Goal: Task Accomplishment & Management: Manage account settings

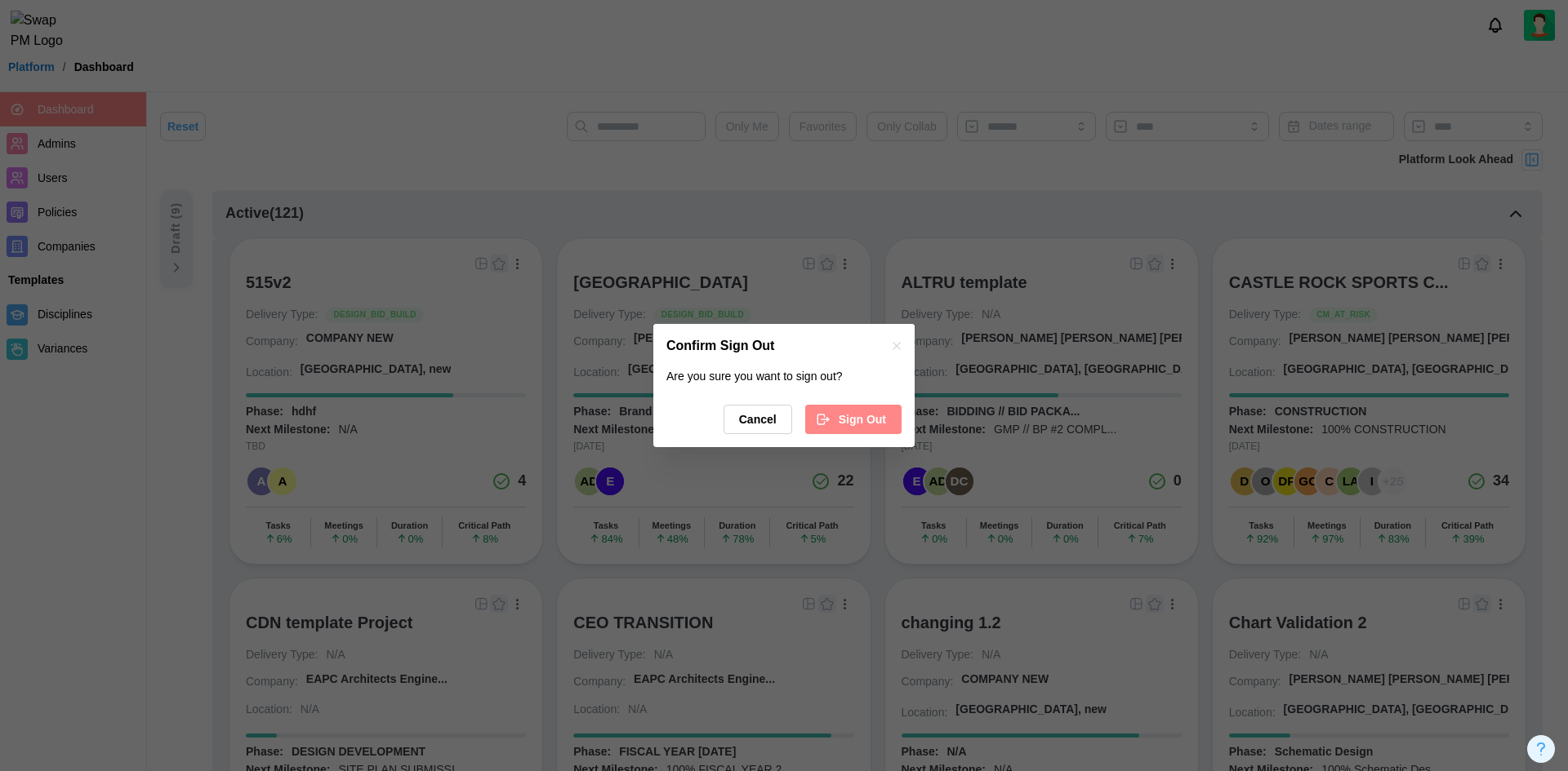
click at [878, 404] on div "Are you sure you want to sign out? Cancel Sign Out" at bounding box center [784, 408] width 261 height 80
click at [877, 409] on span "Sign Out" at bounding box center [862, 418] width 47 height 27
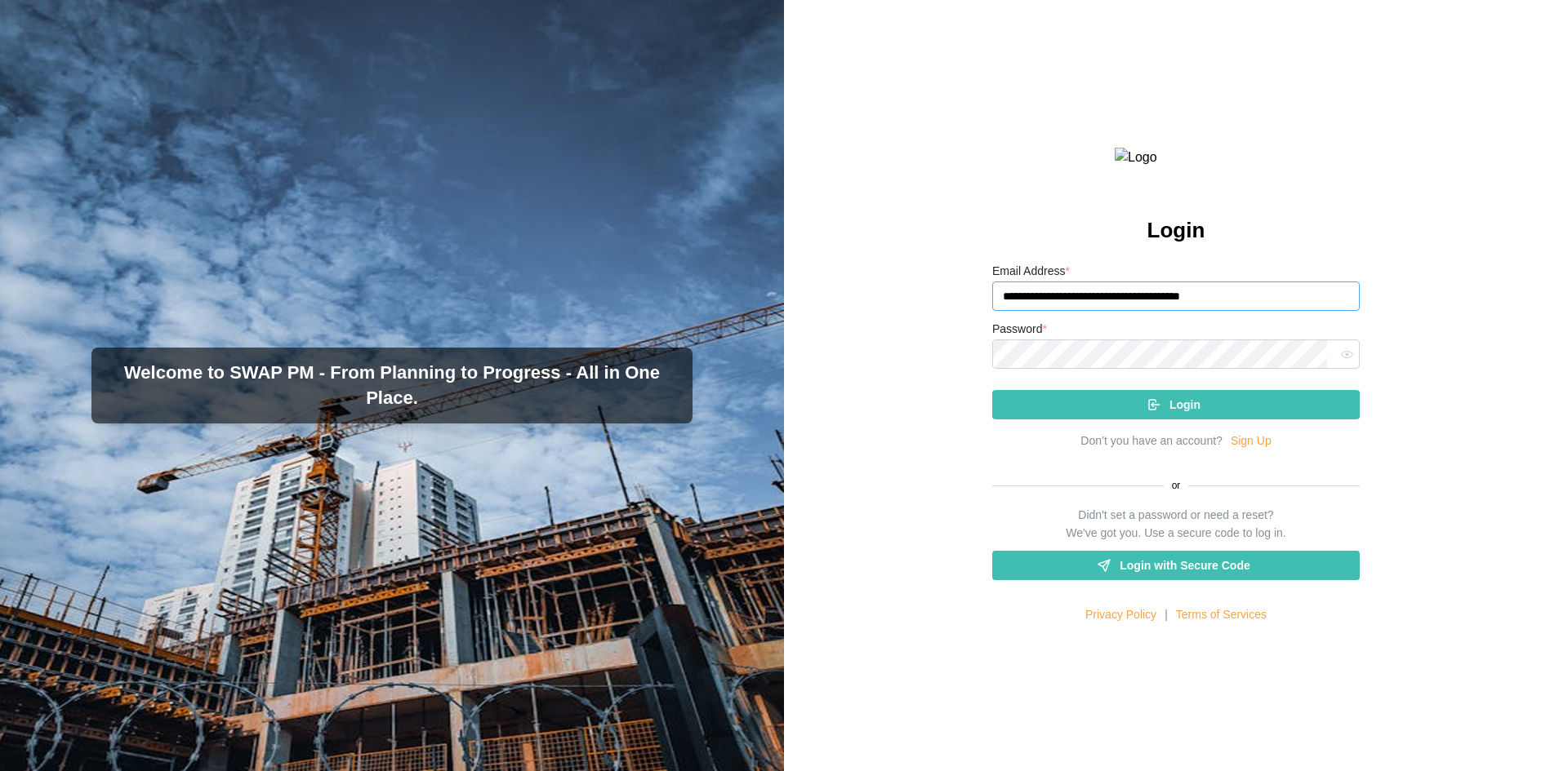
click at [1228, 311] on input "**********" at bounding box center [1176, 296] width 368 height 29
click at [1250, 311] on input "**********" at bounding box center [1176, 296] width 368 height 29
type input "**********"
click at [1082, 459] on div "**********" at bounding box center [1176, 442] width 368 height 363
click at [1093, 418] on div "Login" at bounding box center [1173, 404] width 341 height 27
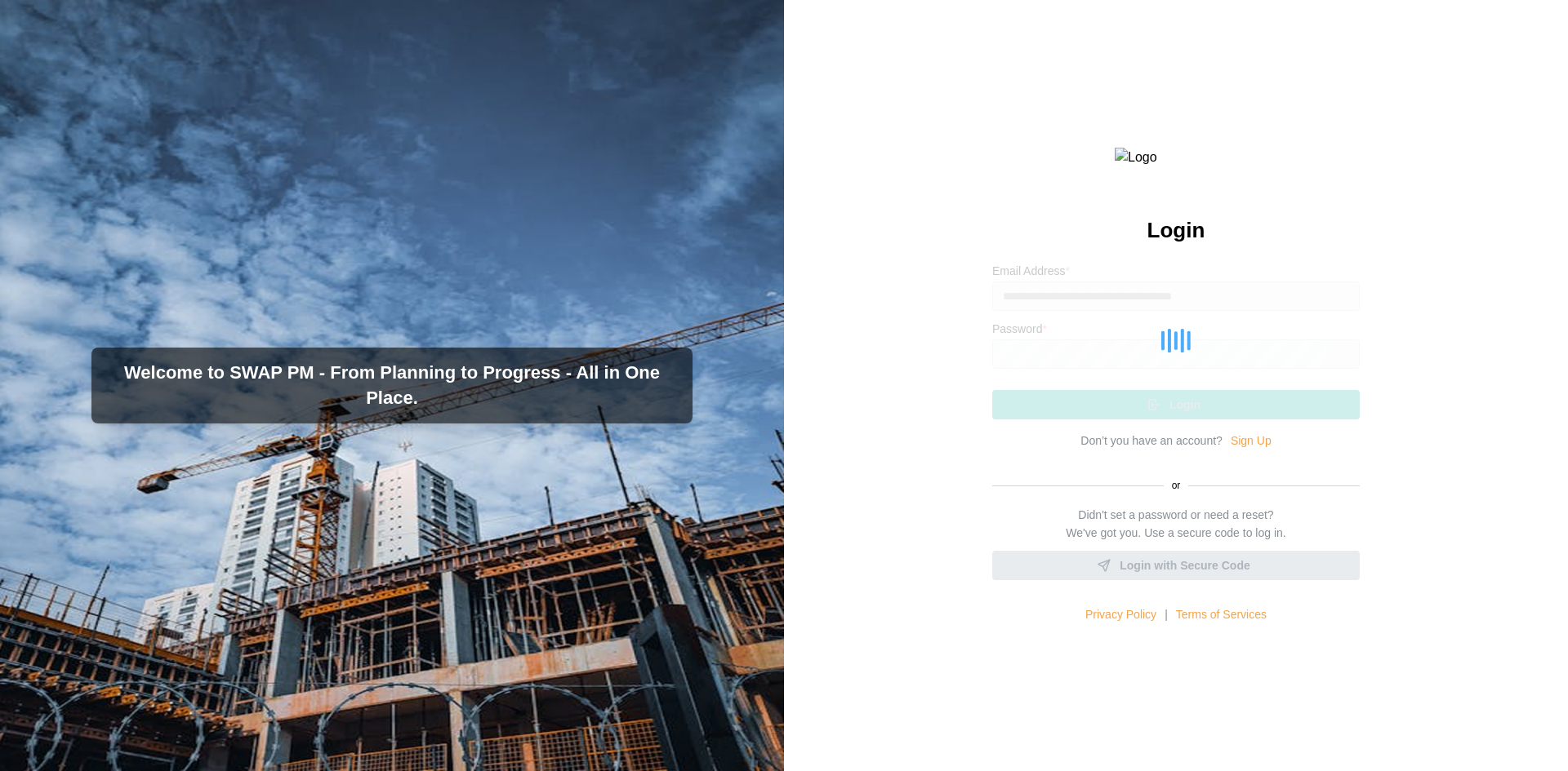
click at [1093, 419] on div at bounding box center [1176, 340] width 368 height 158
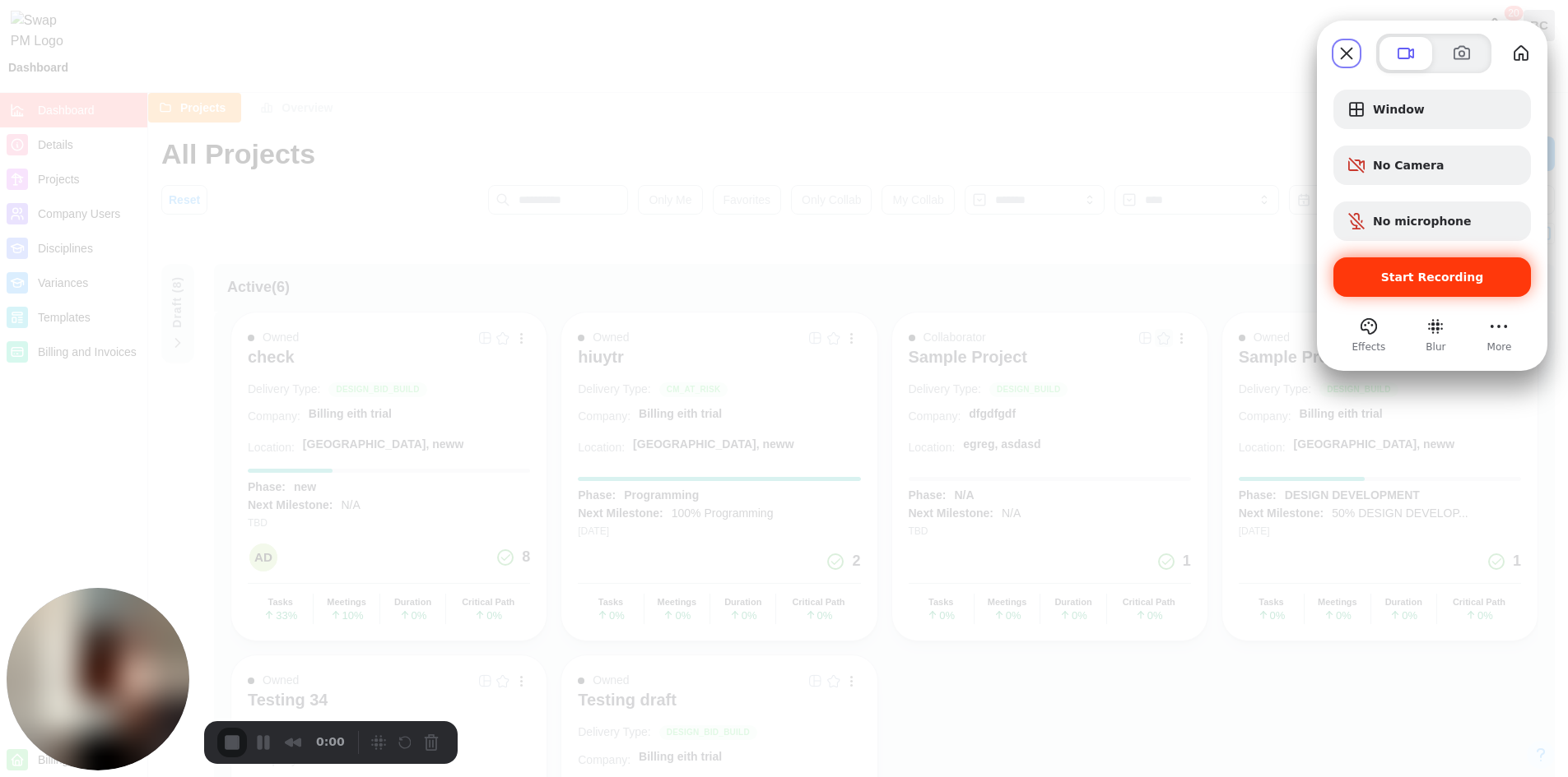
click at [1436, 289] on div "Start Recording" at bounding box center [1432, 277] width 198 height 40
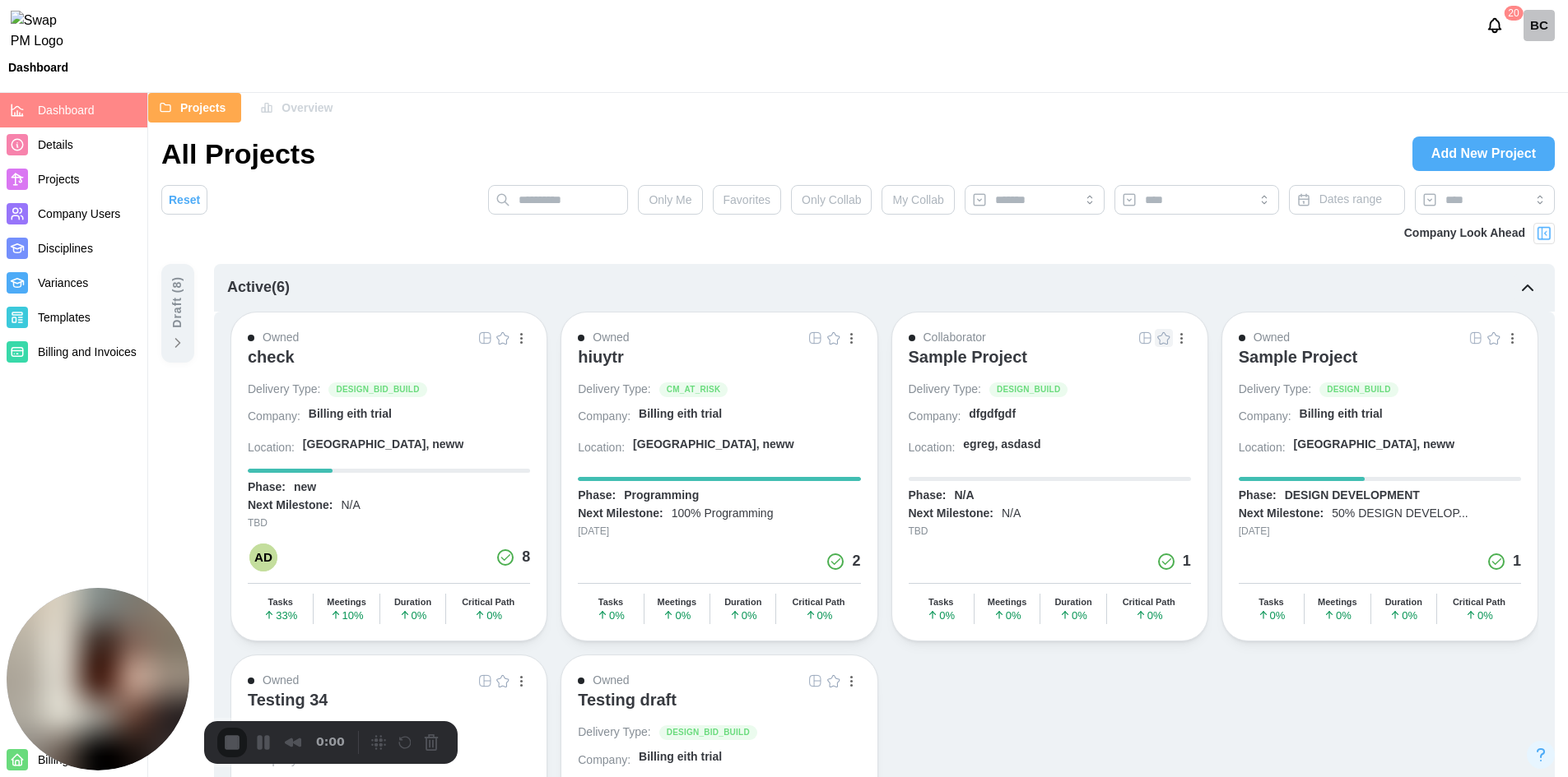
click at [270, 353] on div "check" at bounding box center [271, 356] width 47 height 20
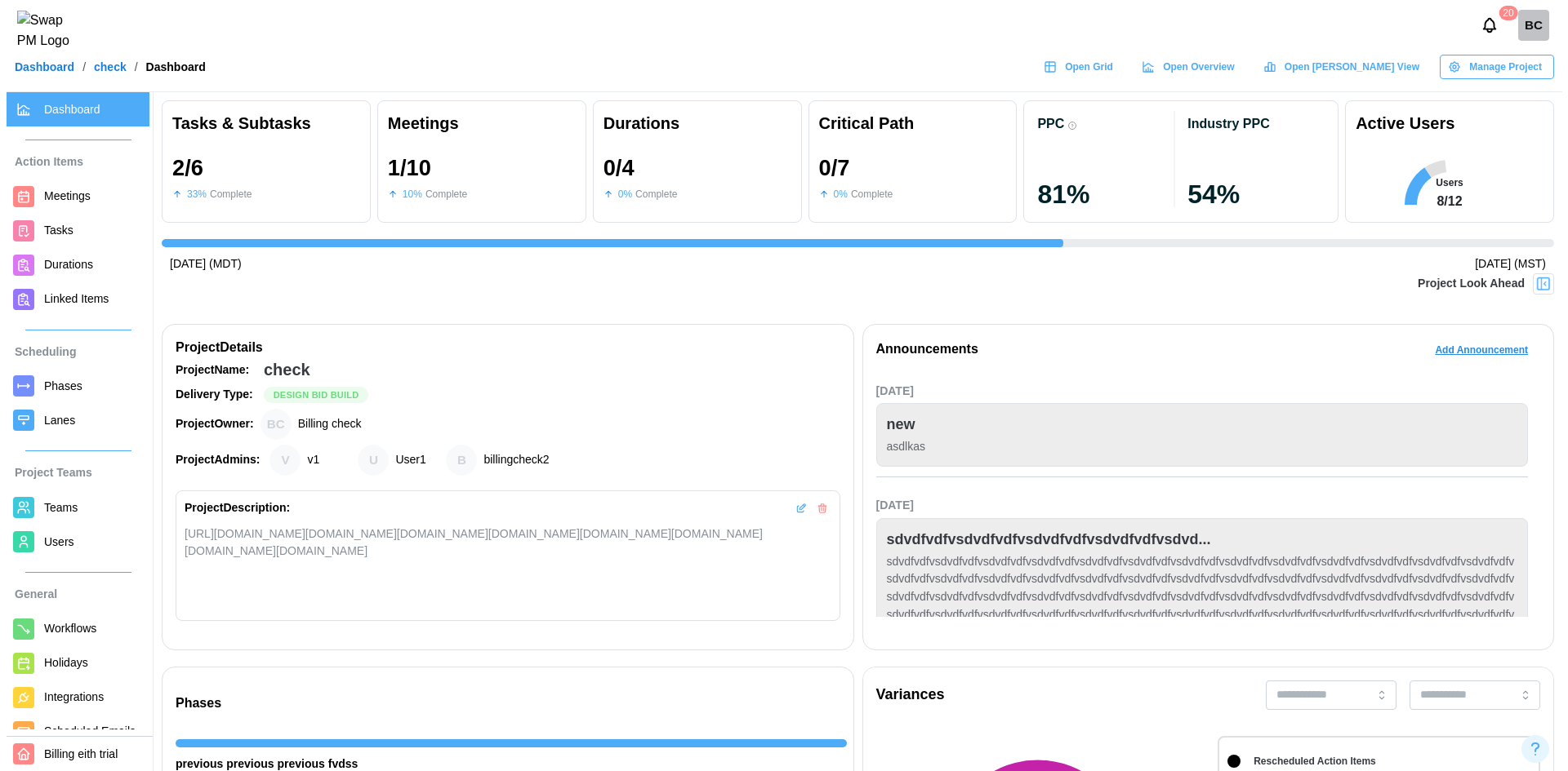
scroll to position [0, 3111]
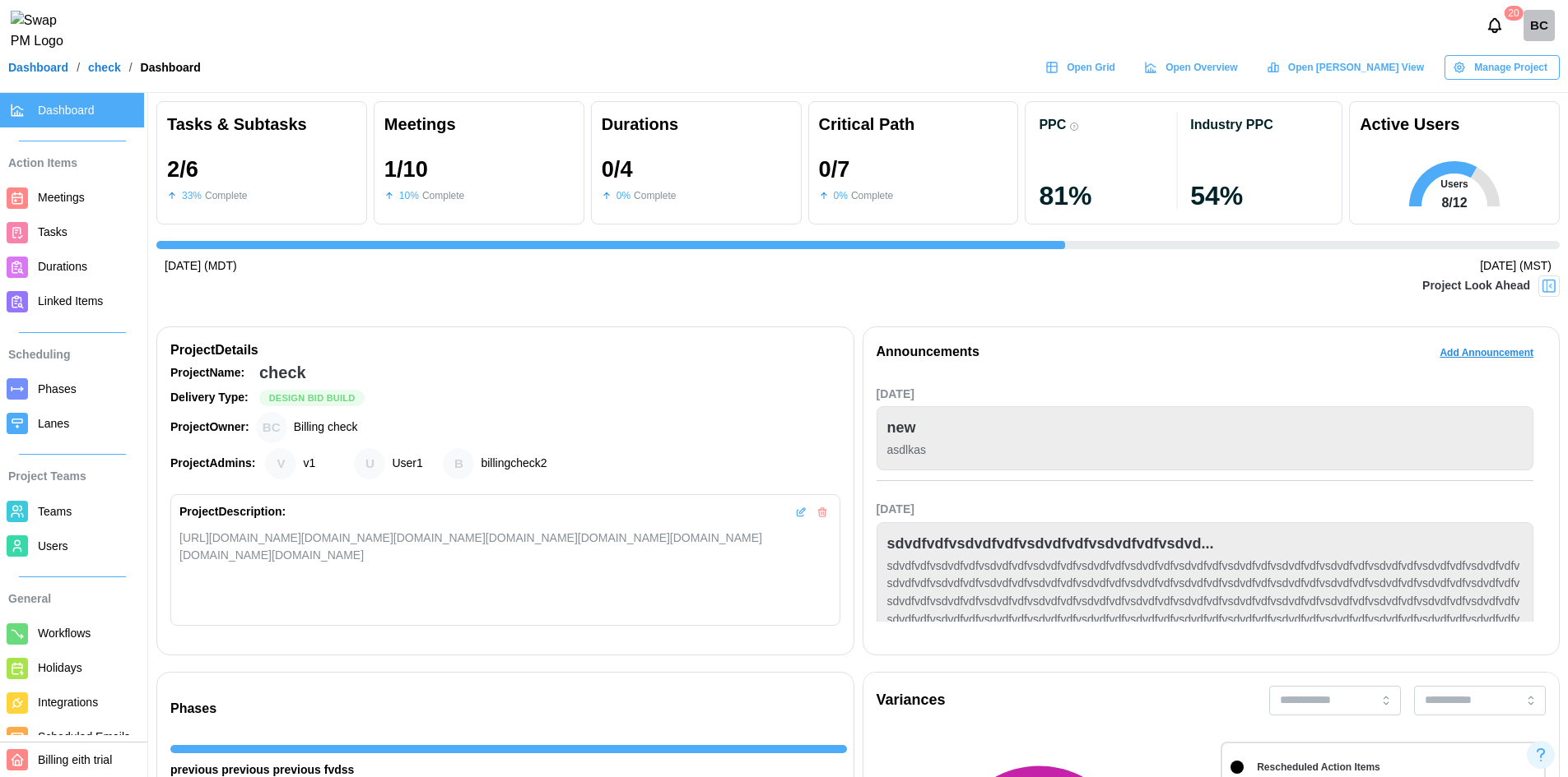
click at [48, 199] on span "Meetings" at bounding box center [61, 198] width 47 height 13
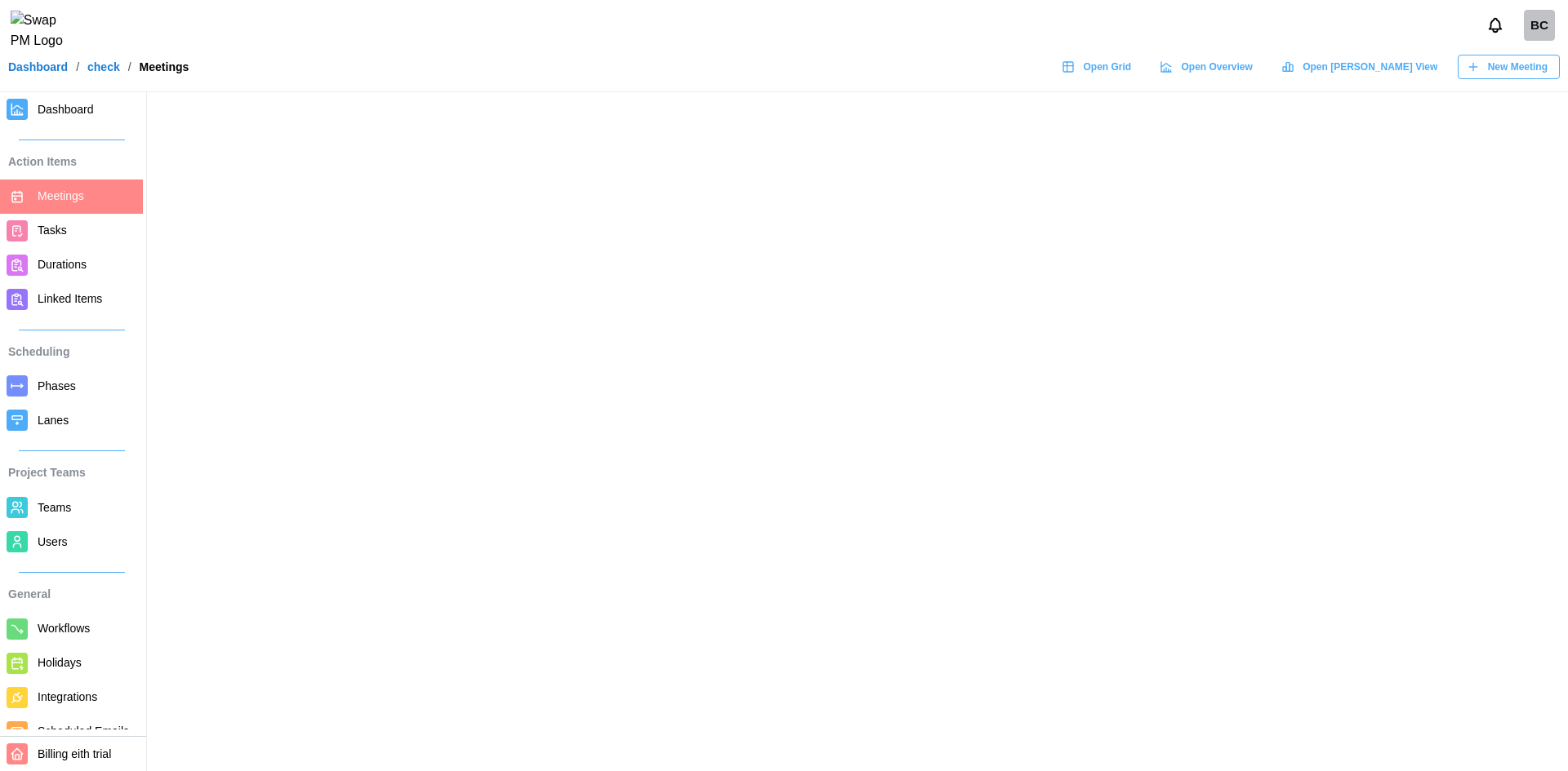
click at [43, 228] on span "Tasks" at bounding box center [52, 230] width 29 height 13
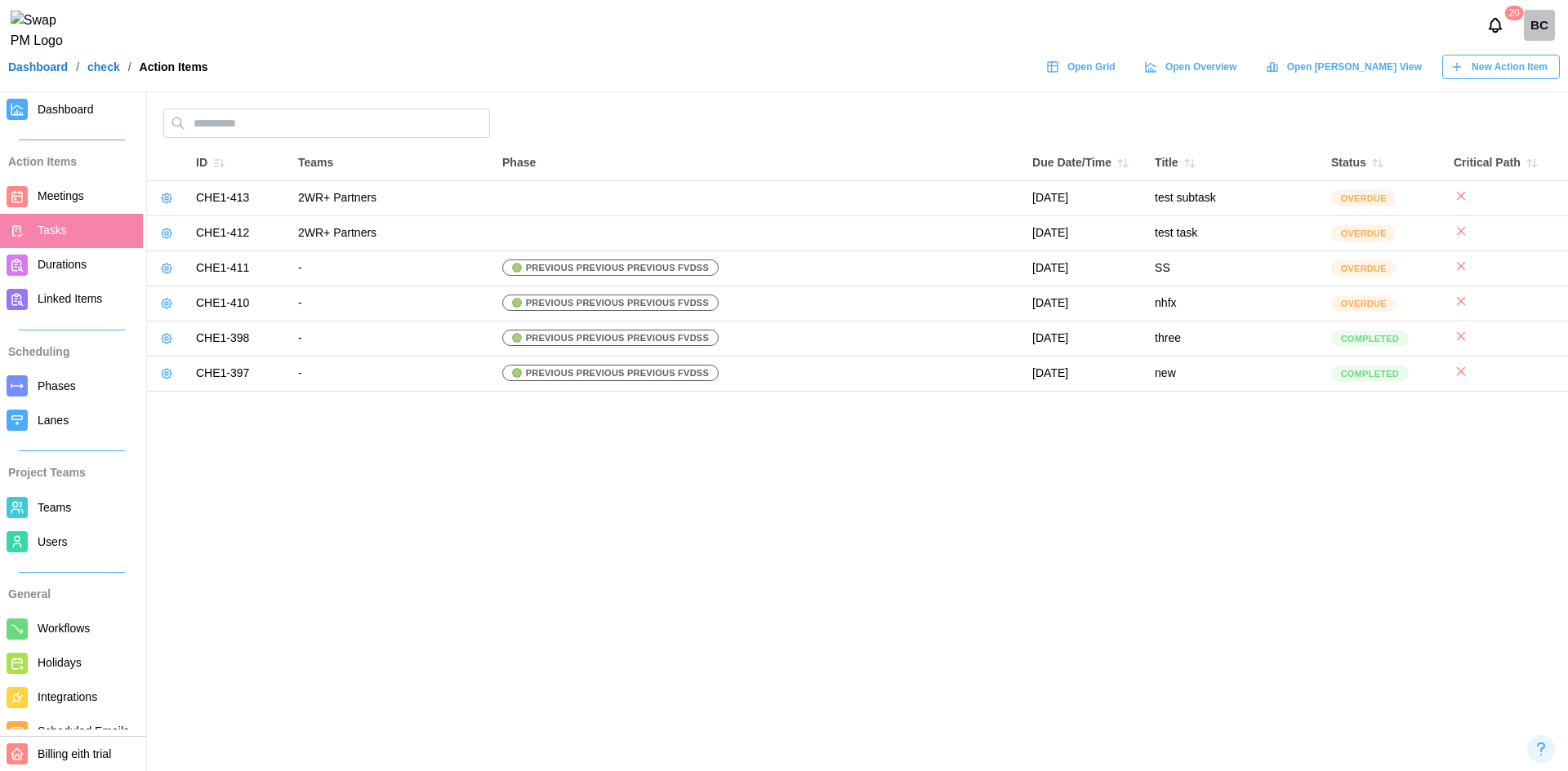
click at [1463, 74] on icon "button" at bounding box center [1457, 67] width 13 height 13
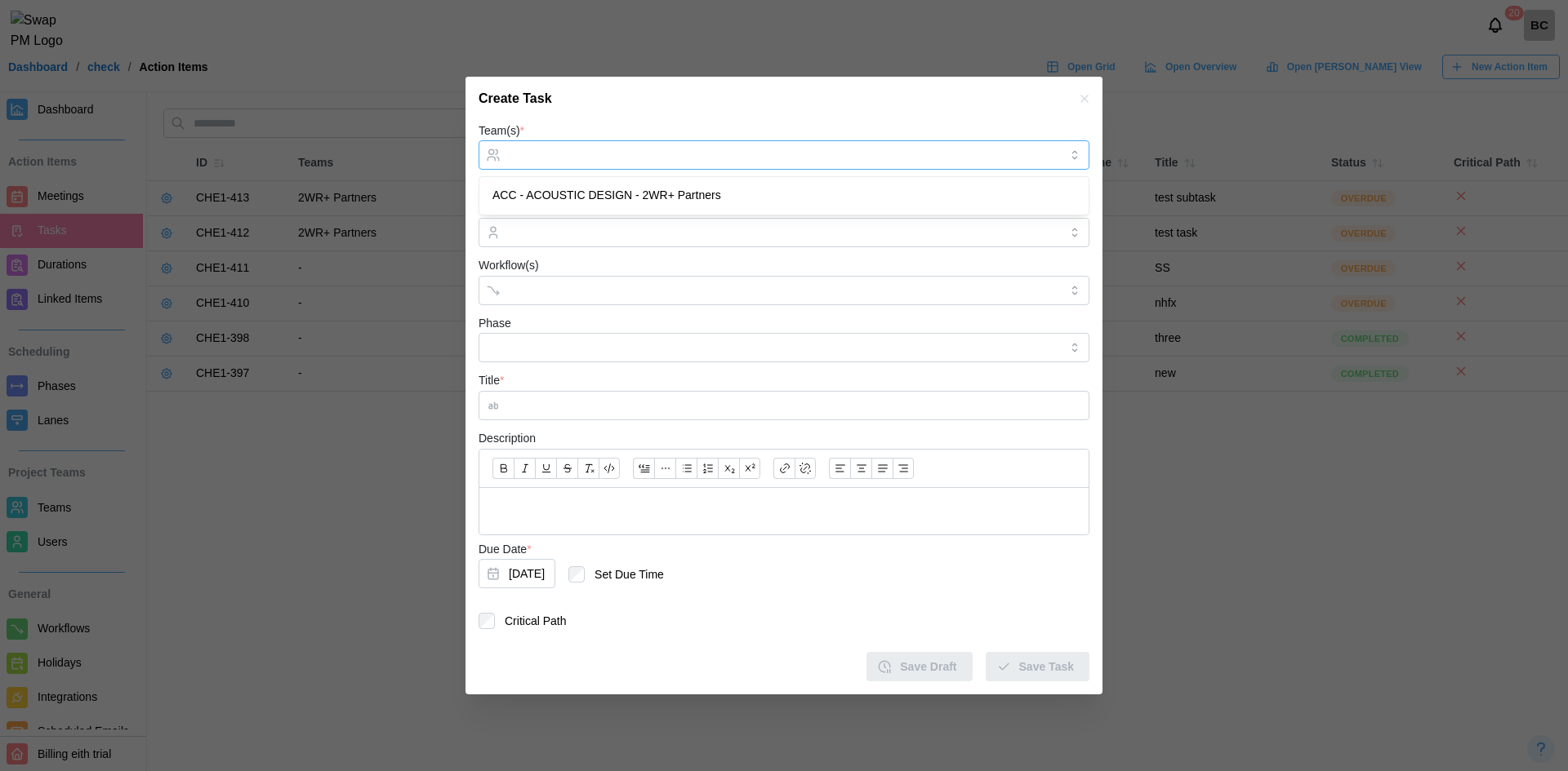
click at [648, 160] on input "Team(s) *" at bounding box center [784, 156] width 551 height 13
click at [619, 224] on div at bounding box center [782, 232] width 554 height 27
click at [619, 200] on div "User(s) 094" at bounding box center [784, 222] width 611 height 50
click at [535, 300] on div at bounding box center [767, 290] width 525 height 27
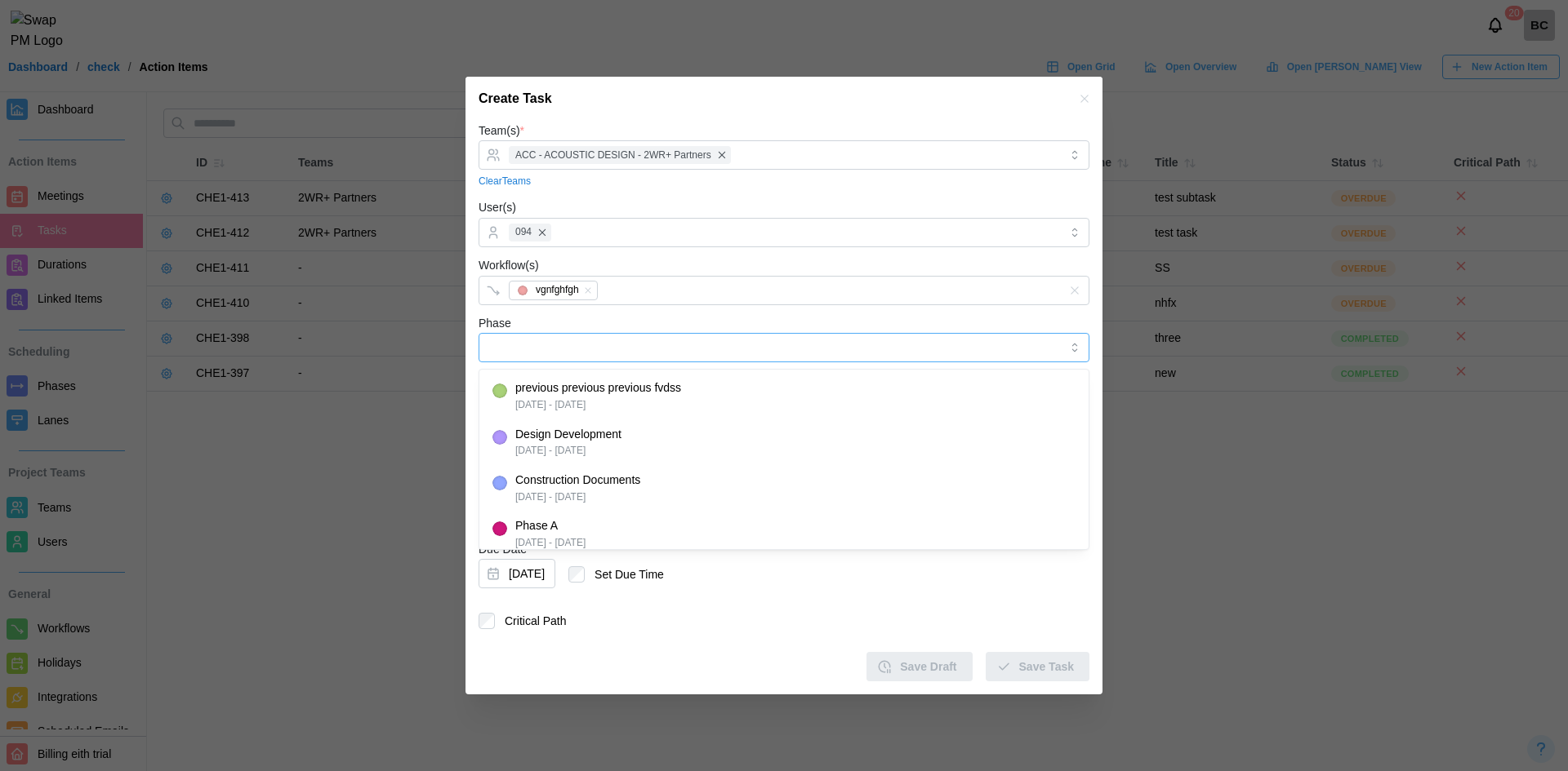
click at [532, 356] on input "Phase" at bounding box center [784, 347] width 611 height 29
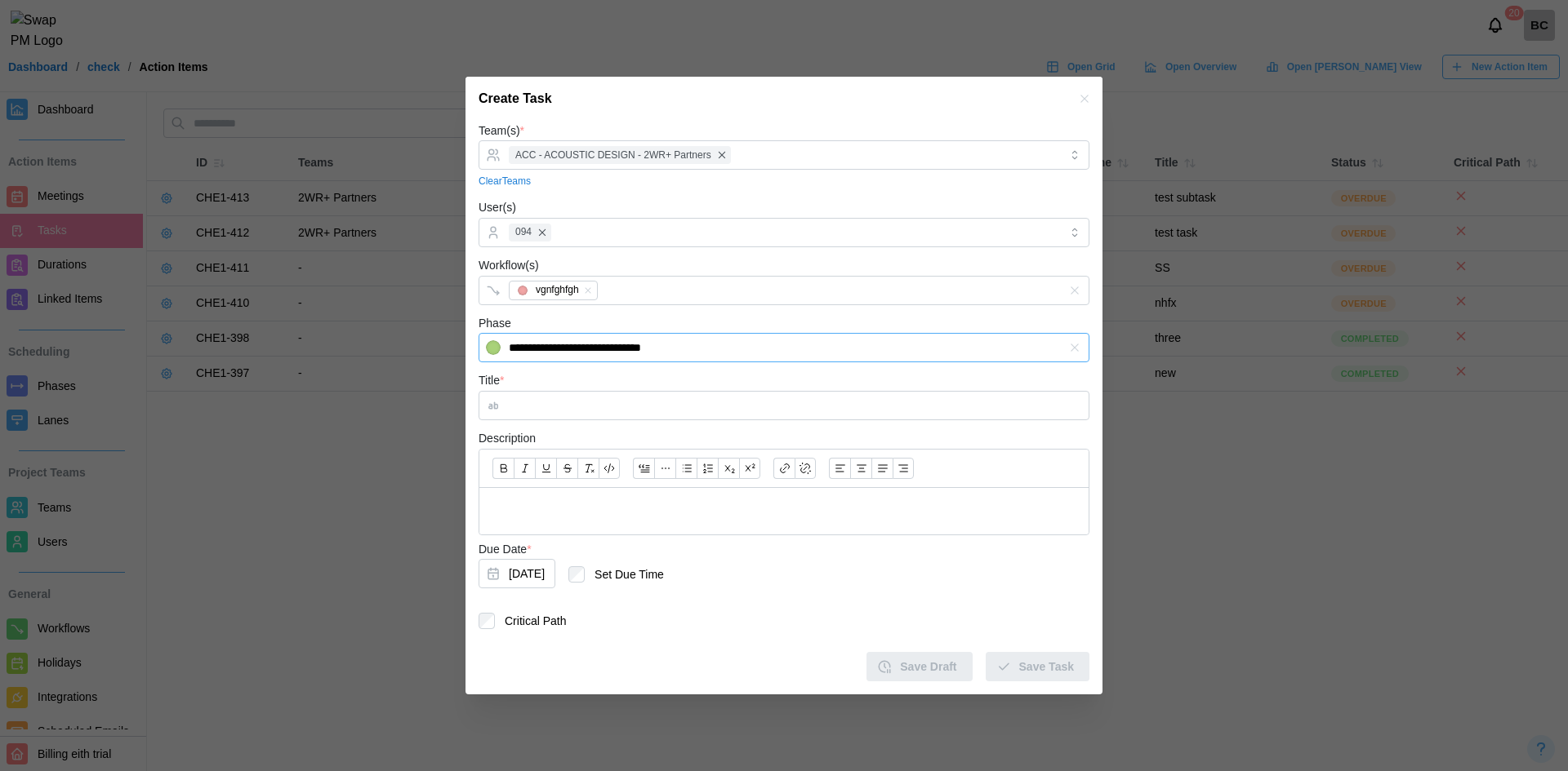
type input "**********"
click at [592, 325] on div "**********" at bounding box center [784, 338] width 611 height 50
click at [508, 411] on input "Title *" at bounding box center [784, 405] width 611 height 29
type input "*****"
click at [989, 664] on div "Save Draft Save Task" at bounding box center [784, 660] width 611 height 42
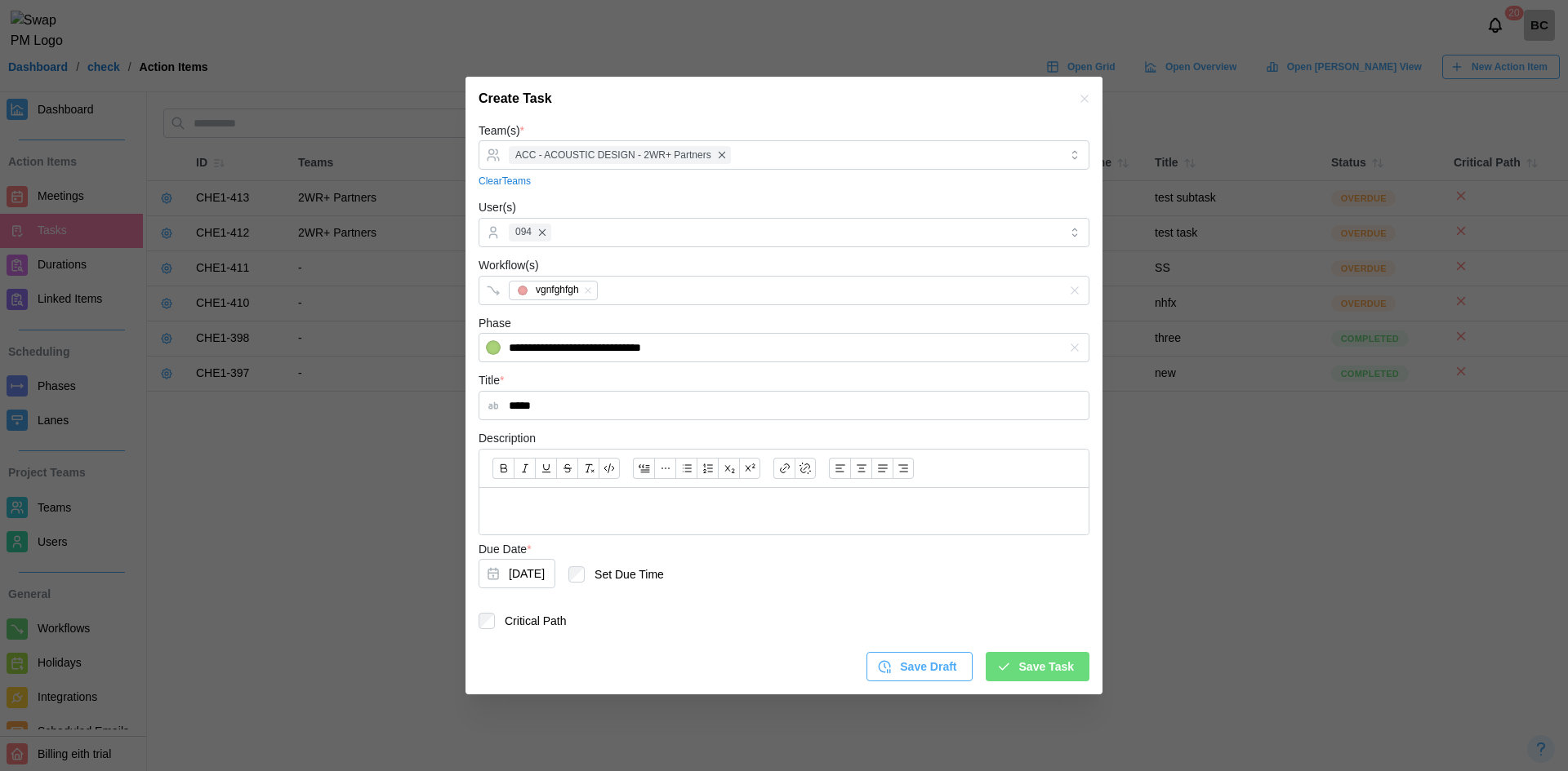
click at [997, 664] on button "Save Task" at bounding box center [1037, 666] width 104 height 29
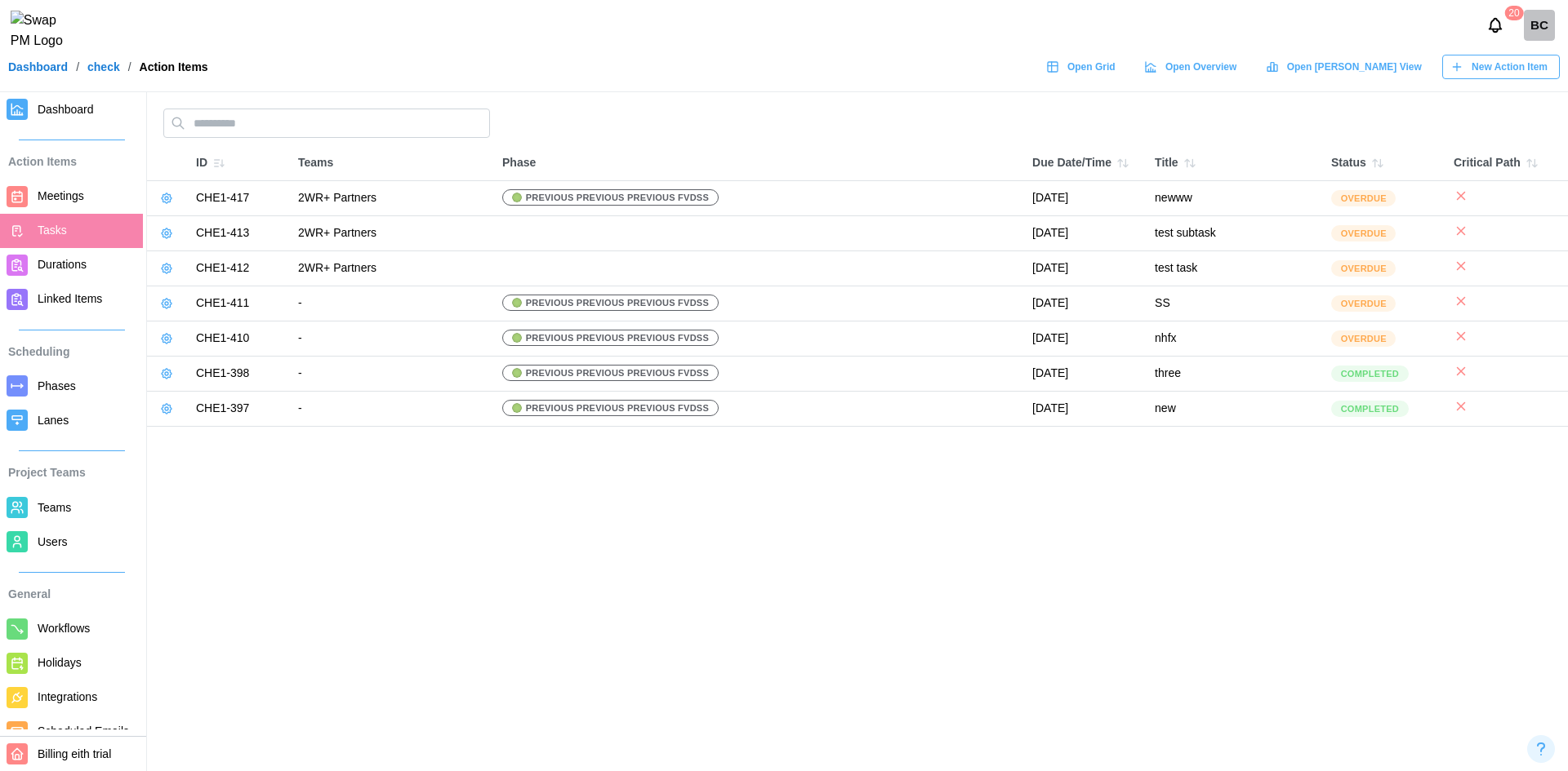
click at [1115, 78] on span "Open Grid" at bounding box center [1091, 67] width 48 height 23
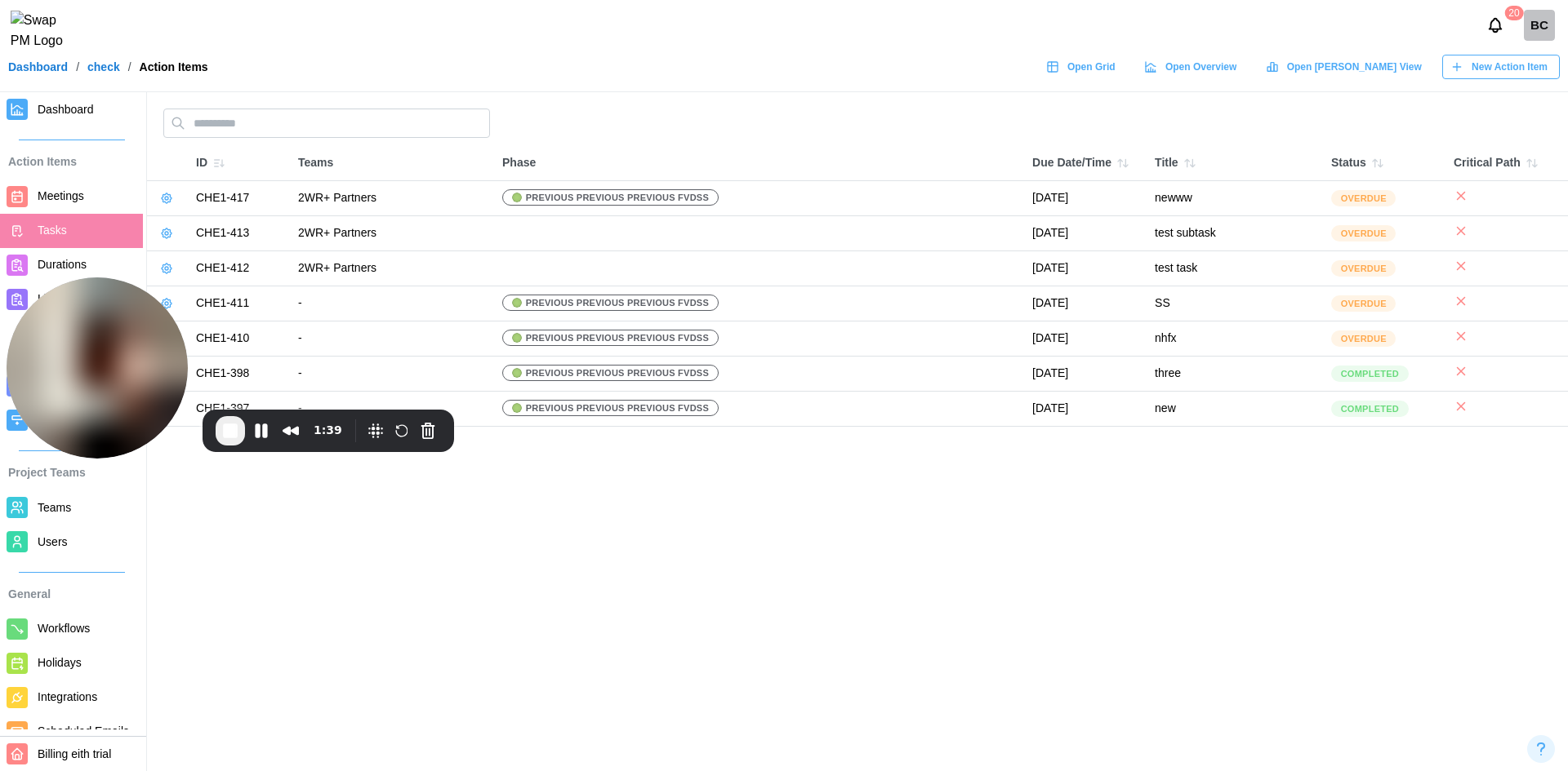
click at [54, 640] on link "Workflows" at bounding box center [72, 630] width 143 height 34
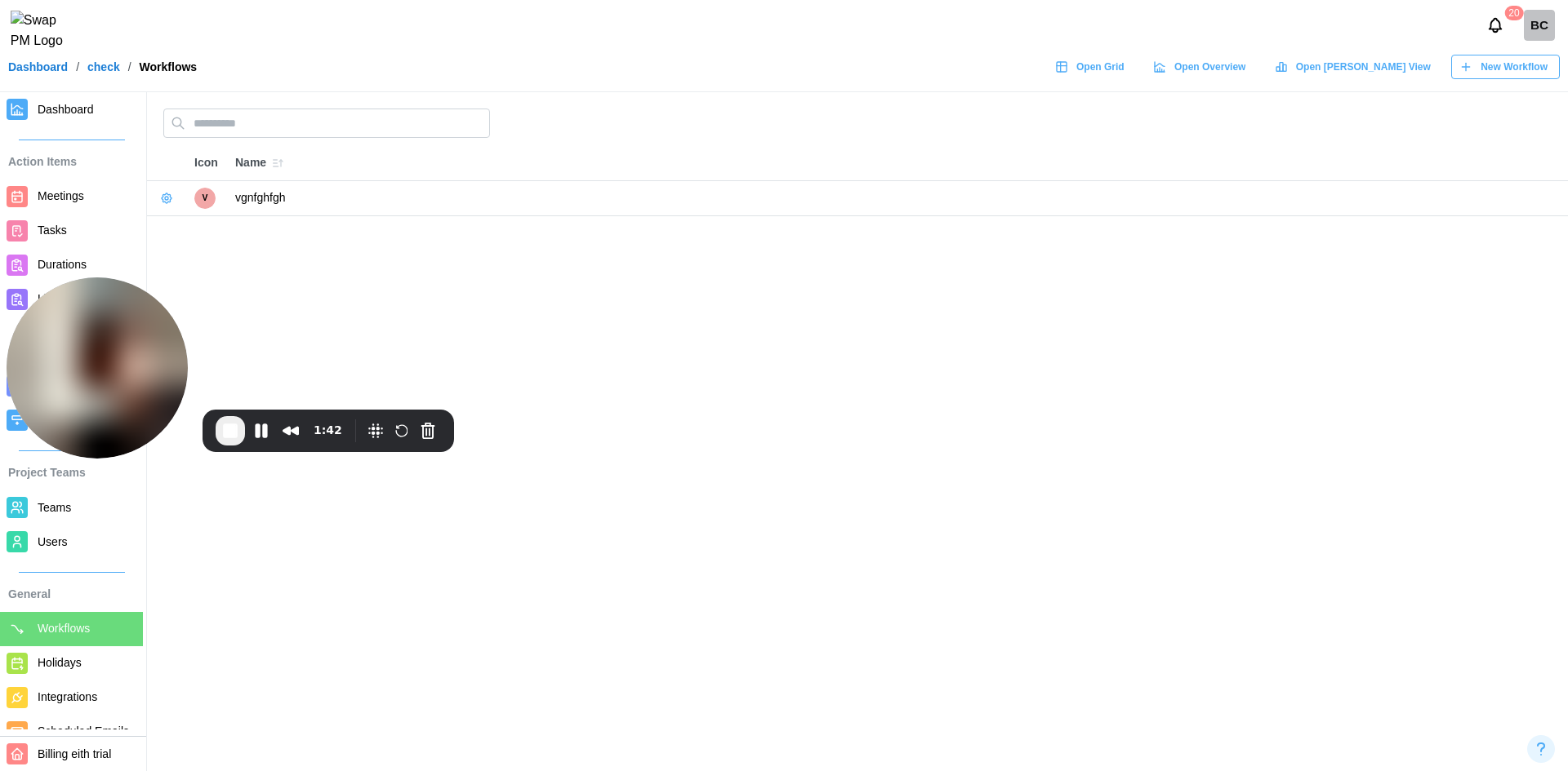
click at [1496, 64] on header "20 BC Dashboard / check / Workflows Open Grid Open Overview Open Gantt View New…" at bounding box center [784, 46] width 1568 height 92
click at [1482, 78] on span "New Workflow" at bounding box center [1513, 67] width 67 height 23
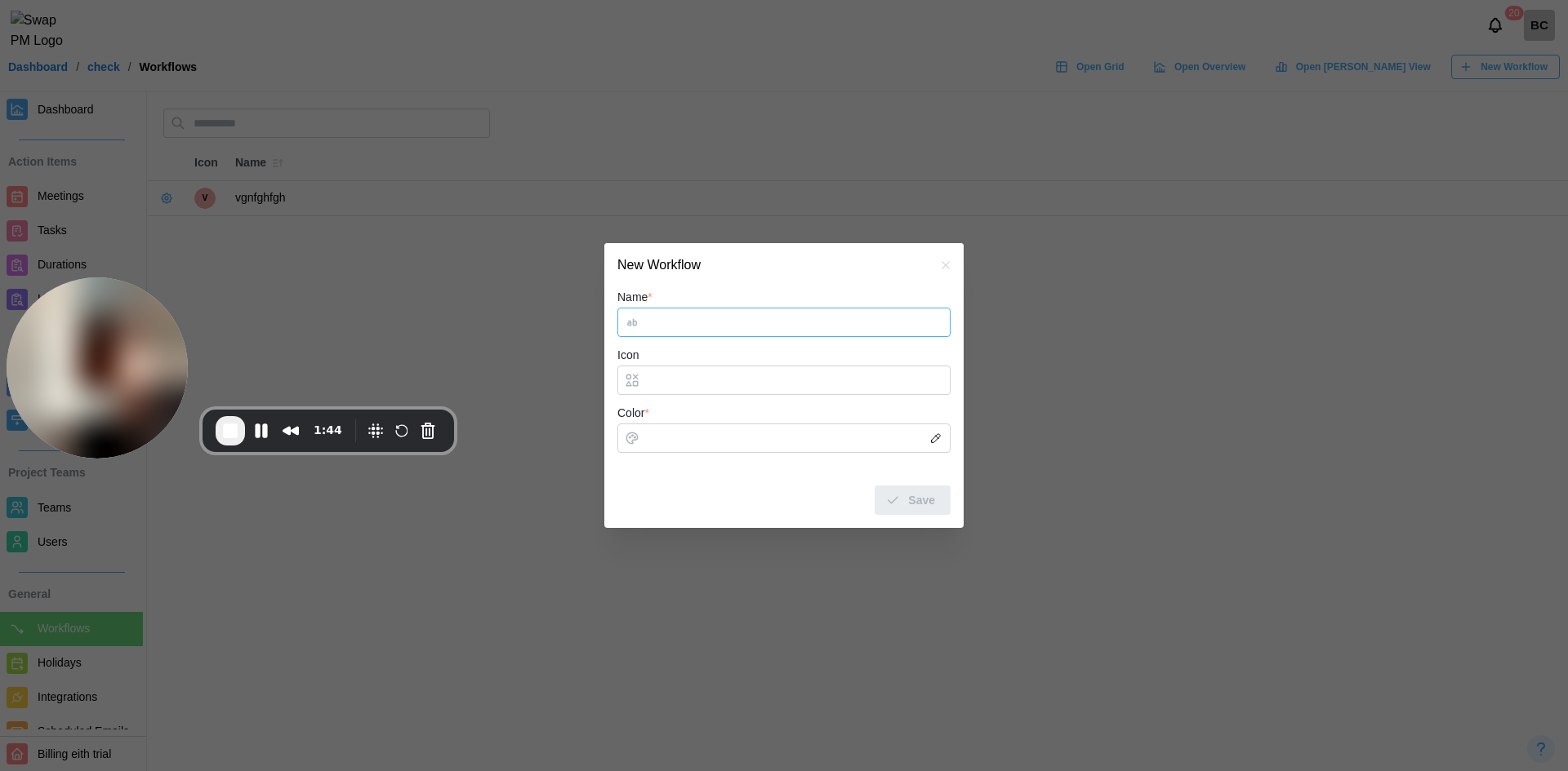
click at [700, 321] on input "Name *" at bounding box center [784, 321] width 333 height 29
type input "****"
click at [713, 374] on input "Icon" at bounding box center [784, 380] width 333 height 29
click at [696, 438] on input "Color *" at bounding box center [784, 437] width 333 height 29
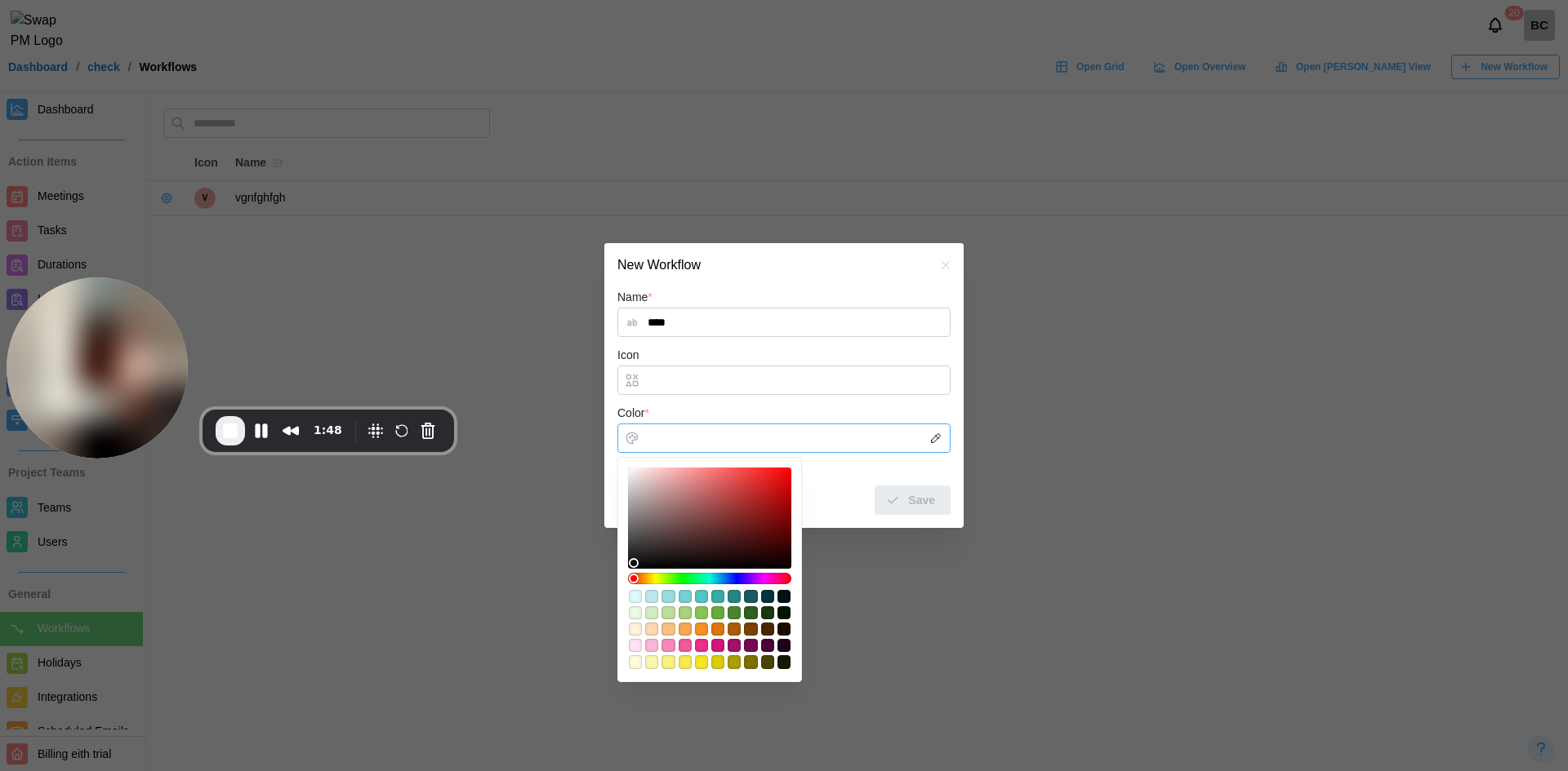
click at [653, 612] on div "#d6edc3" at bounding box center [652, 613] width 13 height 13
type input "*******"
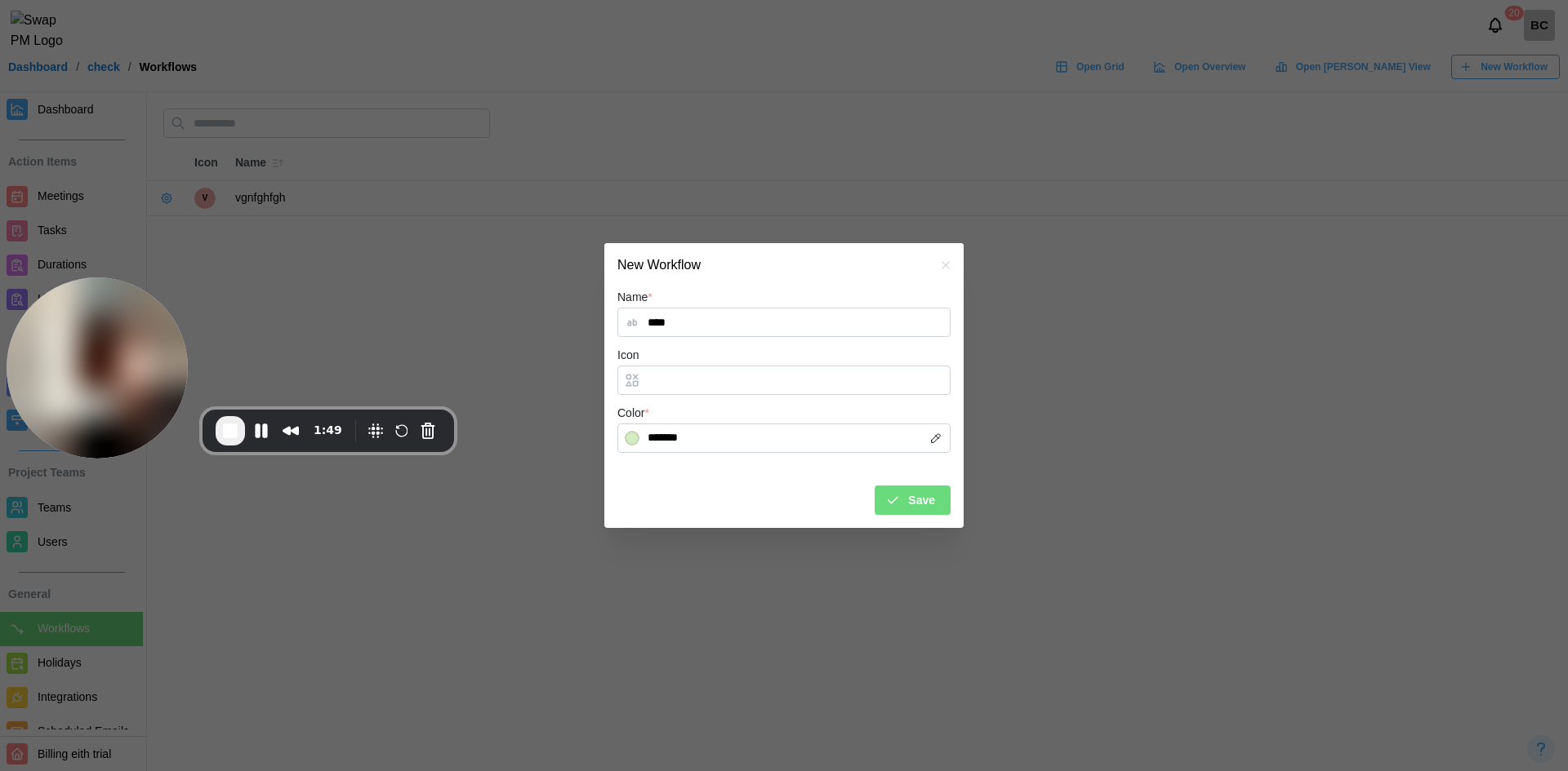
click at [923, 505] on span "Save" at bounding box center [921, 500] width 27 height 27
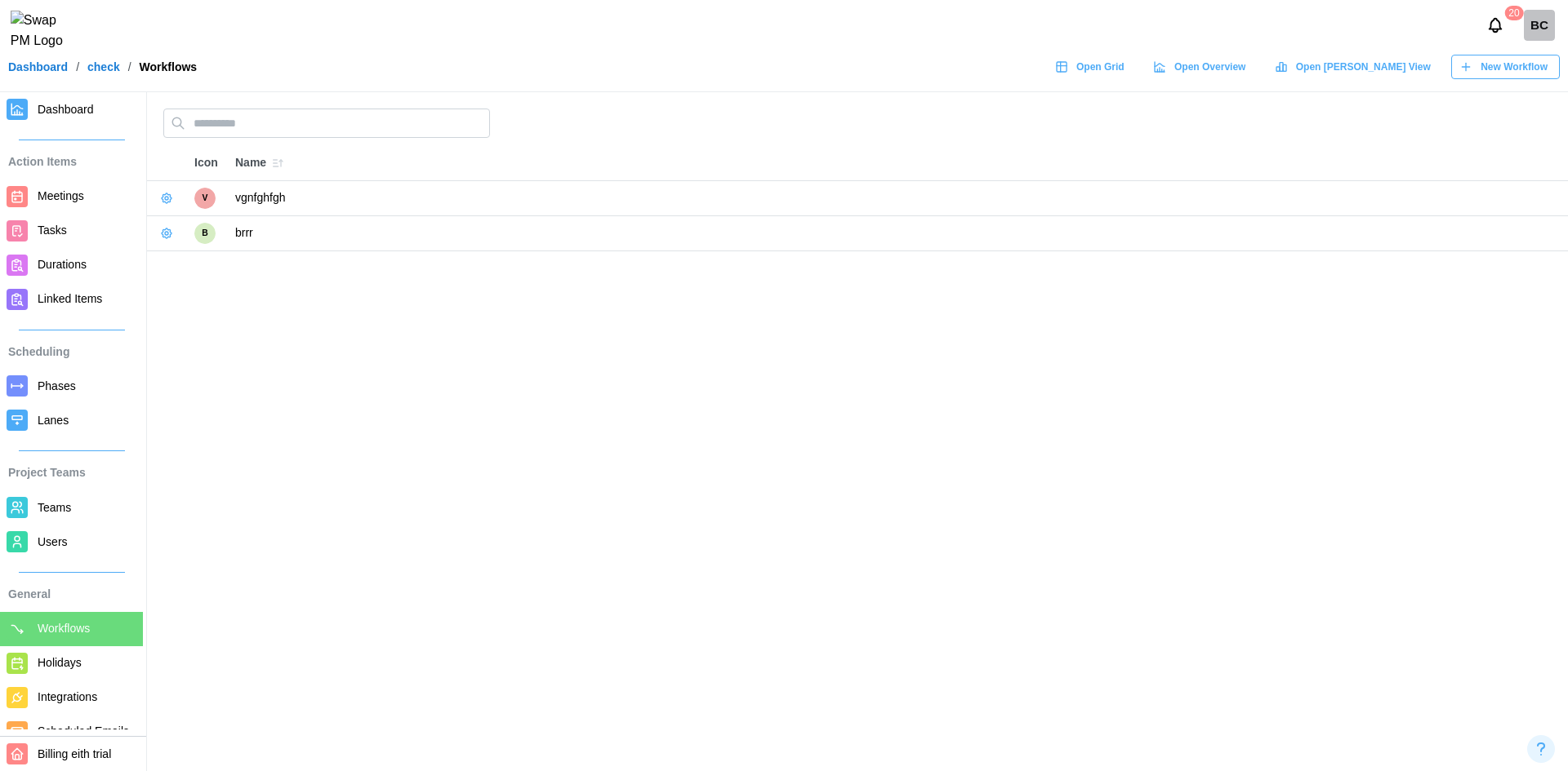
click at [1175, 18] on div "20 BC" at bounding box center [784, 25] width 1568 height 51
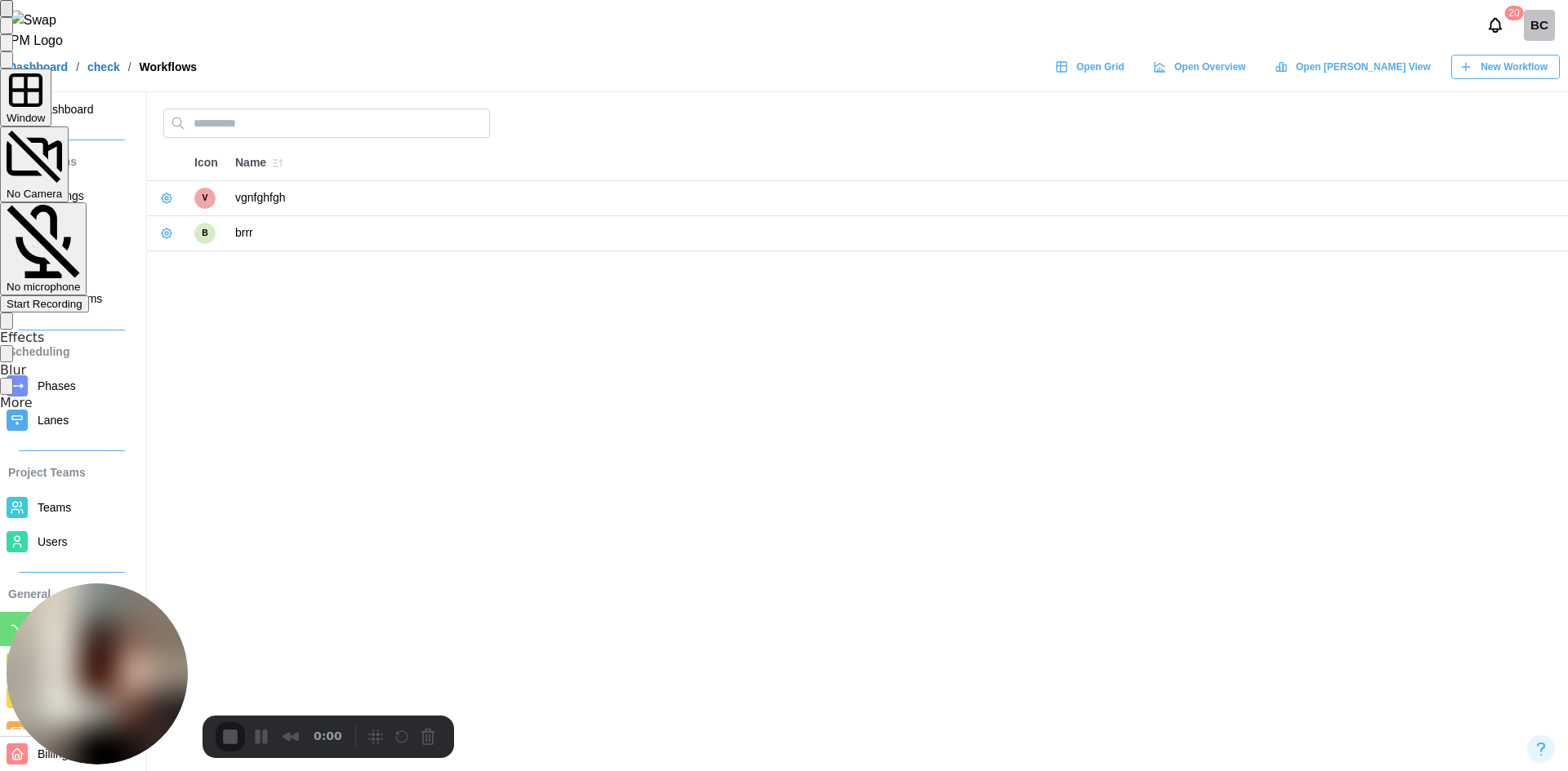
click at [82, 298] on div "Start Recording" at bounding box center [44, 303] width 76 height 12
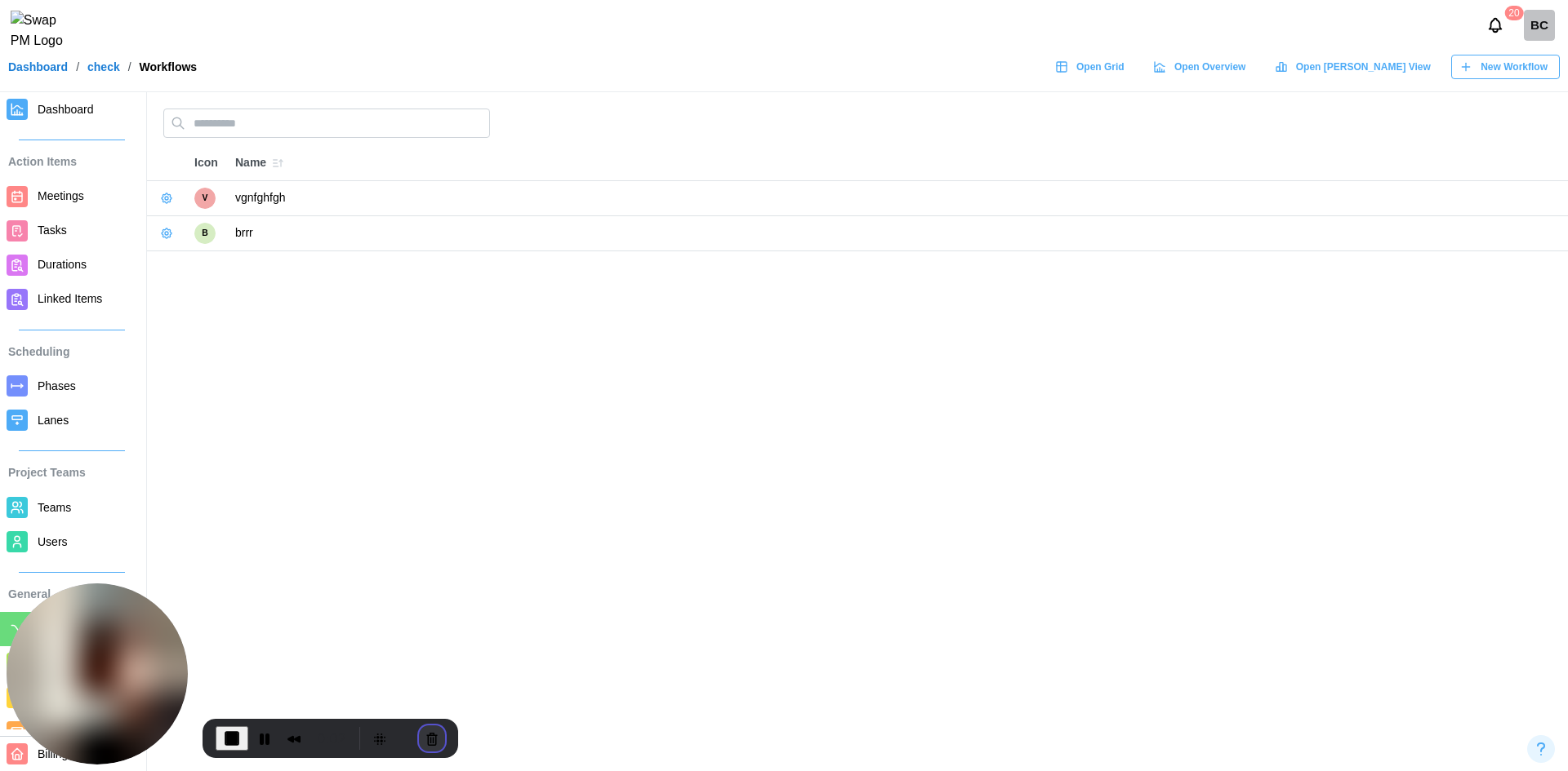
click at [419, 734] on button "Cancel Recording" at bounding box center [432, 739] width 26 height 26
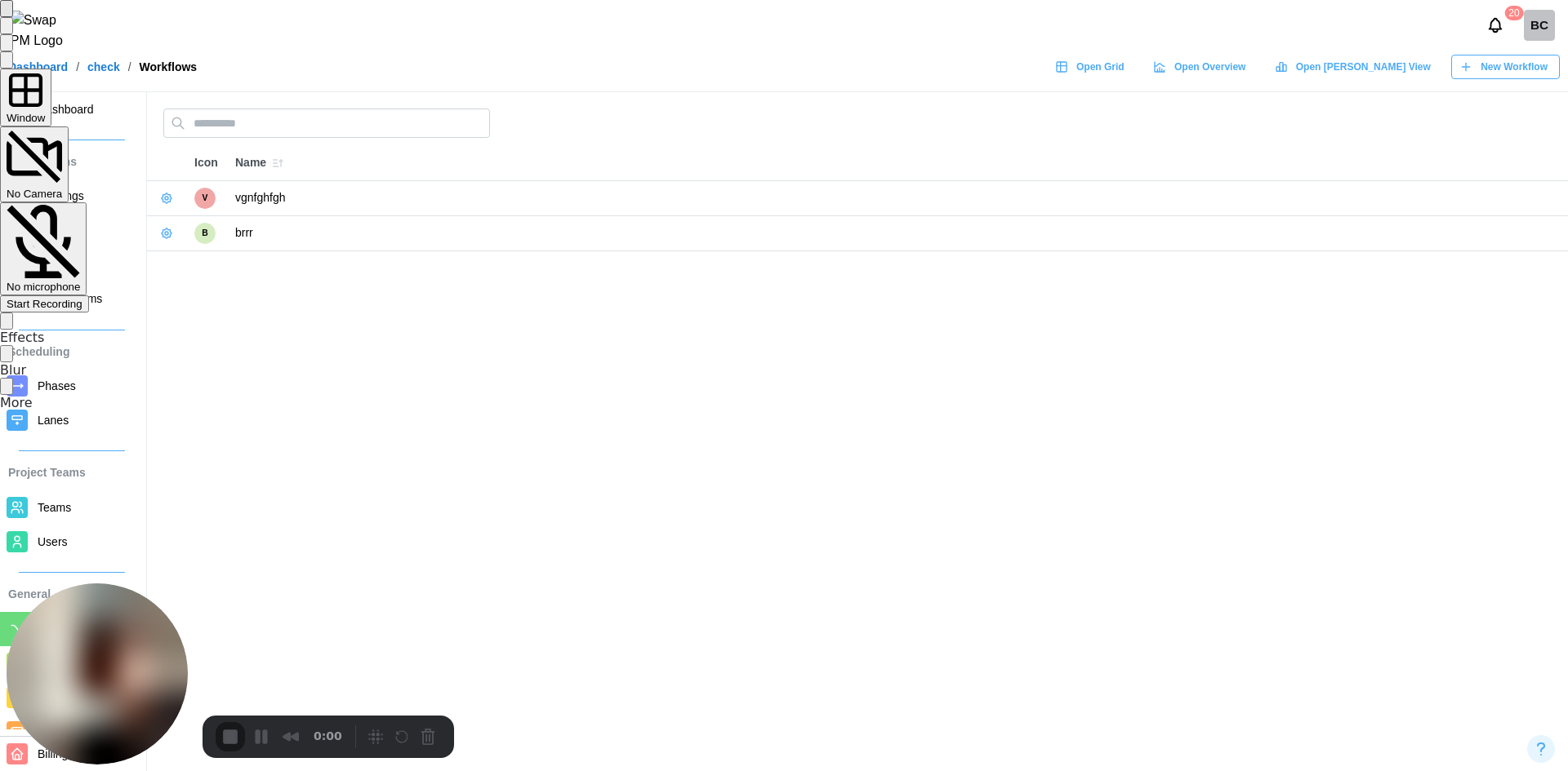
click at [82, 298] on div "Start Recording" at bounding box center [44, 303] width 76 height 12
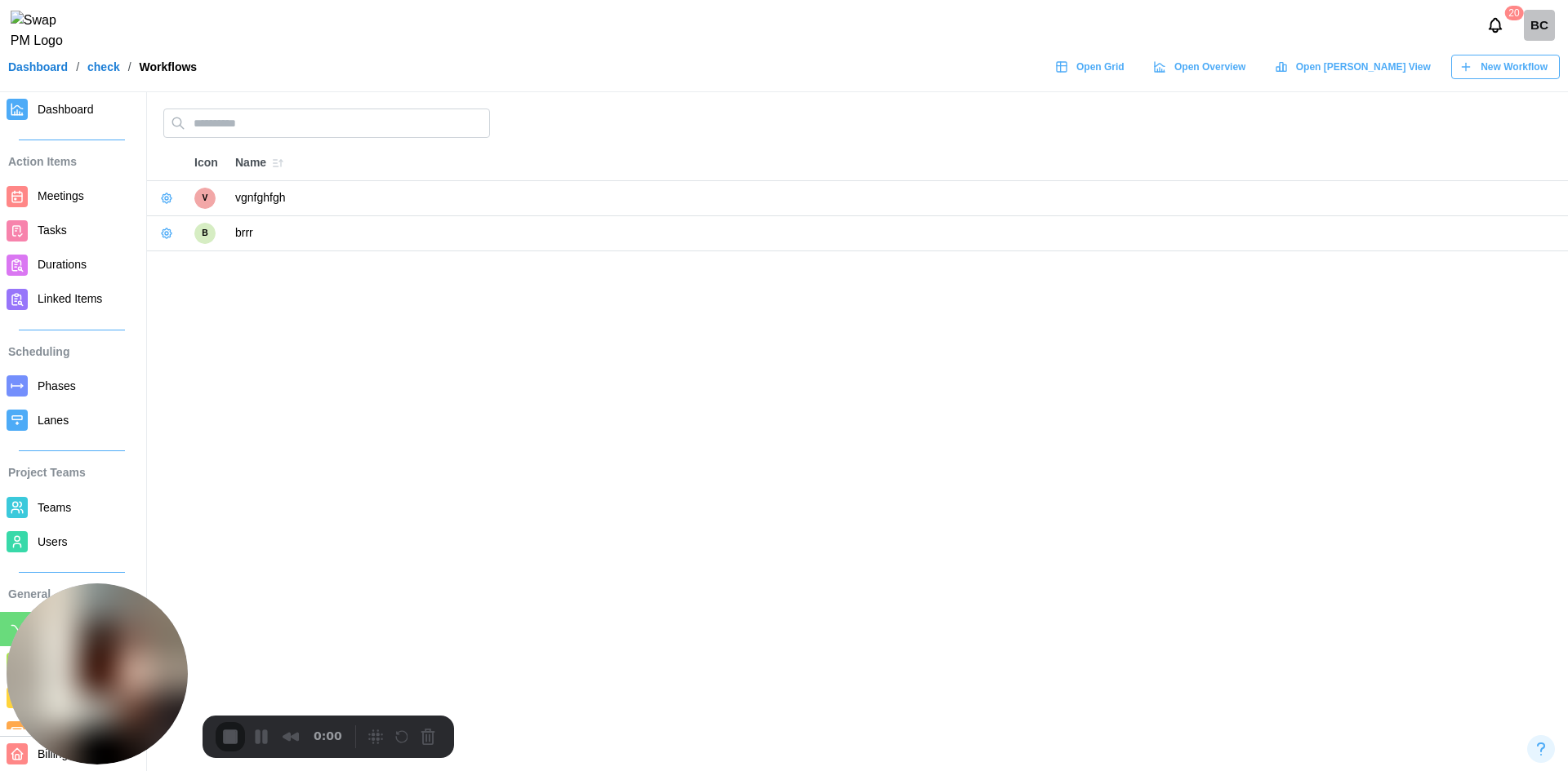
click at [52, 253] on link "Durations" at bounding box center [72, 265] width 143 height 34
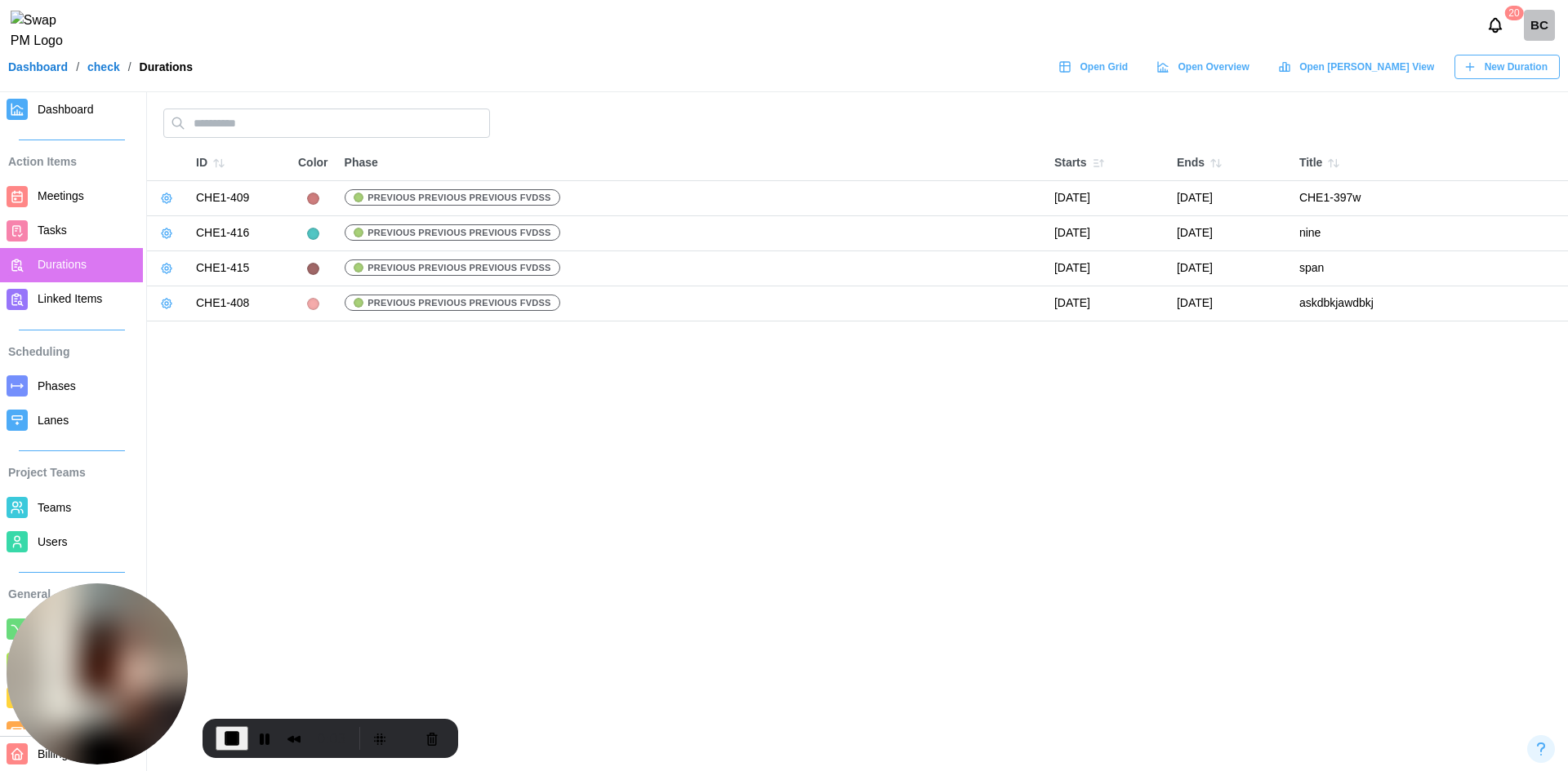
click at [161, 197] on icon "button" at bounding box center [167, 199] width 13 height 13
click at [187, 220] on button "Edit Duration" at bounding box center [219, 231] width 119 height 29
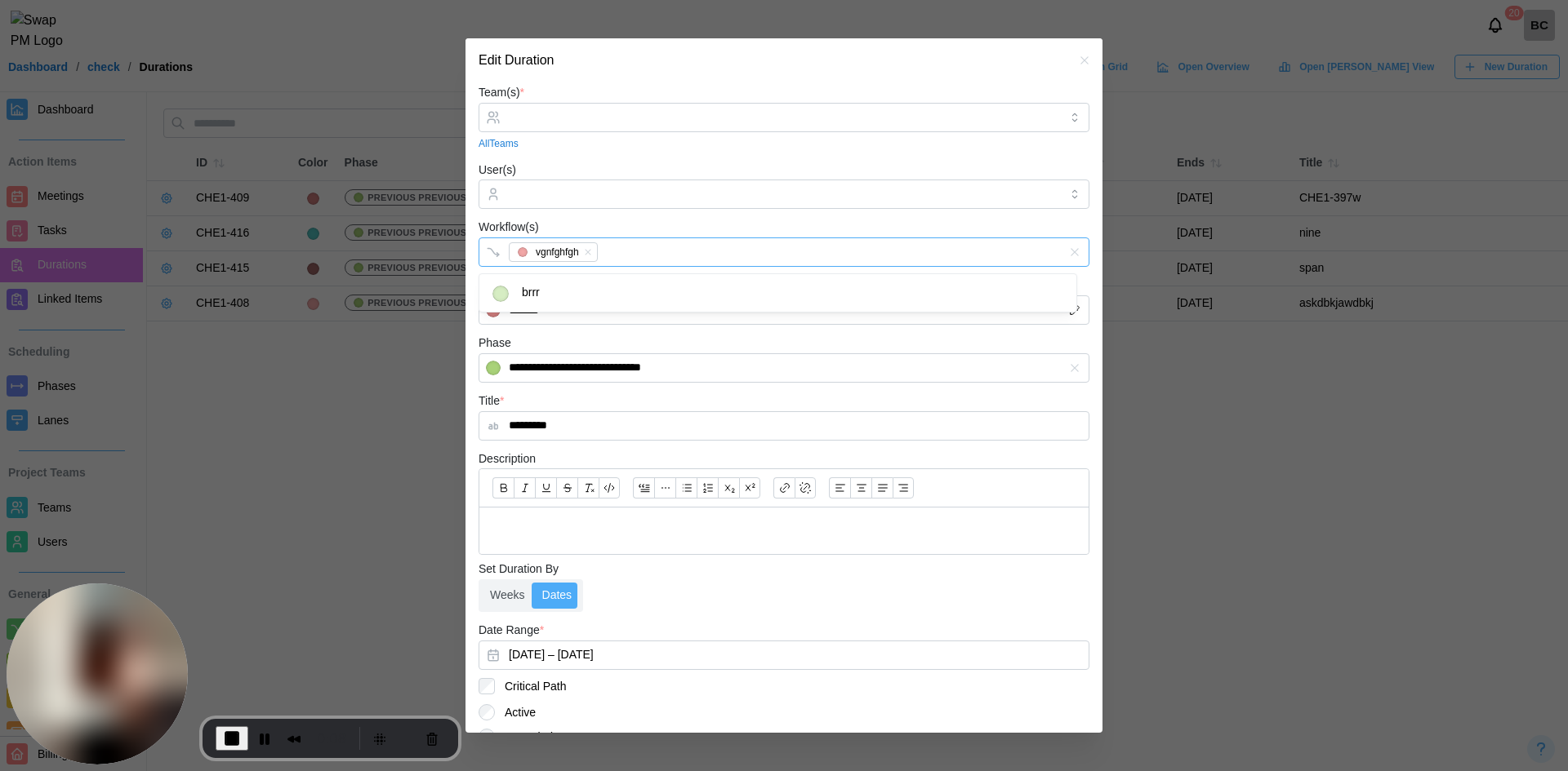
click at [692, 250] on div "vgnfghfgh" at bounding box center [767, 252] width 525 height 27
click at [624, 113] on input "Team(s) *" at bounding box center [784, 118] width 551 height 13
click at [615, 205] on div at bounding box center [782, 193] width 554 height 27
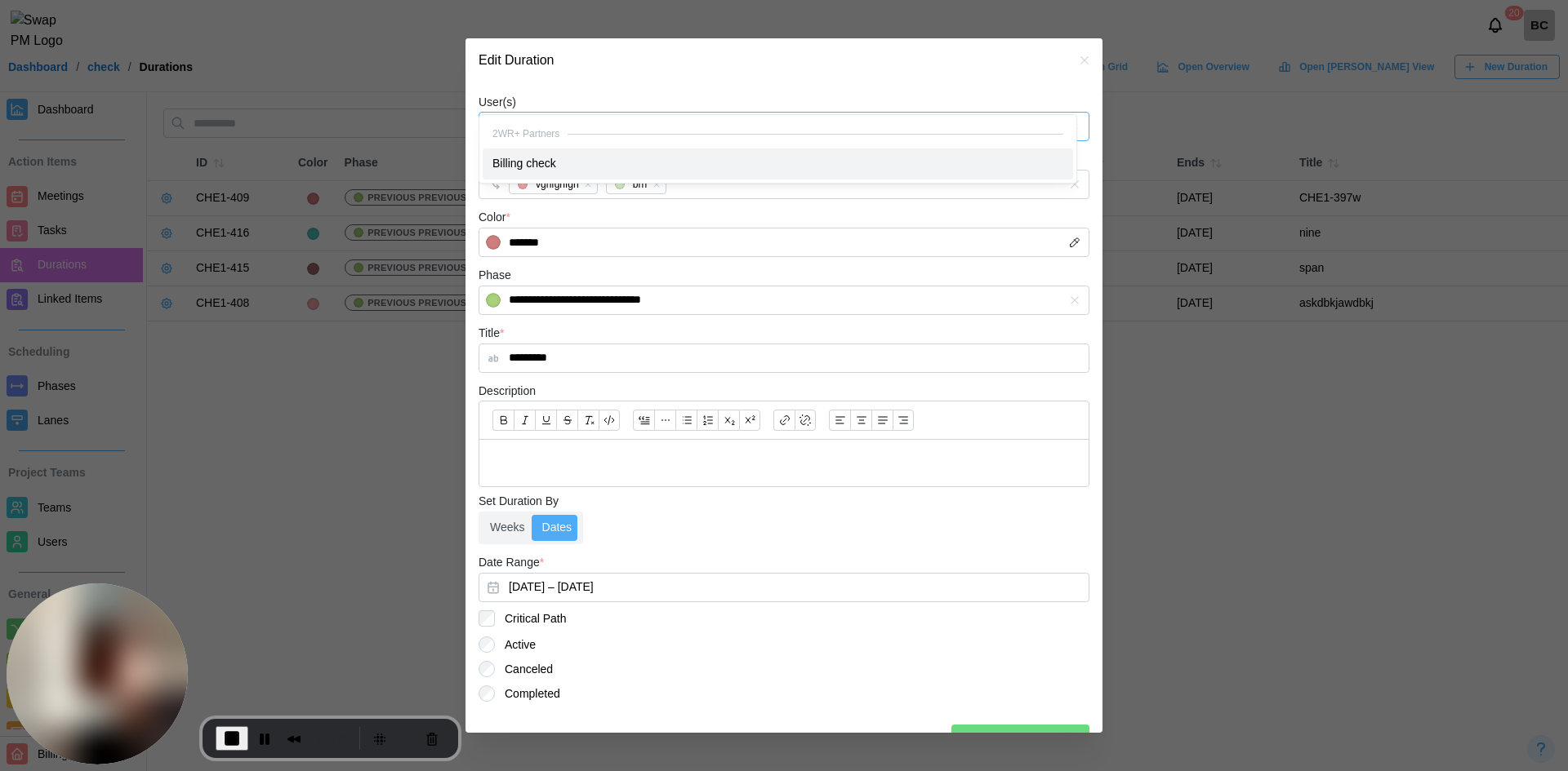
scroll to position [101, 0]
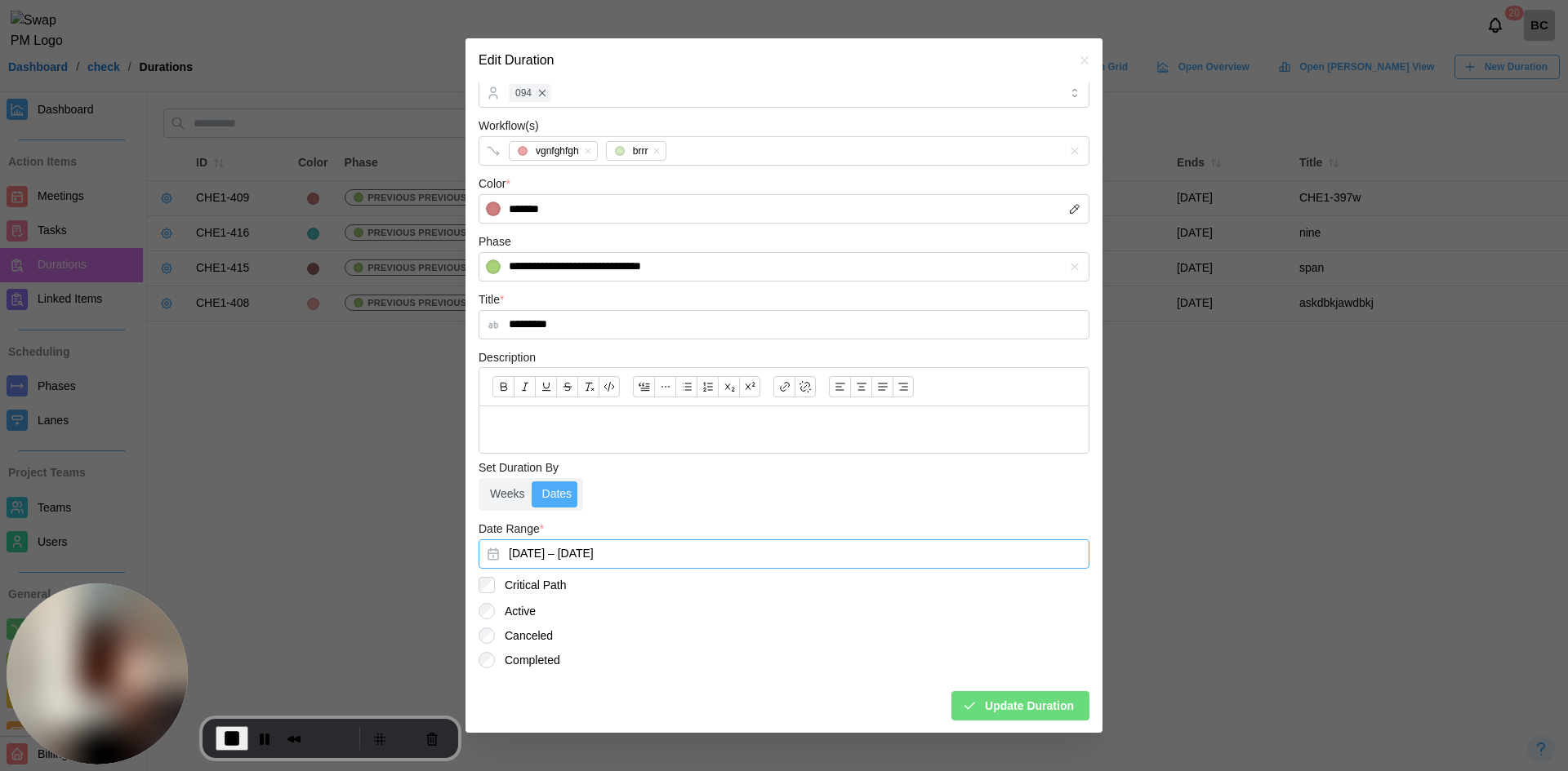
click at [521, 559] on button "August 27, 2025 – September 2, 2025" at bounding box center [784, 553] width 611 height 29
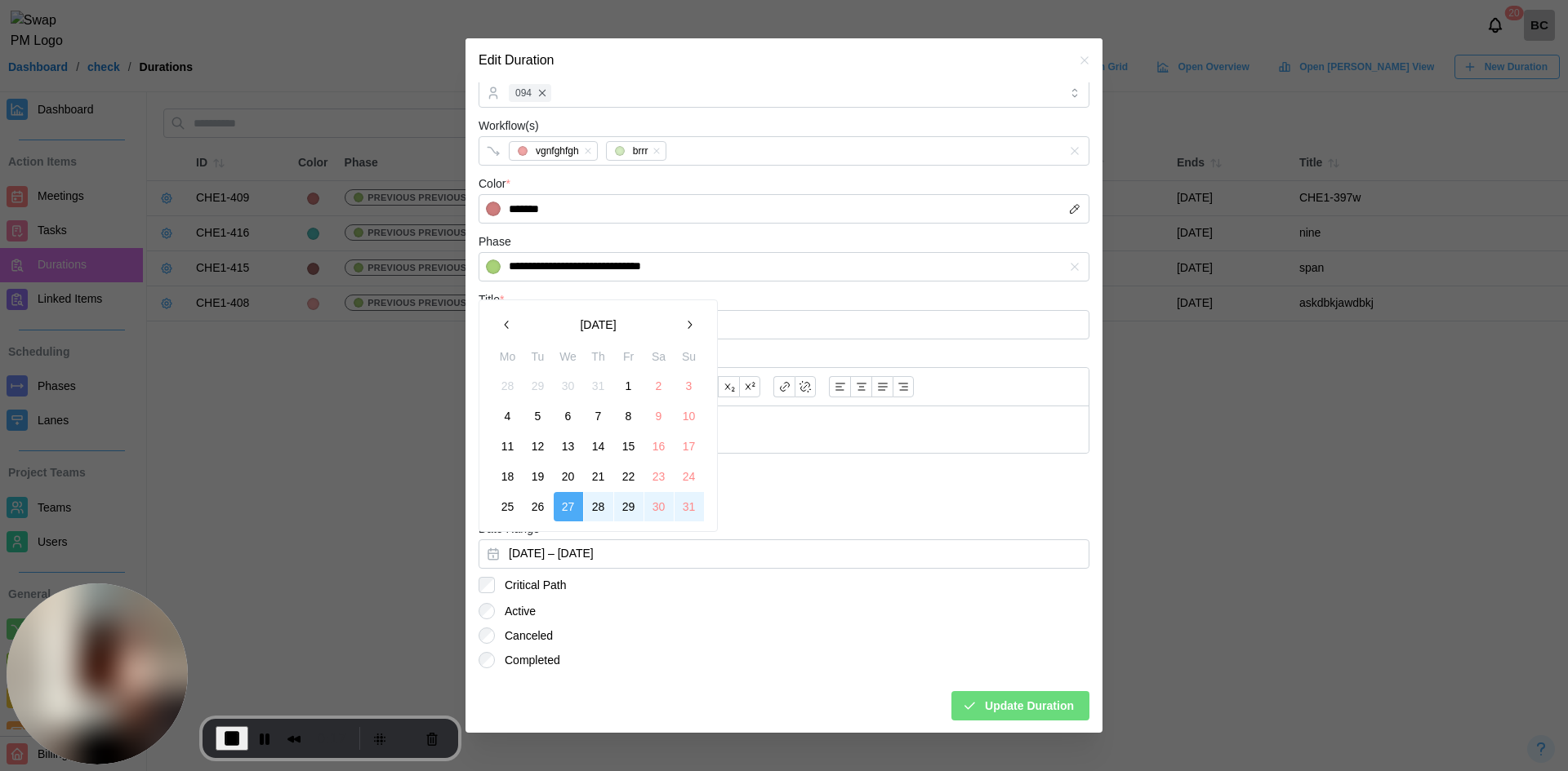
click at [618, 509] on button "29" at bounding box center [628, 506] width 29 height 29
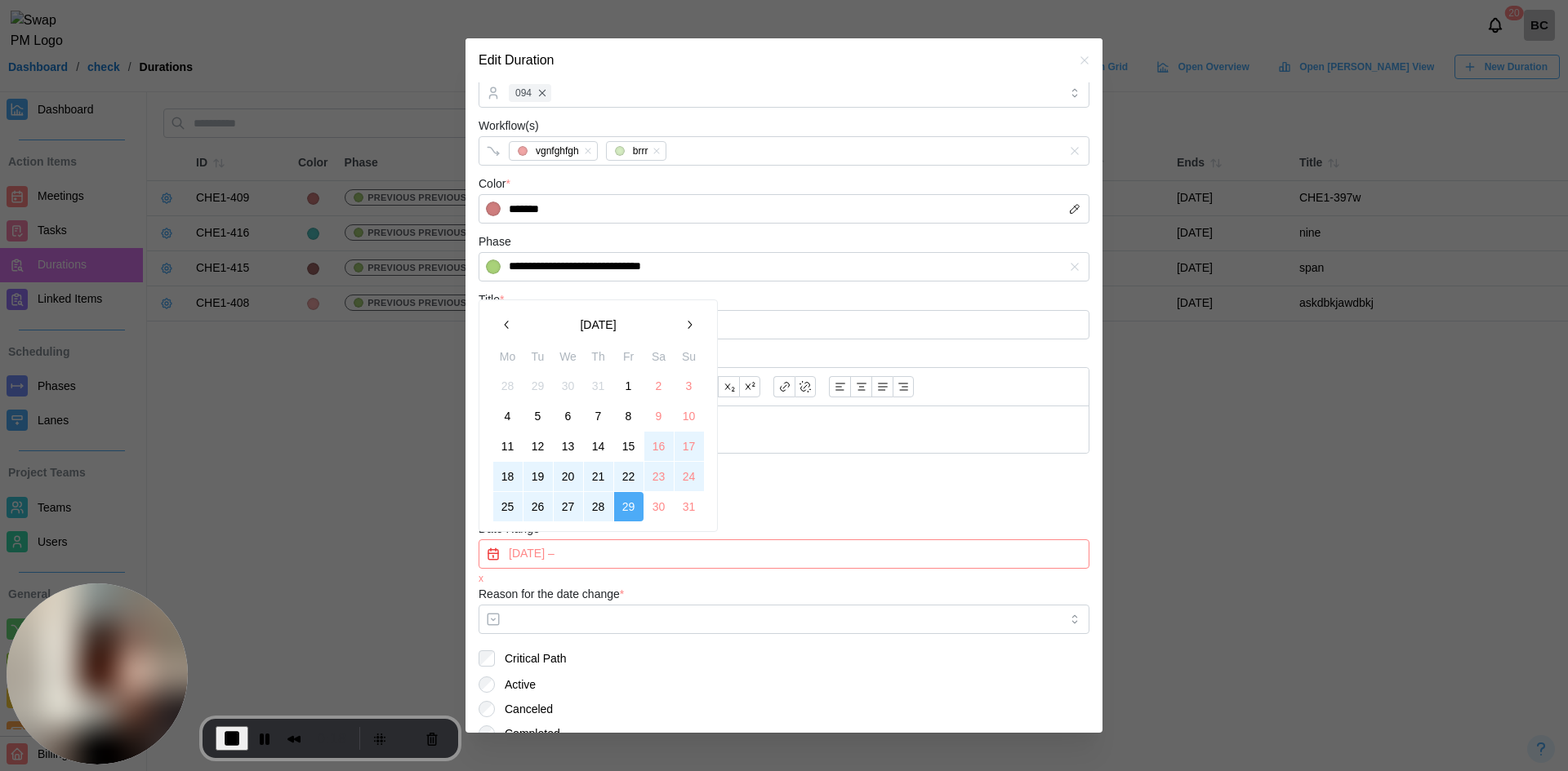
scroll to position [174, 0]
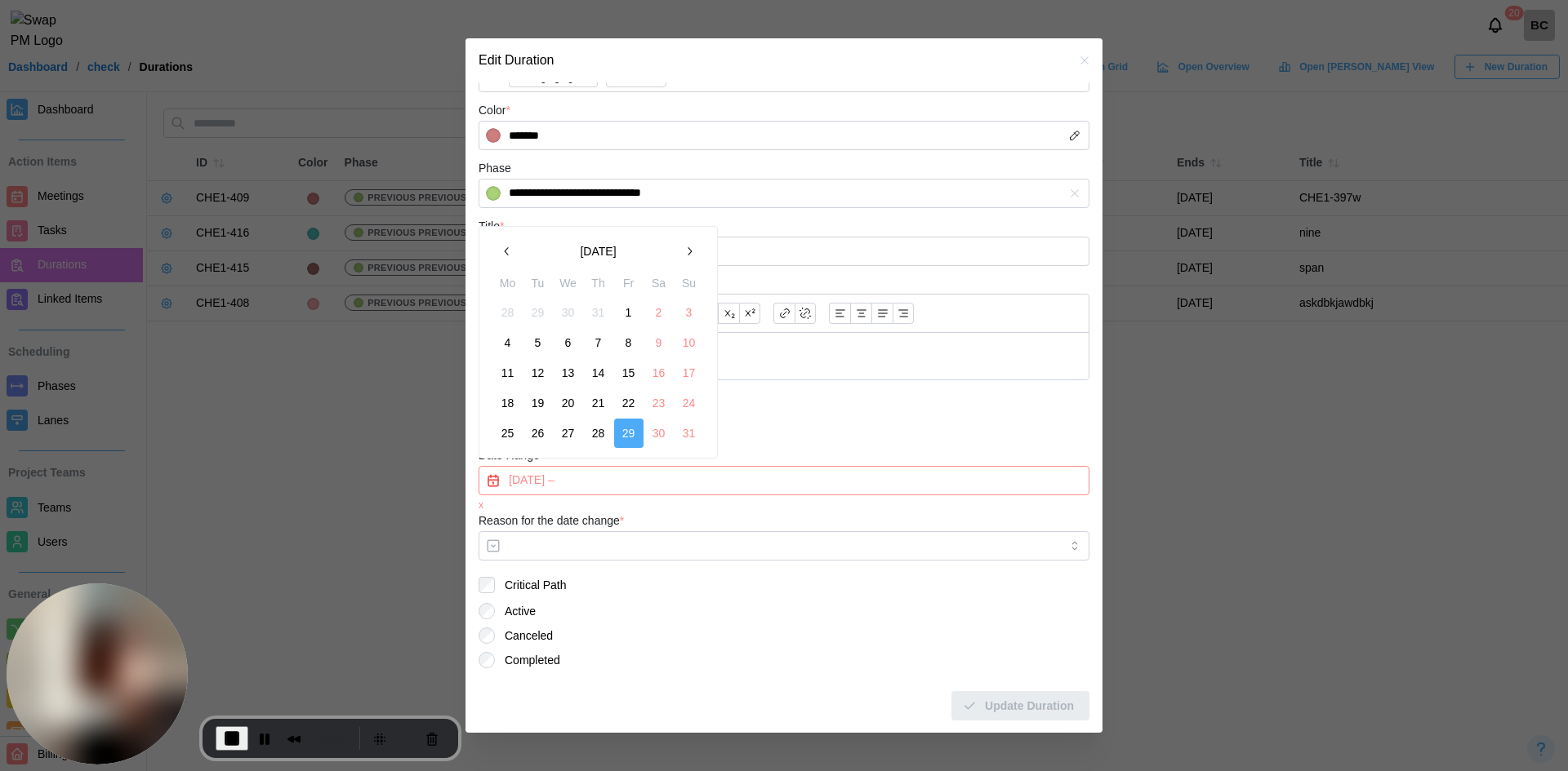
click at [688, 238] on button "button" at bounding box center [688, 251] width 29 height 29
click at [530, 312] on button "2" at bounding box center [537, 312] width 29 height 29
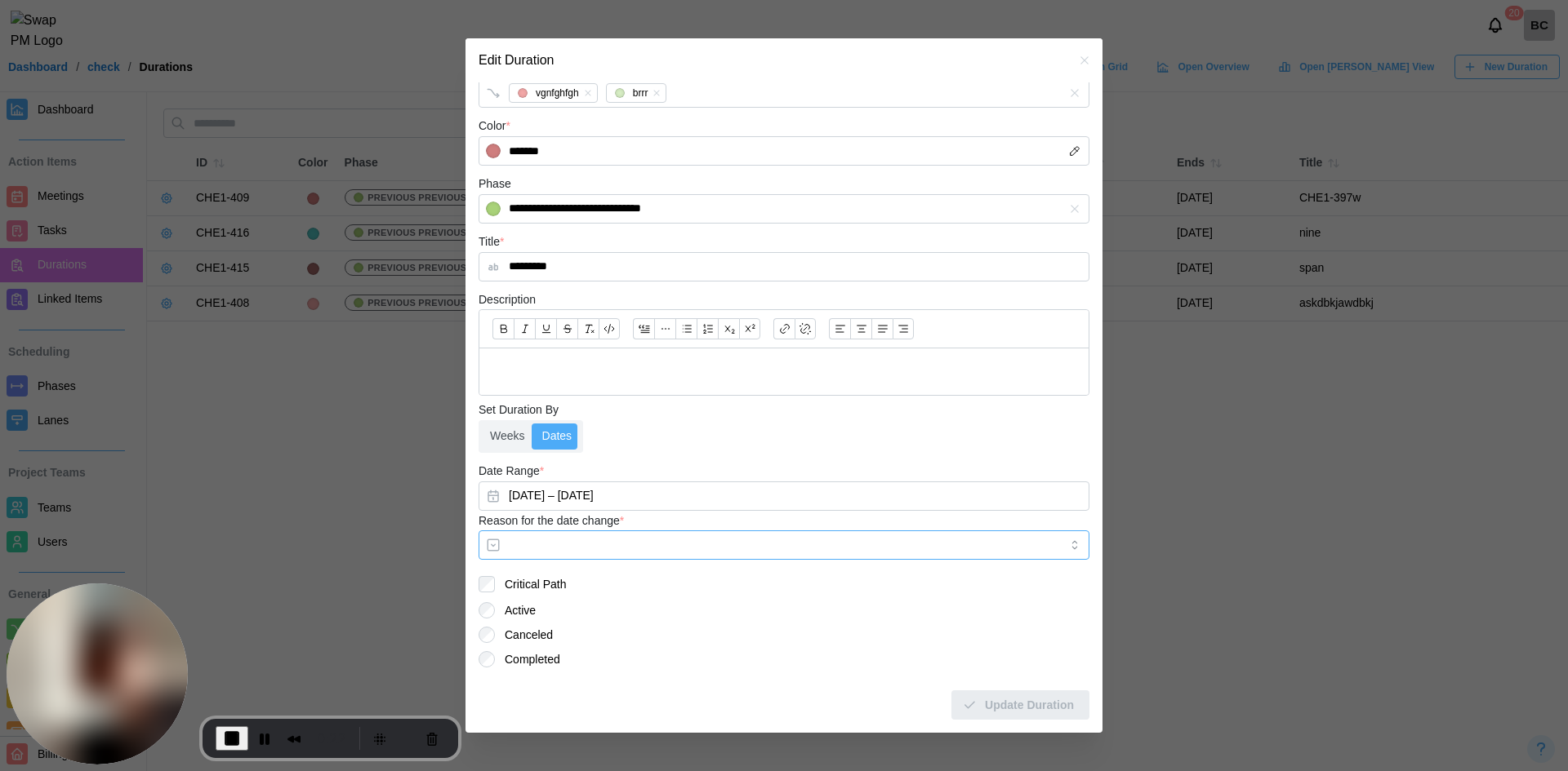
click at [778, 548] on input "Reason for the date change *" at bounding box center [784, 545] width 611 height 29
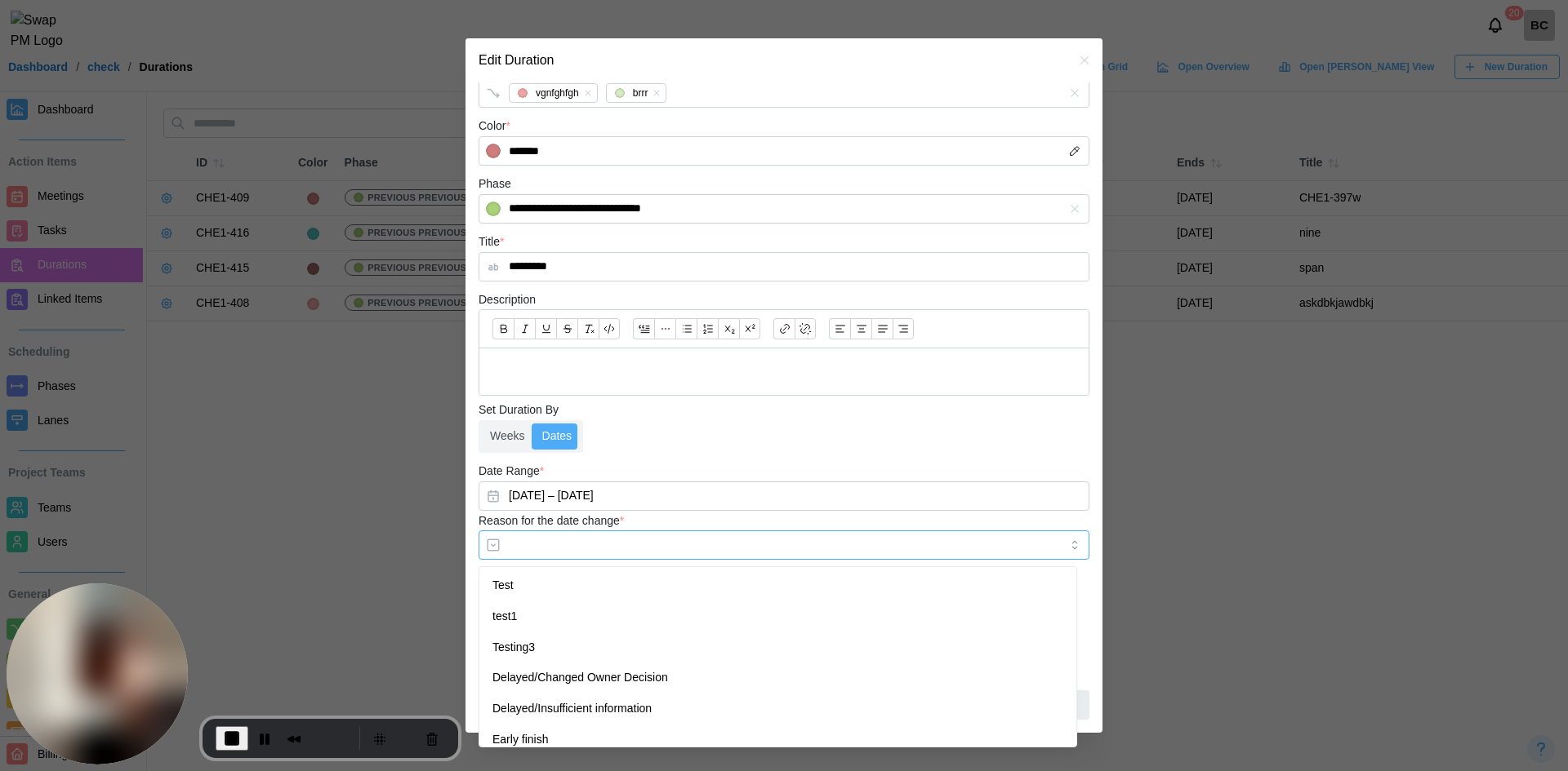
type input "****"
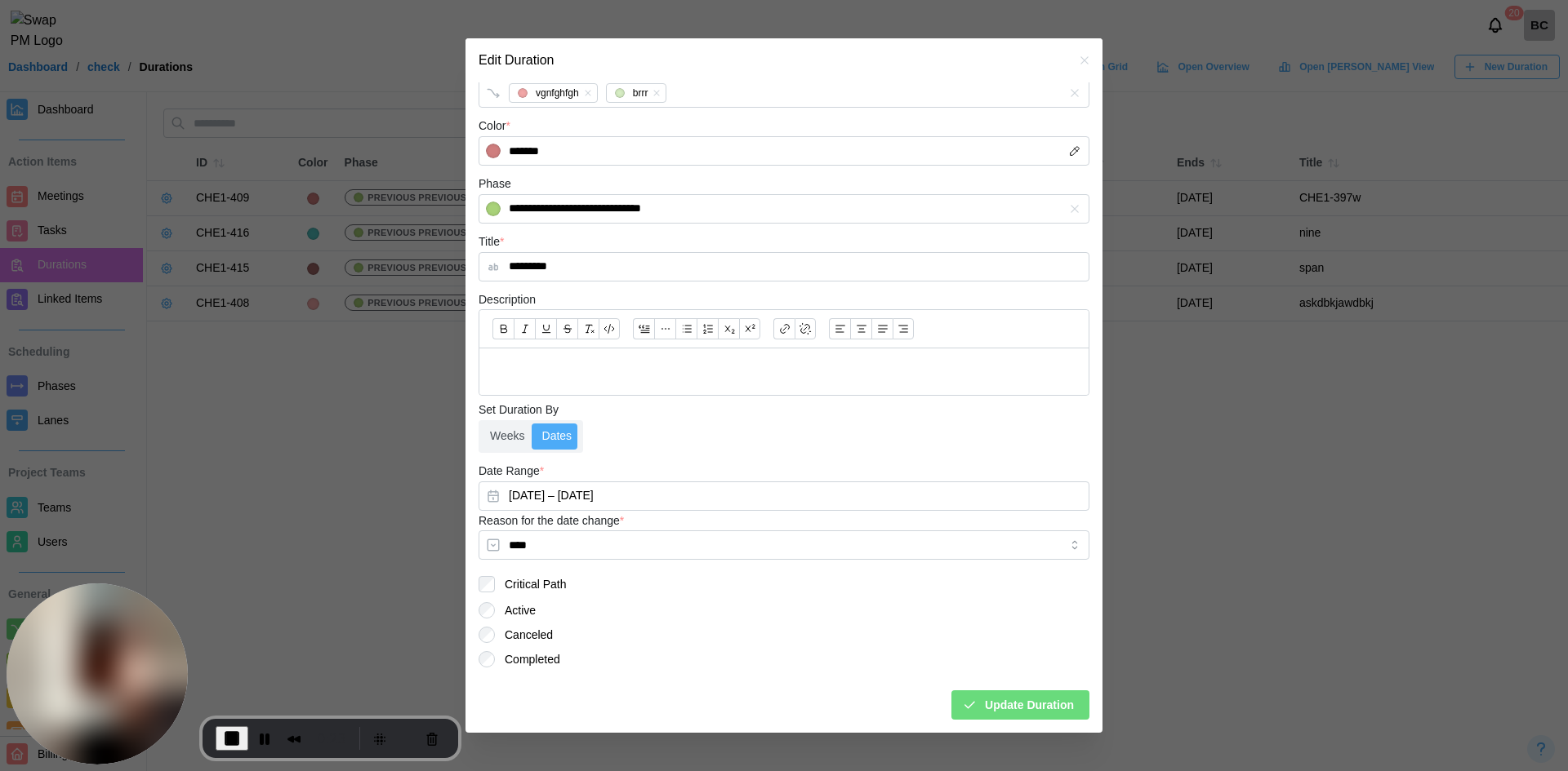
click at [962, 703] on icon "button" at bounding box center [969, 705] width 15 height 15
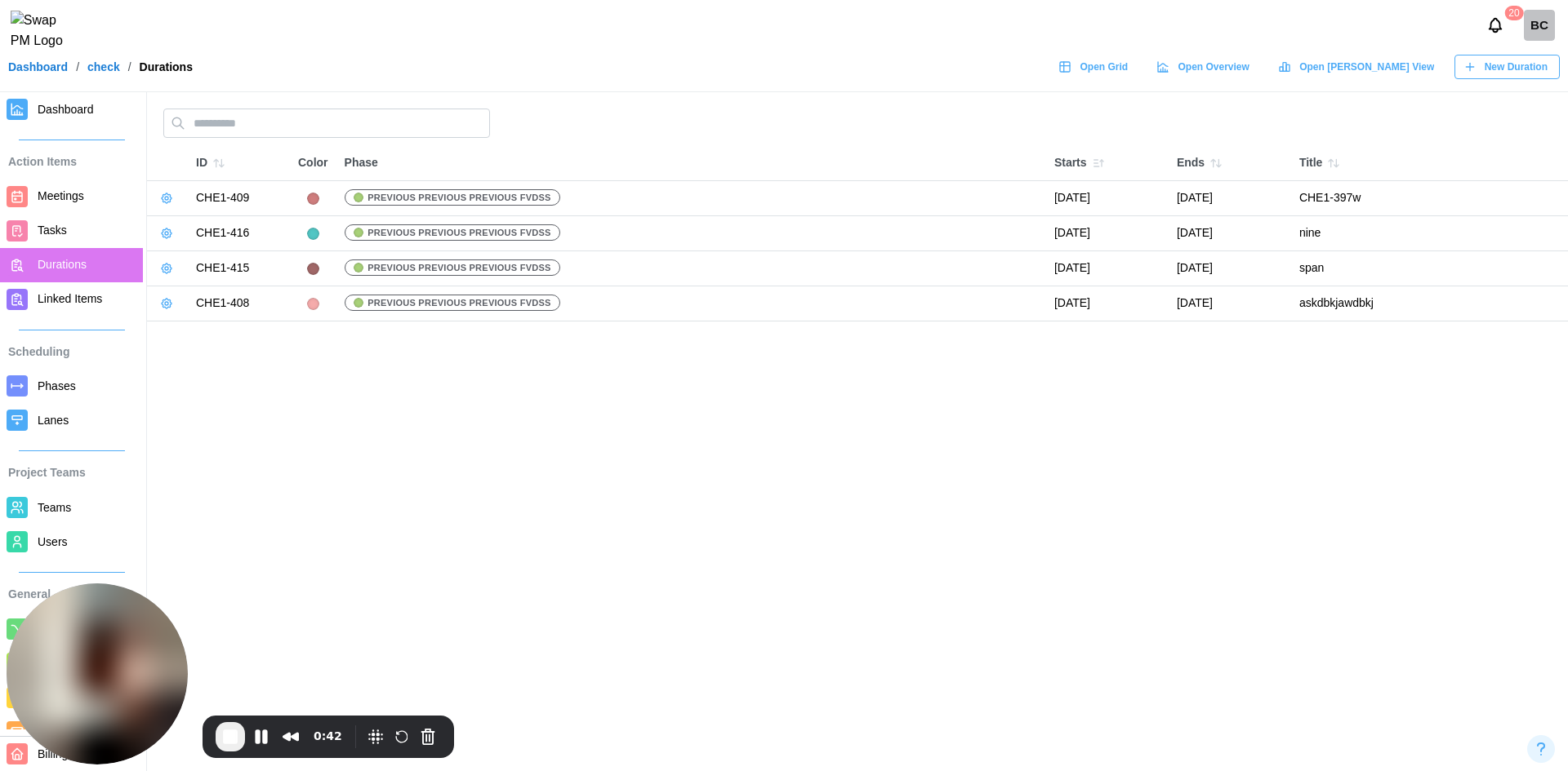
click at [64, 205] on span "Meetings" at bounding box center [87, 196] width 99 height 21
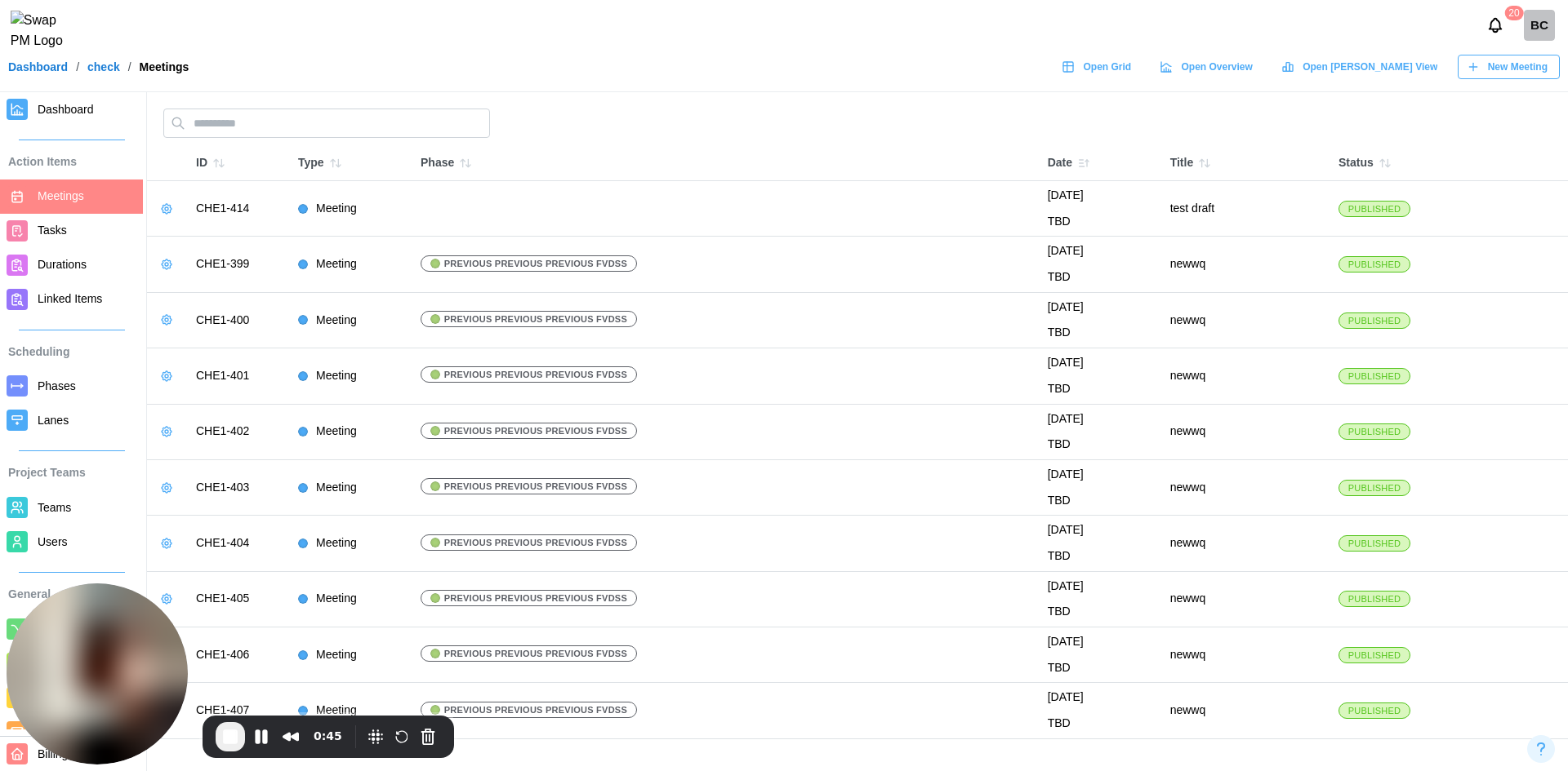
click at [1503, 91] on header "20 BC Dashboard / check / Meetings Open Grid Open Overview Open Gantt View New …" at bounding box center [784, 46] width 1568 height 92
click at [1504, 78] on span "New Meeting" at bounding box center [1517, 67] width 59 height 23
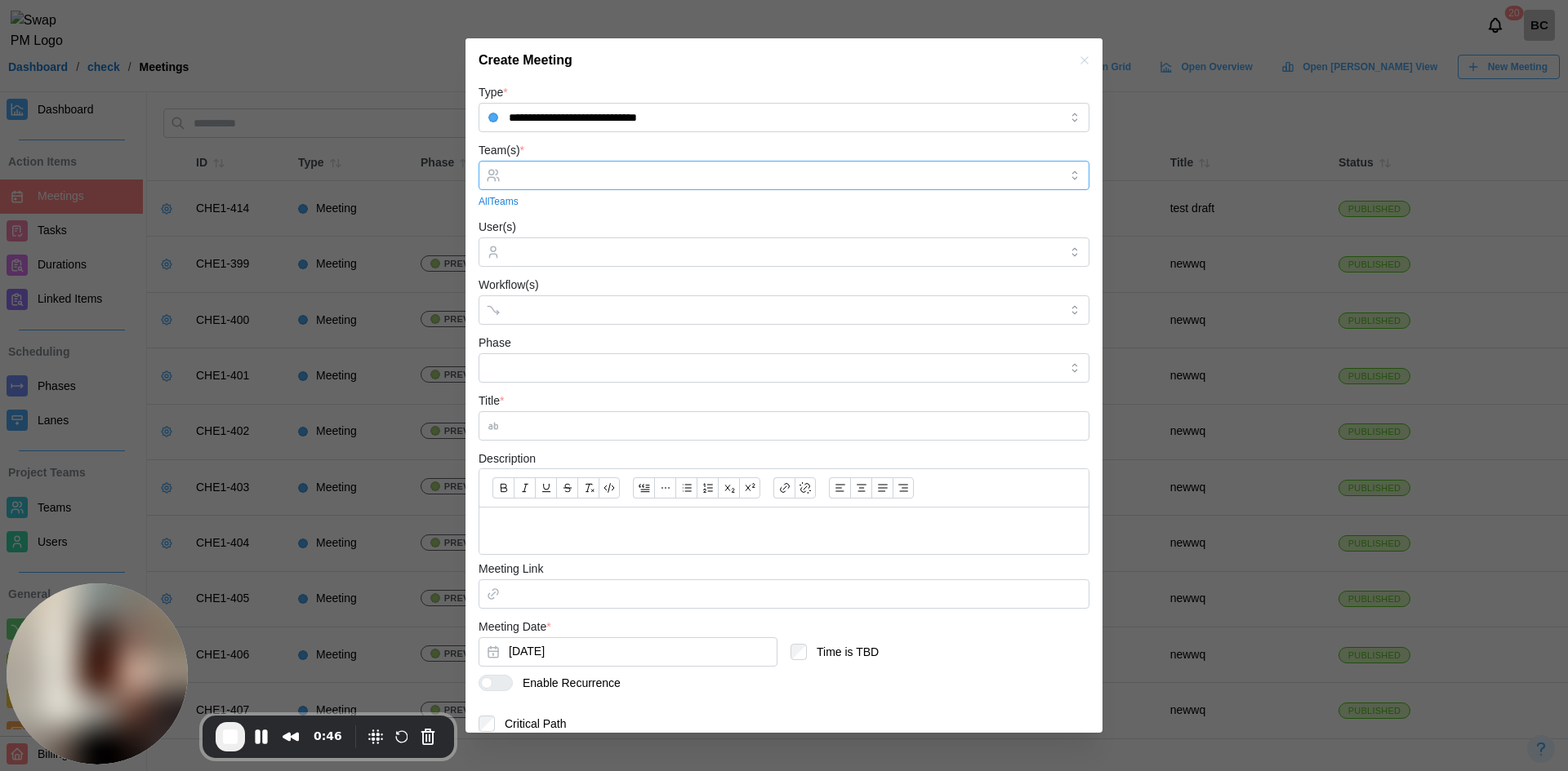
click at [627, 185] on div at bounding box center [782, 174] width 554 height 27
click at [586, 312] on input "Workflow(s)" at bounding box center [769, 310] width 521 height 13
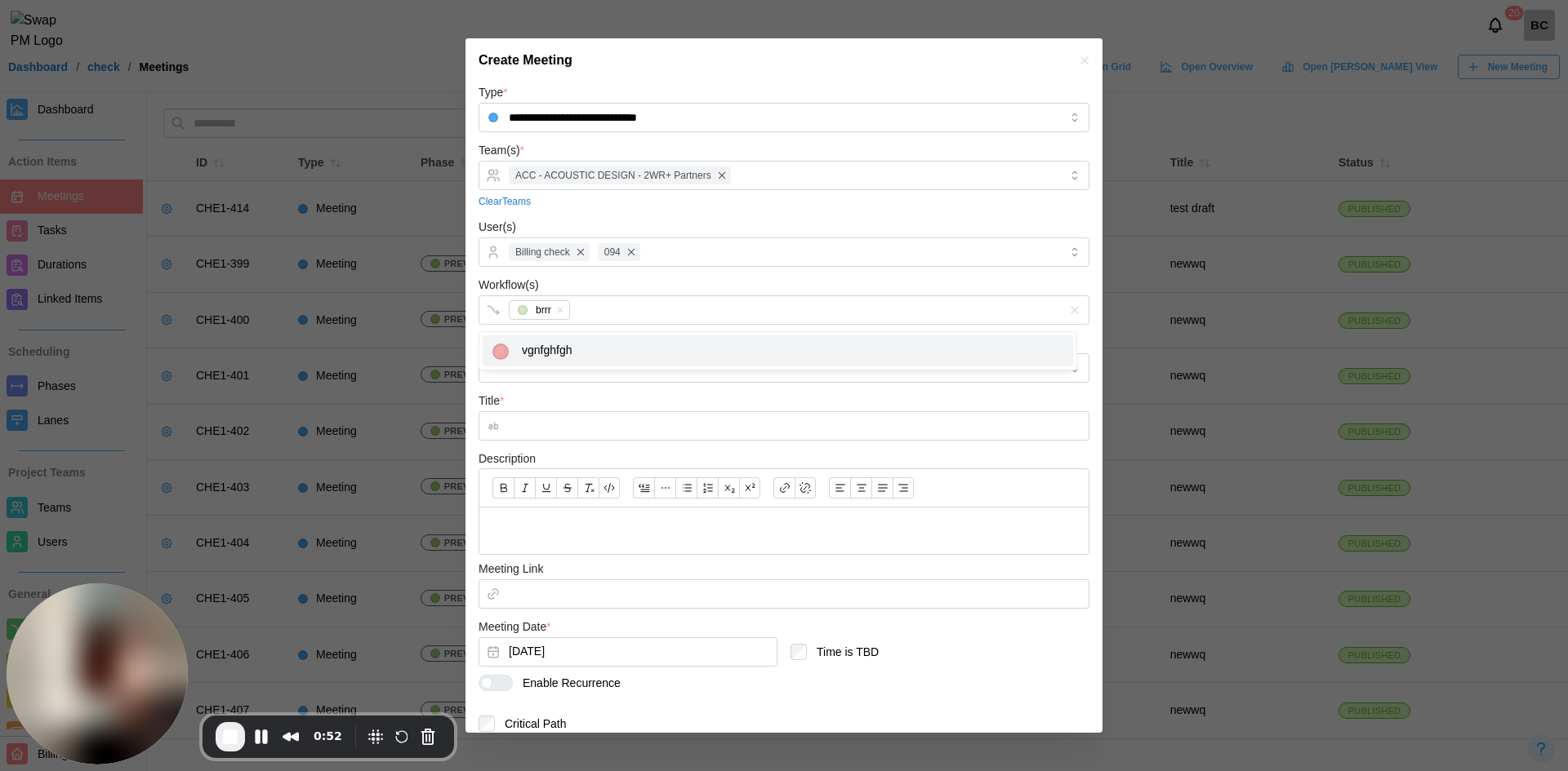
click at [686, 282] on div "Workflow(s) brrr" at bounding box center [784, 300] width 611 height 50
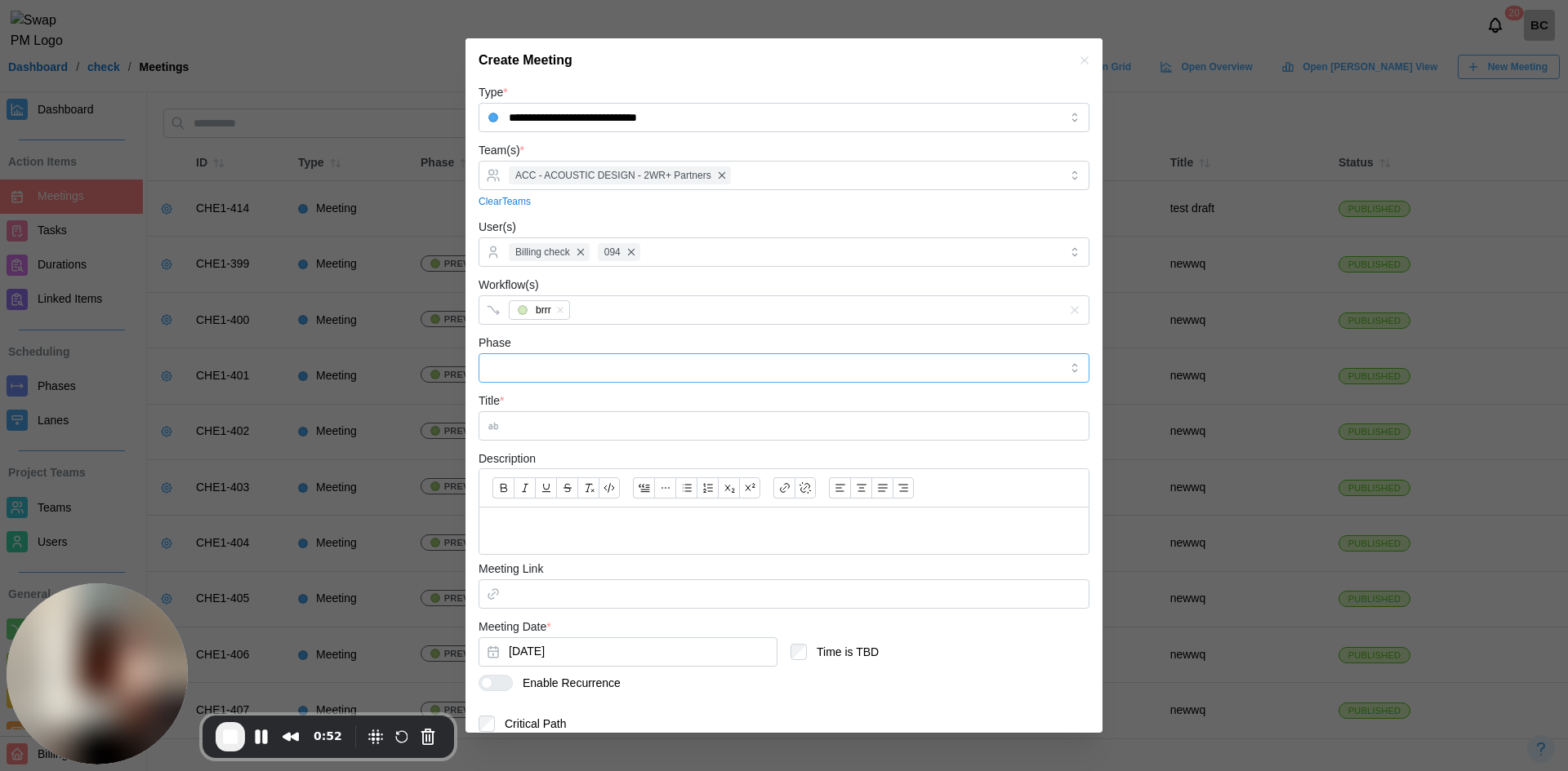
click at [588, 369] on input "Phase" at bounding box center [784, 368] width 611 height 29
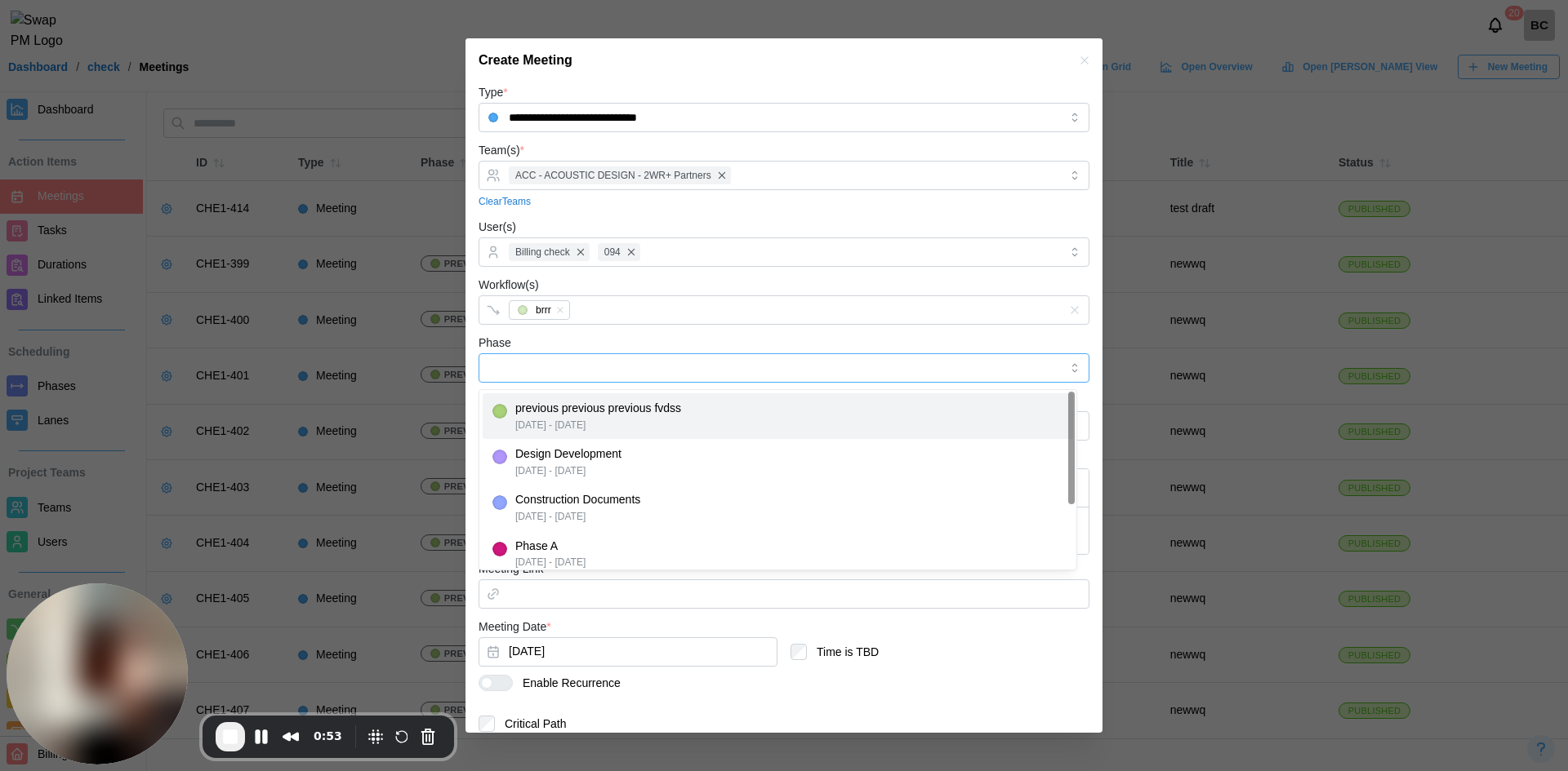
type input "**********"
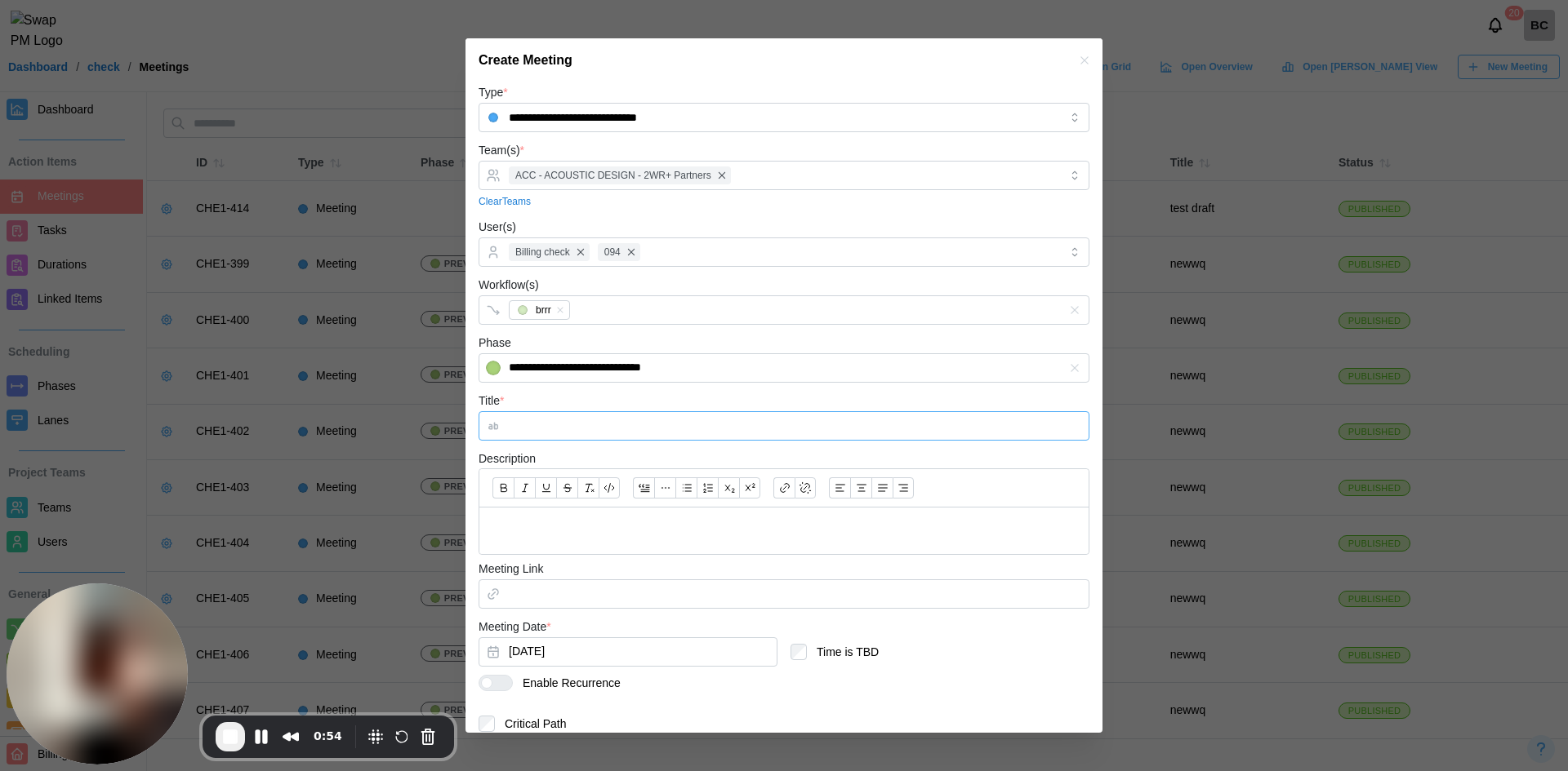
click at [561, 434] on input "Title *" at bounding box center [784, 425] width 611 height 29
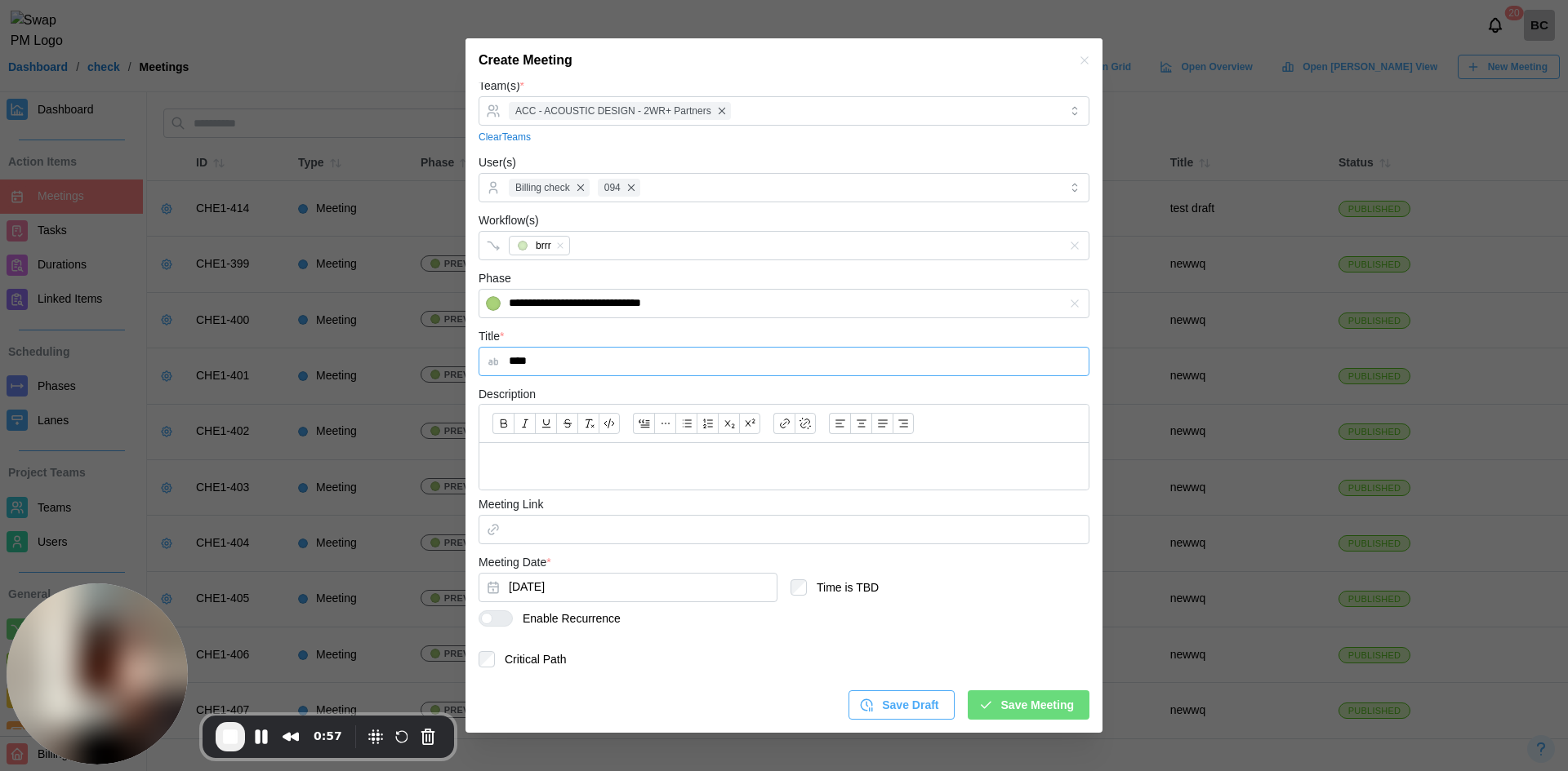
type input "****"
click at [1022, 711] on span "Save Meeting" at bounding box center [1037, 705] width 73 height 27
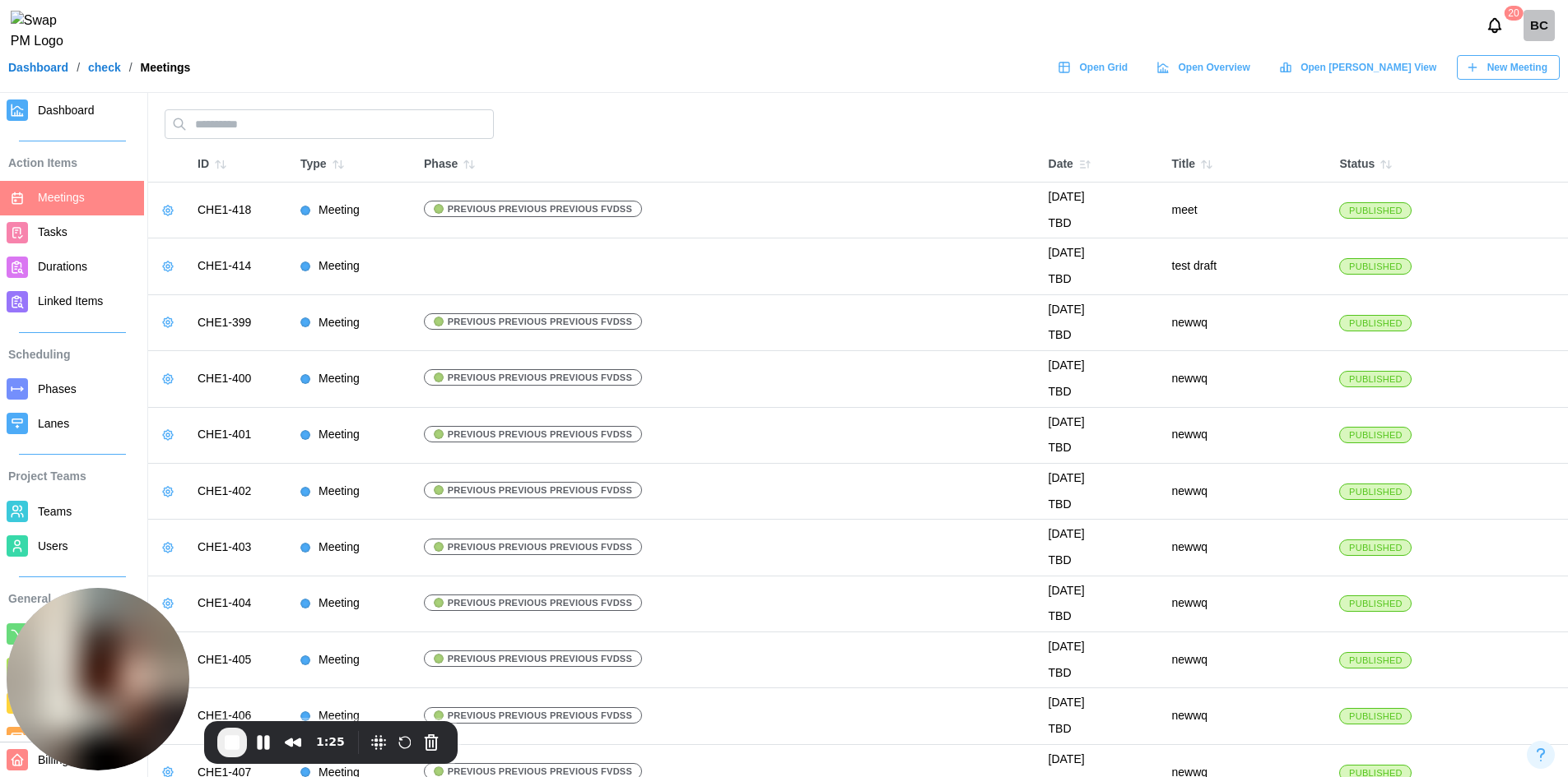
click at [51, 257] on span "Durations" at bounding box center [87, 267] width 100 height 21
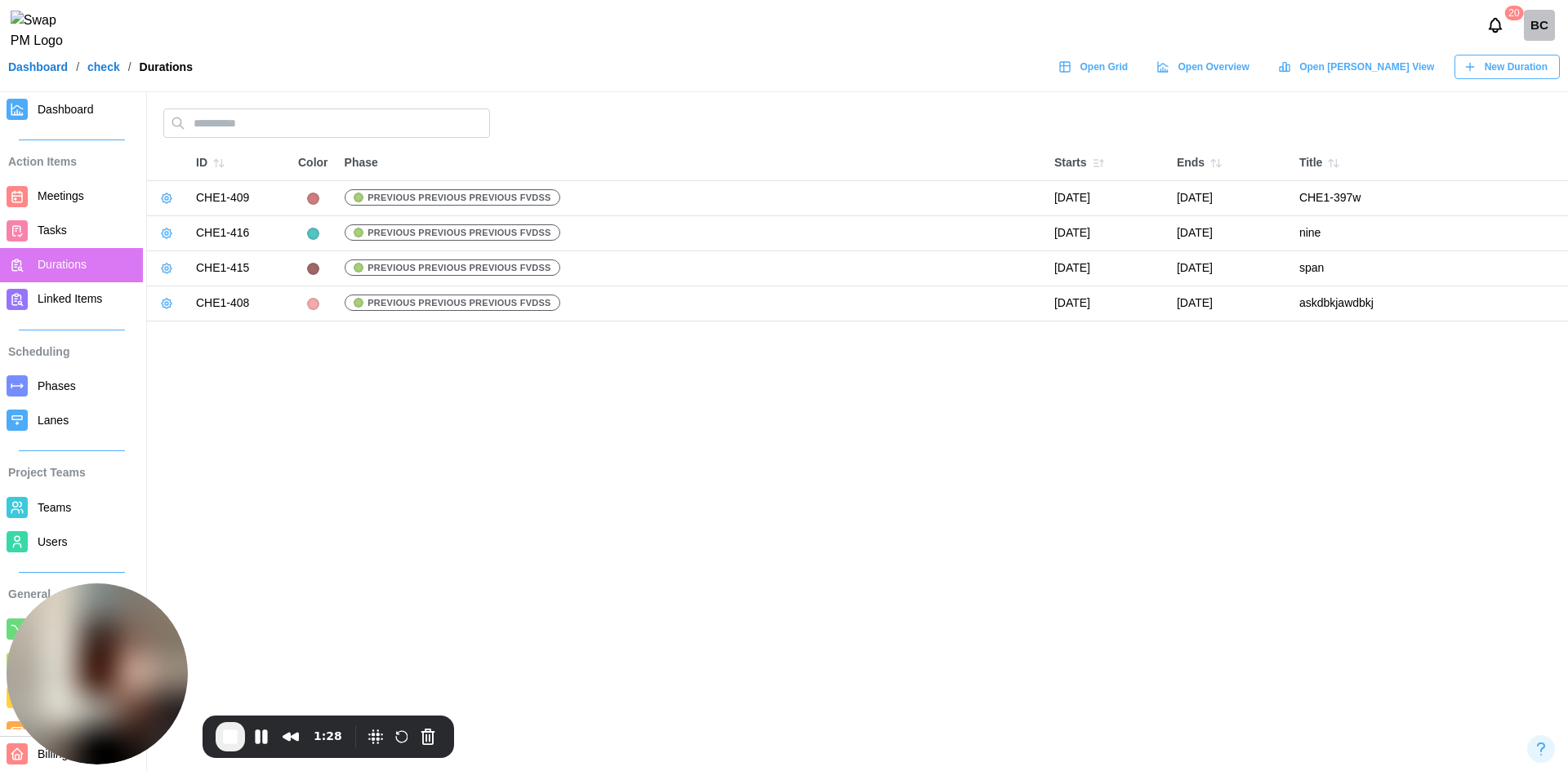
click at [169, 238] on icon "button" at bounding box center [166, 233] width 9 height 9
click at [196, 260] on div "Edit Duration" at bounding box center [228, 267] width 79 height 13
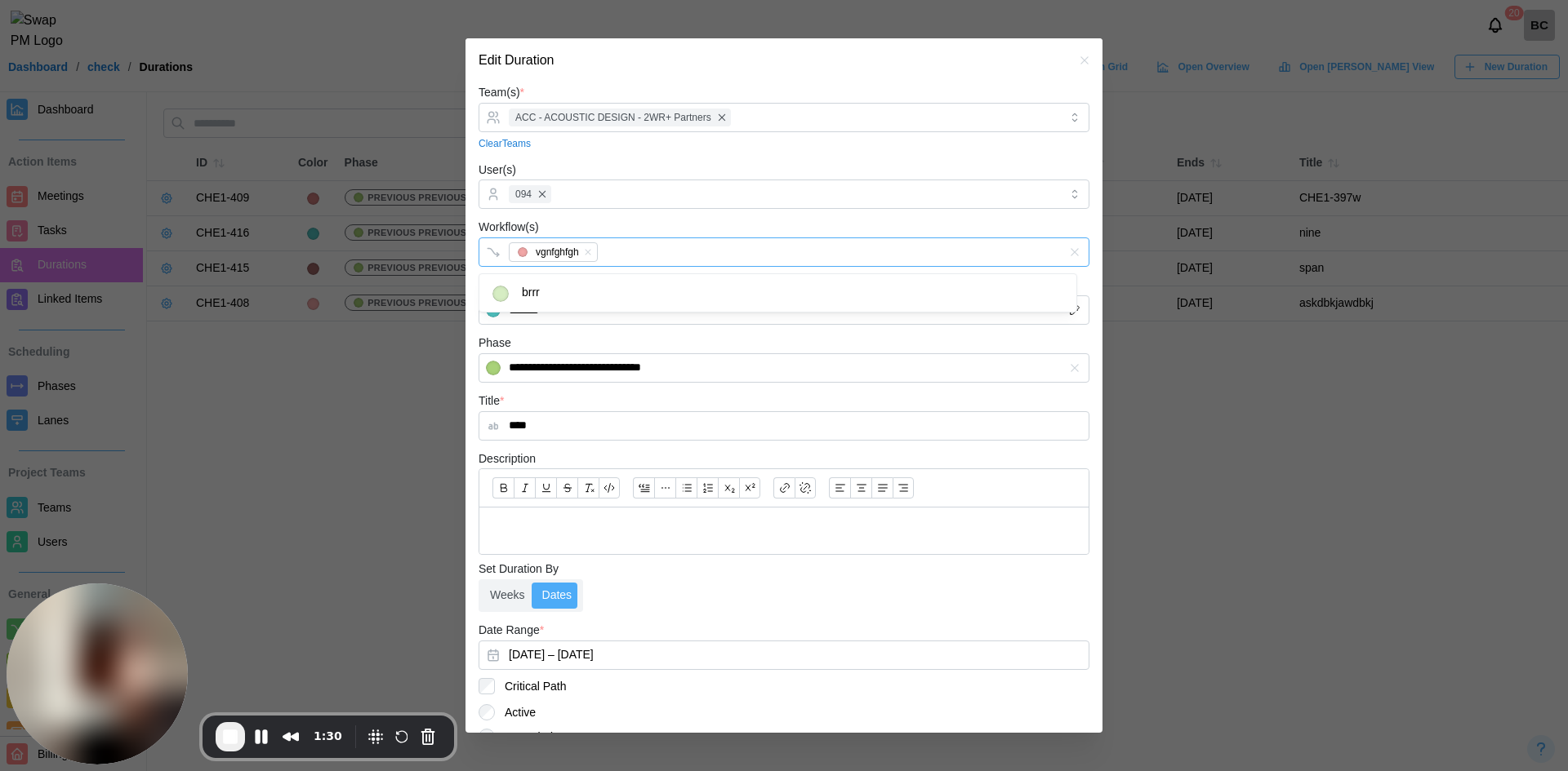
click at [620, 250] on div "vgnfghfgh" at bounding box center [767, 252] width 525 height 27
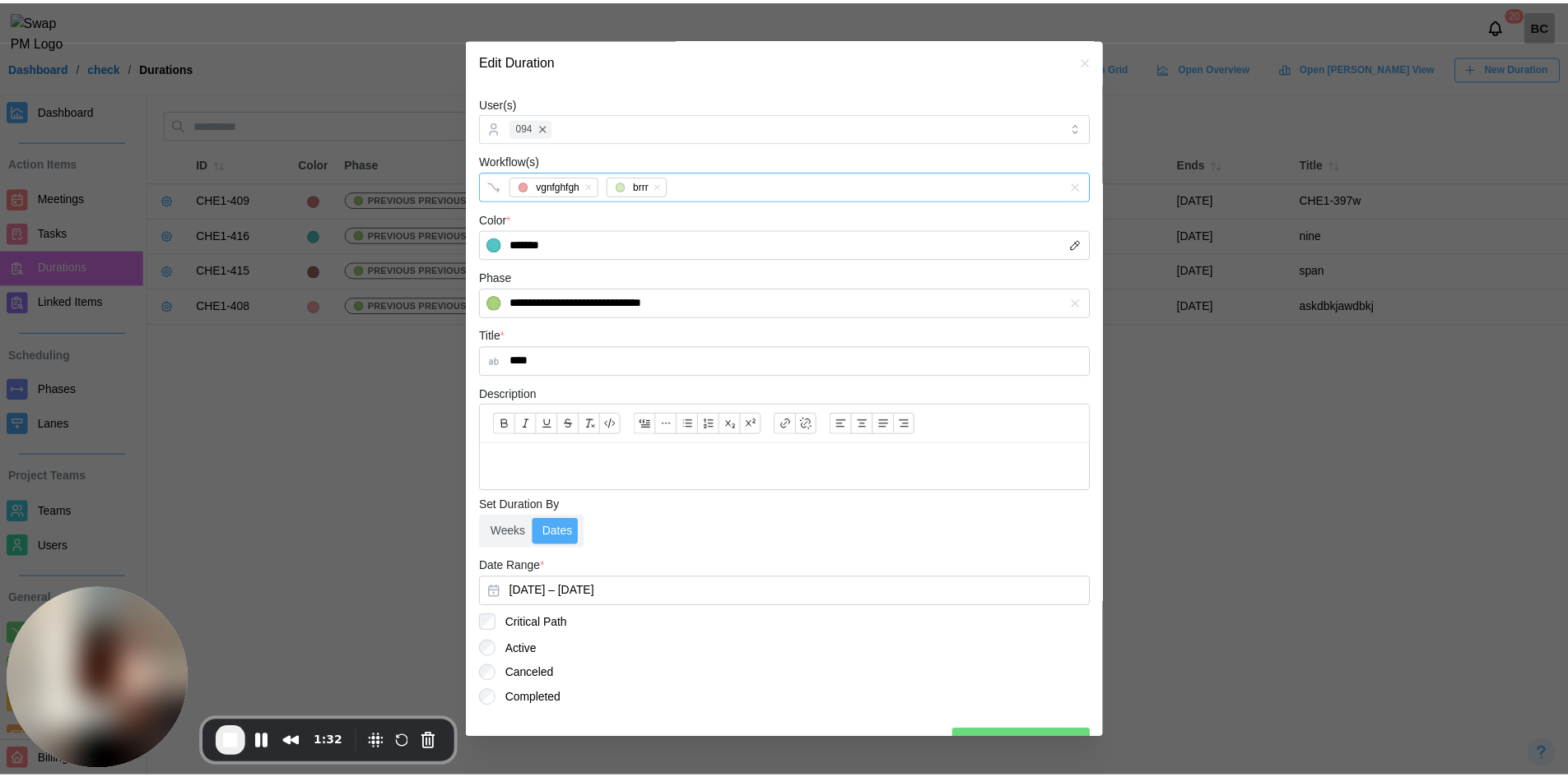
scroll to position [102, 0]
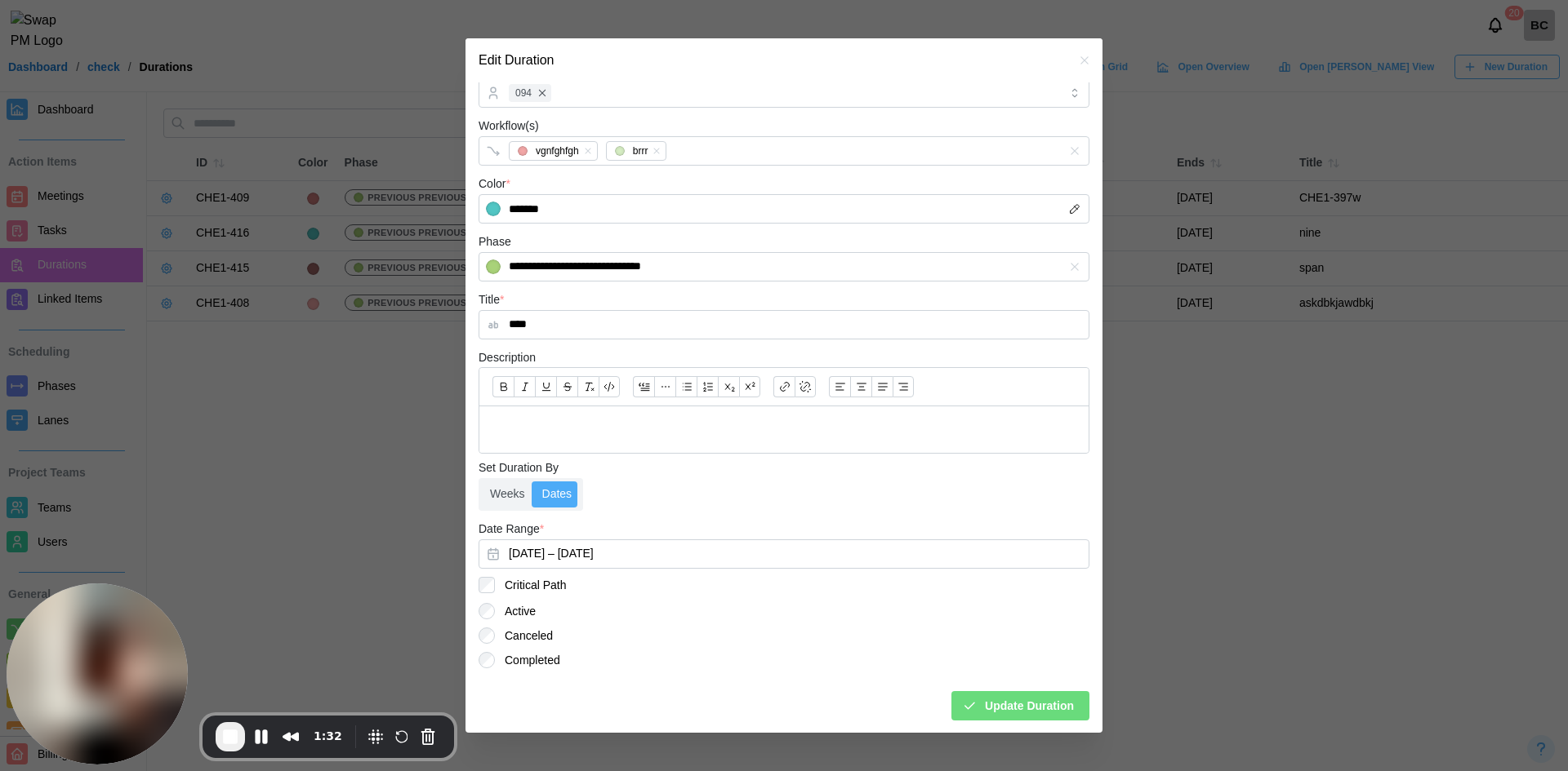
click at [990, 713] on span "Update Duration" at bounding box center [1029, 705] width 89 height 27
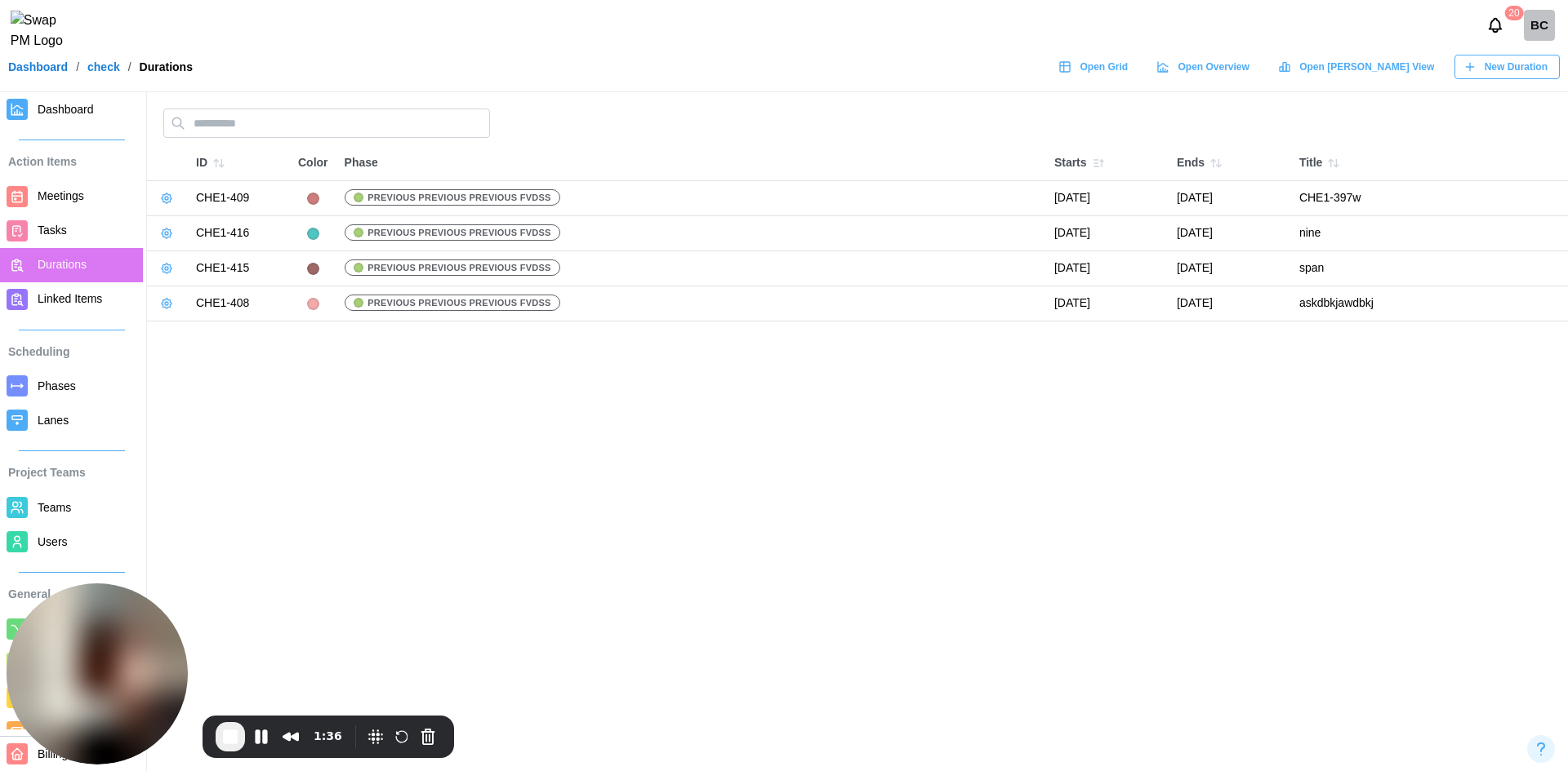
click at [169, 231] on icon "button" at bounding box center [167, 234] width 13 height 13
click at [190, 267] on div "Edit Duration" at bounding box center [228, 267] width 79 height 13
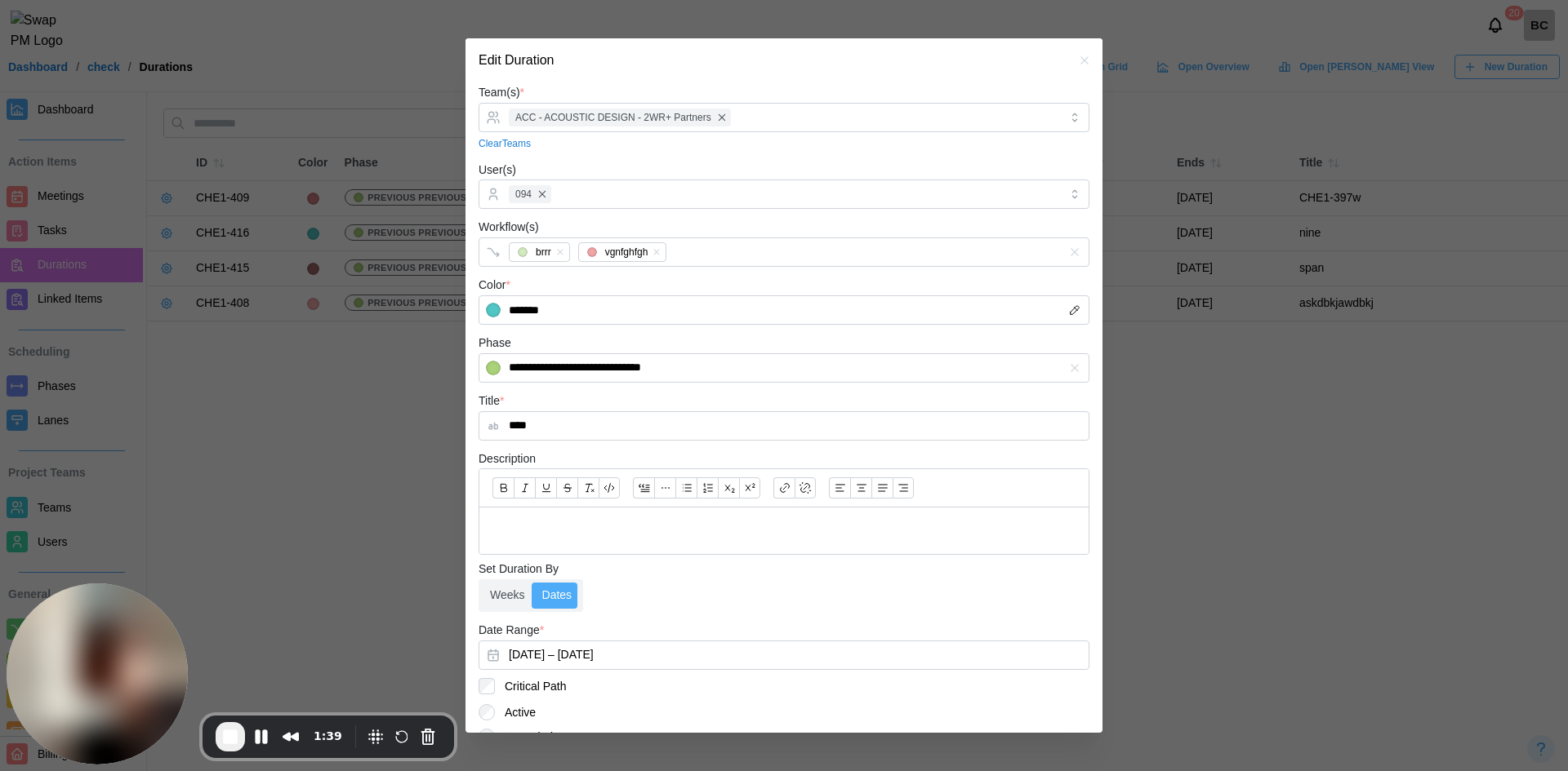
click at [1080, 58] on button "button" at bounding box center [1084, 60] width 18 height 18
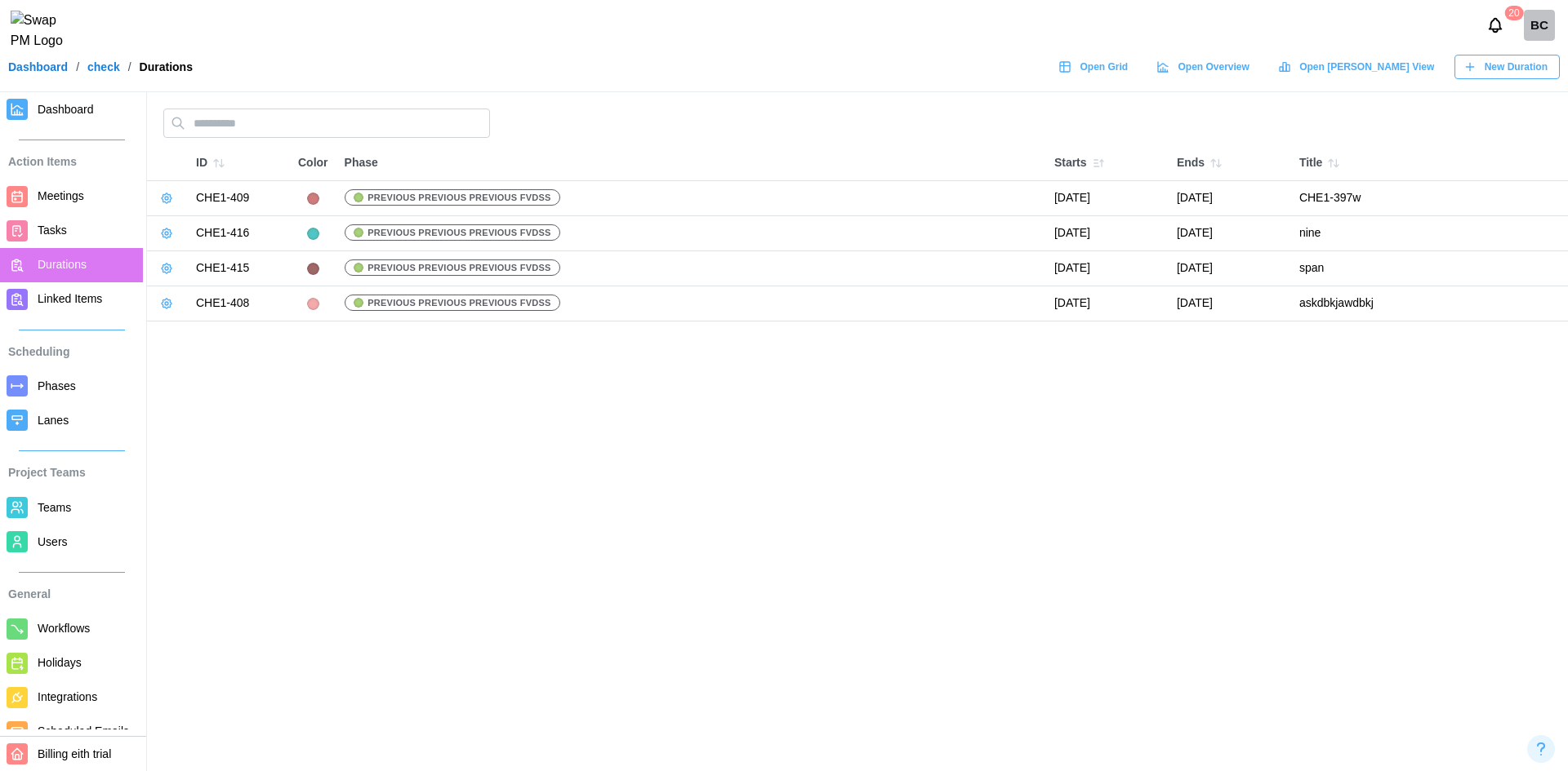
click at [31, 240] on link "Tasks" at bounding box center [72, 231] width 143 height 34
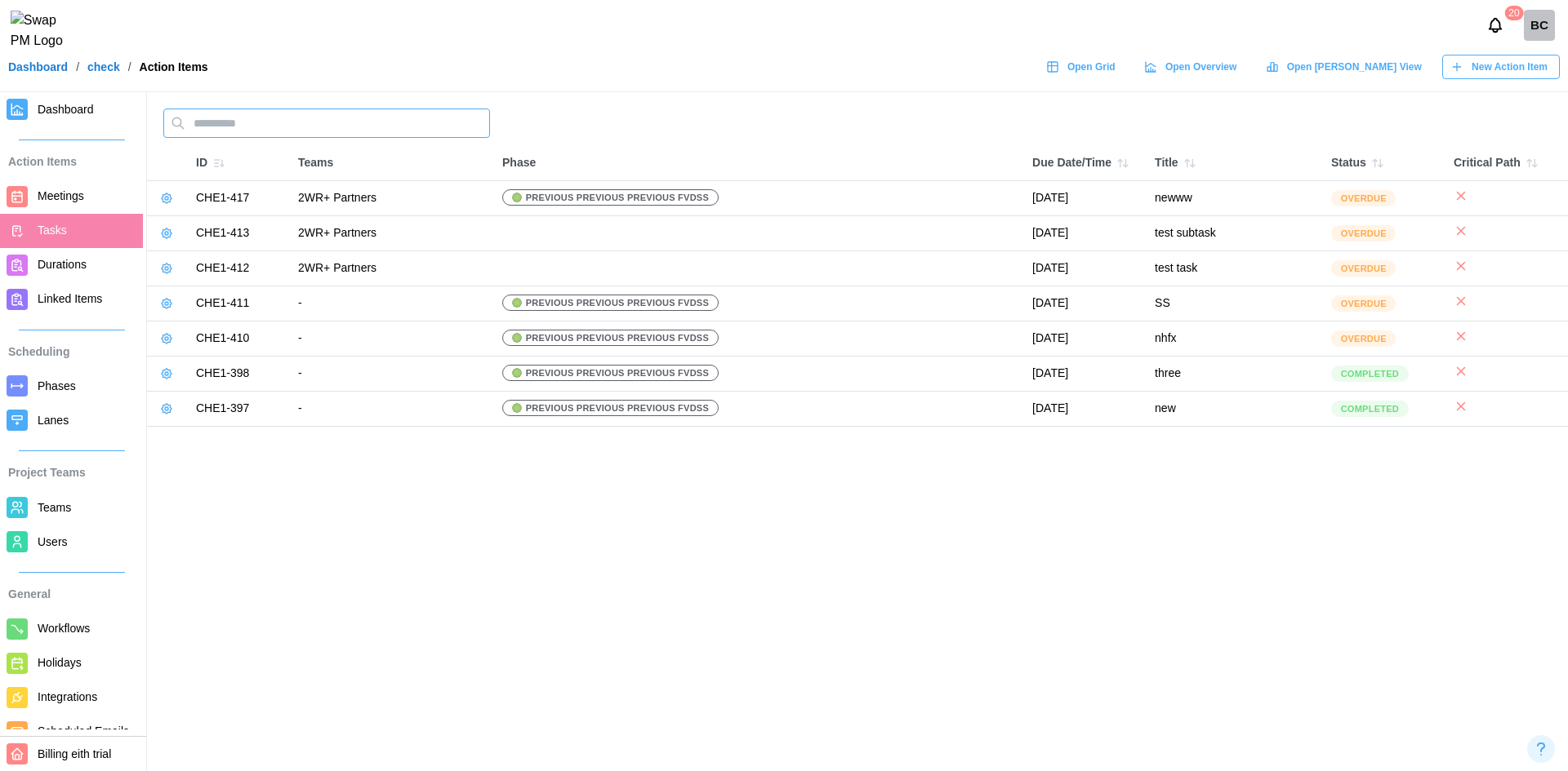
click at [383, 124] on input "text" at bounding box center [326, 123] width 326 height 29
click at [74, 203] on span "Meetings" at bounding box center [60, 196] width 46 height 13
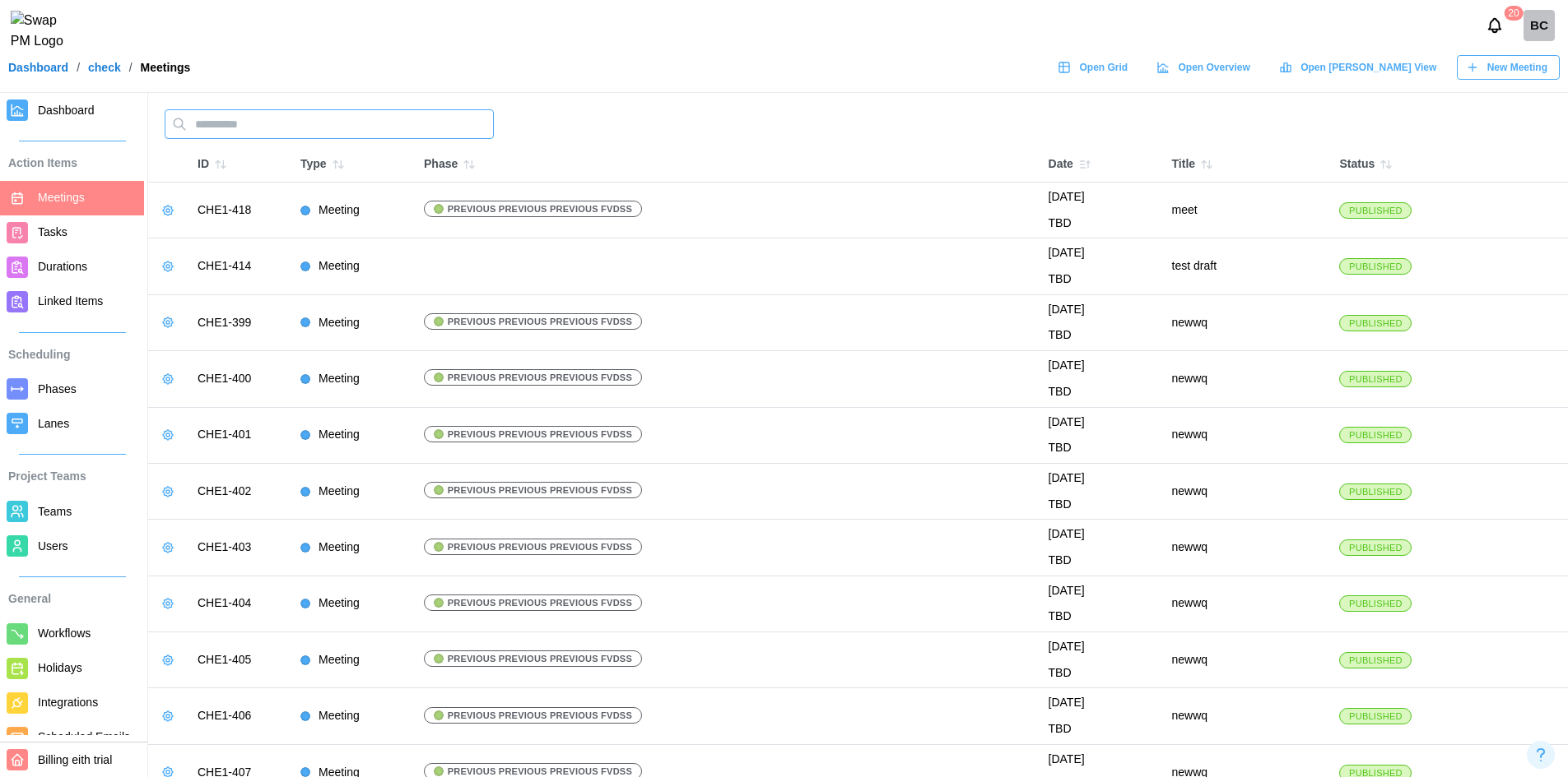
click at [302, 129] on input "text" at bounding box center [329, 123] width 329 height 29
type input "*"
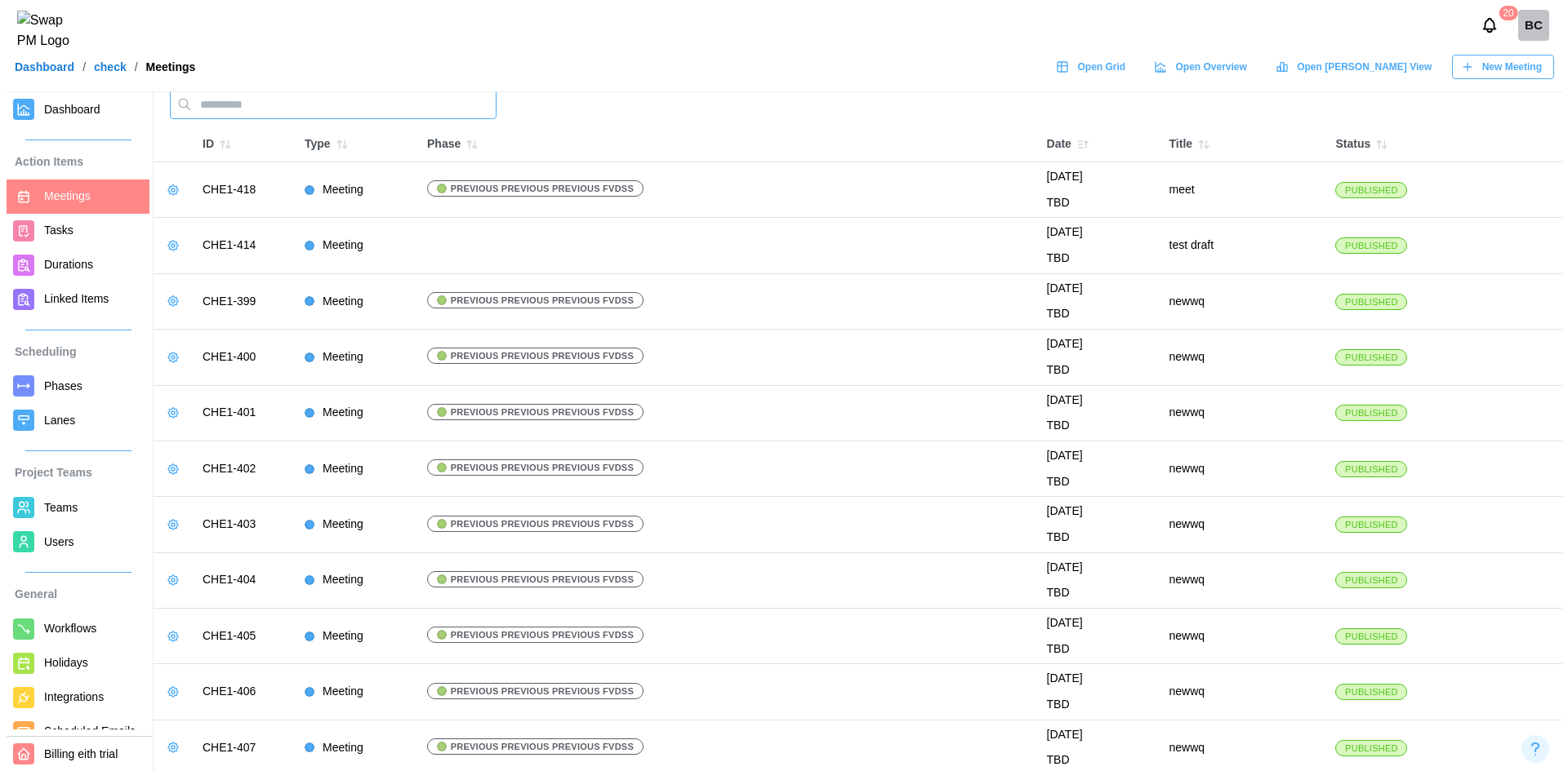
scroll to position [24, 0]
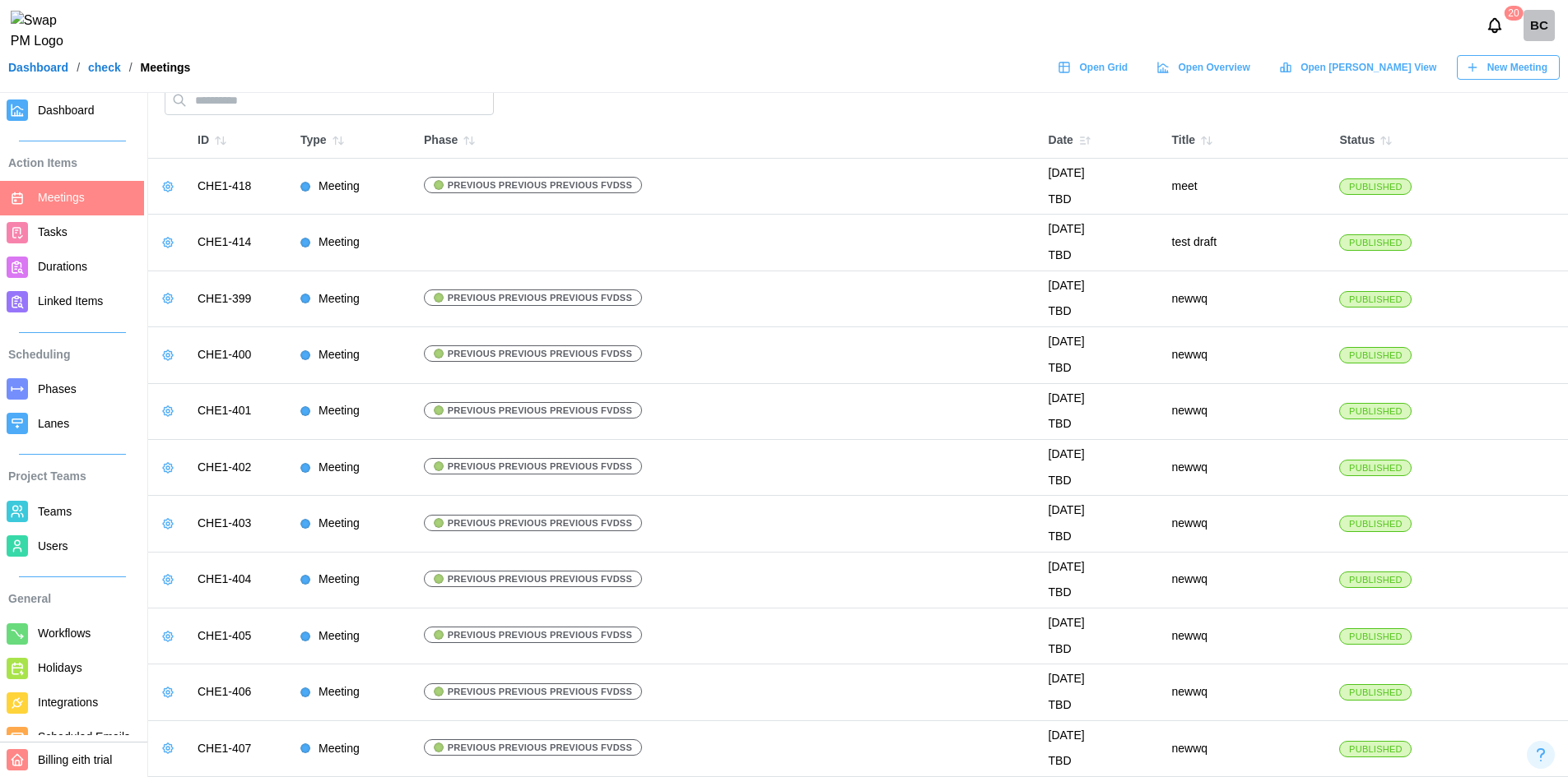
click at [1505, 79] on span "New Meeting" at bounding box center [1517, 67] width 60 height 23
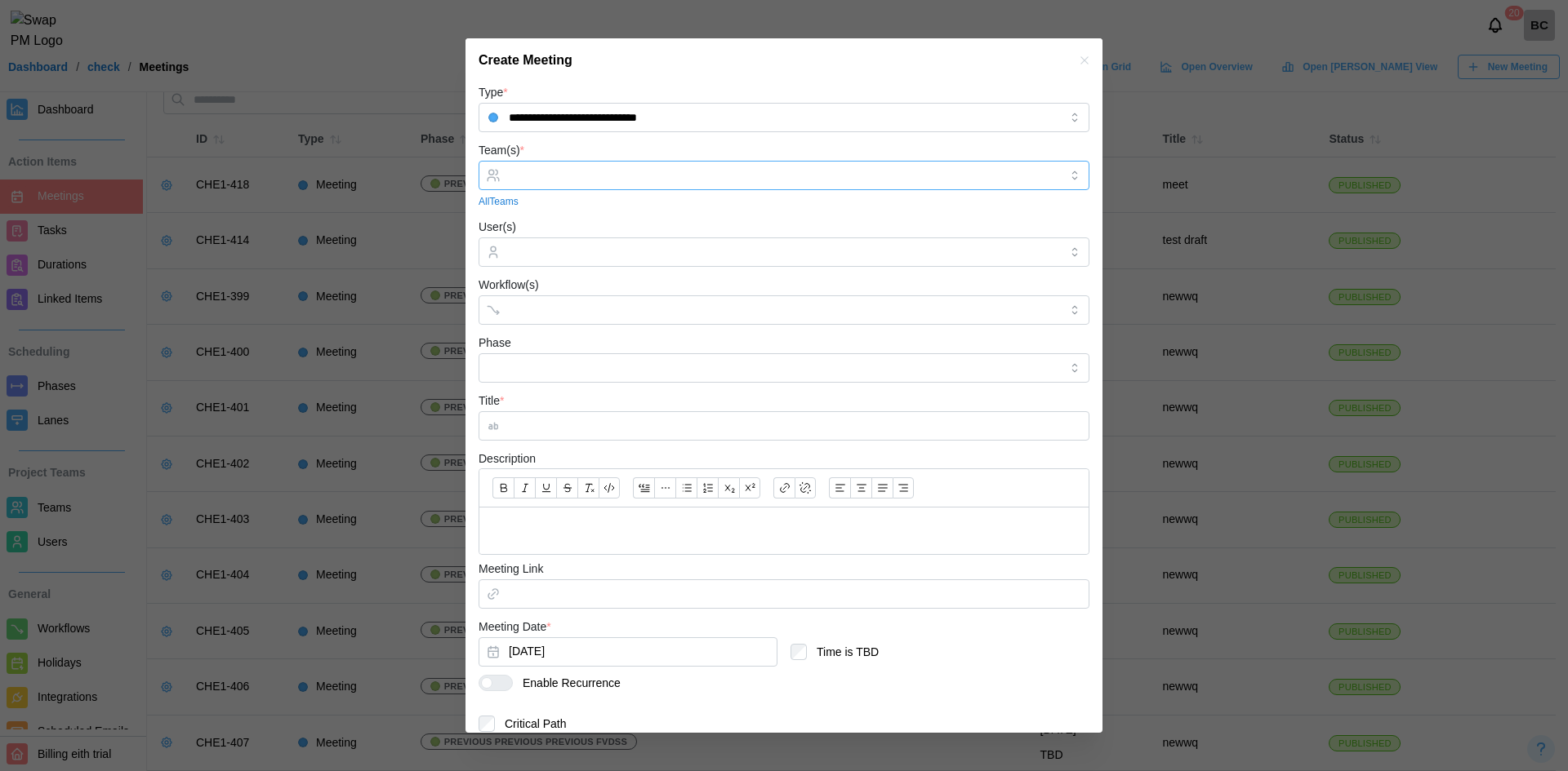
click at [588, 172] on input "Team(s) *" at bounding box center [784, 175] width 551 height 13
drag, startPoint x: 722, startPoint y: 304, endPoint x: 725, endPoint y: 326, distance: 22.2
click at [722, 304] on input "Workflow(s)" at bounding box center [769, 310] width 521 height 13
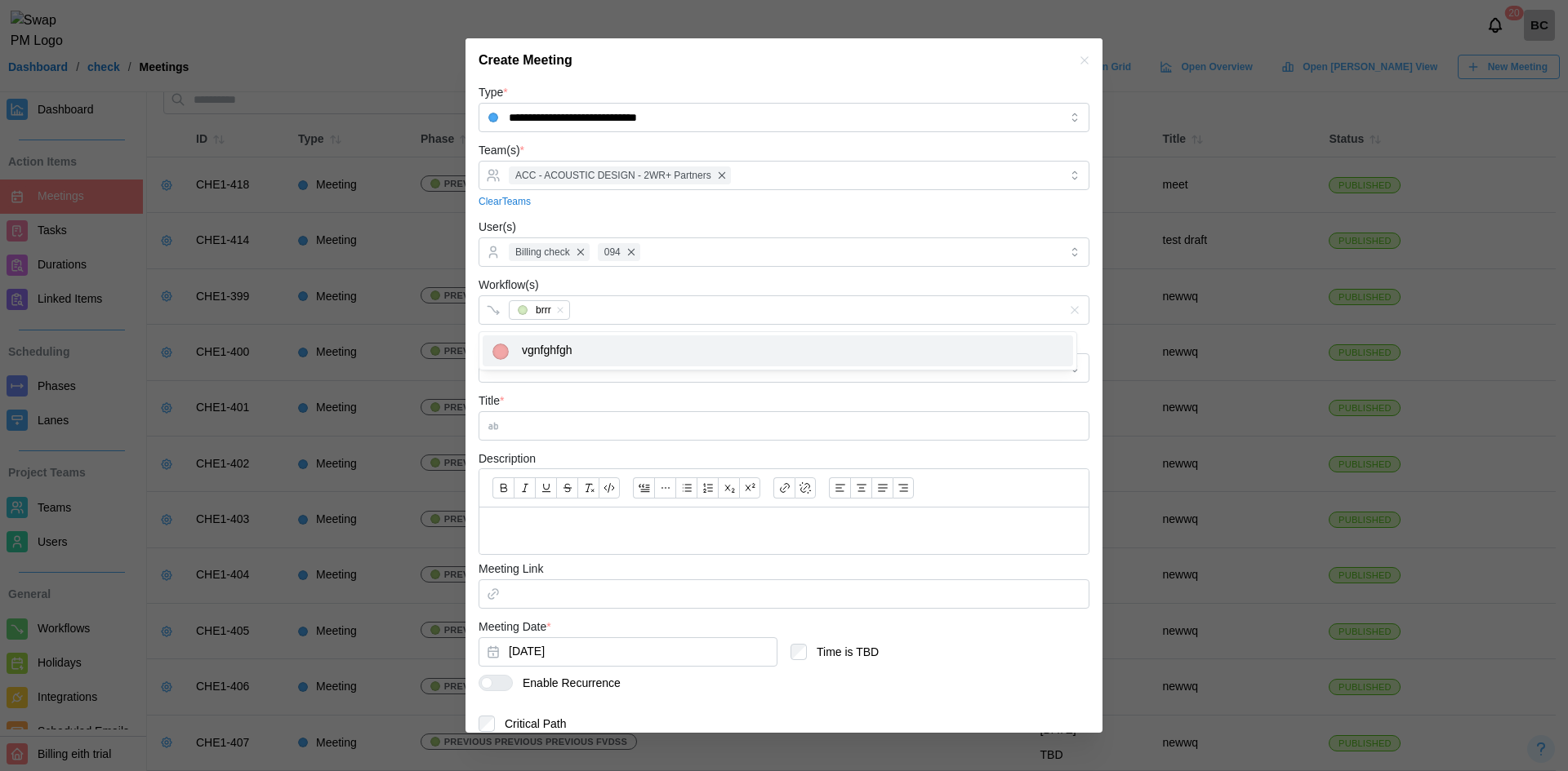
click at [619, 396] on div "Title *" at bounding box center [784, 416] width 611 height 50
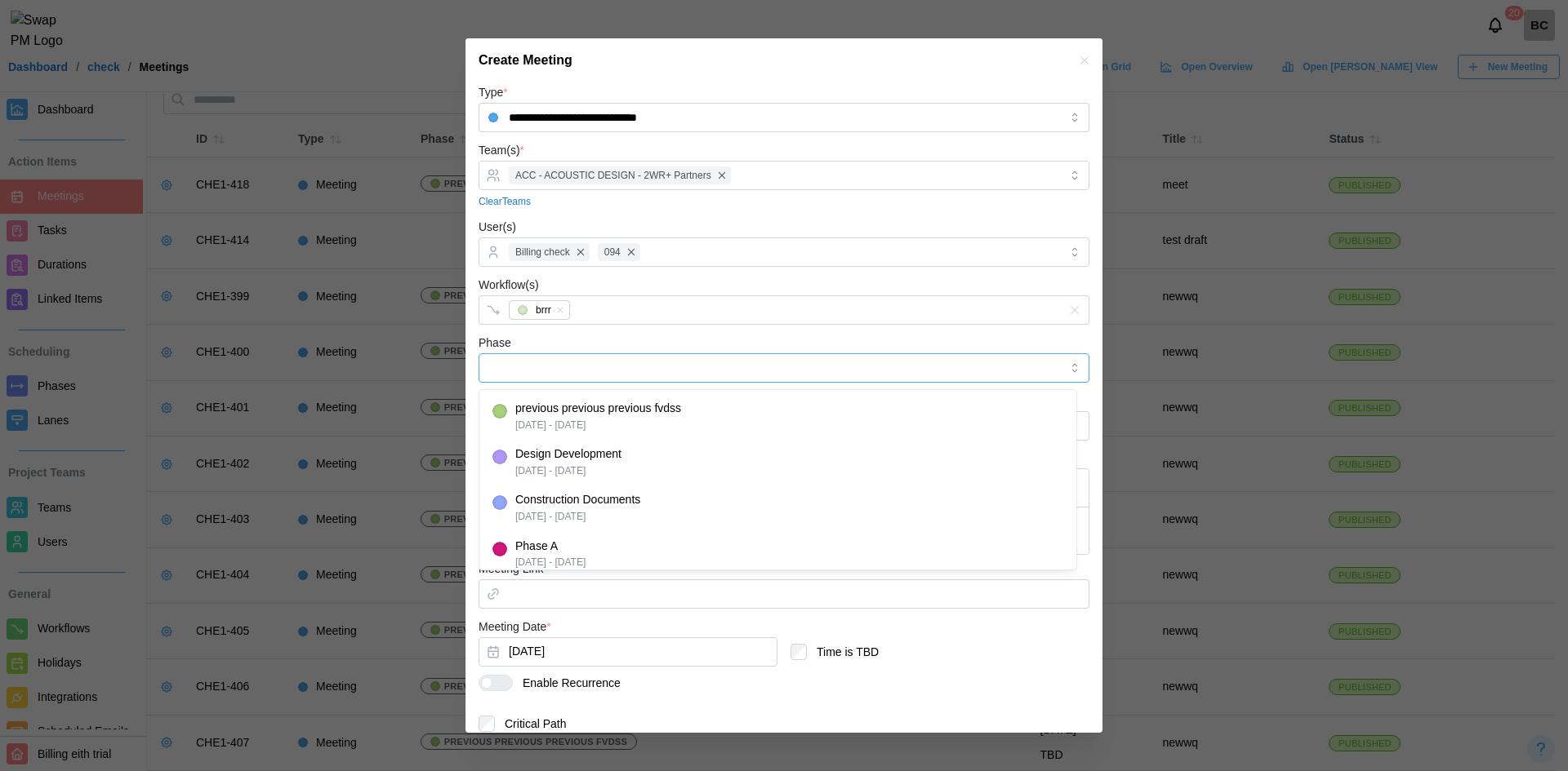
click at [613, 366] on input "Phase" at bounding box center [784, 368] width 611 height 29
type input "**********"
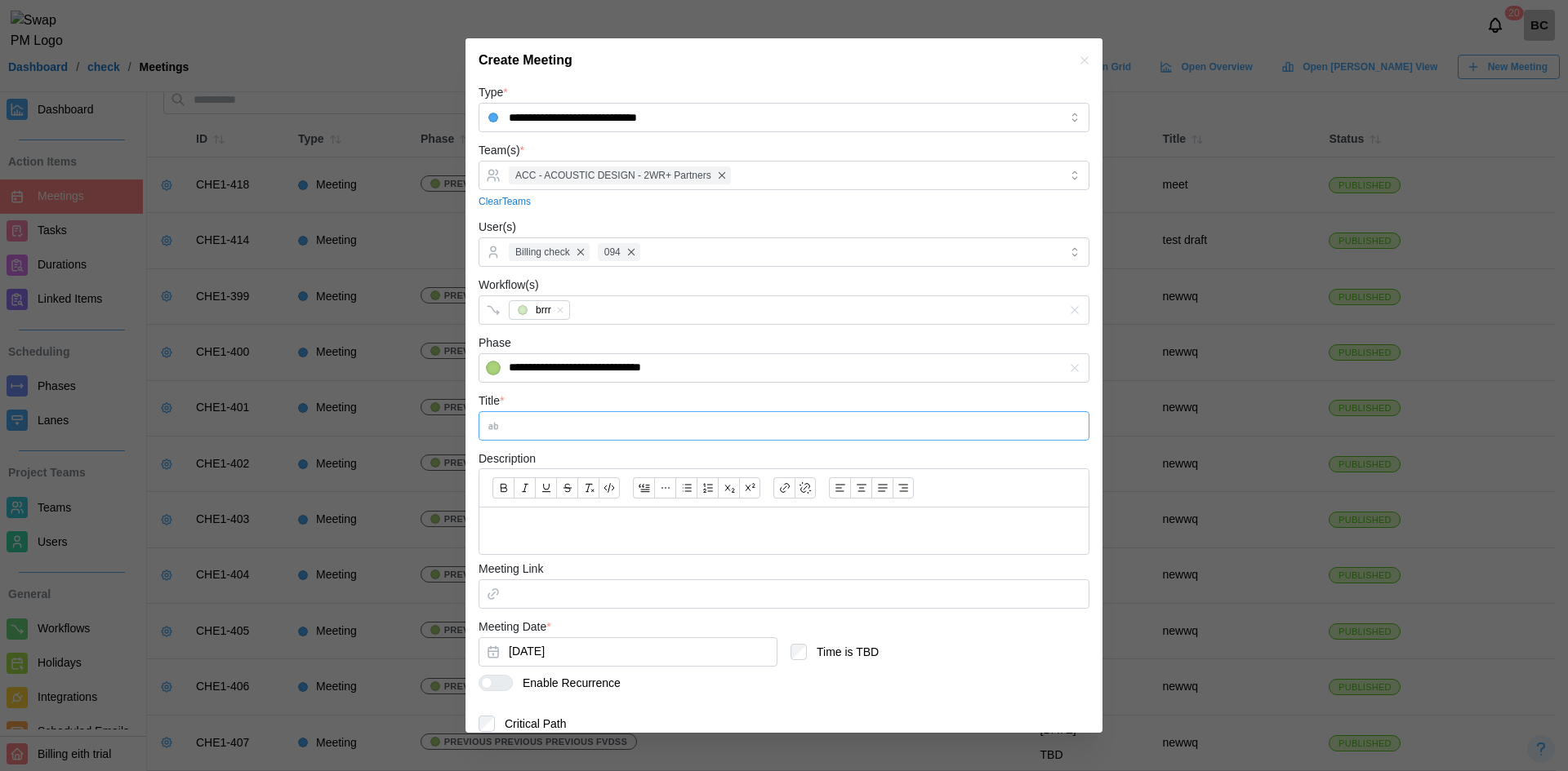
click at [601, 425] on input "Title *" at bounding box center [784, 425] width 611 height 29
type input "******"
click at [590, 524] on p at bounding box center [784, 532] width 583 height 21
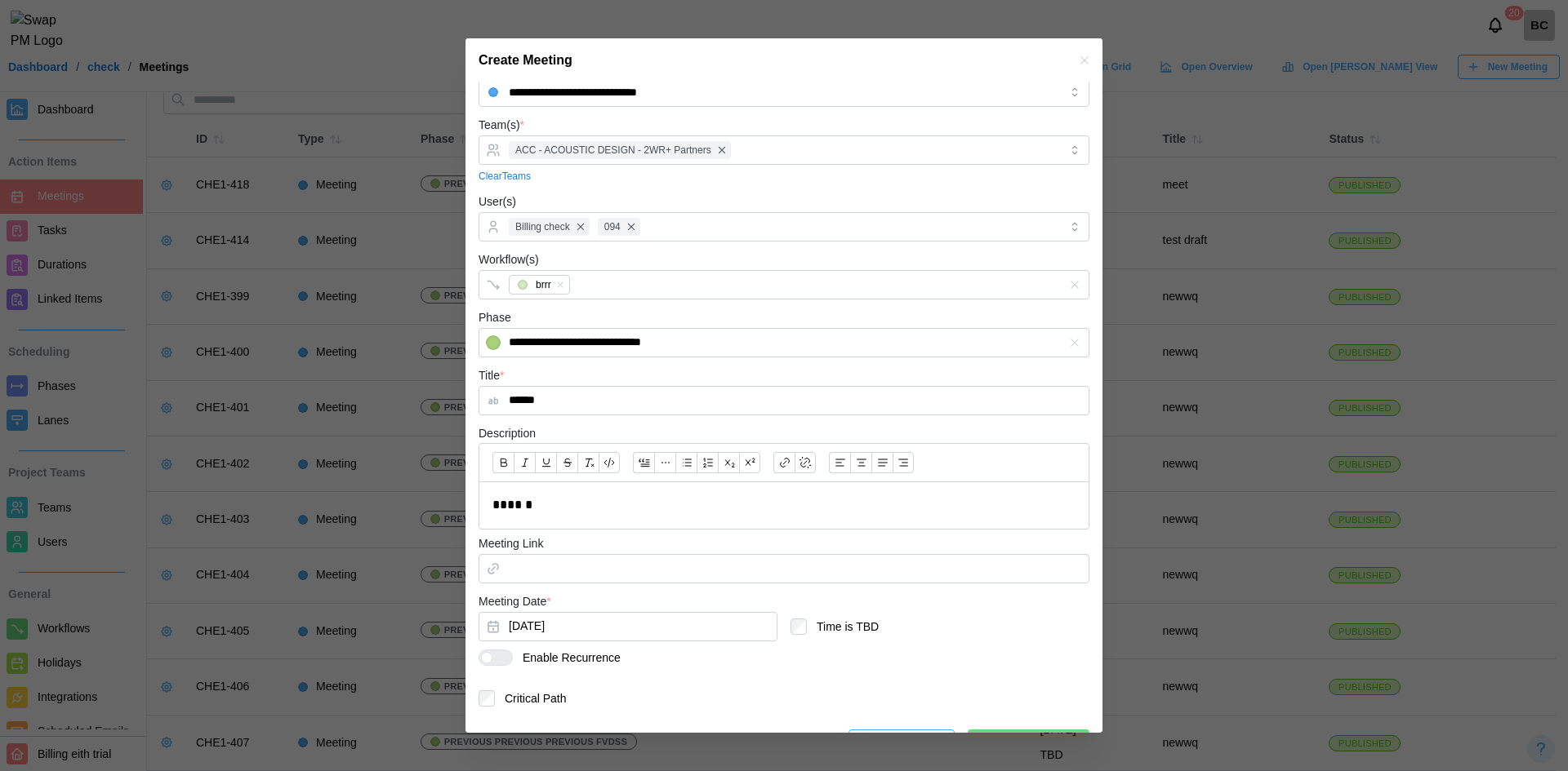
scroll to position [64, 0]
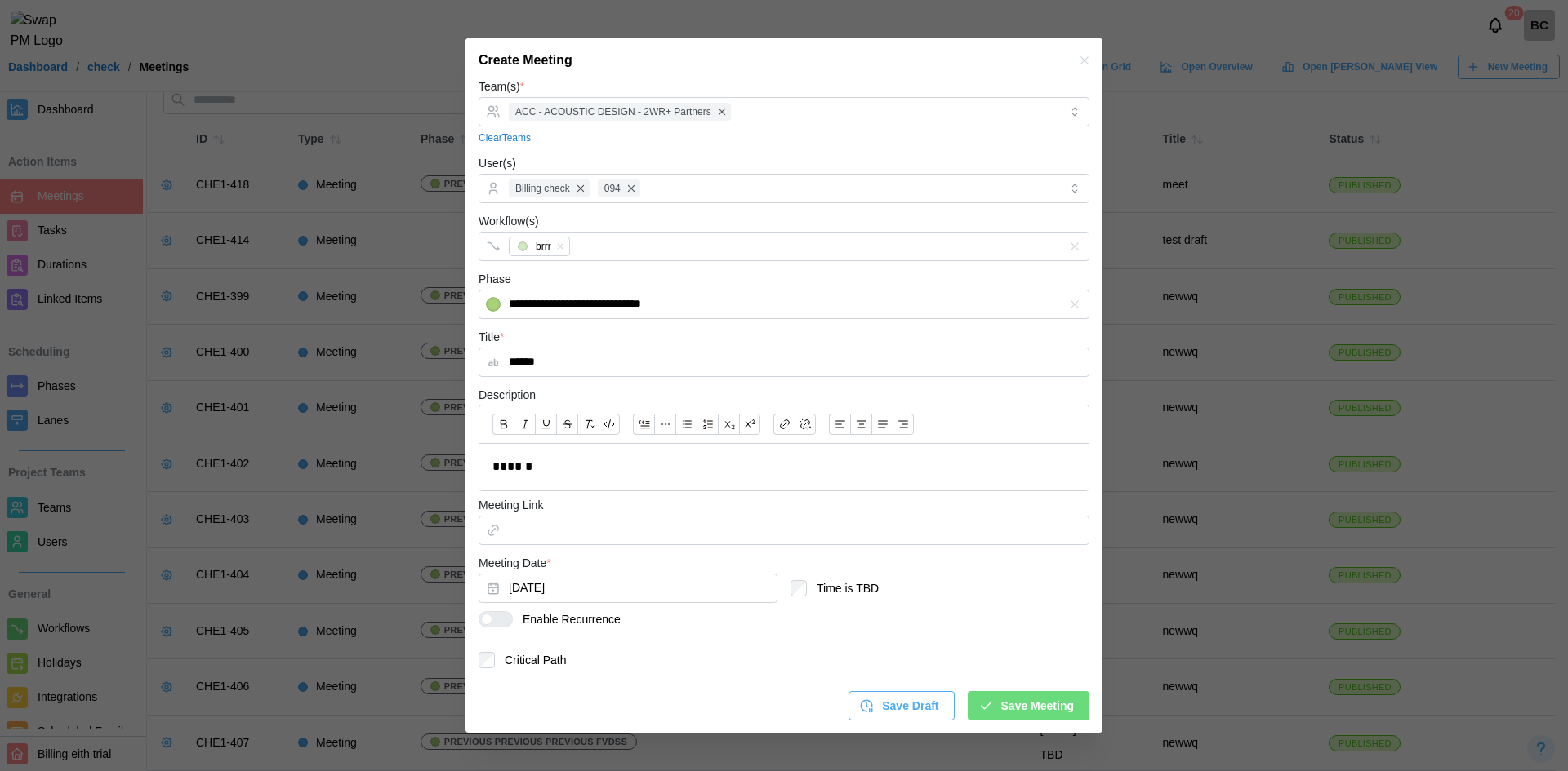
click at [507, 618] on div at bounding box center [502, 620] width 20 height 15
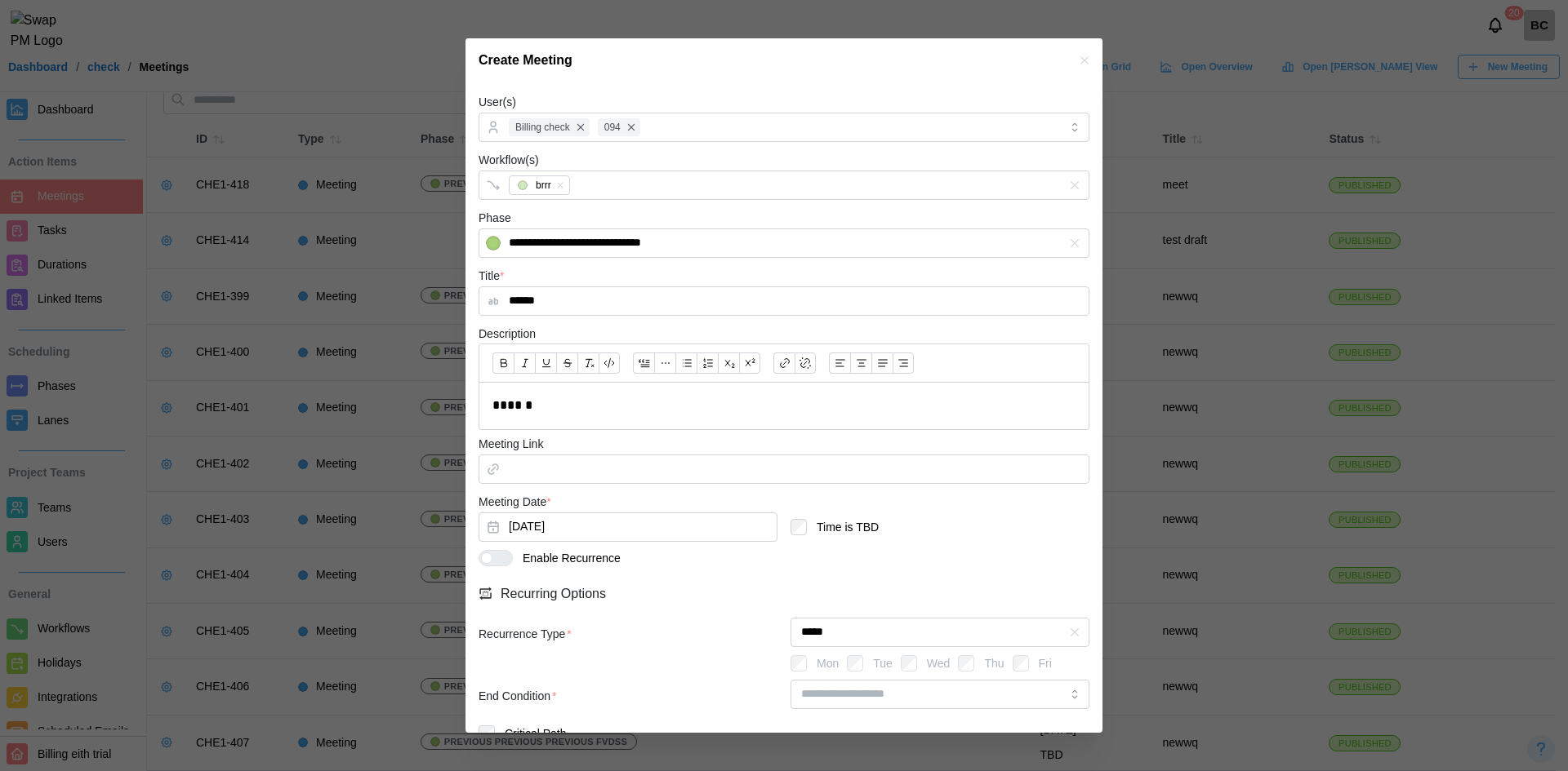
scroll to position [198, 0]
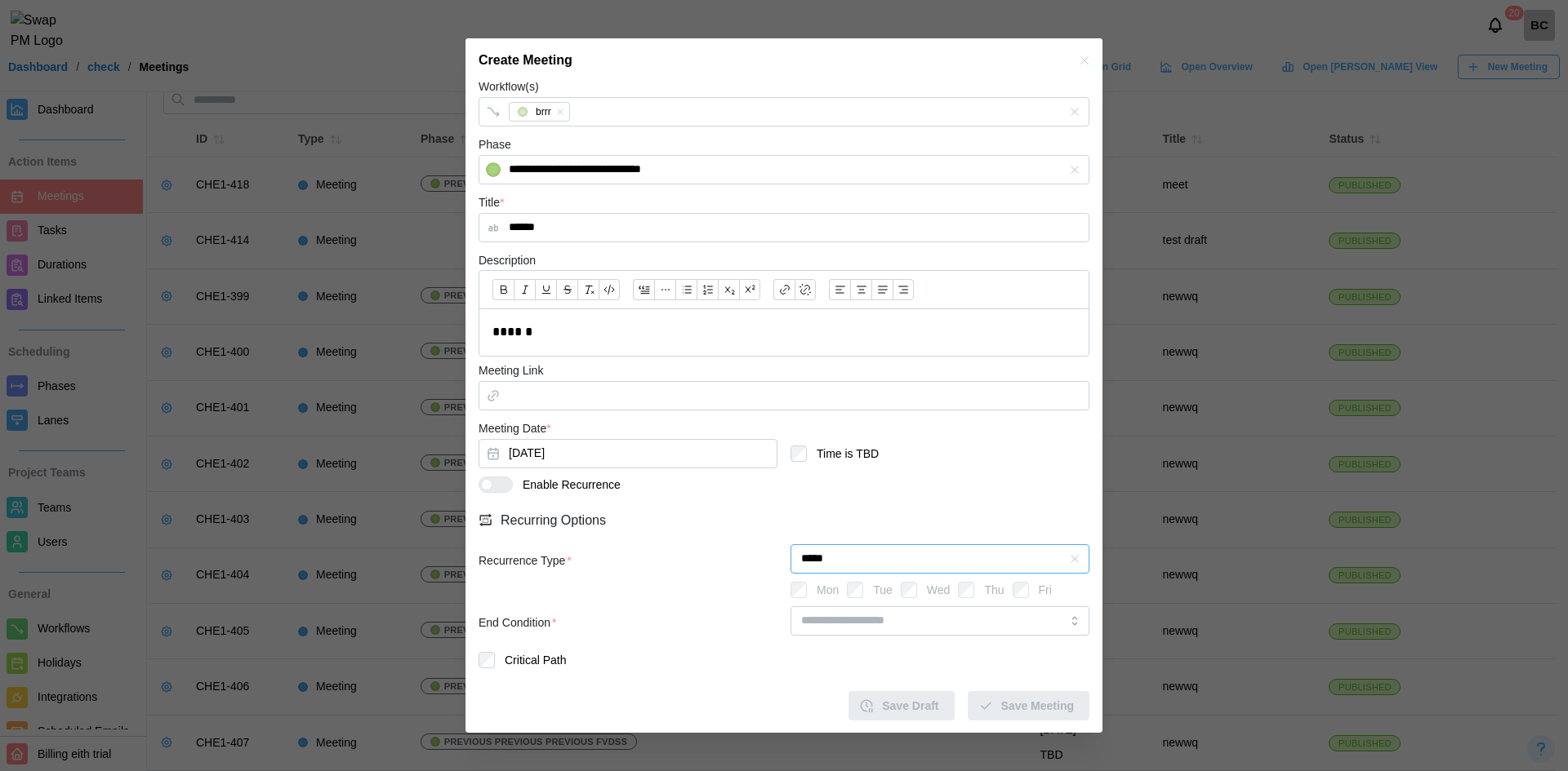
click at [986, 561] on input "*****" at bounding box center [939, 559] width 299 height 29
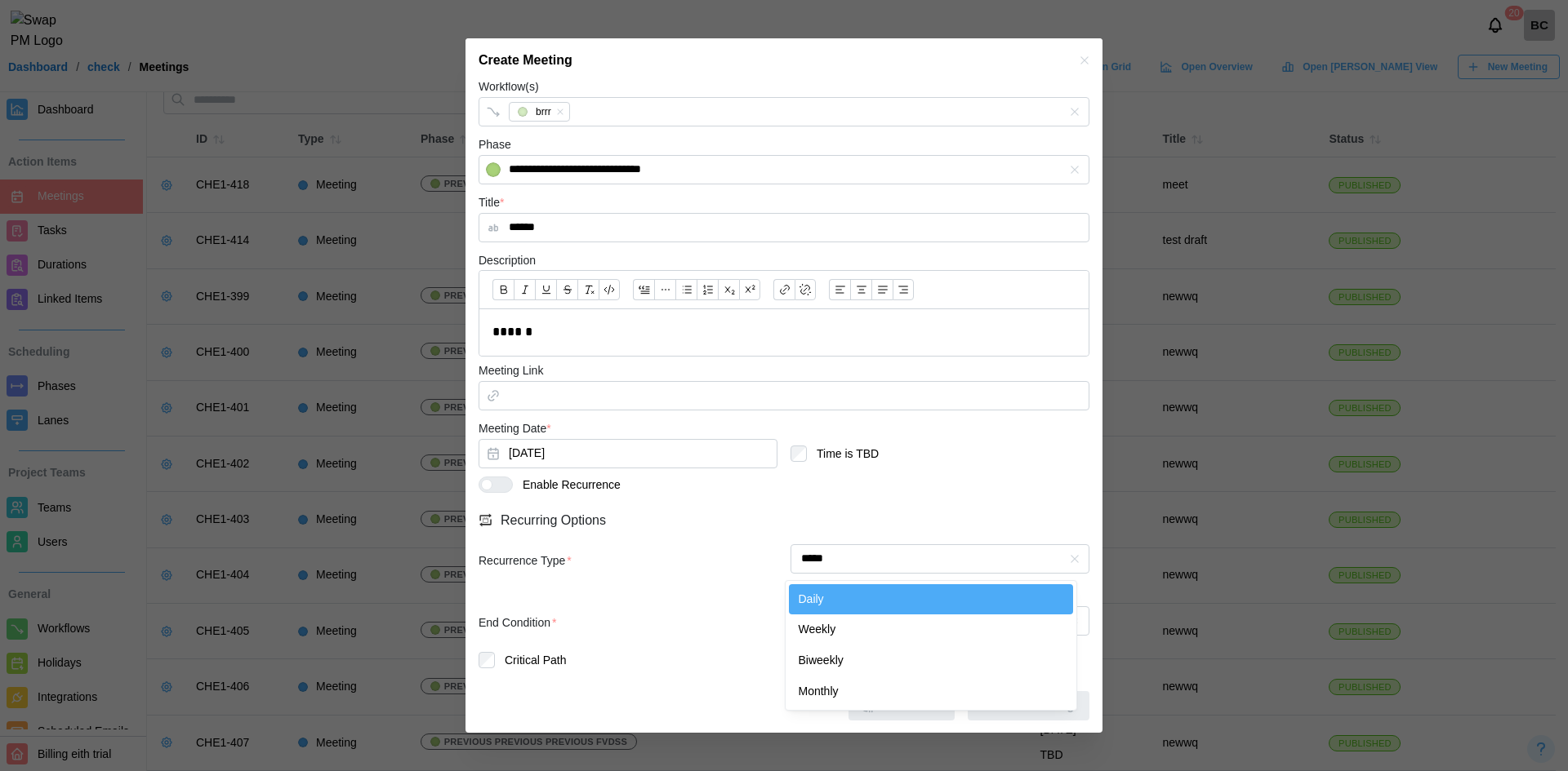
click at [896, 528] on div "Recurring Options" at bounding box center [784, 519] width 611 height 22
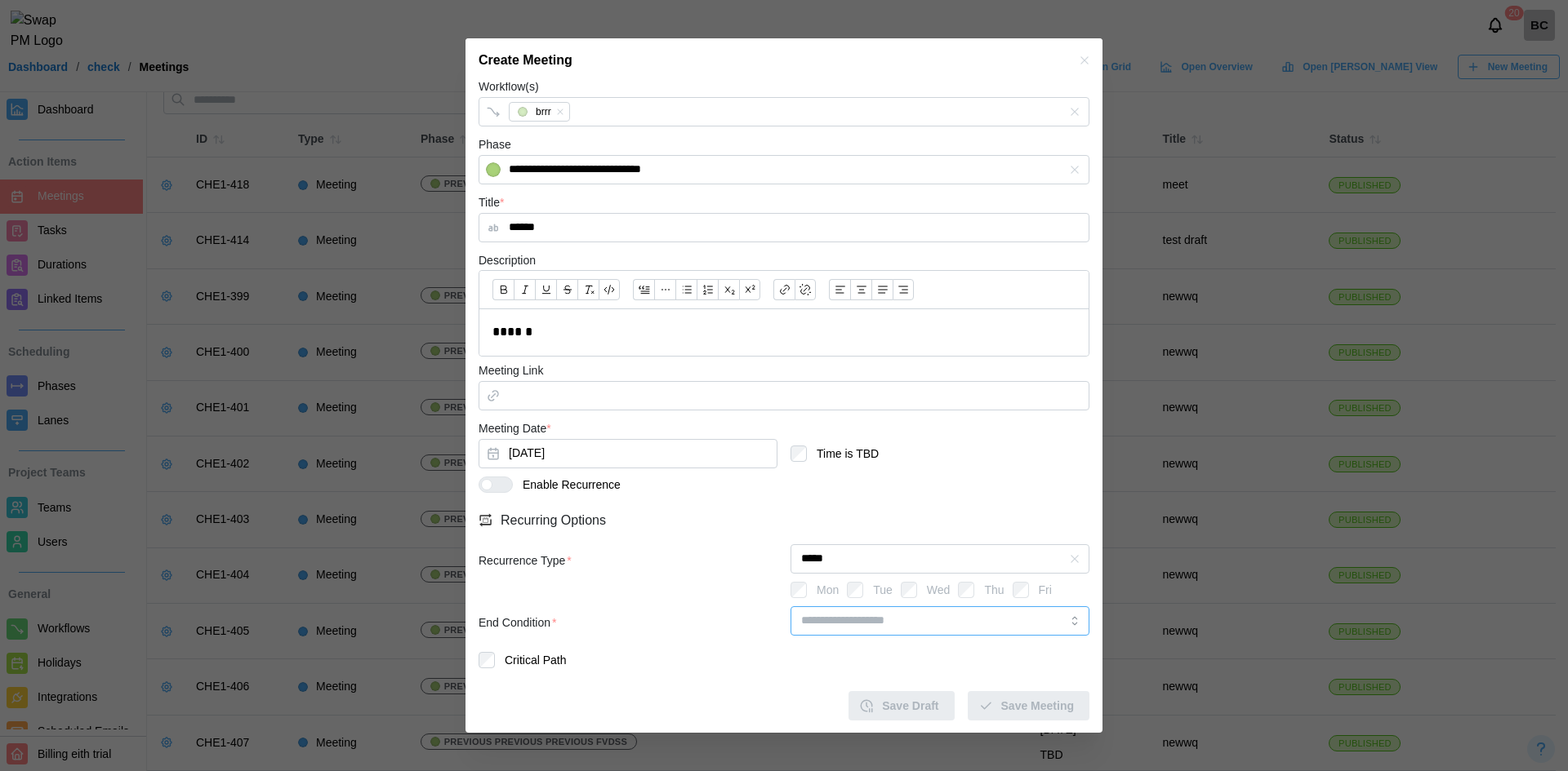
click at [917, 627] on input "search" at bounding box center [939, 620] width 299 height 29
type input "**********"
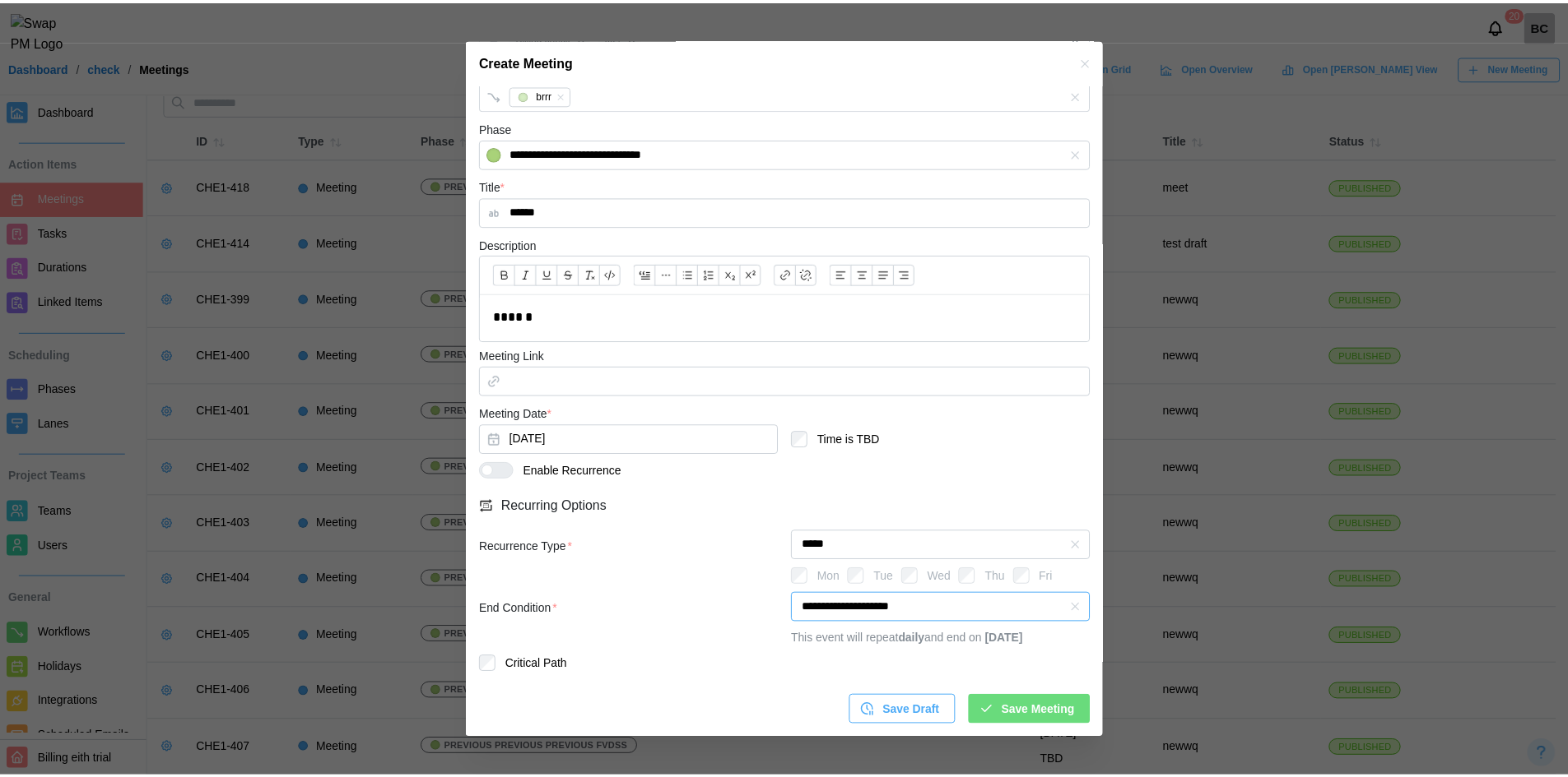
scroll to position [237, 0]
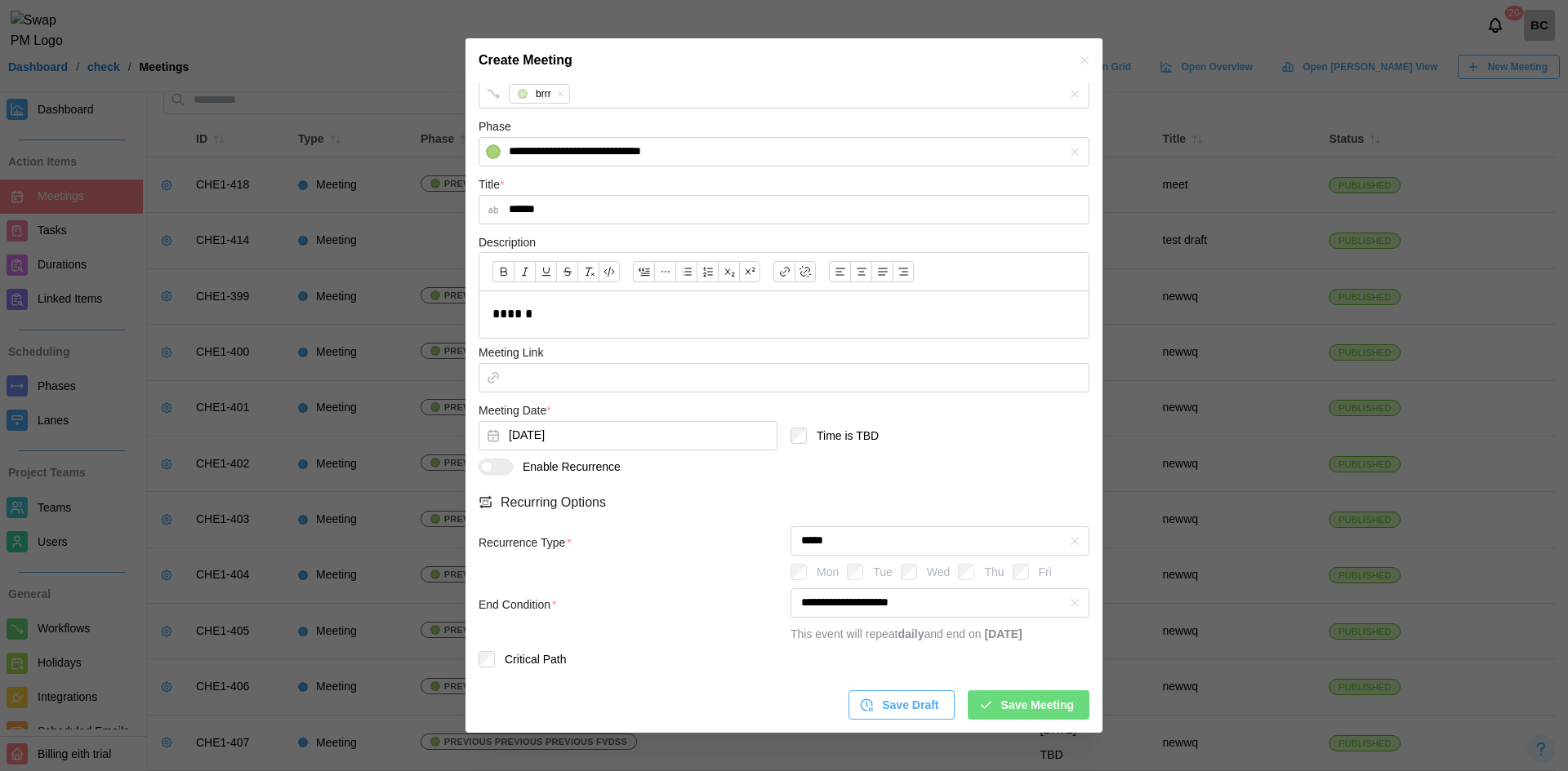
click at [1021, 708] on span "Save Meeting" at bounding box center [1037, 705] width 73 height 27
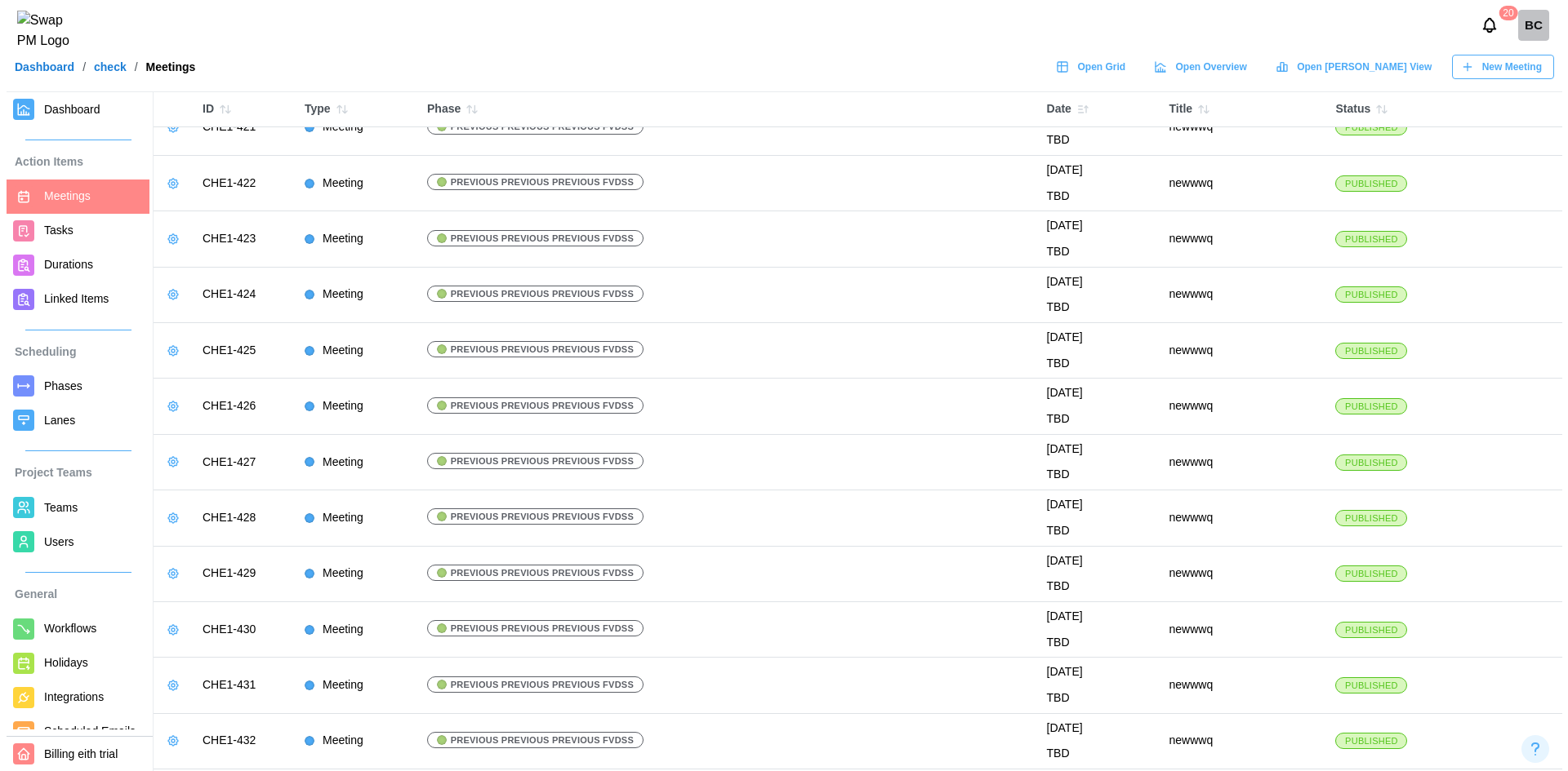
scroll to position [0, 0]
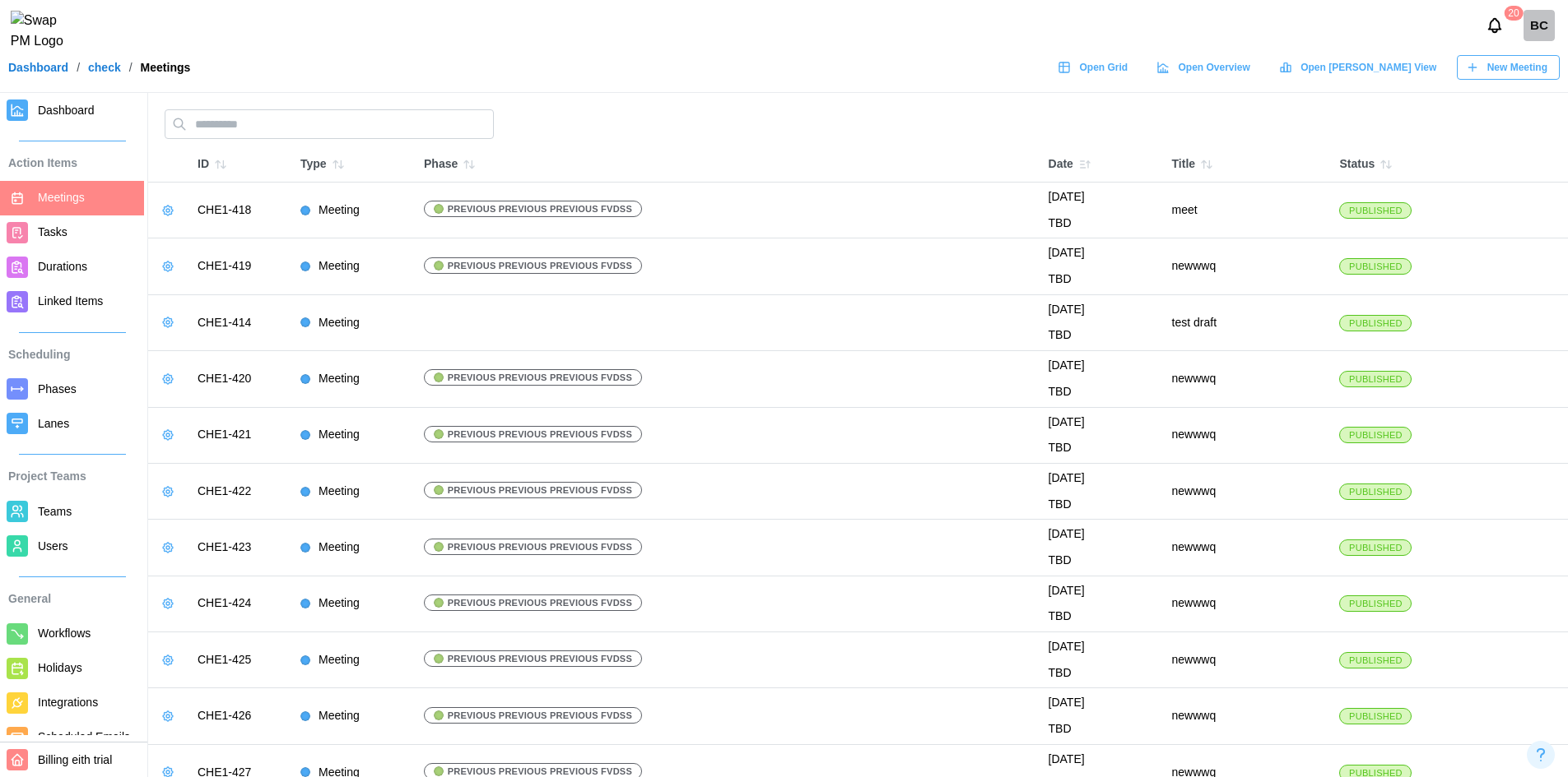
click at [1522, 72] on span "New Meeting" at bounding box center [1517, 67] width 60 height 23
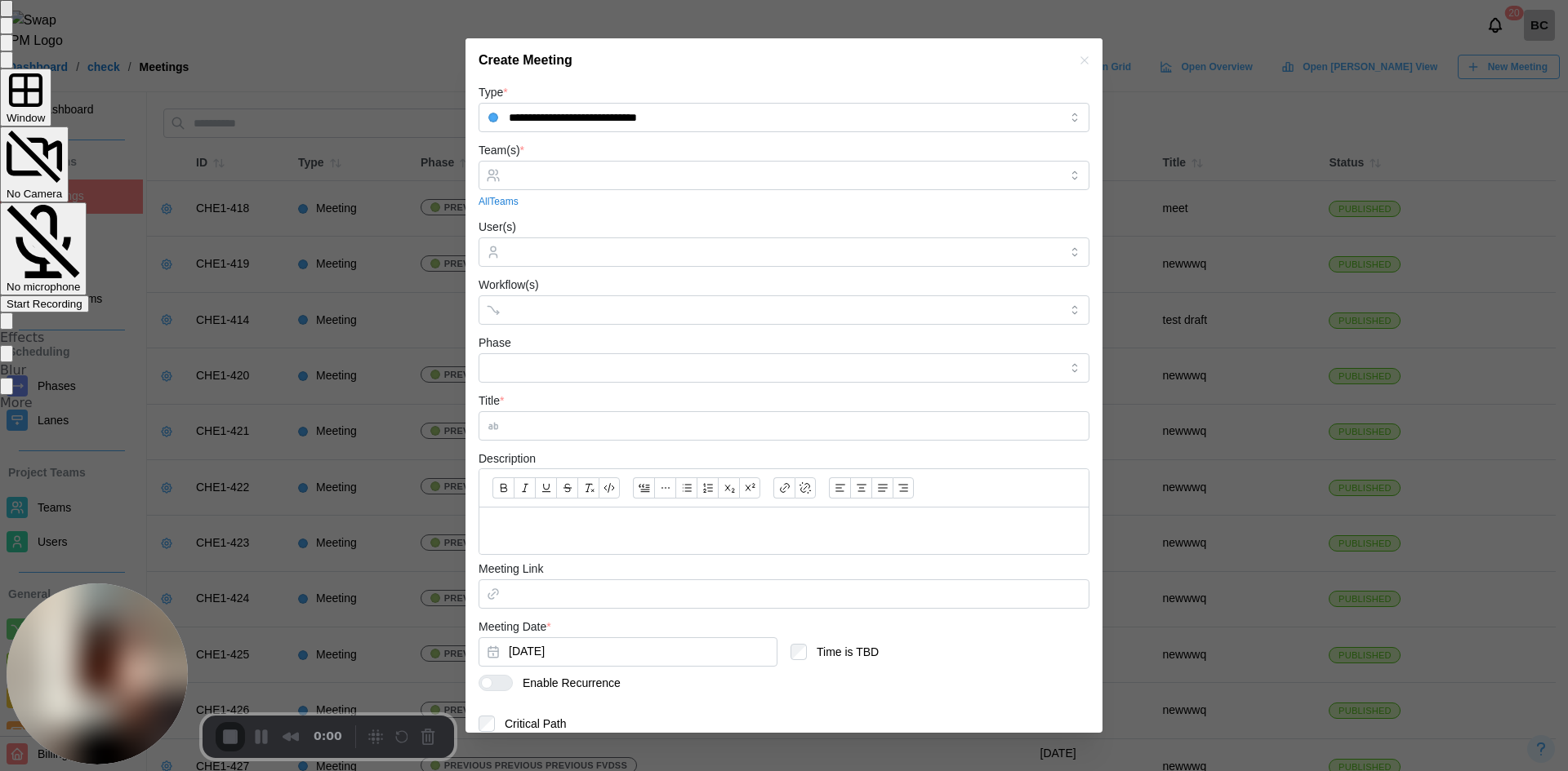
click at [82, 298] on span "Start Recording" at bounding box center [44, 303] width 76 height 12
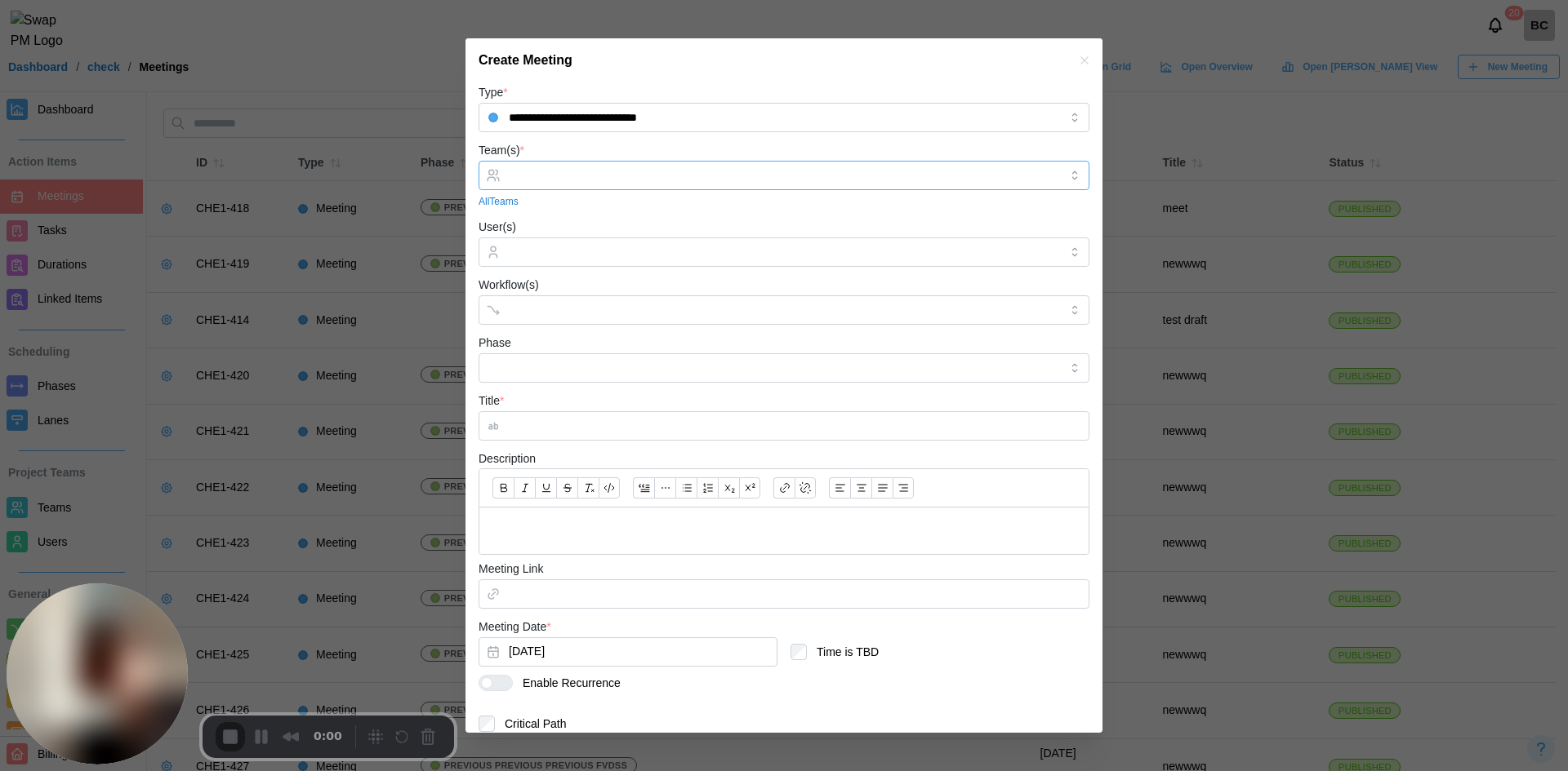
click at [631, 172] on input "Team(s) *" at bounding box center [784, 175] width 551 height 13
click at [576, 306] on input "Workflow(s)" at bounding box center [769, 310] width 521 height 13
click at [562, 418] on input "Title *" at bounding box center [784, 425] width 611 height 29
type input "***"
click at [611, 522] on p at bounding box center [784, 532] width 583 height 21
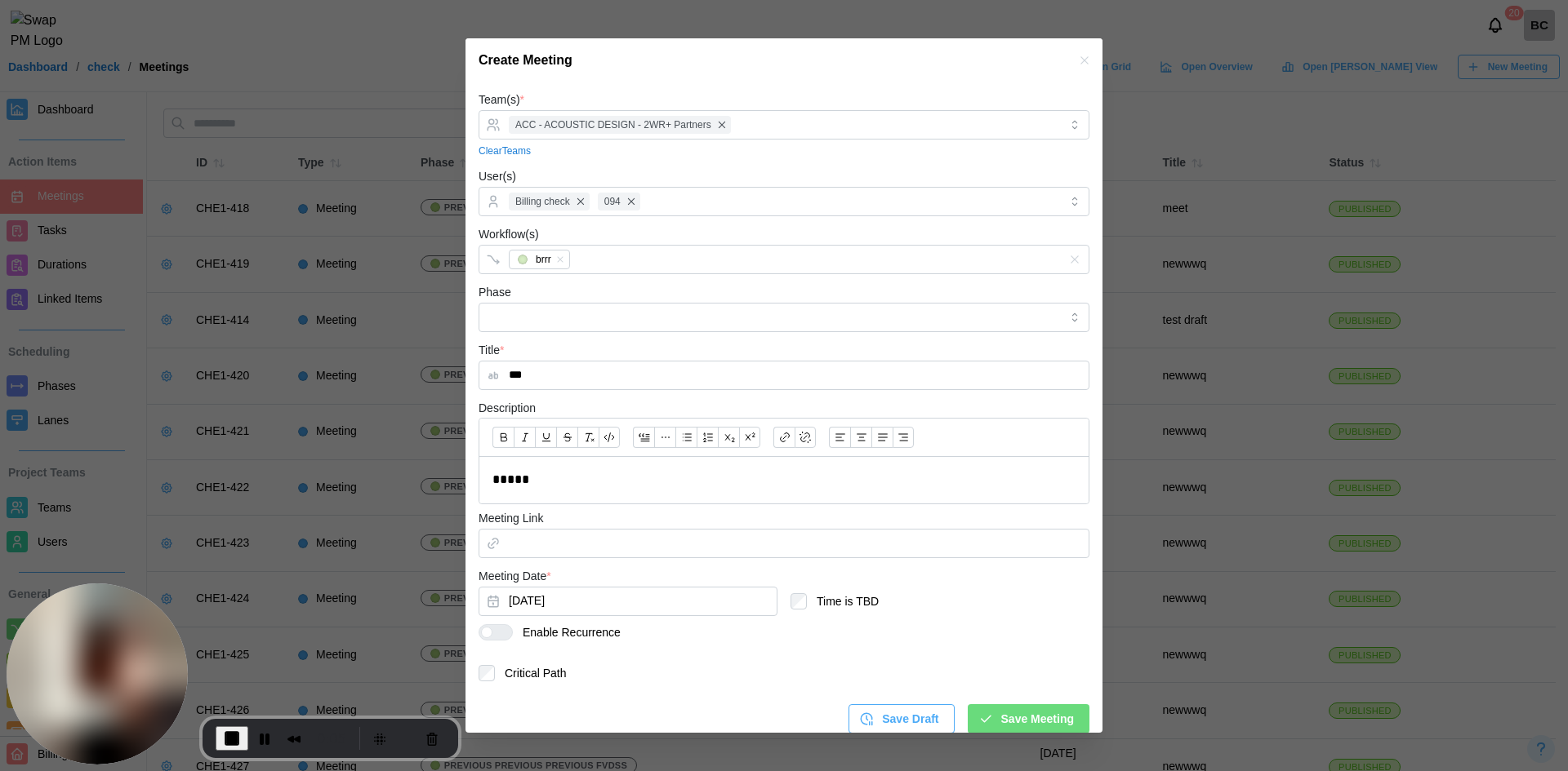
scroll to position [64, 0]
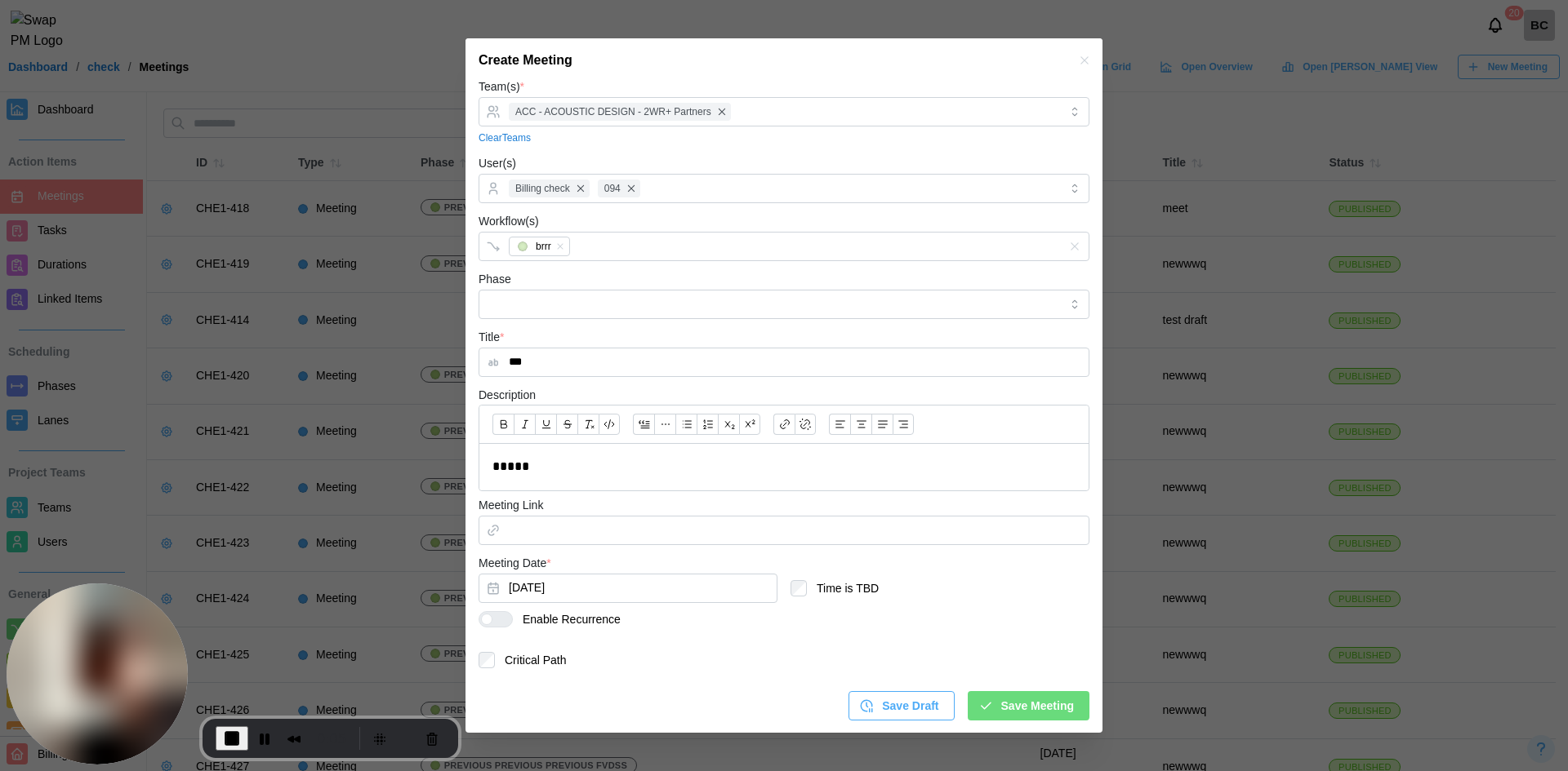
click at [503, 619] on div at bounding box center [502, 620] width 20 height 15
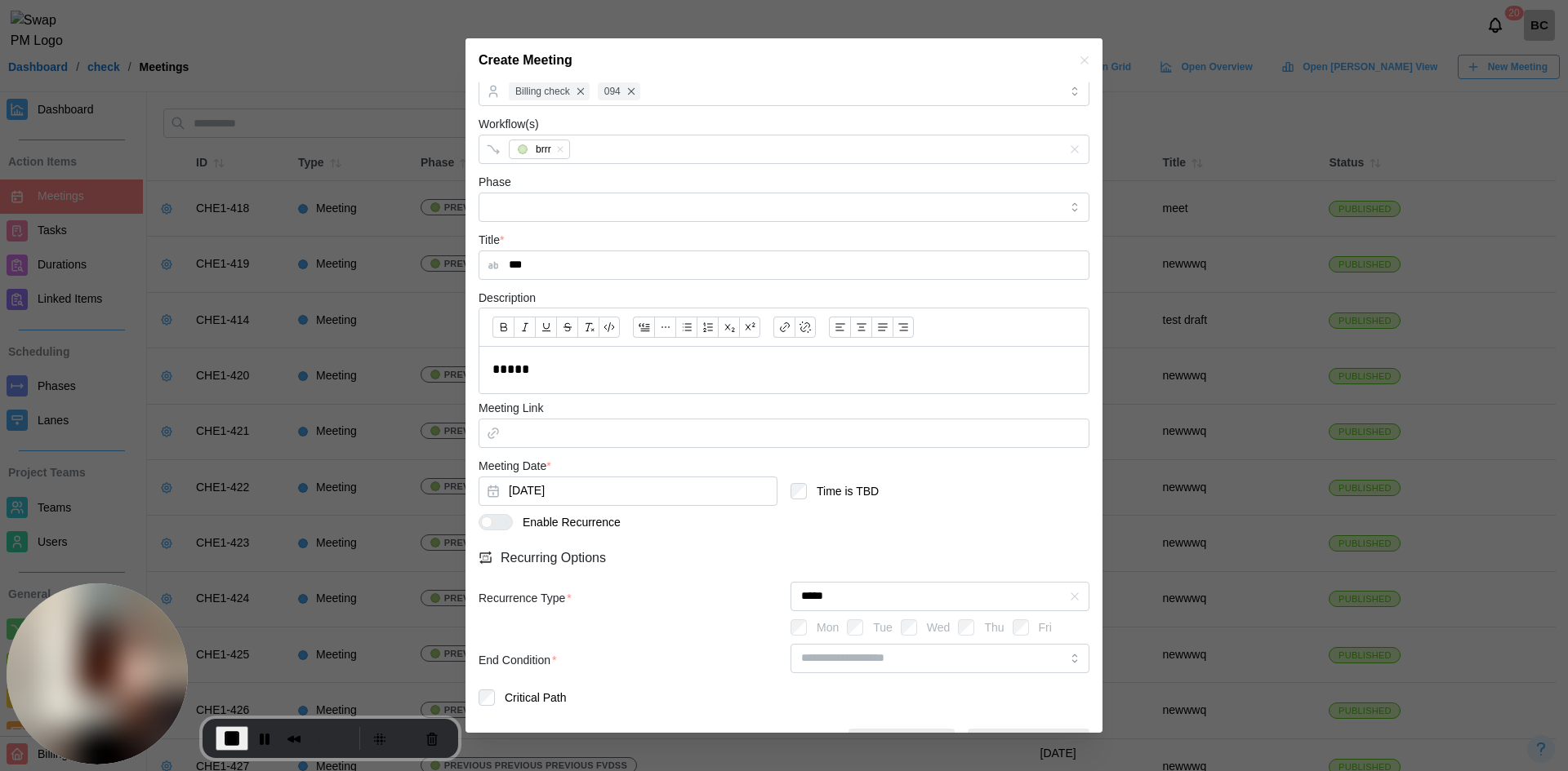
scroll to position [198, 0]
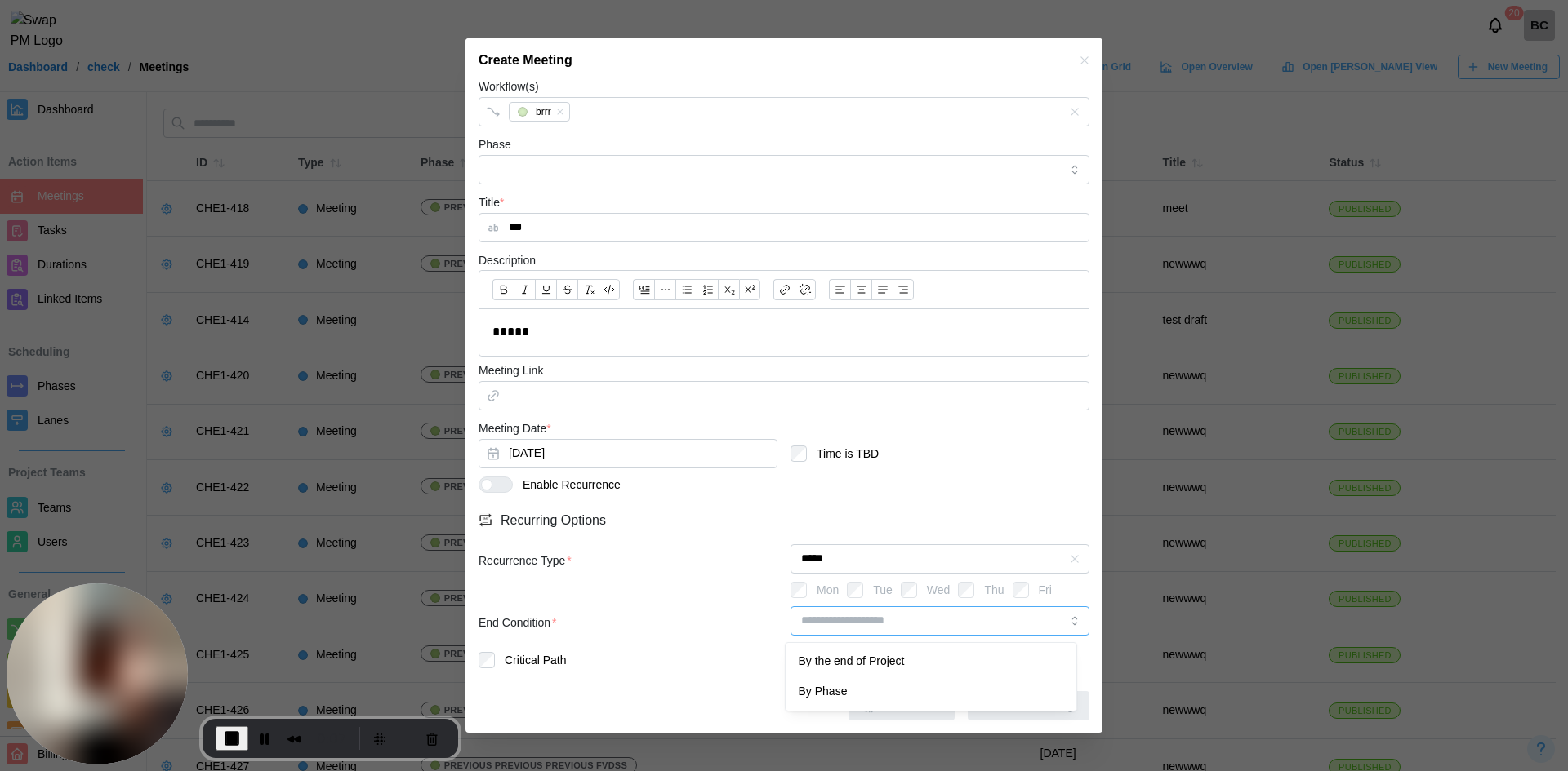
click at [897, 624] on input "search" at bounding box center [939, 620] width 299 height 29
type input "**********"
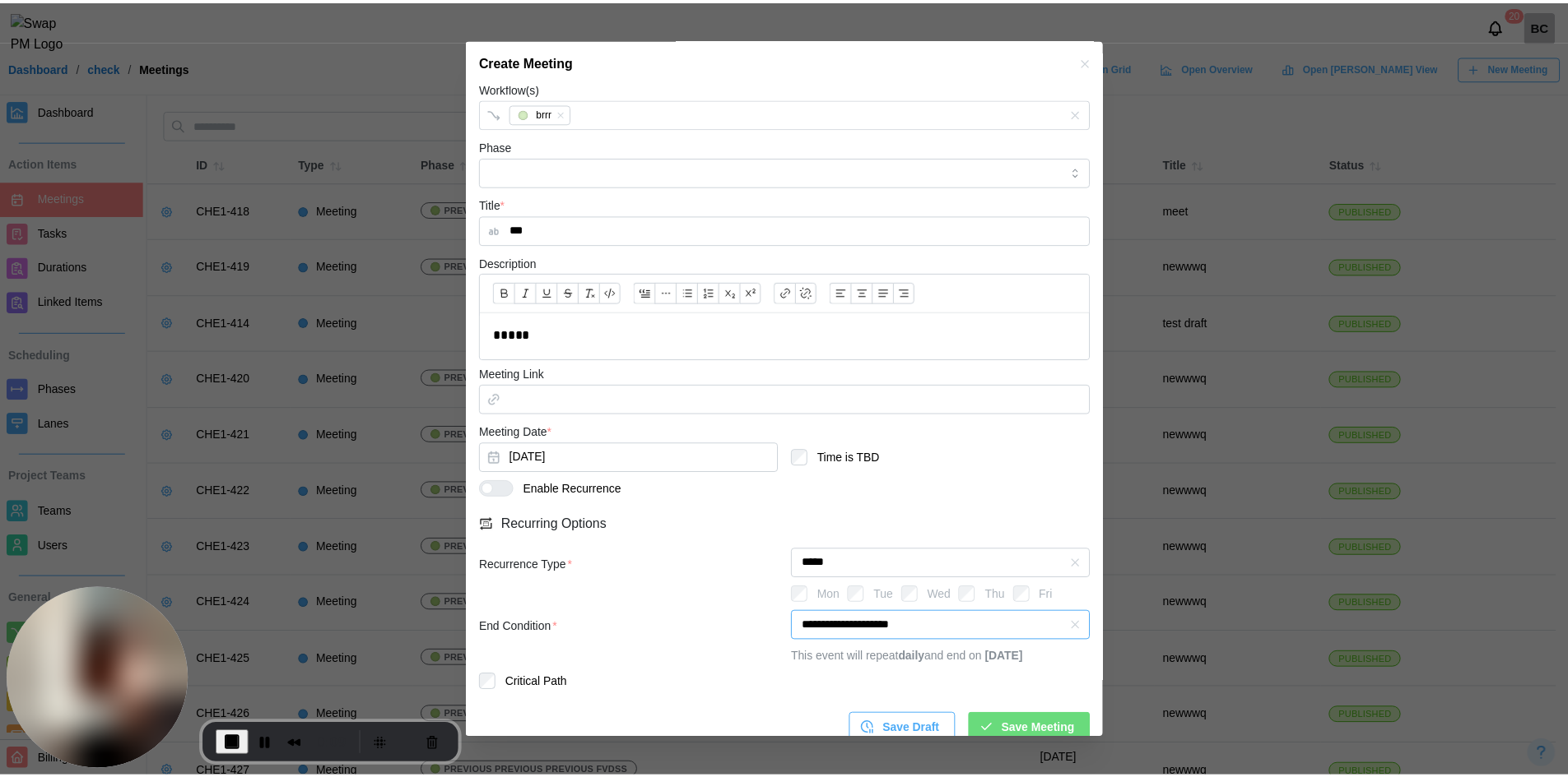
scroll to position [237, 0]
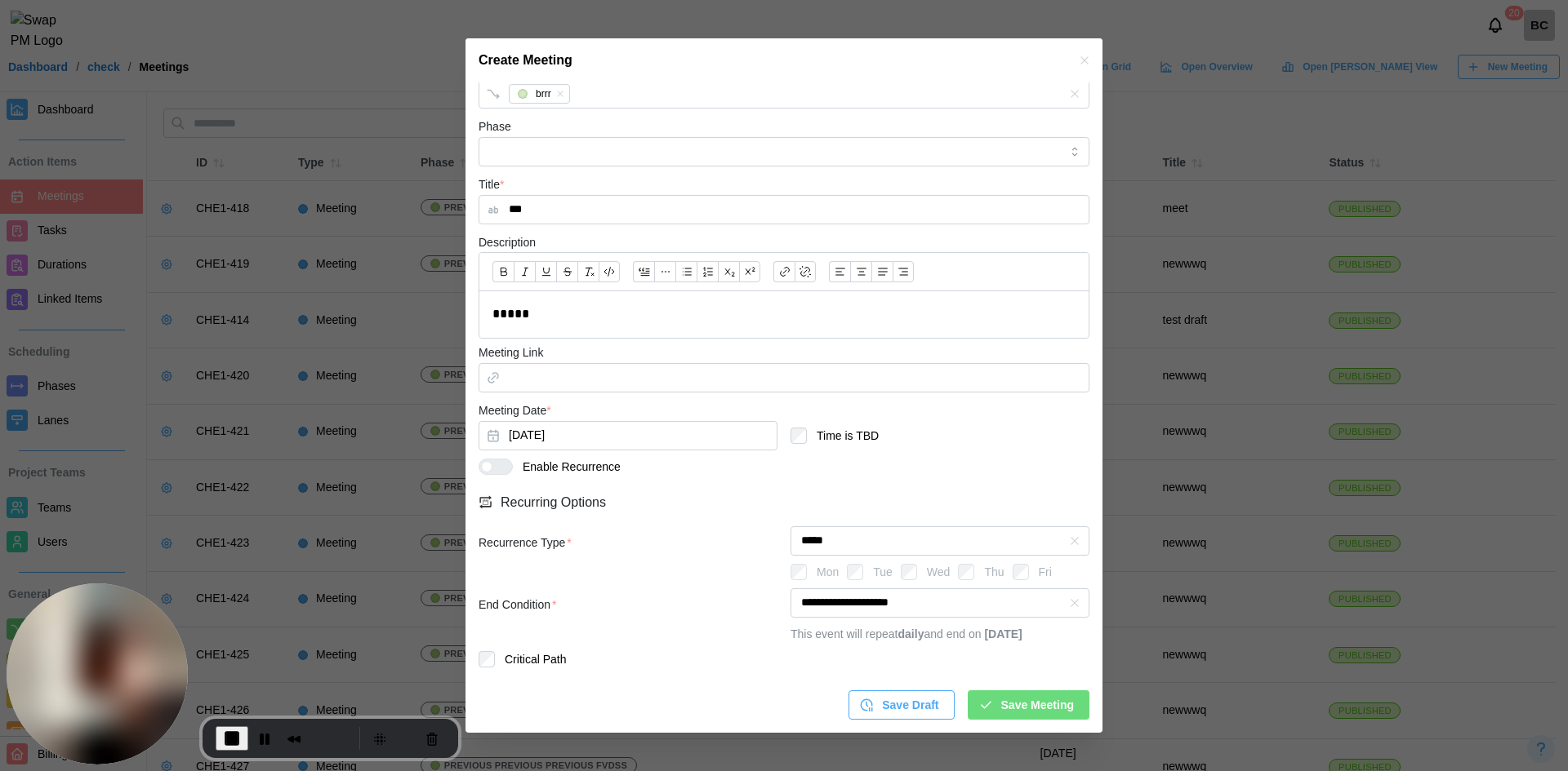
click at [1002, 703] on span "Save Meeting" at bounding box center [1037, 705] width 73 height 27
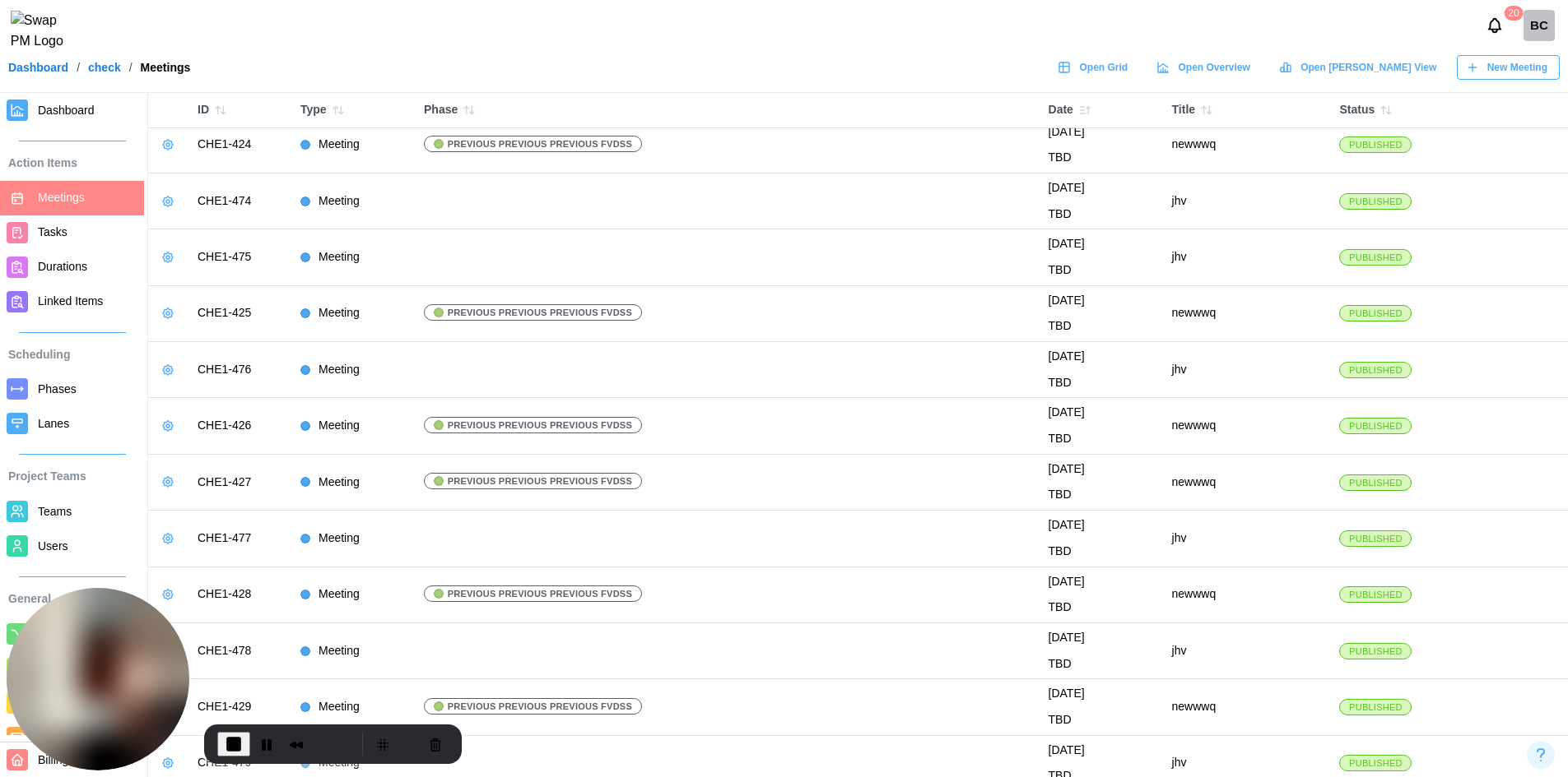
scroll to position [861, 0]
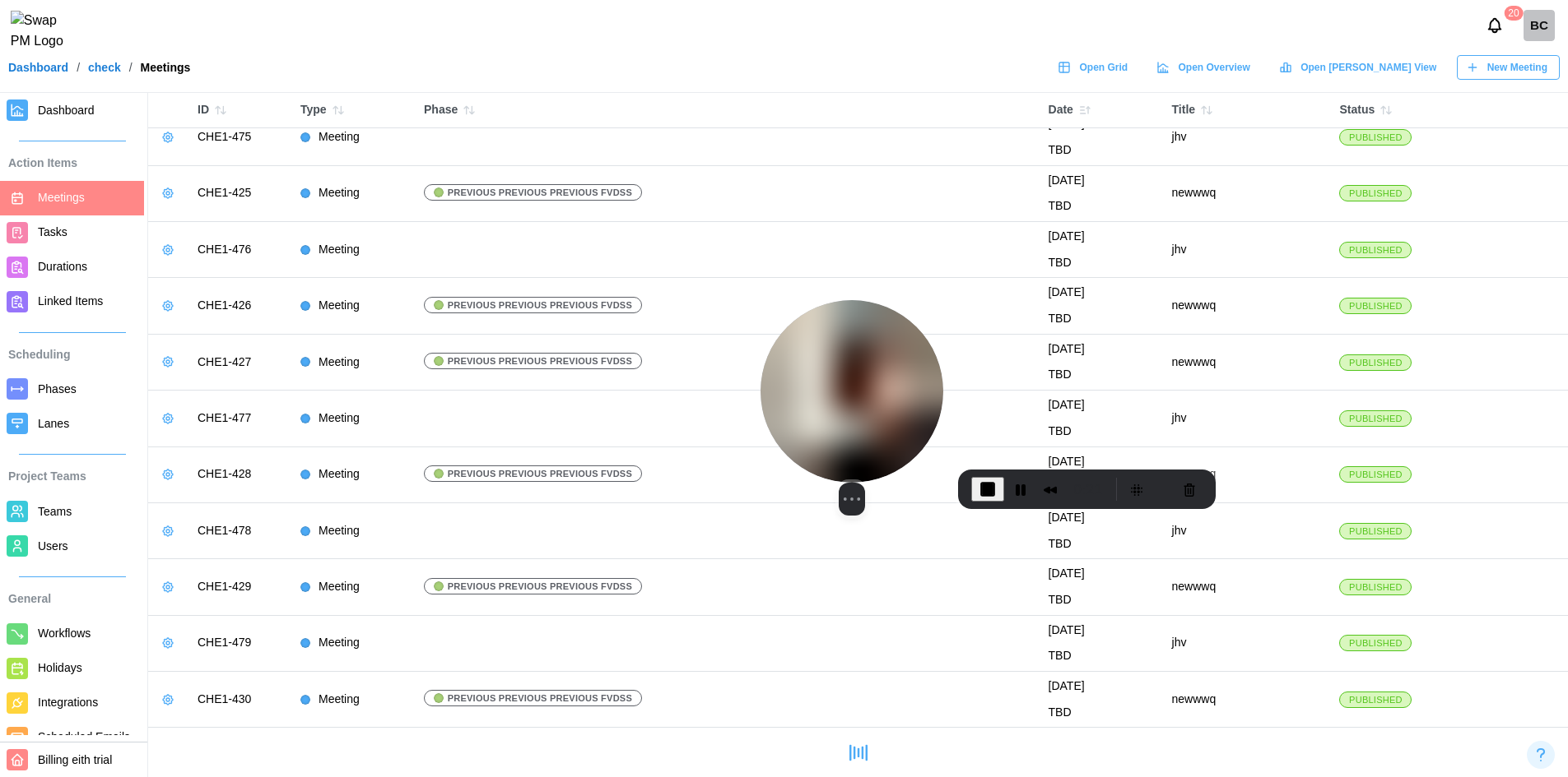
drag, startPoint x: 143, startPoint y: 641, endPoint x: 910, endPoint y: 380, distance: 810.2
click at [919, 376] on img at bounding box center [851, 391] width 182 height 182
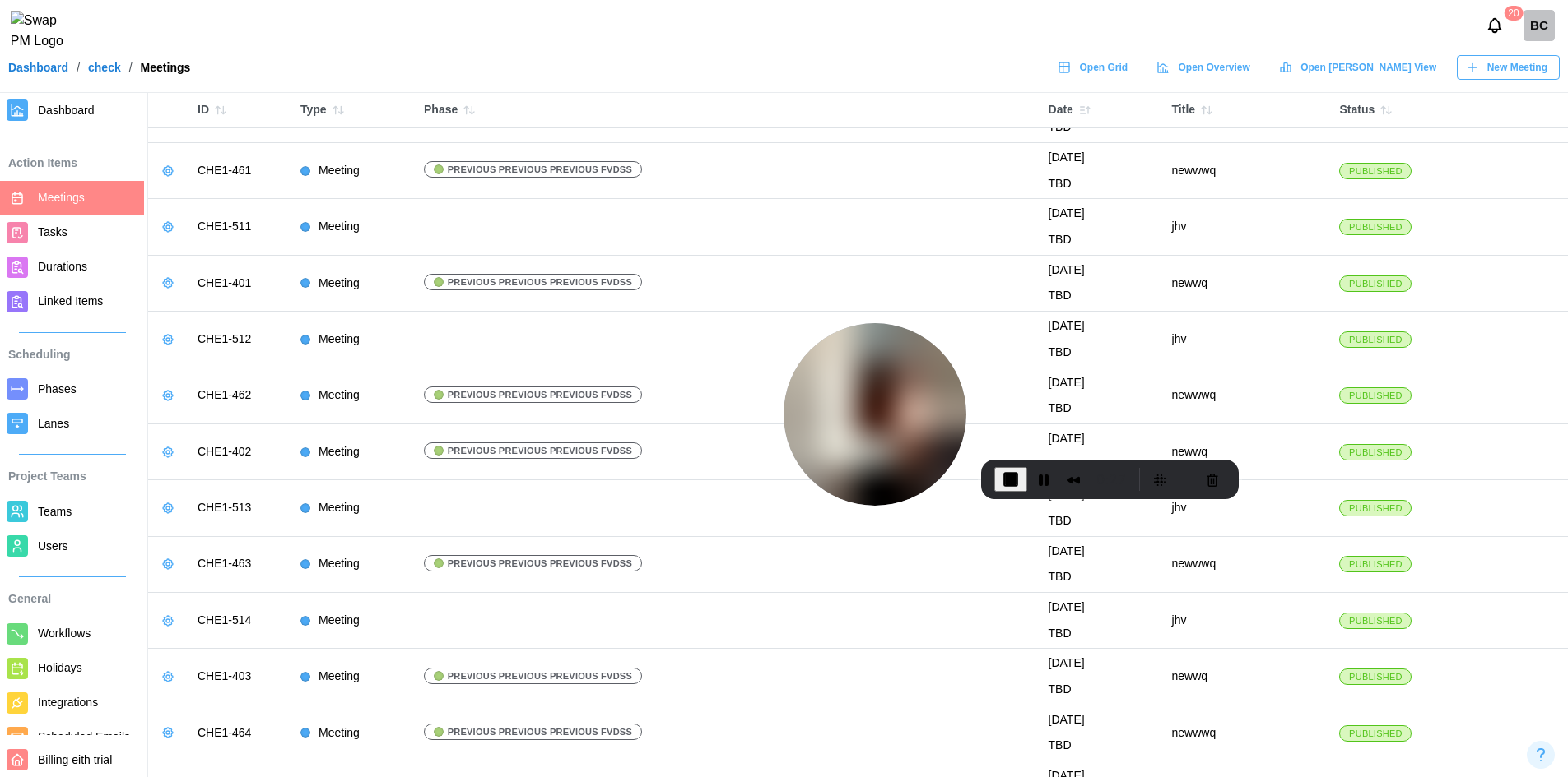
scroll to position [5649, 0]
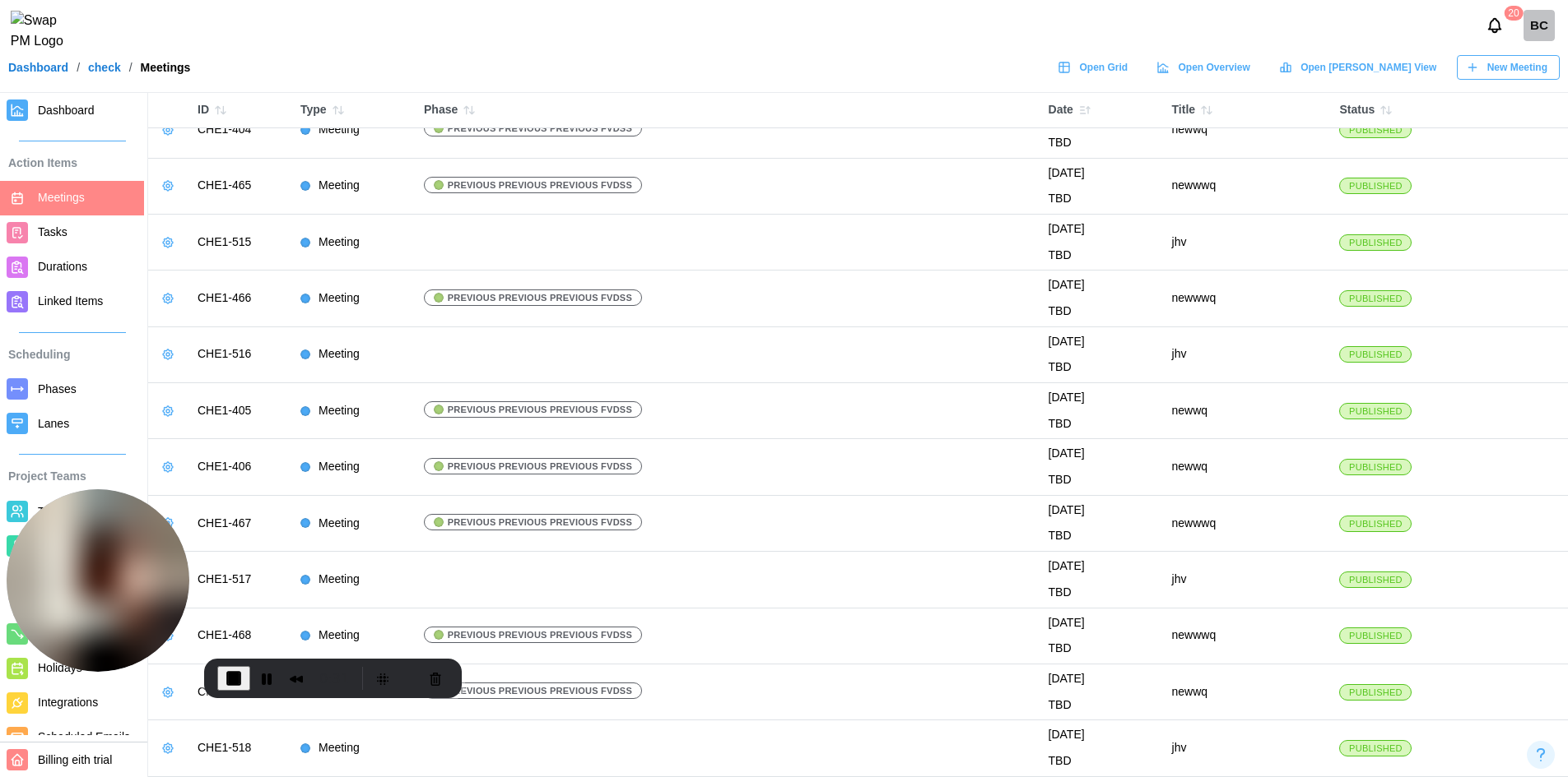
drag, startPoint x: 52, startPoint y: 651, endPoint x: 639, endPoint y: 496, distance: 607.1
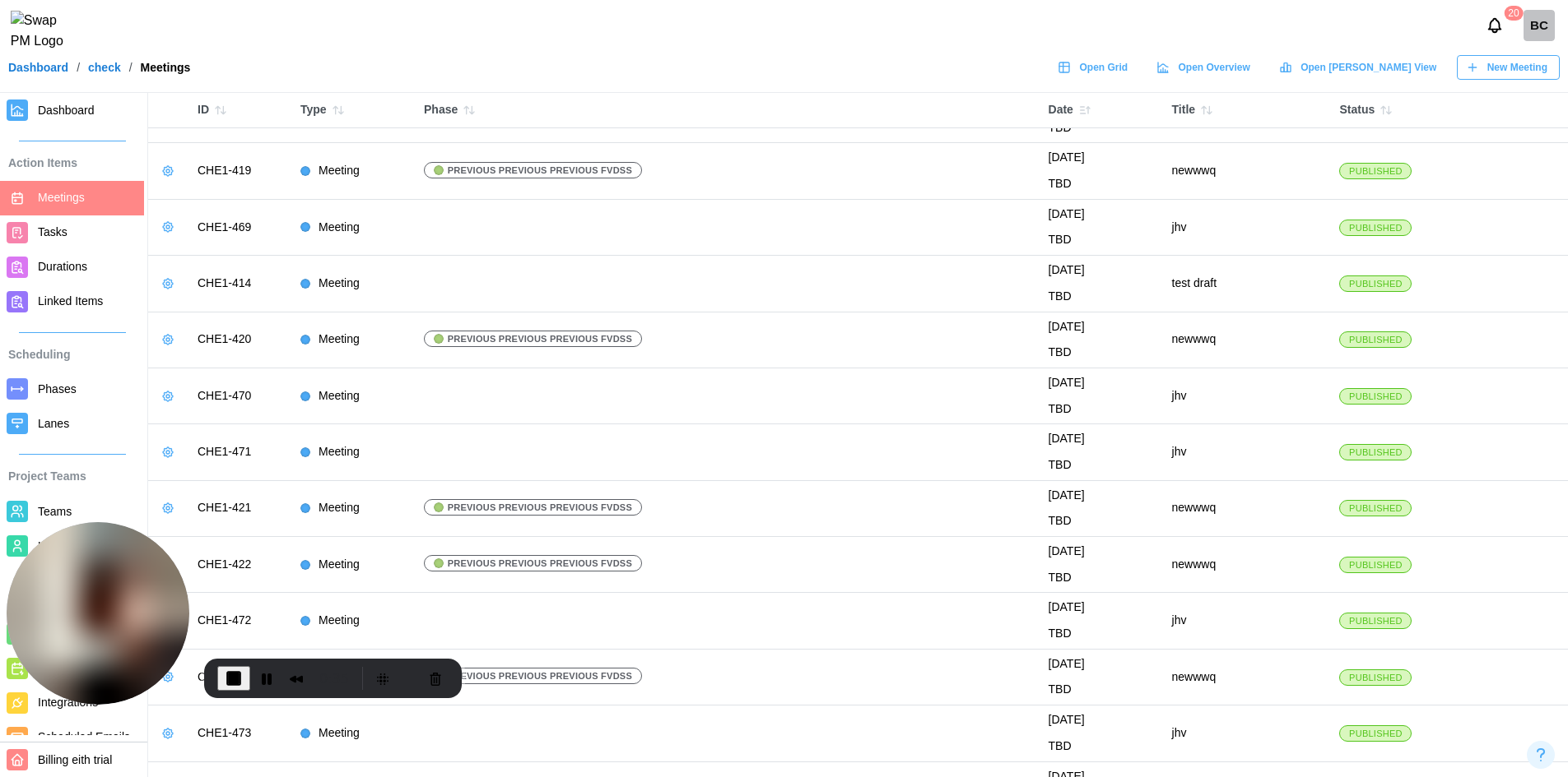
scroll to position [0, 0]
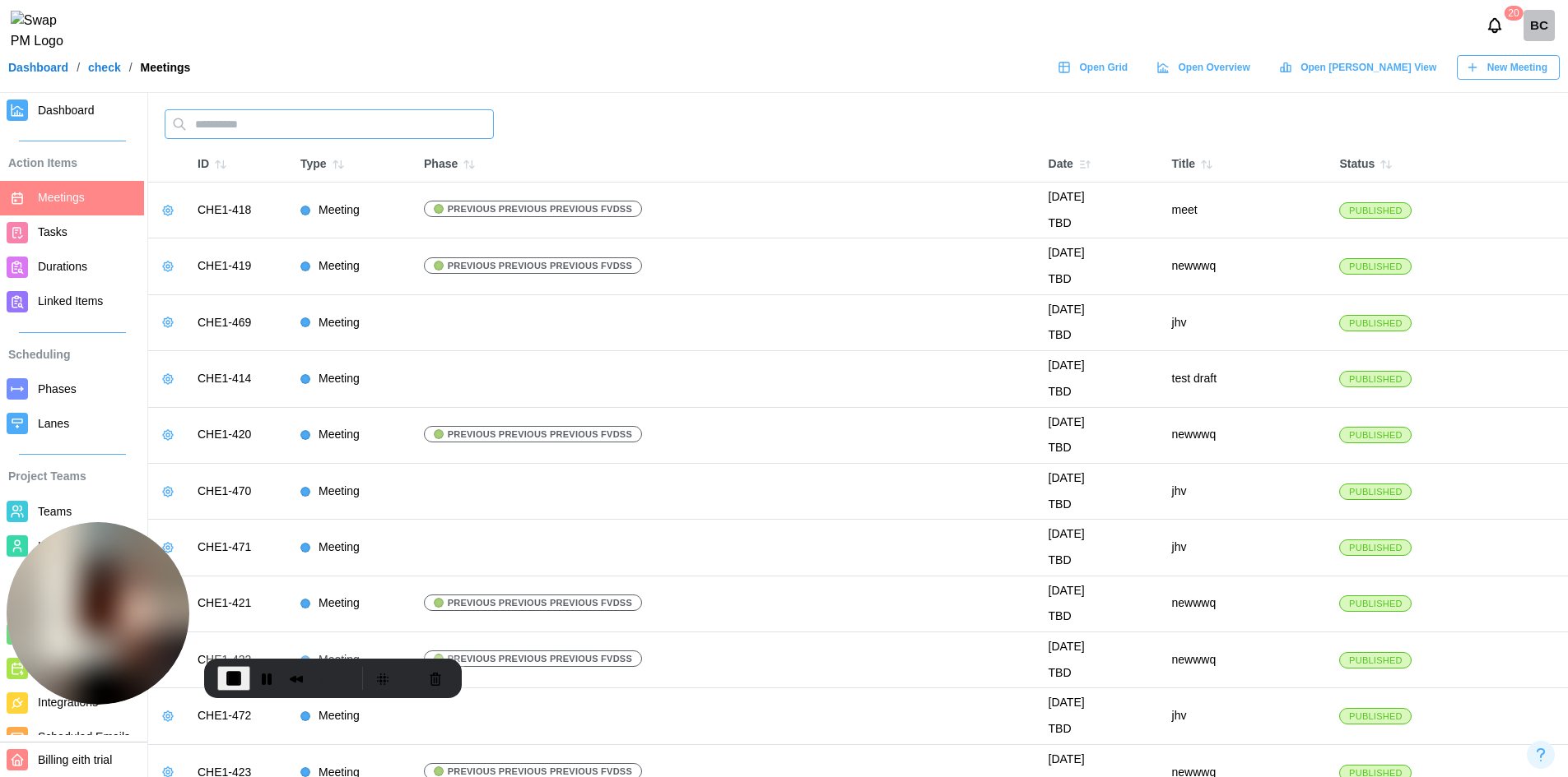
click at [277, 121] on input "text" at bounding box center [329, 123] width 329 height 29
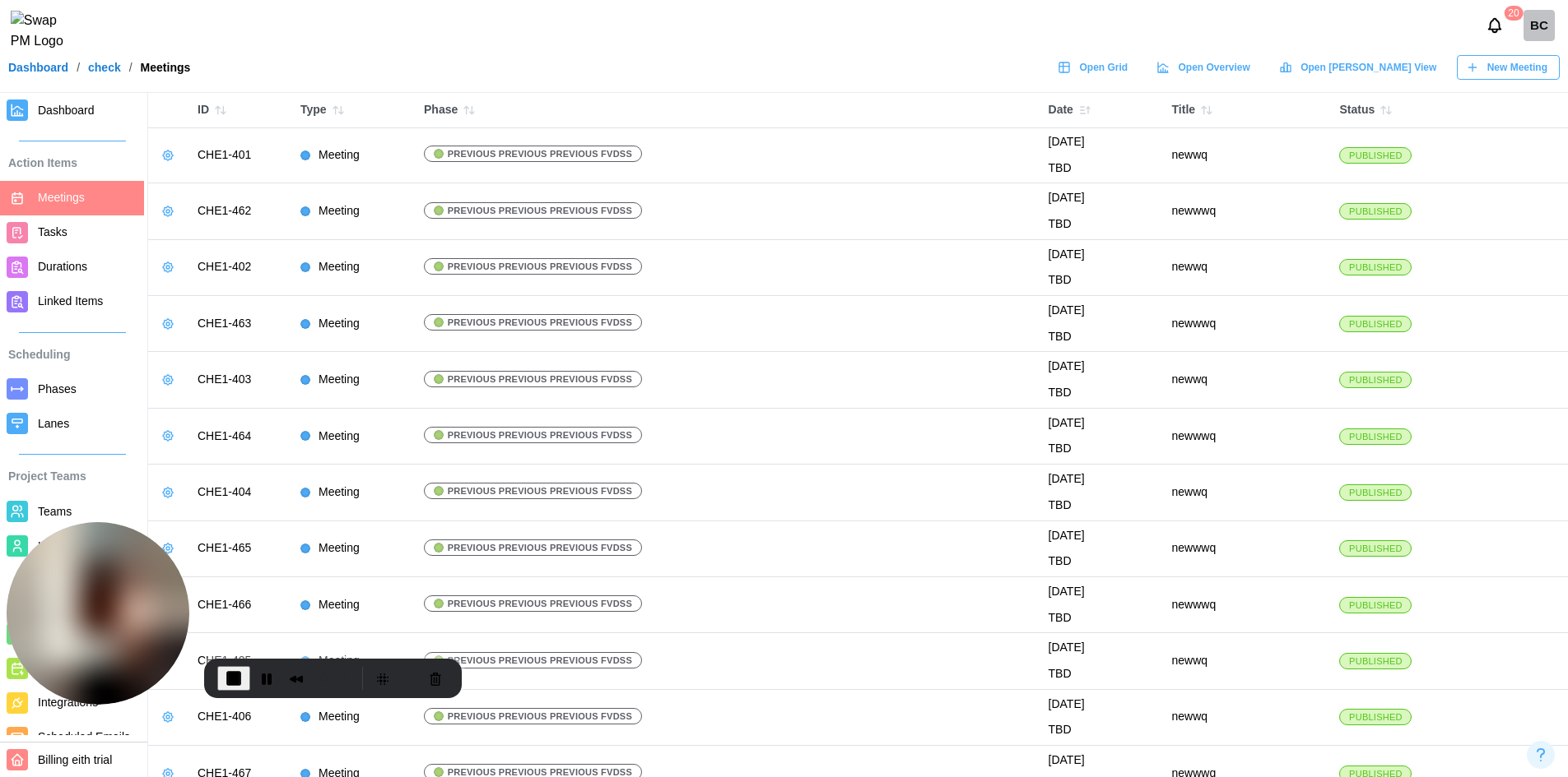
scroll to position [2723, 0]
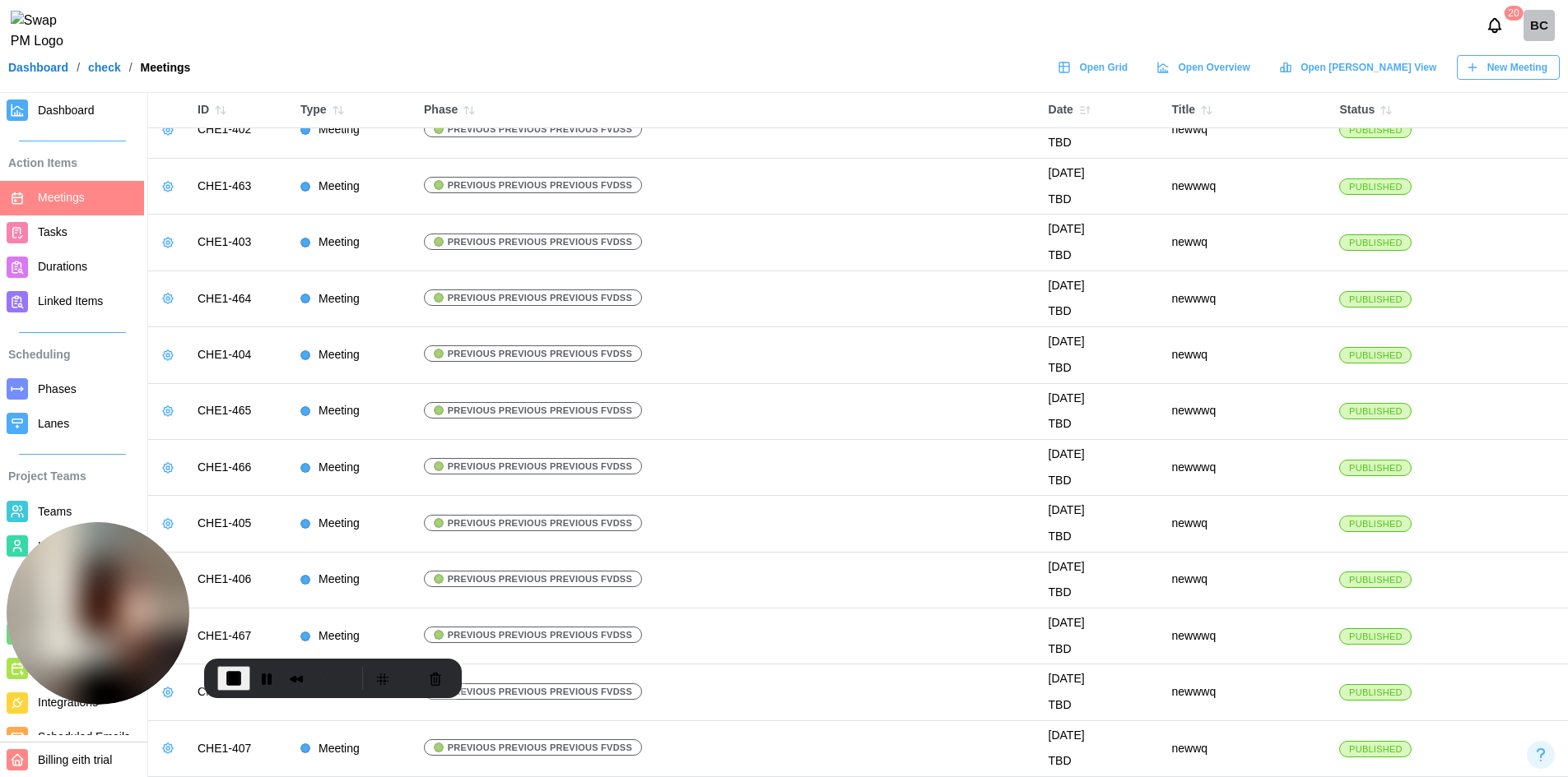
click at [240, 677] on span "End Recording" at bounding box center [234, 678] width 20 height 20
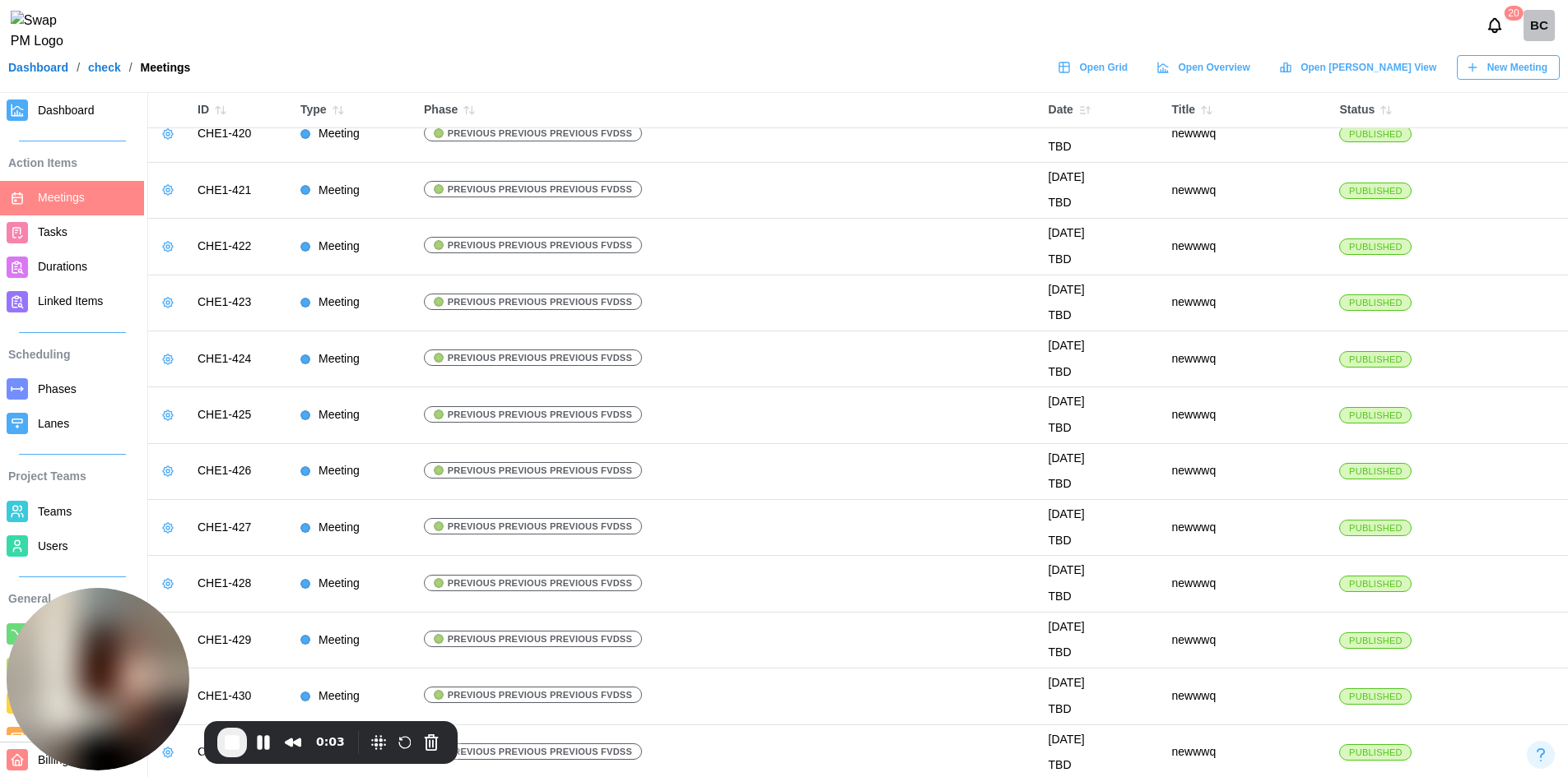
scroll to position [0, 0]
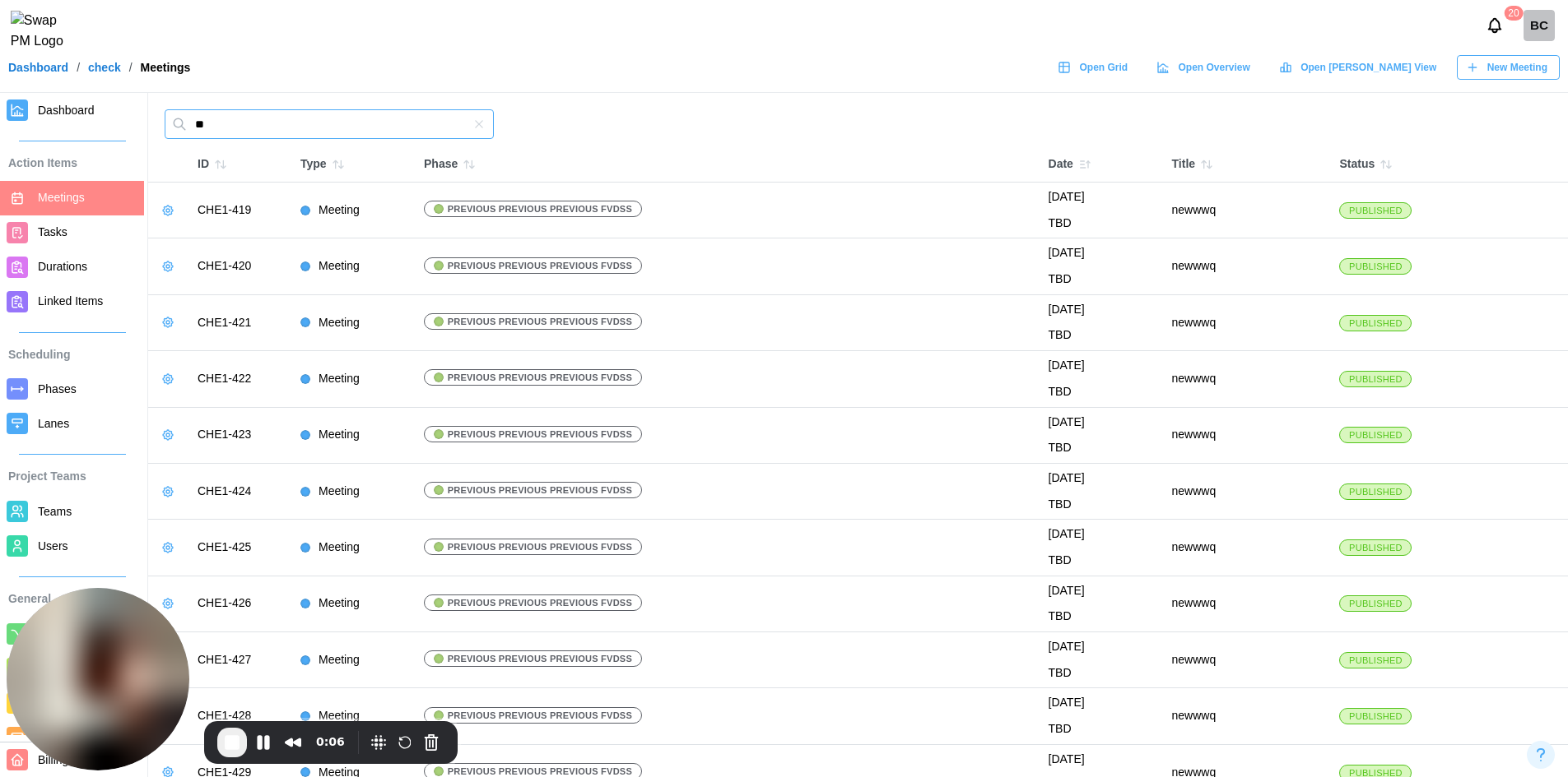
click at [212, 120] on input "**" at bounding box center [329, 123] width 329 height 29
type input "*"
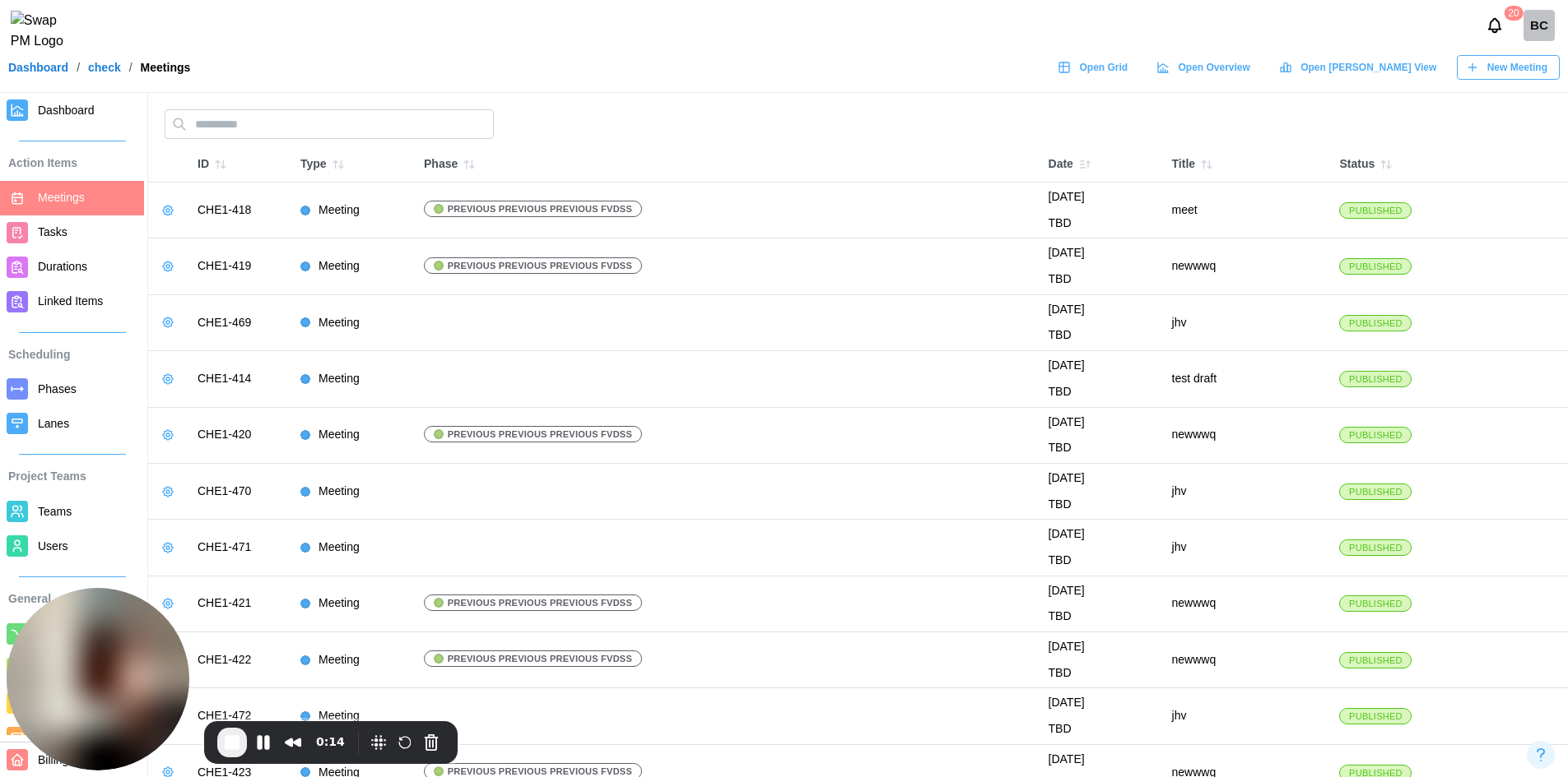
click at [1491, 79] on span "New Meeting" at bounding box center [1517, 67] width 60 height 23
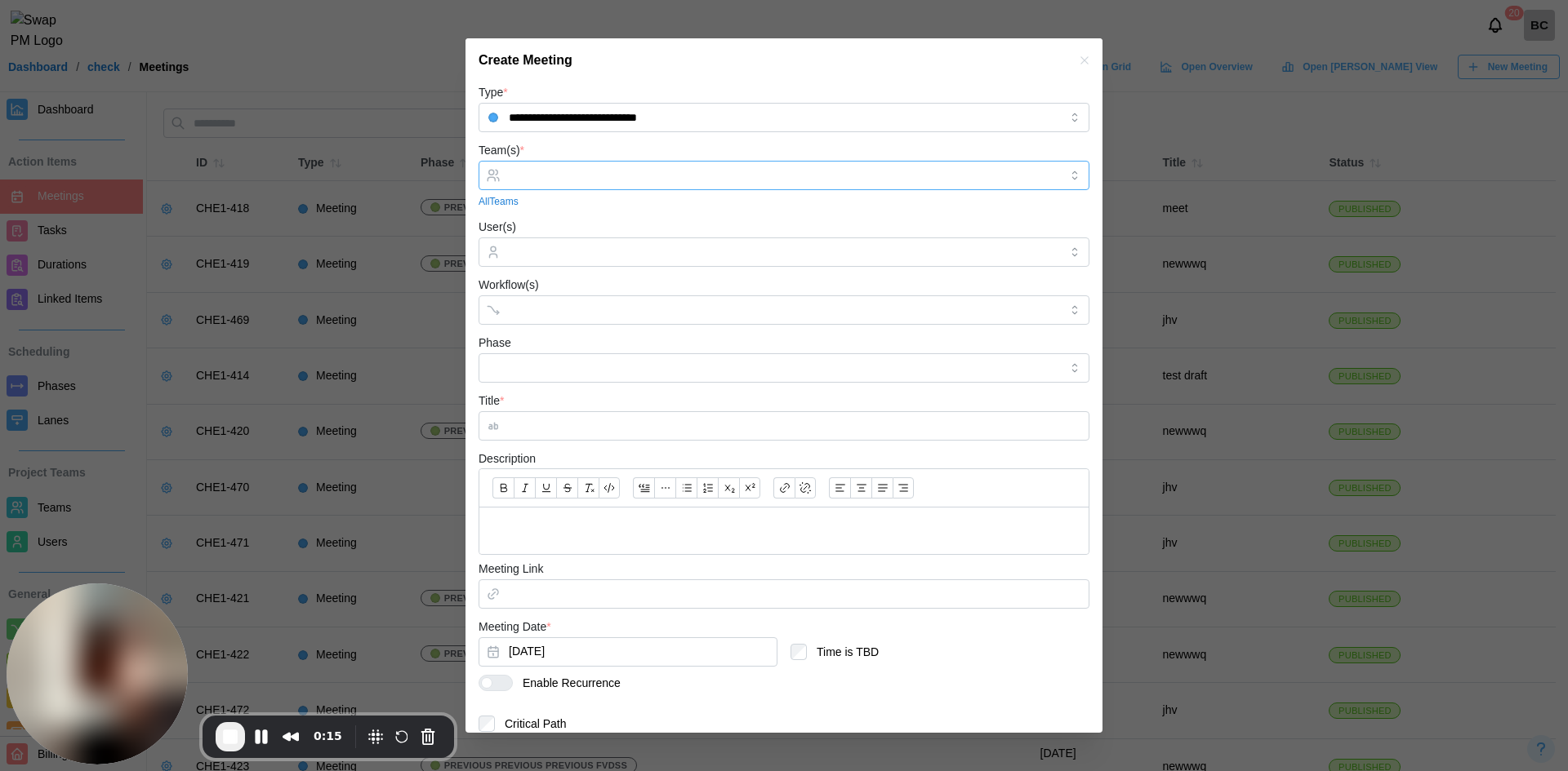
click at [551, 168] on div at bounding box center [782, 174] width 554 height 27
click at [554, 307] on input "Workflow(s)" at bounding box center [769, 310] width 521 height 13
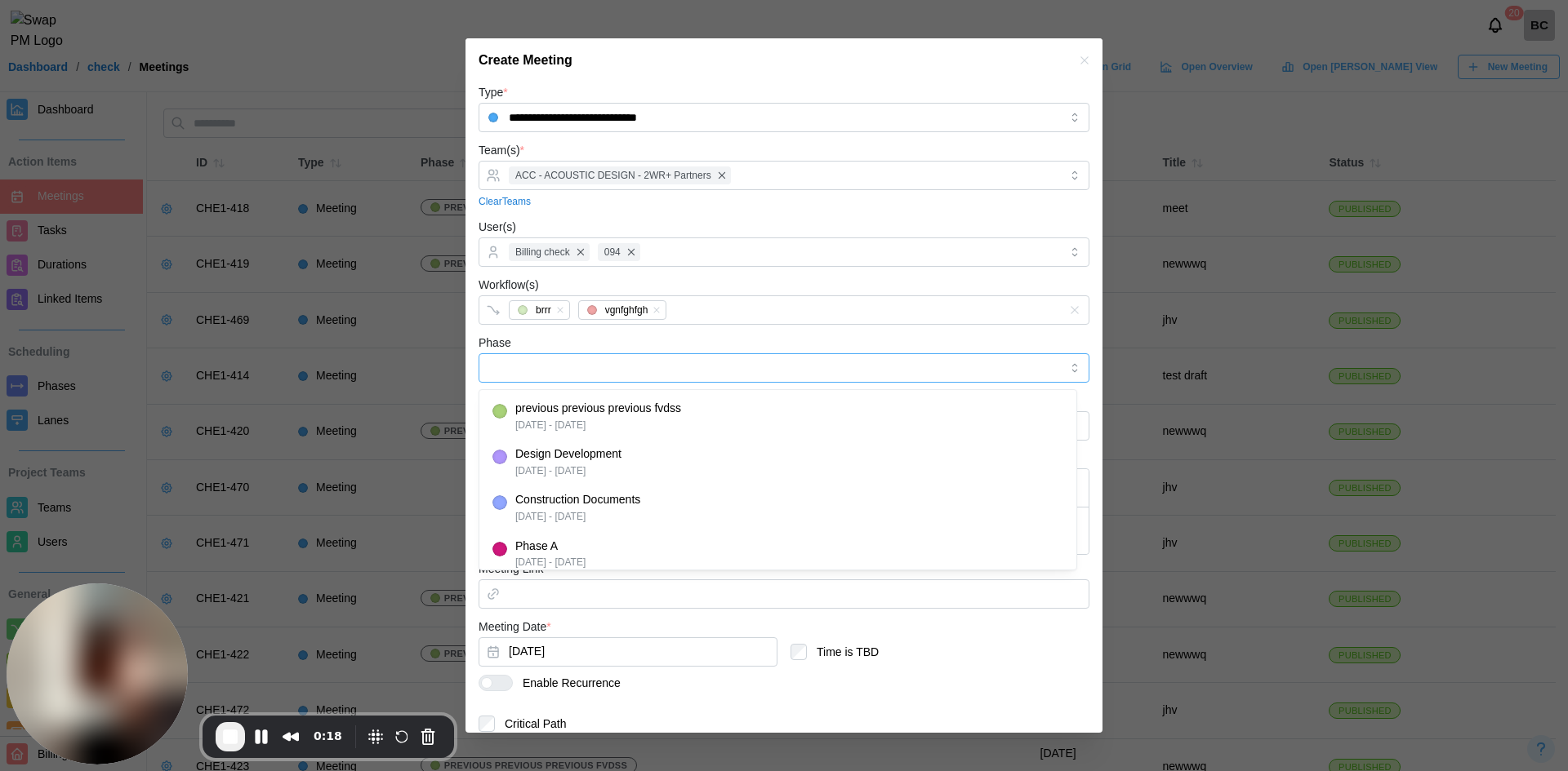
click at [564, 373] on input "Phase" at bounding box center [784, 368] width 611 height 29
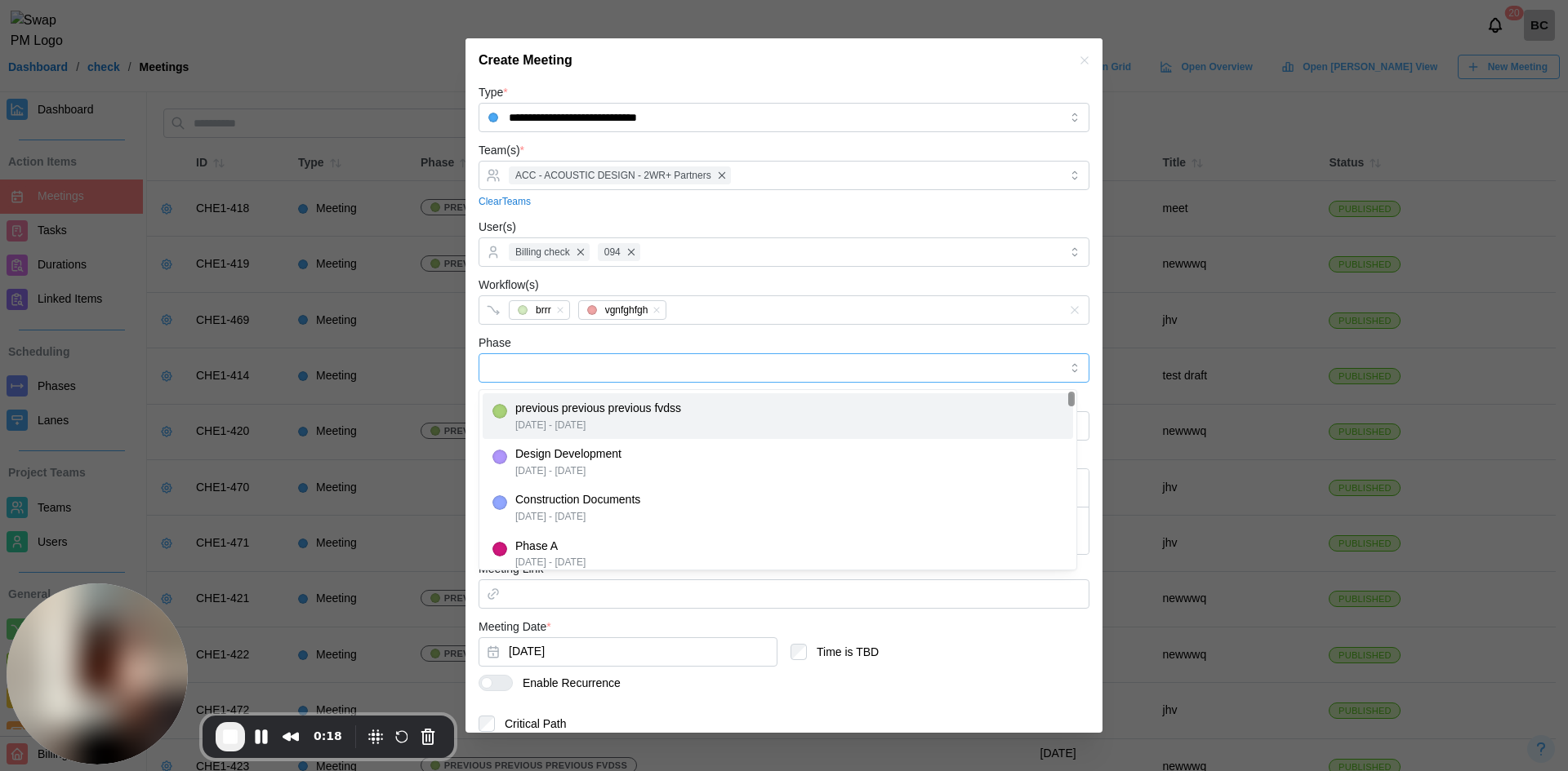
type input "**********"
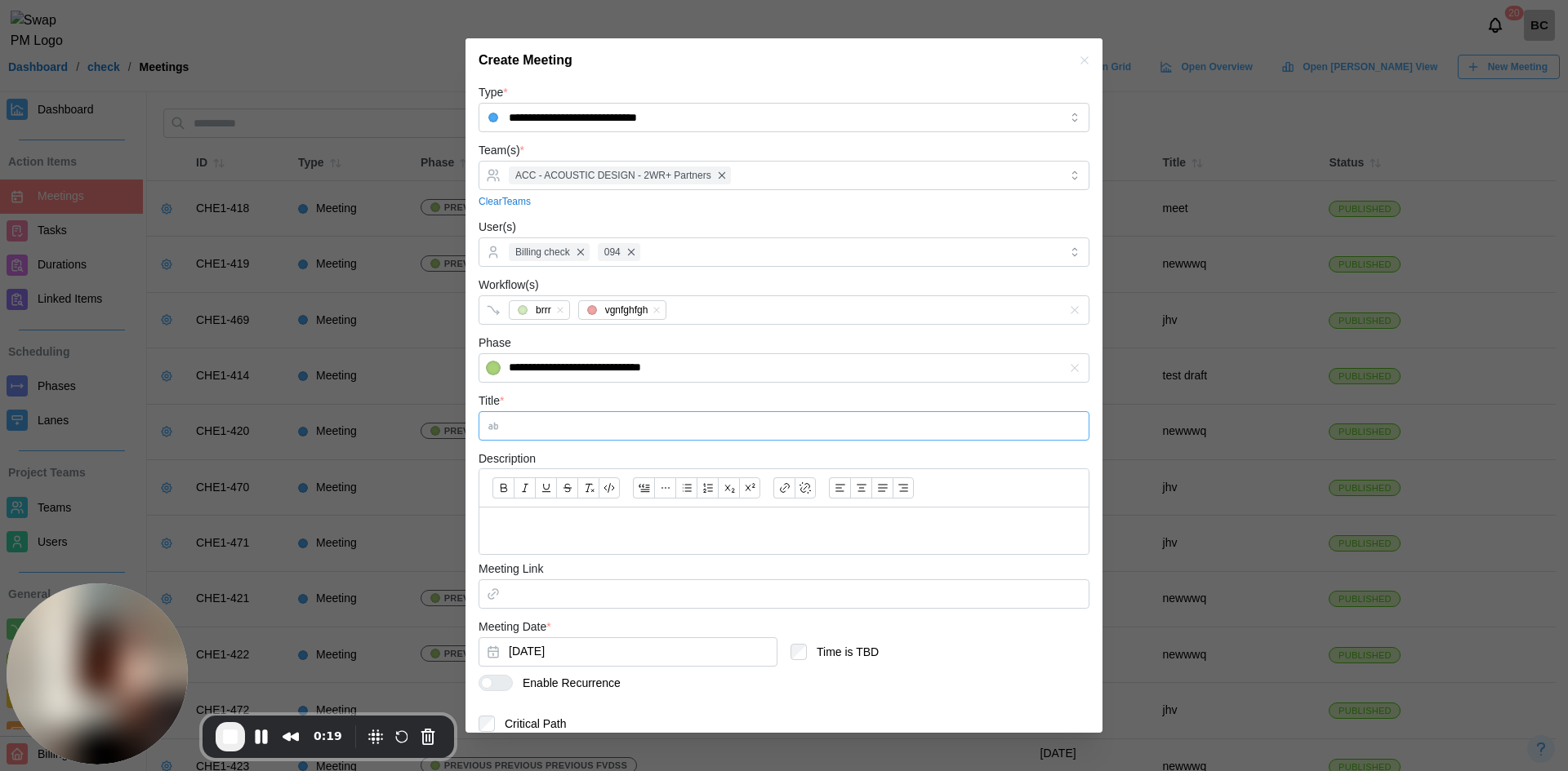
click at [549, 422] on input "Title *" at bounding box center [784, 425] width 611 height 29
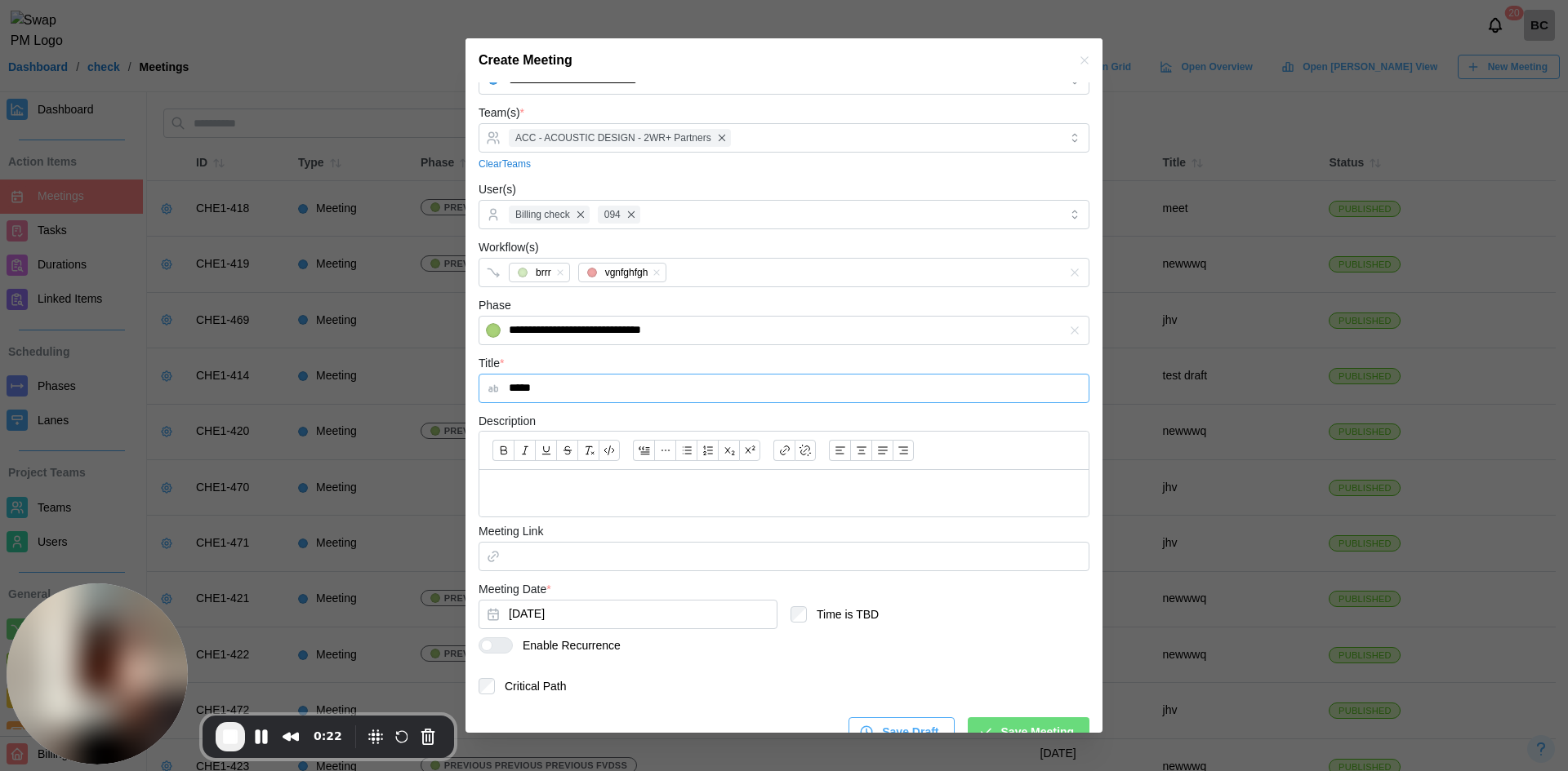
scroll to position [64, 0]
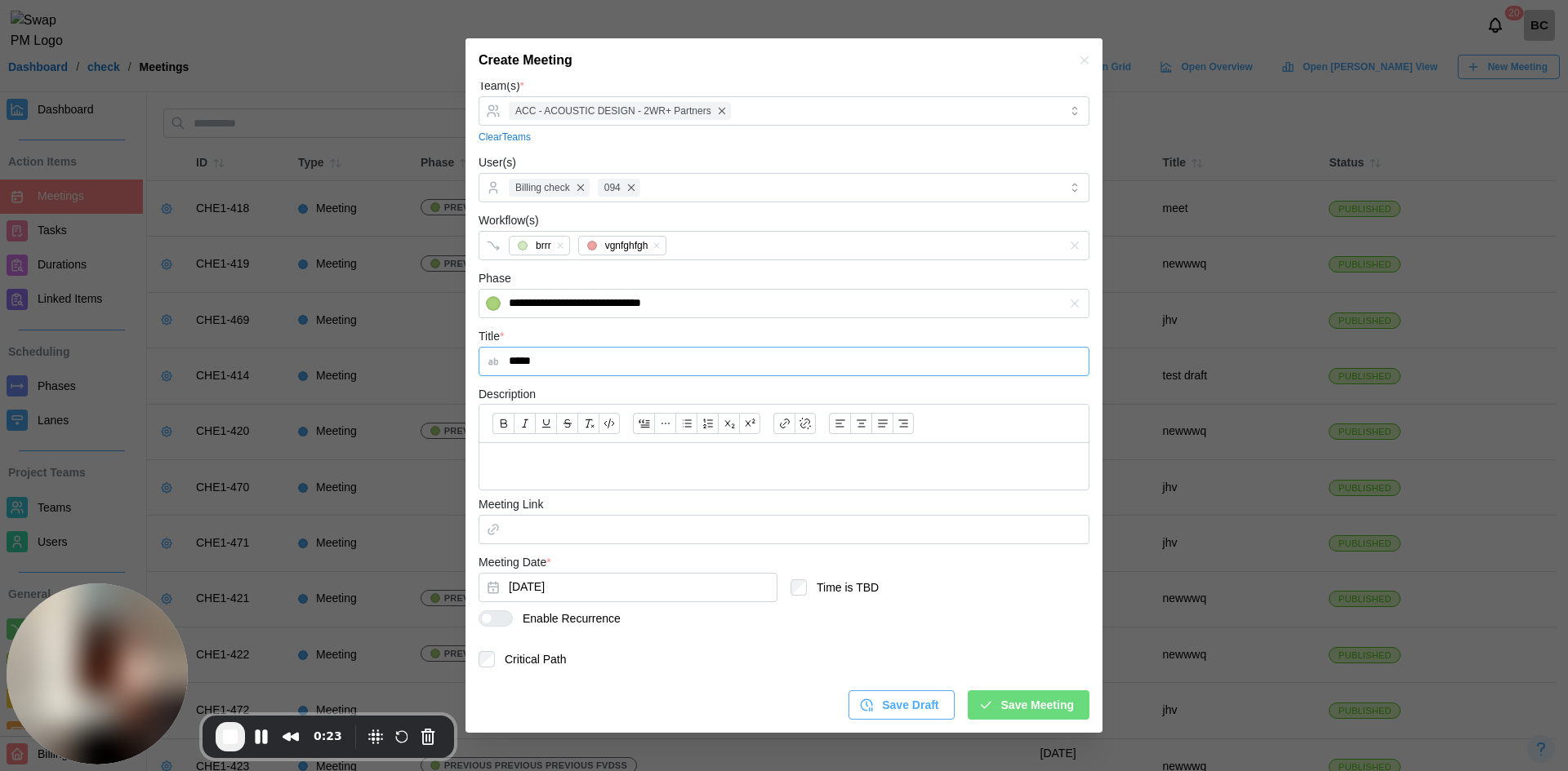
type input "*****"
click at [491, 615] on div at bounding box center [487, 618] width 11 height 11
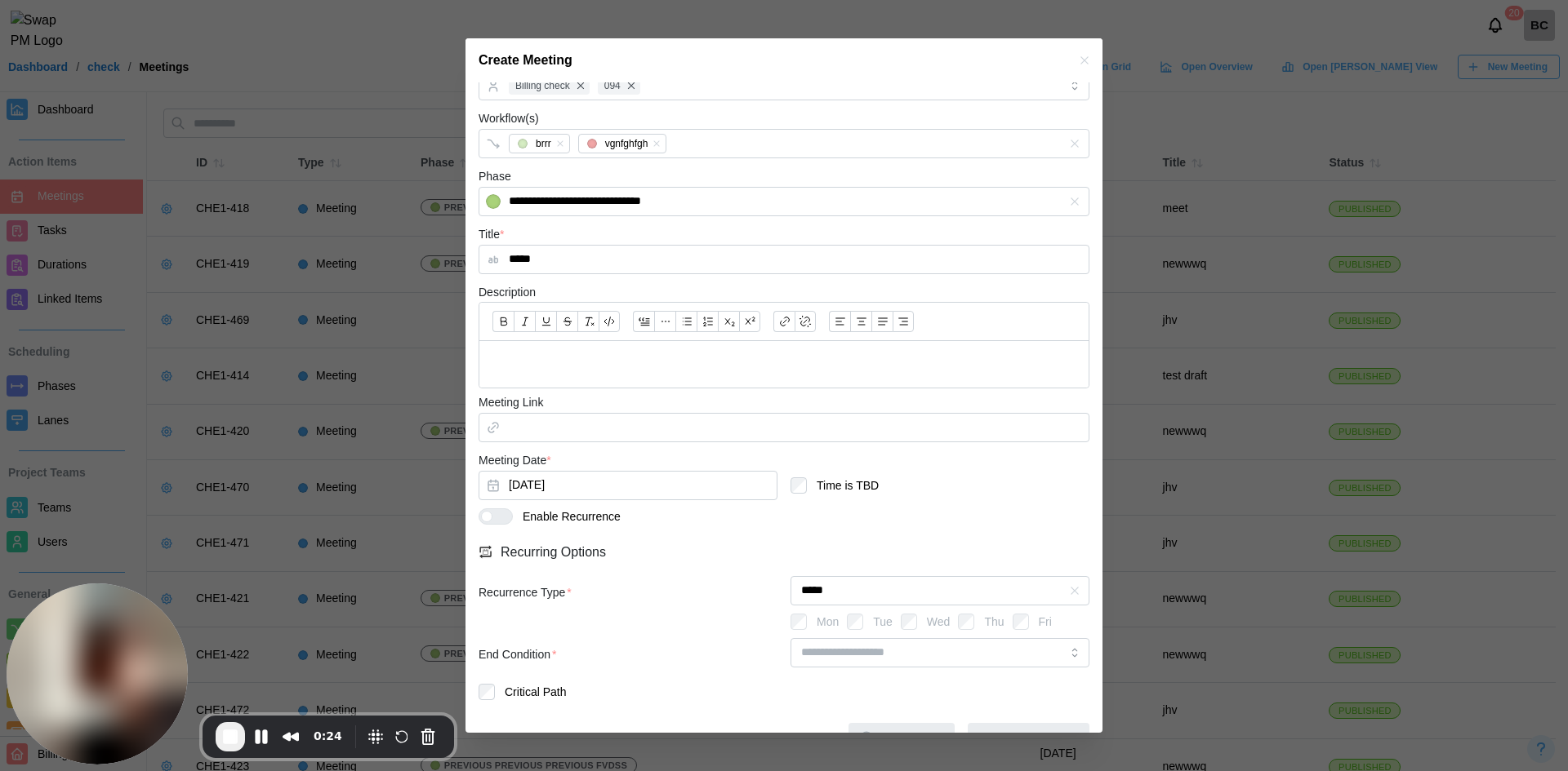
scroll to position [198, 0]
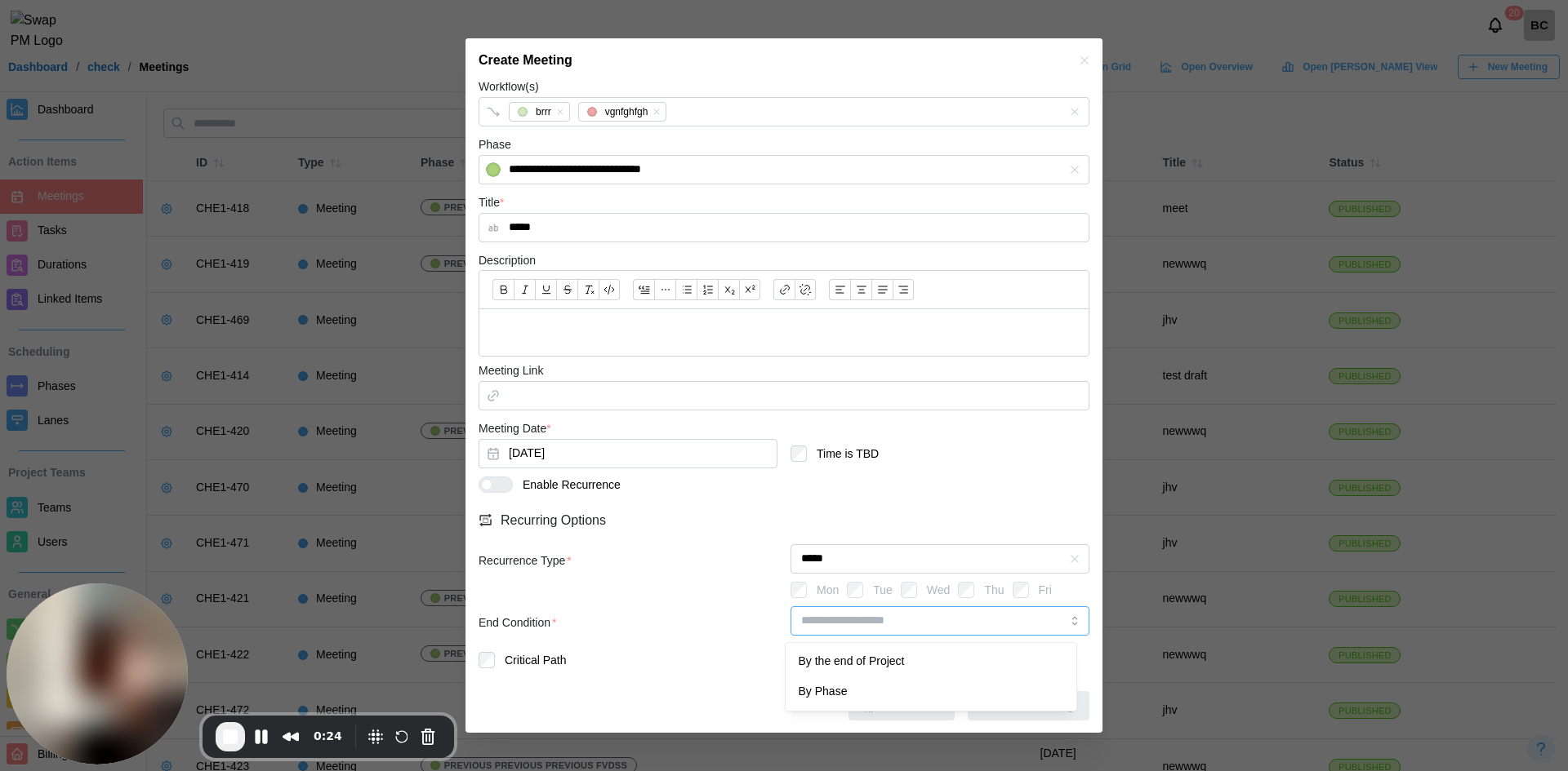
click at [834, 630] on input "search" at bounding box center [939, 620] width 299 height 29
type input "**********"
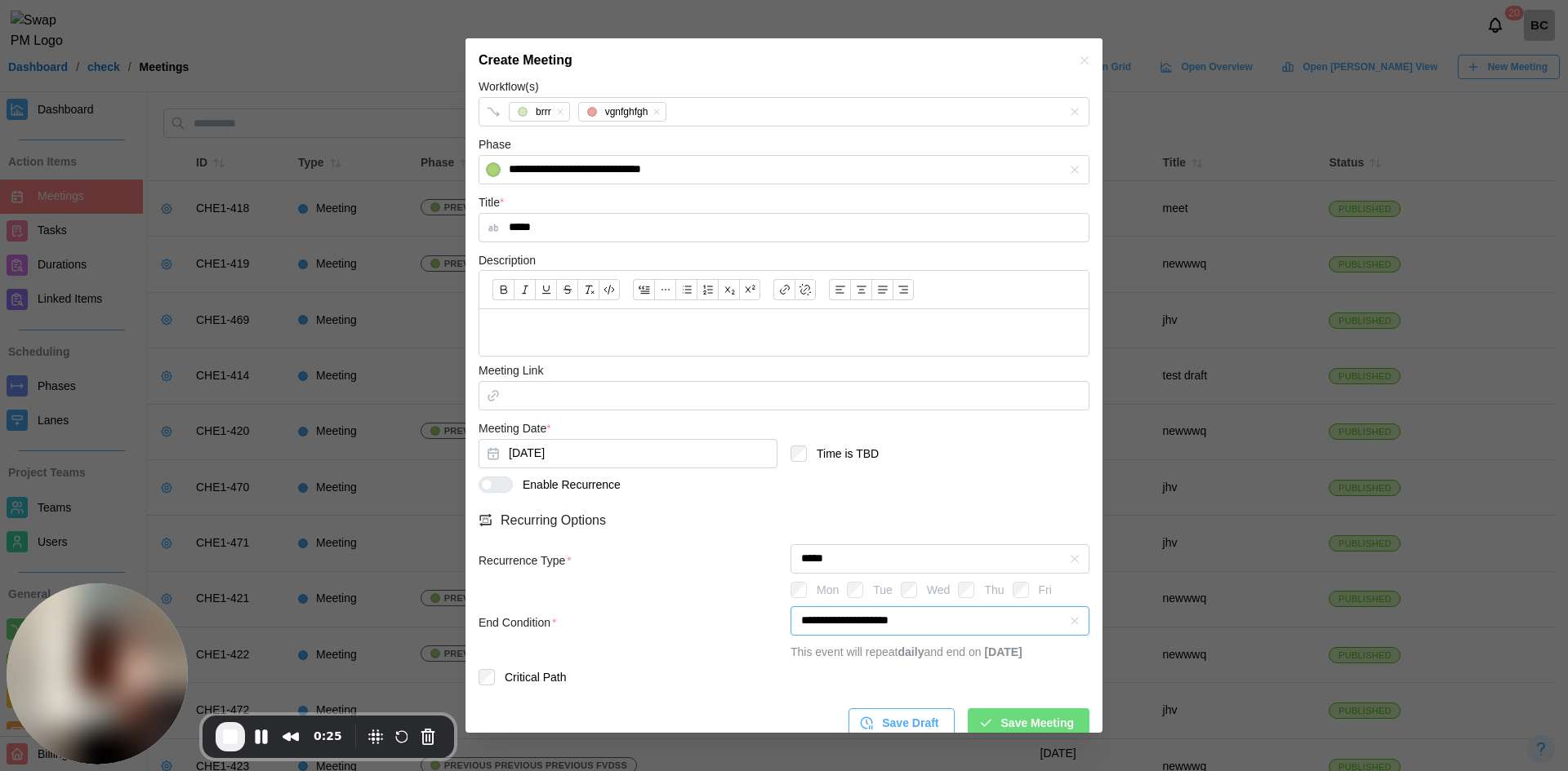
scroll to position [235, 0]
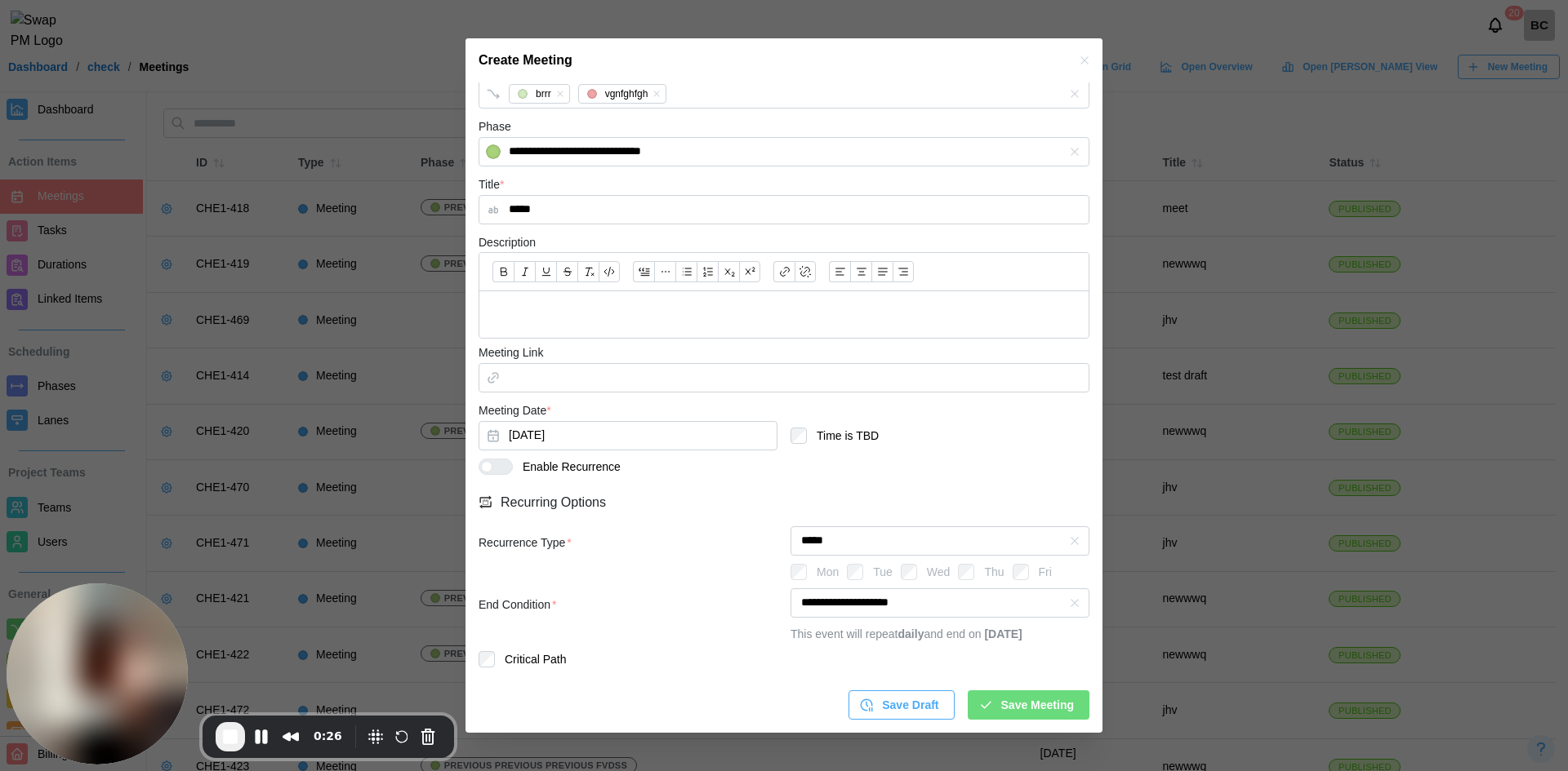
click at [1007, 700] on span "Save Meeting" at bounding box center [1037, 705] width 73 height 27
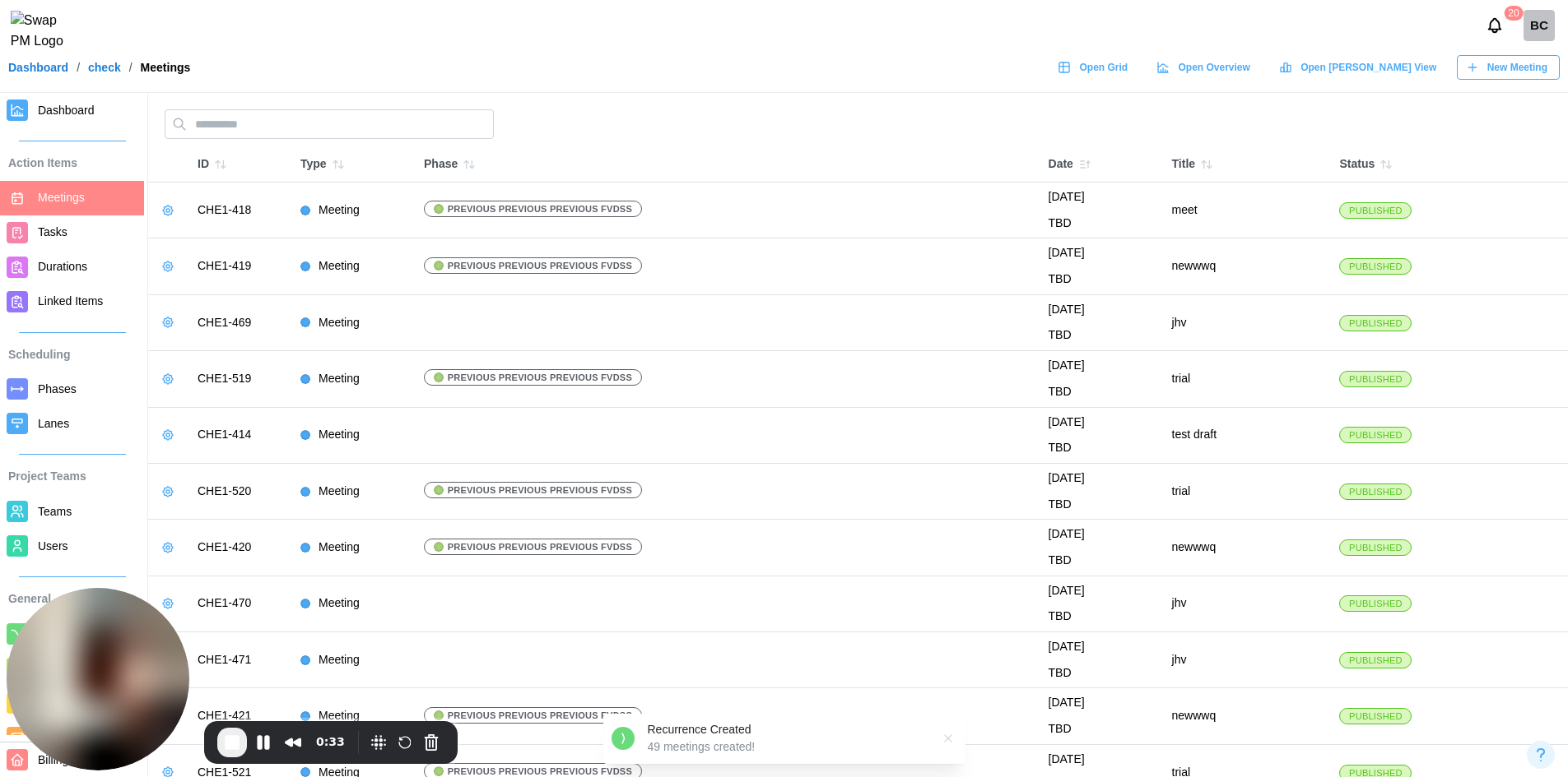
click at [1539, 70] on span "New Meeting" at bounding box center [1517, 67] width 60 height 23
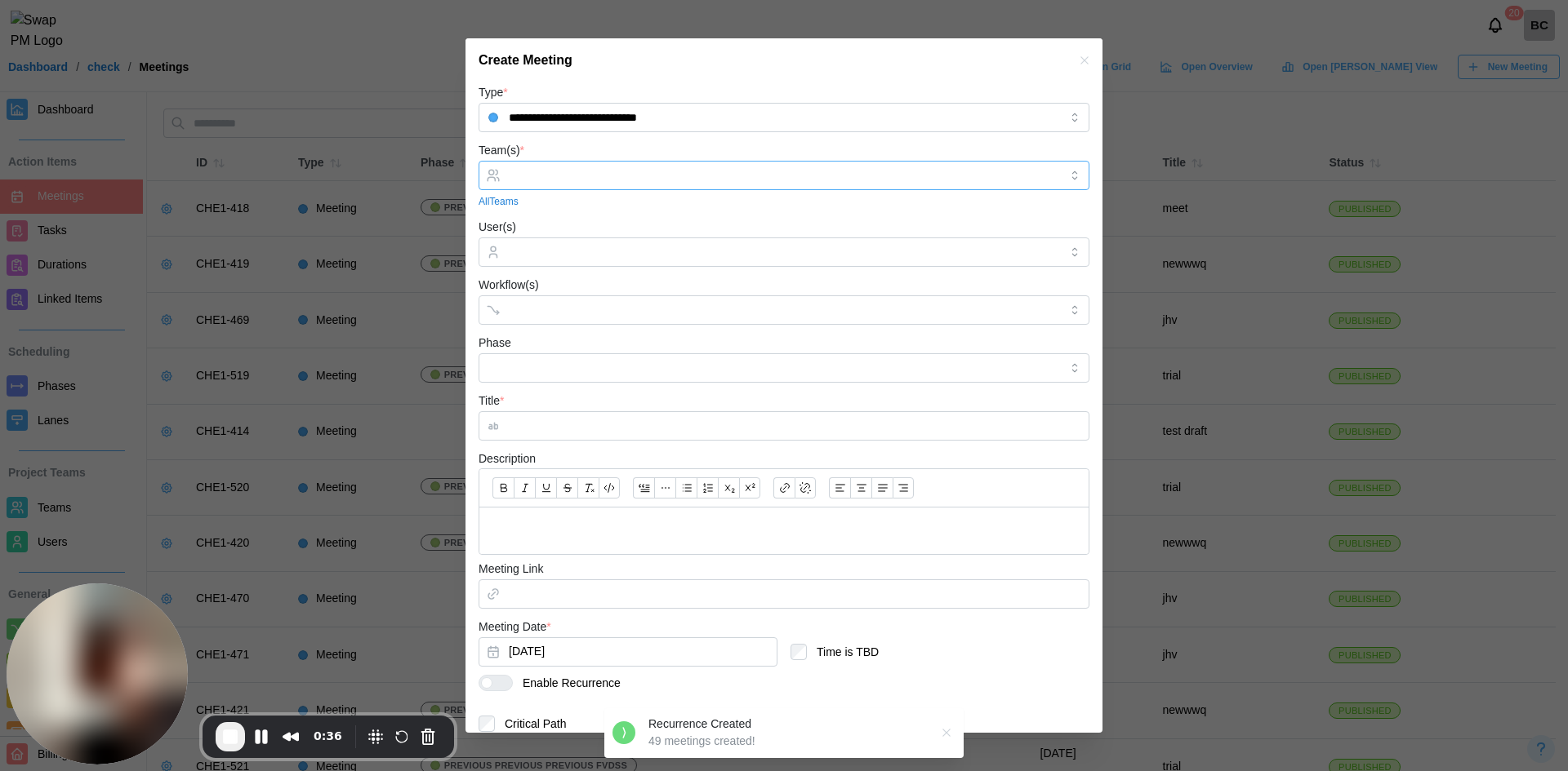
click at [576, 167] on div at bounding box center [782, 174] width 554 height 27
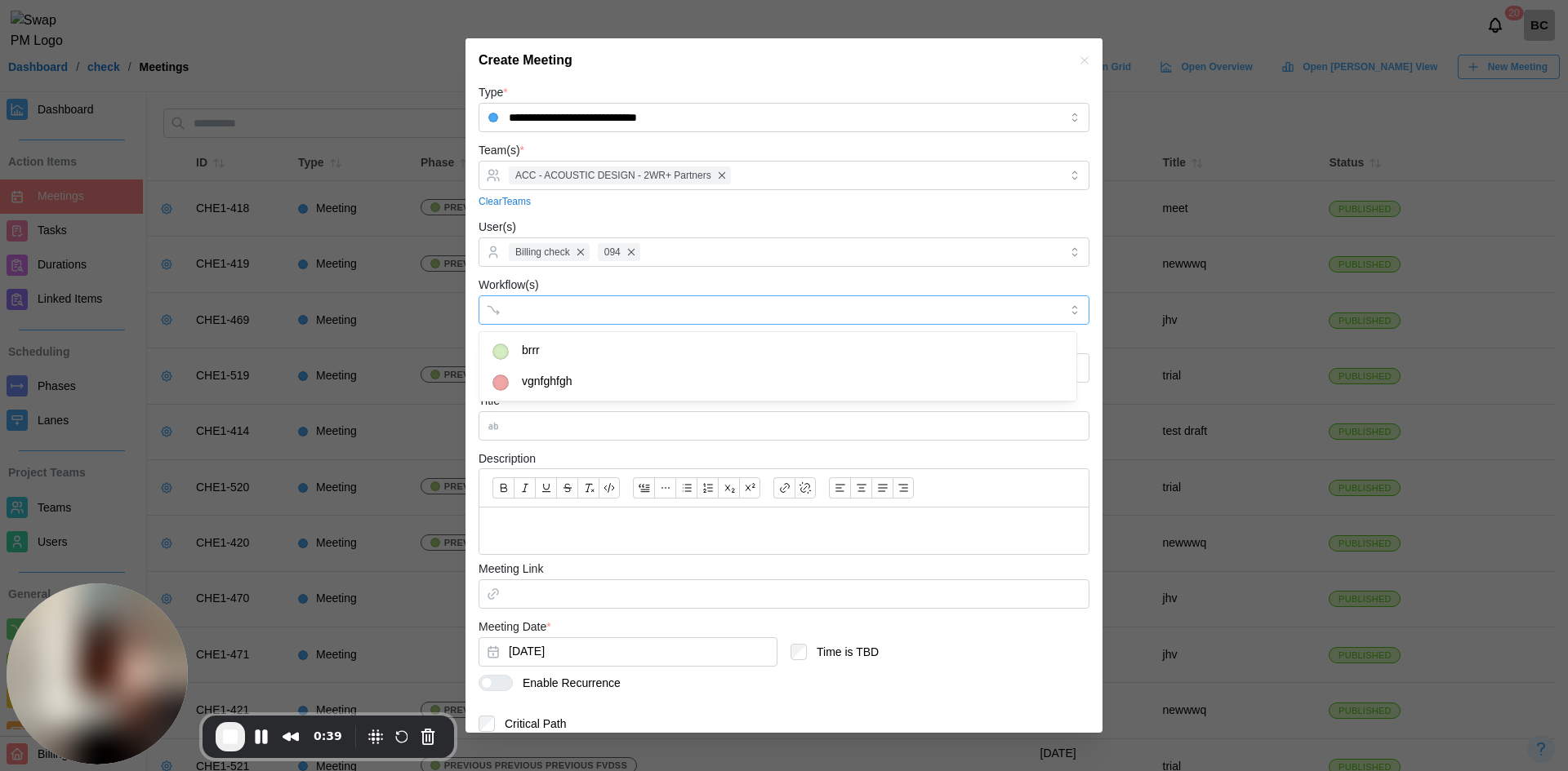
click at [564, 311] on input "Workflow(s)" at bounding box center [769, 310] width 521 height 13
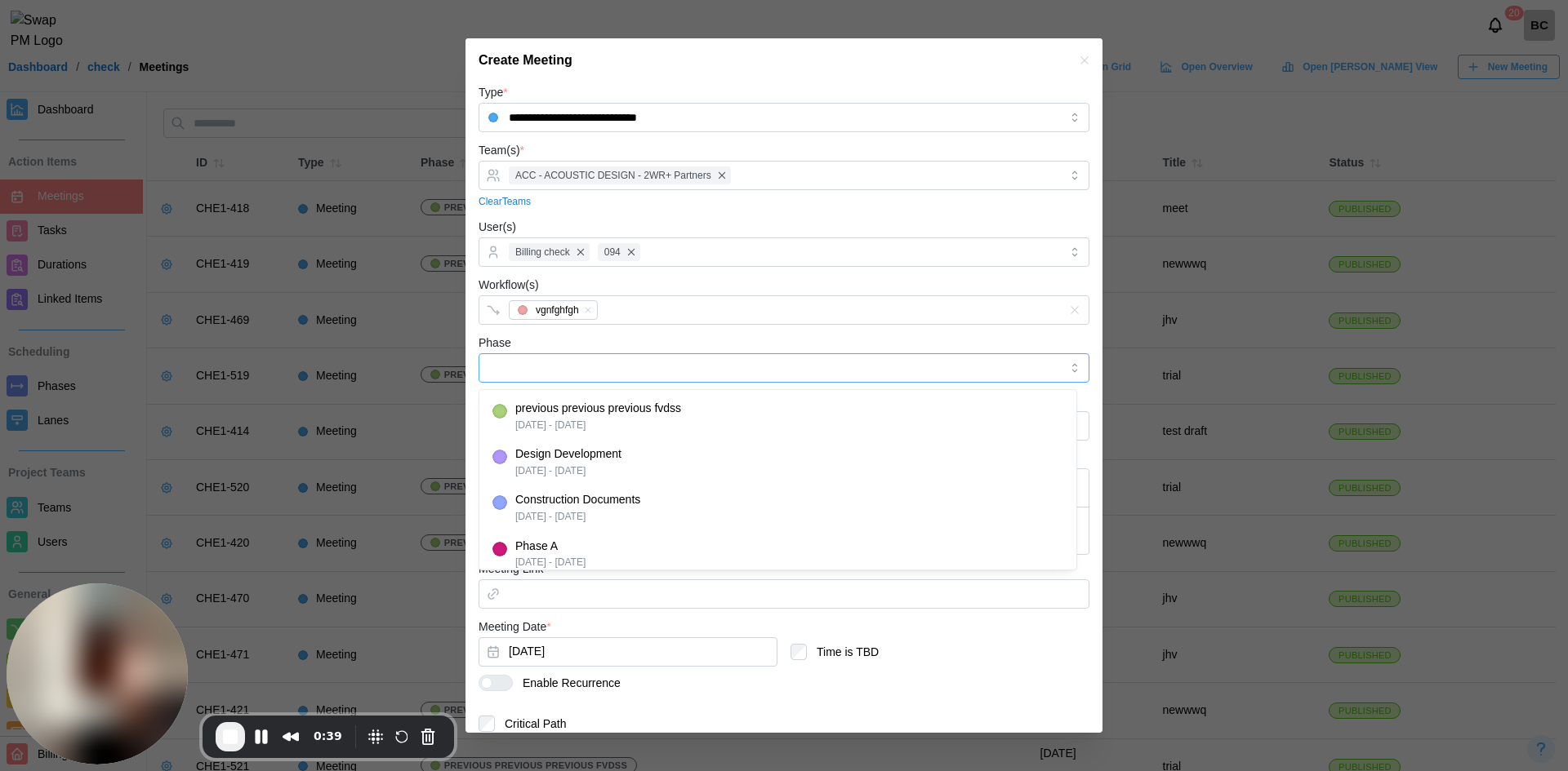
drag, startPoint x: 597, startPoint y: 372, endPoint x: 590, endPoint y: 380, distance: 10.6
click at [595, 374] on input "Phase" at bounding box center [784, 368] width 611 height 29
type input "**********"
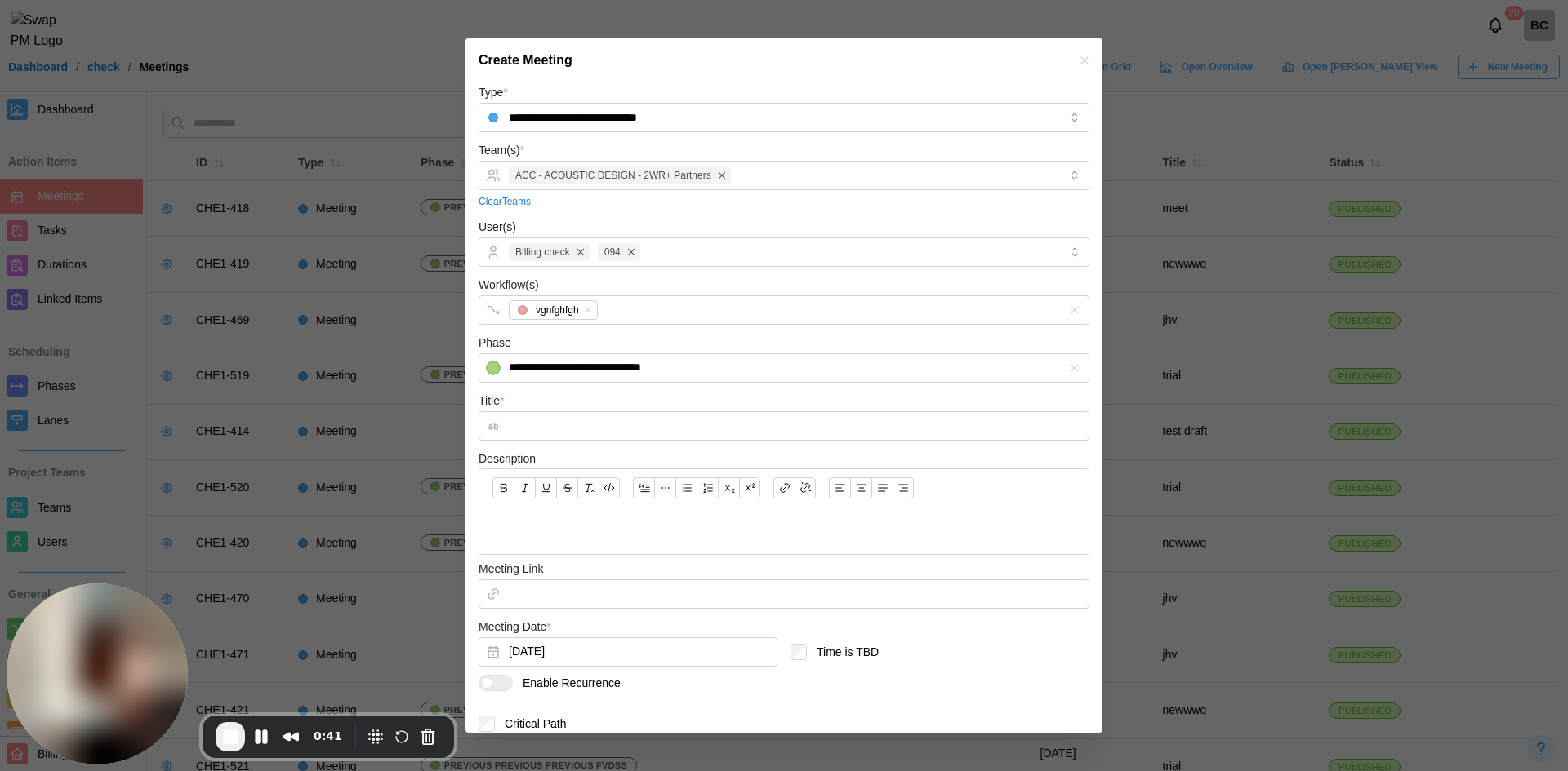
click at [586, 442] on form "**********" at bounding box center [784, 433] width 611 height 702
click at [590, 433] on input "Title *" at bounding box center [784, 425] width 611 height 29
type input "*****"
click at [564, 530] on p at bounding box center [784, 532] width 583 height 21
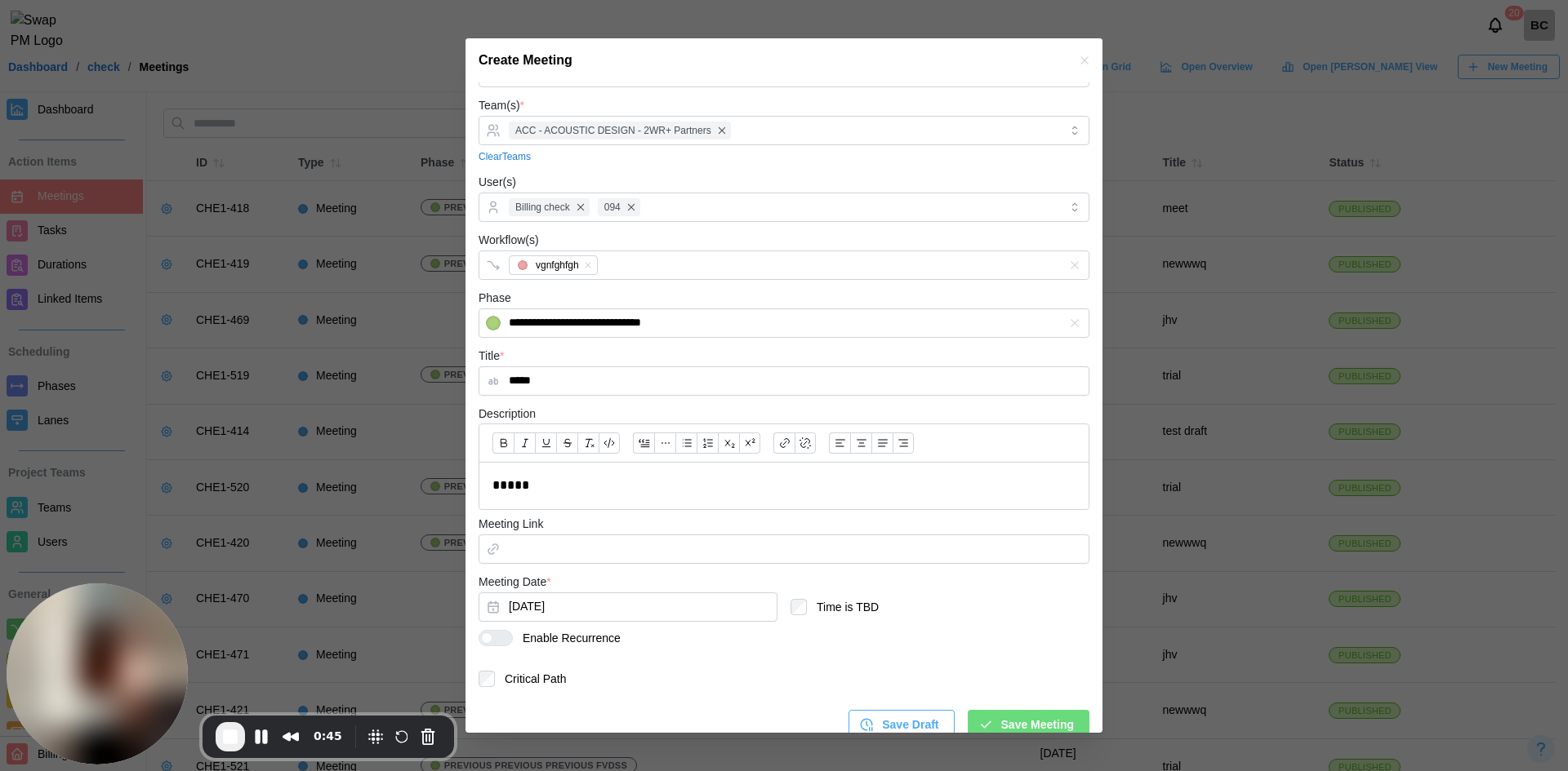
scroll to position [64, 0]
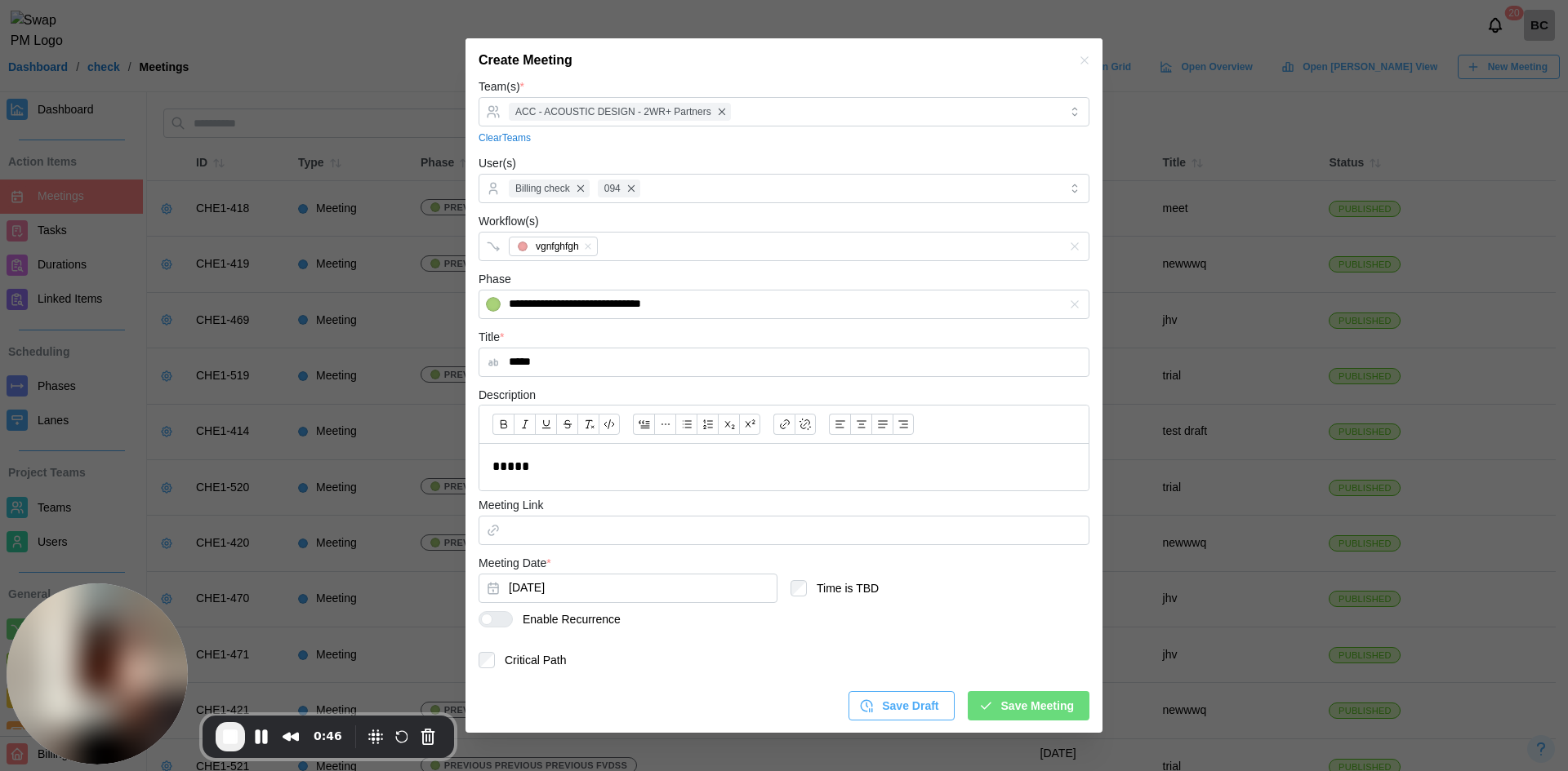
click at [511, 617] on div at bounding box center [502, 620] width 20 height 15
click at [1001, 709] on div "***** Mon Tue Wed Thu Fri" at bounding box center [939, 710] width 299 height 62
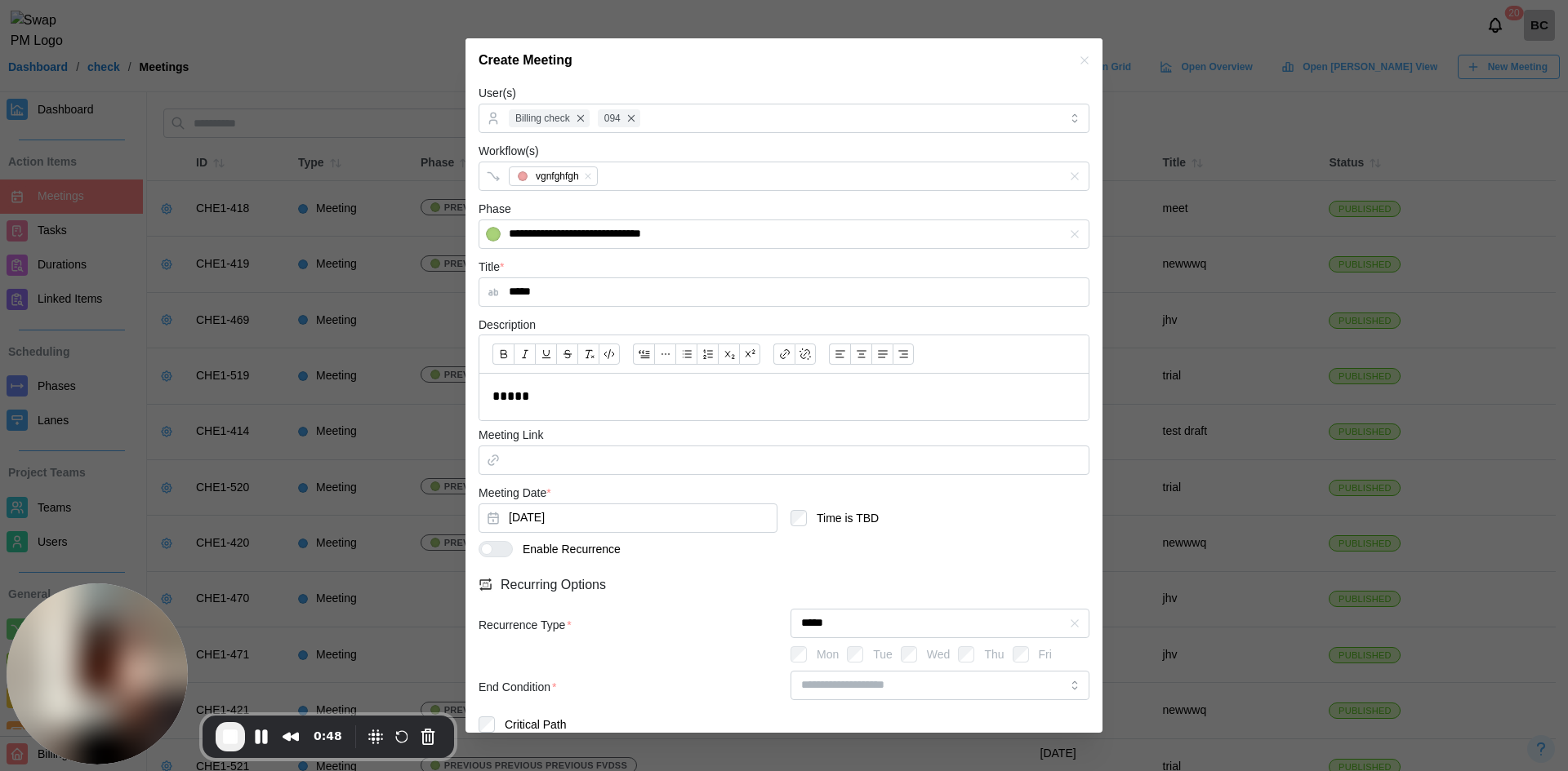
scroll to position [198, 0]
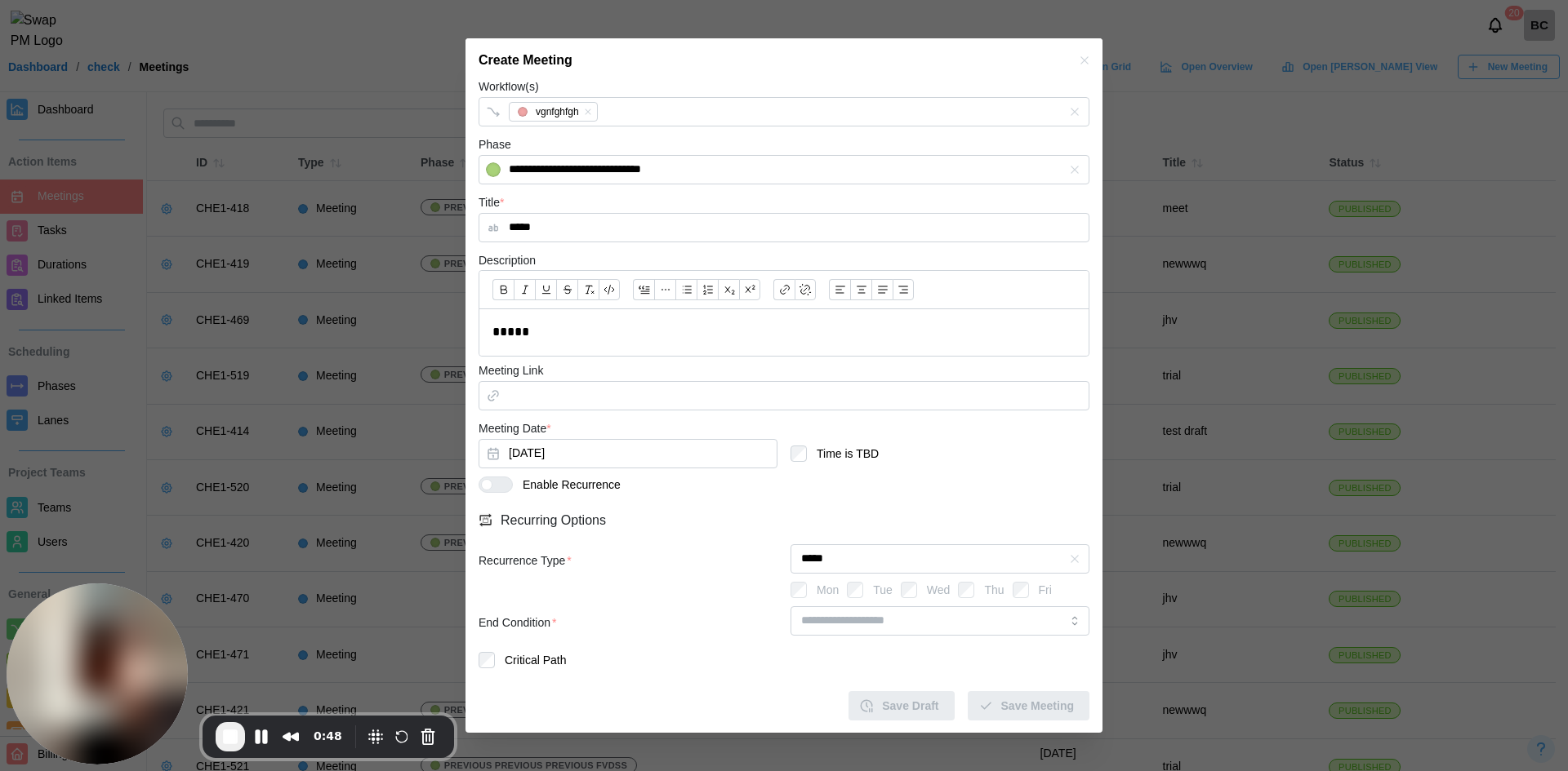
click at [999, 642] on div at bounding box center [939, 625] width 299 height 38
click at [997, 630] on input "search" at bounding box center [939, 620] width 299 height 29
type input "**********"
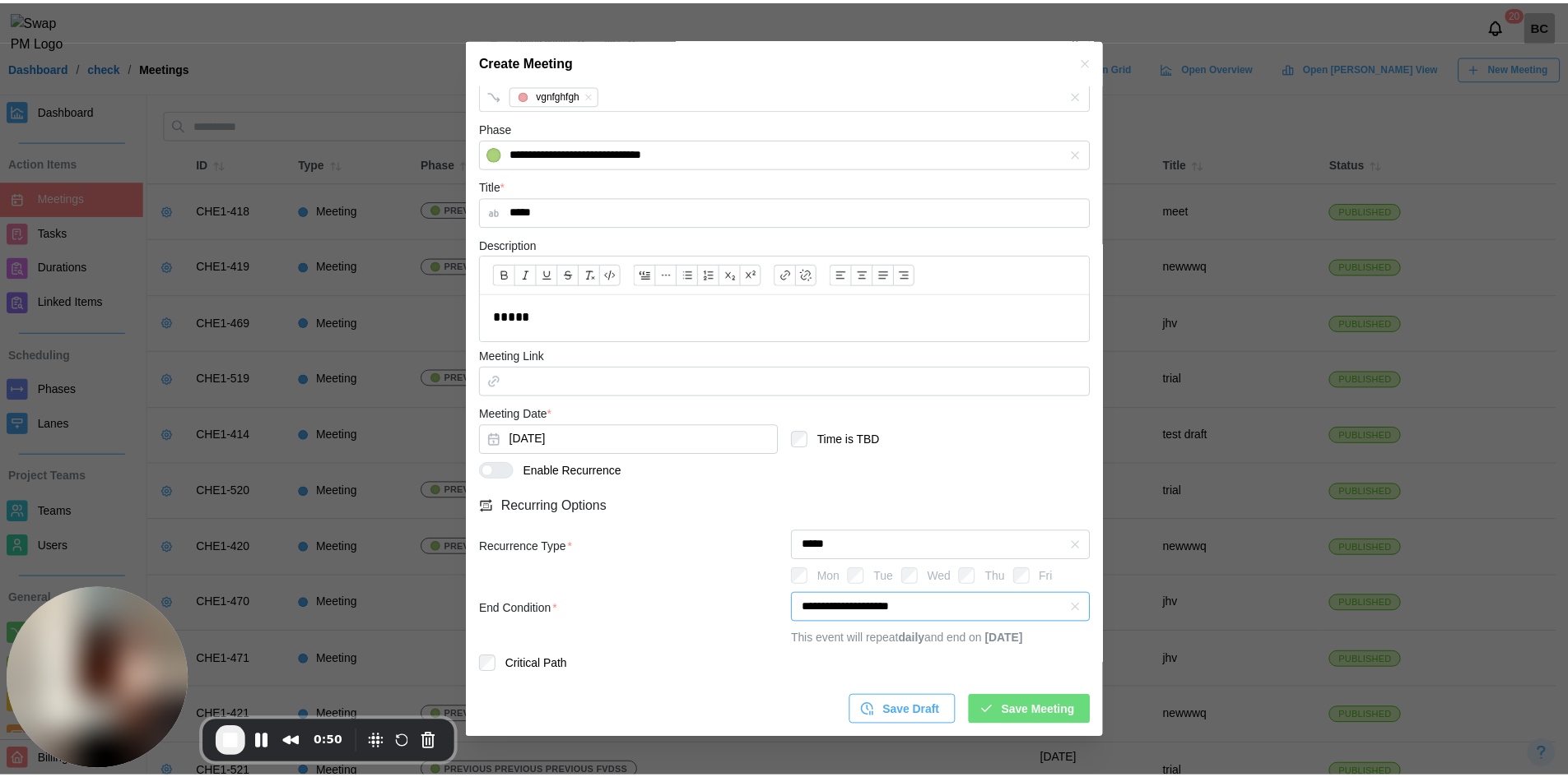
scroll to position [237, 0]
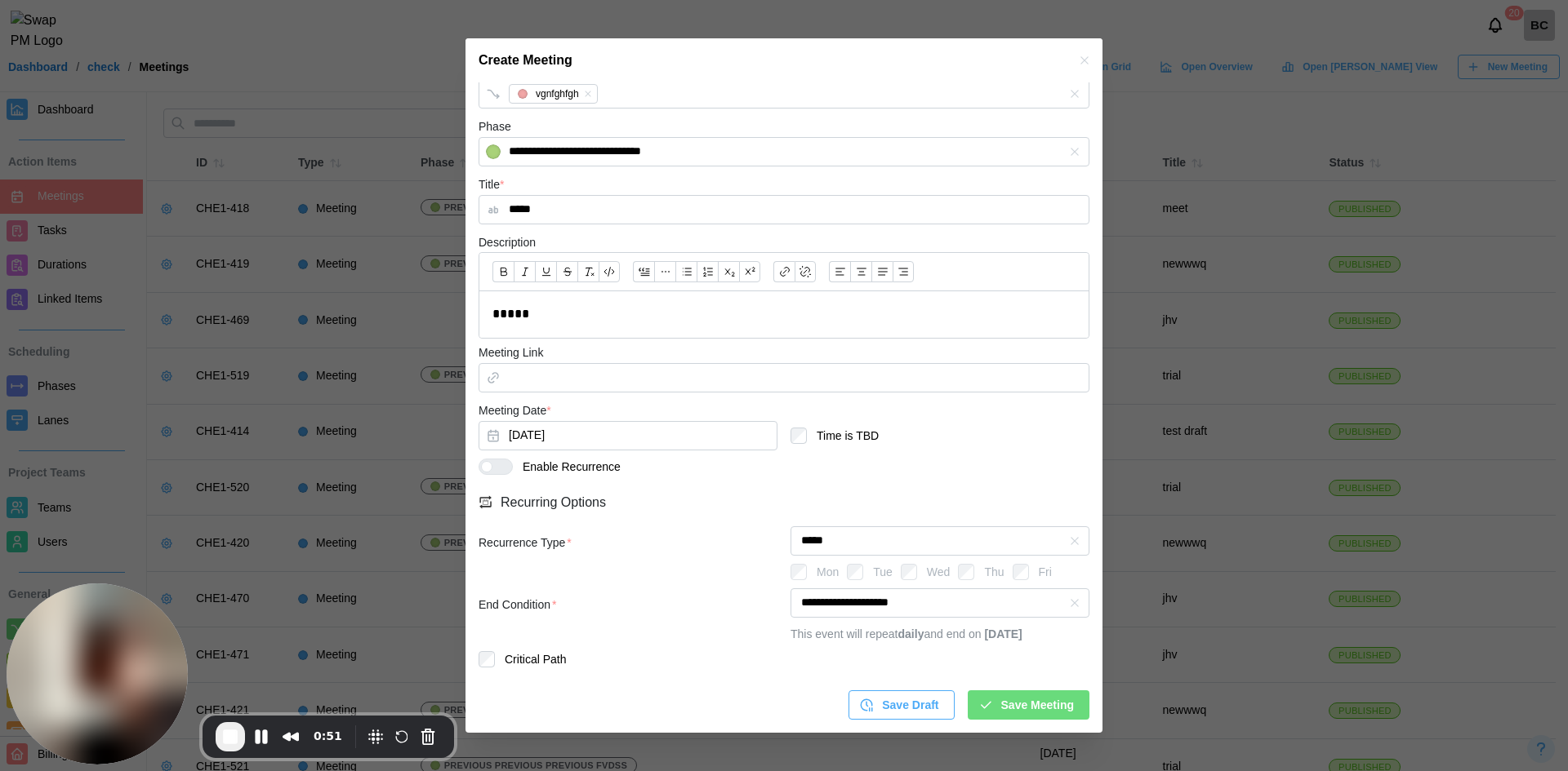
click at [984, 692] on div "Save Meeting" at bounding box center [1025, 705] width 95 height 27
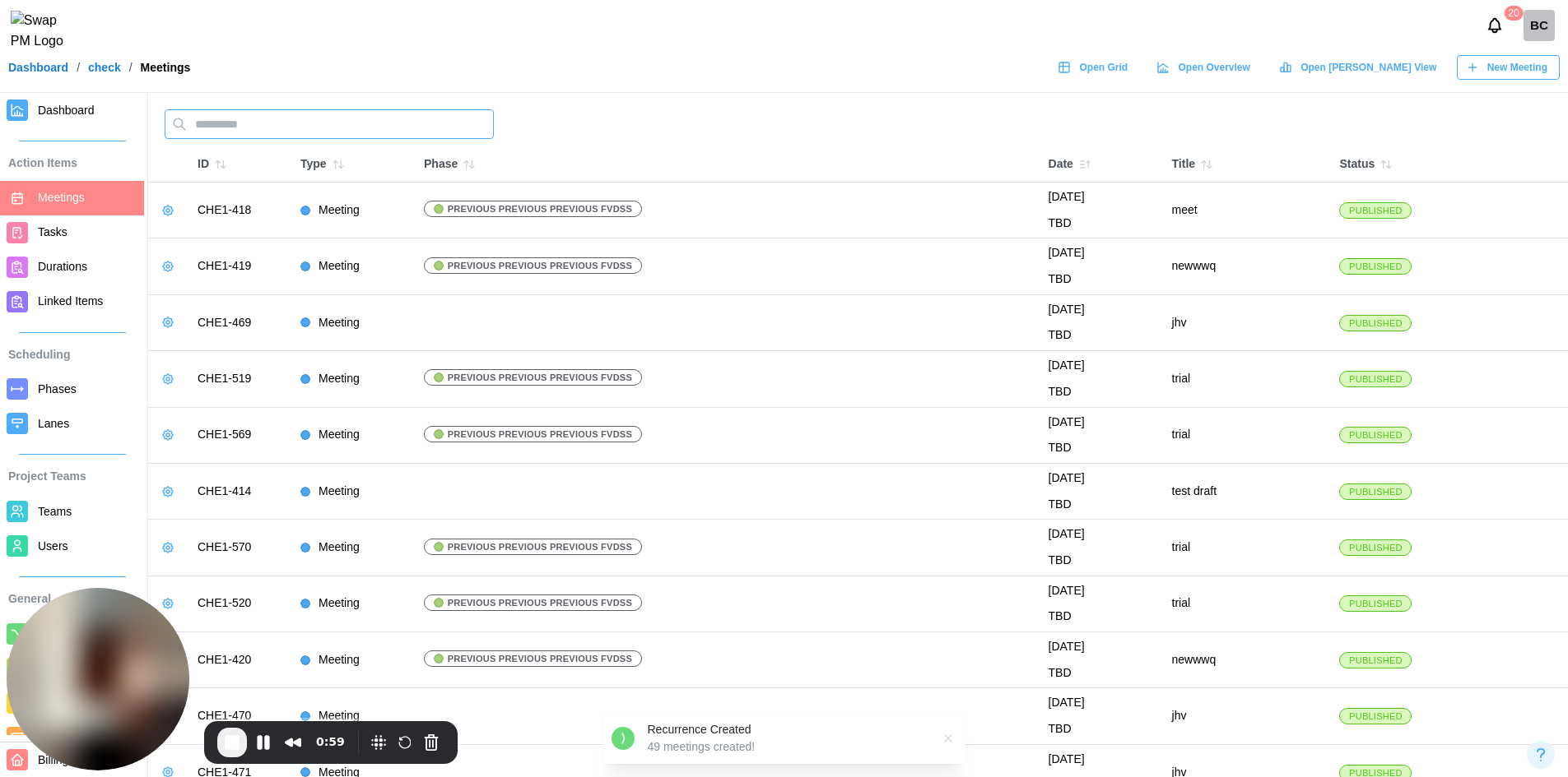
click at [285, 117] on input "text" at bounding box center [329, 123] width 329 height 29
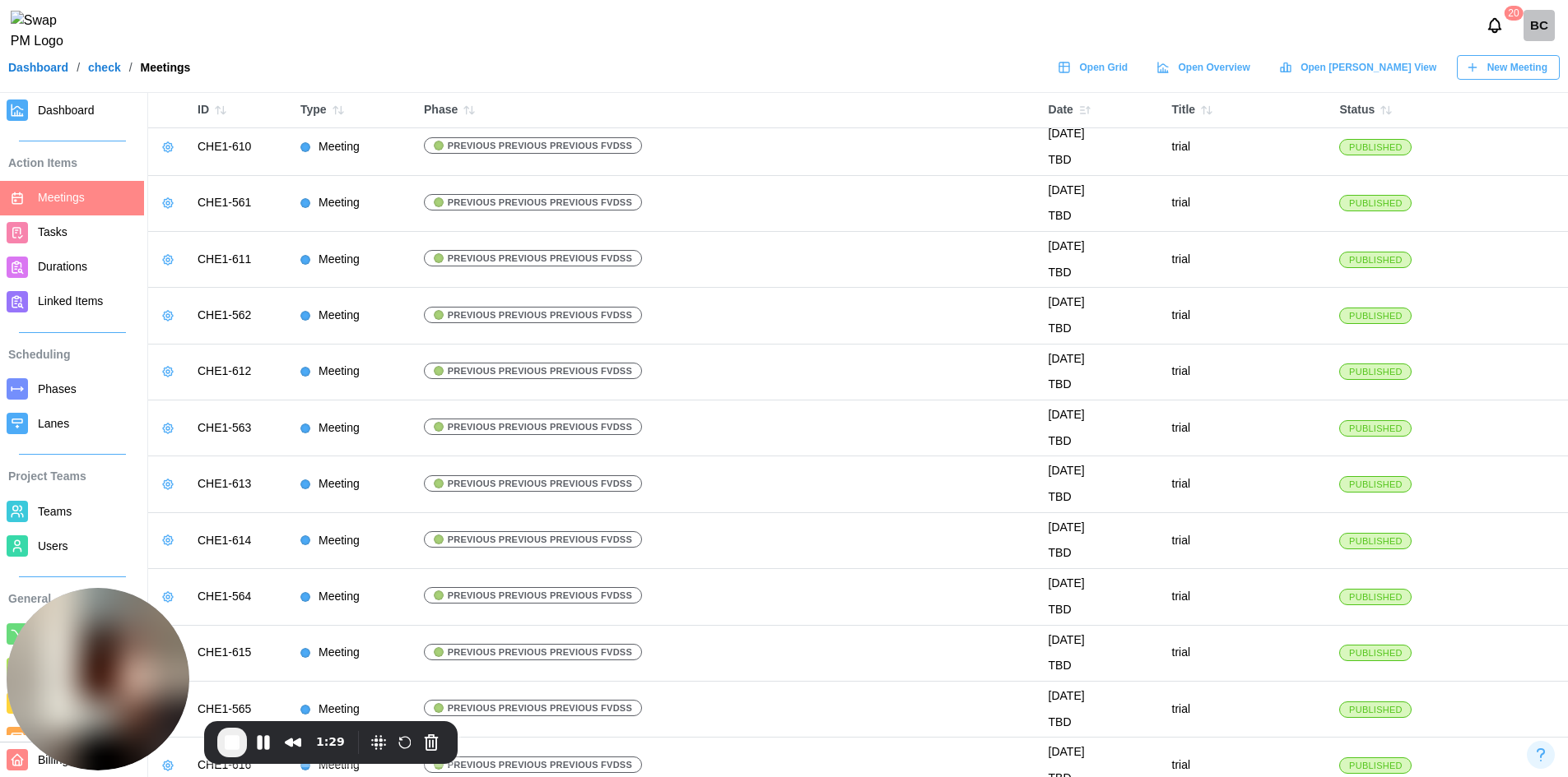
scroll to position [5031, 0]
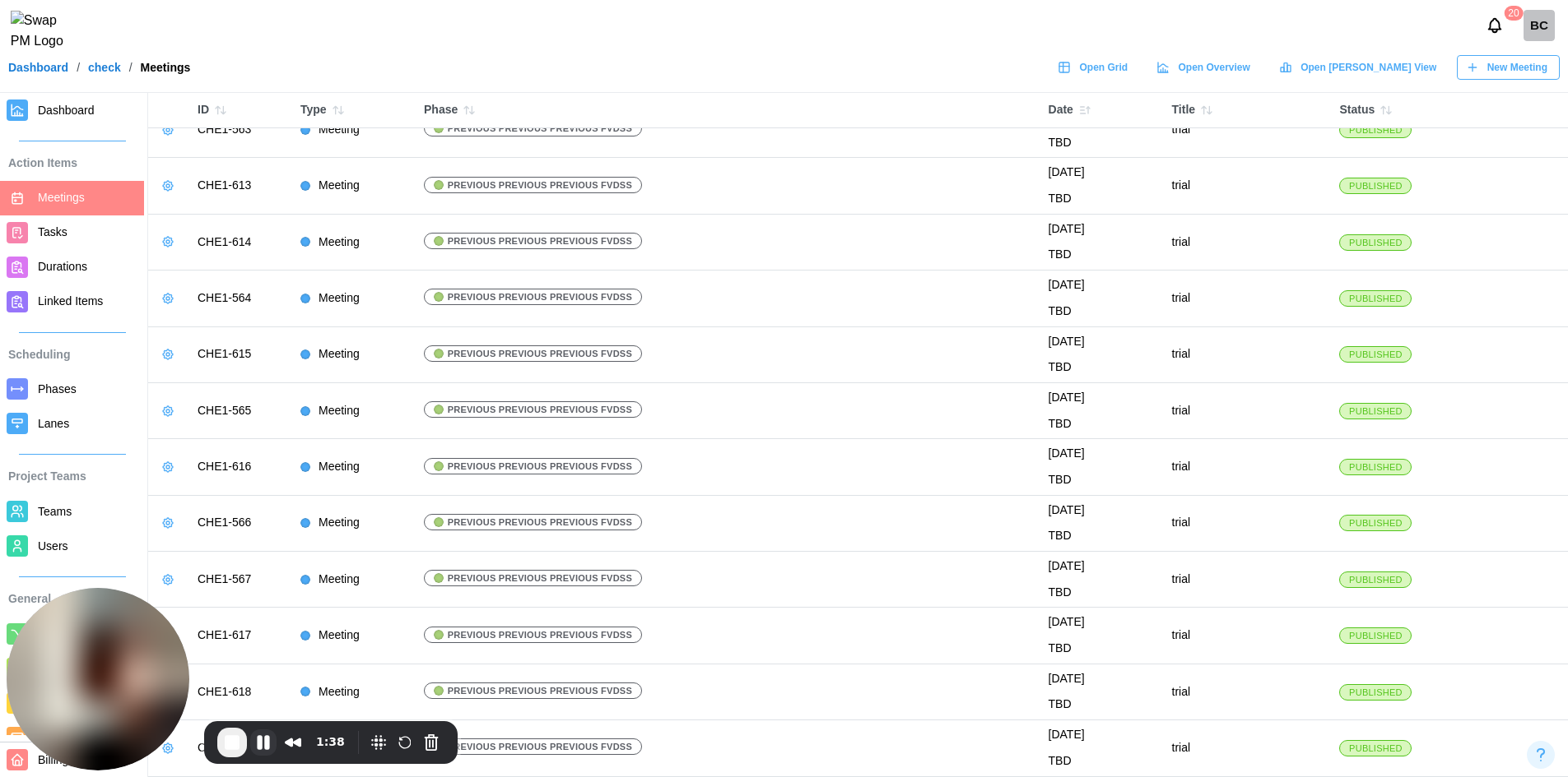
type input "*****"
click at [269, 742] on button "Pause Recording" at bounding box center [263, 743] width 27 height 27
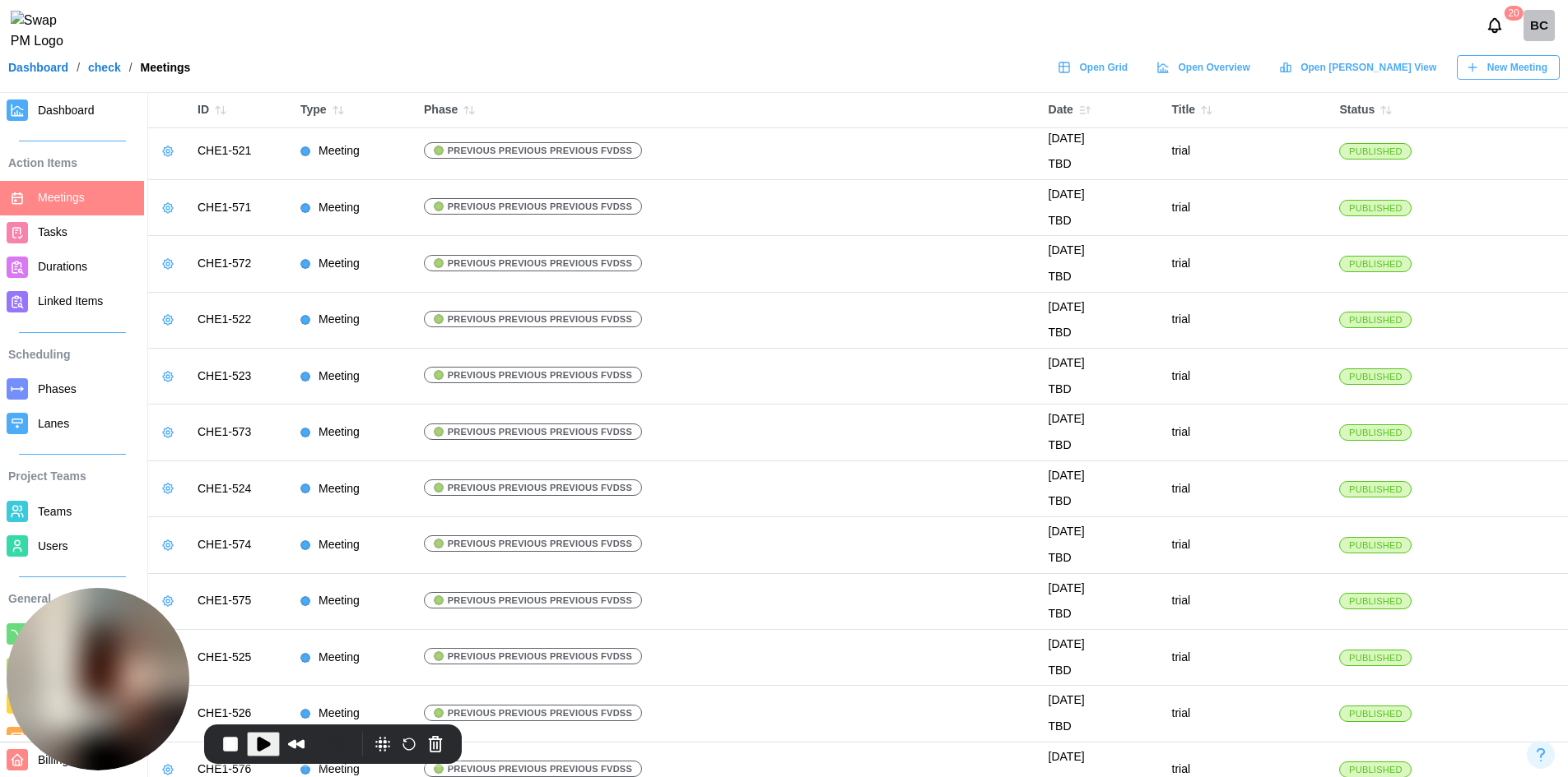
scroll to position [0, 0]
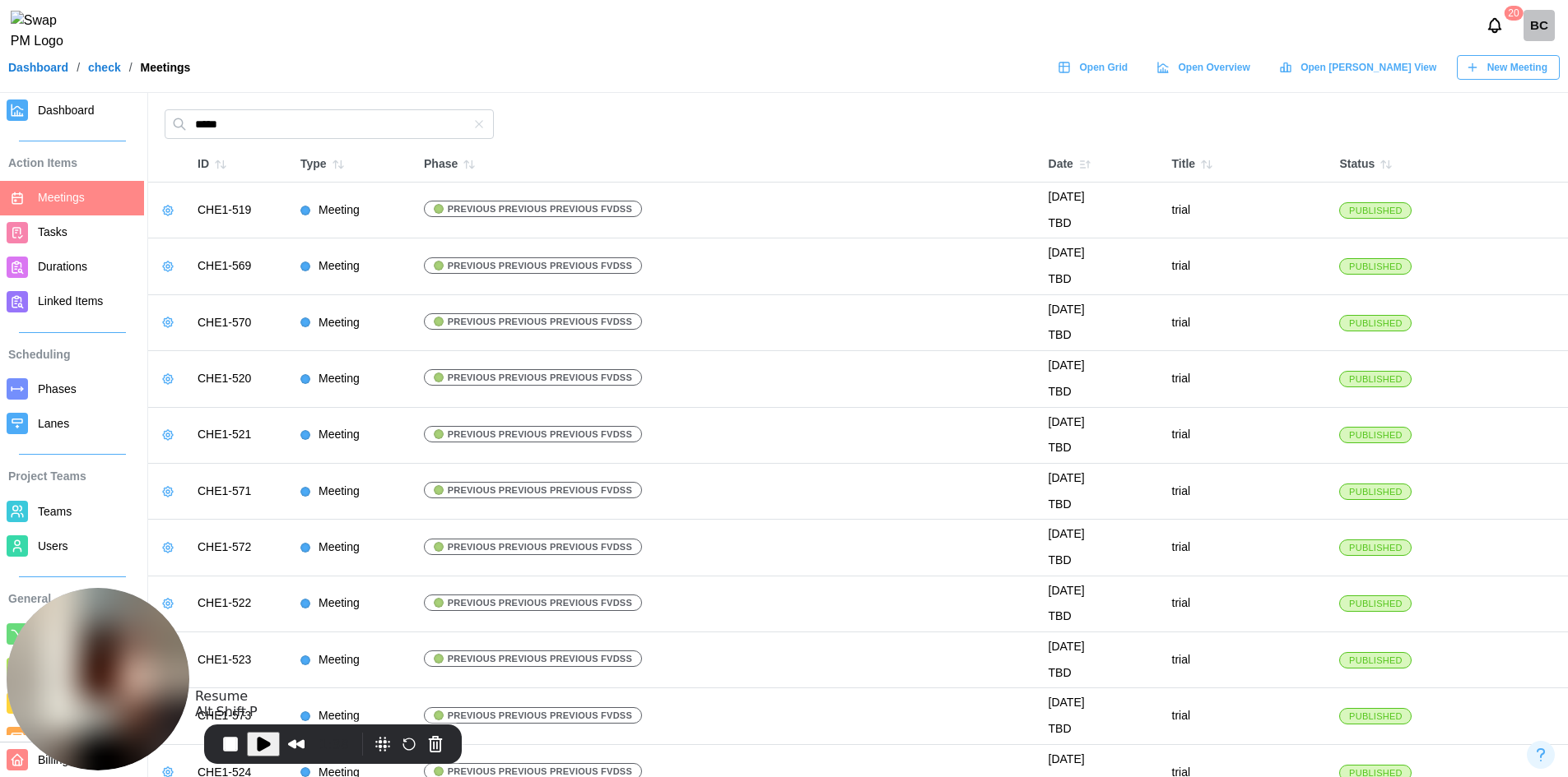
click at [264, 750] on span "Play Recording" at bounding box center [263, 744] width 20 height 20
click at [239, 754] on button "End Recording" at bounding box center [232, 742] width 29 height 29
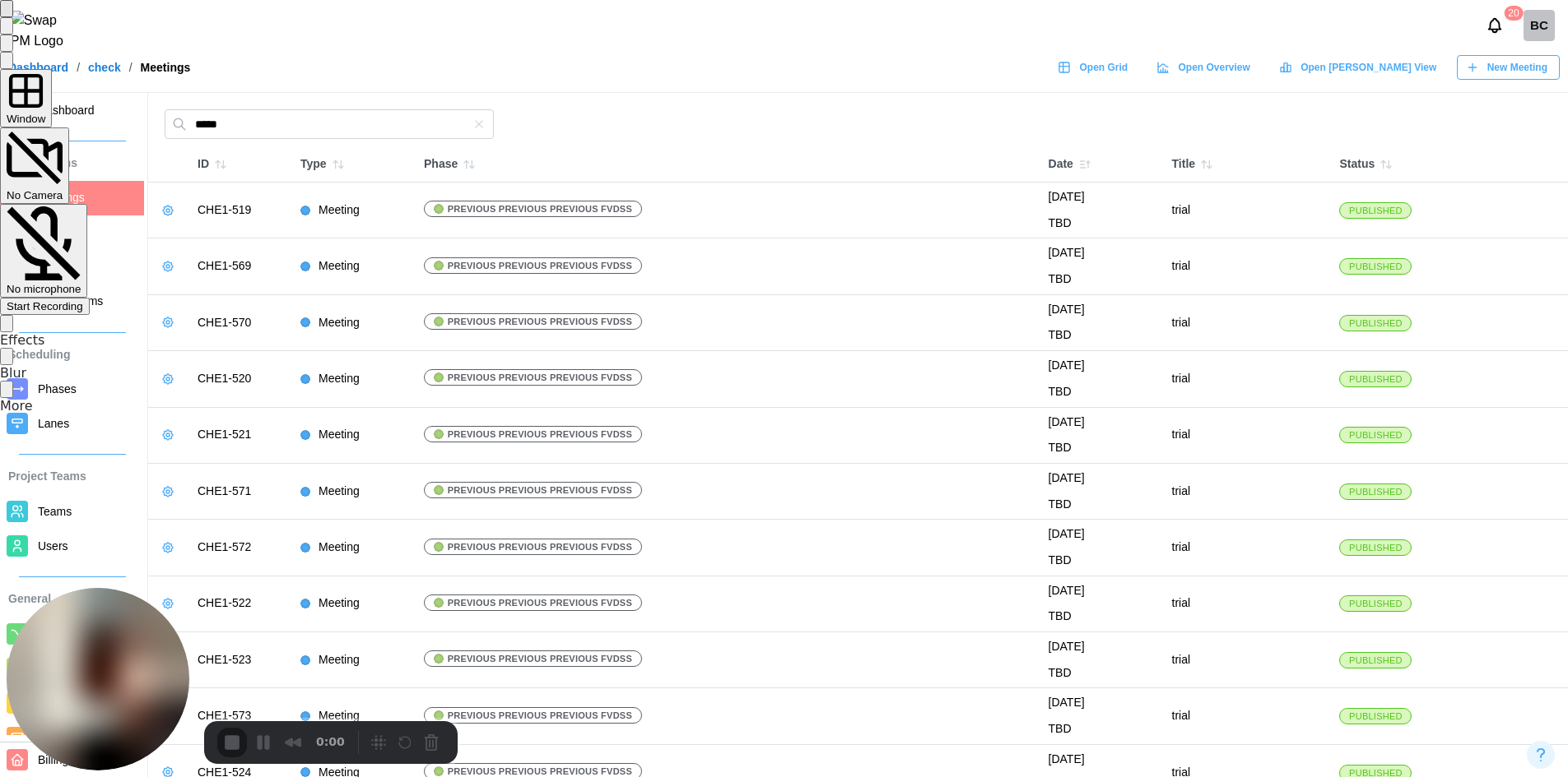
click at [83, 300] on div "Start Recording" at bounding box center [45, 306] width 77 height 12
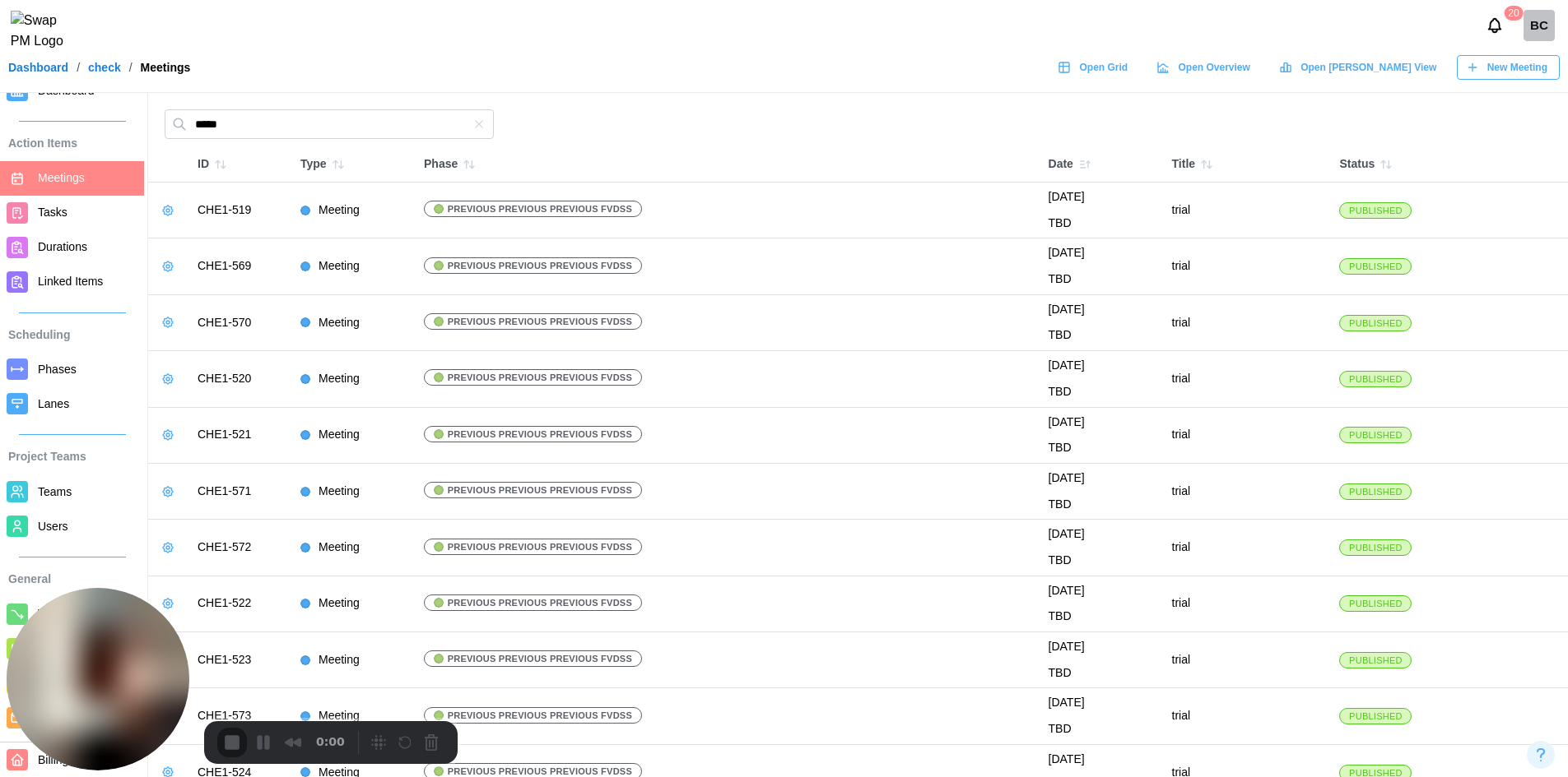
scroll to position [164, 0]
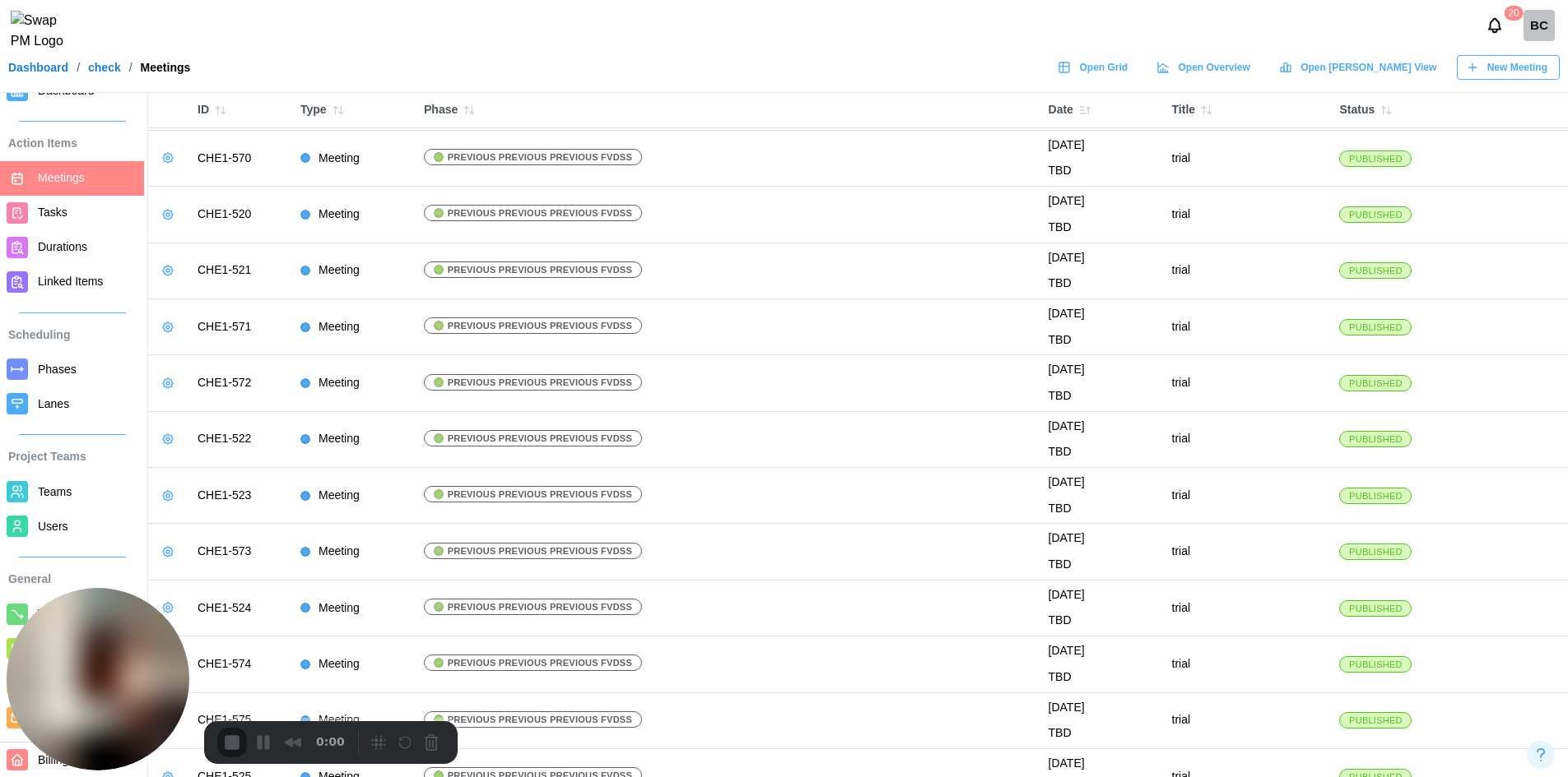
click at [64, 520] on span "Users" at bounding box center [53, 526] width 30 height 13
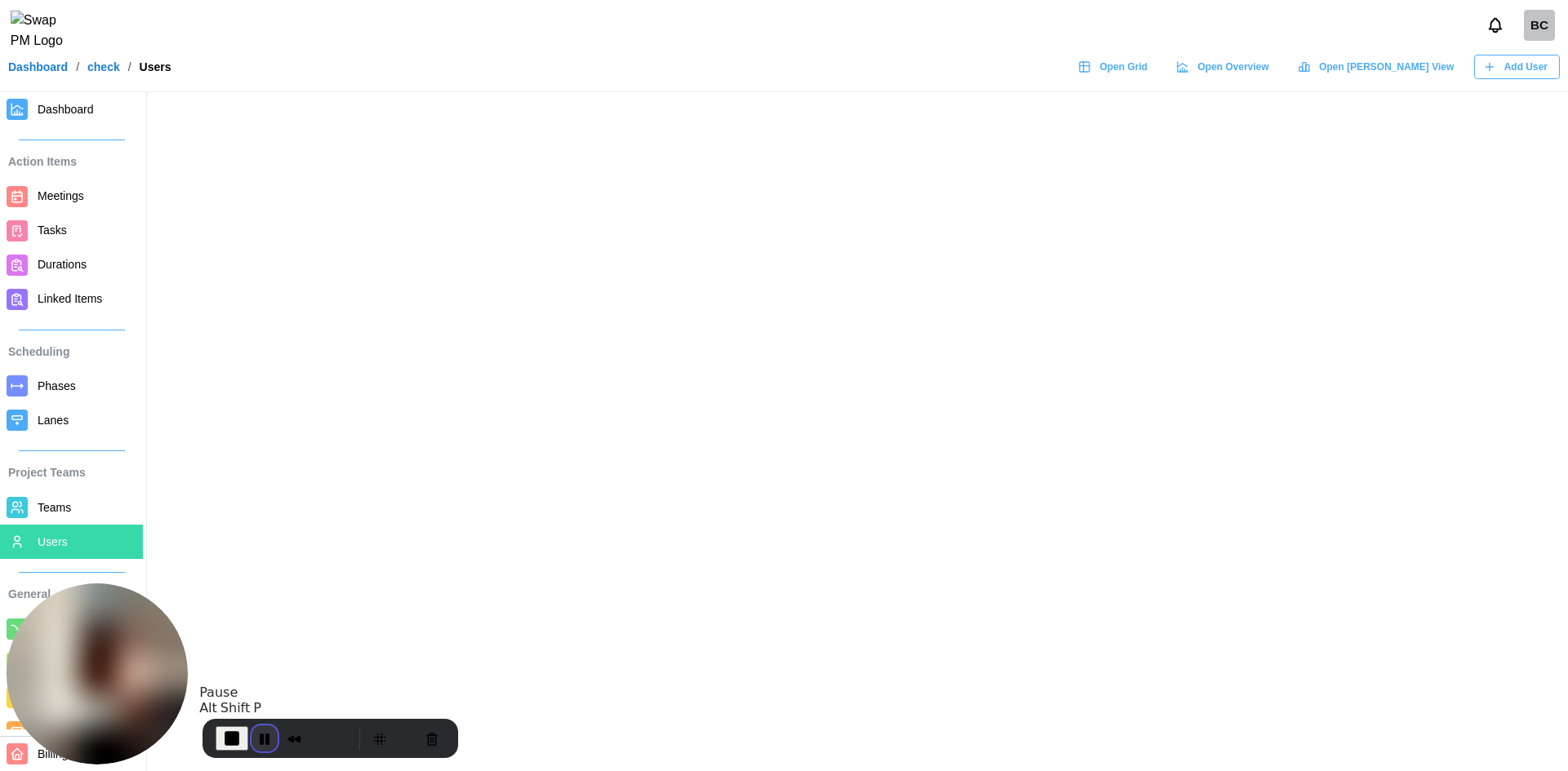
click at [259, 737] on button "Pause Recording" at bounding box center [265, 739] width 26 height 26
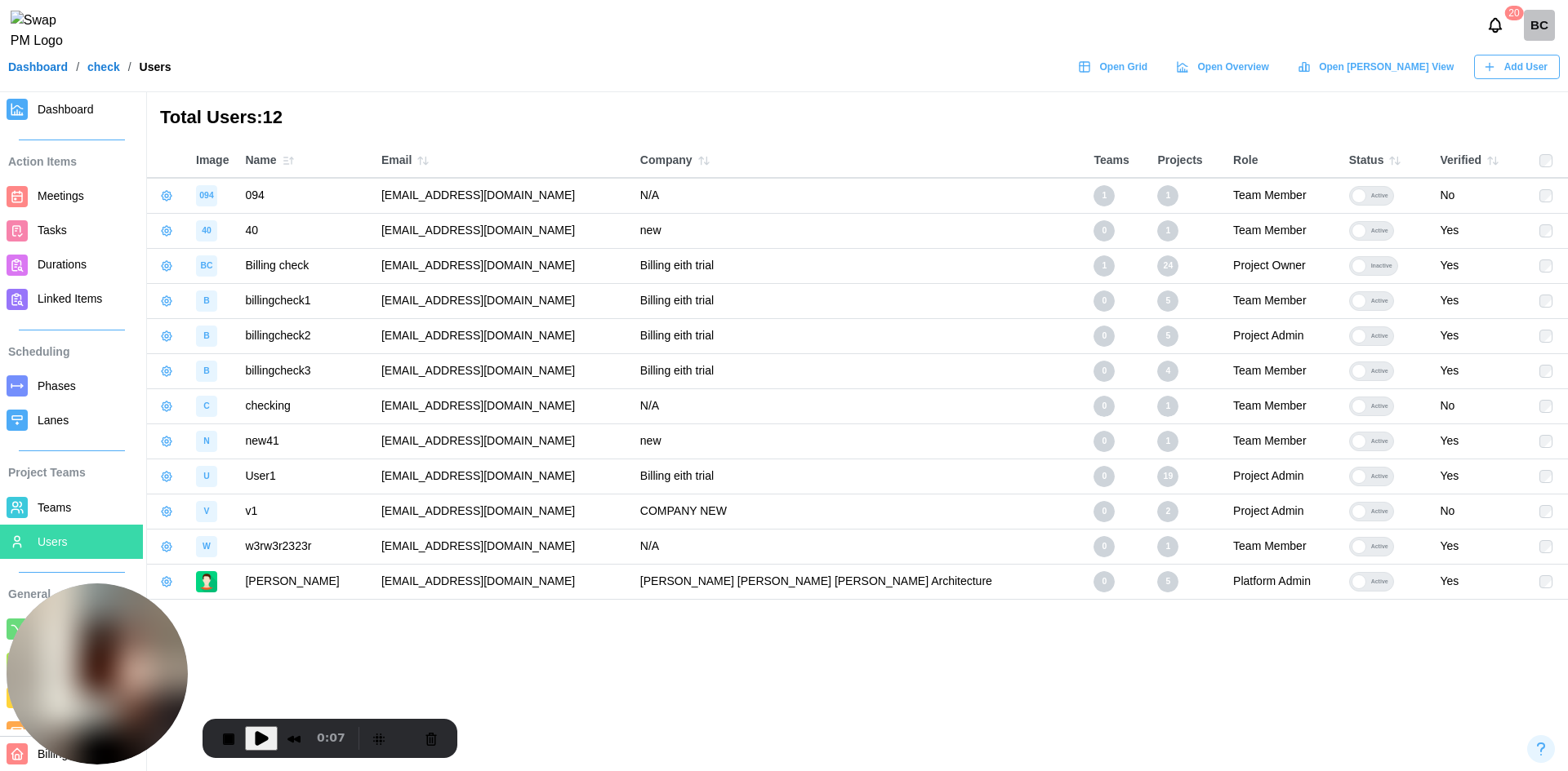
click at [262, 732] on span "Play Recording" at bounding box center [261, 738] width 20 height 20
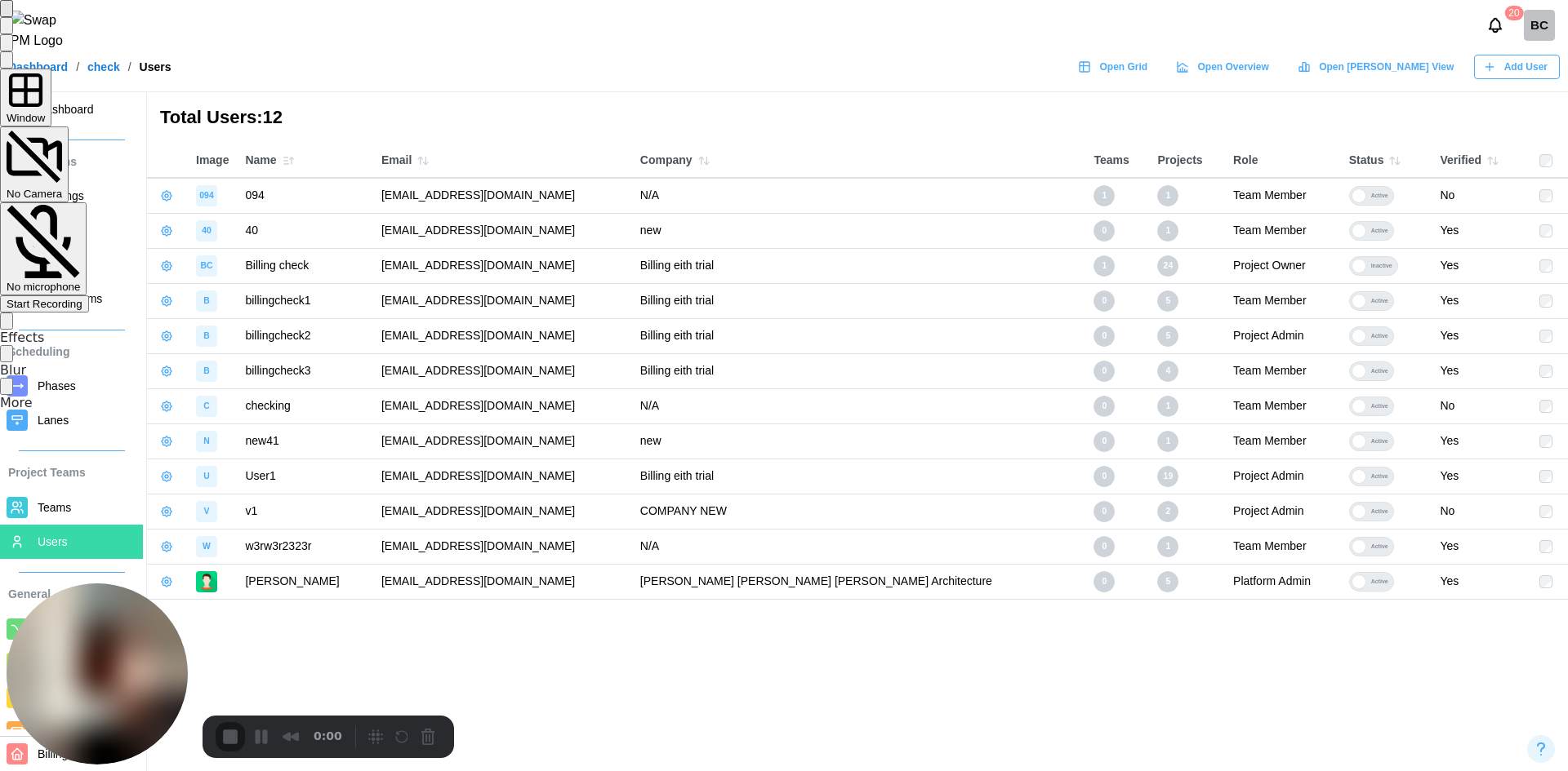
click at [82, 298] on span "Start Recording" at bounding box center [44, 303] width 76 height 12
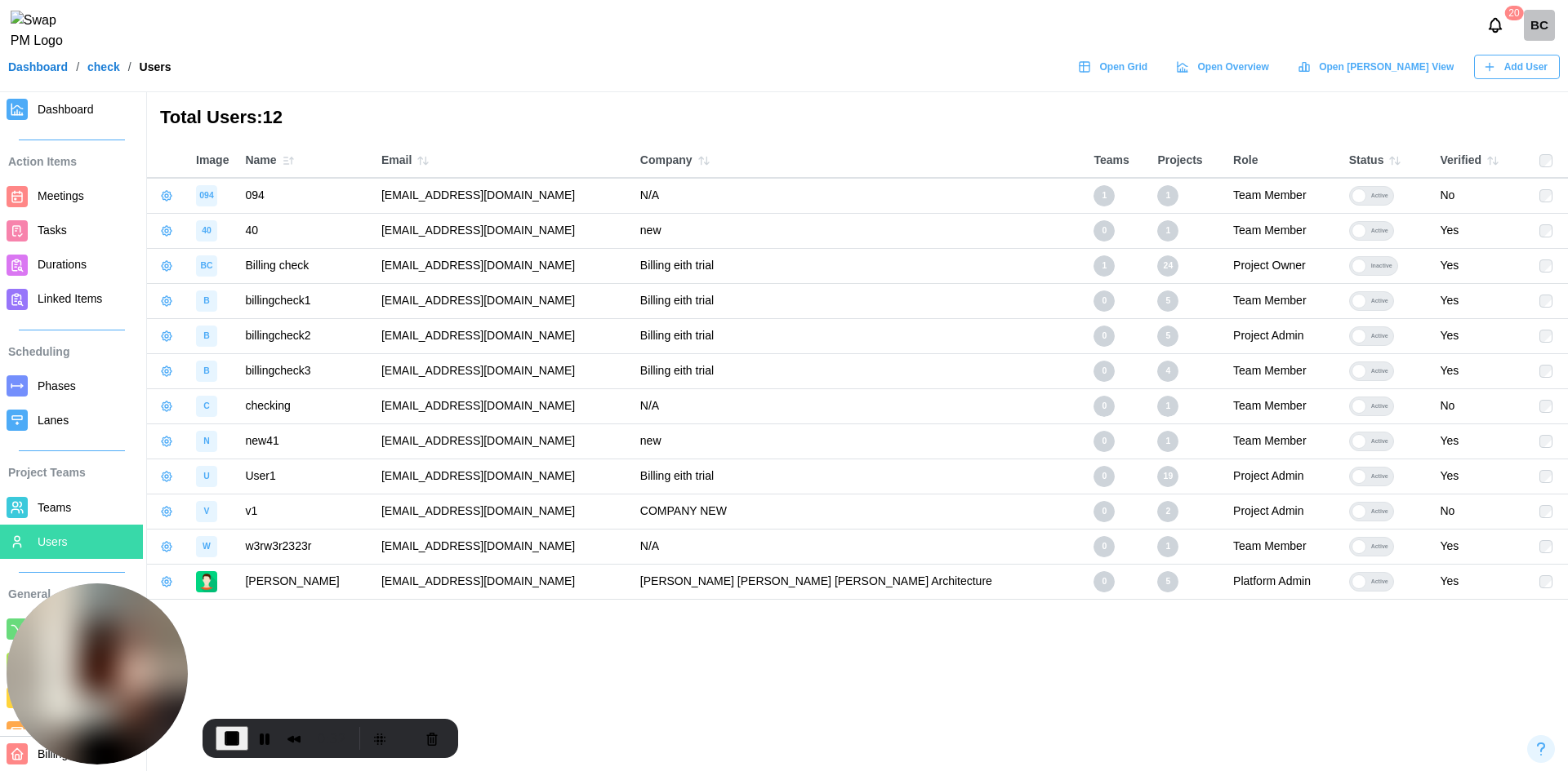
click at [58, 515] on span "Teams" at bounding box center [55, 508] width 34 height 13
click at [264, 739] on button "Pause Recording" at bounding box center [265, 739] width 26 height 26
click at [49, 516] on span "Teams" at bounding box center [87, 508] width 99 height 21
click at [82, 500] on span "Teams" at bounding box center [87, 508] width 99 height 21
click at [78, 505] on span "Teams" at bounding box center [87, 508] width 99 height 21
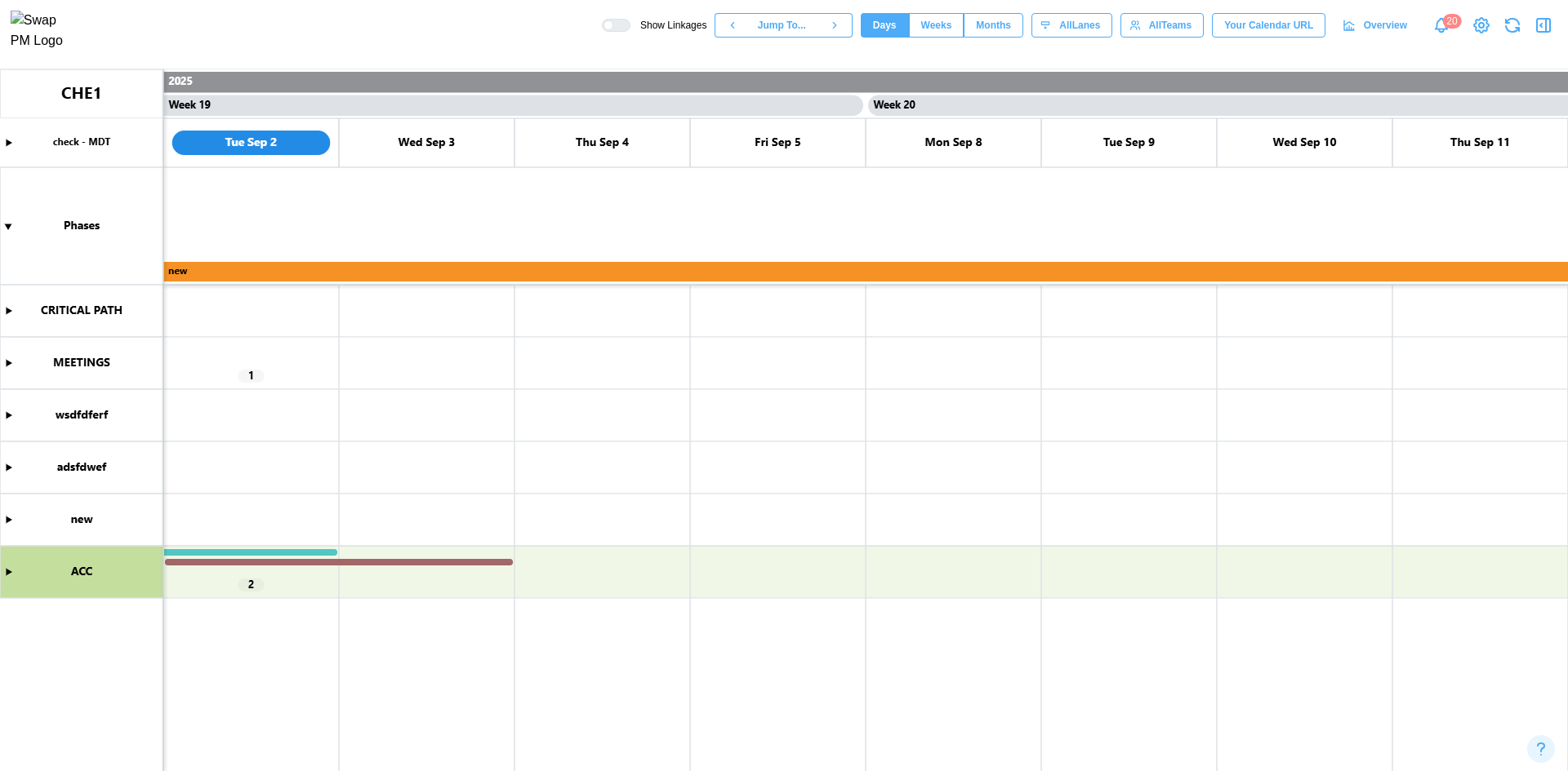
scroll to position [0, 15689]
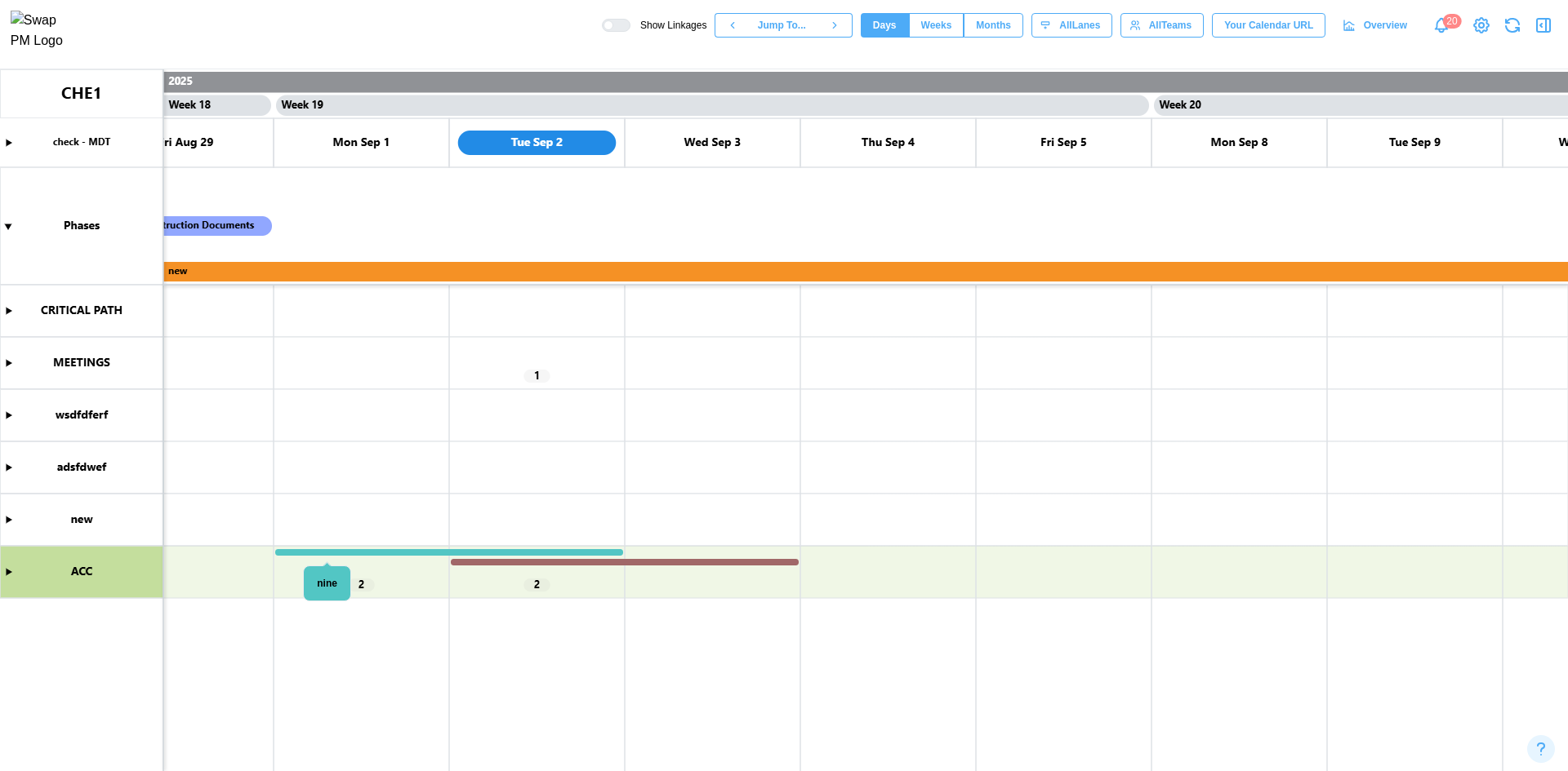
click at [326, 550] on canvas at bounding box center [784, 420] width 1568 height 702
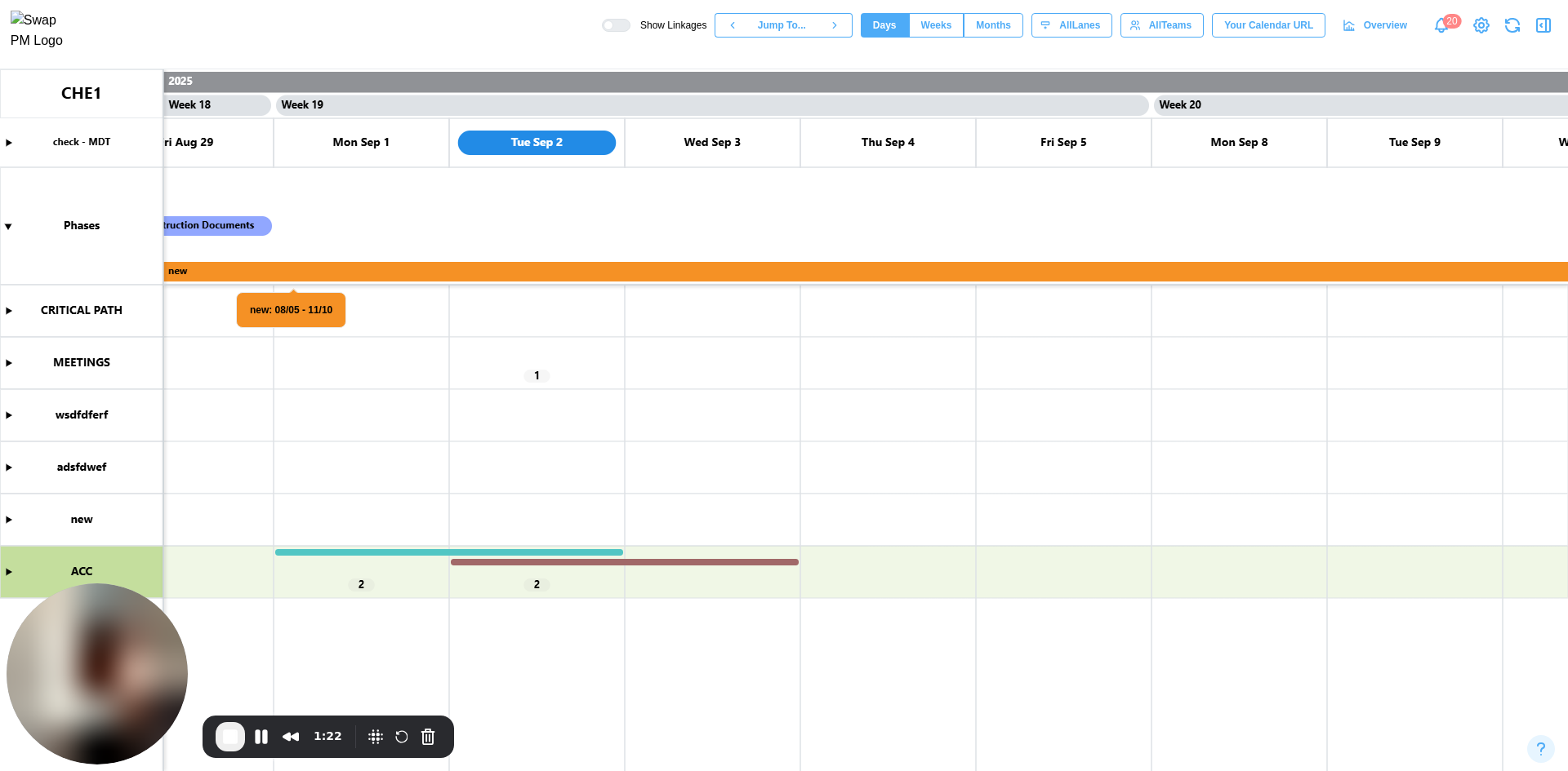
click at [6, 363] on canvas at bounding box center [784, 420] width 1568 height 702
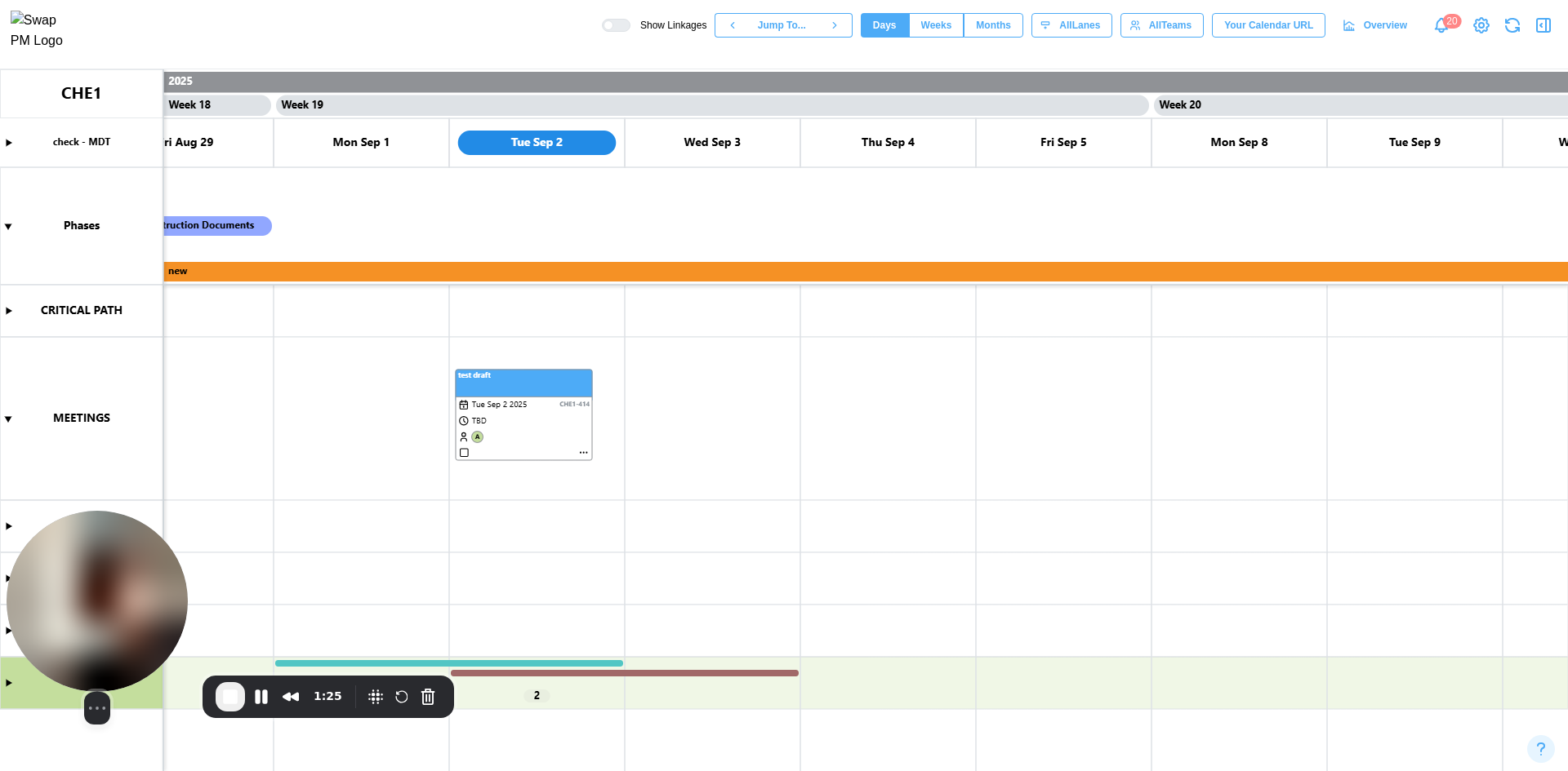
drag, startPoint x: 133, startPoint y: 616, endPoint x: 57, endPoint y: 303, distance: 322.1
click at [58, 511] on img at bounding box center [97, 601] width 181 height 181
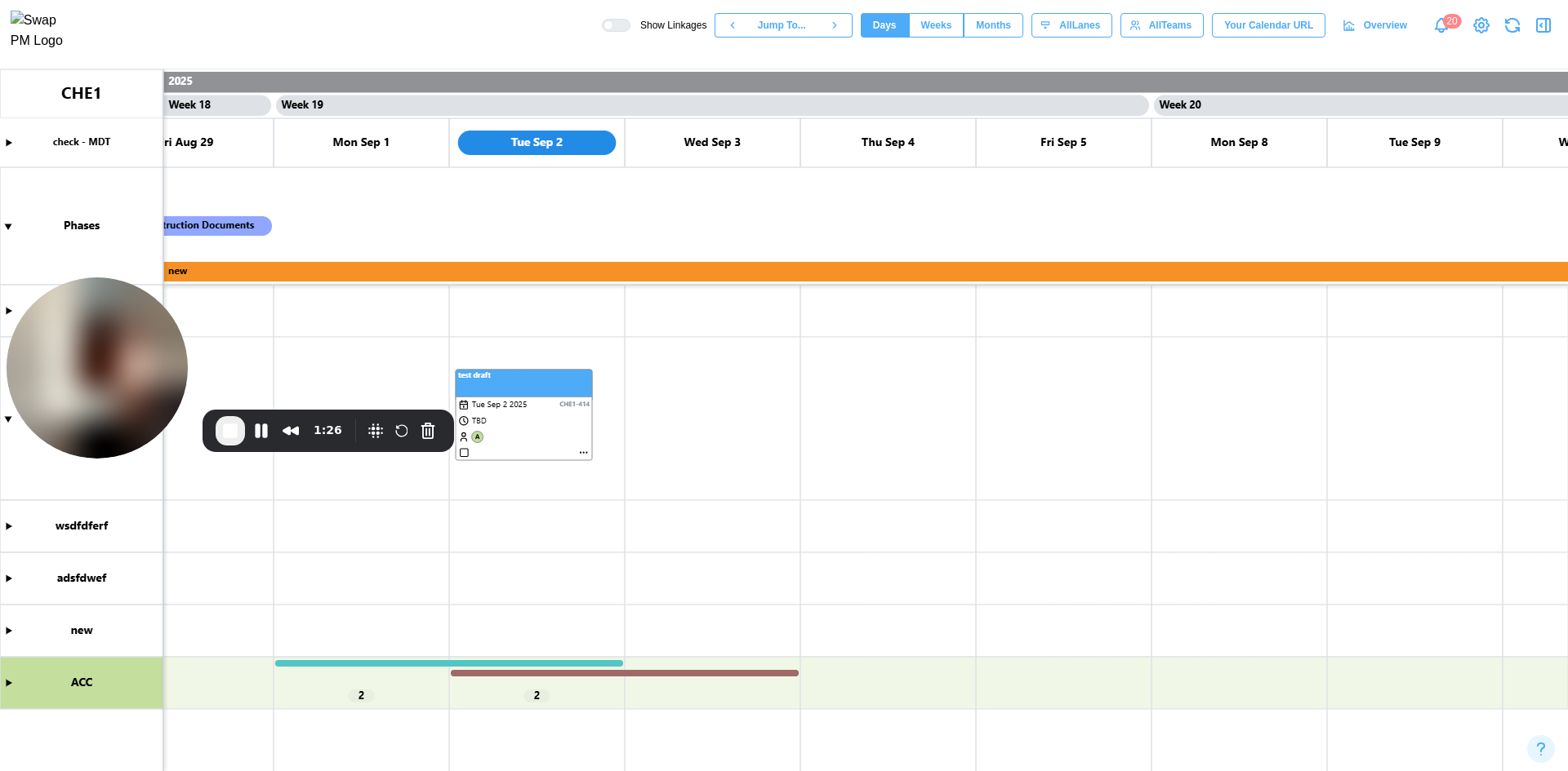
click at [14, 683] on canvas at bounding box center [784, 420] width 1568 height 702
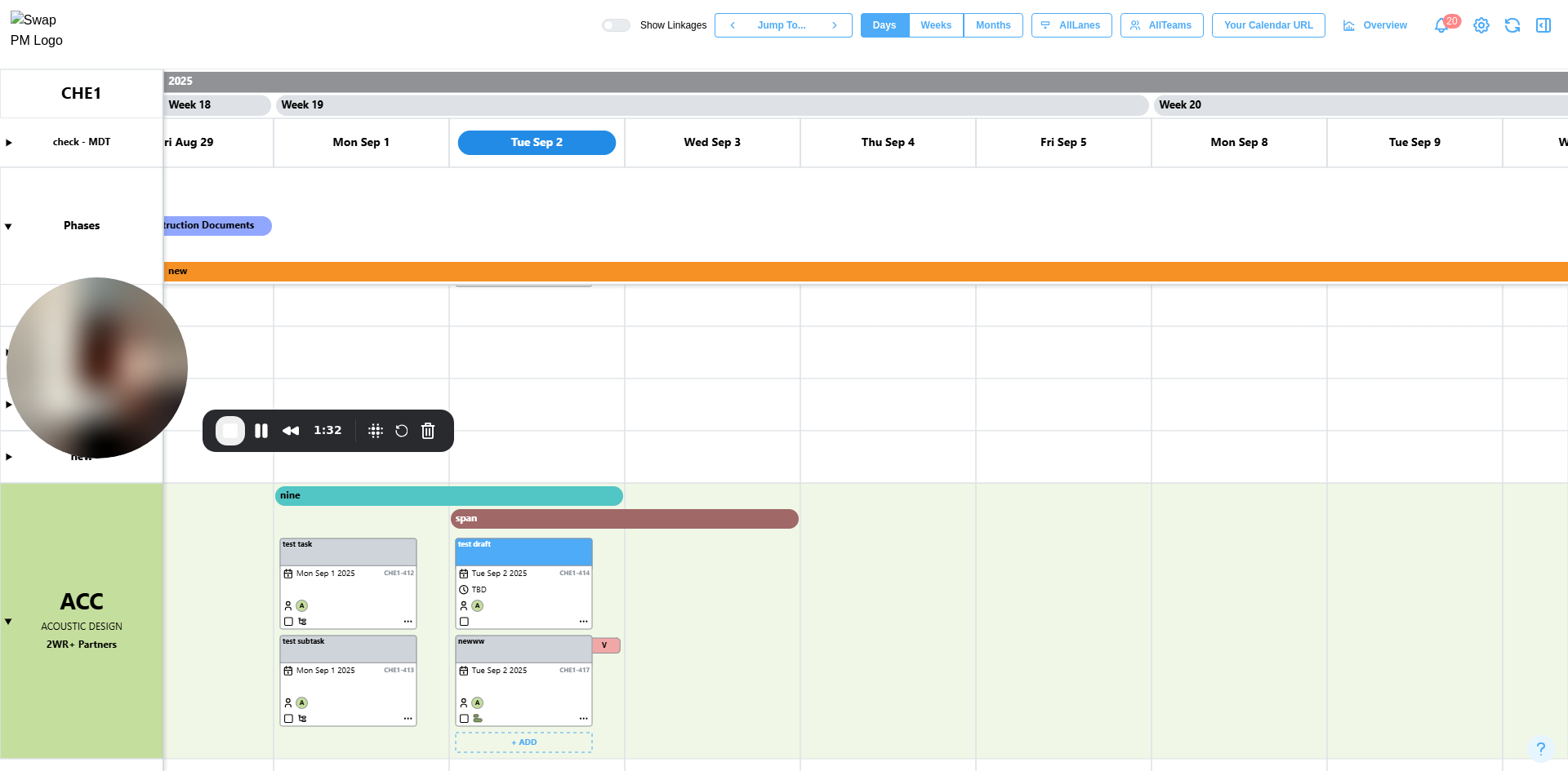
click at [584, 716] on canvas at bounding box center [784, 420] width 1568 height 702
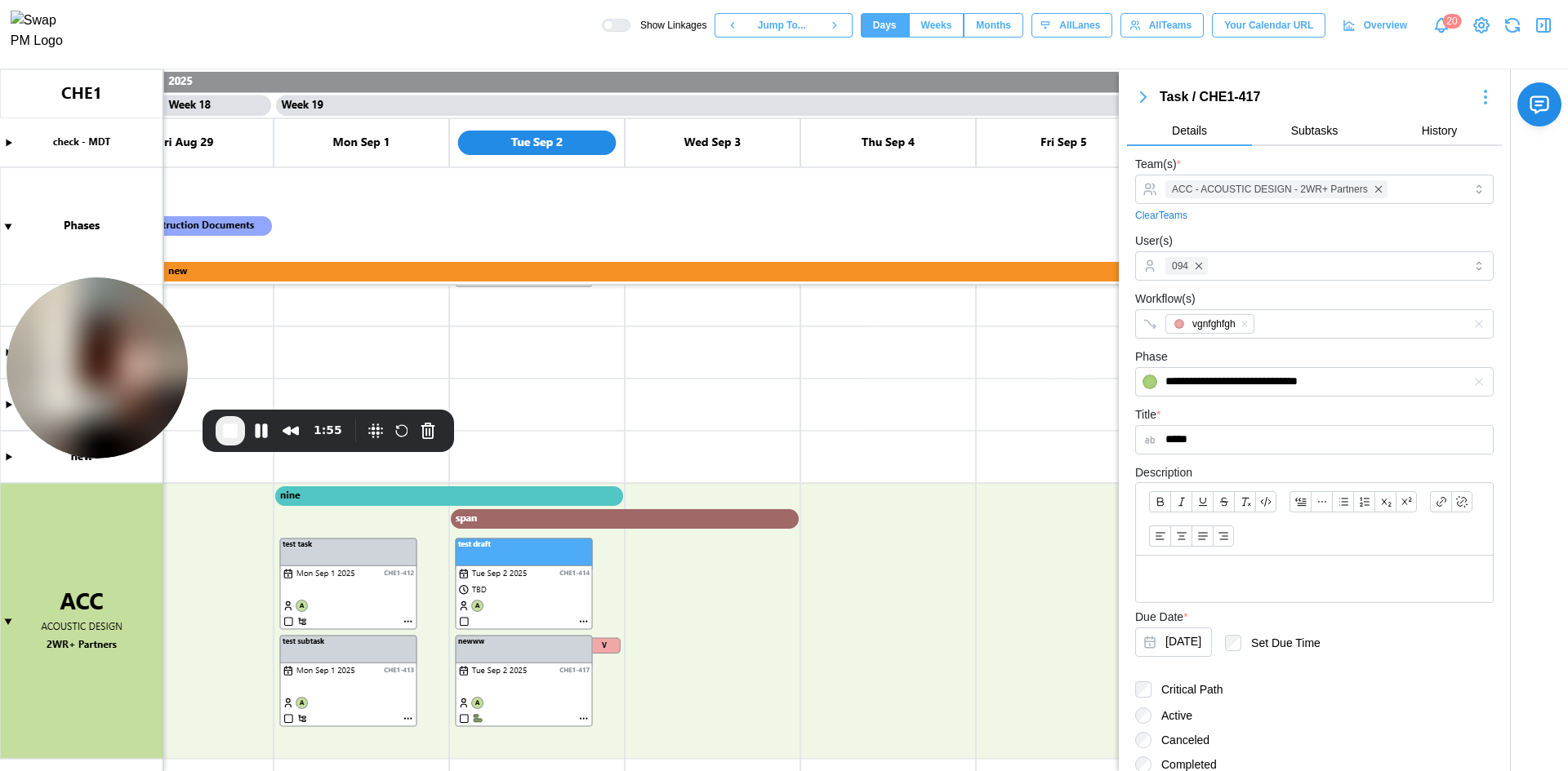
click at [1140, 103] on icon "button" at bounding box center [1143, 97] width 20 height 20
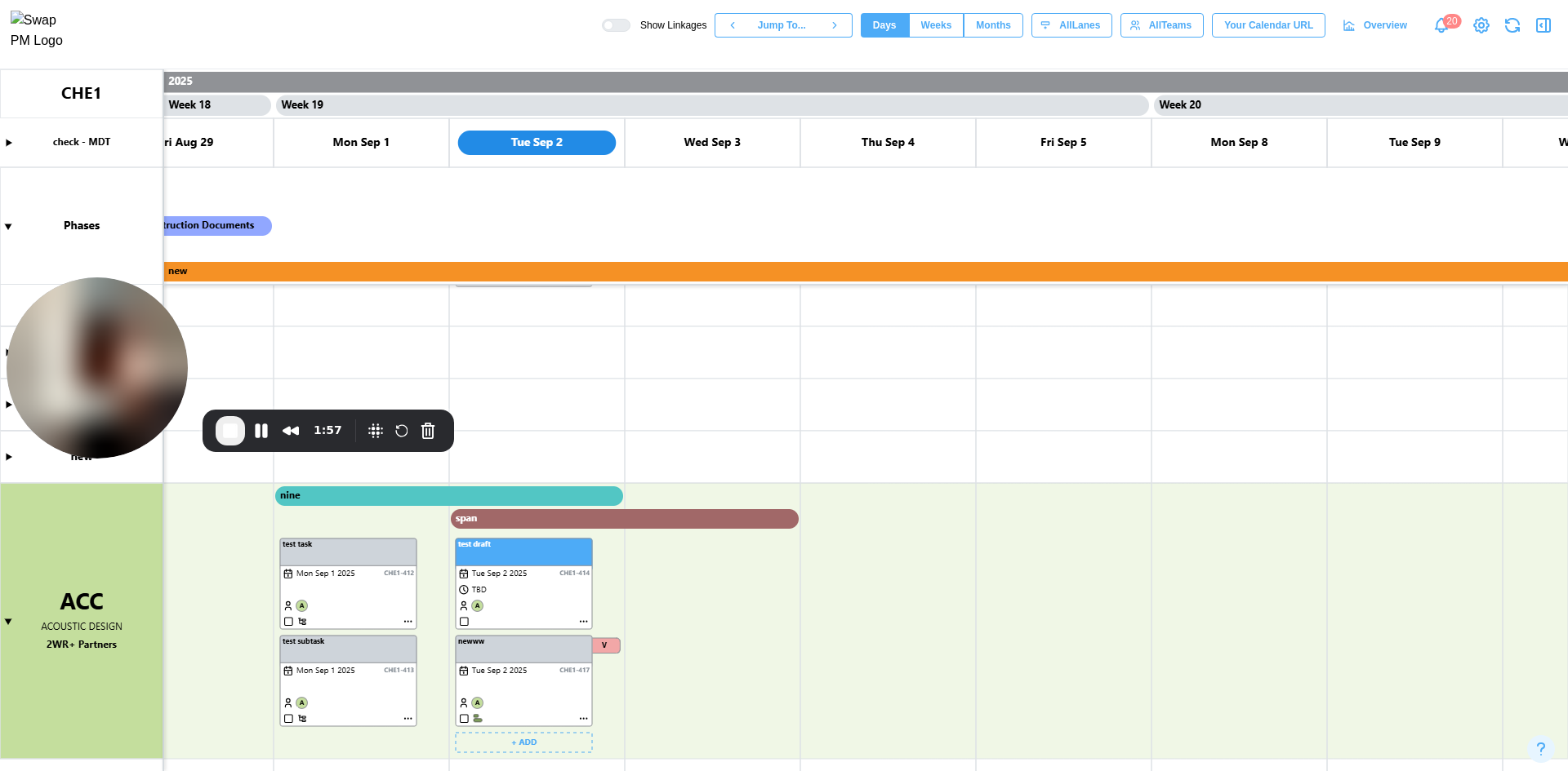
click at [584, 722] on canvas at bounding box center [784, 420] width 1568 height 702
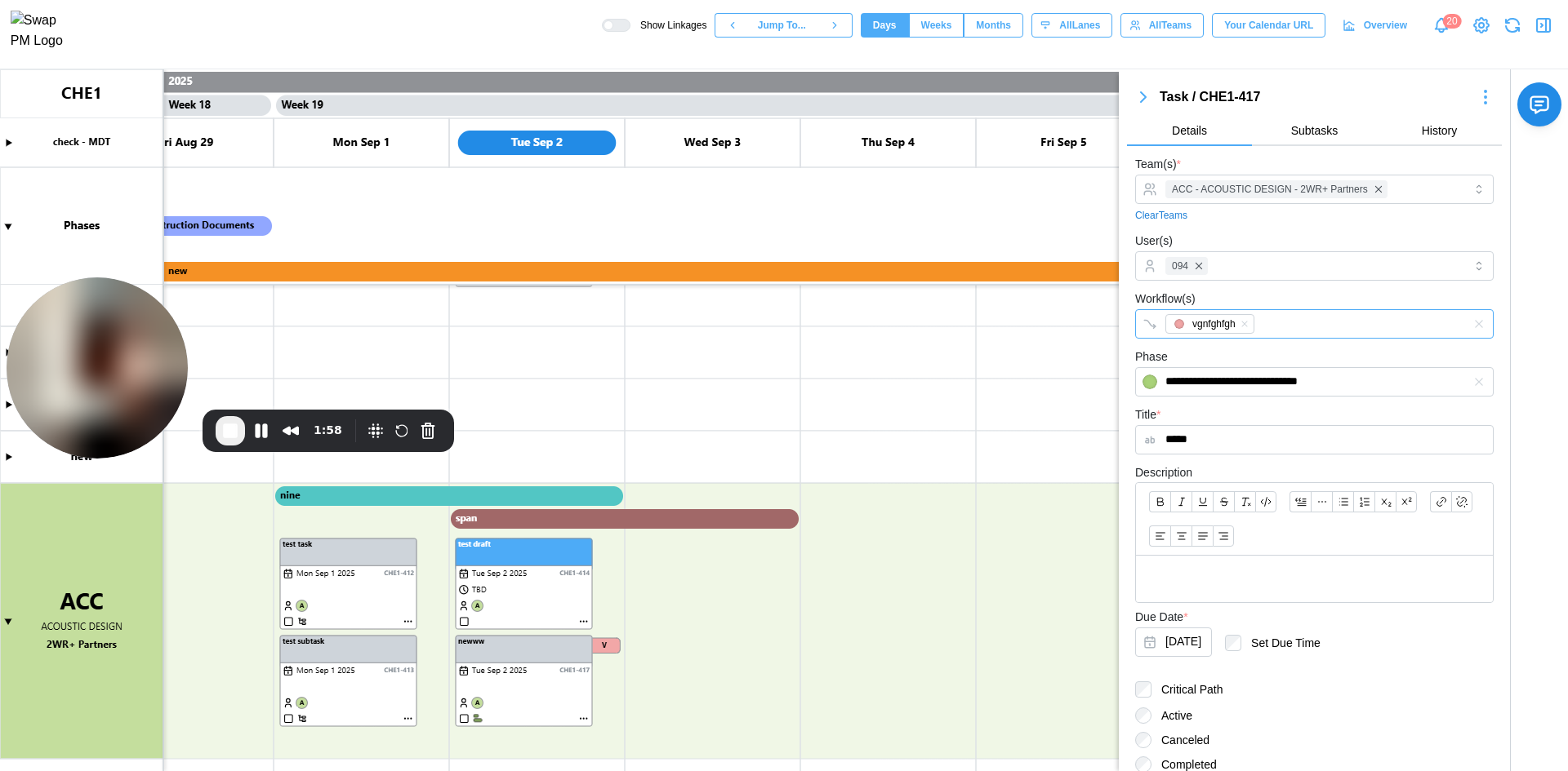
click at [1307, 313] on div "vgnfghfgh" at bounding box center [1296, 323] width 272 height 27
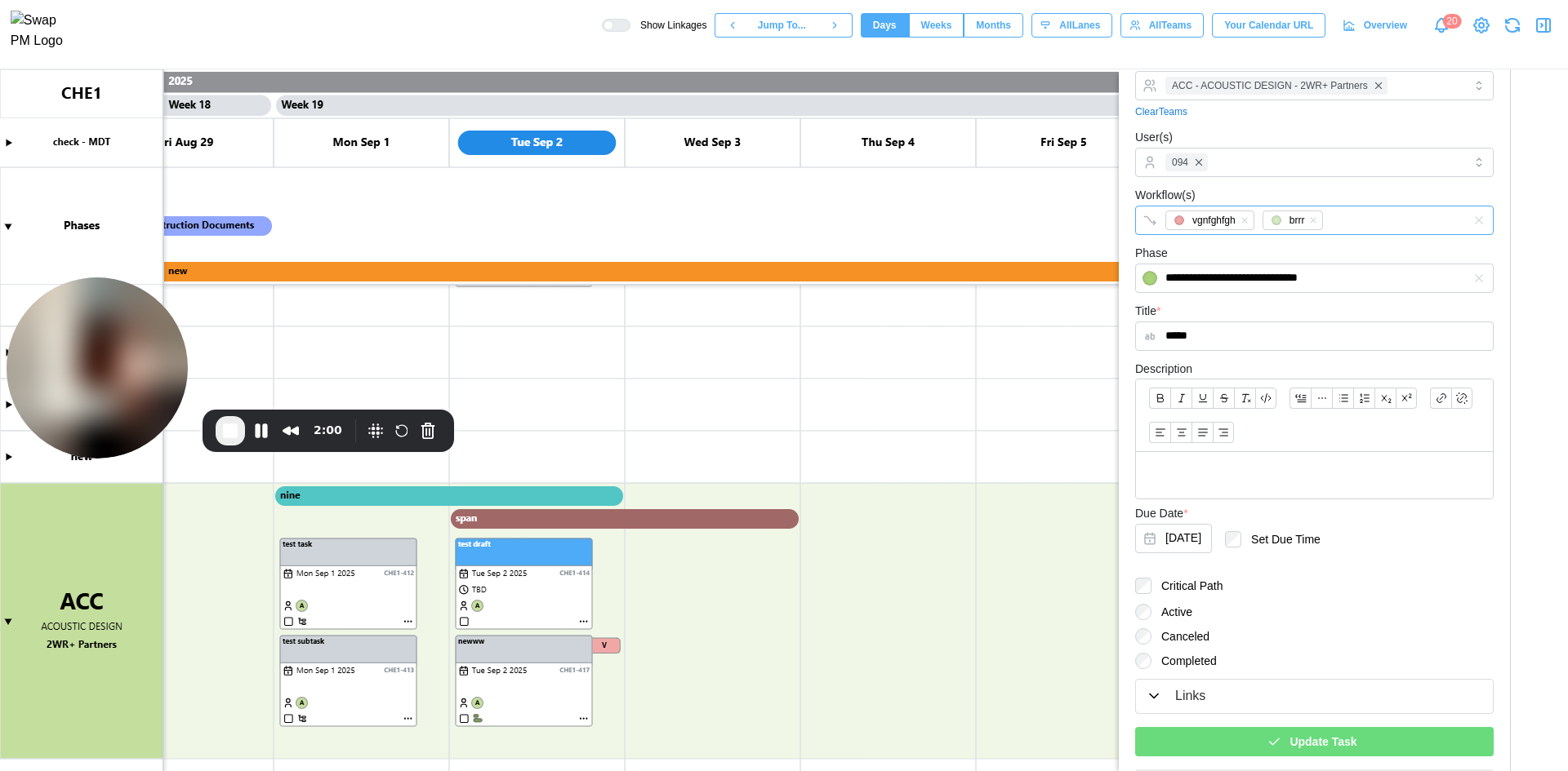
scroll to position [148, 0]
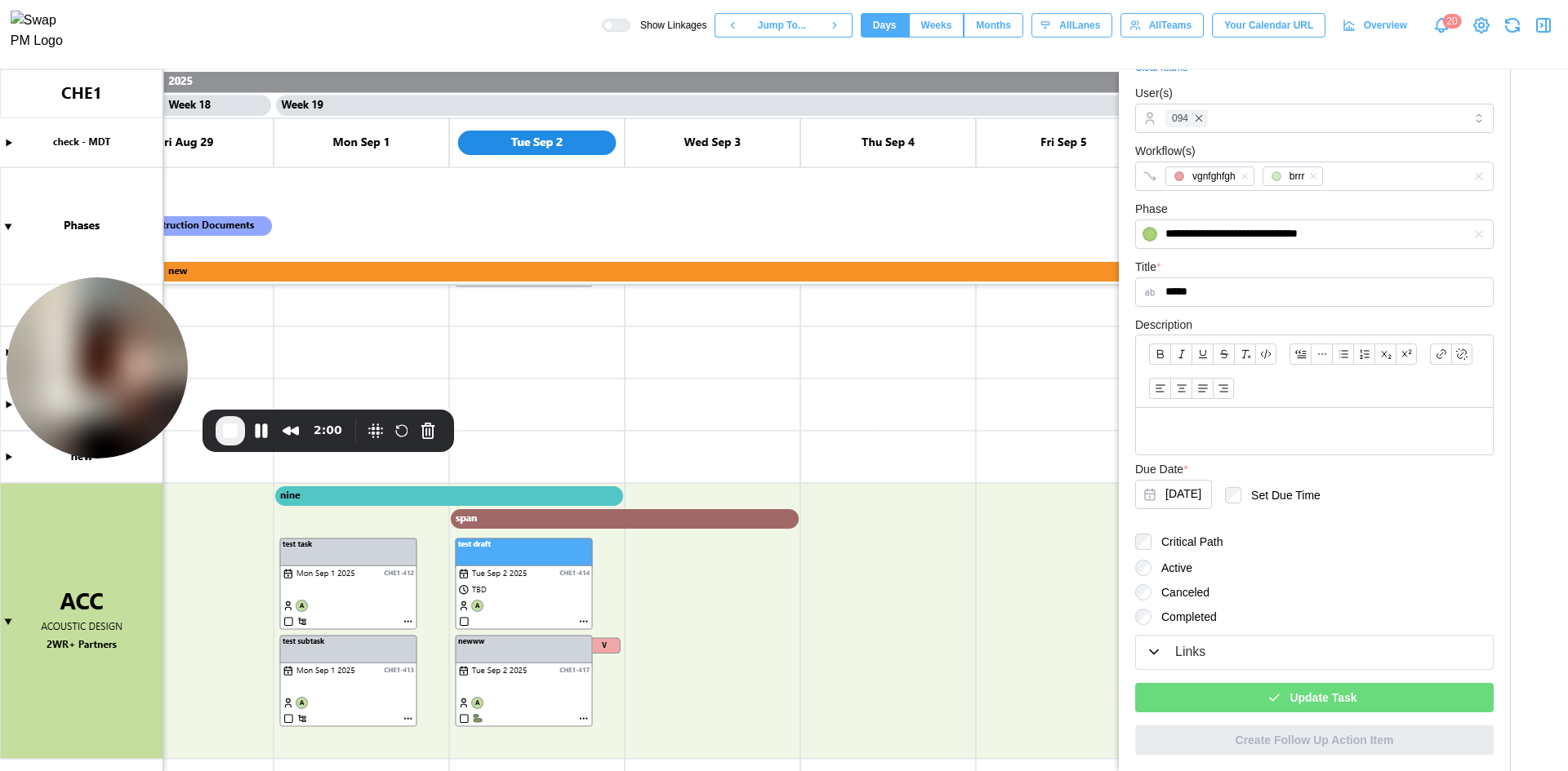
click at [1269, 702] on icon "button" at bounding box center [1274, 698] width 15 height 15
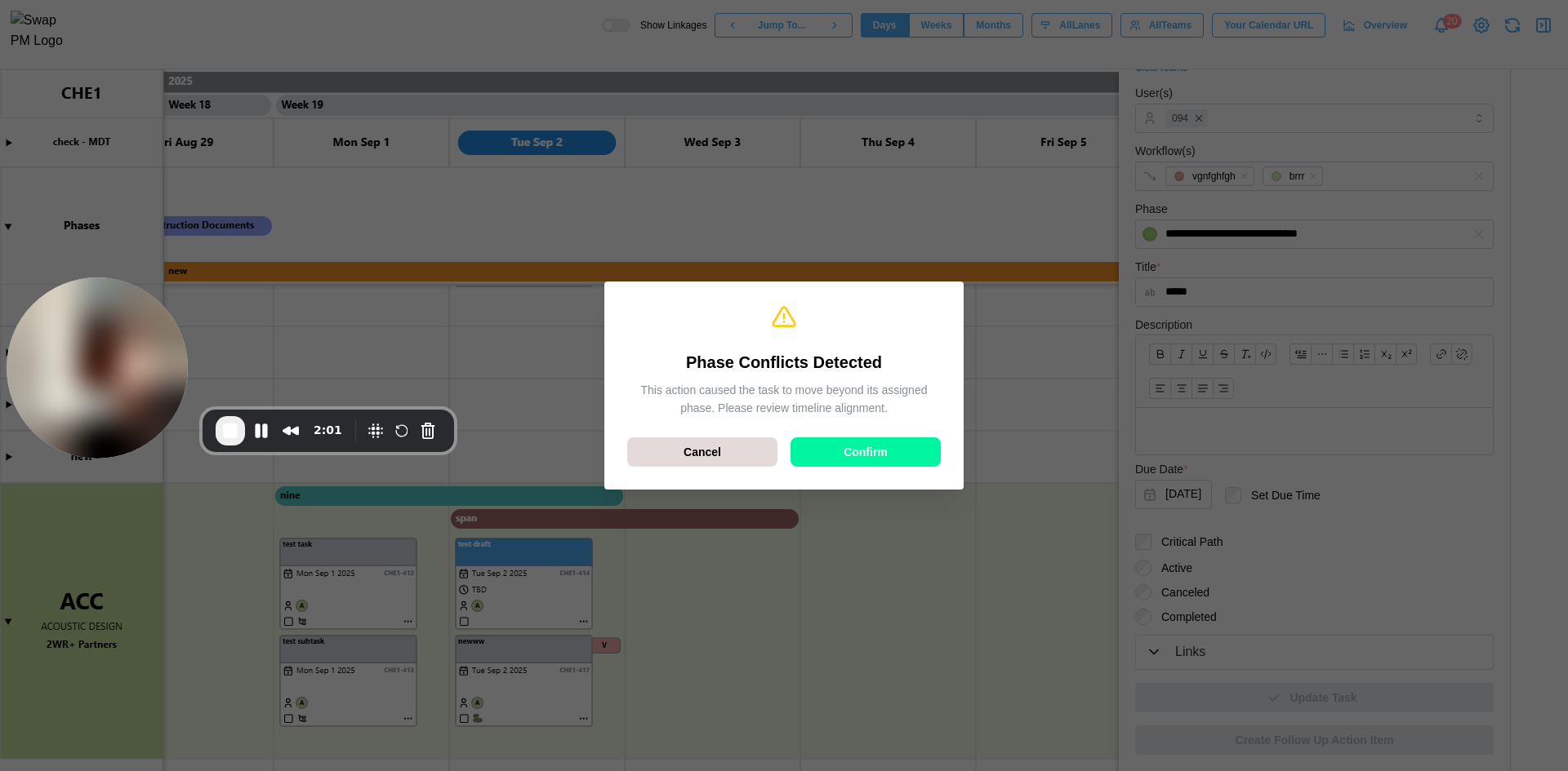
click at [857, 430] on div "Phase Conflicts Detected This action caused the task to move beyond its assigne…" at bounding box center [784, 386] width 333 height 181
click at [851, 447] on span "Confirm" at bounding box center [866, 451] width 44 height 27
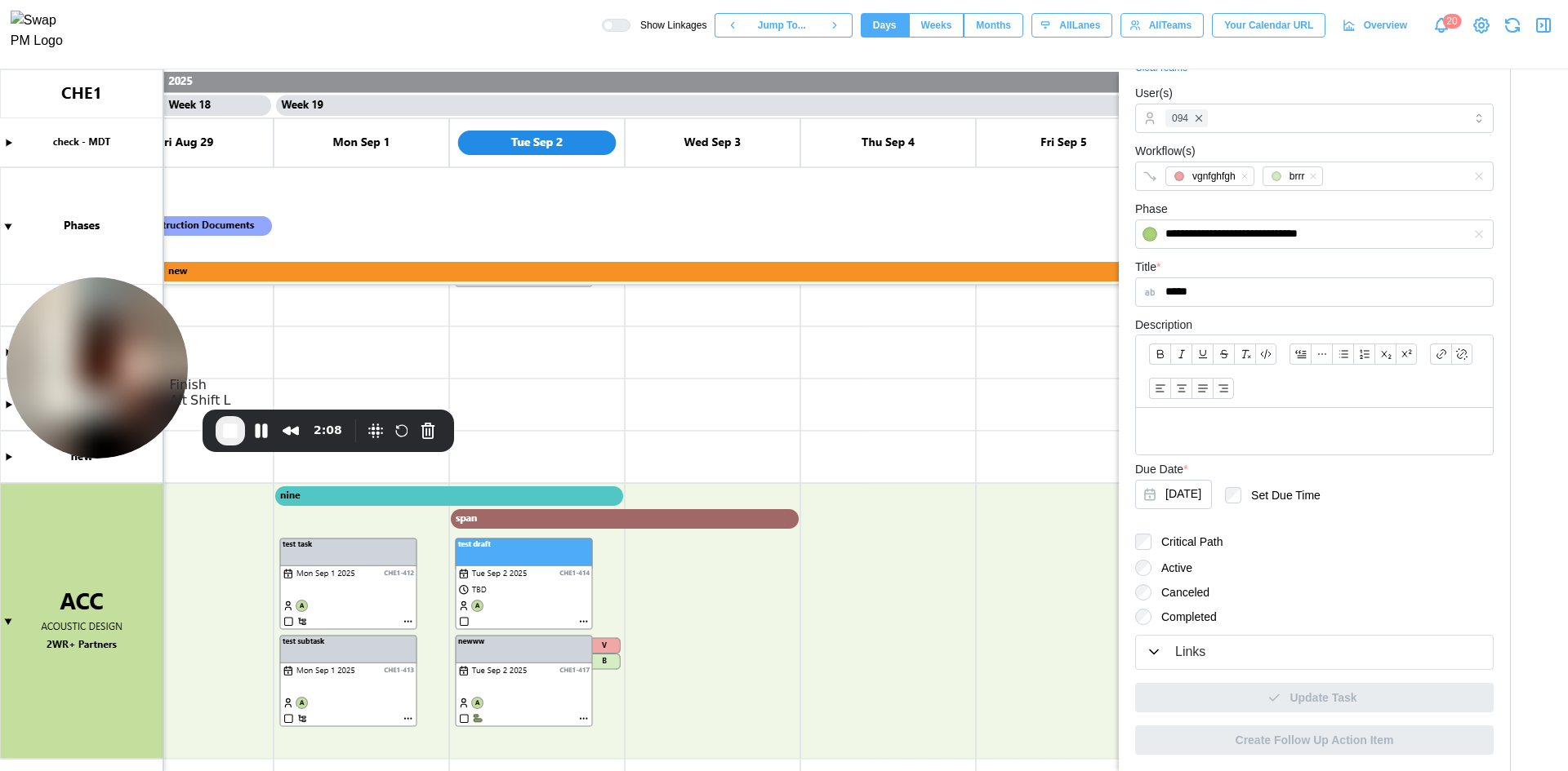
click at [234, 436] on span "End Recording" at bounding box center [230, 431] width 20 height 20
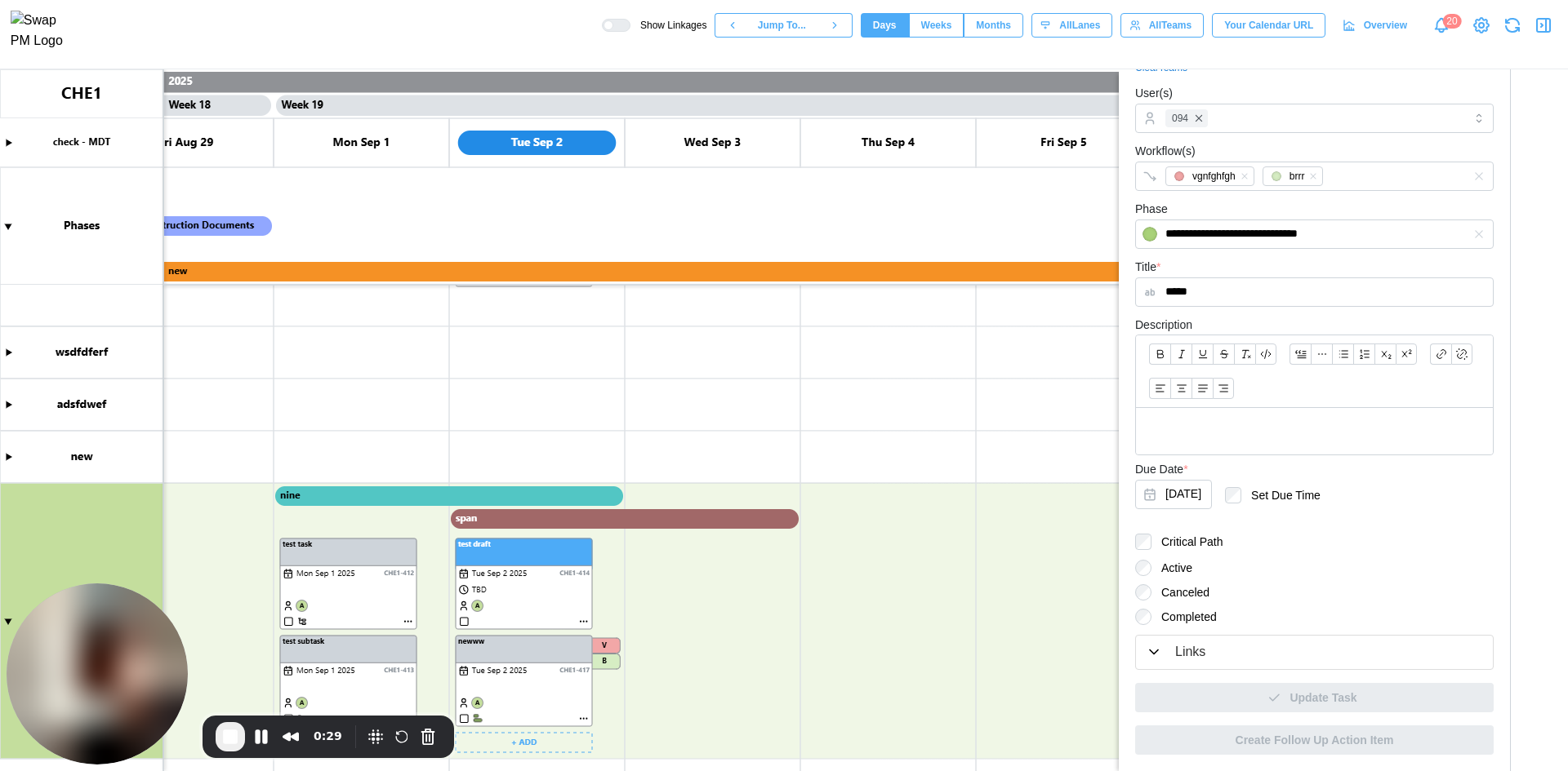
click at [565, 529] on canvas at bounding box center [784, 420] width 1568 height 702
click at [568, 522] on canvas at bounding box center [784, 420] width 1568 height 702
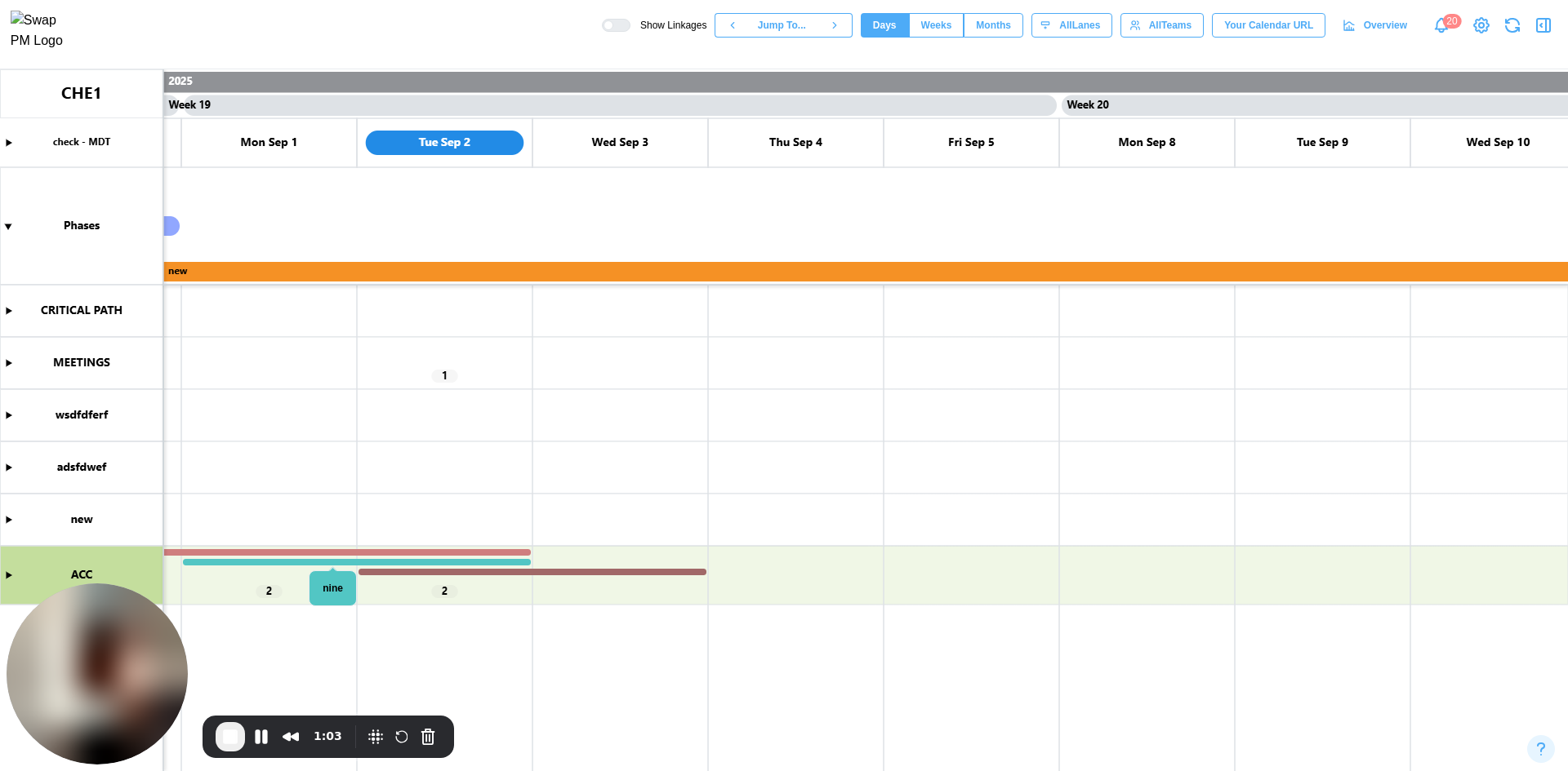
scroll to position [0, 15590]
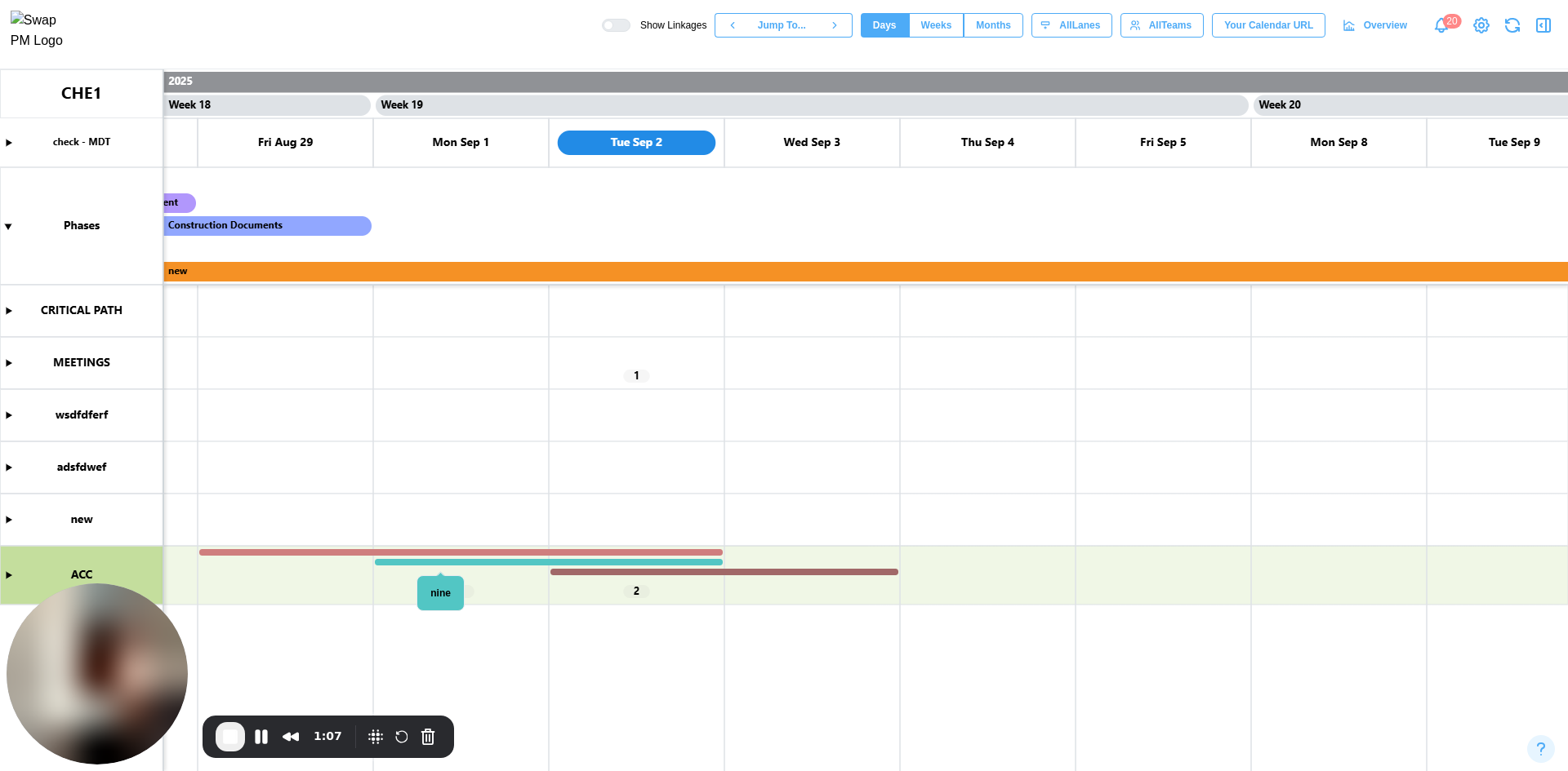
click at [441, 564] on canvas at bounding box center [784, 420] width 1568 height 702
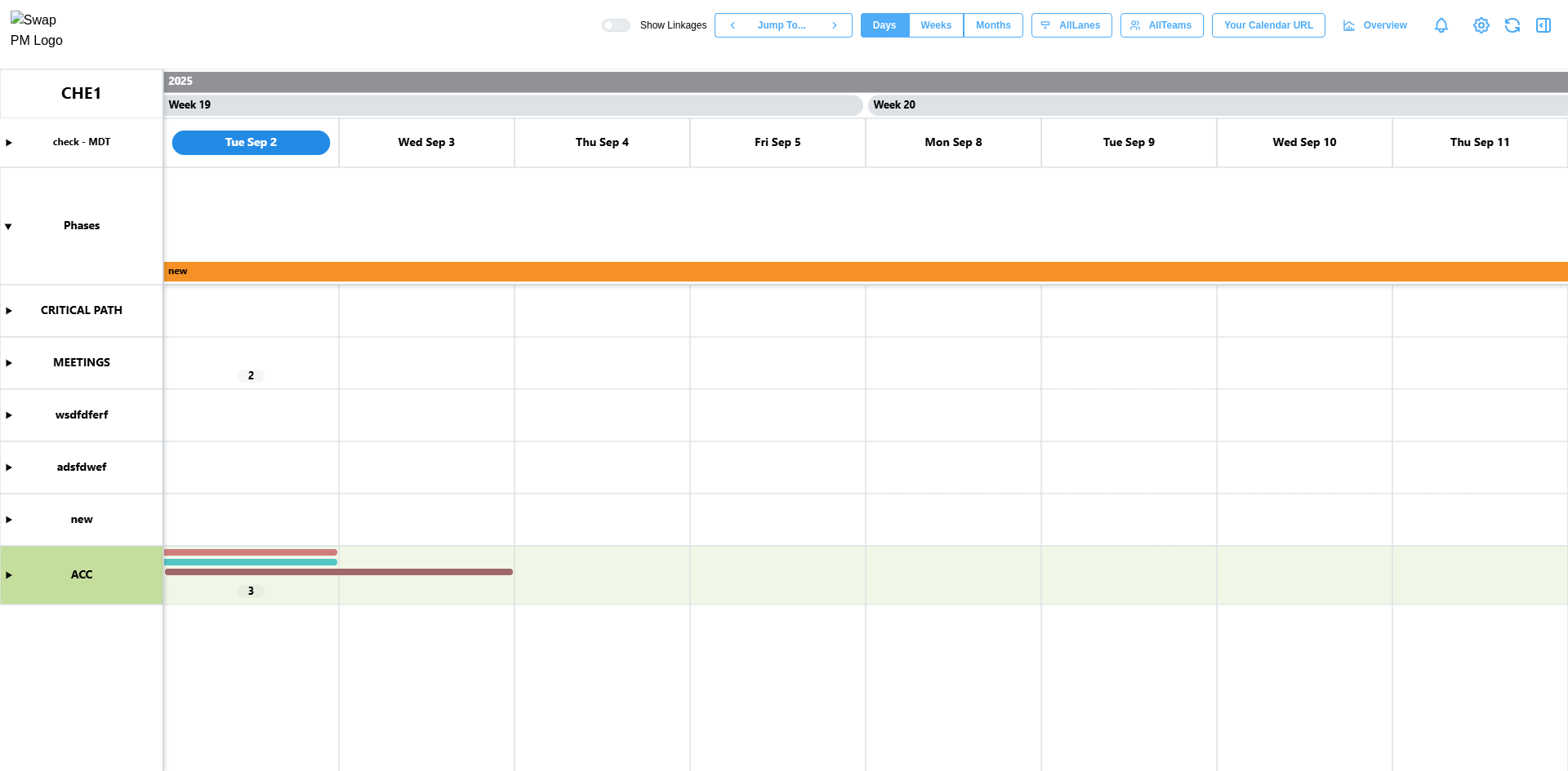
scroll to position [0, 15975]
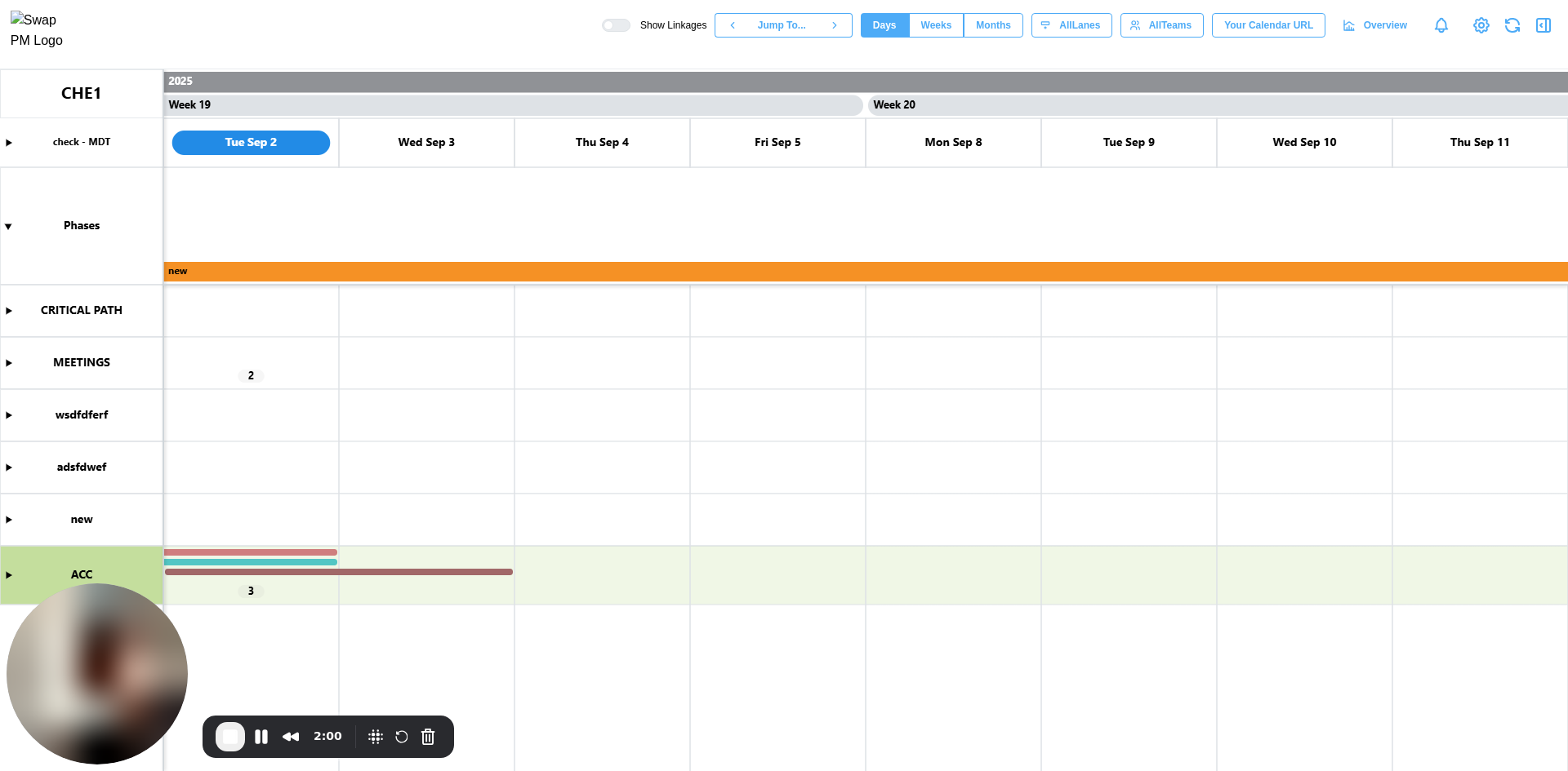
click at [276, 563] on canvas at bounding box center [784, 420] width 1568 height 702
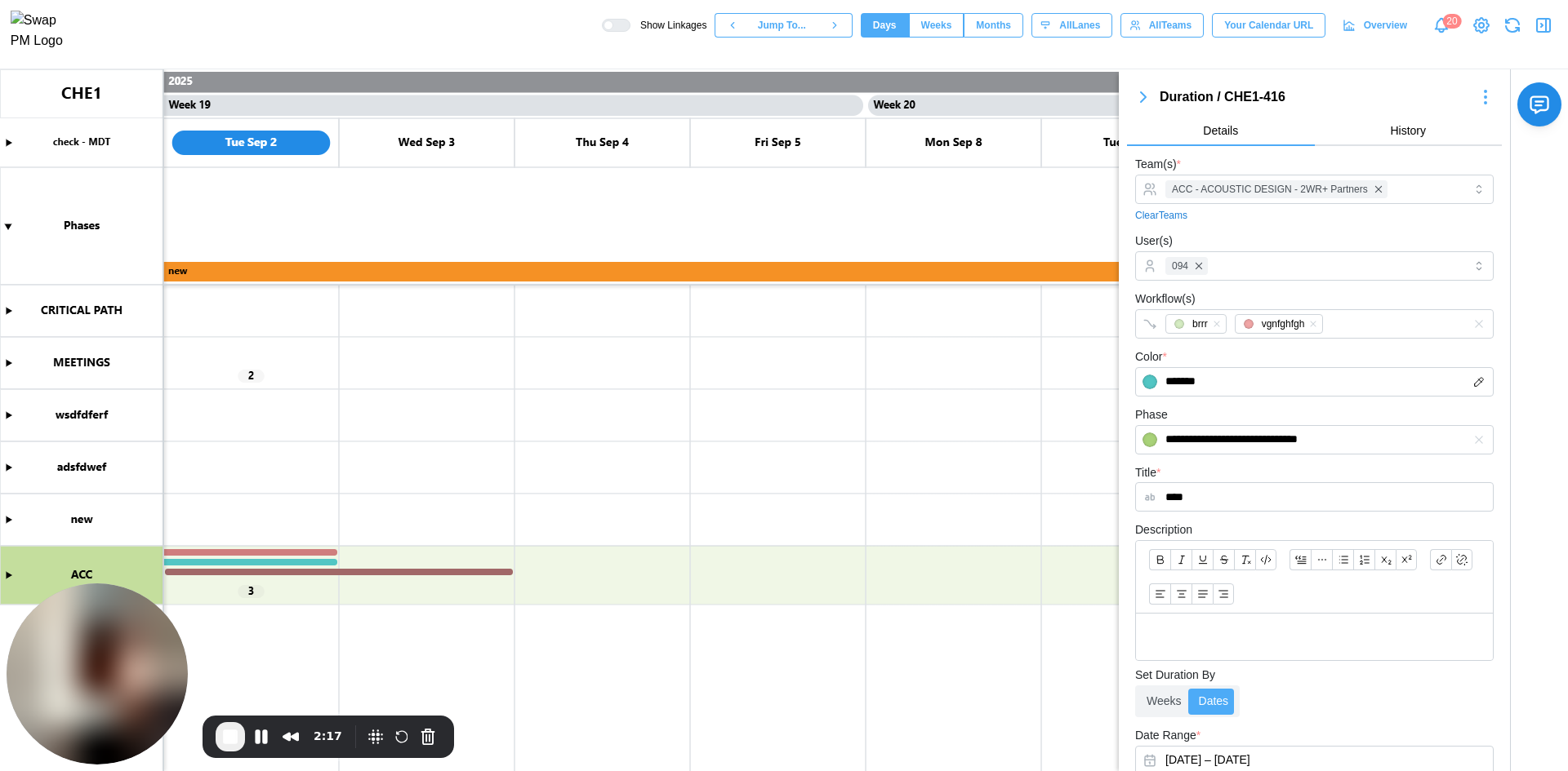
click at [11, 363] on canvas at bounding box center [784, 420] width 1568 height 702
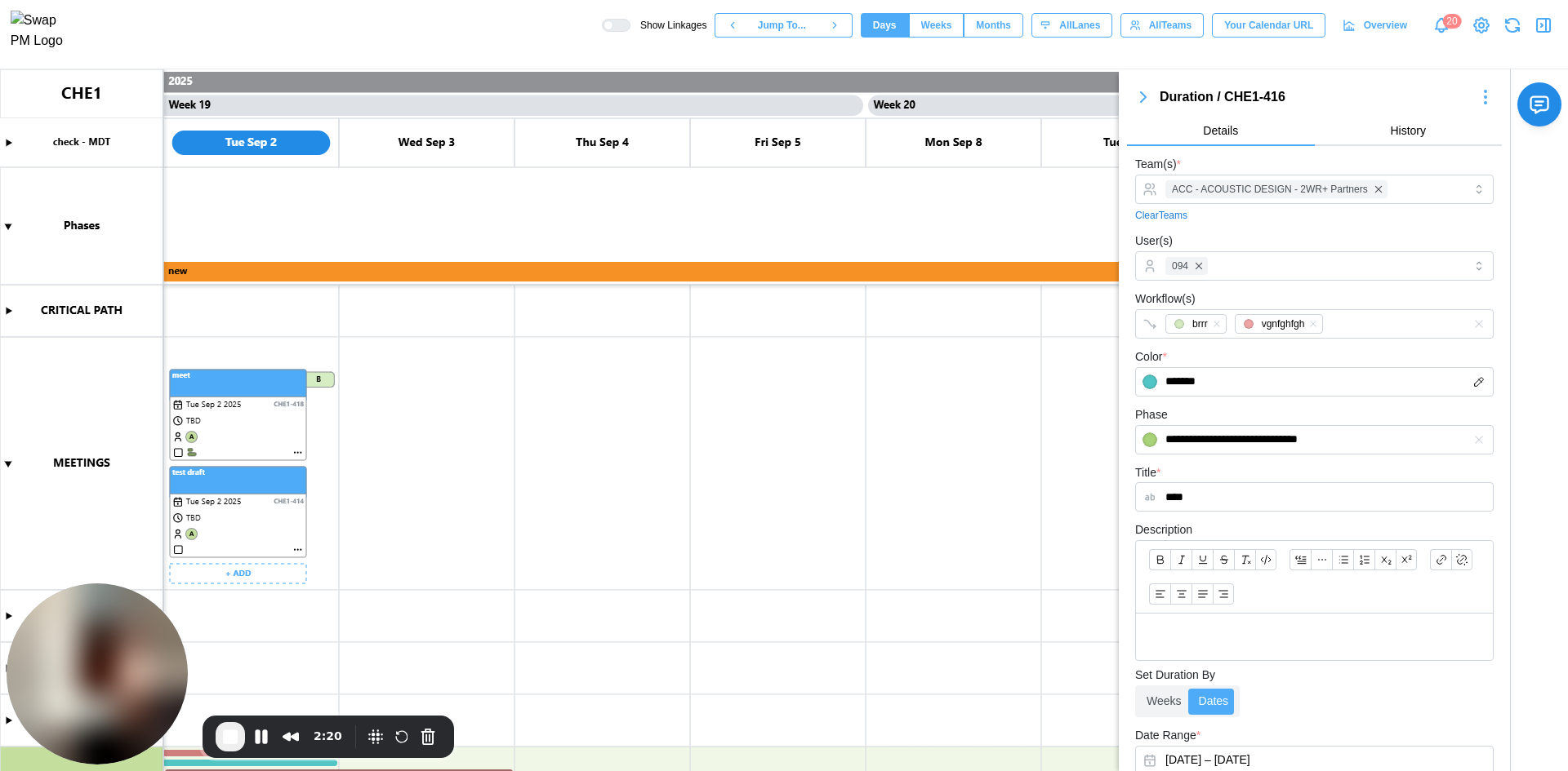
click at [300, 453] on canvas at bounding box center [784, 420] width 1568 height 702
click at [298, 452] on canvas at bounding box center [784, 420] width 1568 height 702
click at [297, 452] on canvas at bounding box center [784, 420] width 1568 height 702
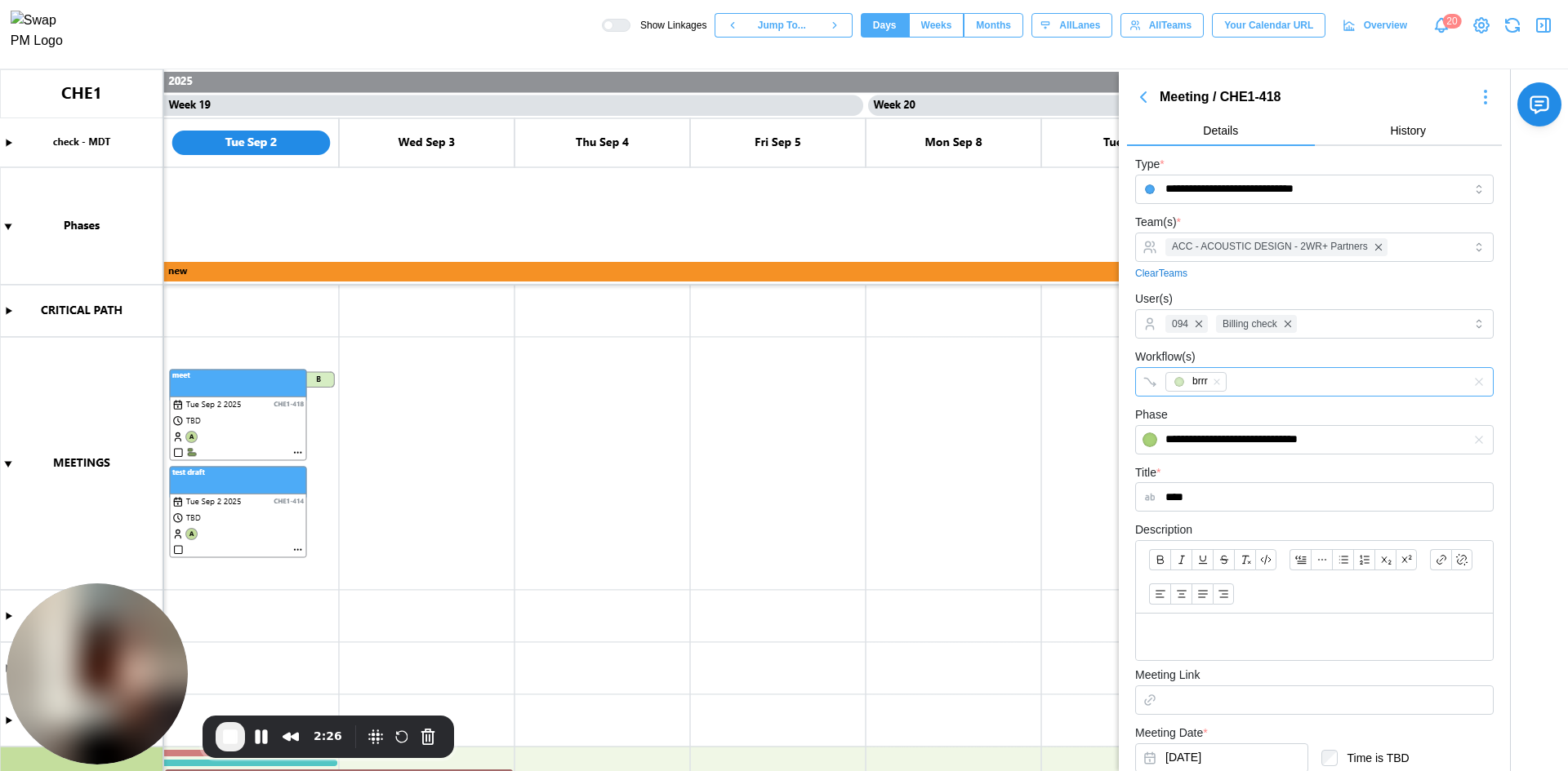
click at [1278, 386] on div "brrr" at bounding box center [1296, 382] width 272 height 27
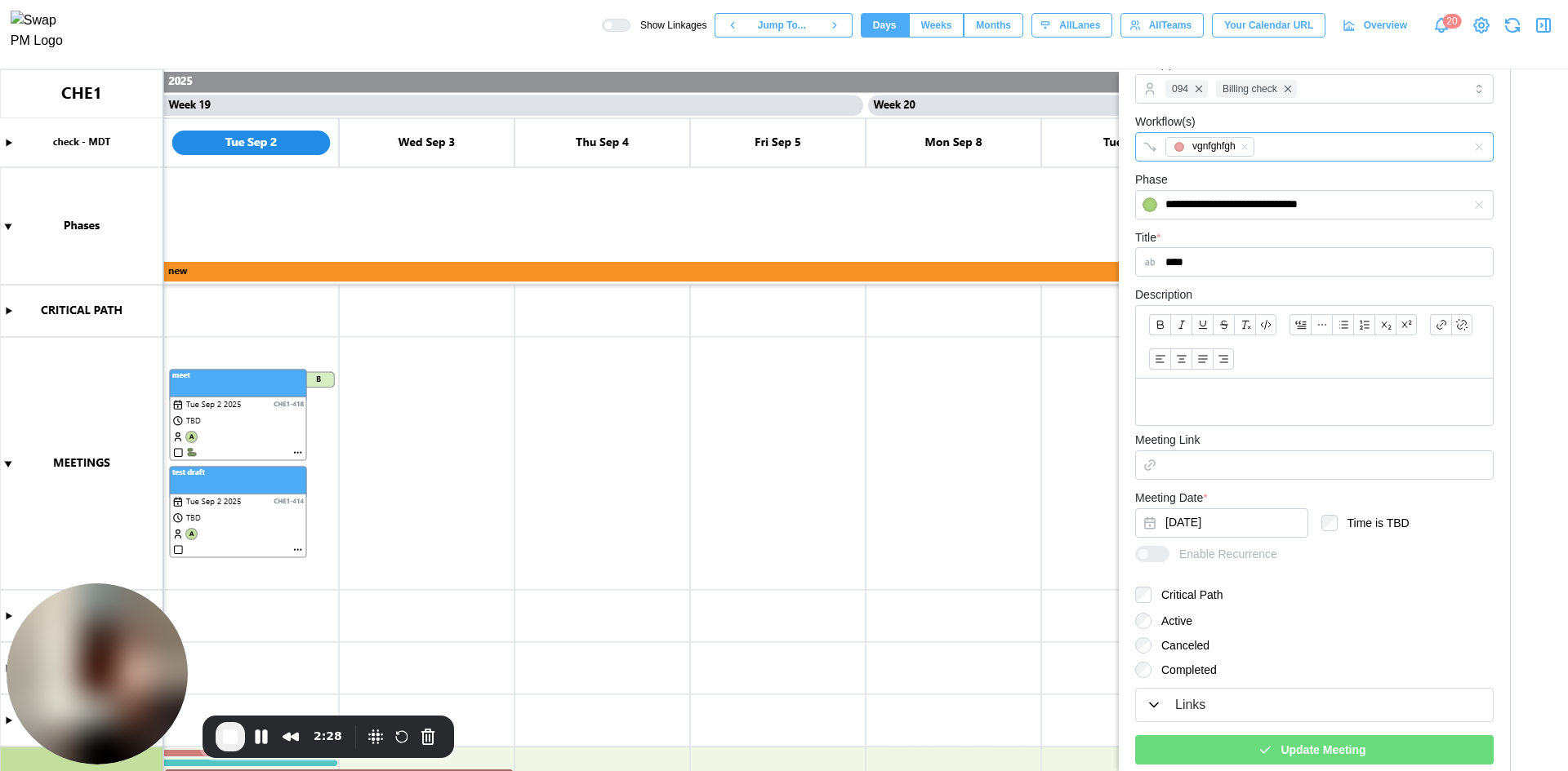
scroll to position [287, 0]
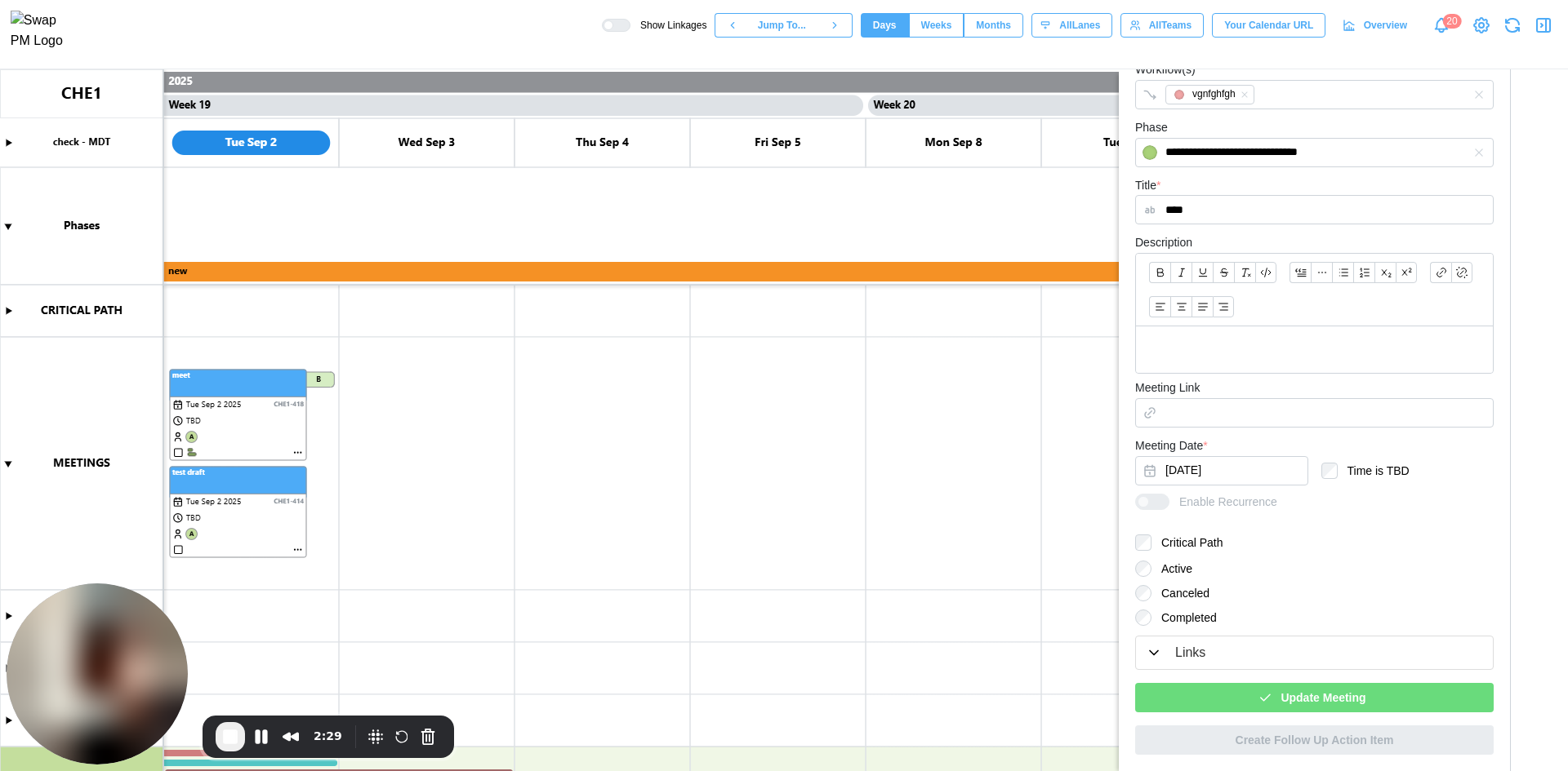
click at [1292, 693] on span "Update Meeting" at bounding box center [1323, 697] width 85 height 27
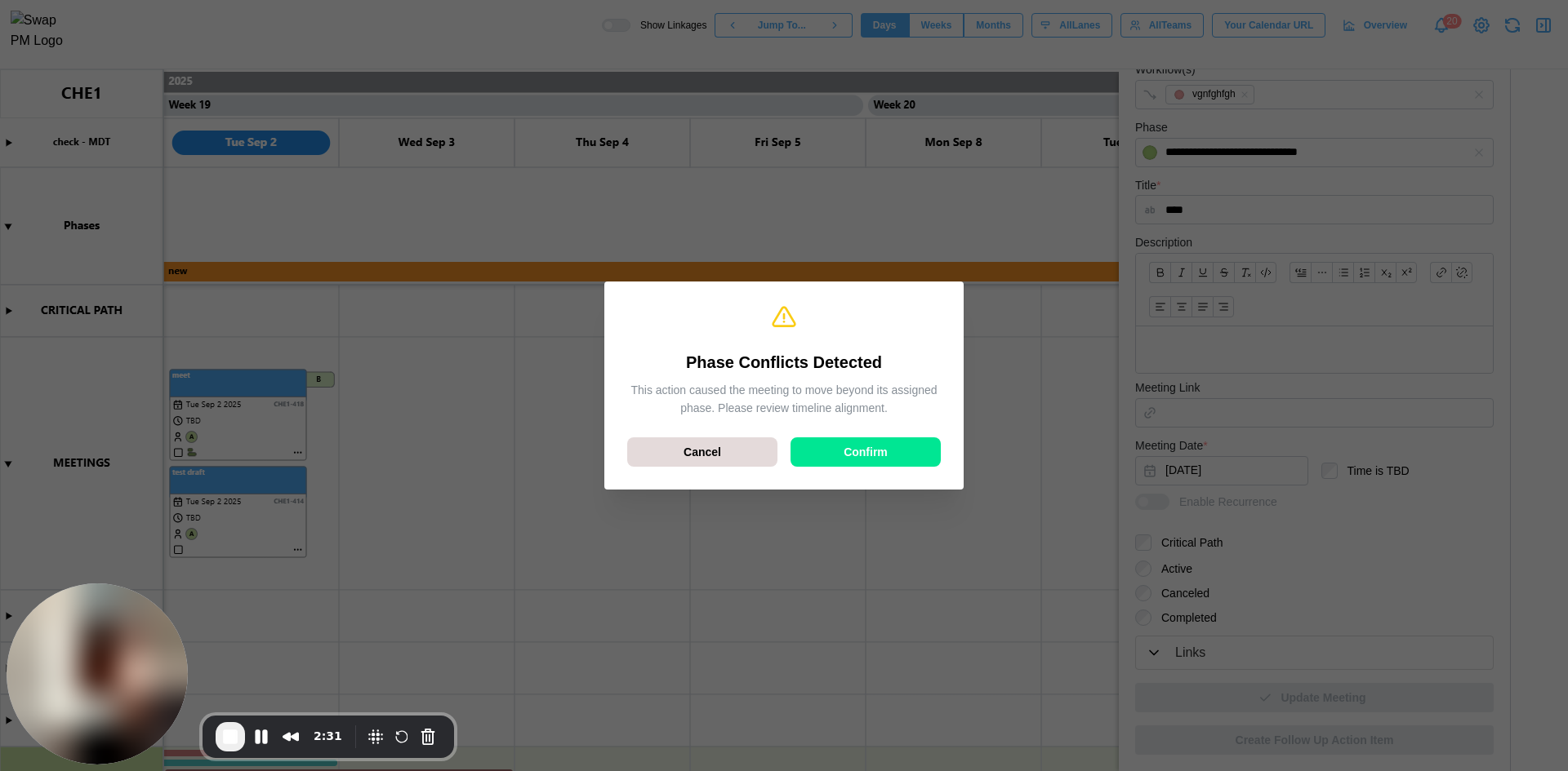
click at [832, 451] on div "Confirm" at bounding box center [866, 451] width 119 height 27
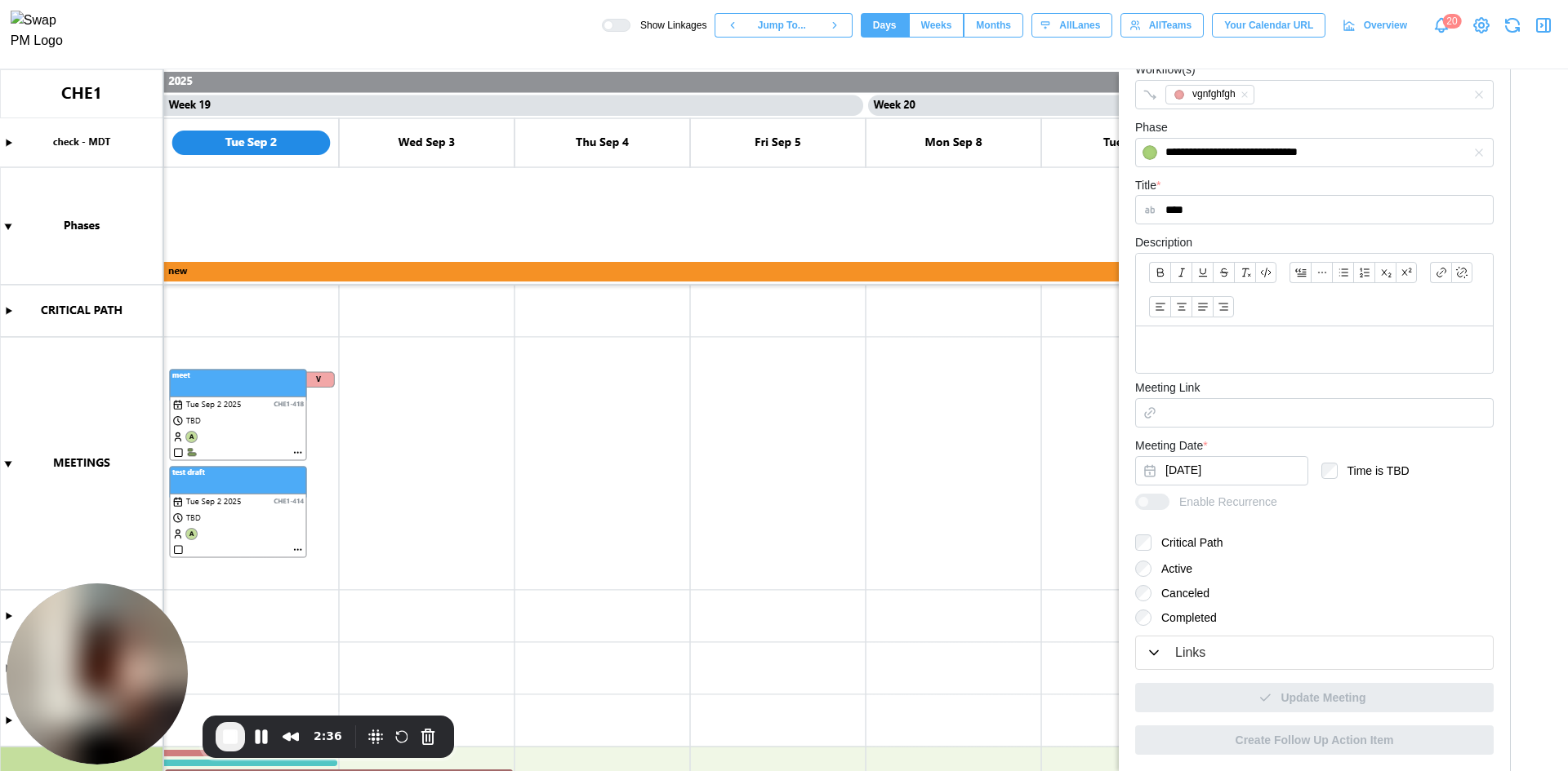
click at [240, 738] on button "End Recording" at bounding box center [230, 736] width 29 height 29
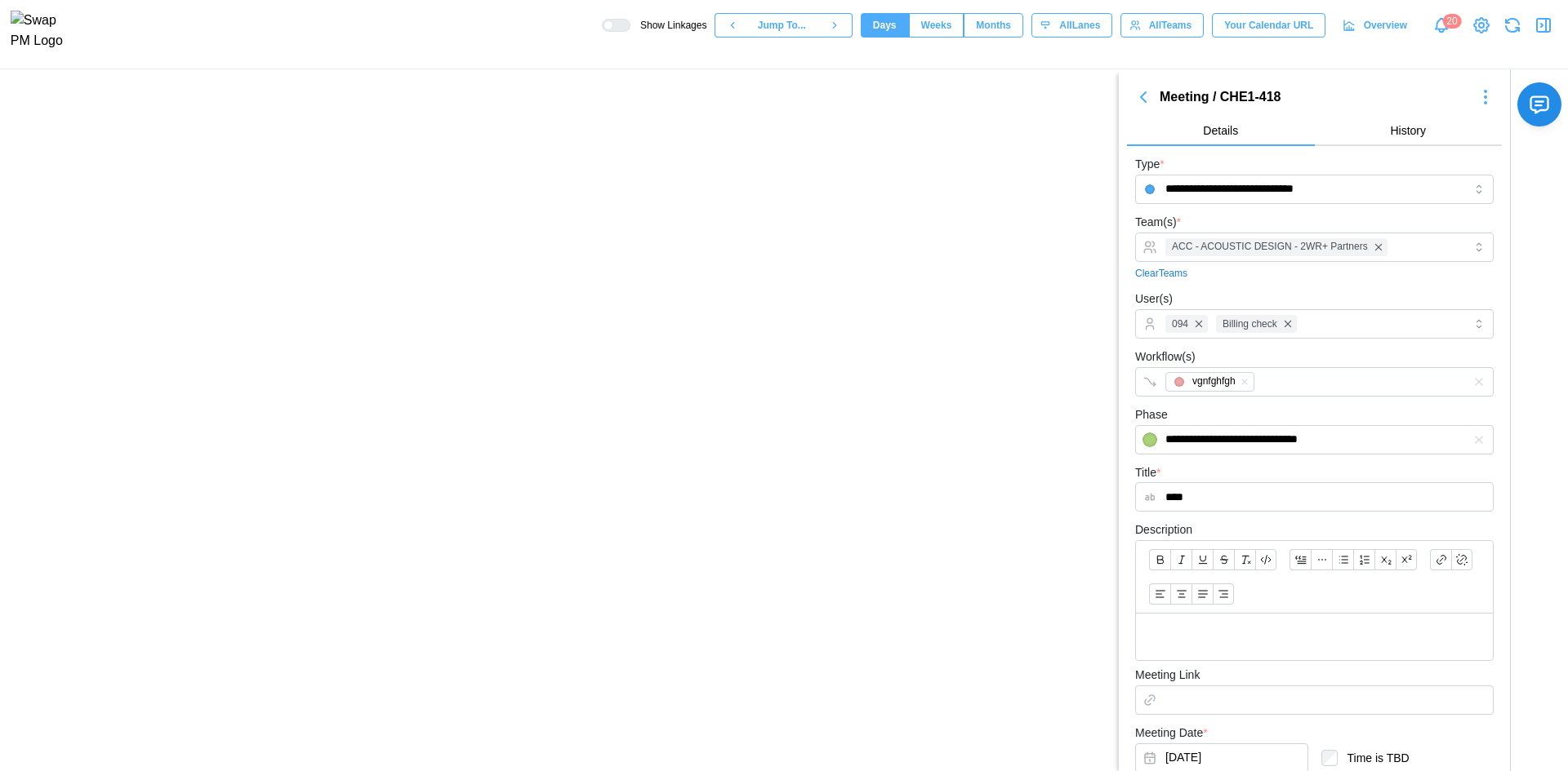
scroll to position [287, 0]
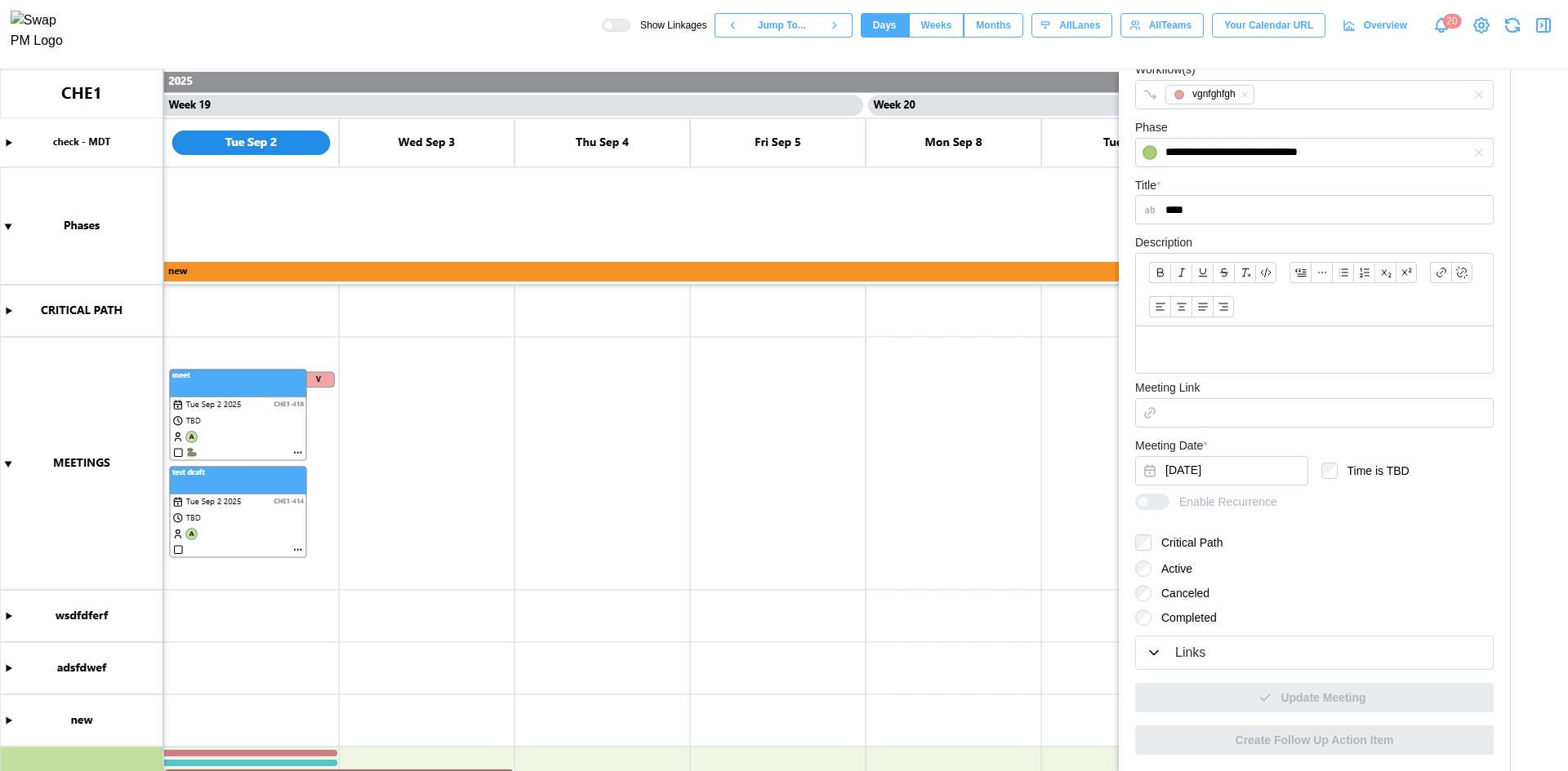
click at [655, 432] on canvas at bounding box center [784, 420] width 1568 height 702
click at [292, 453] on canvas at bounding box center [784, 420] width 1568 height 702
click at [295, 452] on canvas at bounding box center [784, 420] width 1568 height 702
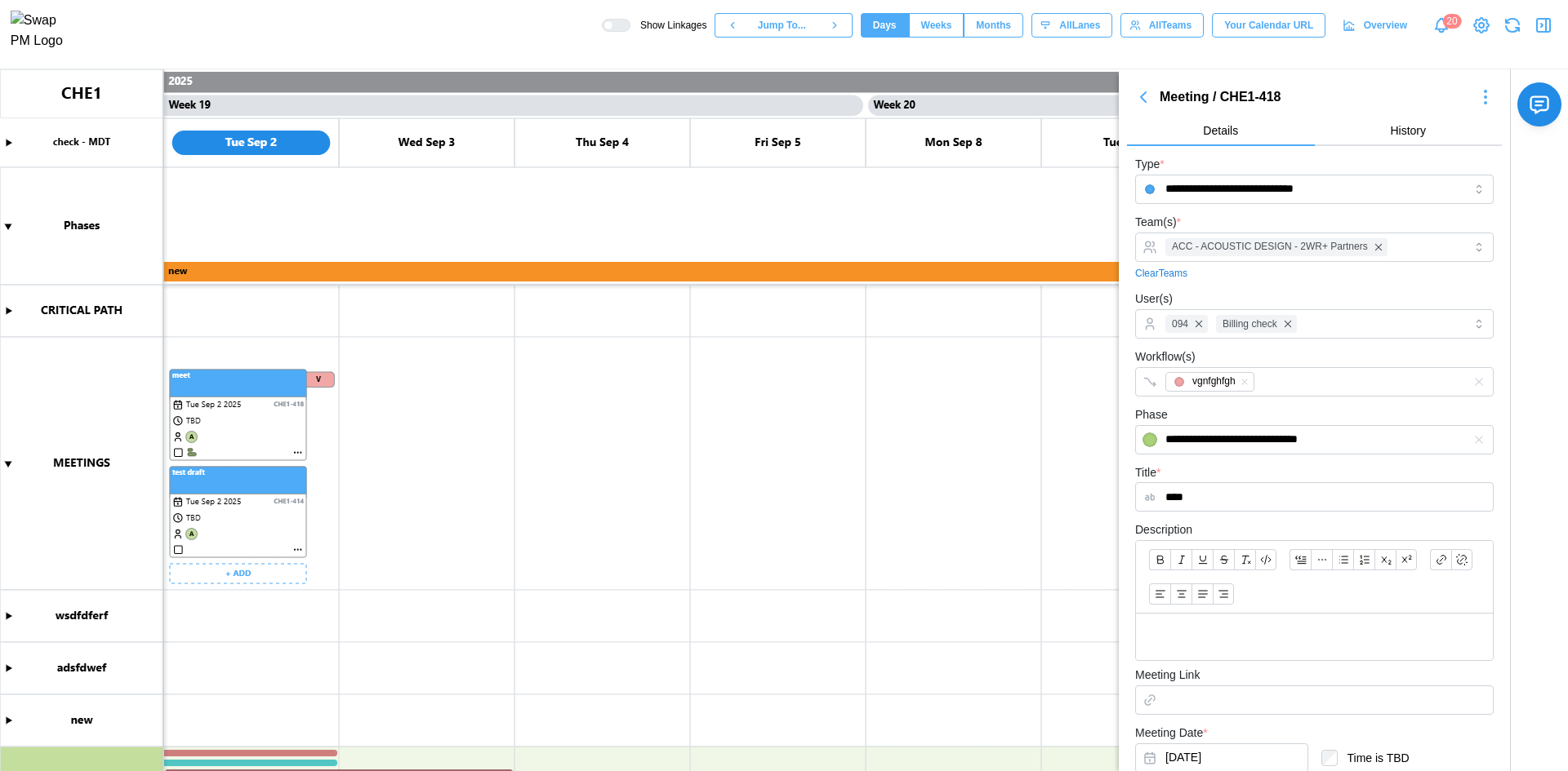
click at [293, 550] on canvas at bounding box center [784, 420] width 1568 height 702
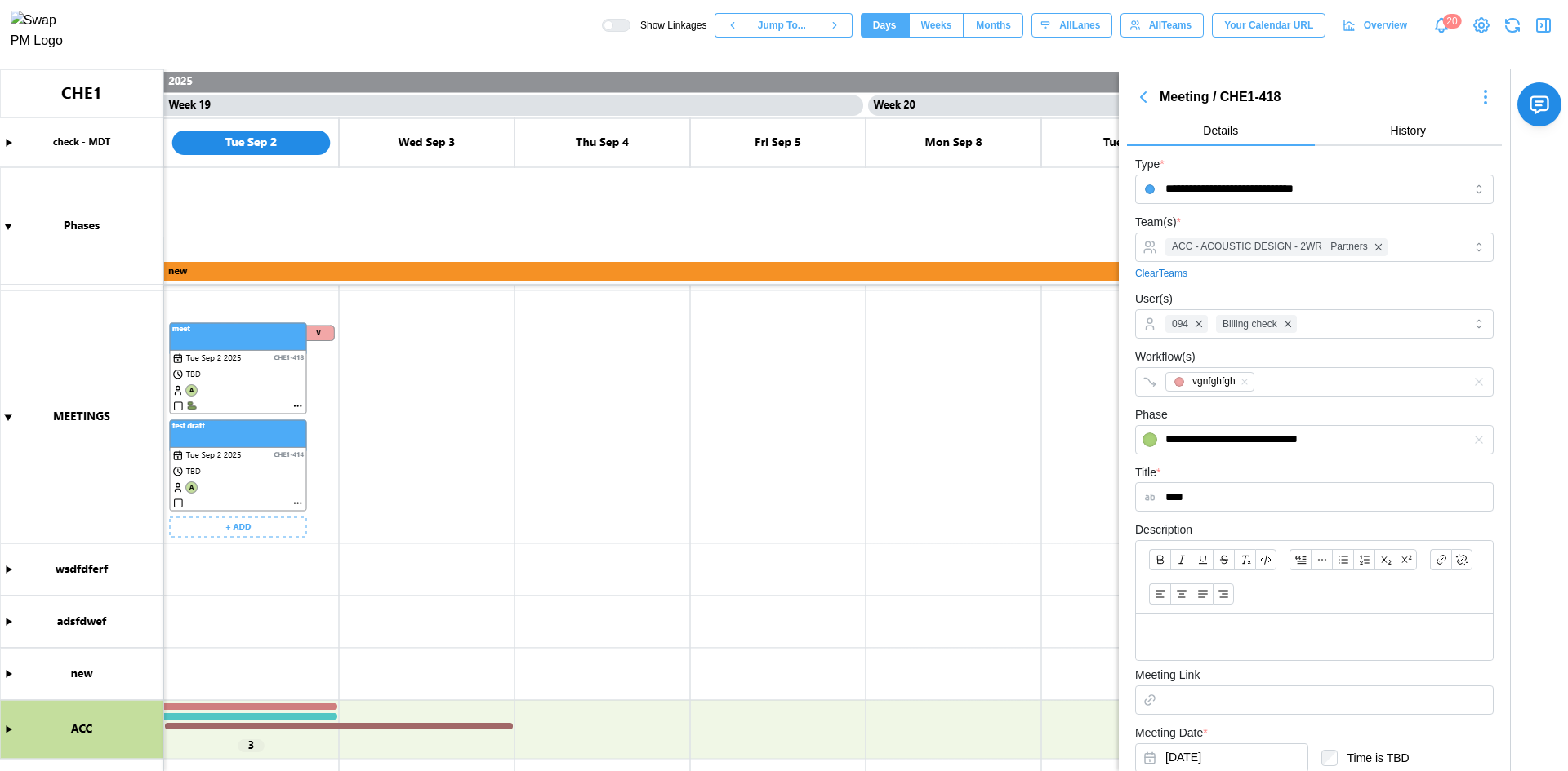
scroll to position [46, 0]
click at [10, 731] on canvas at bounding box center [784, 420] width 1568 height 702
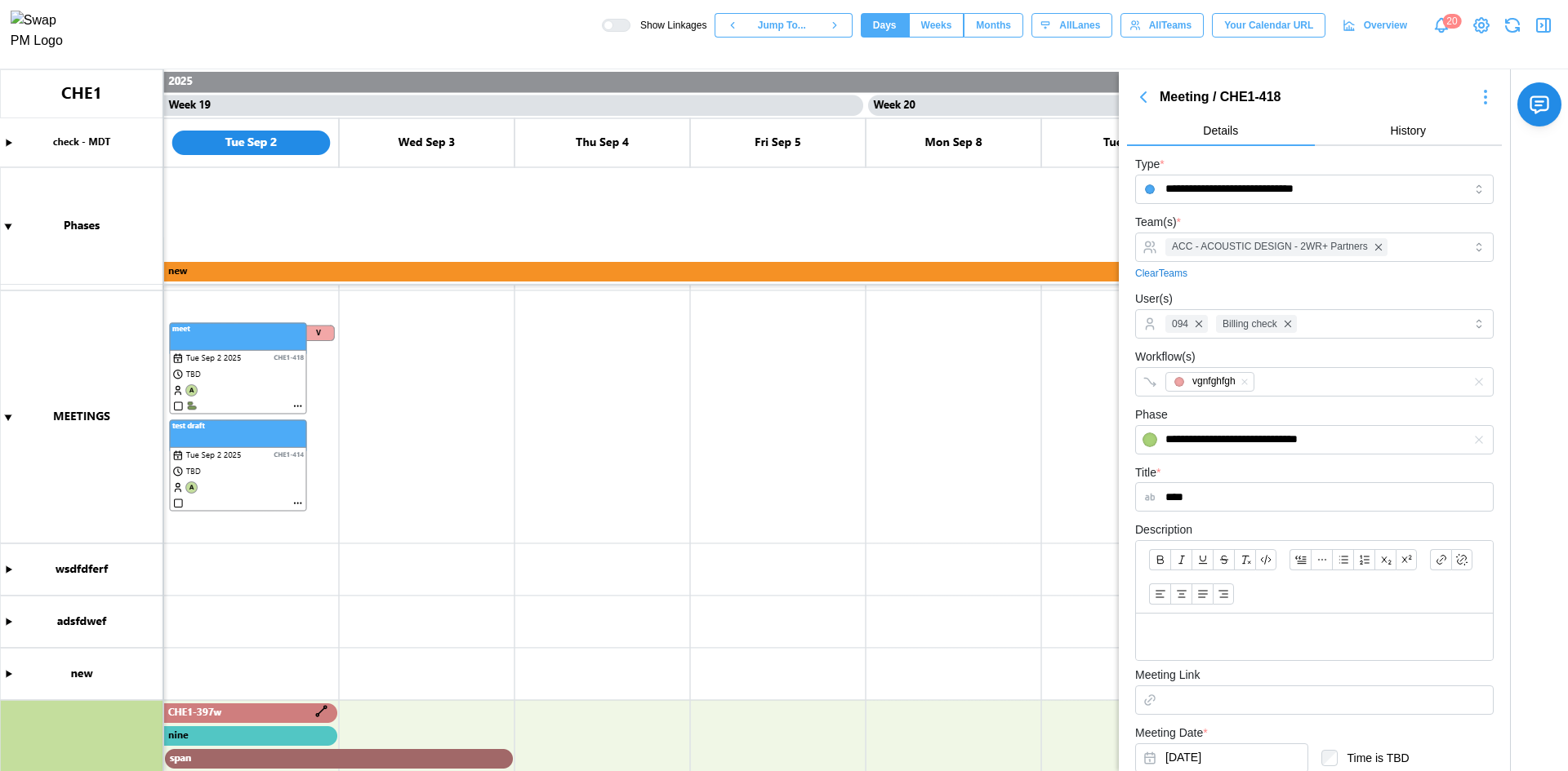
scroll to position [384, 0]
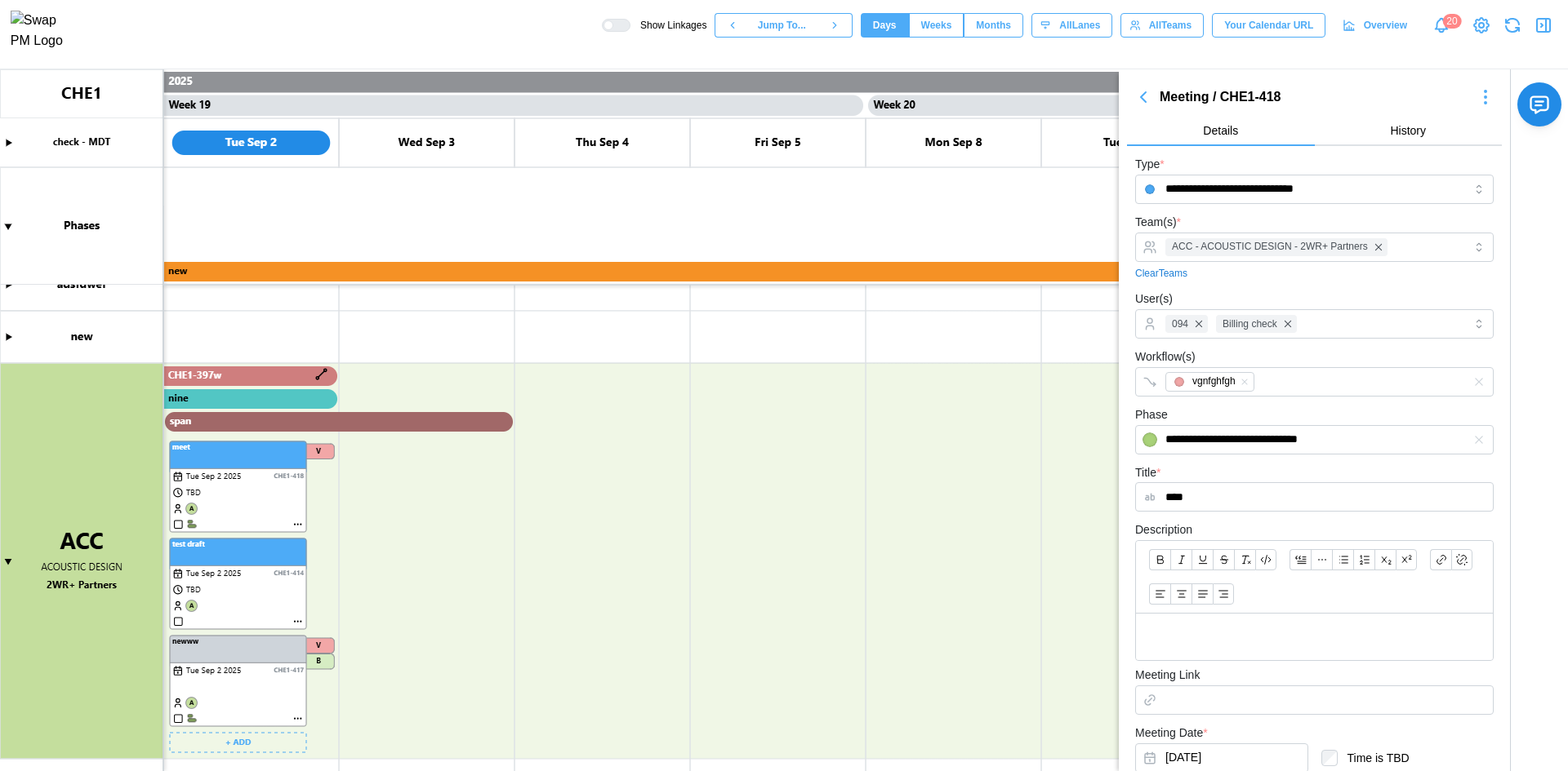
click at [297, 720] on canvas at bounding box center [784, 420] width 1568 height 702
click at [295, 720] on canvas at bounding box center [784, 420] width 1568 height 702
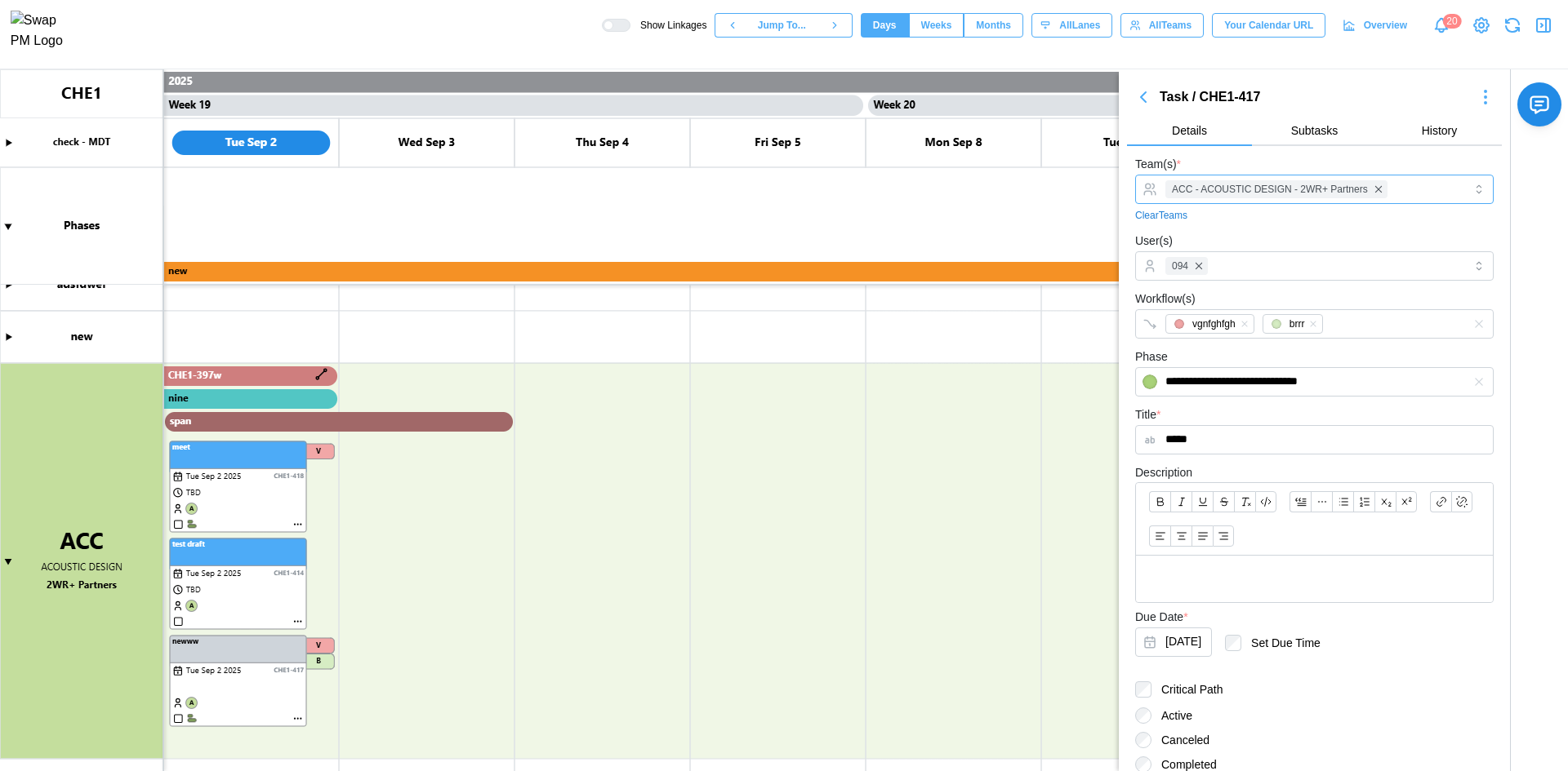
click at [1401, 183] on div "ACC - ACOUSTIC DESIGN - 2WR+ Partners" at bounding box center [1312, 189] width 302 height 27
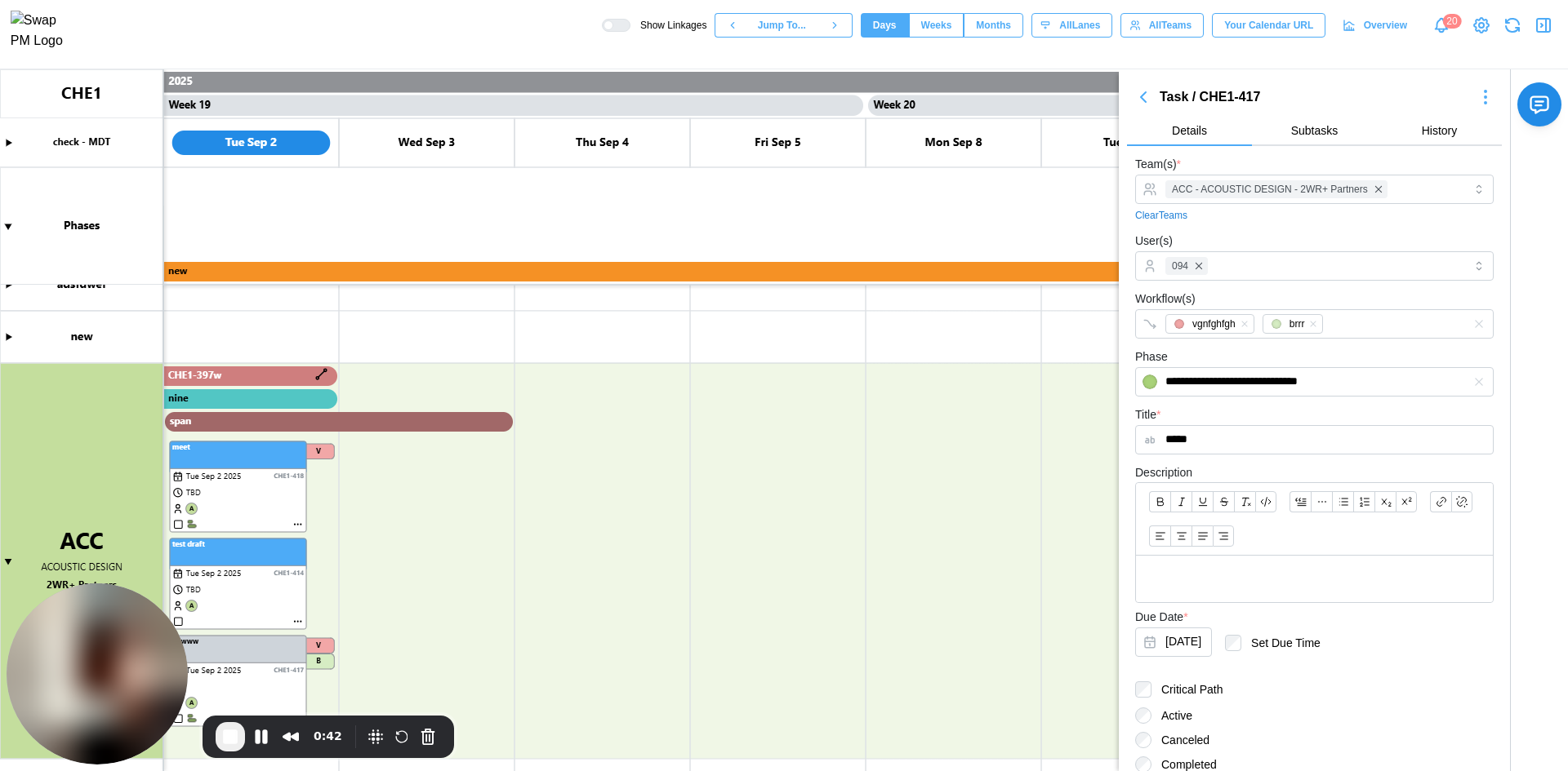
click at [1144, 101] on icon "button" at bounding box center [1143, 97] width 5 height 9
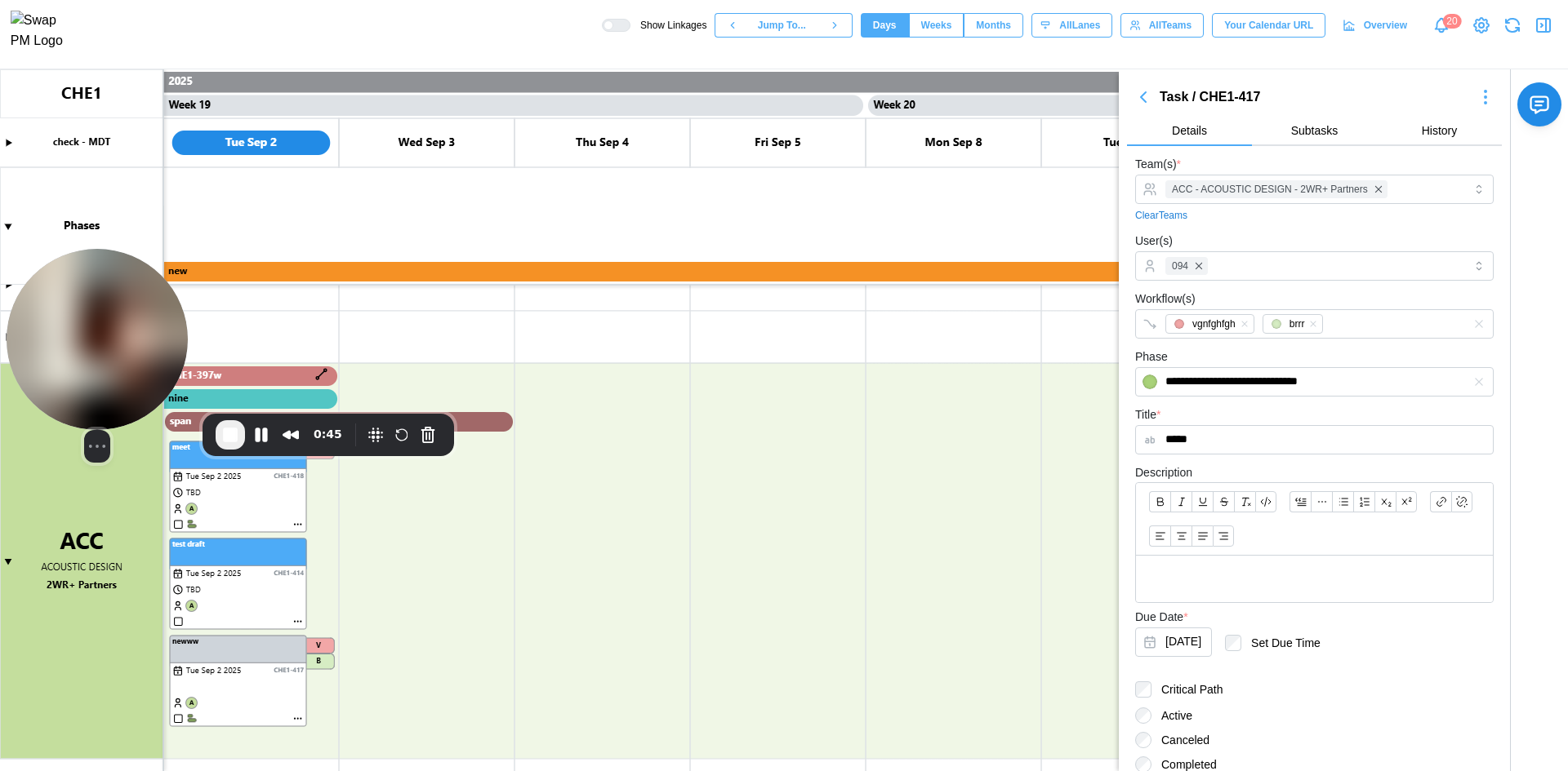
drag, startPoint x: 116, startPoint y: 650, endPoint x: 104, endPoint y: 276, distance: 374.2
click at [99, 282] on img at bounding box center [97, 339] width 181 height 181
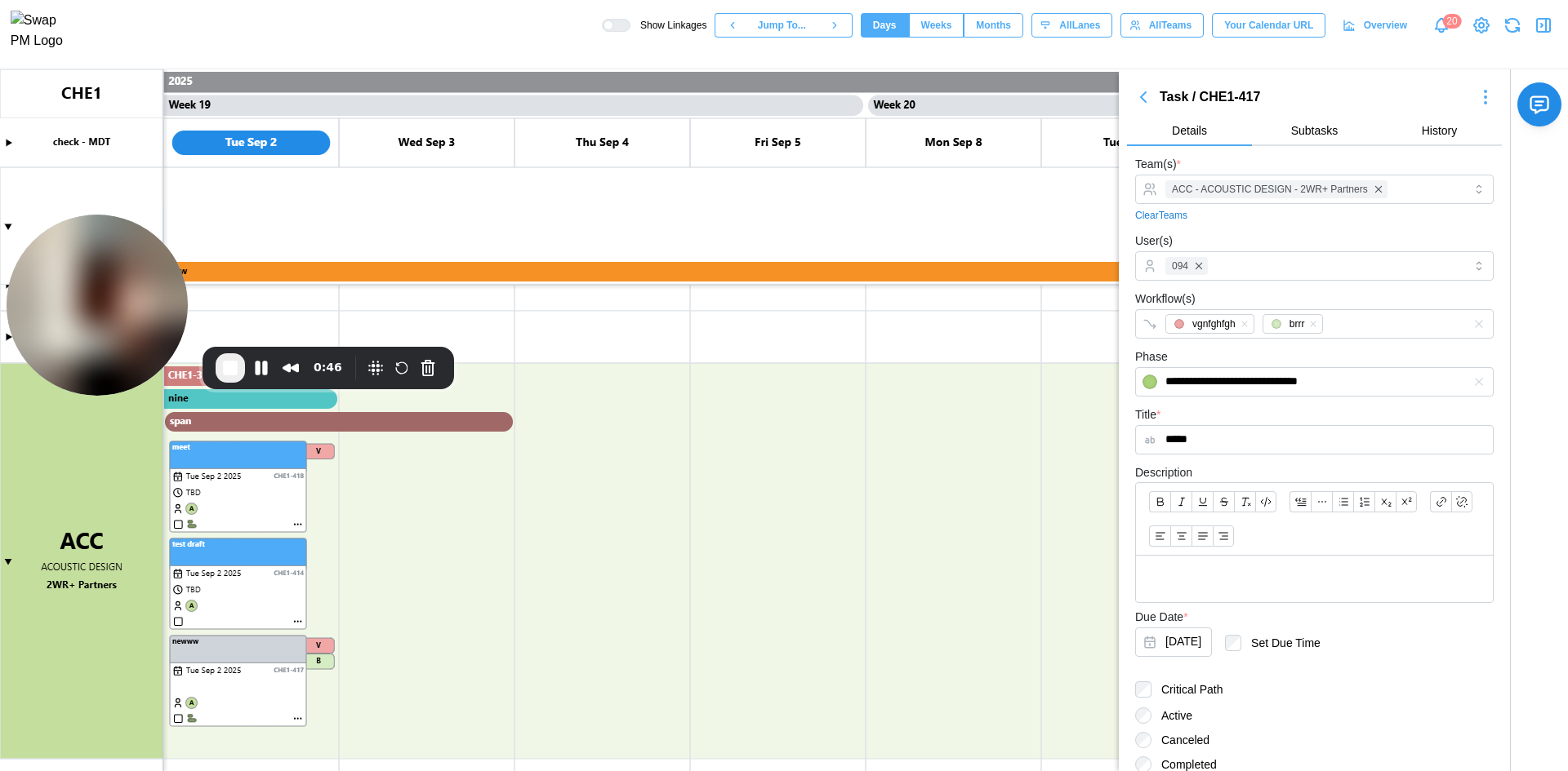
click at [1142, 103] on icon "button" at bounding box center [1143, 97] width 20 height 20
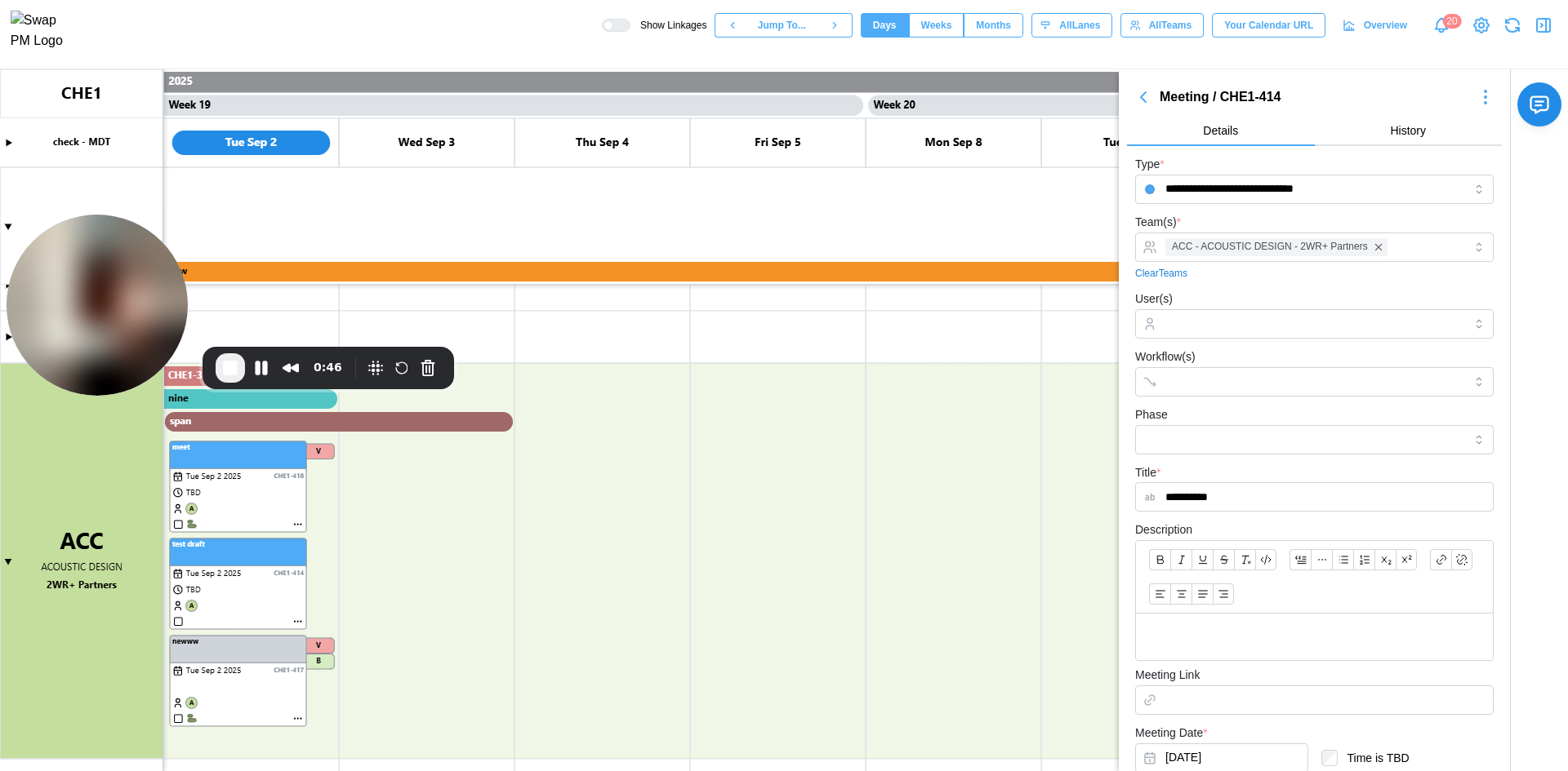
click at [1142, 103] on icon "button" at bounding box center [1143, 97] width 20 height 20
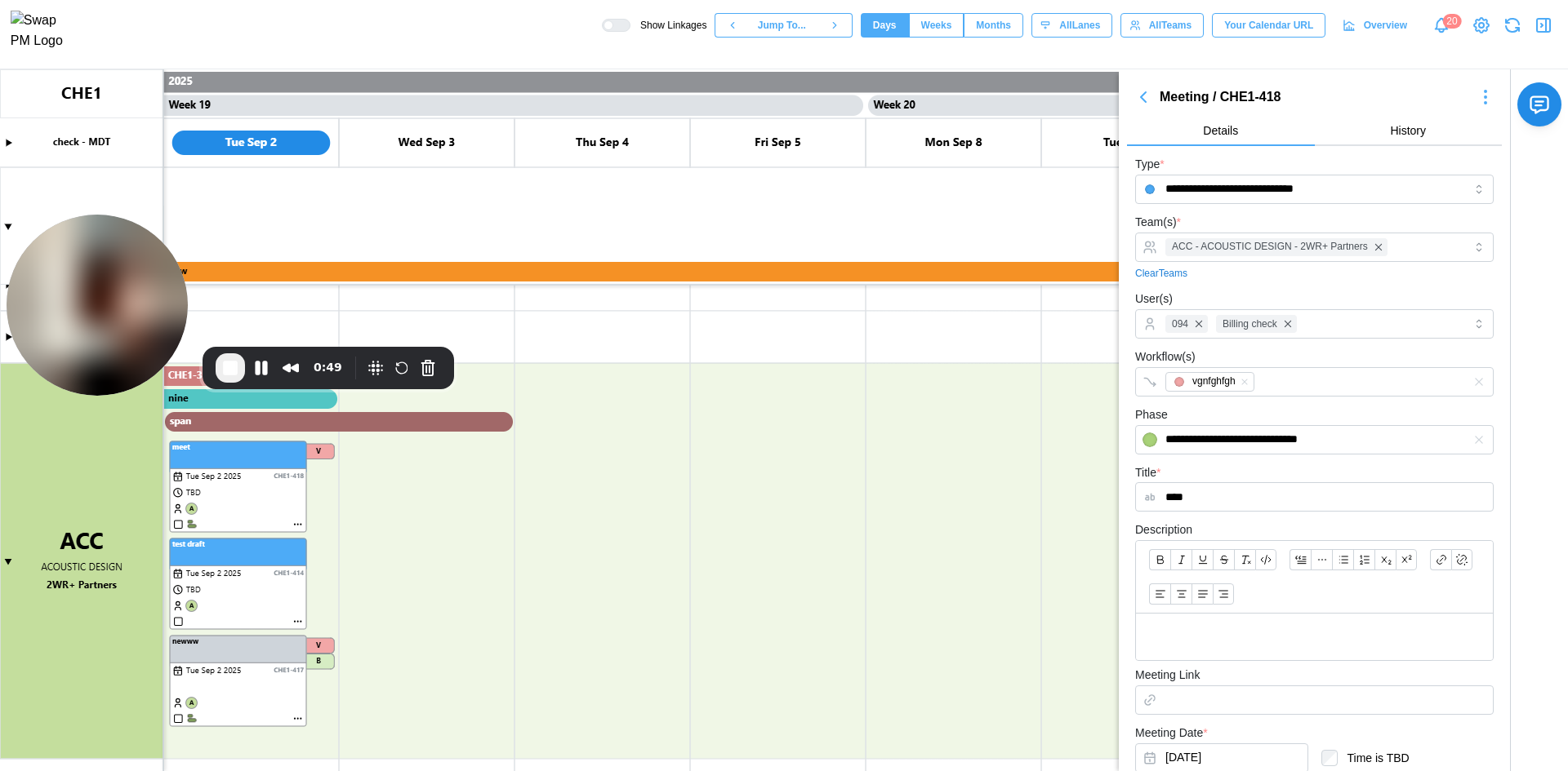
click at [1142, 103] on icon "button" at bounding box center [1143, 97] width 20 height 20
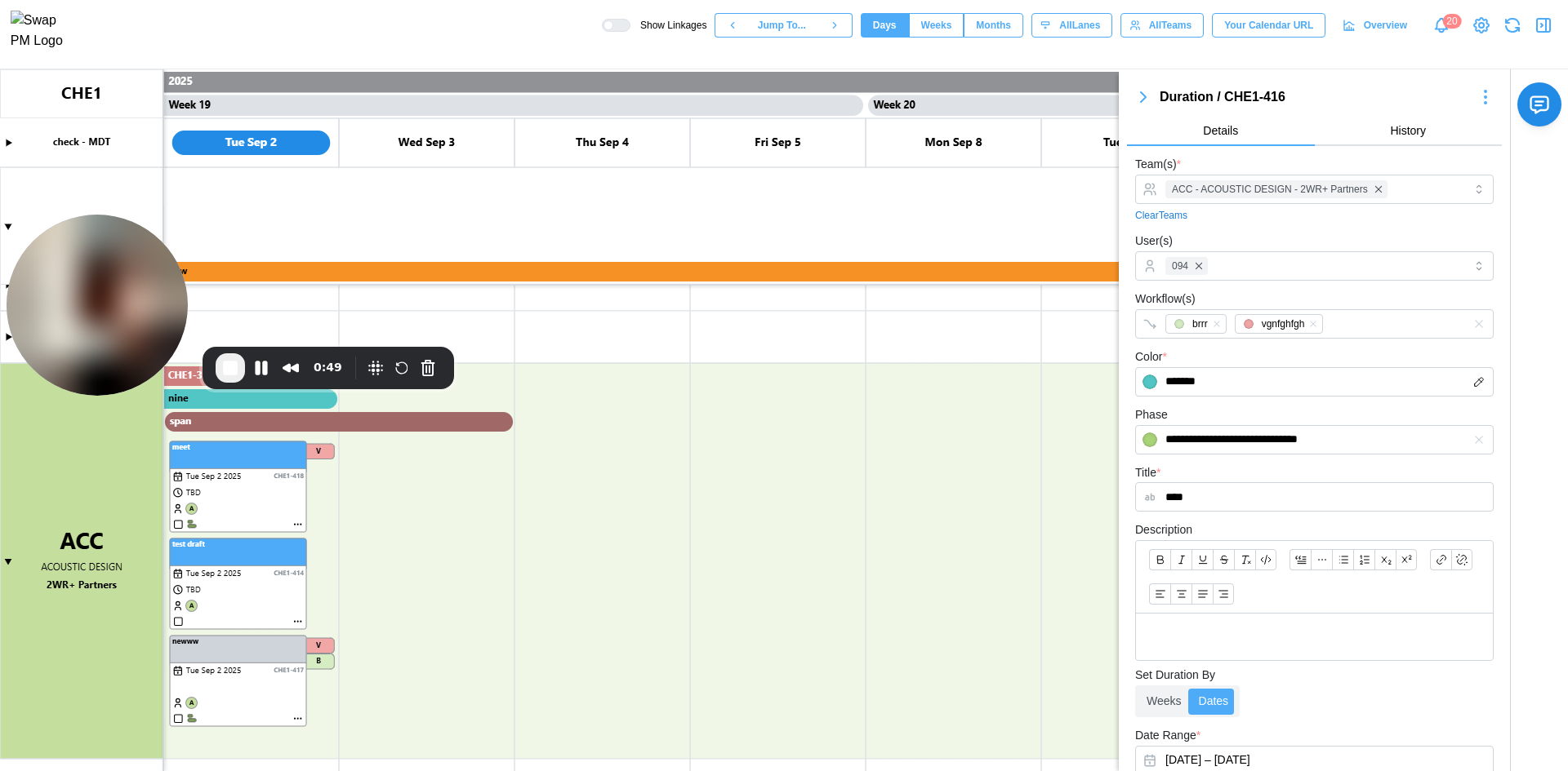
click at [1142, 103] on icon "button" at bounding box center [1143, 97] width 20 height 20
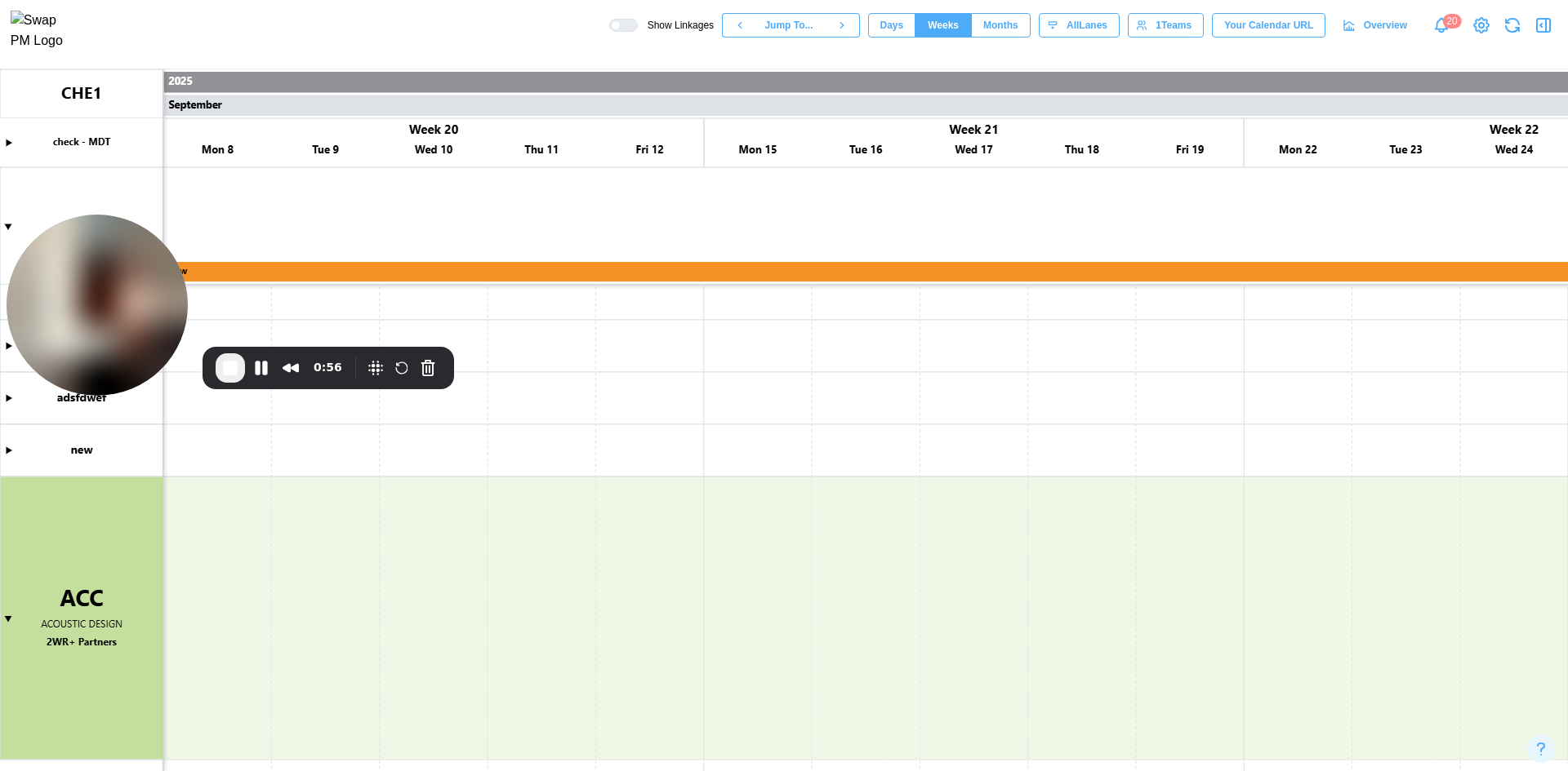
scroll to position [0, 0]
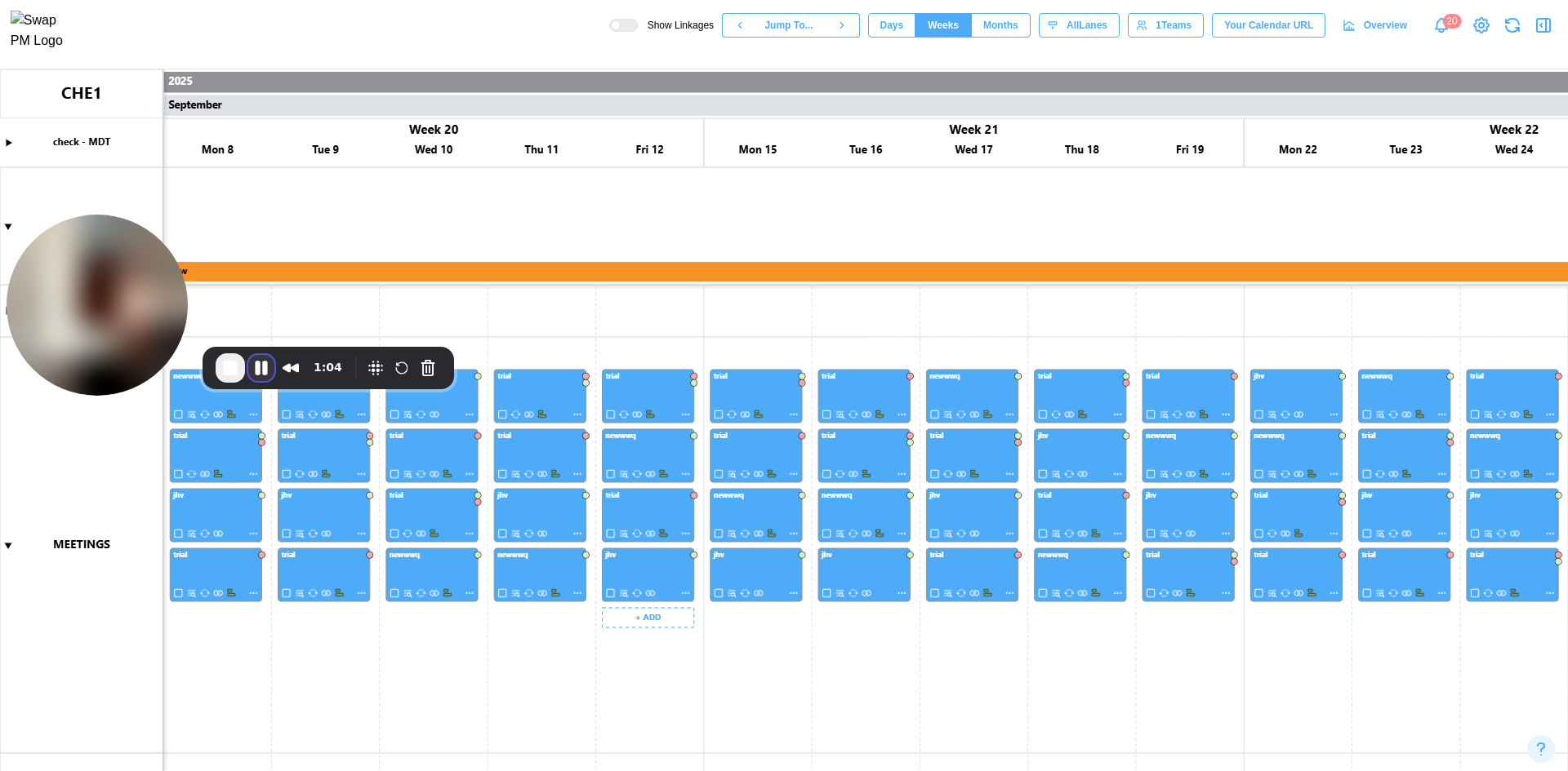
click at [262, 374] on button "Pause Recording" at bounding box center [261, 369] width 26 height 26
click at [259, 377] on span "Play Recording" at bounding box center [261, 369] width 20 height 20
click at [8, 543] on canvas at bounding box center [784, 420] width 1568 height 702
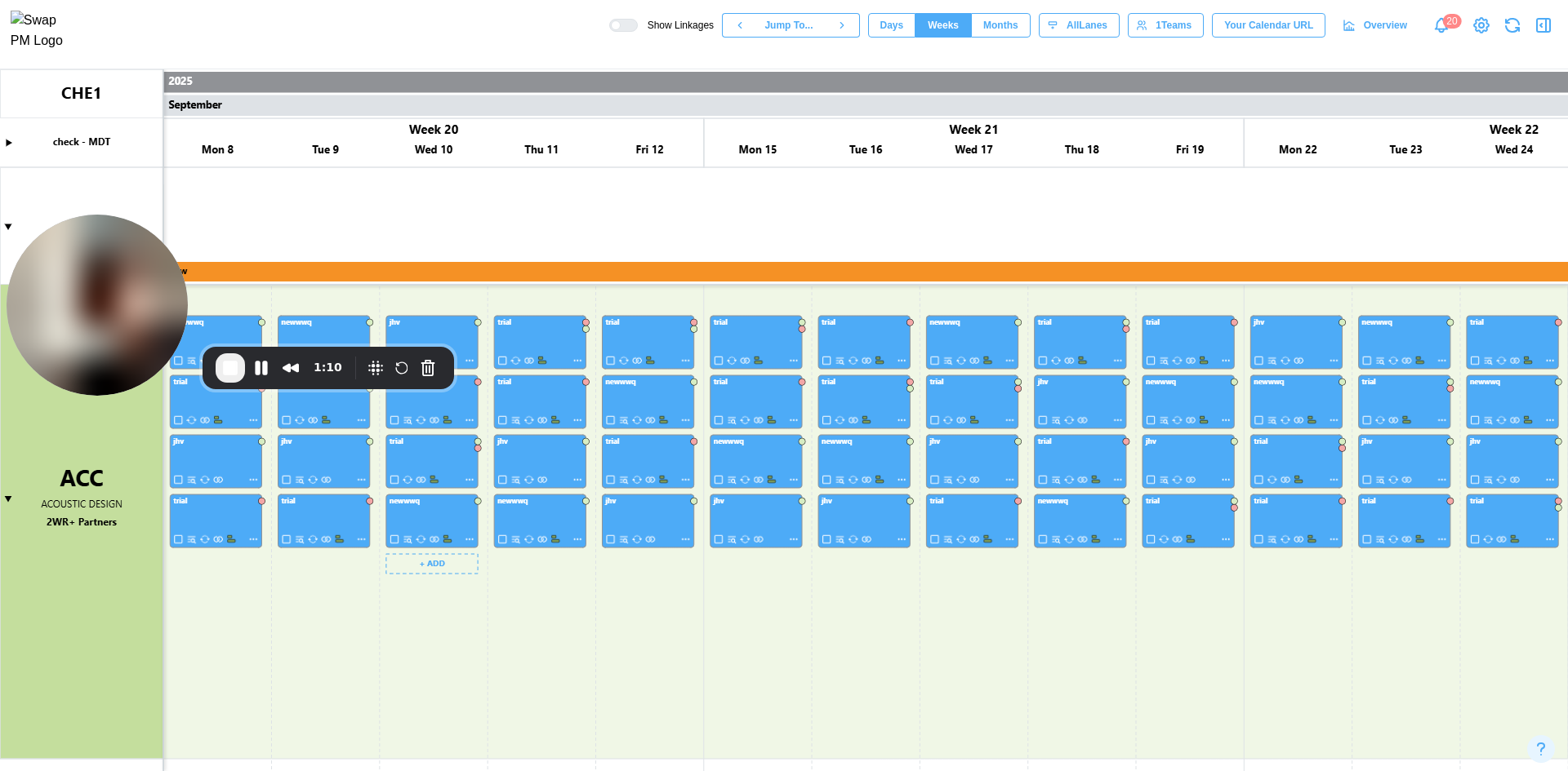
scroll to position [308, 0]
click at [4, 500] on canvas at bounding box center [784, 420] width 1568 height 702
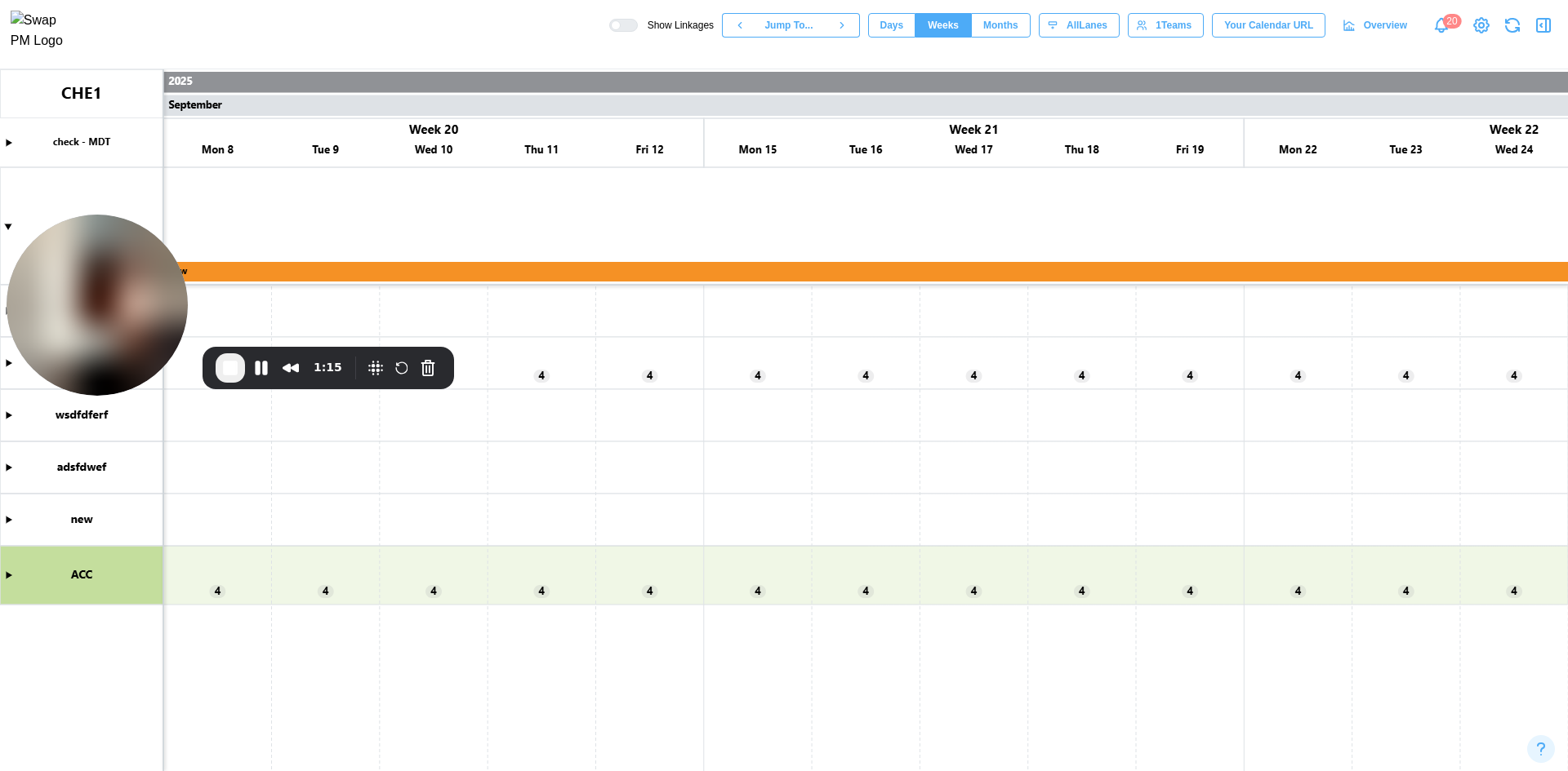
click at [7, 578] on canvas at bounding box center [784, 420] width 1568 height 702
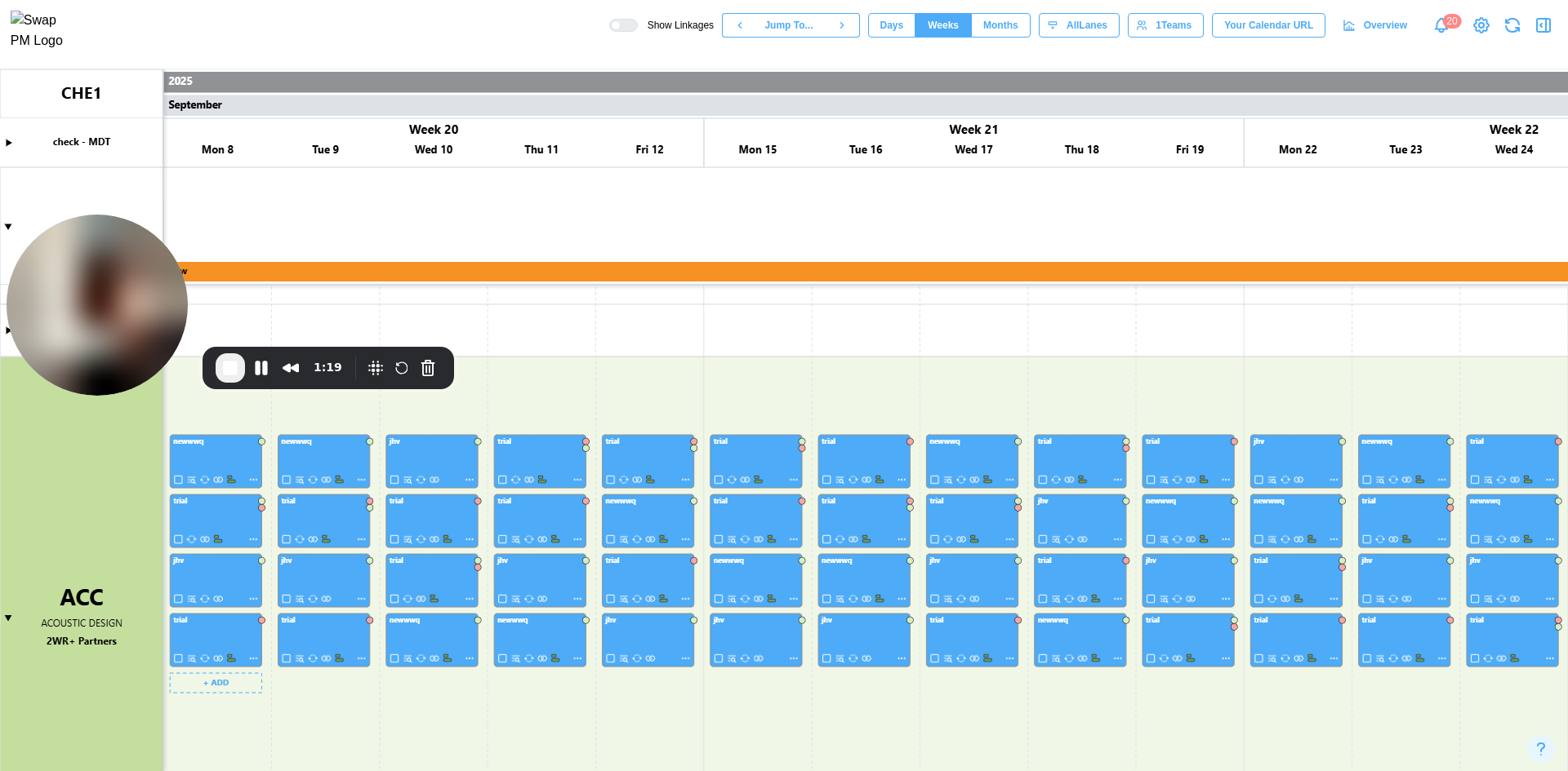
scroll to position [186, 0]
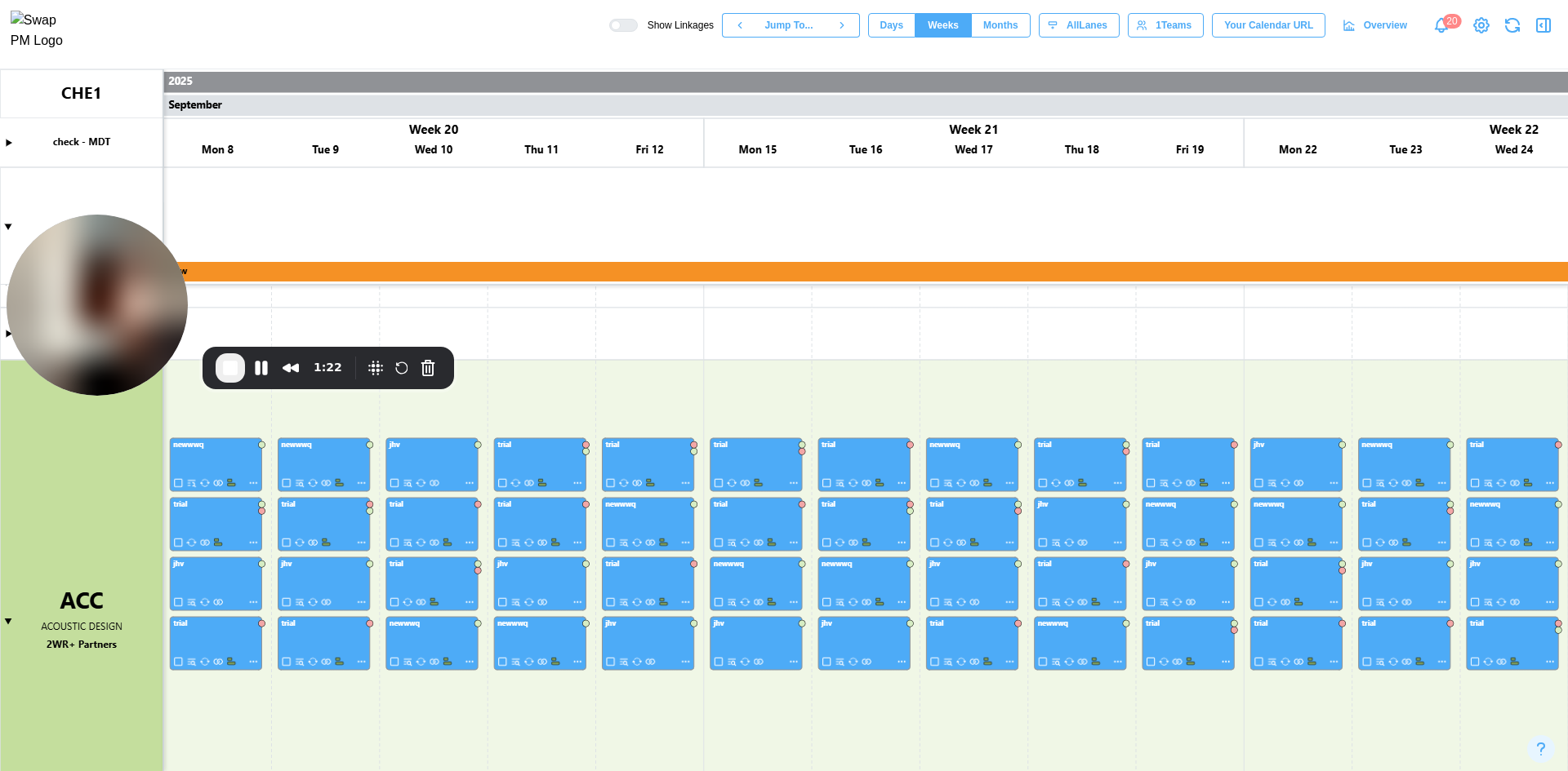
click at [1539, 34] on icon "button" at bounding box center [1543, 25] width 20 height 20
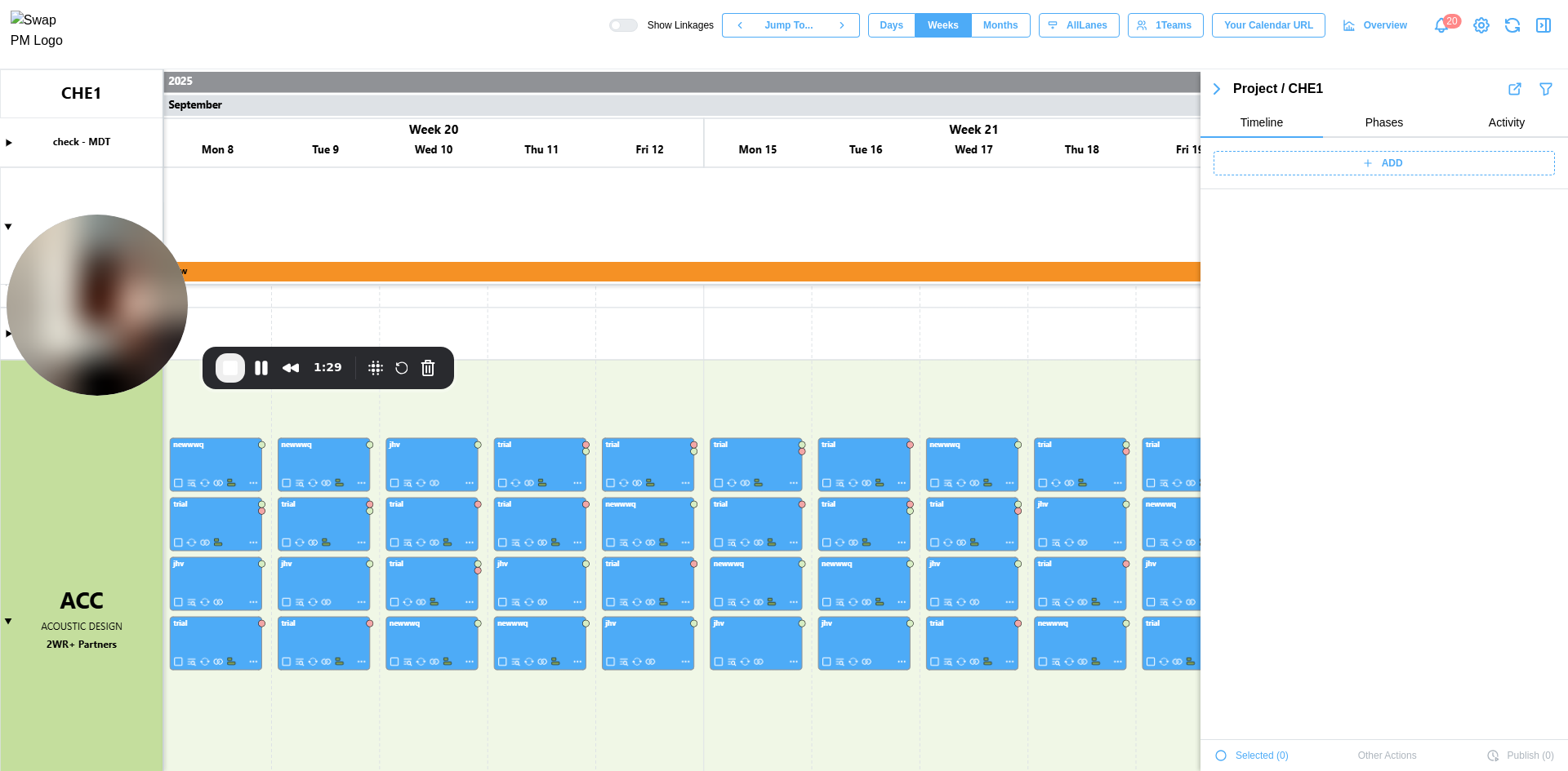
scroll to position [3552, 0]
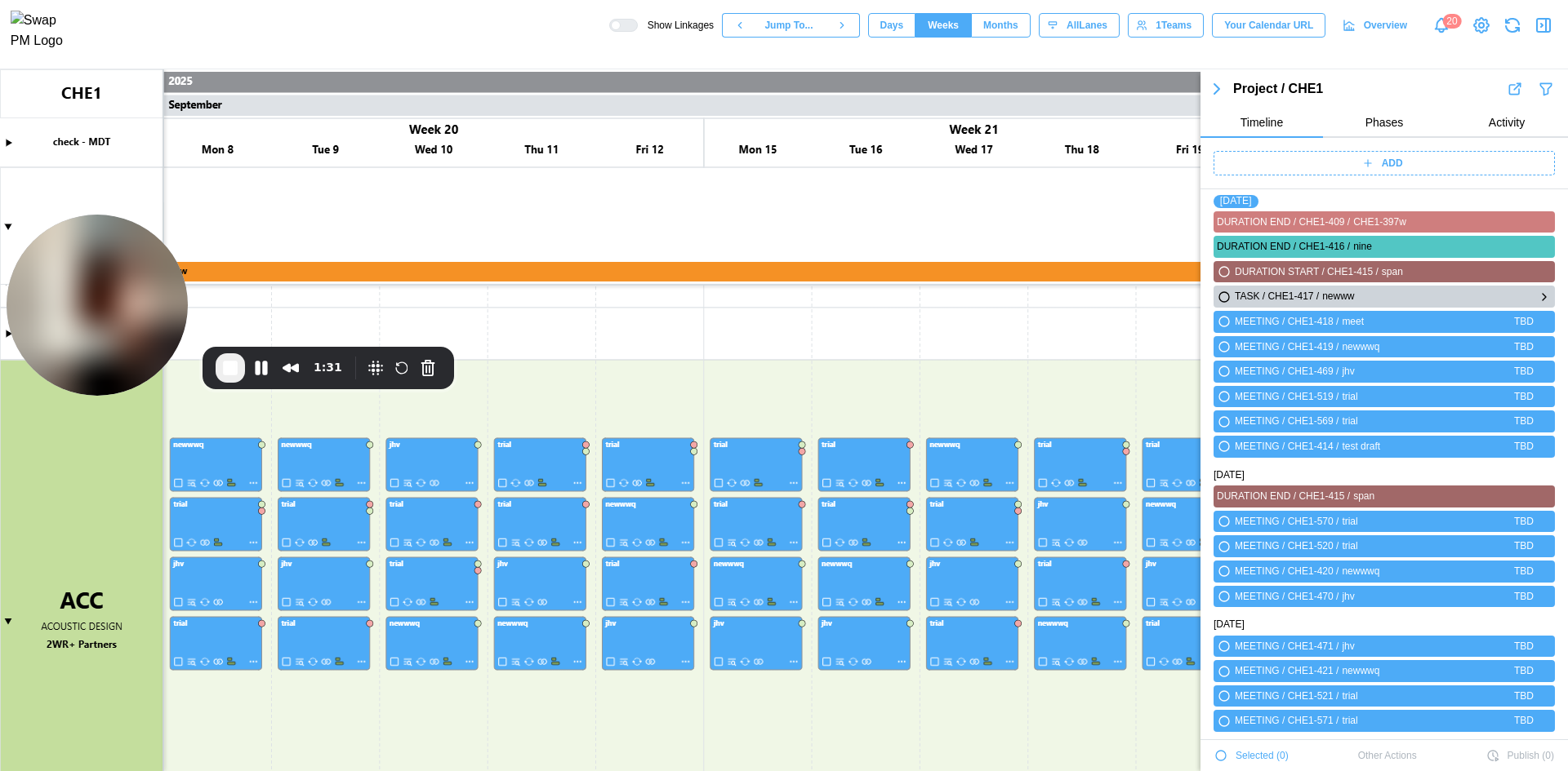
click at [1538, 297] on icon "button" at bounding box center [1544, 297] width 13 height 20
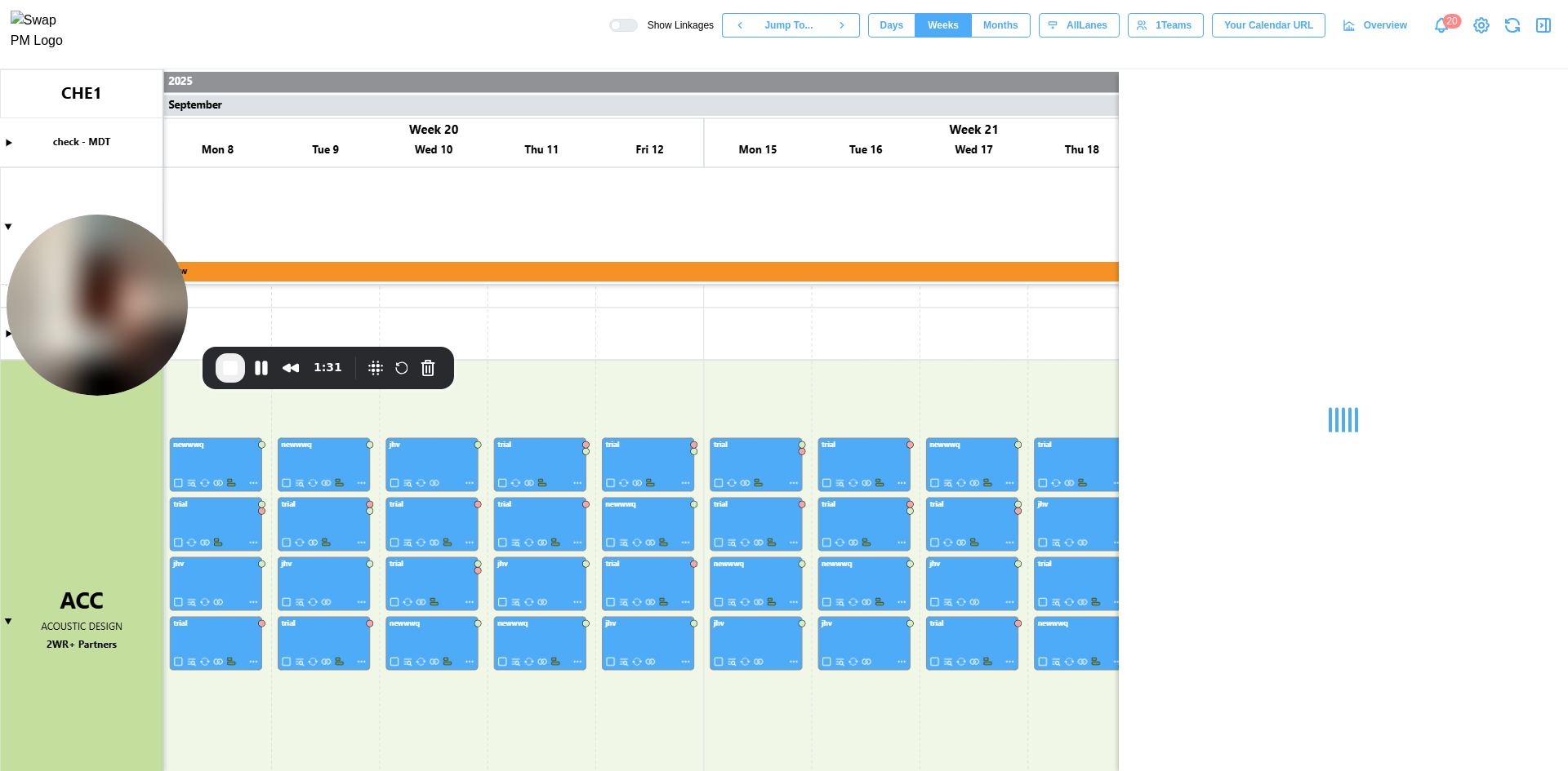
scroll to position [0, 0]
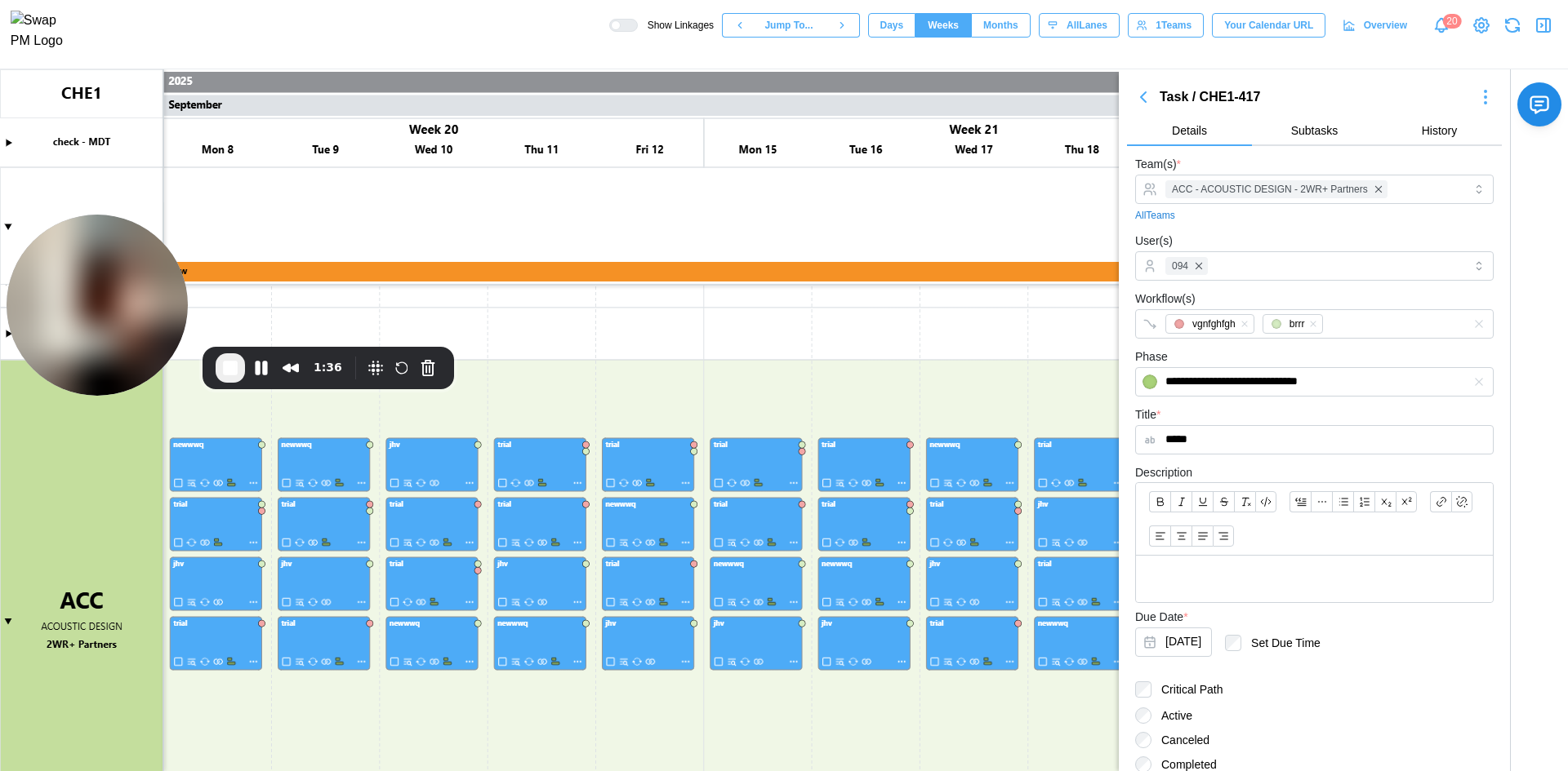
click at [1314, 129] on span "Subtasks" at bounding box center [1314, 130] width 47 height 11
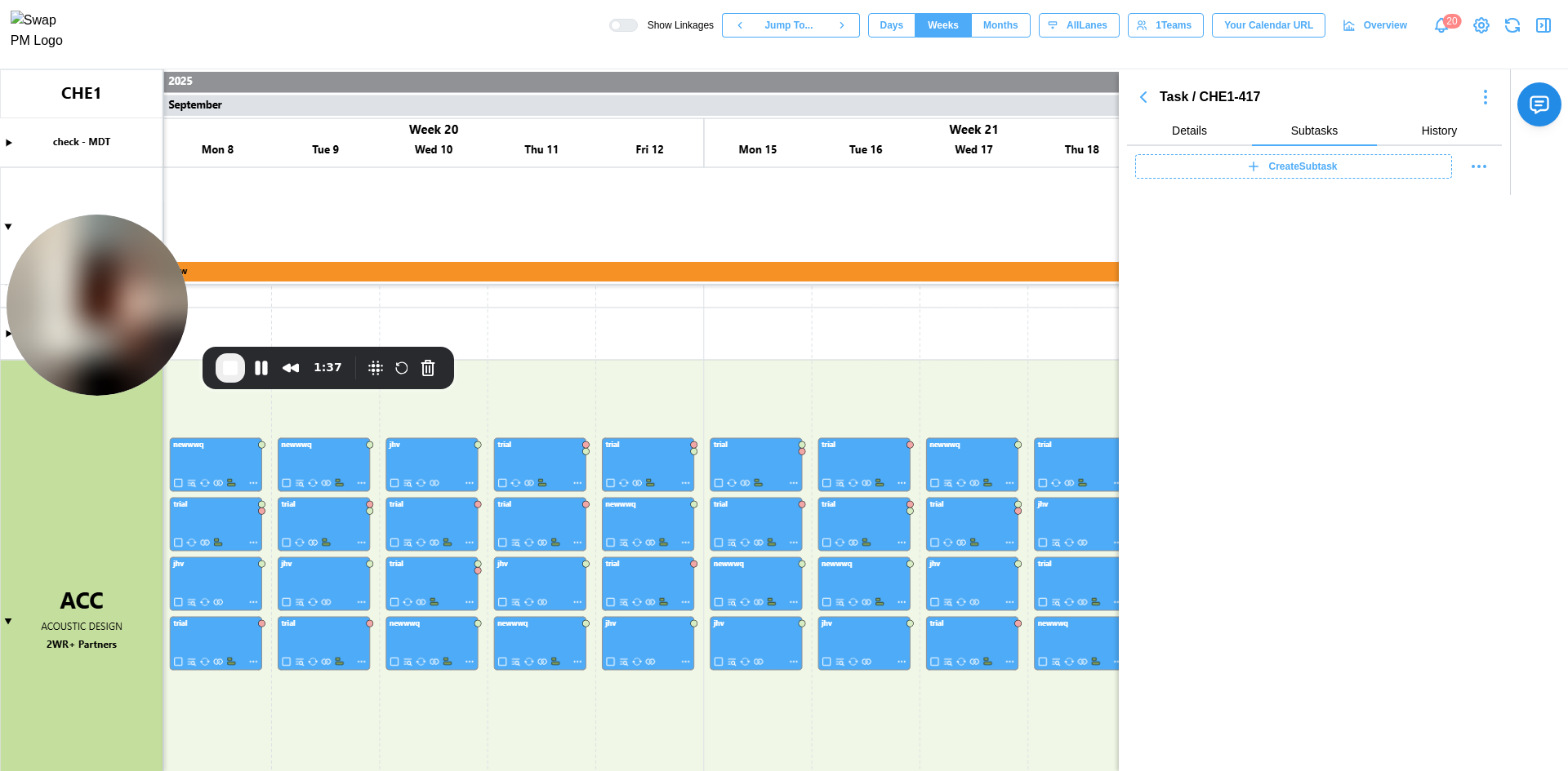
click at [1203, 126] on span "Details" at bounding box center [1189, 130] width 35 height 11
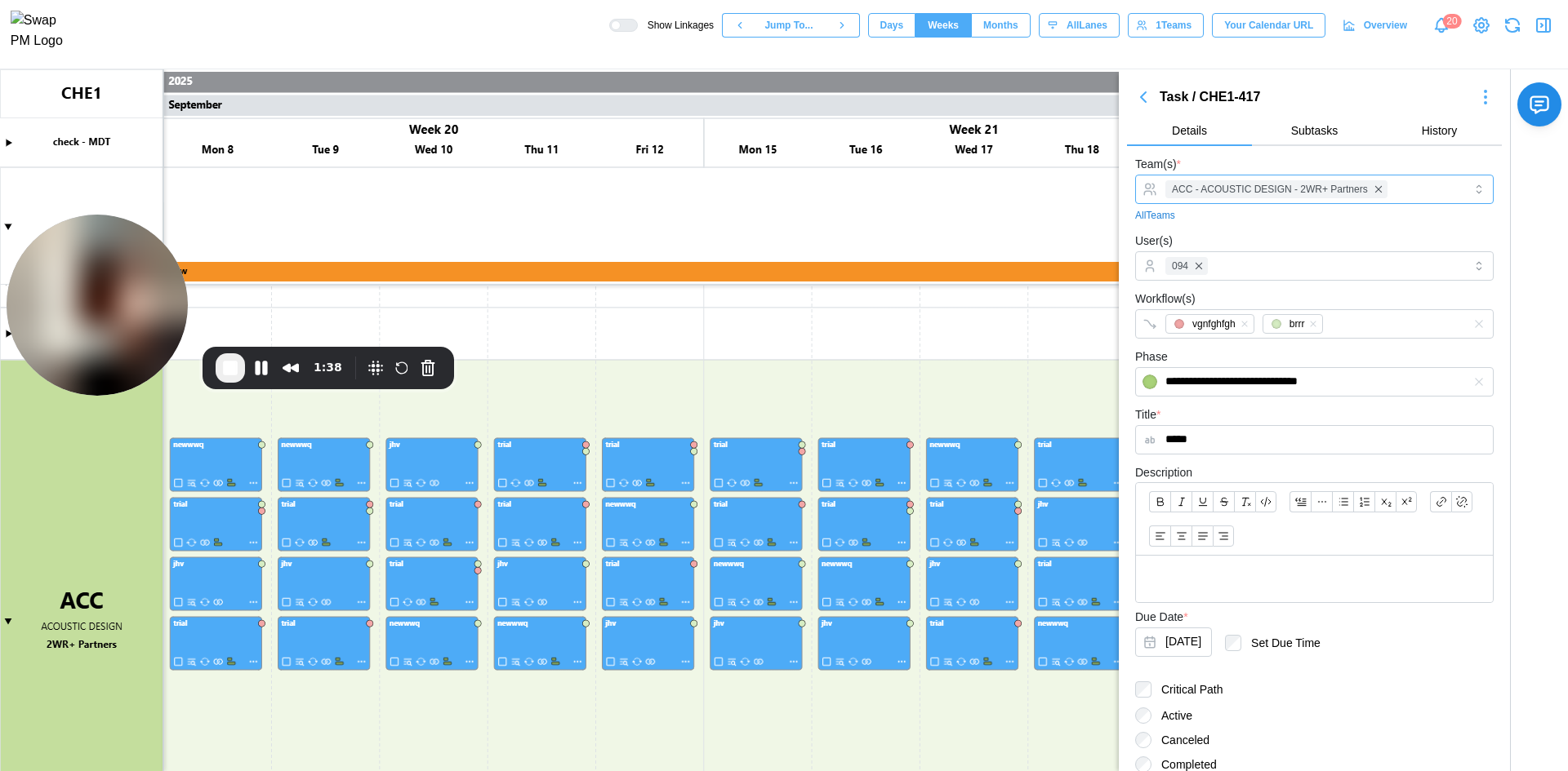
click at [1394, 192] on div "ACC - ACOUSTIC DESIGN - 2WR+ Partners" at bounding box center [1312, 189] width 302 height 27
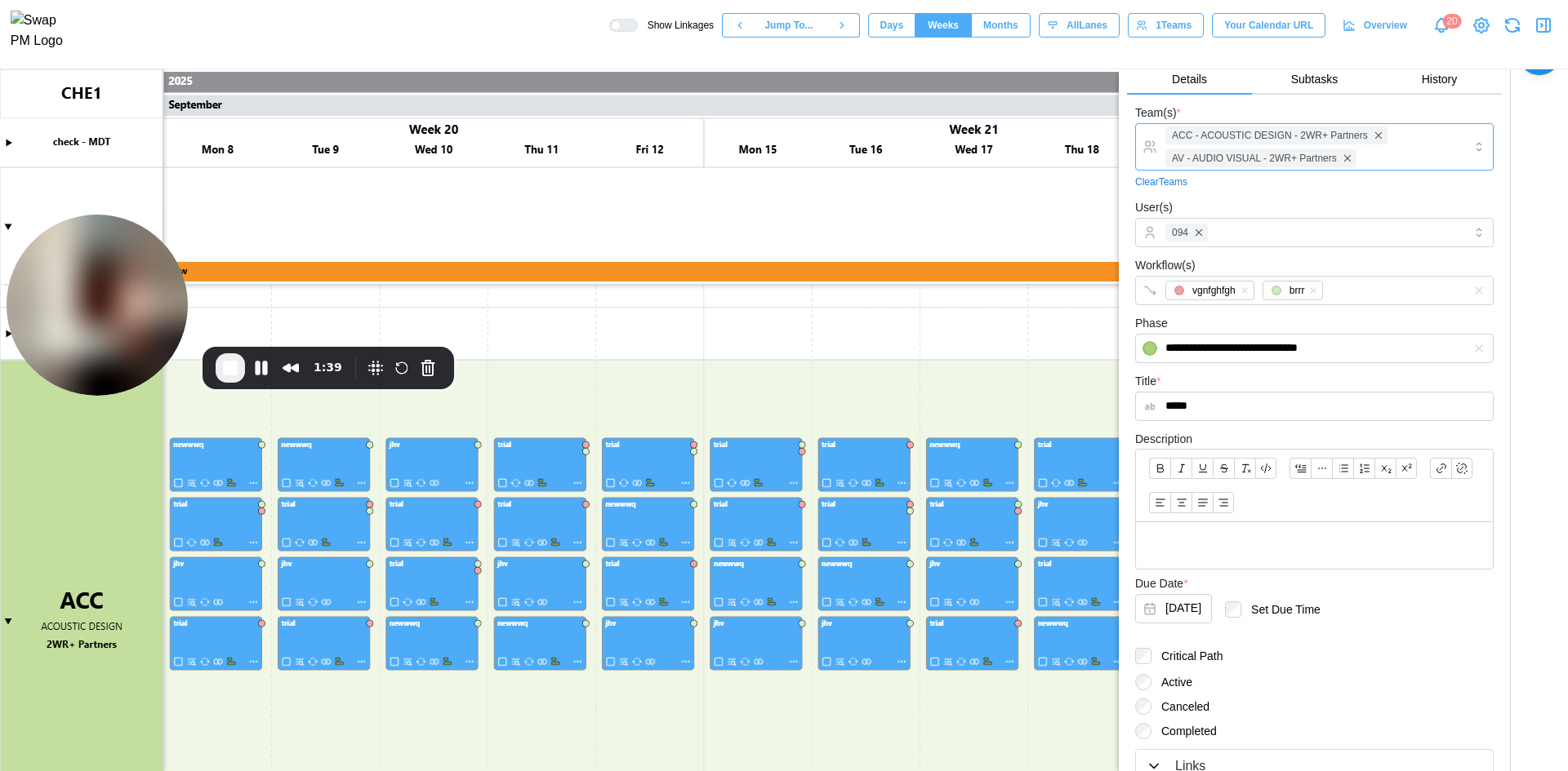
scroll to position [166, 0]
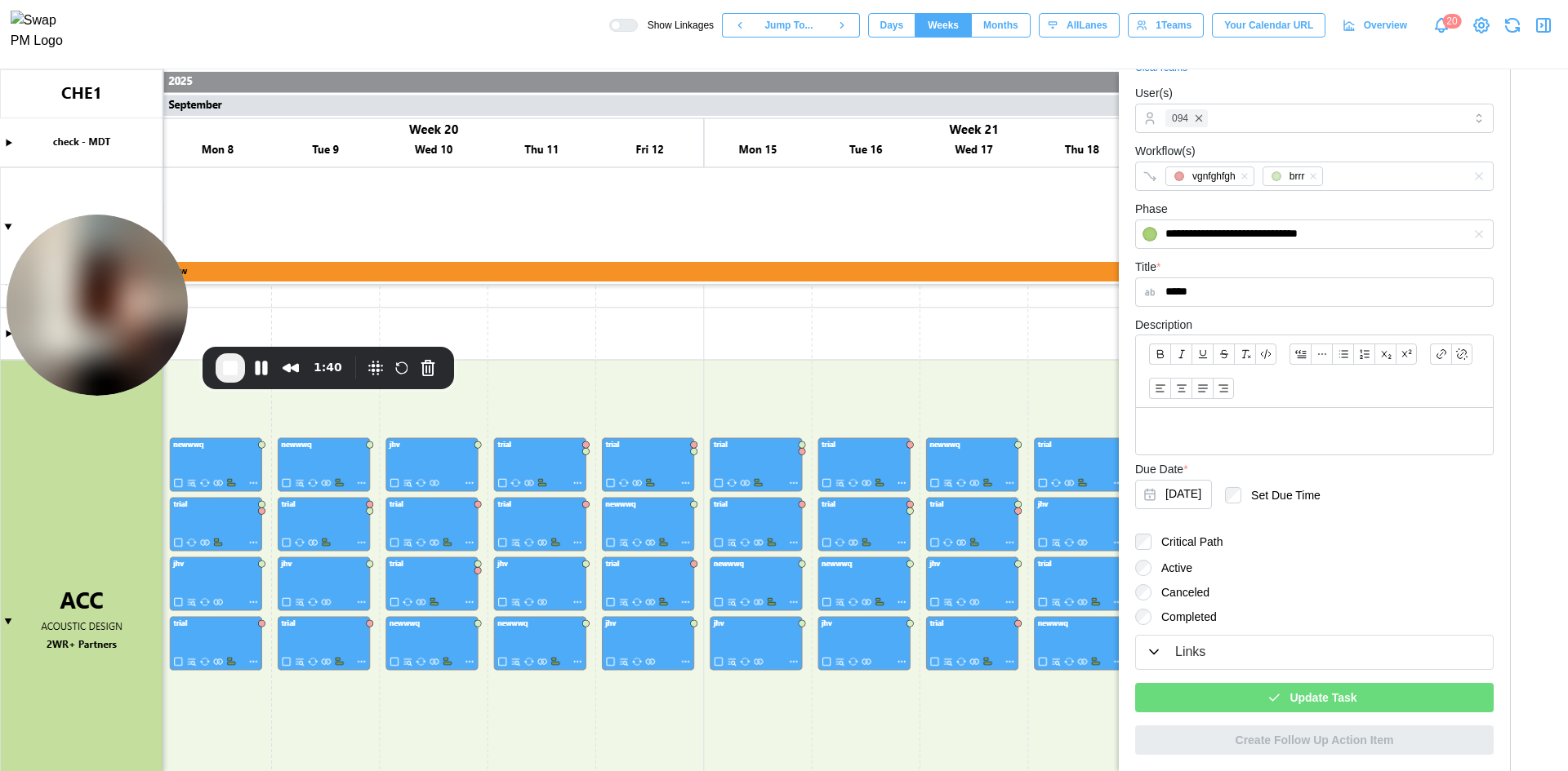
click at [1315, 706] on span "Update Task" at bounding box center [1322, 697] width 67 height 27
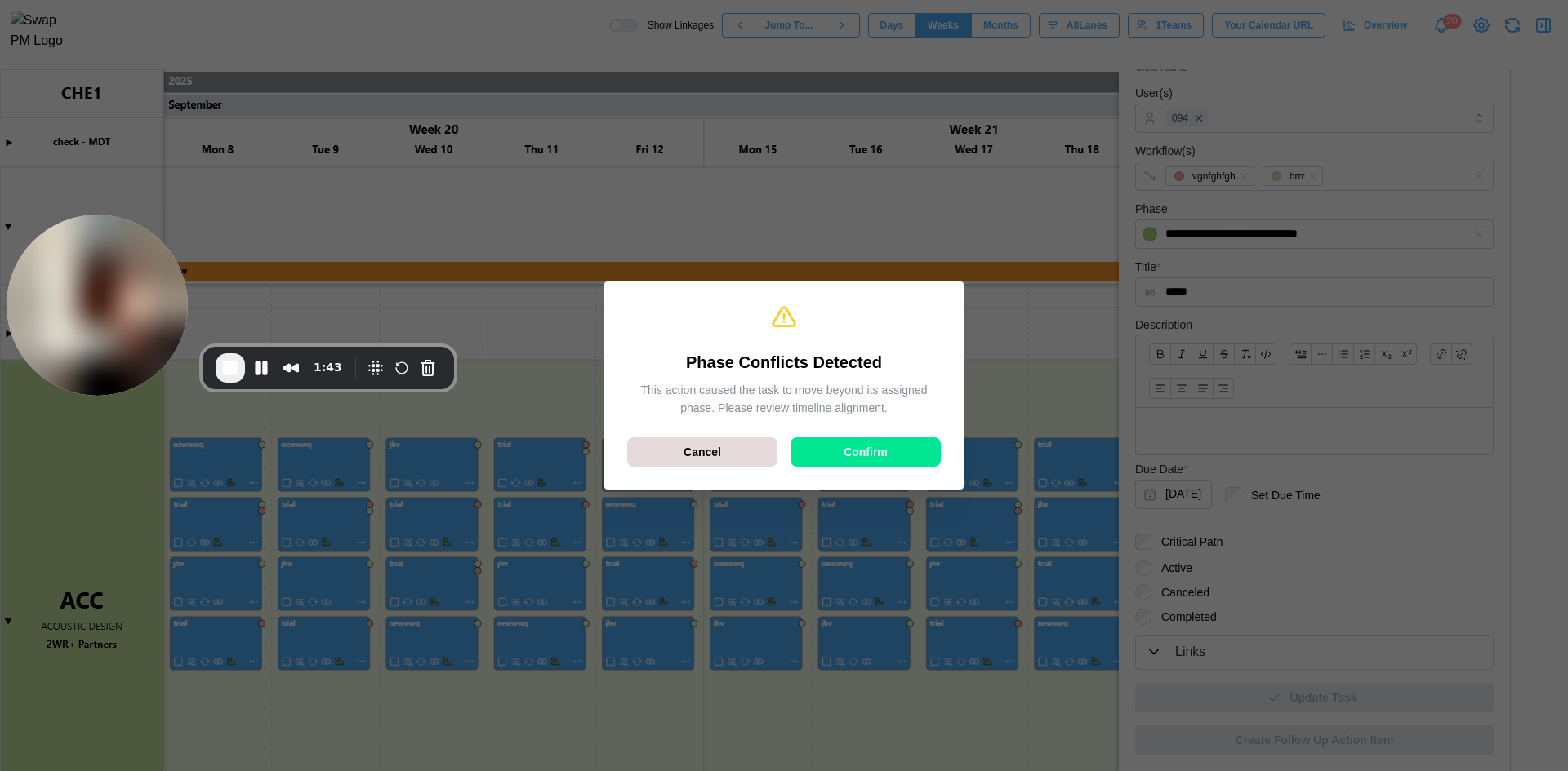
click at [905, 458] on div "Confirm" at bounding box center [866, 451] width 119 height 27
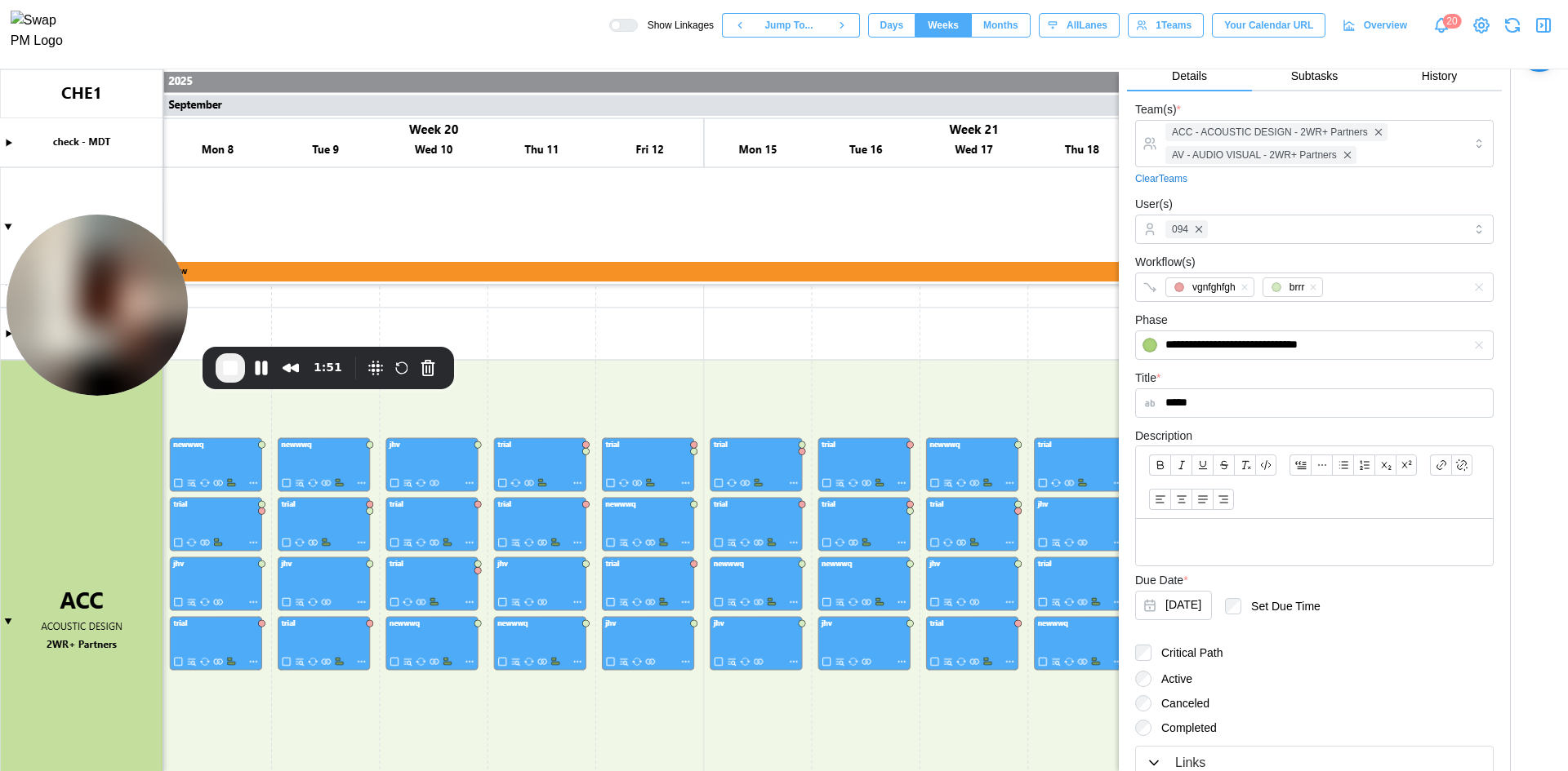
scroll to position [0, 0]
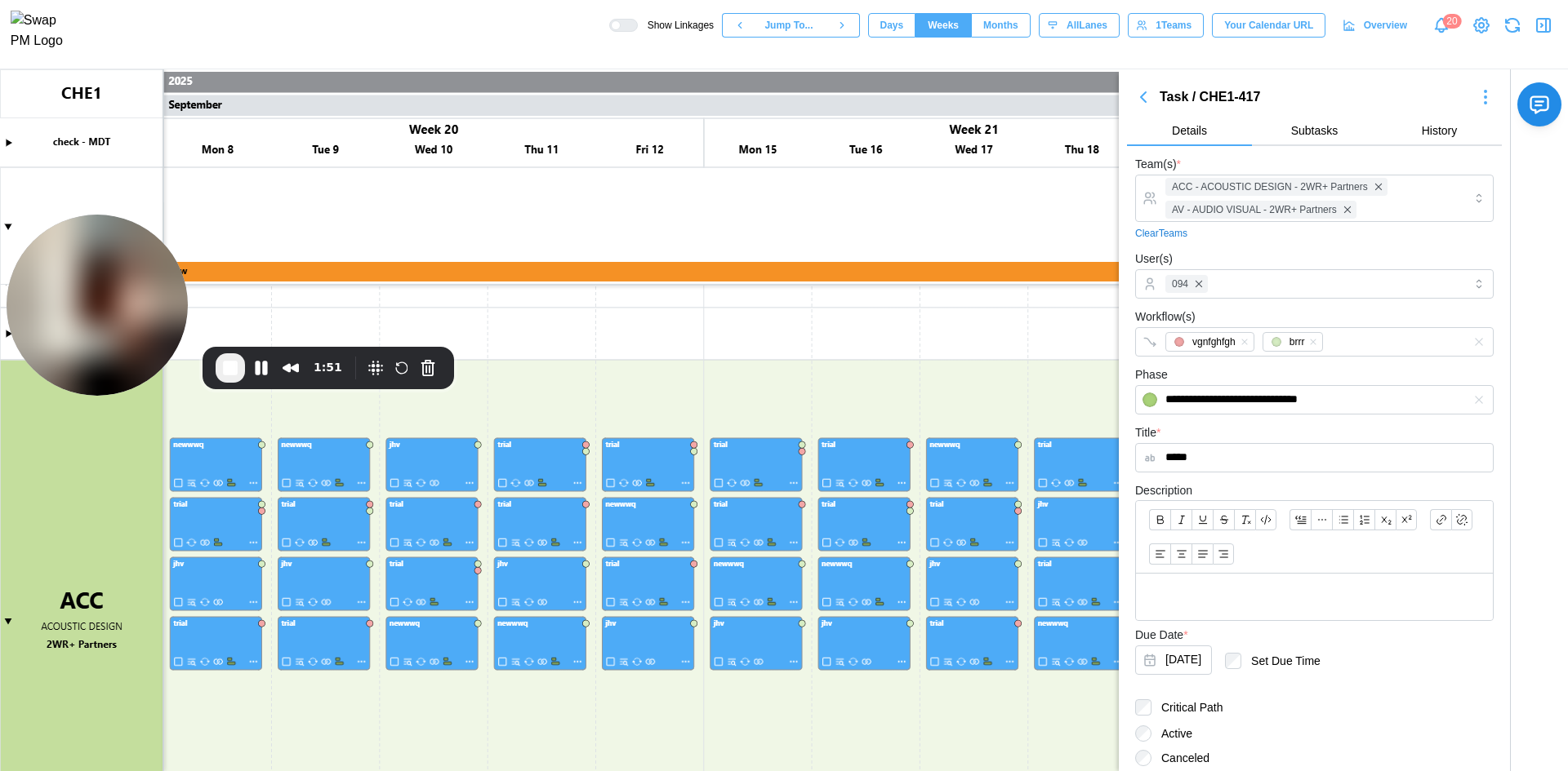
click at [1308, 120] on button "Subtasks" at bounding box center [1314, 131] width 124 height 29
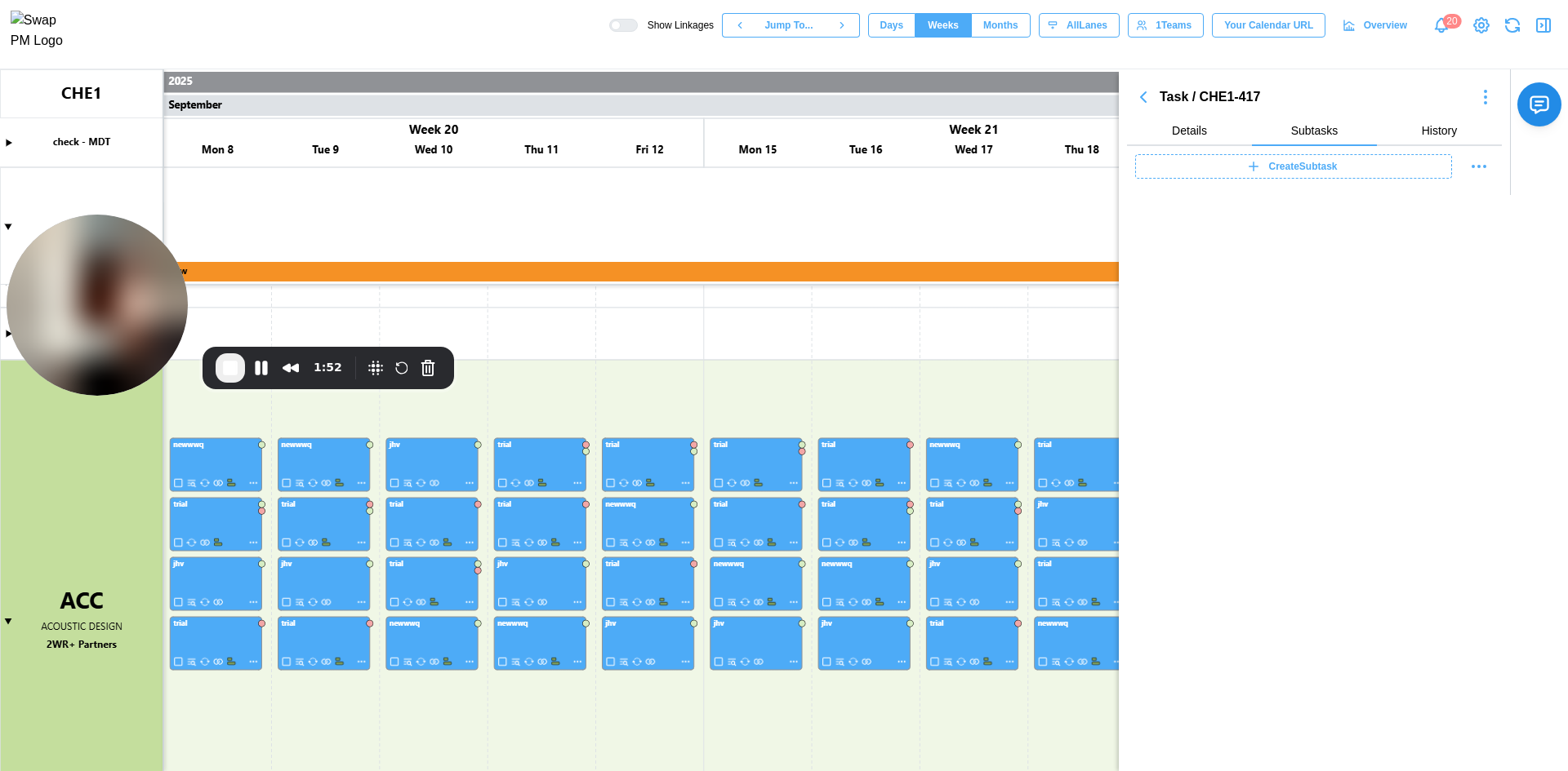
click at [1271, 172] on span "Create Subtask" at bounding box center [1303, 167] width 69 height 23
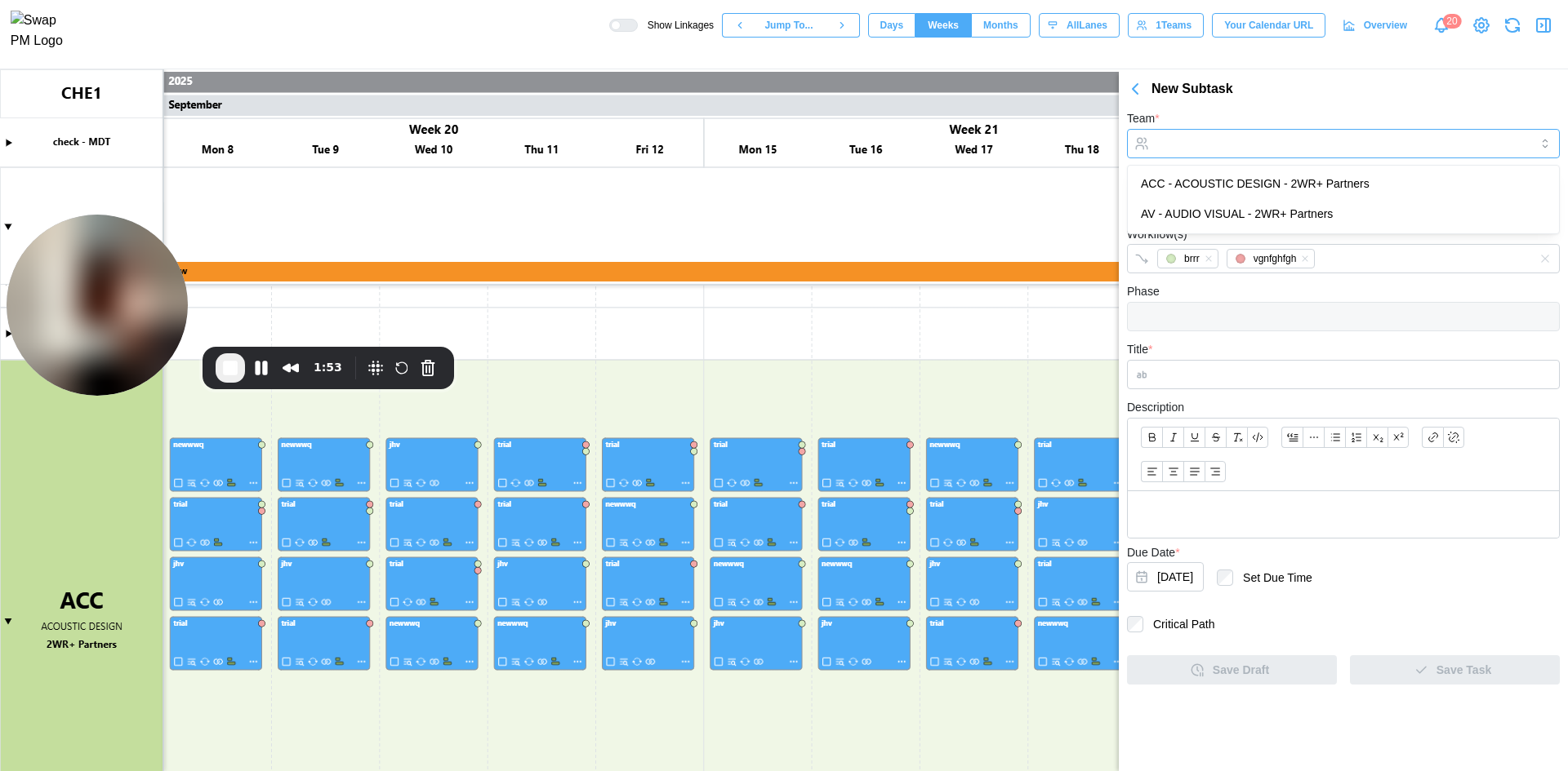
click at [1233, 150] on input "Team *" at bounding box center [1343, 143] width 433 height 29
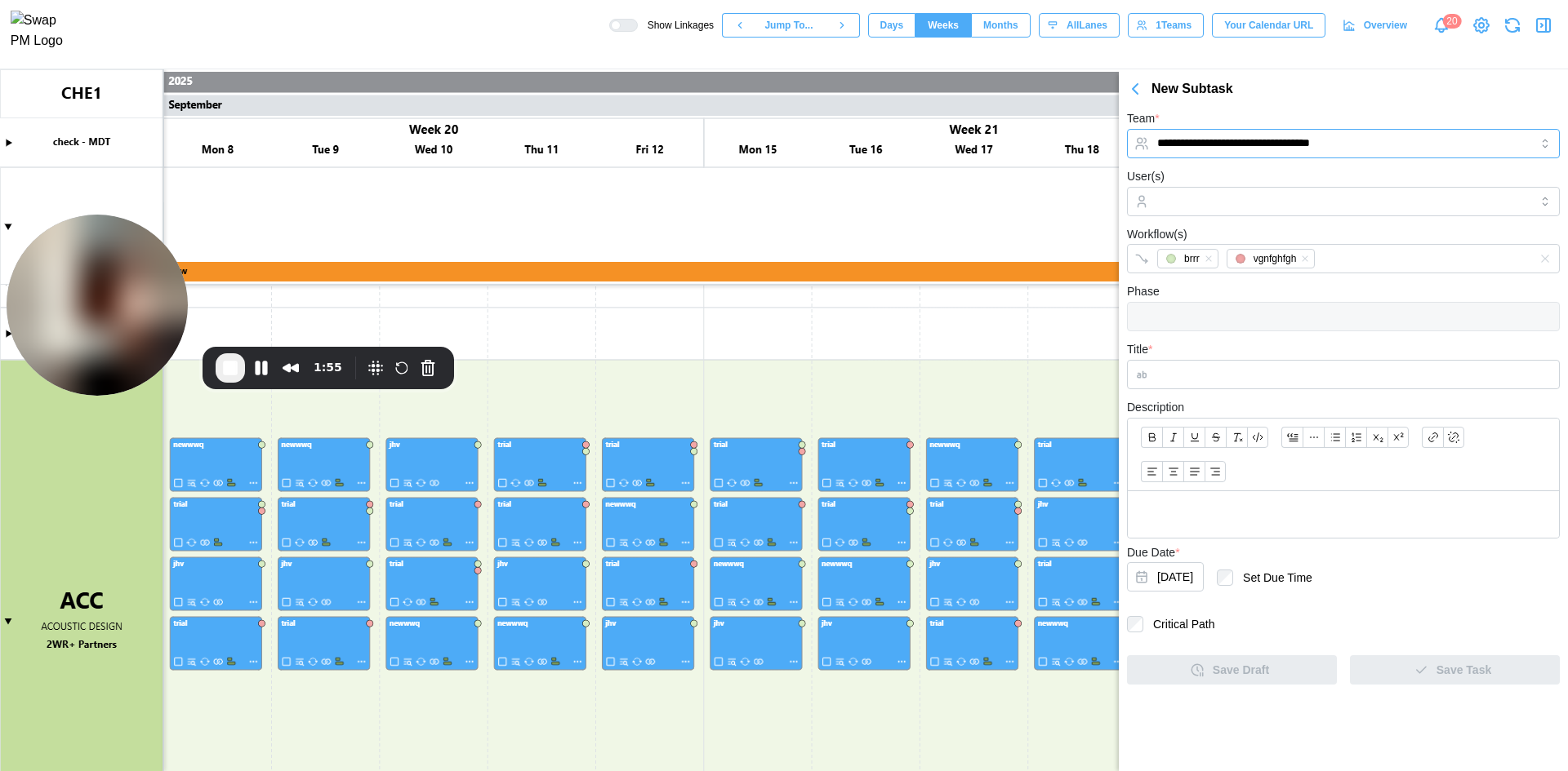
click at [1381, 152] on input "**********" at bounding box center [1343, 143] width 433 height 29
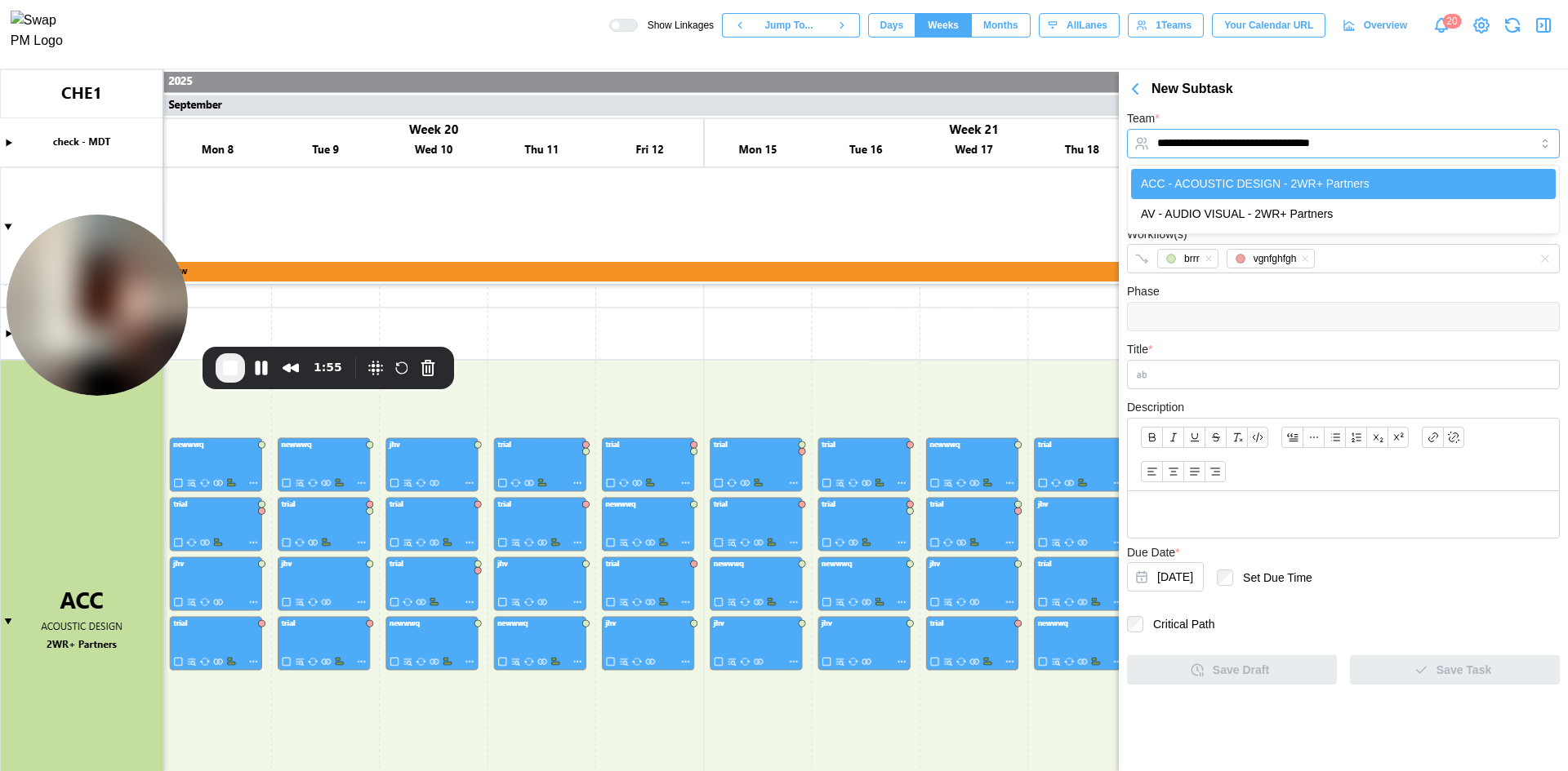
type input "**********"
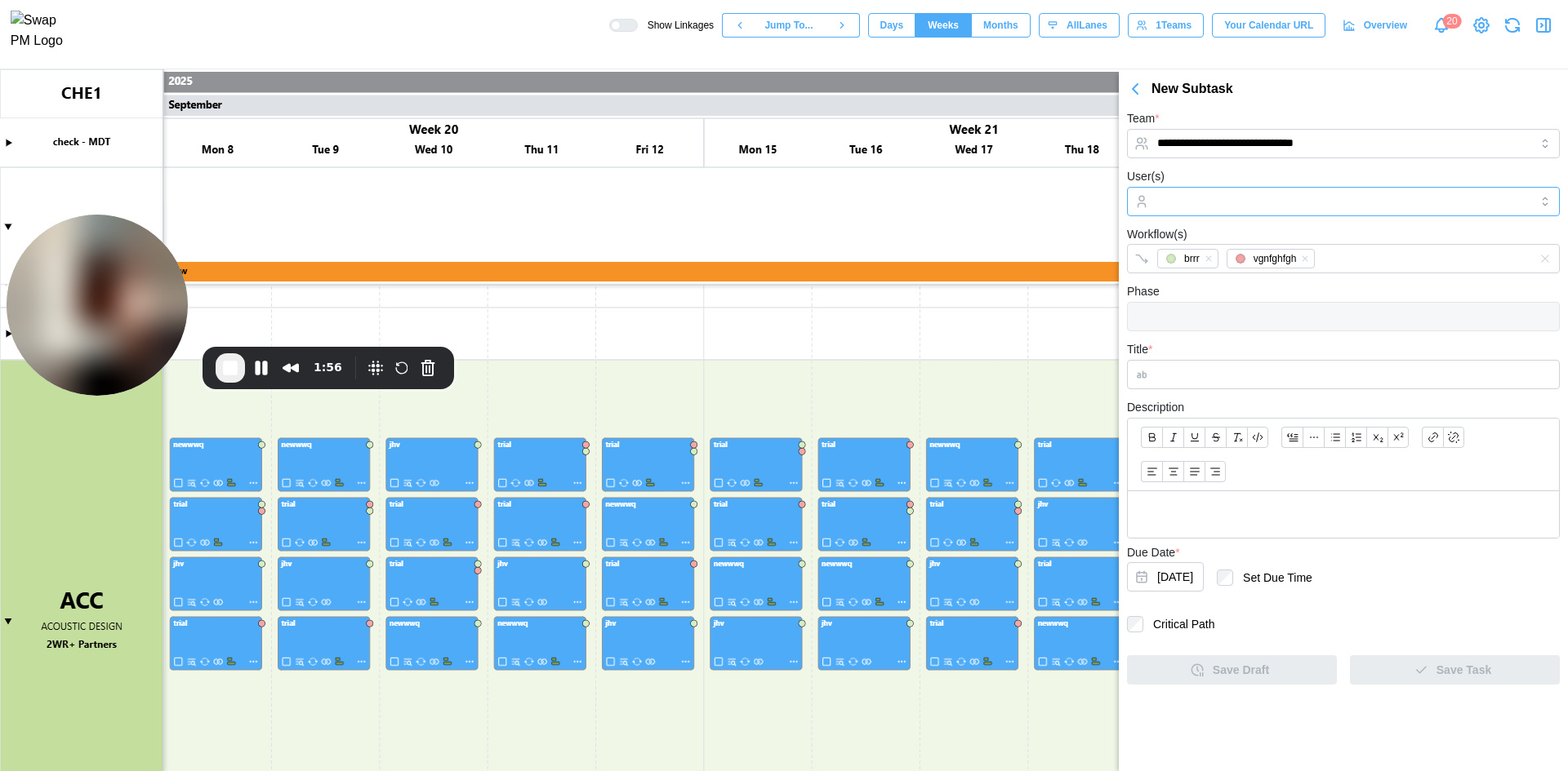
click at [1240, 199] on input "User(s)" at bounding box center [1343, 202] width 372 height 13
click at [1193, 384] on input "Title *" at bounding box center [1343, 374] width 433 height 29
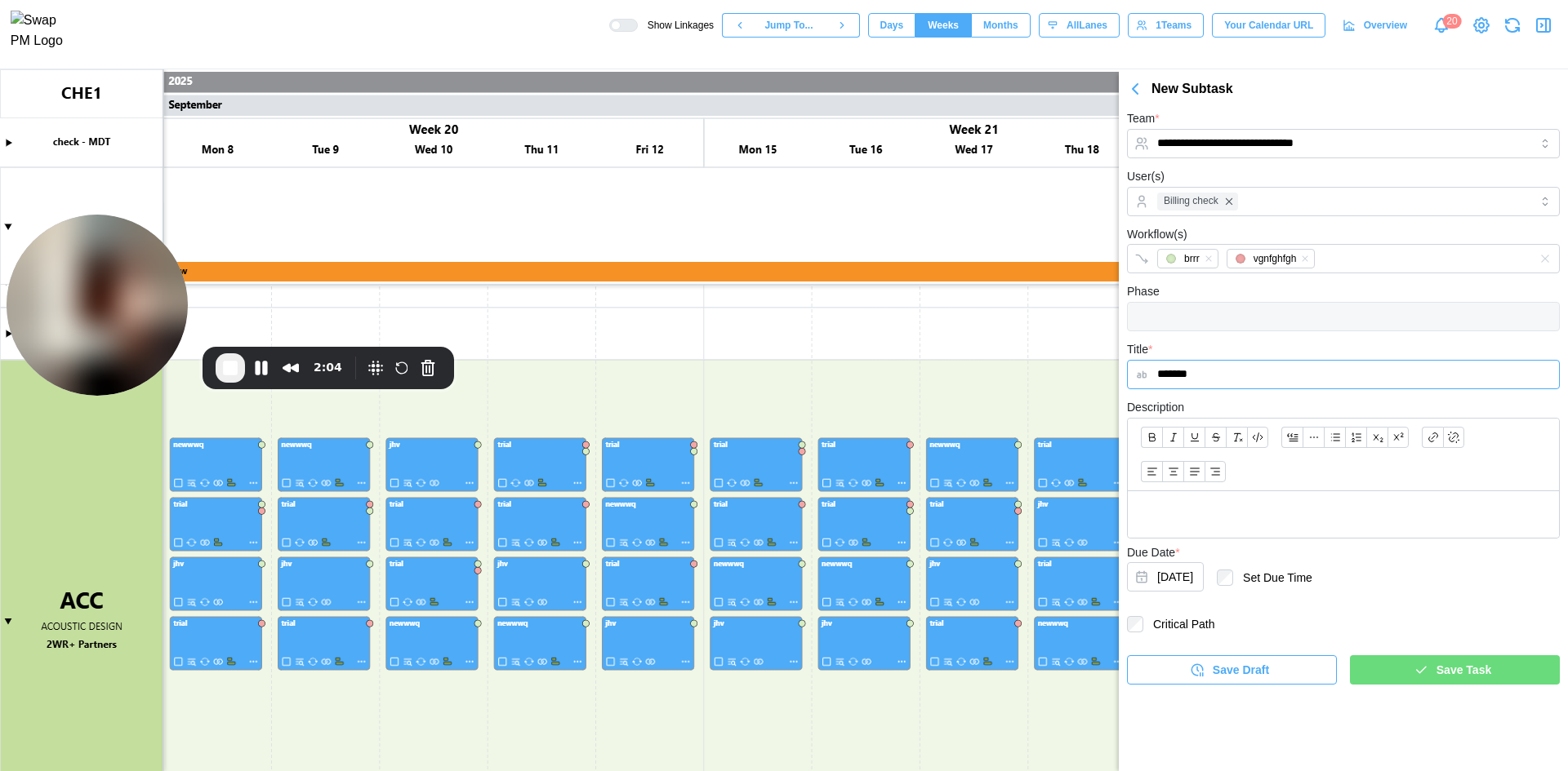
type input "*******"
click at [1458, 670] on span "Save Task" at bounding box center [1463, 669] width 55 height 27
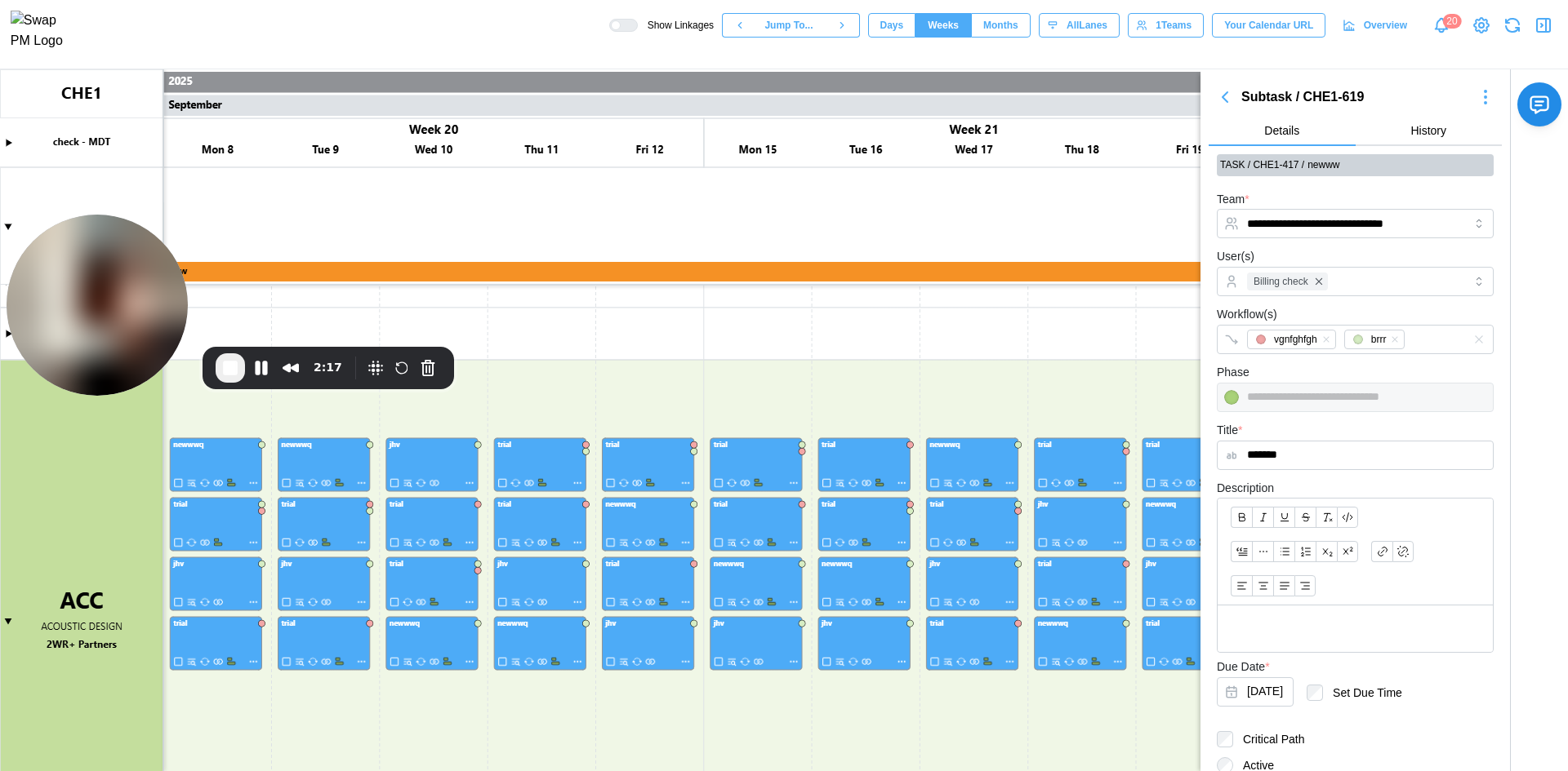
click at [1228, 101] on icon "button" at bounding box center [1225, 97] width 20 height 20
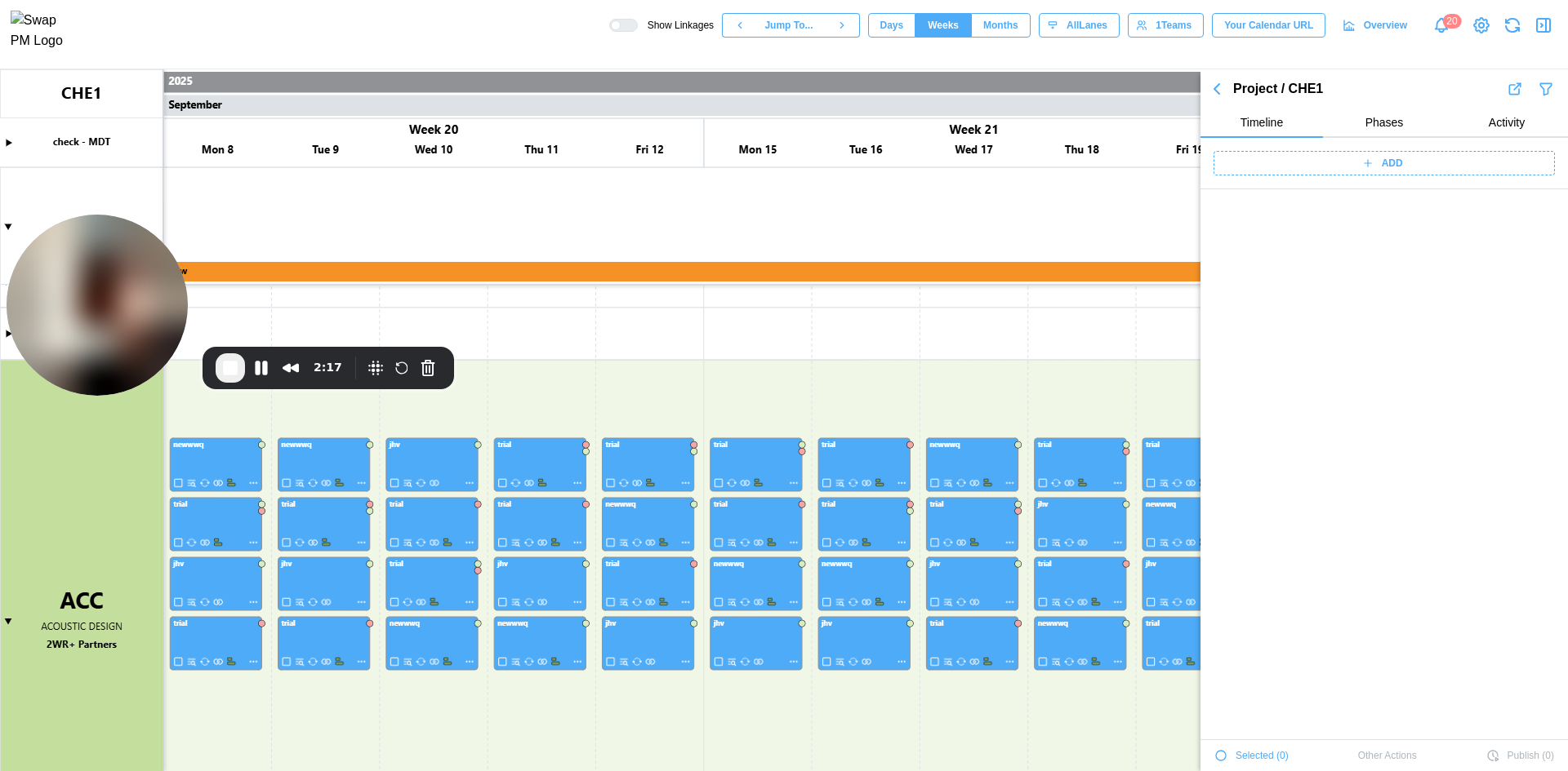
scroll to position [3661, 0]
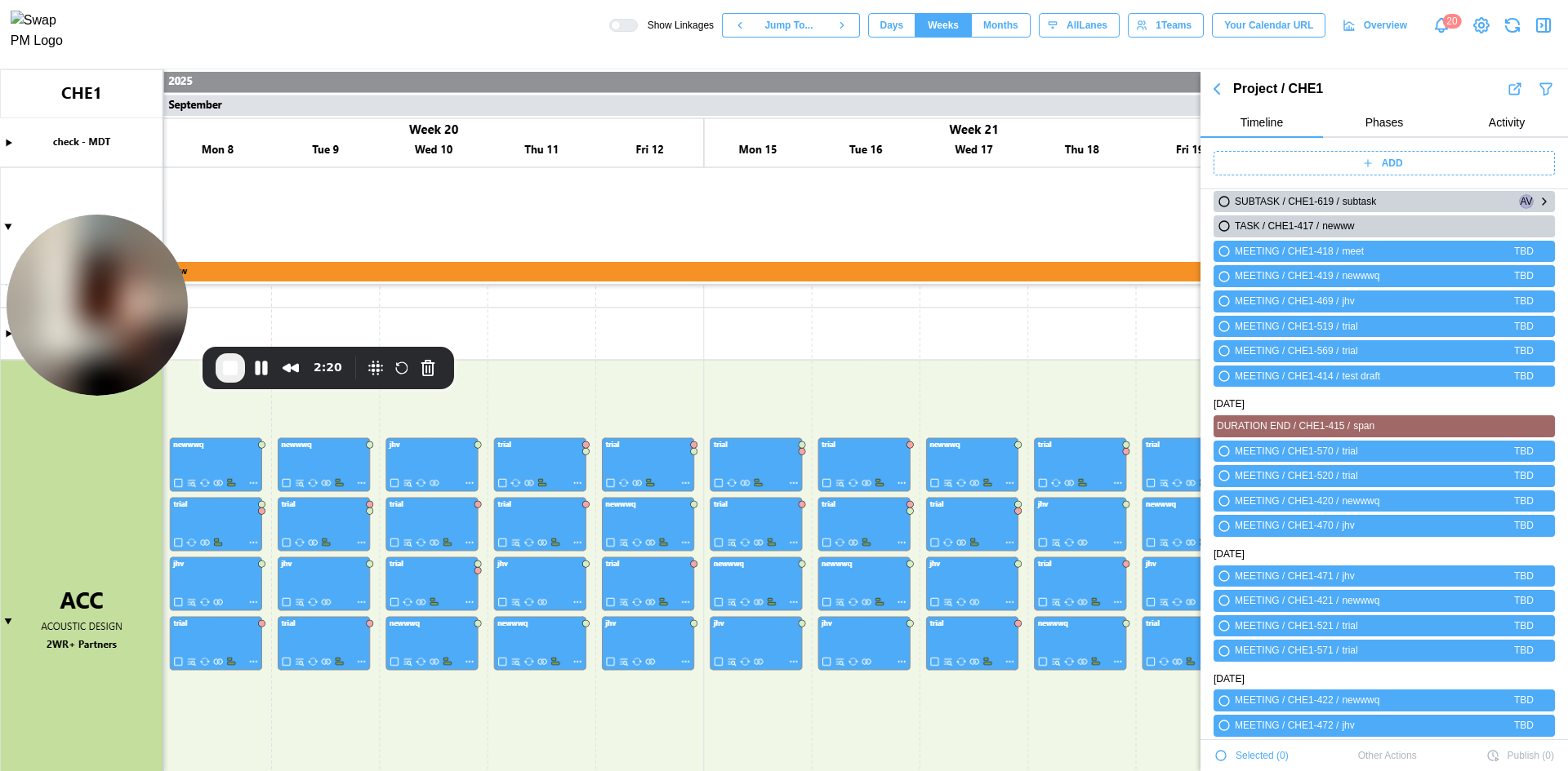
click at [1225, 200] on icon "button" at bounding box center [1224, 202] width 9 height 9
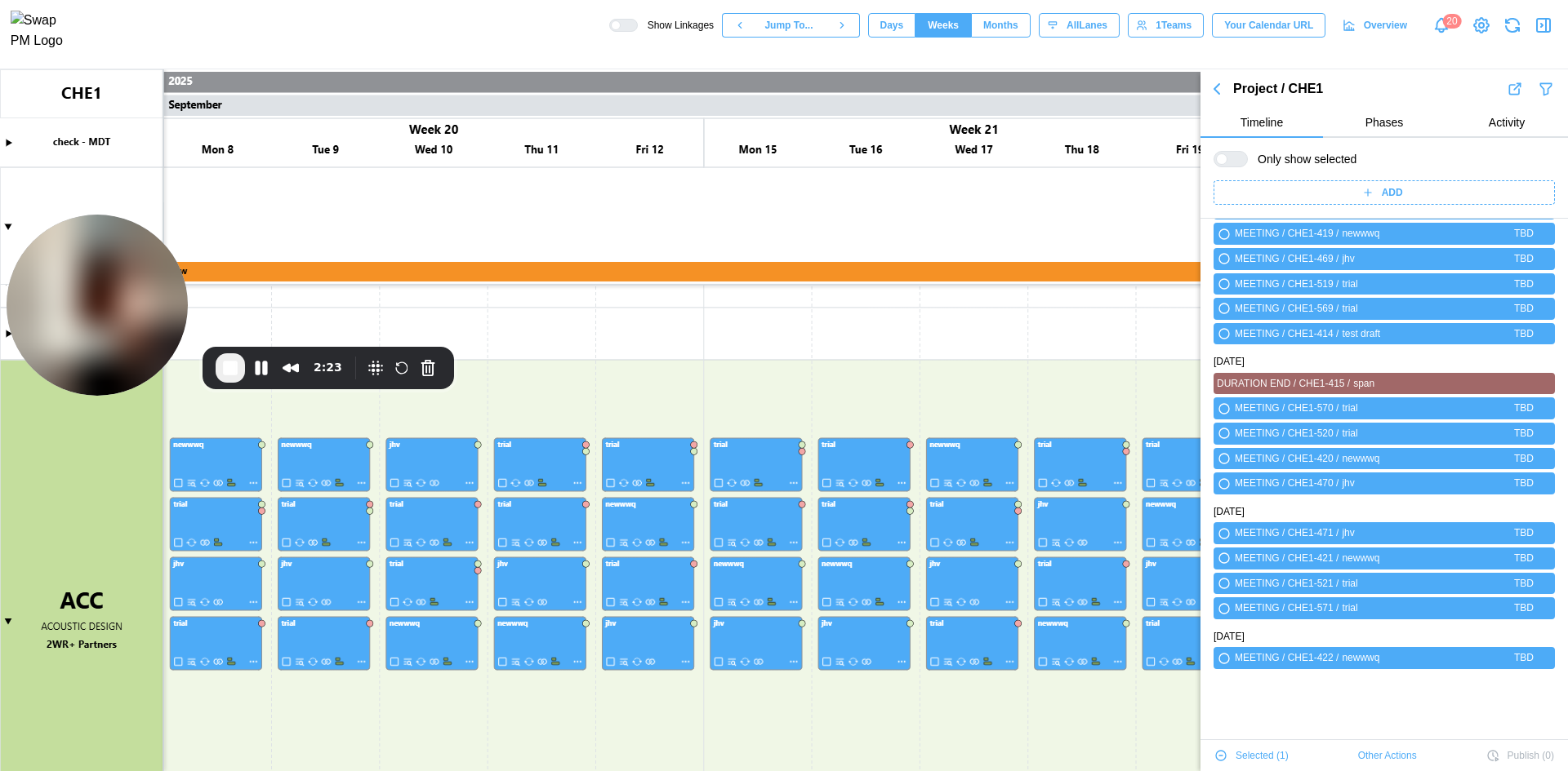
scroll to position [3441, 0]
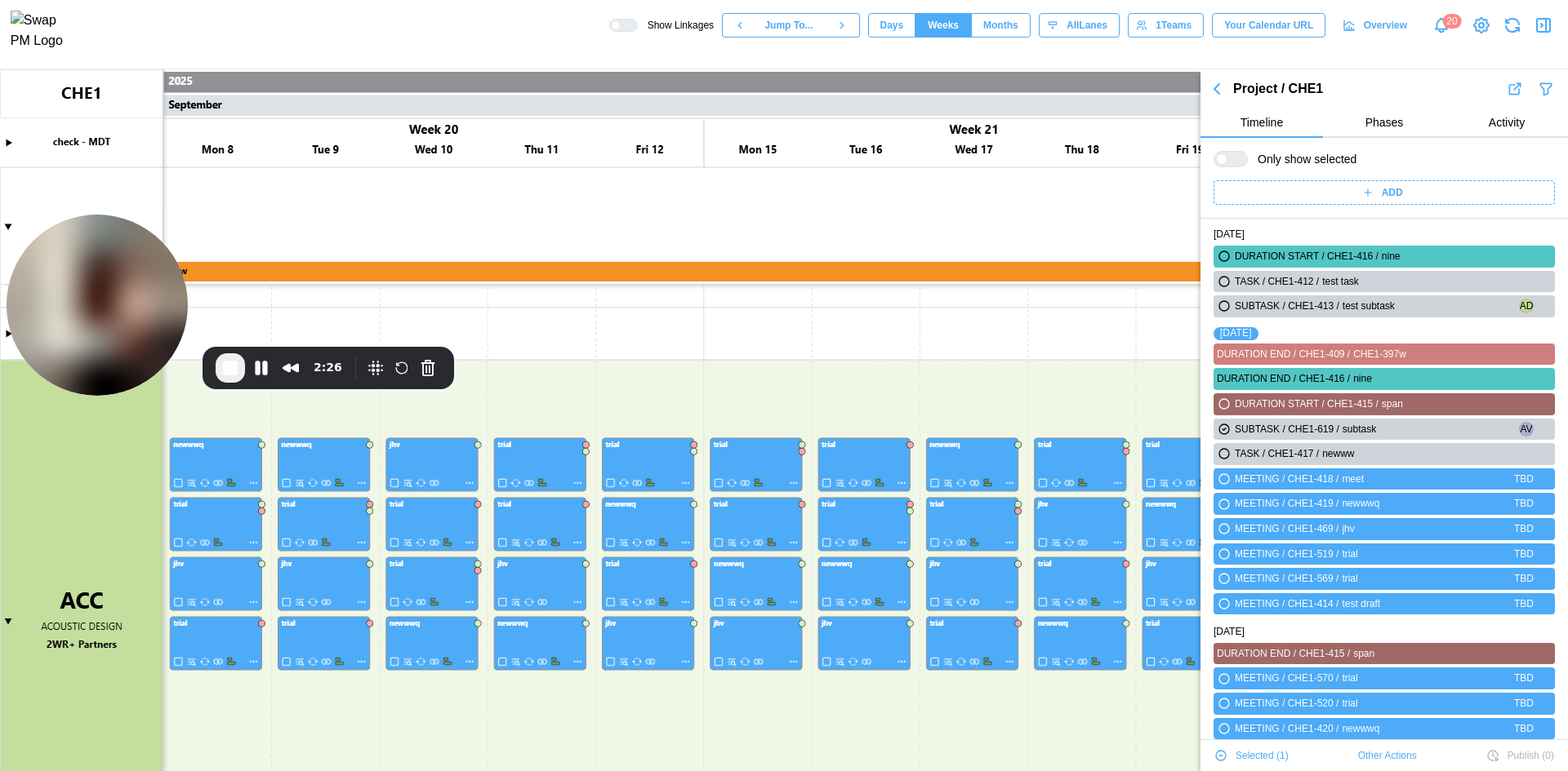
click at [1370, 757] on span "Other Actions" at bounding box center [1387, 756] width 58 height 23
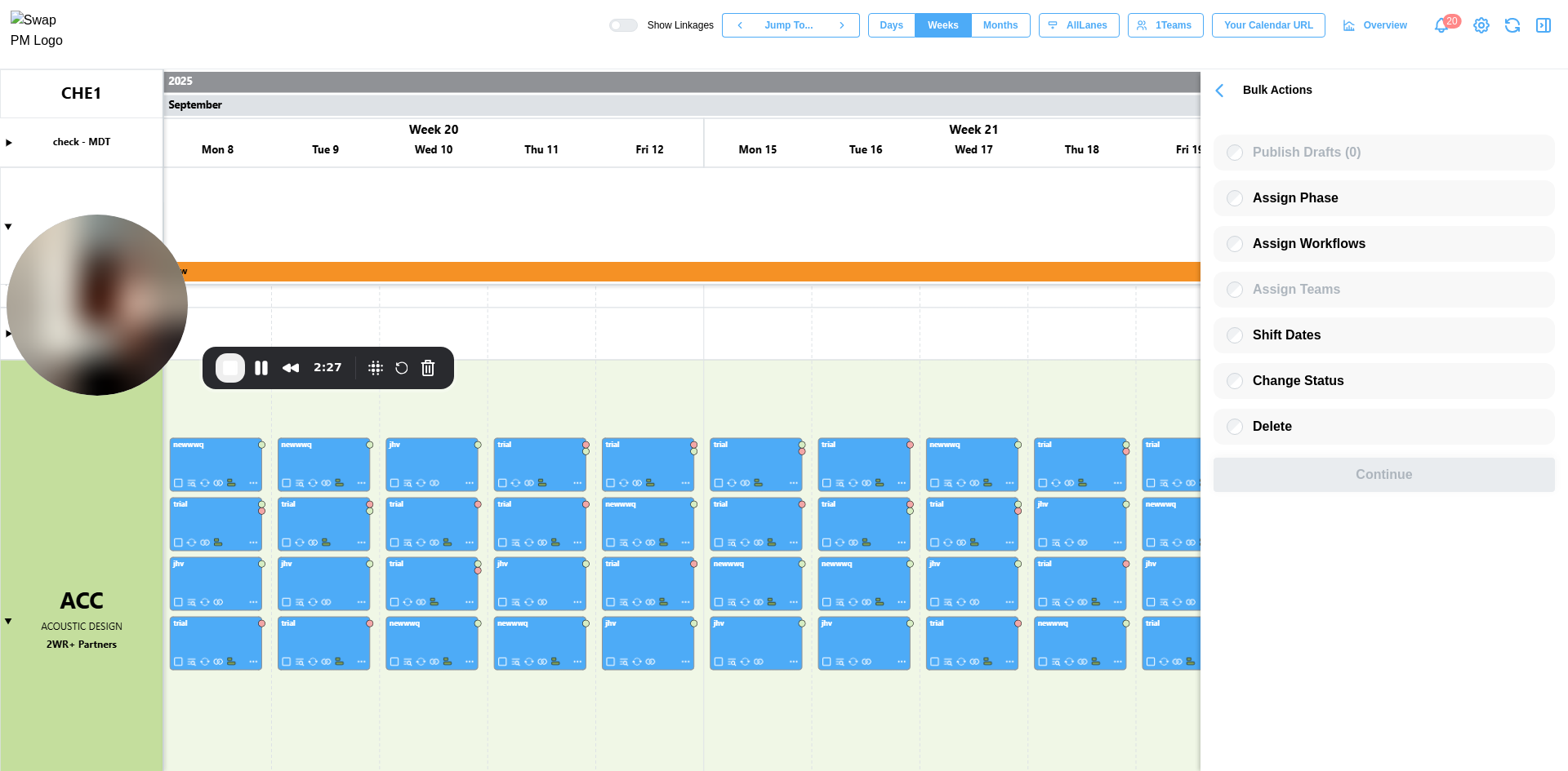
scroll to position [0, 0]
click at [1215, 92] on icon "button" at bounding box center [1219, 90] width 23 height 23
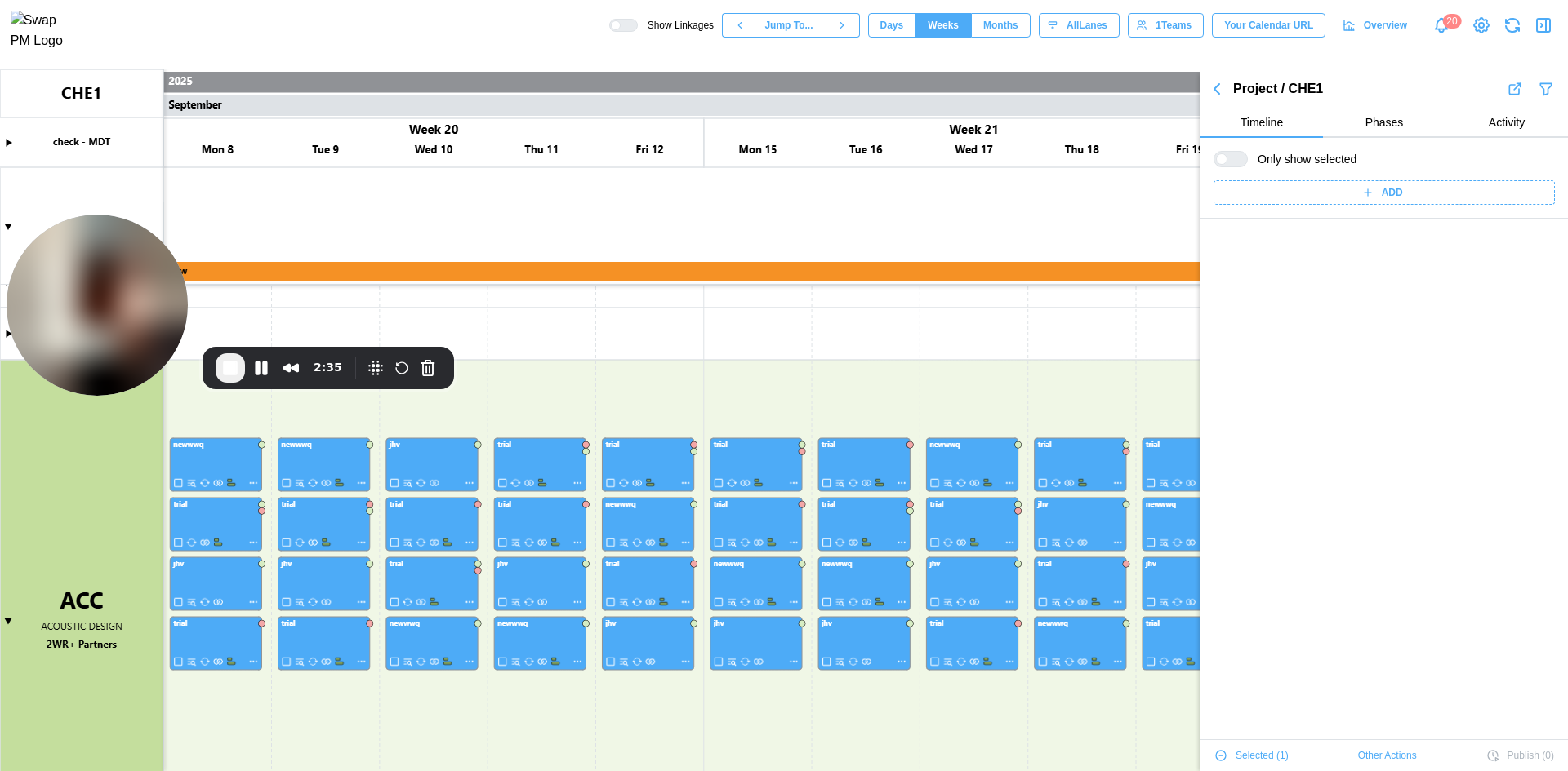
scroll to position [3661, 0]
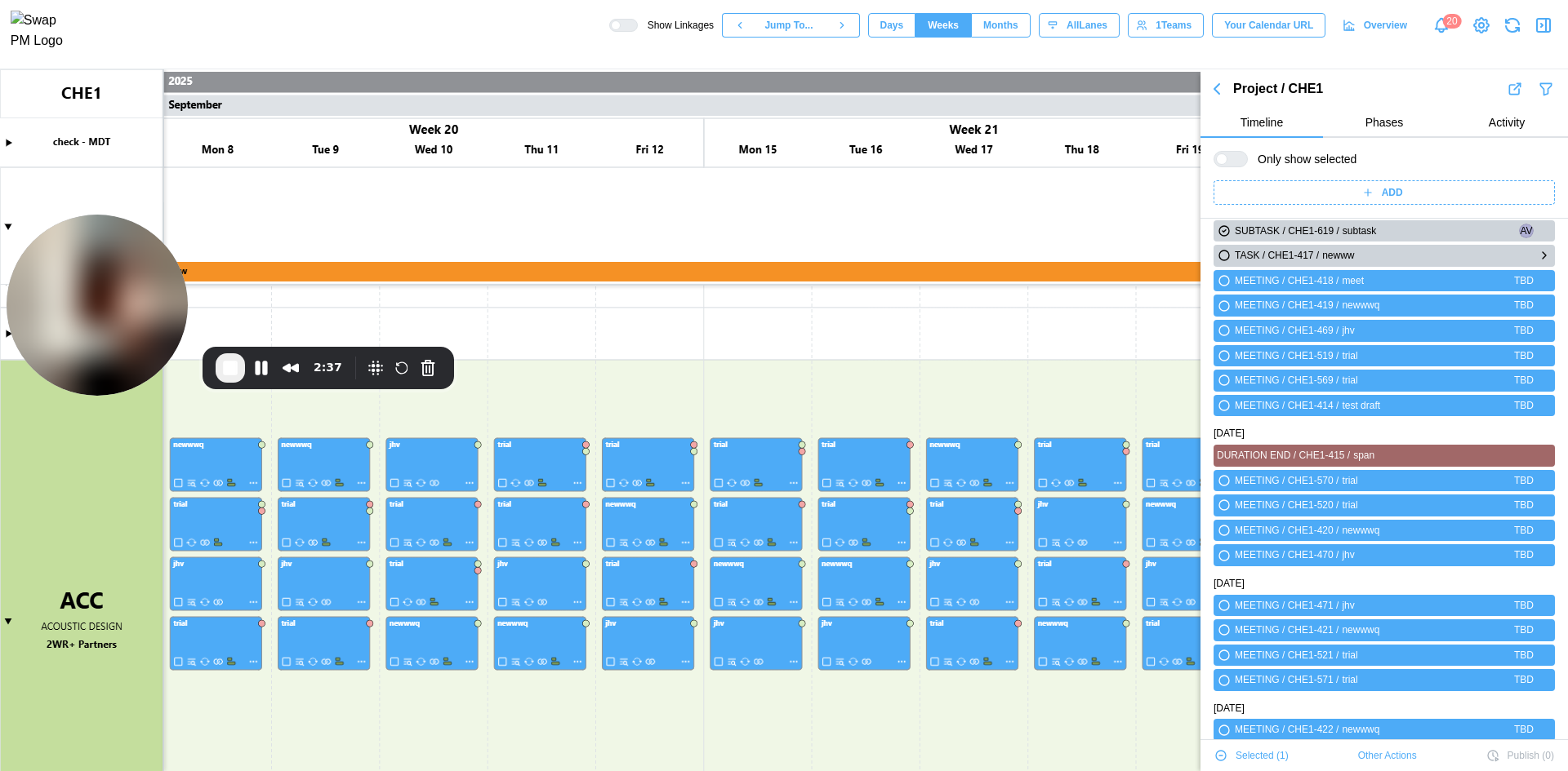
click at [1228, 254] on icon "button" at bounding box center [1224, 255] width 9 height 9
click at [1376, 751] on span "Other Actions" at bounding box center [1387, 756] width 58 height 23
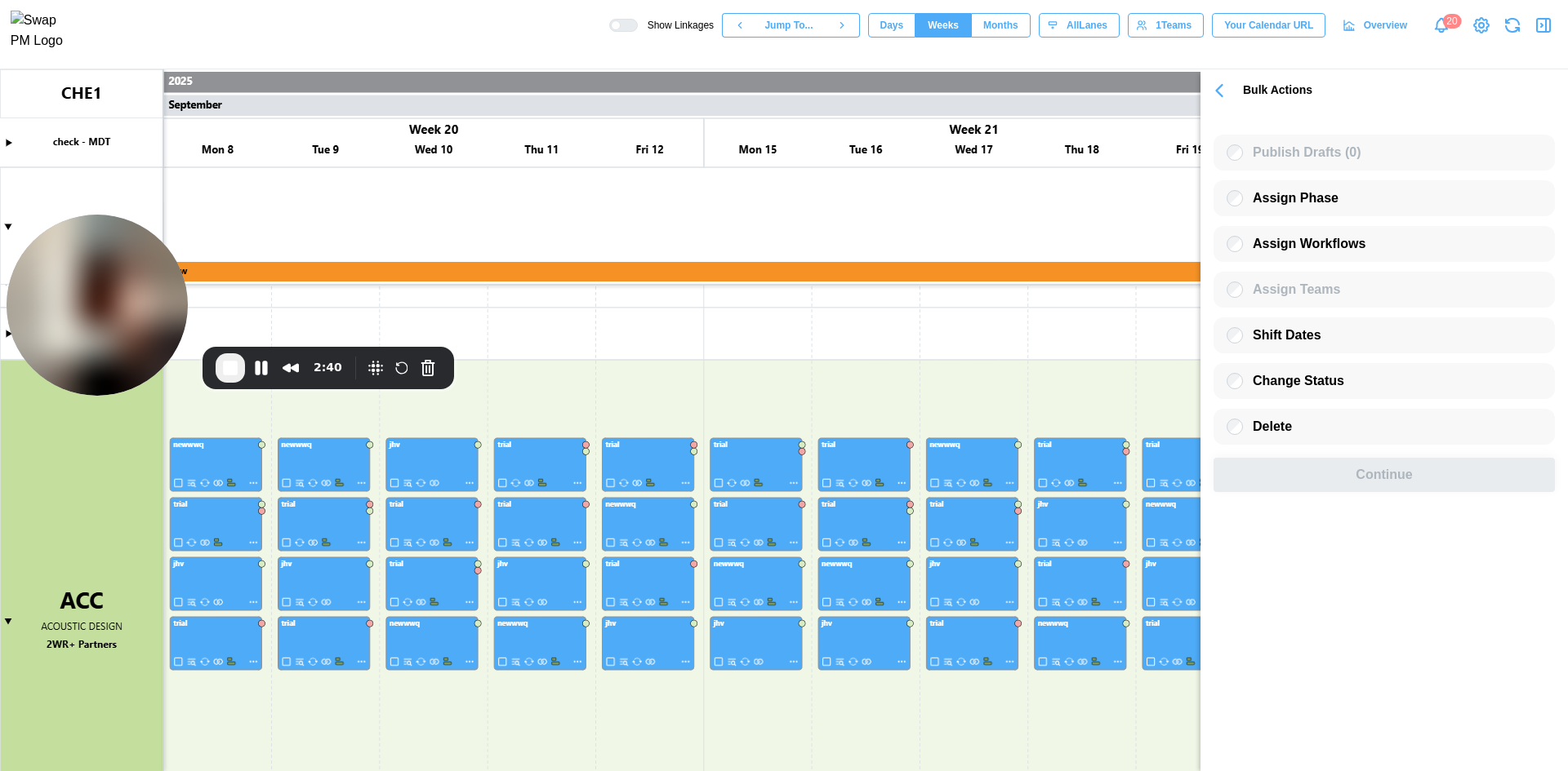
scroll to position [0, 0]
click at [1227, 84] on icon "button" at bounding box center [1219, 90] width 23 height 23
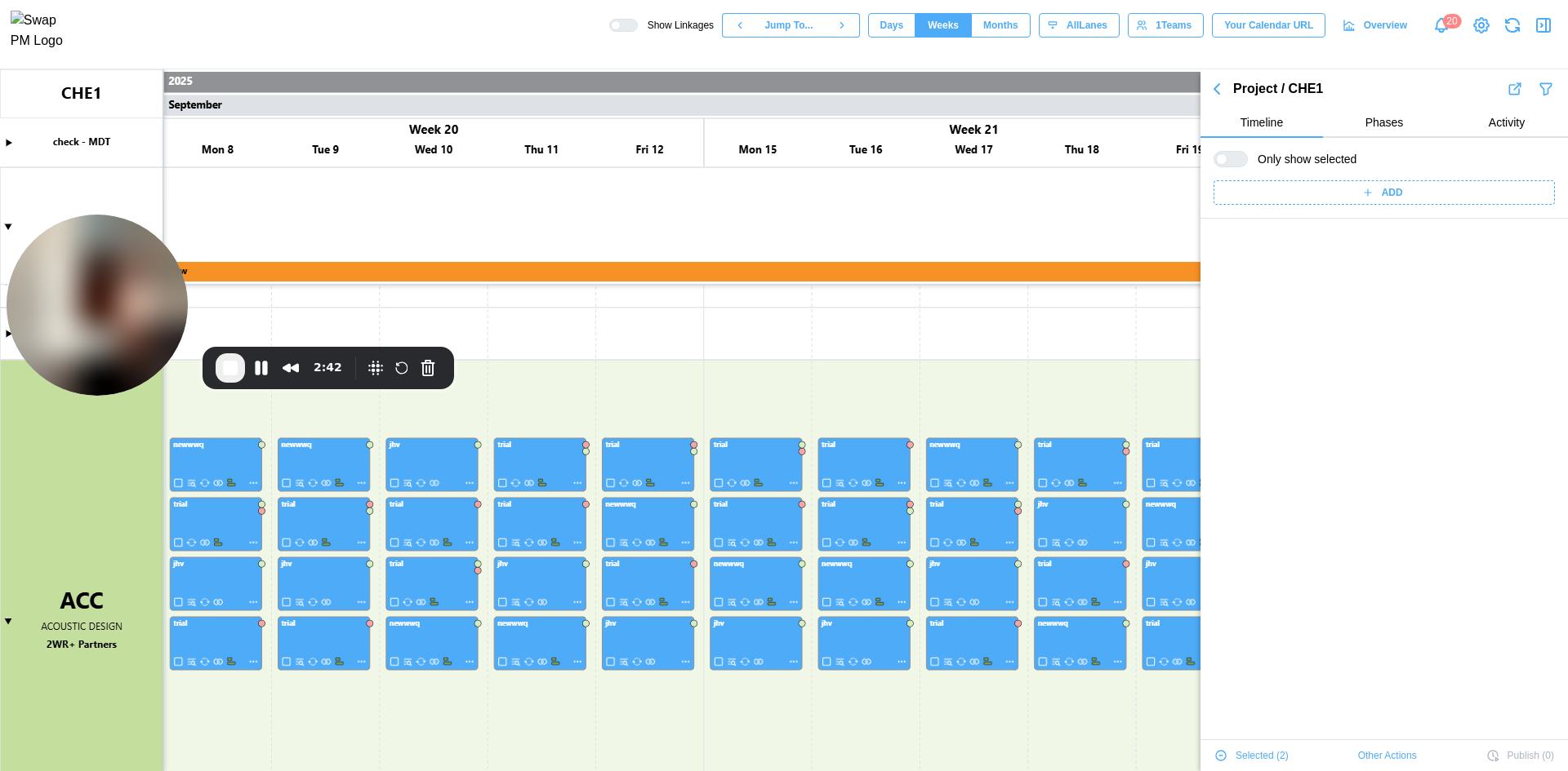
scroll to position [3661, 0]
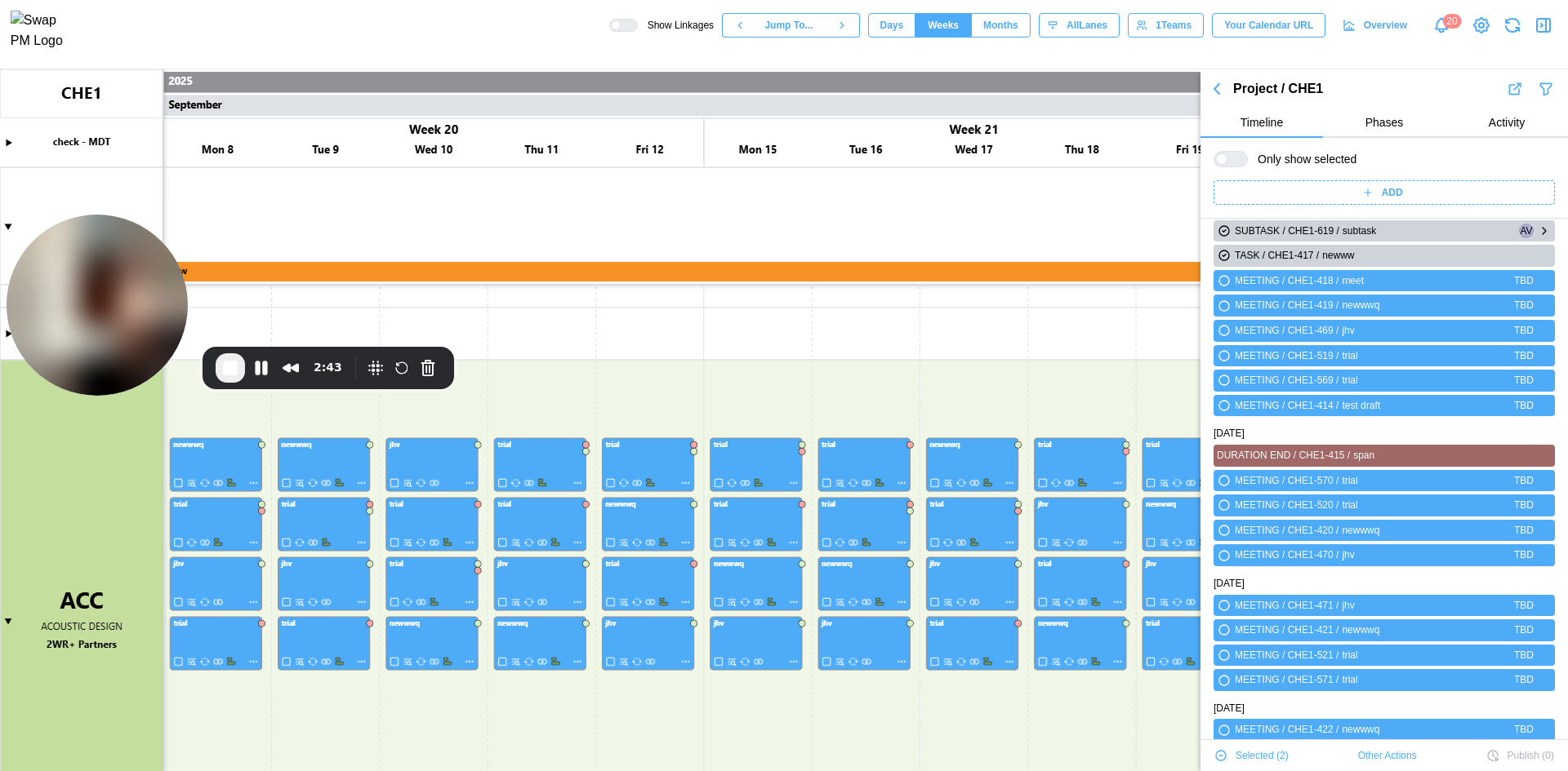
click at [1228, 231] on icon "button" at bounding box center [1224, 231] width 9 height 9
click at [1386, 753] on span "Other Actions" at bounding box center [1387, 756] width 58 height 23
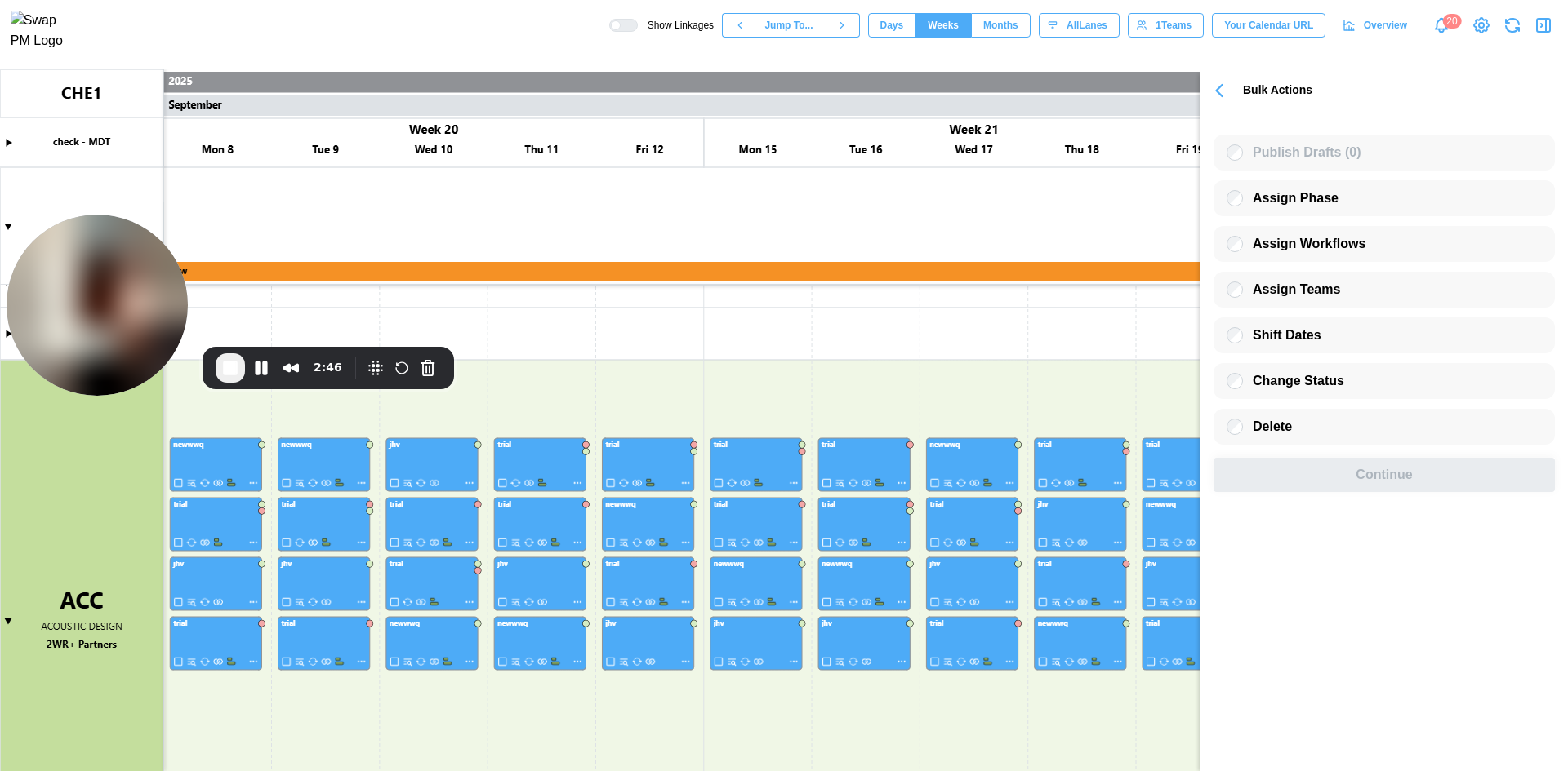
scroll to position [0, 0]
click at [1216, 91] on icon "button" at bounding box center [1219, 90] width 6 height 11
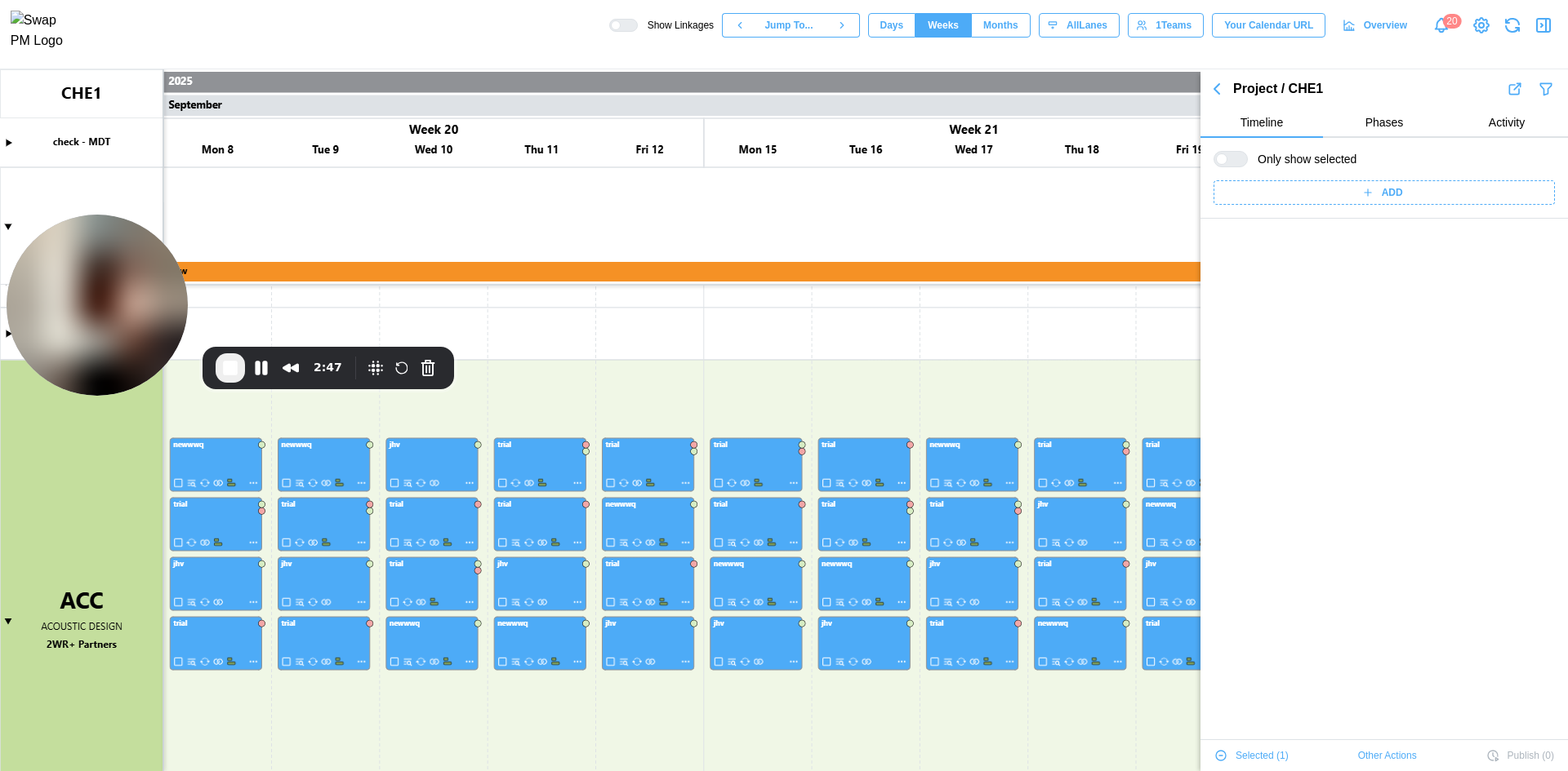
scroll to position [3661, 0]
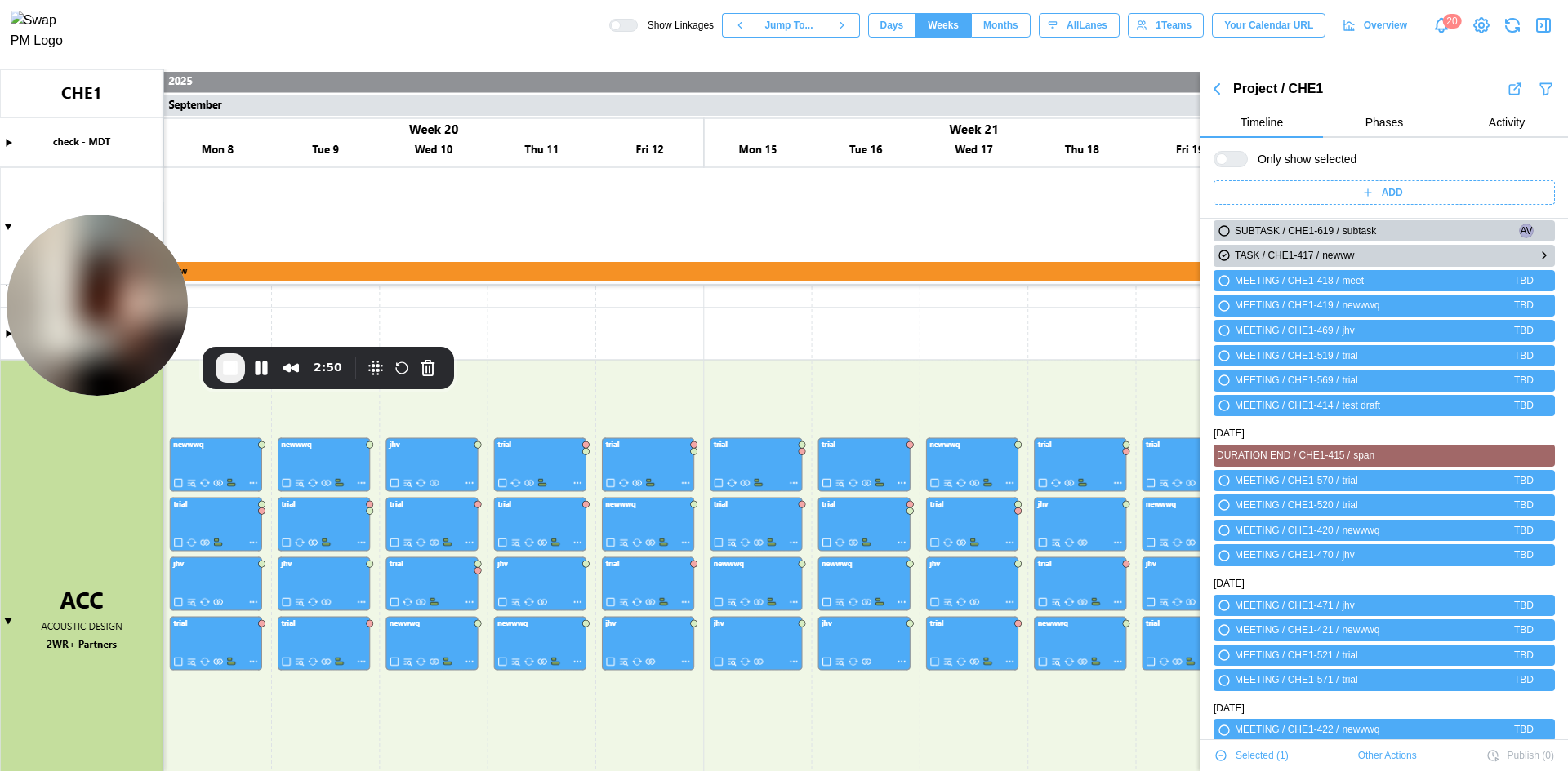
click at [1225, 259] on icon "button" at bounding box center [1224, 255] width 9 height 9
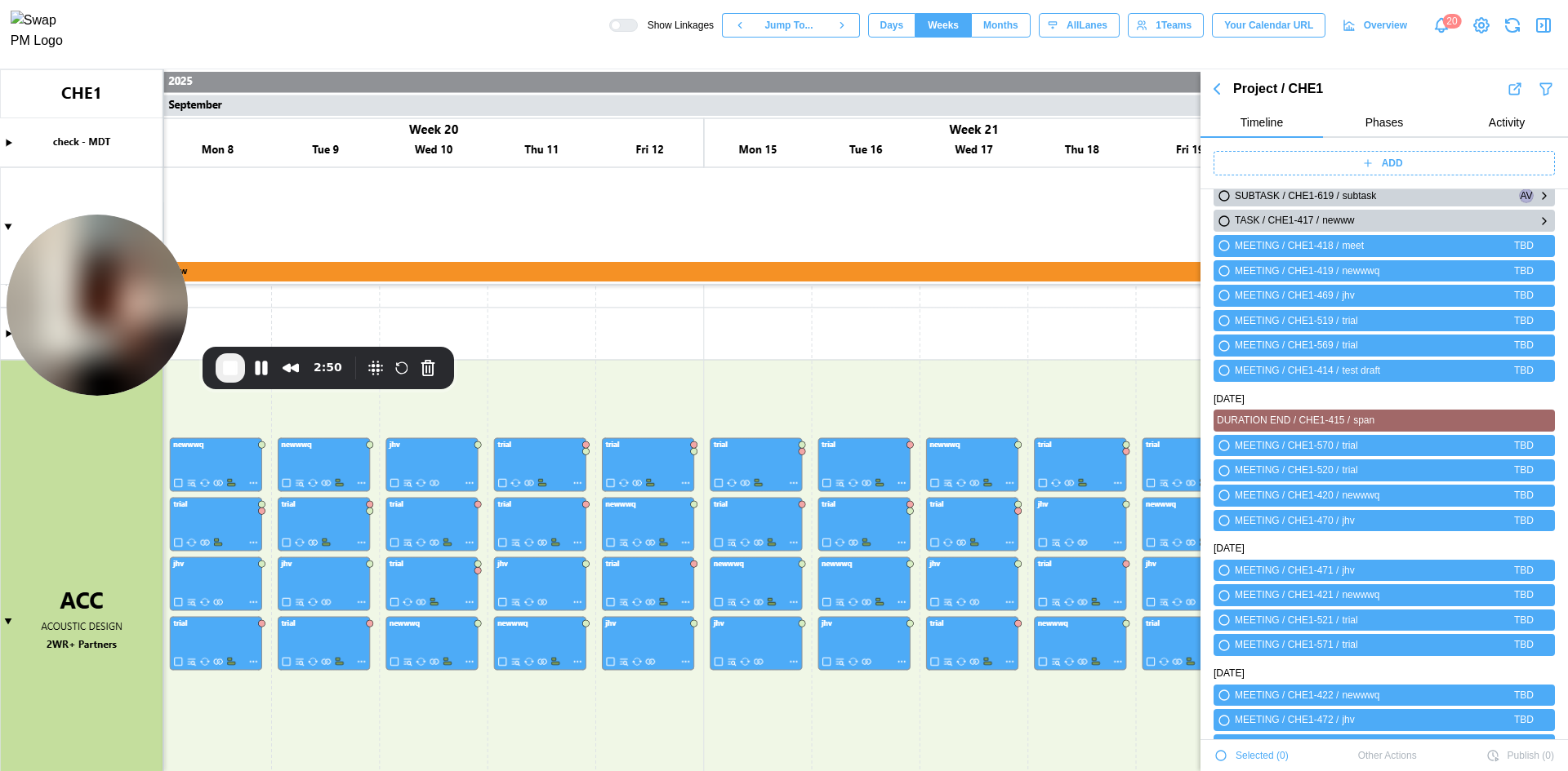
scroll to position [3627, 0]
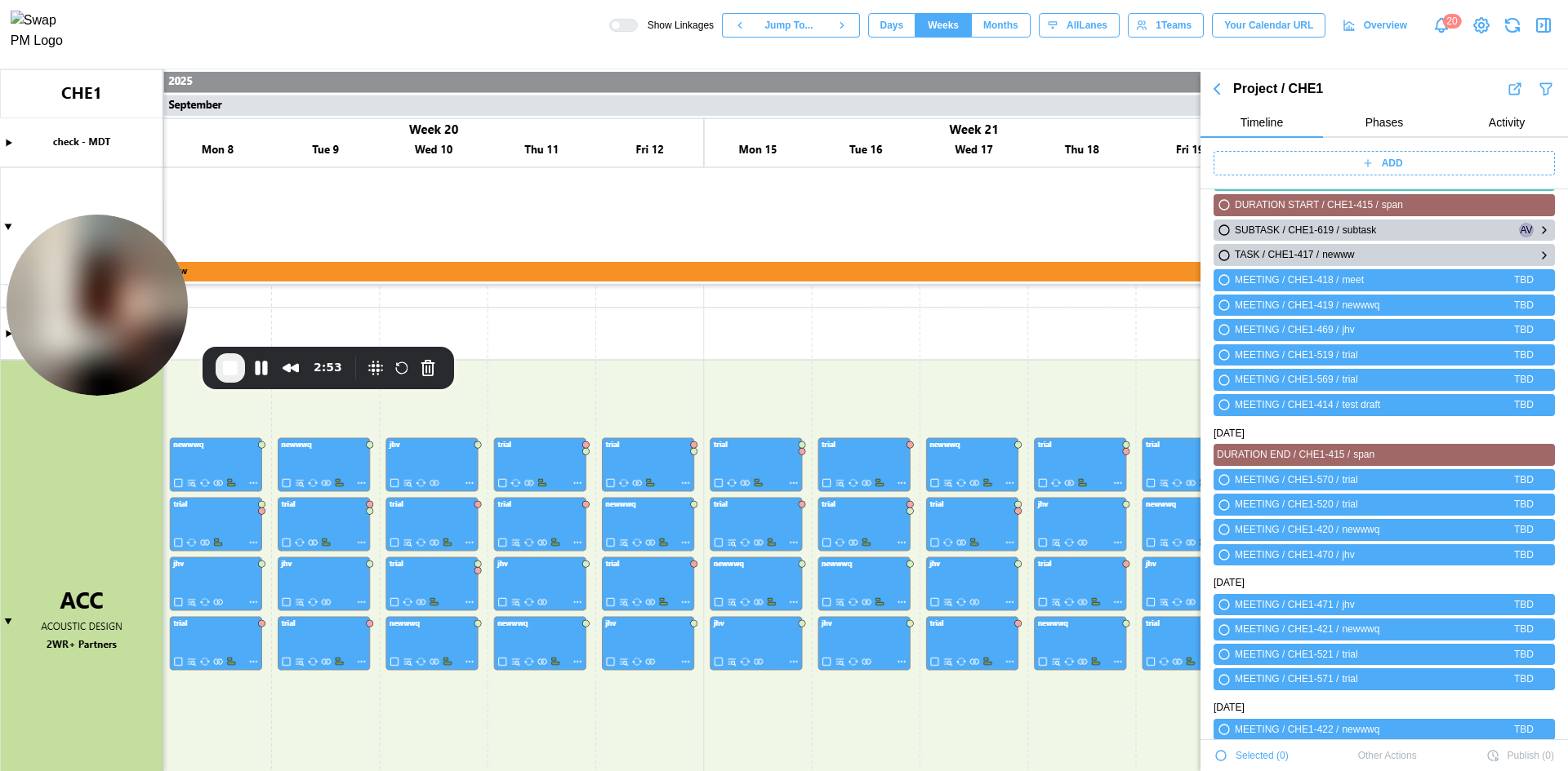
click at [1538, 235] on icon "button" at bounding box center [1544, 230] width 13 height 20
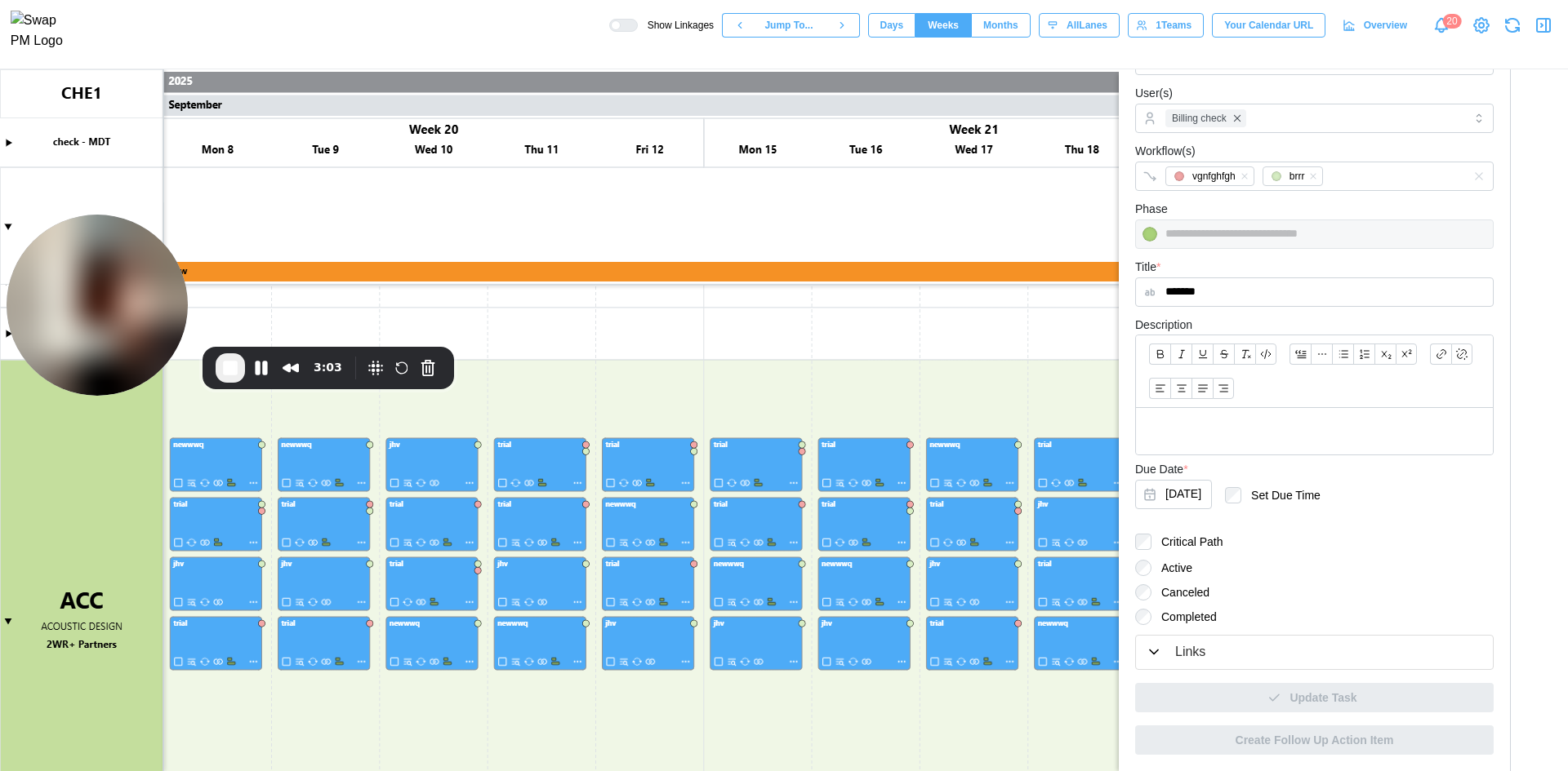
scroll to position [0, 0]
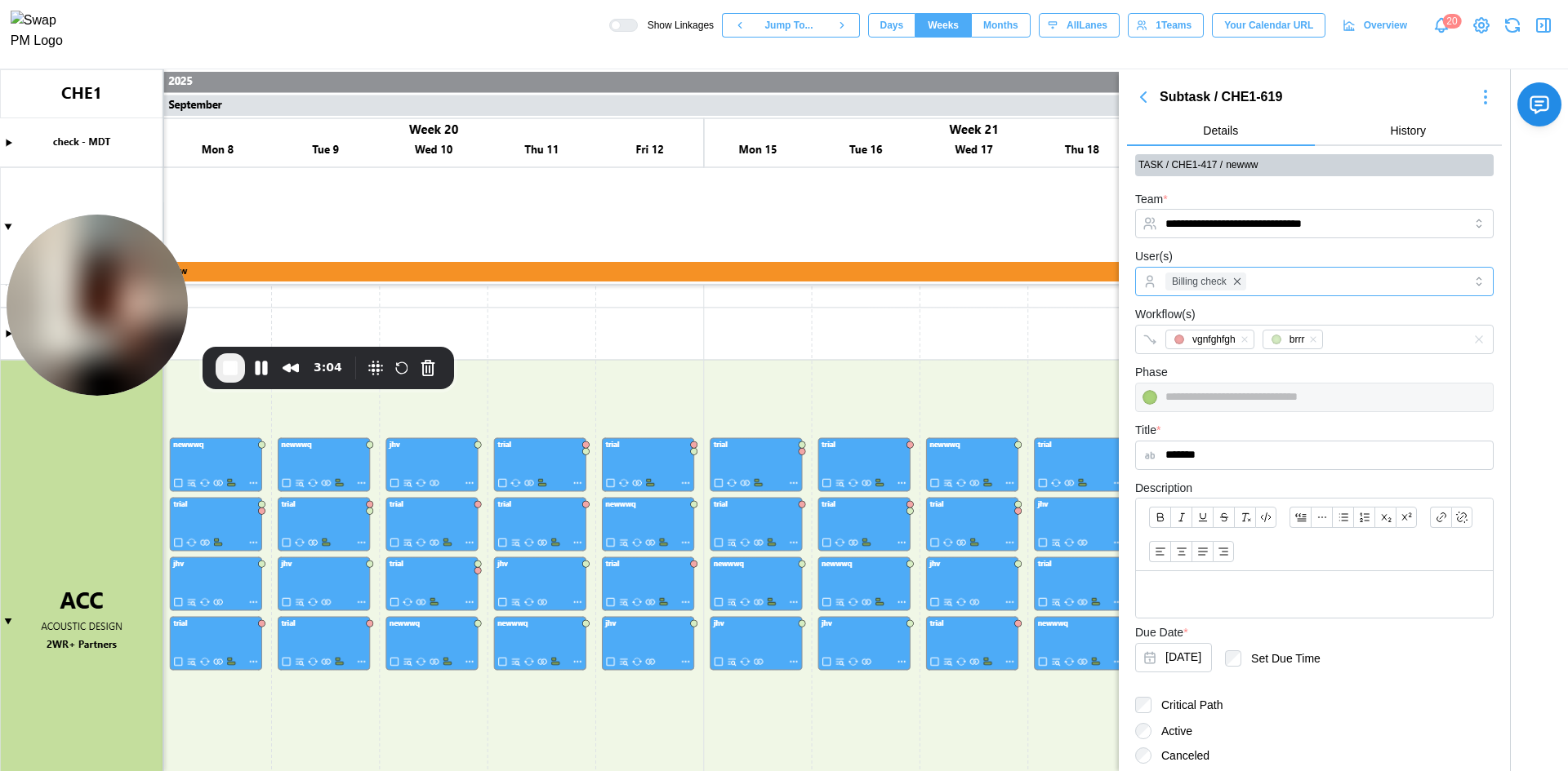
click at [1300, 277] on div "Billing check" at bounding box center [1312, 281] width 302 height 27
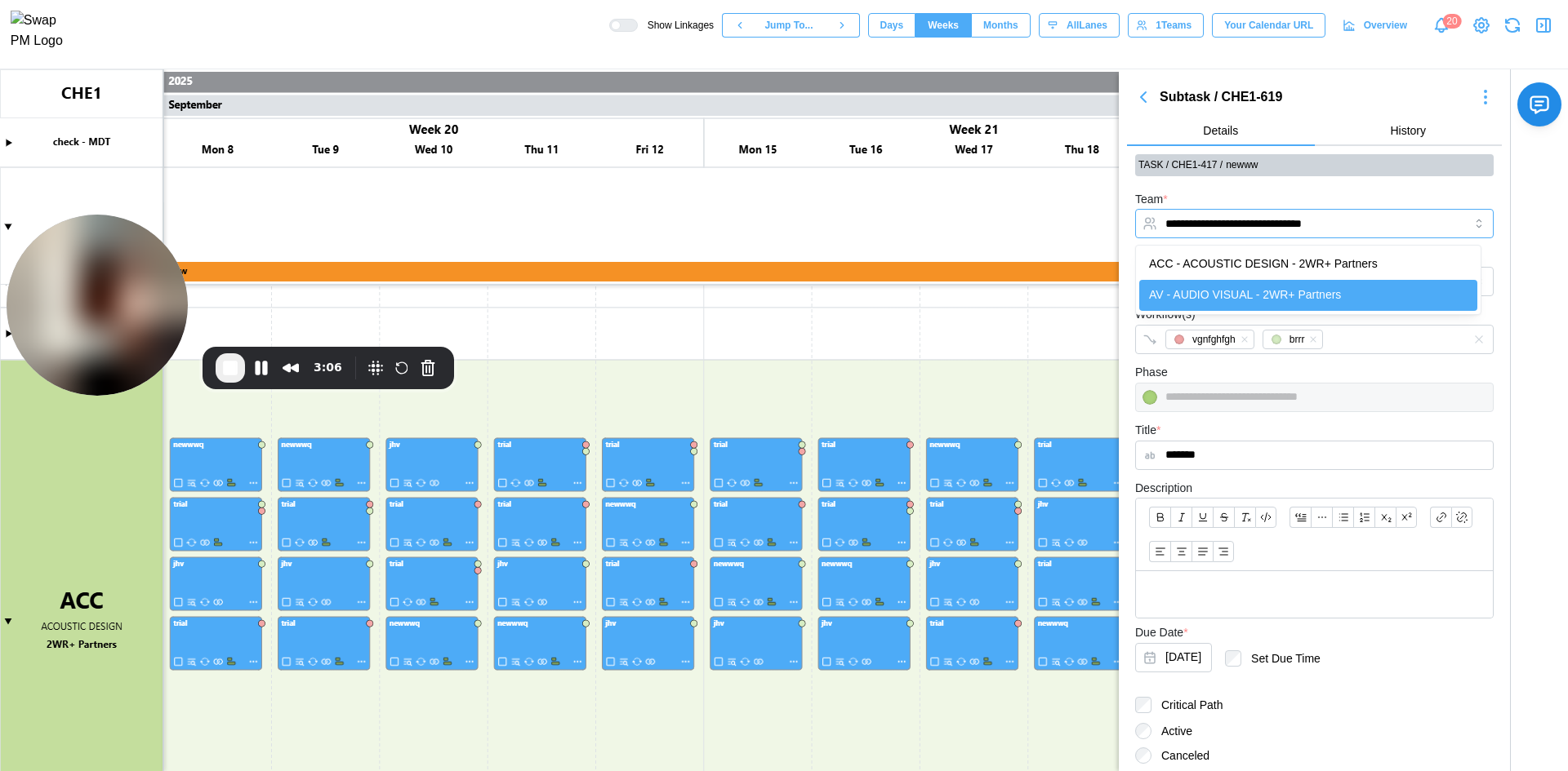
click at [1378, 211] on input "**********" at bounding box center [1314, 223] width 358 height 29
type input "**********"
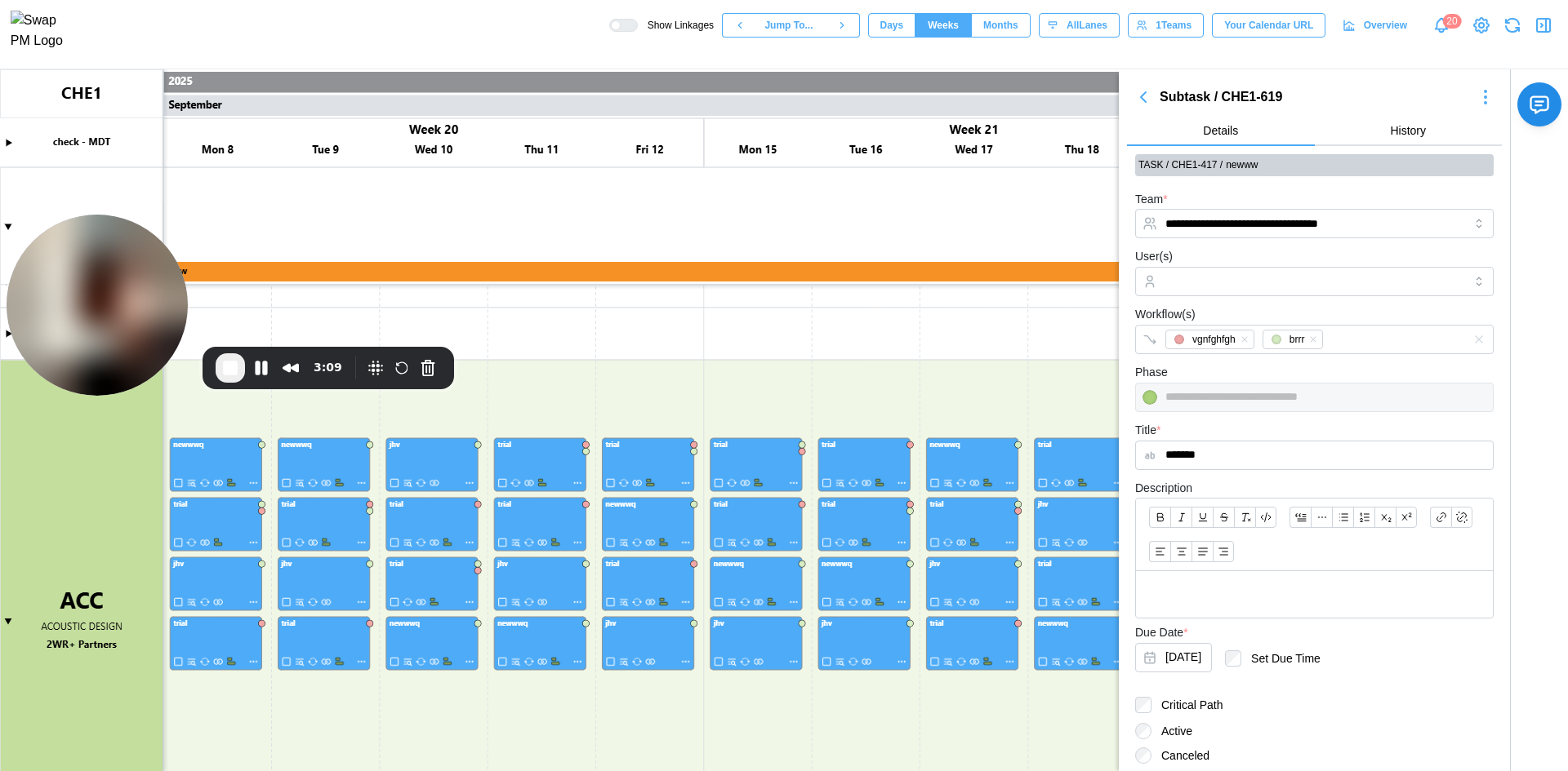
click at [1367, 246] on form "**********" at bounding box center [1314, 533] width 358 height 686
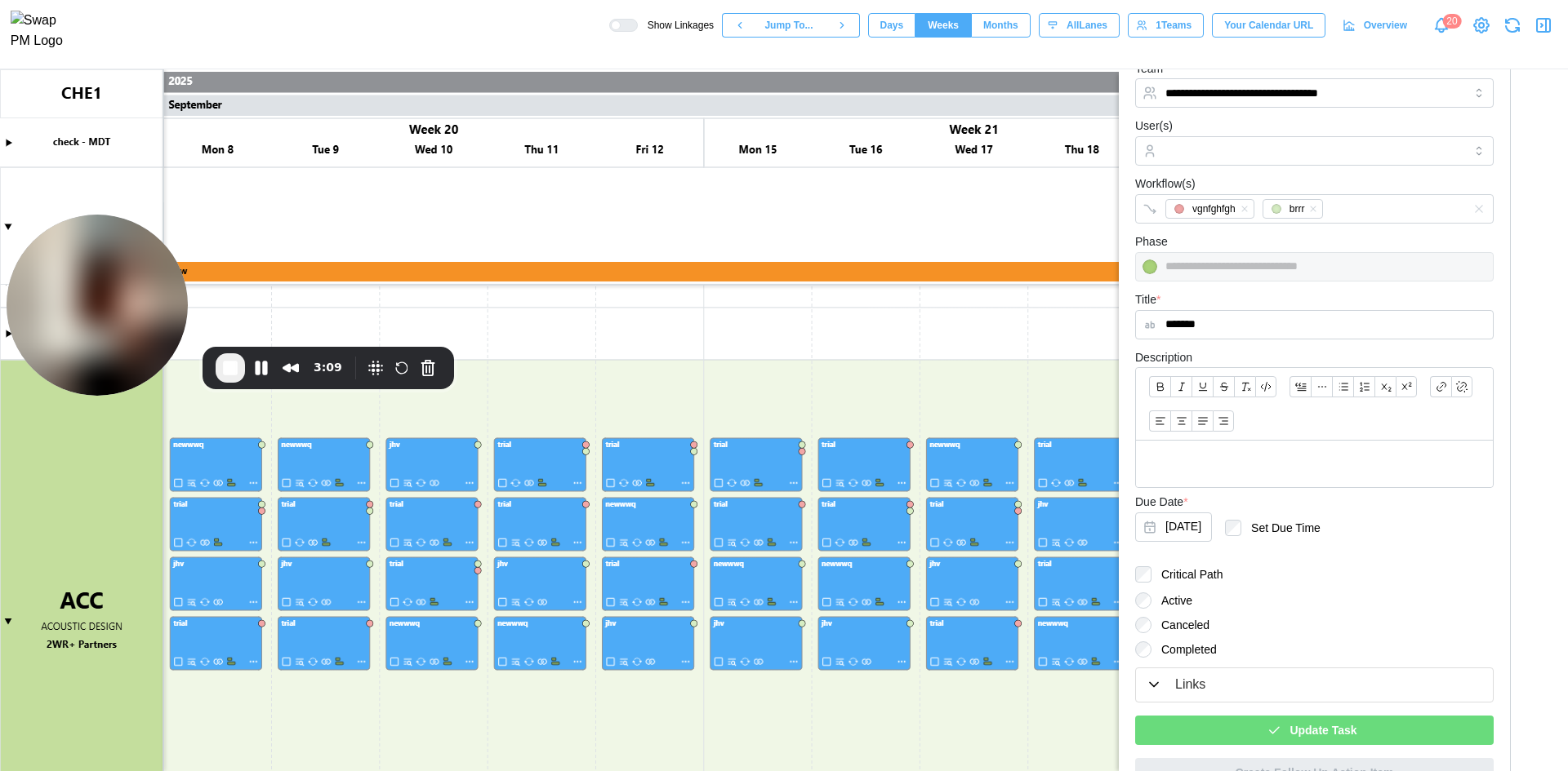
scroll to position [163, 0]
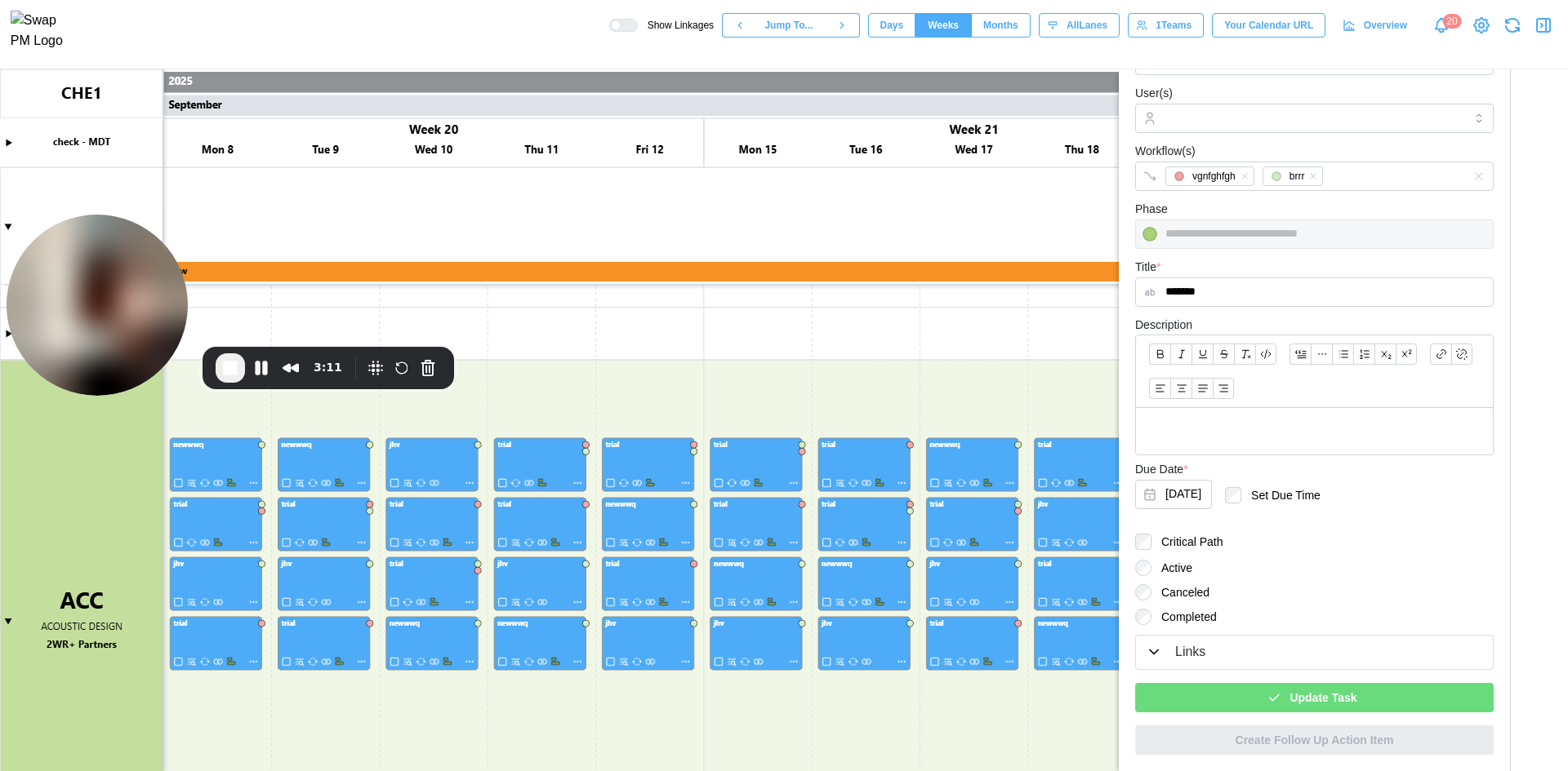
click at [1238, 701] on div "Update Task" at bounding box center [1312, 697] width 332 height 27
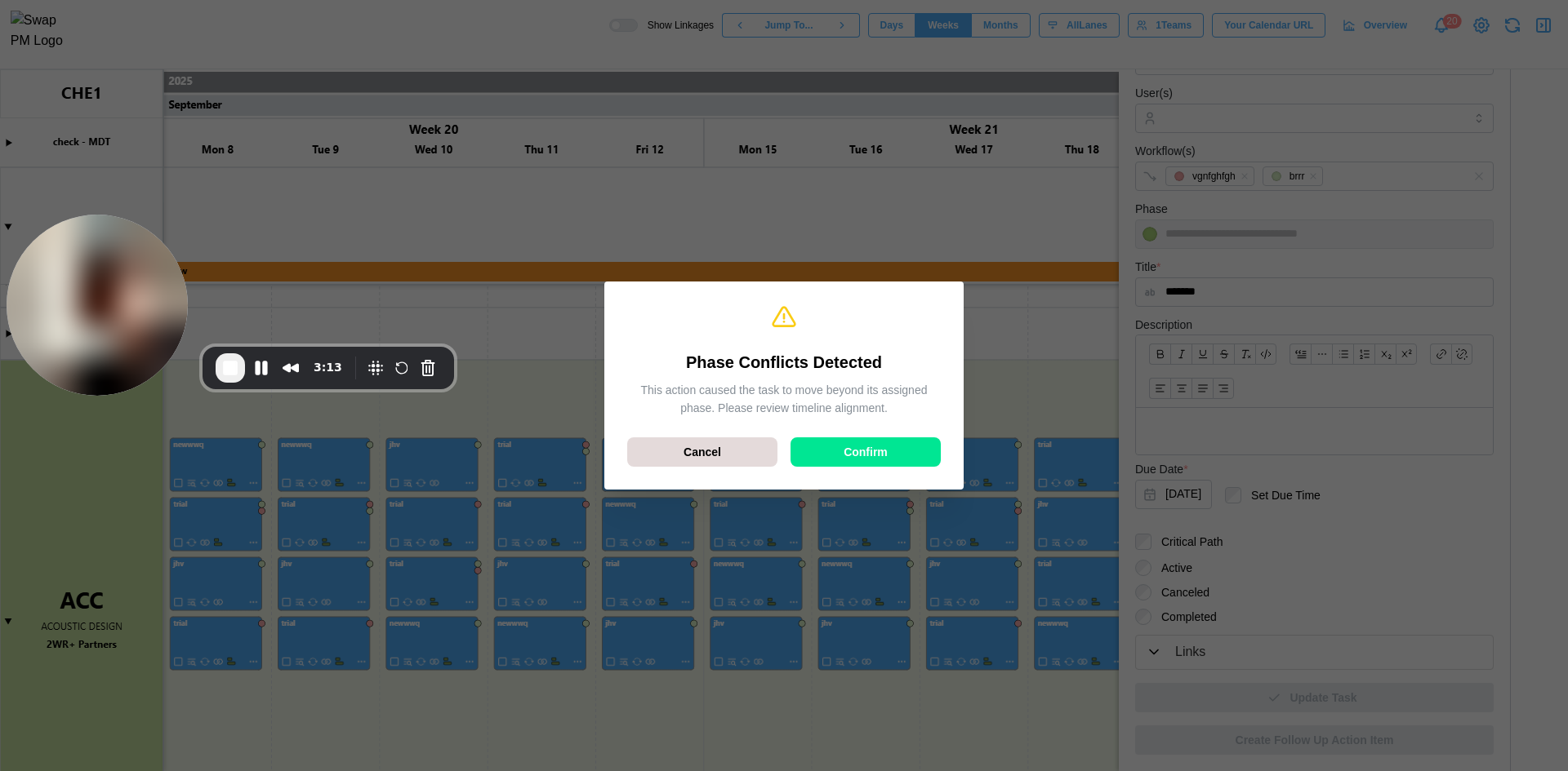
click at [913, 438] on div "Confirm" at bounding box center [866, 451] width 119 height 27
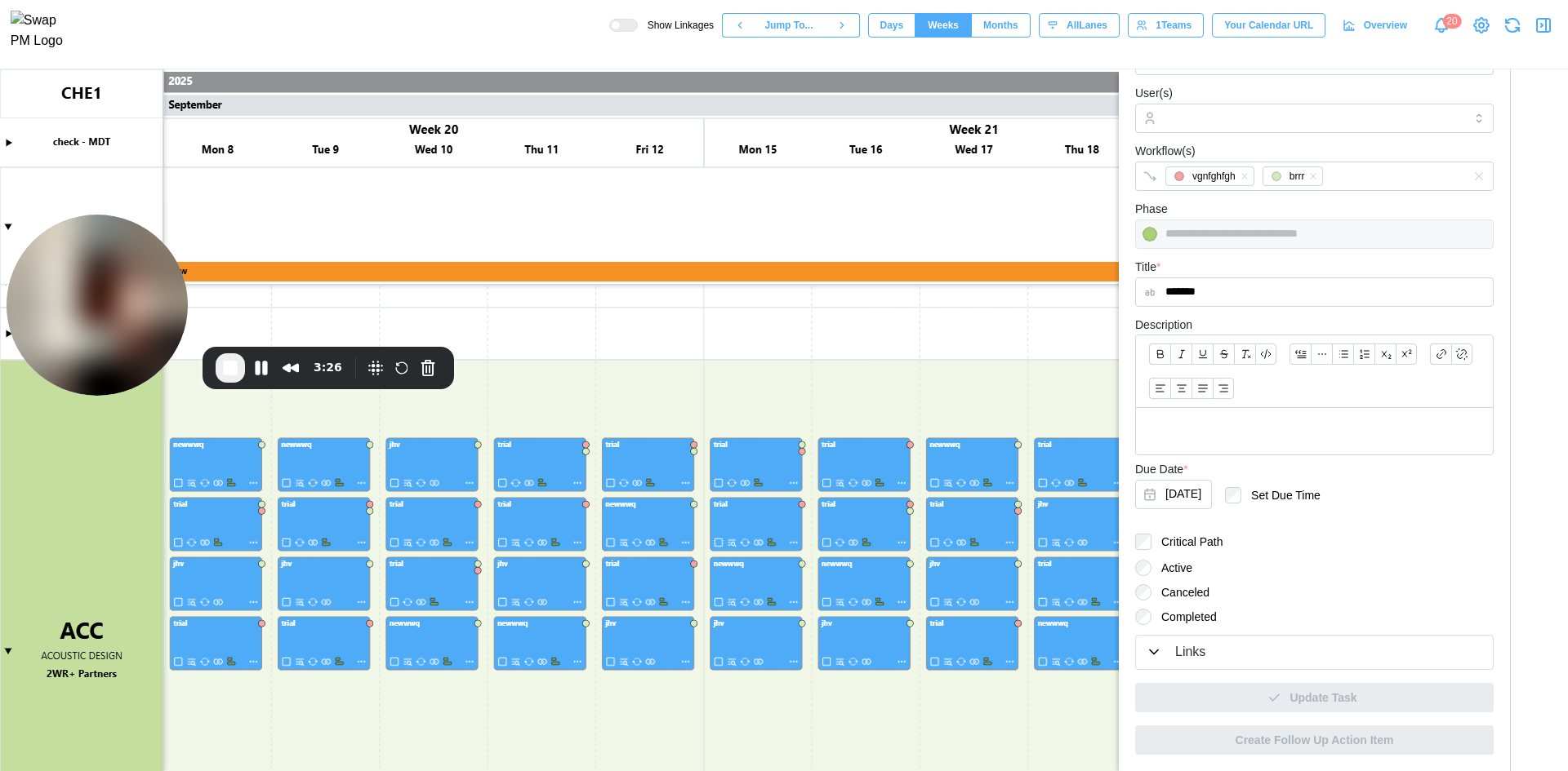
click at [1241, 638] on button "Links" at bounding box center [1314, 653] width 356 height 34
click at [1243, 648] on div "Links" at bounding box center [1314, 653] width 338 height 21
click at [1172, 648] on div "Links" at bounding box center [1314, 653] width 338 height 21
click at [1152, 650] on icon "button" at bounding box center [1153, 651] width 16 height 16
click at [1152, 650] on icon "button" at bounding box center [1153, 652] width 8 height 4
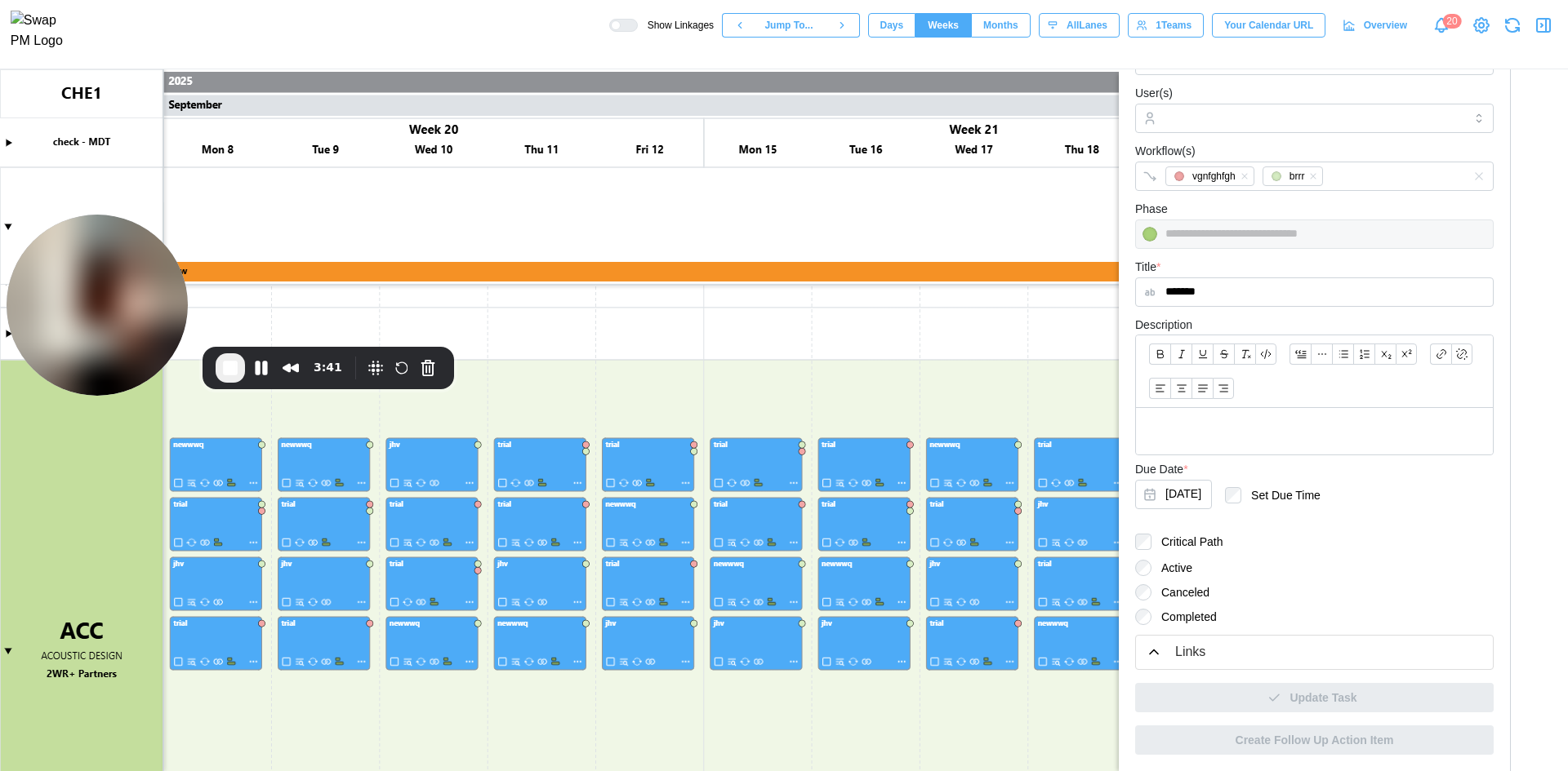
scroll to position [0, 0]
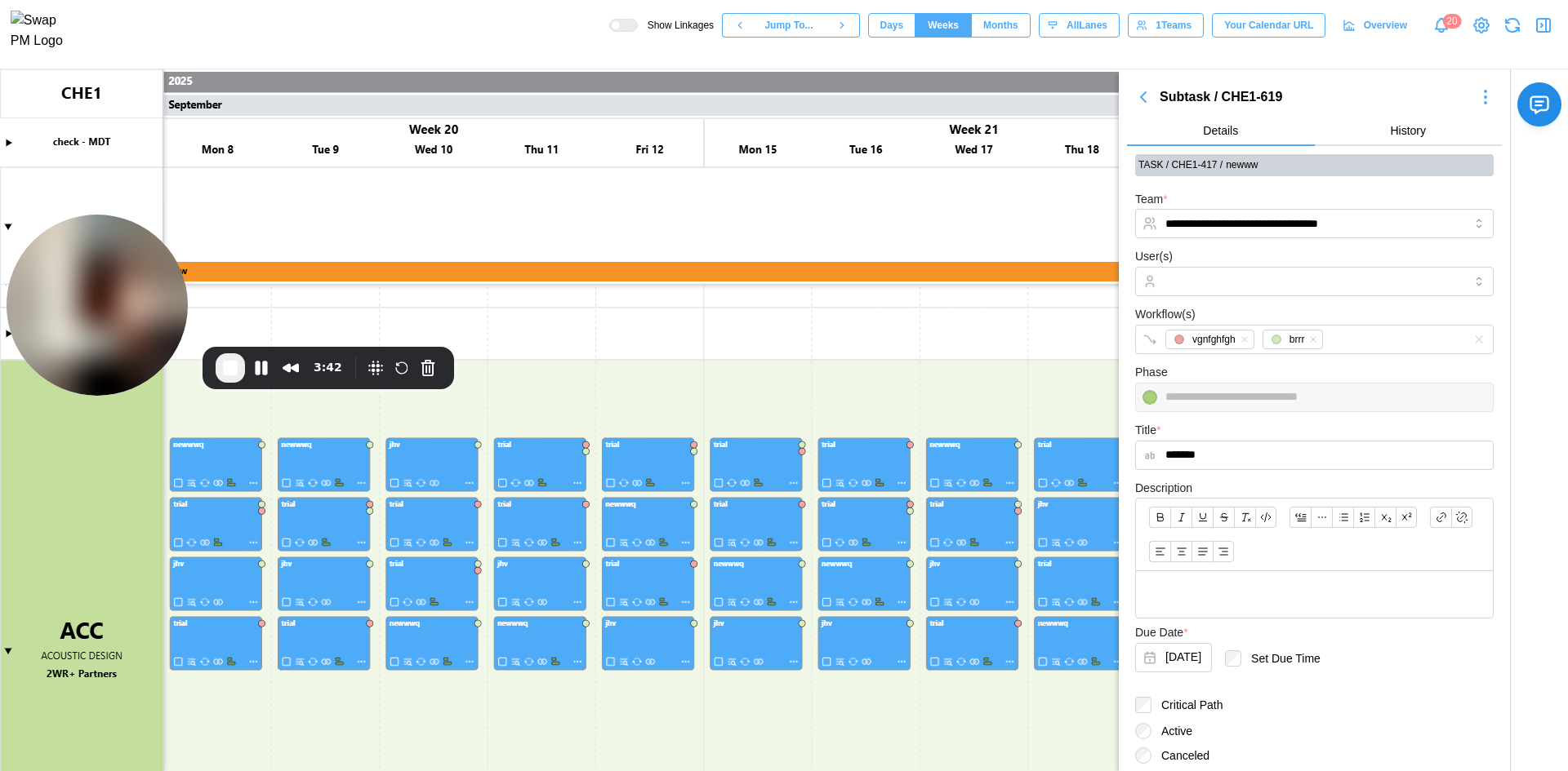
click at [1144, 96] on icon "button" at bounding box center [1143, 97] width 5 height 9
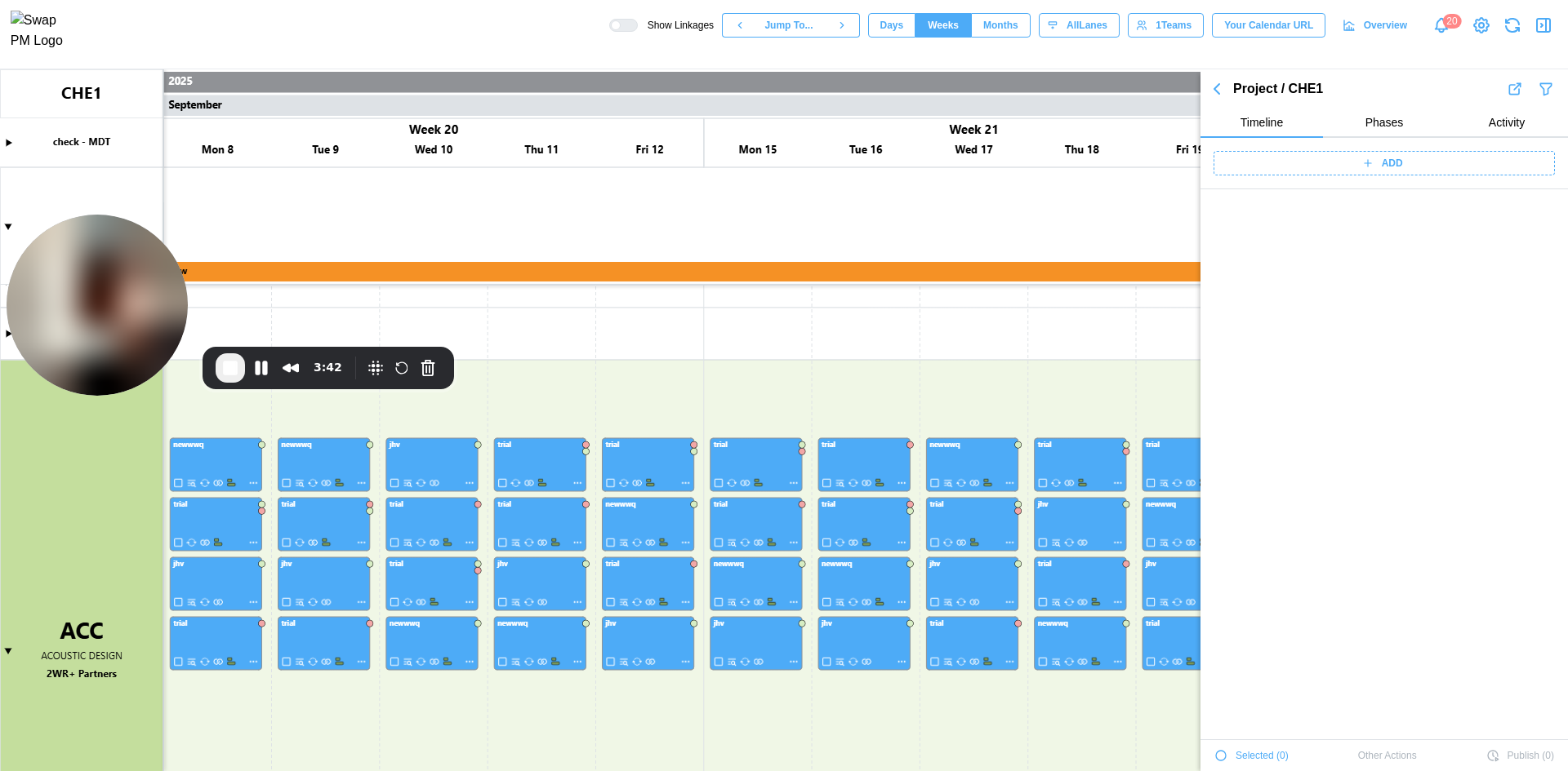
scroll to position [3661, 0]
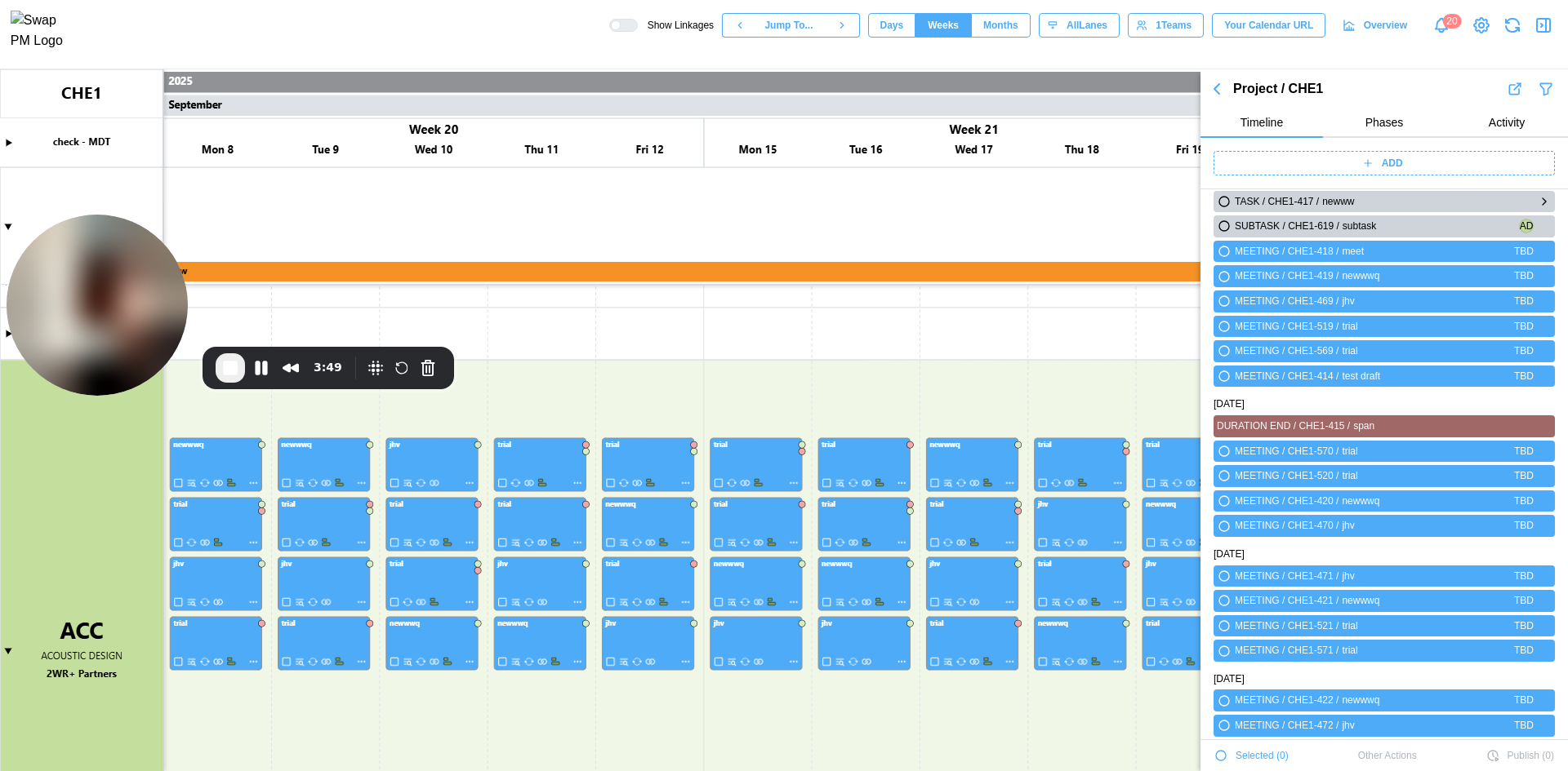
click at [1538, 201] on icon "button" at bounding box center [1544, 202] width 13 height 20
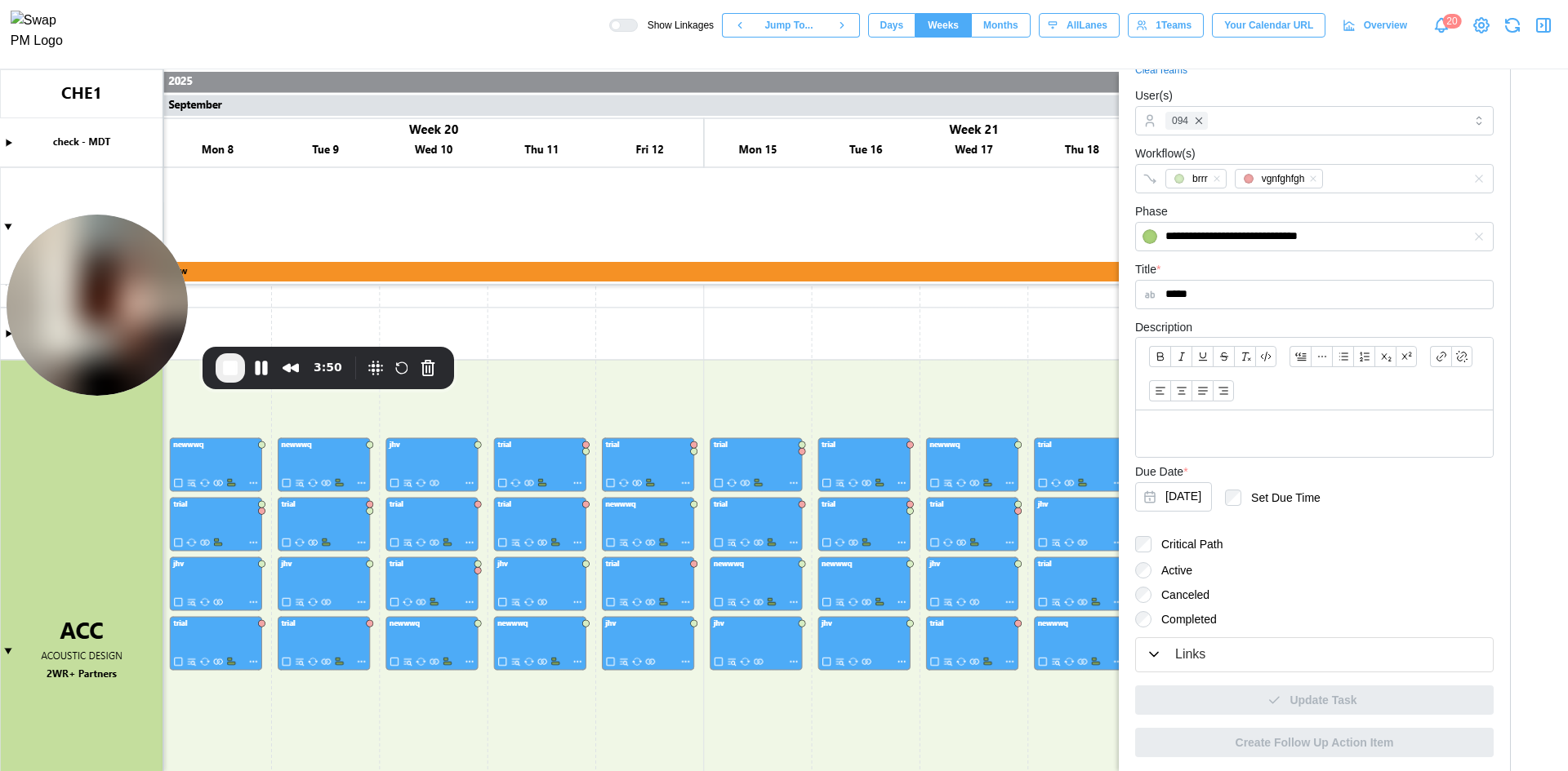
scroll to position [166, 0]
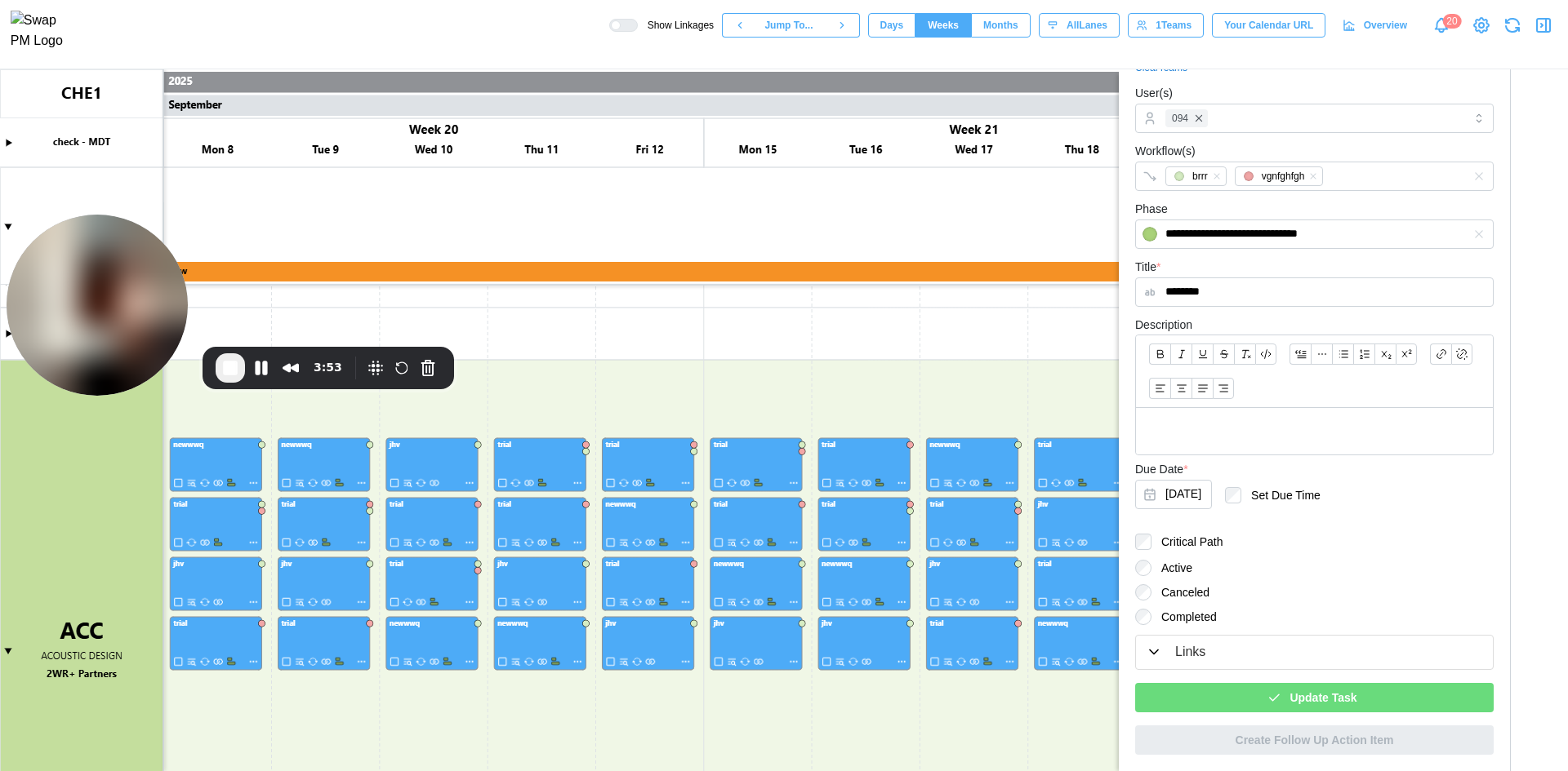
type input "********"
click at [1368, 697] on div "Update Task" at bounding box center [1312, 697] width 332 height 27
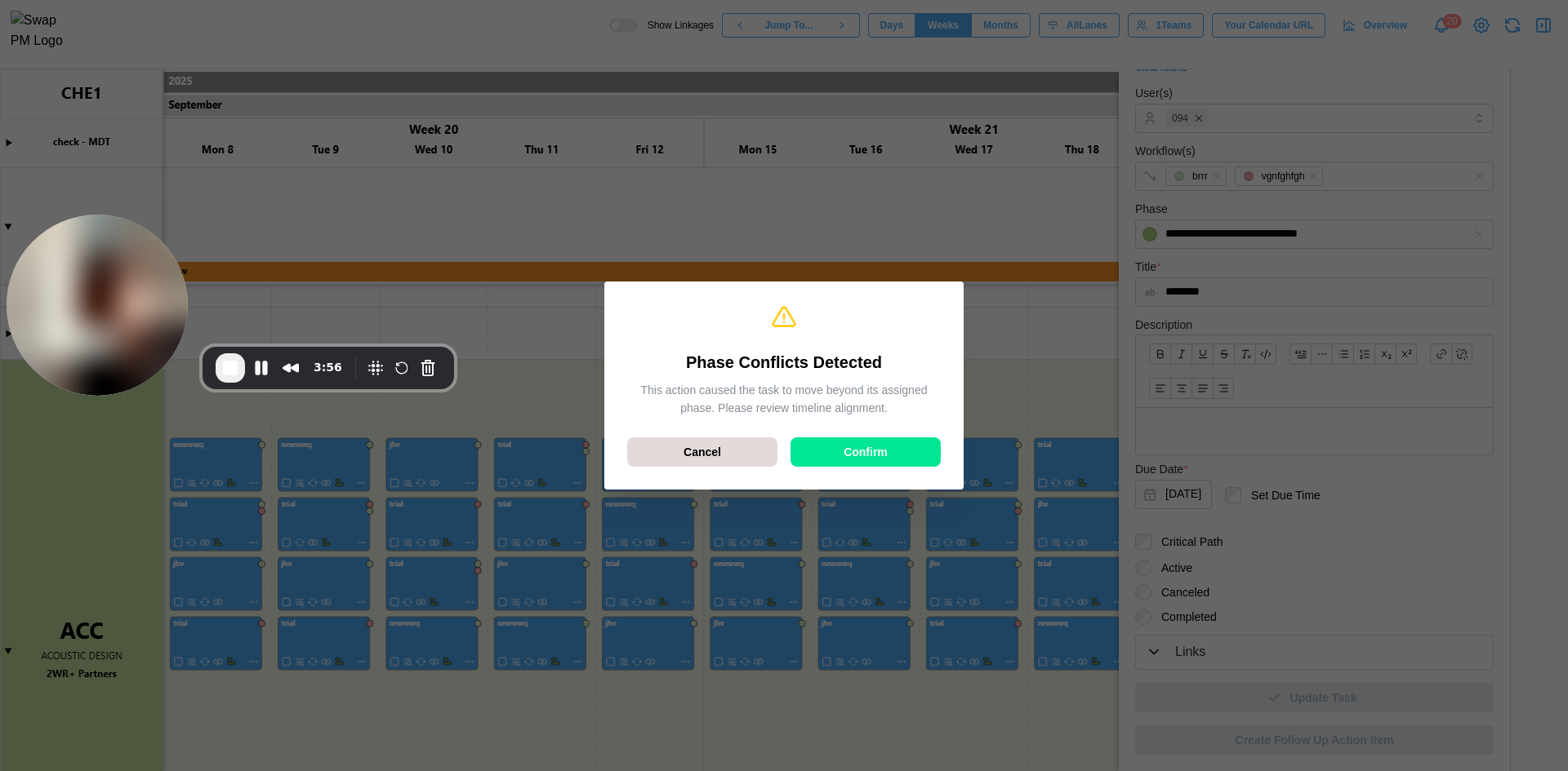
click at [886, 449] on span "Confirm" at bounding box center [866, 451] width 44 height 27
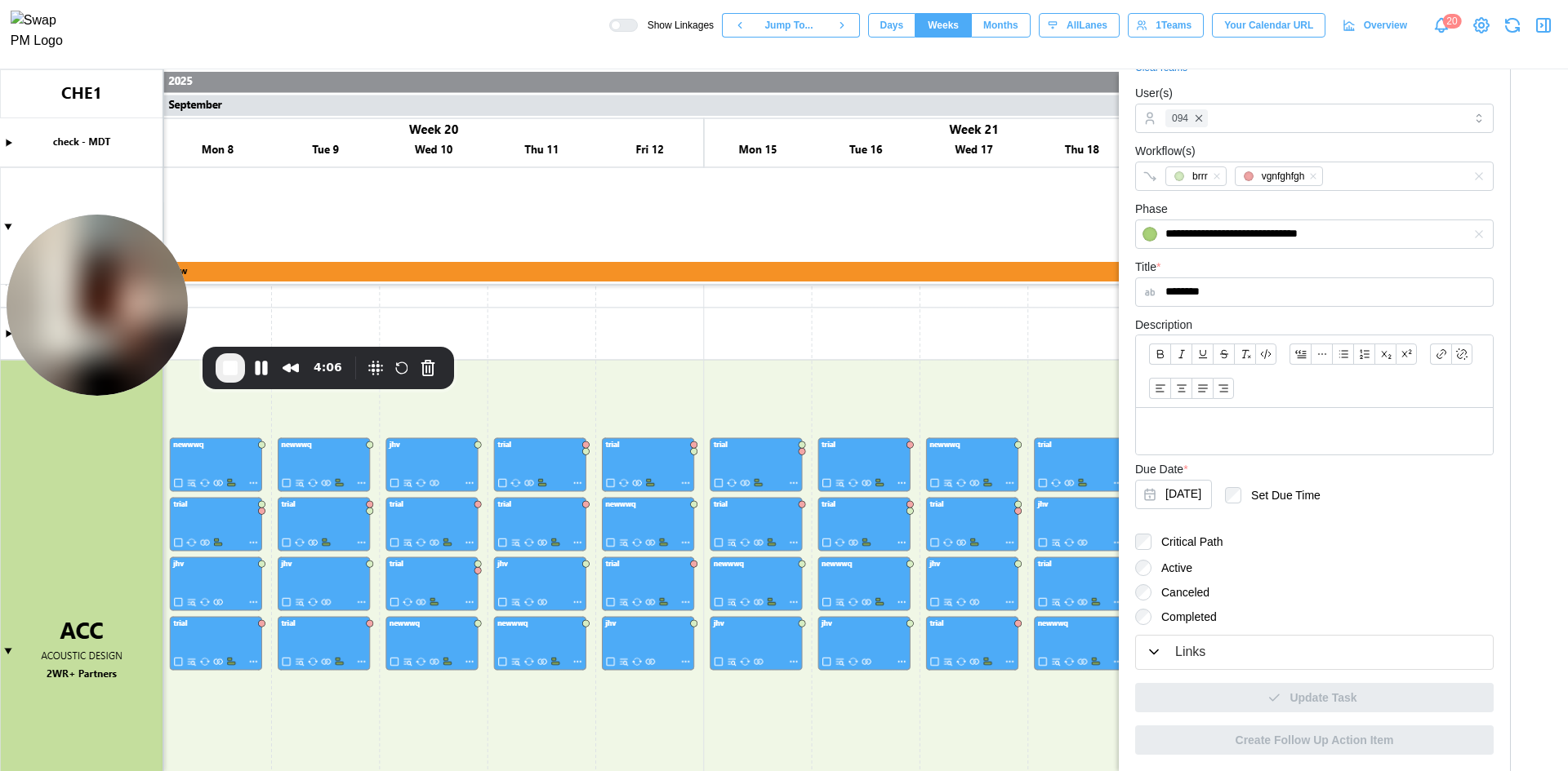
click at [1234, 643] on div "Links" at bounding box center [1314, 653] width 338 height 21
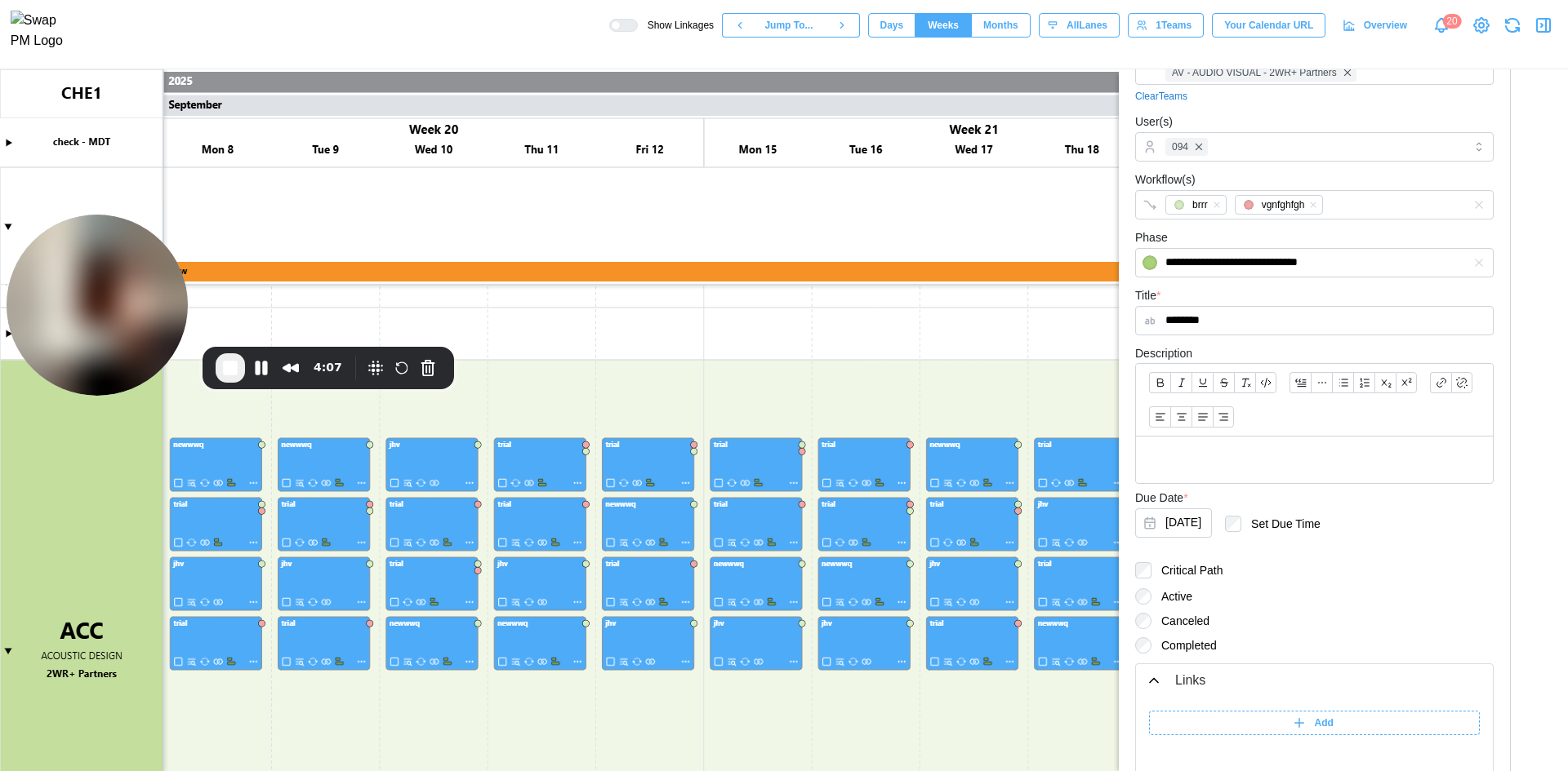
scroll to position [0, 0]
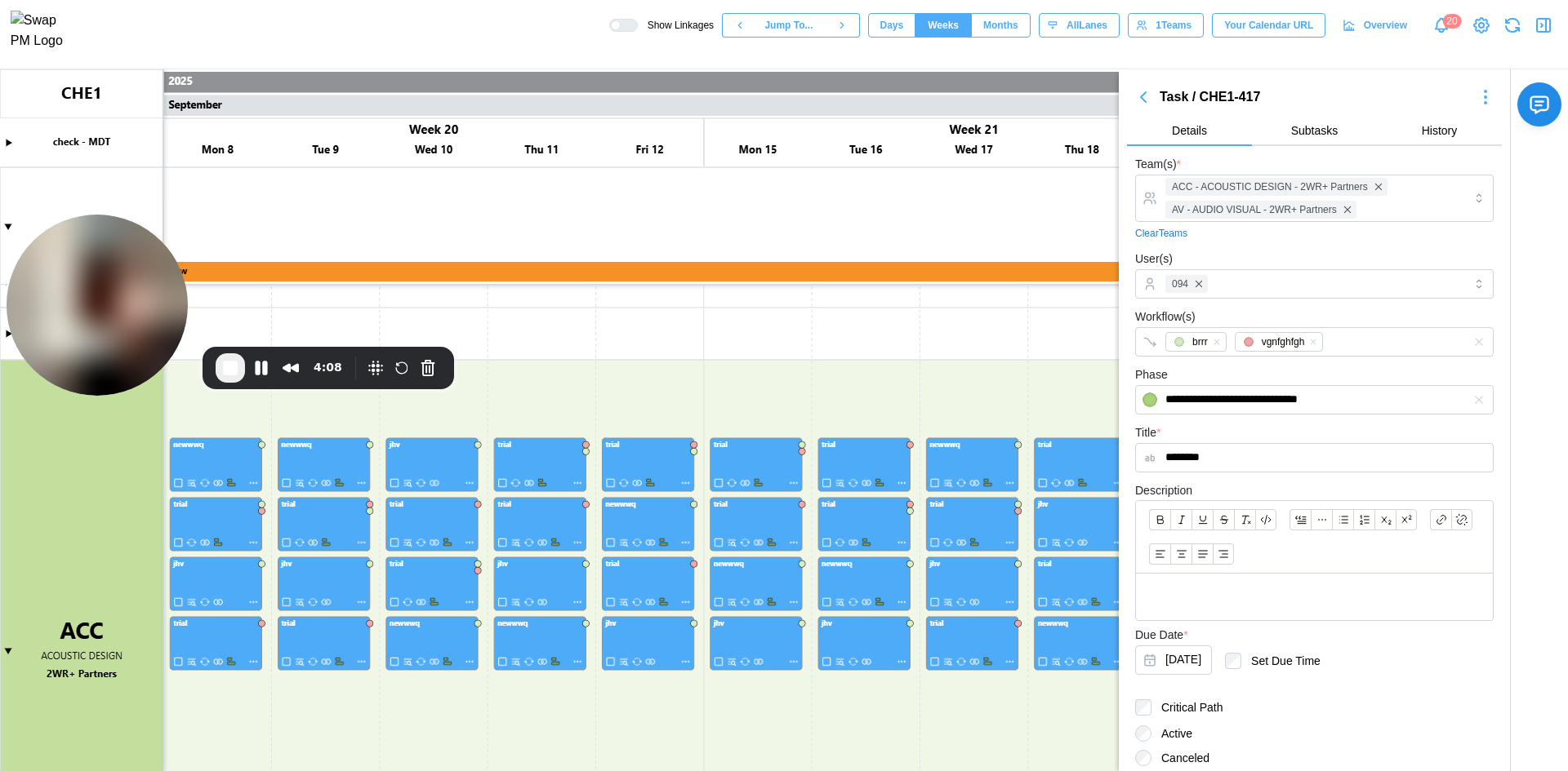
click at [228, 359] on span "End Recording" at bounding box center [230, 368] width 20 height 20
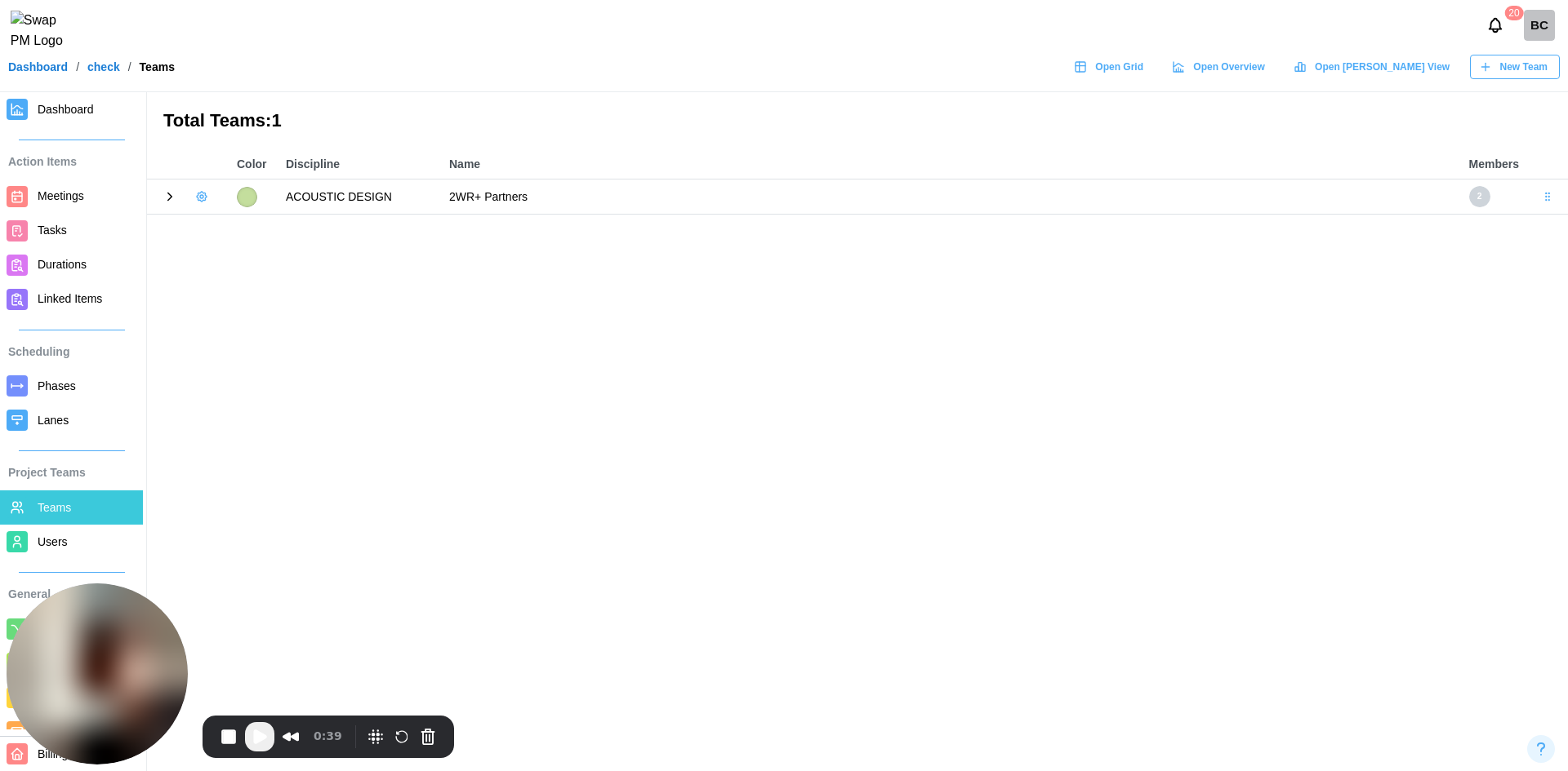
click at [1514, 78] on span "New Team" at bounding box center [1524, 67] width 47 height 23
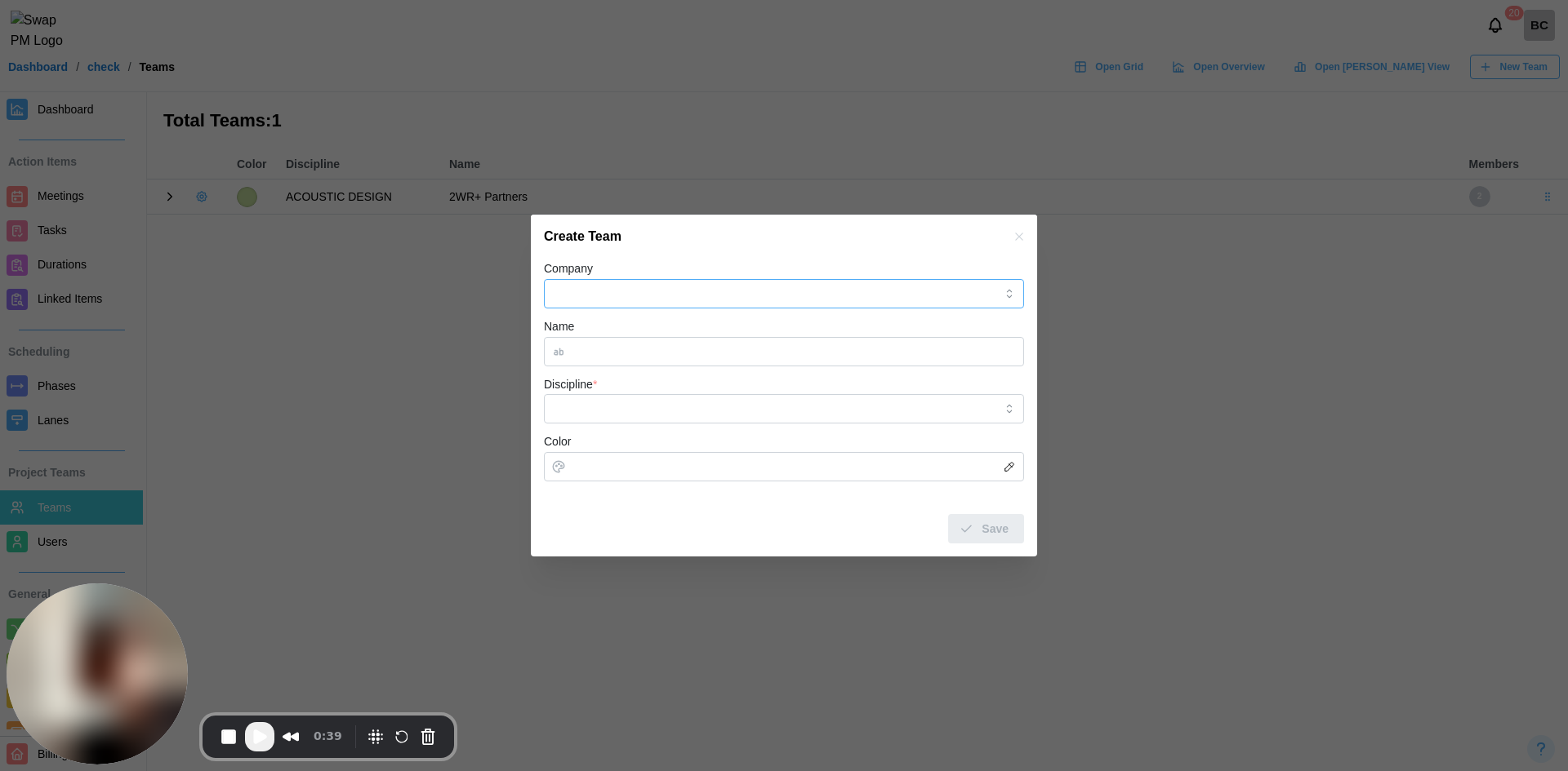
click at [692, 287] on input "Company" at bounding box center [784, 293] width 480 height 29
click at [676, 290] on input "Company" at bounding box center [784, 293] width 480 height 29
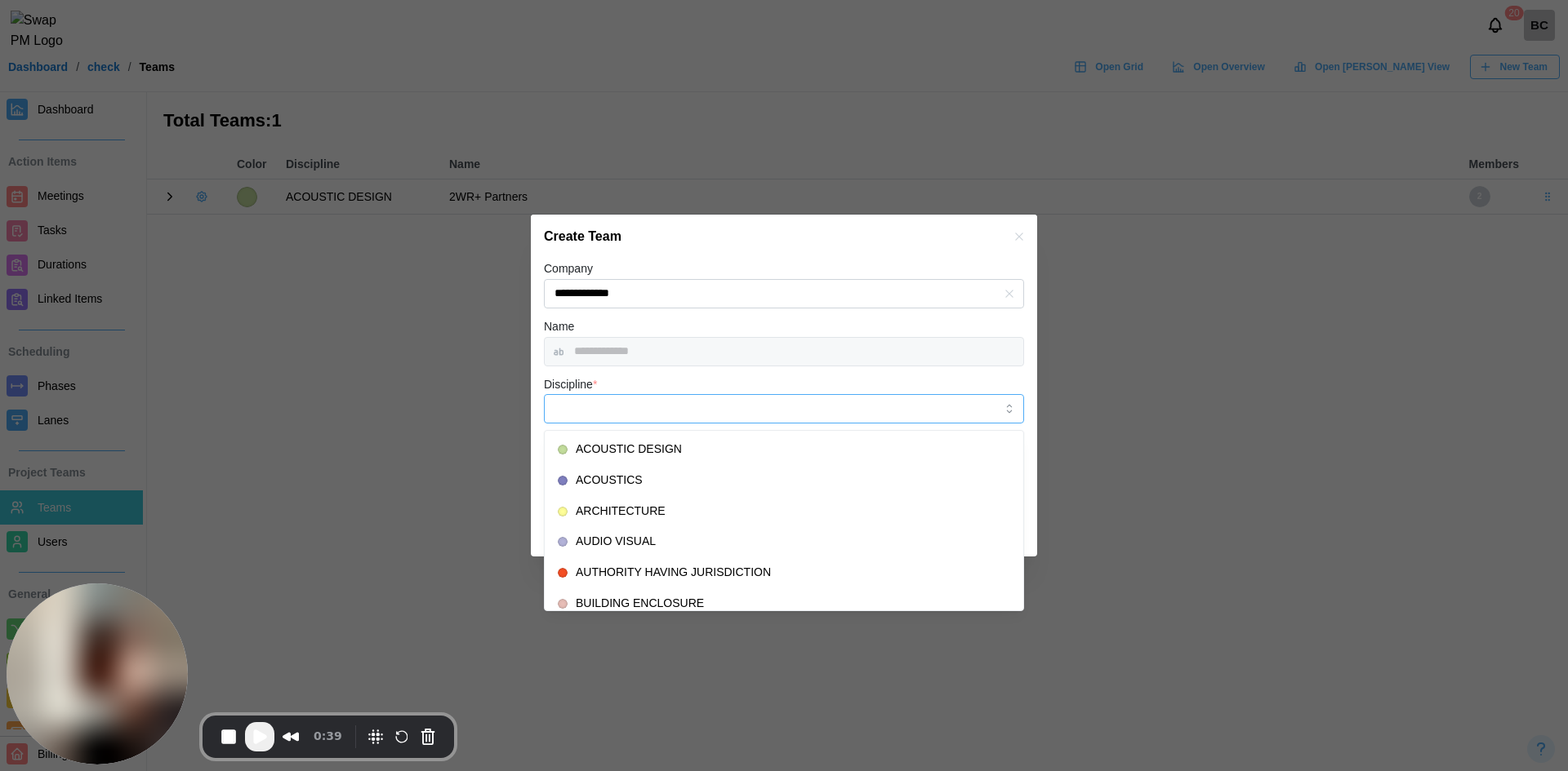
type input "**********"
click at [602, 400] on input "Discipline *" at bounding box center [784, 408] width 480 height 29
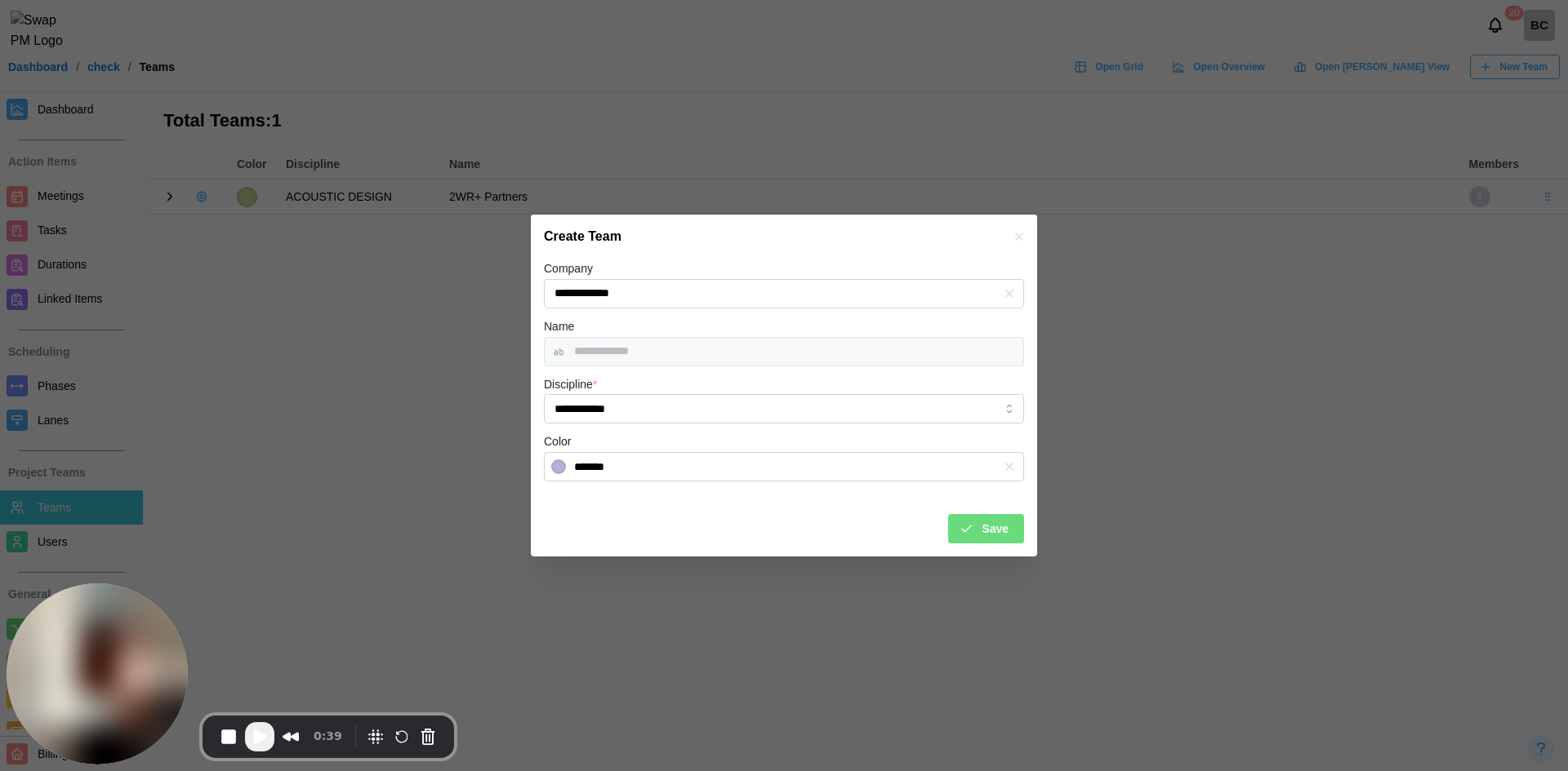
click at [632, 566] on div at bounding box center [784, 386] width 1568 height 771
type input "**********"
type input "*******"
click at [980, 533] on div "Save" at bounding box center [983, 528] width 50 height 27
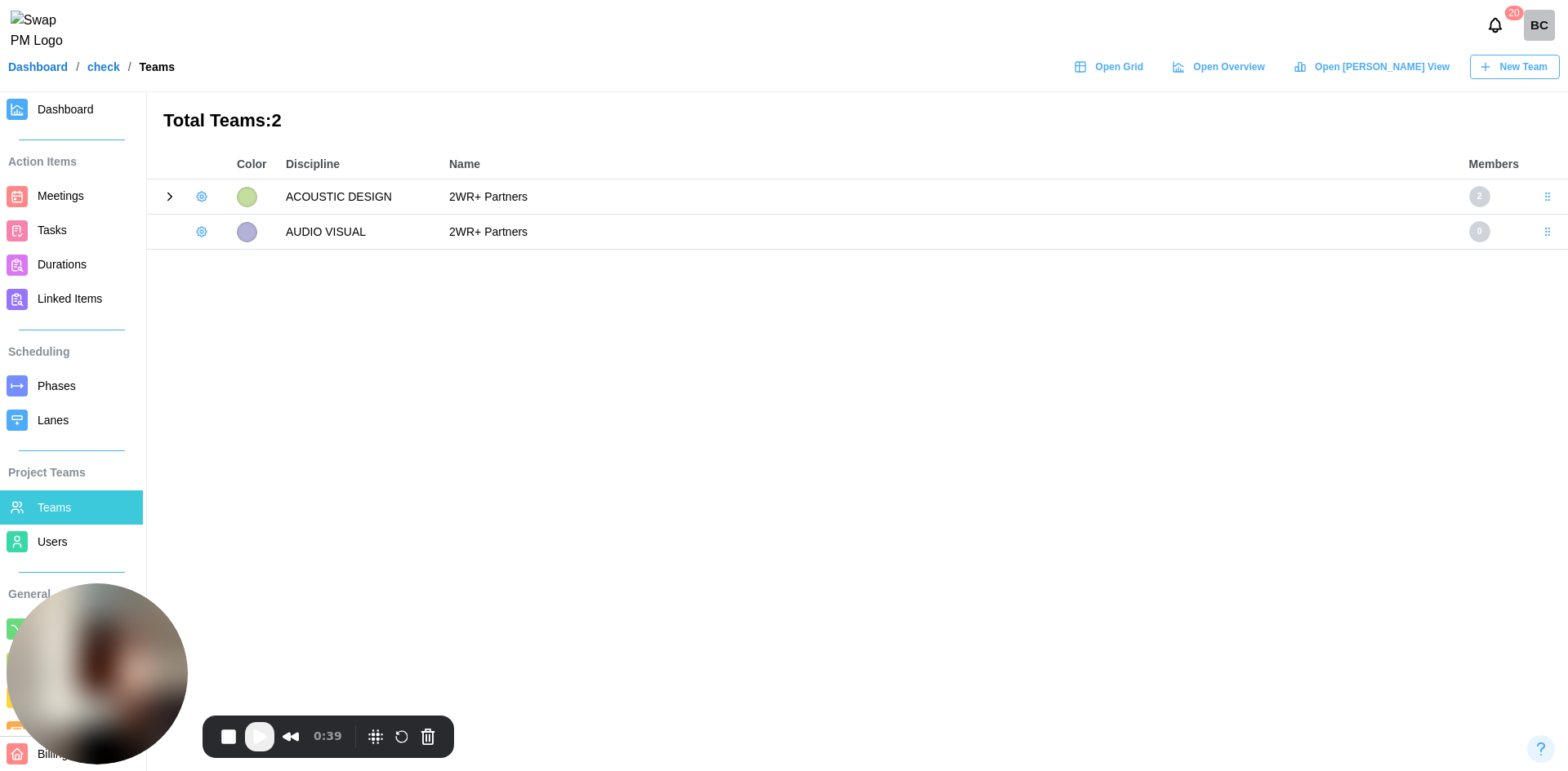
click at [198, 233] on icon "button" at bounding box center [202, 232] width 13 height 13
click at [219, 266] on button "Add User" at bounding box center [245, 266] width 103 height 31
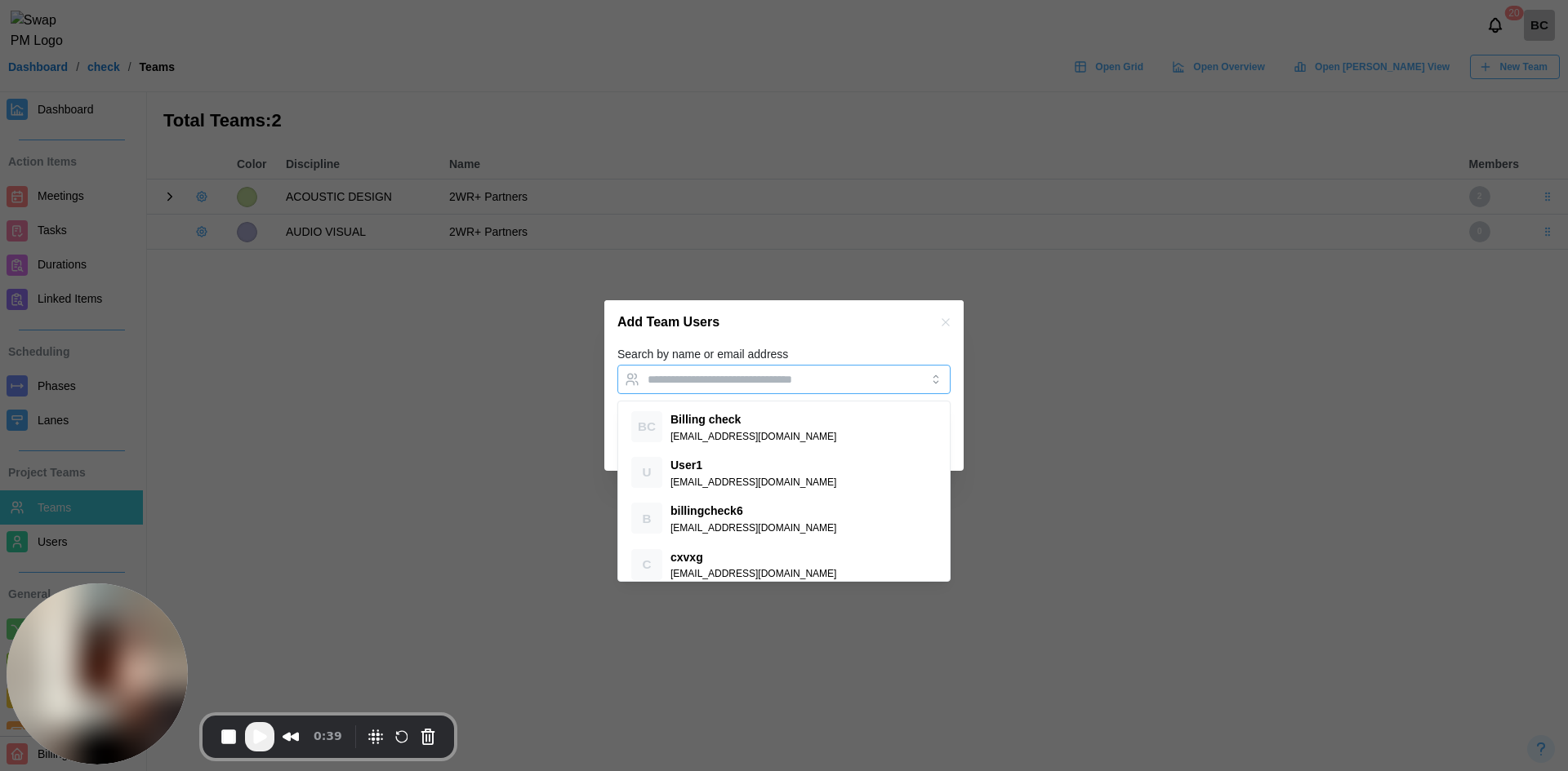
click at [783, 382] on input "Search by name or email address" at bounding box center [769, 380] width 243 height 13
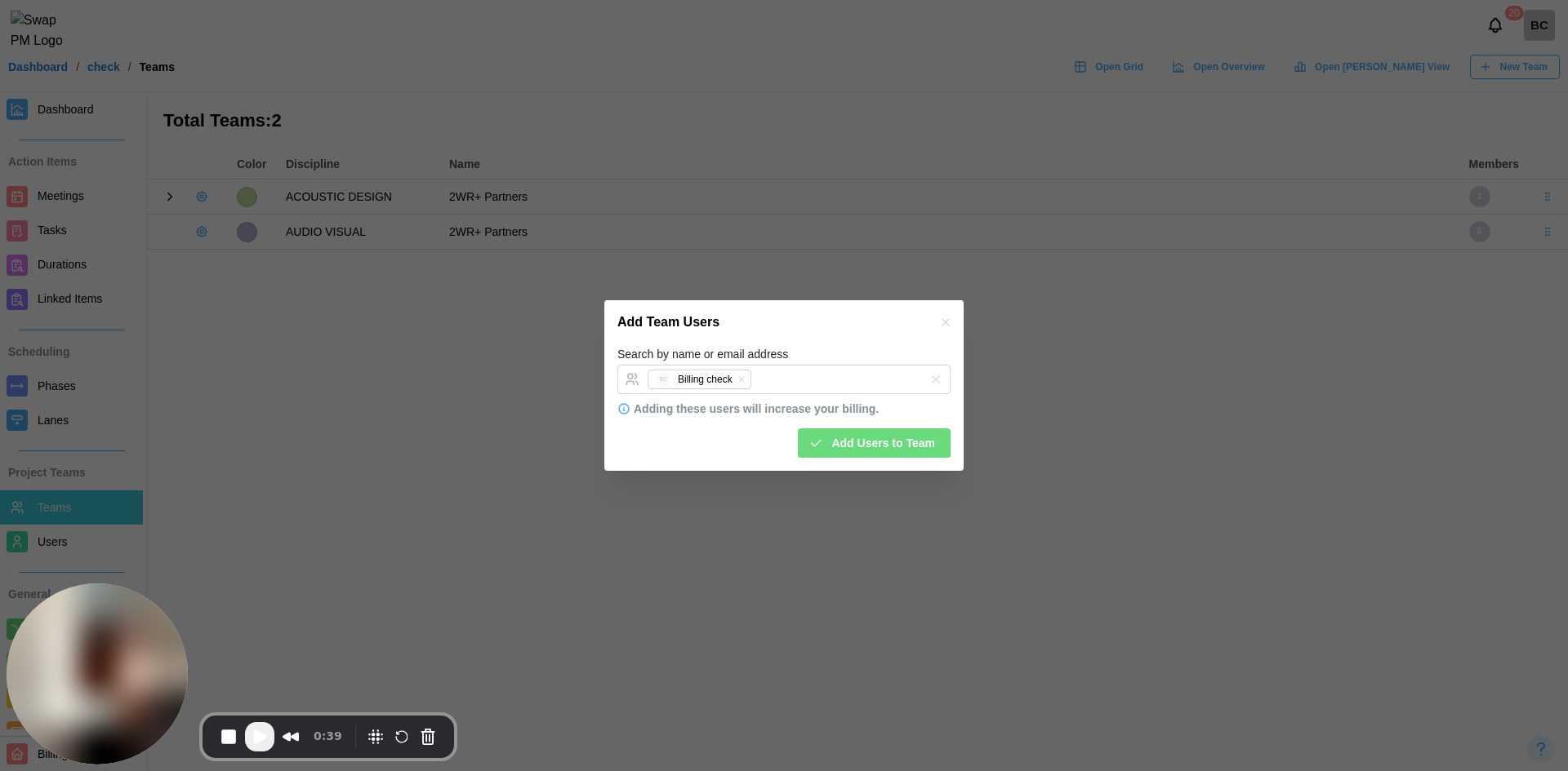
click at [846, 332] on div "Add Team Users" at bounding box center [784, 322] width 359 height 44
click at [881, 449] on span "Add Users to Team" at bounding box center [883, 443] width 104 height 27
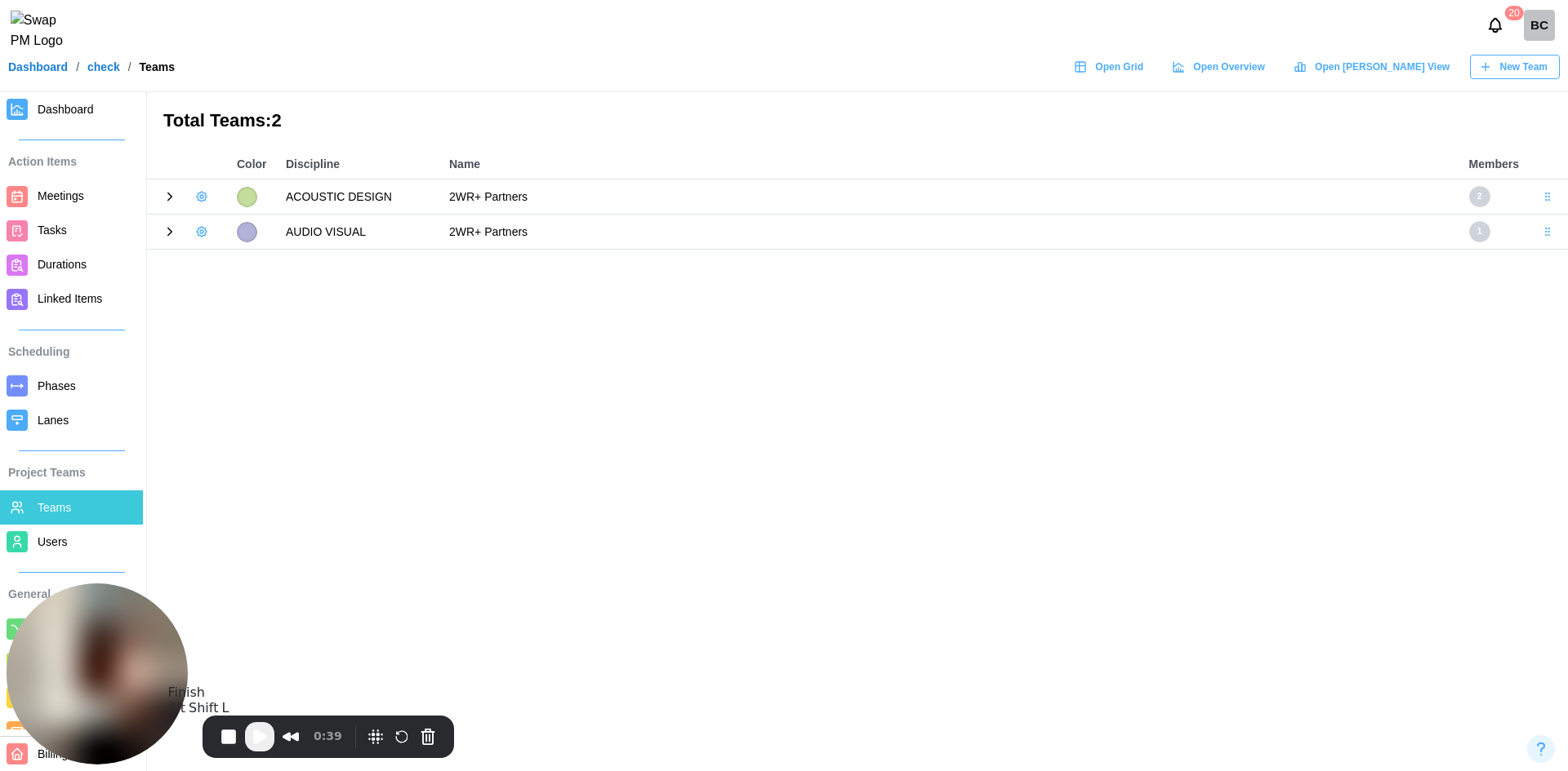
click at [244, 738] on div "0:39" at bounding box center [282, 736] width 133 height 29
click at [253, 738] on span "Play Recording" at bounding box center [259, 737] width 20 height 20
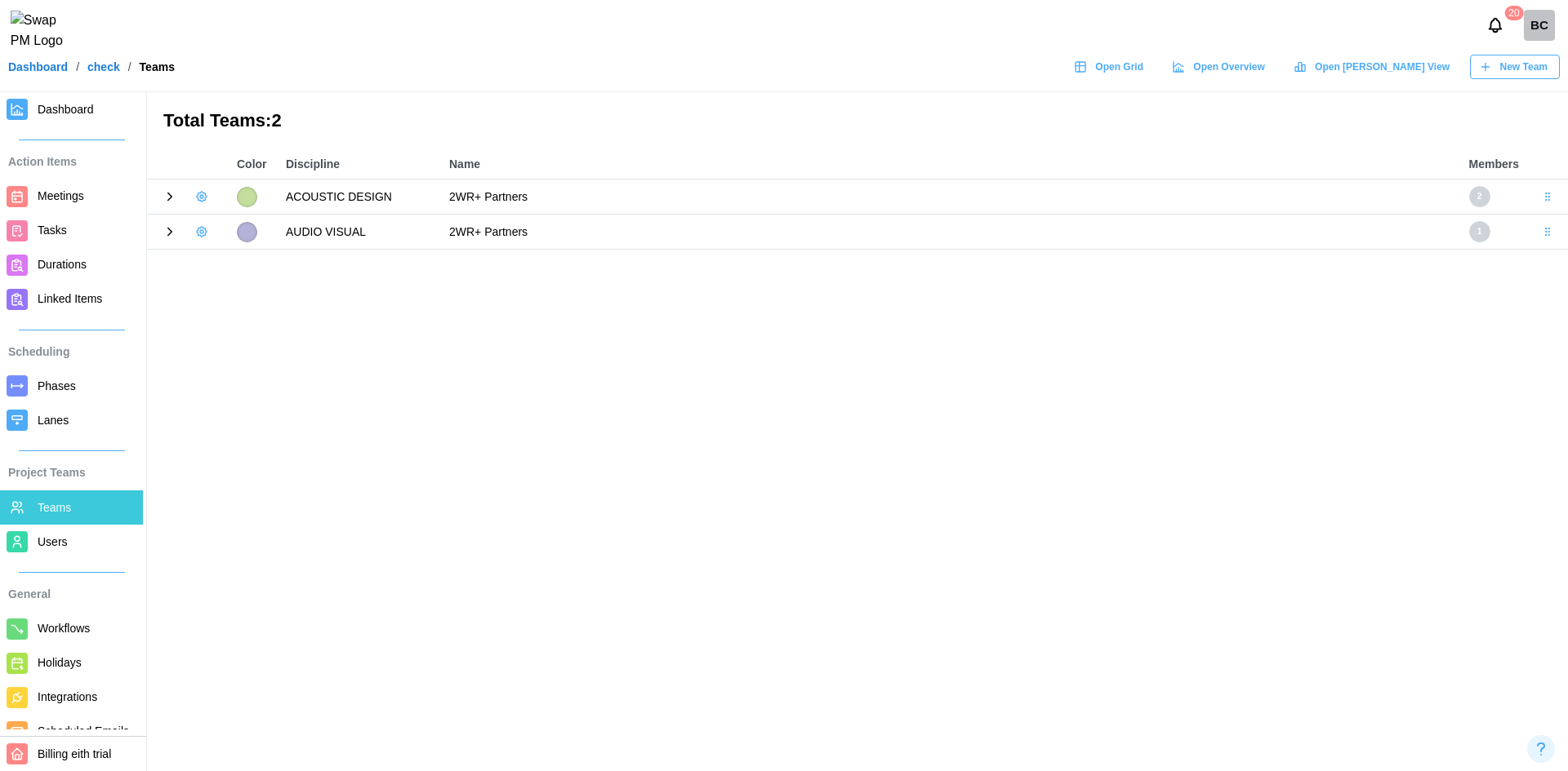
click at [70, 235] on span "Tasks" at bounding box center [87, 231] width 99 height 21
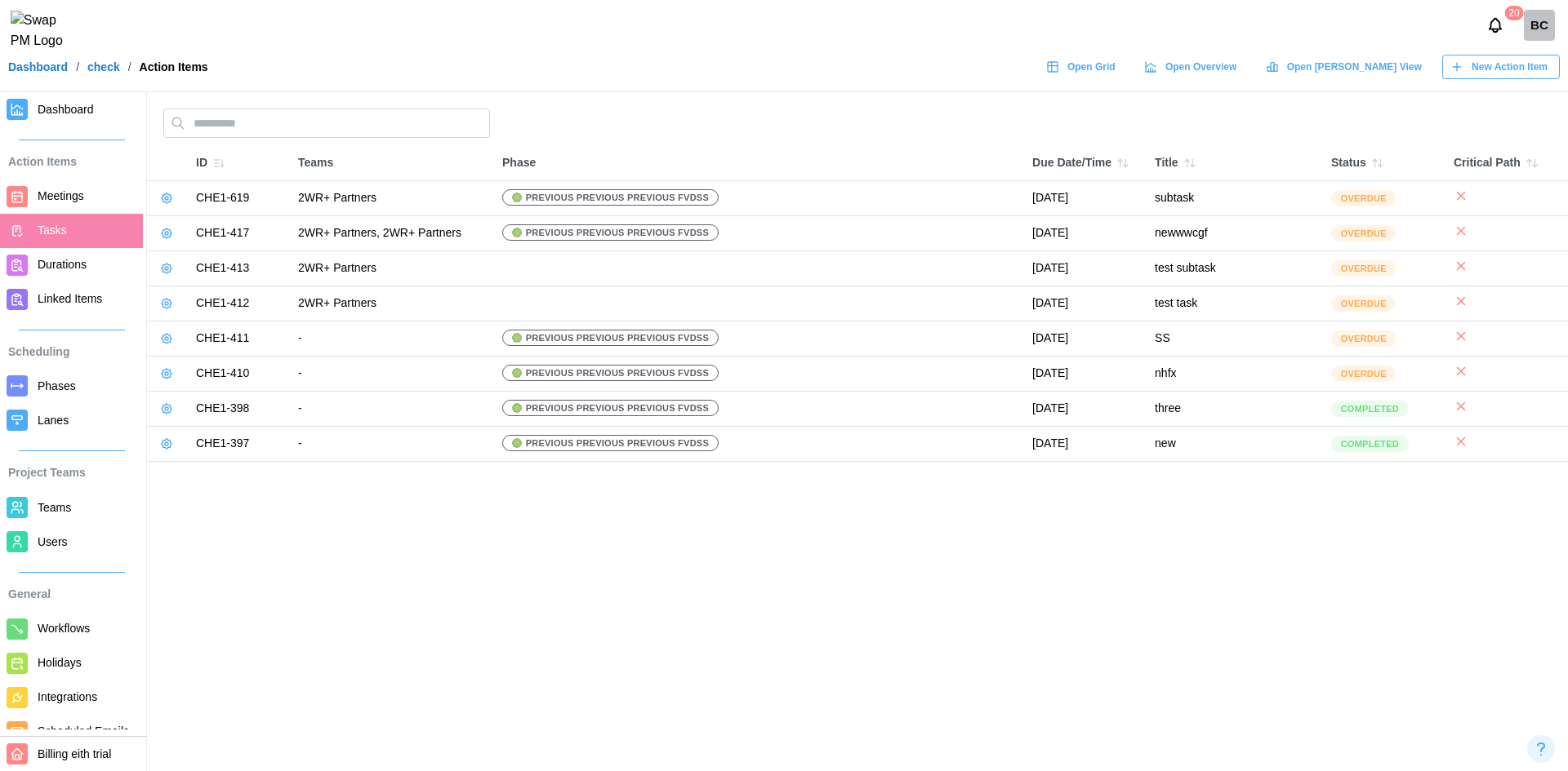
click at [173, 199] on link at bounding box center [167, 198] width 23 height 23
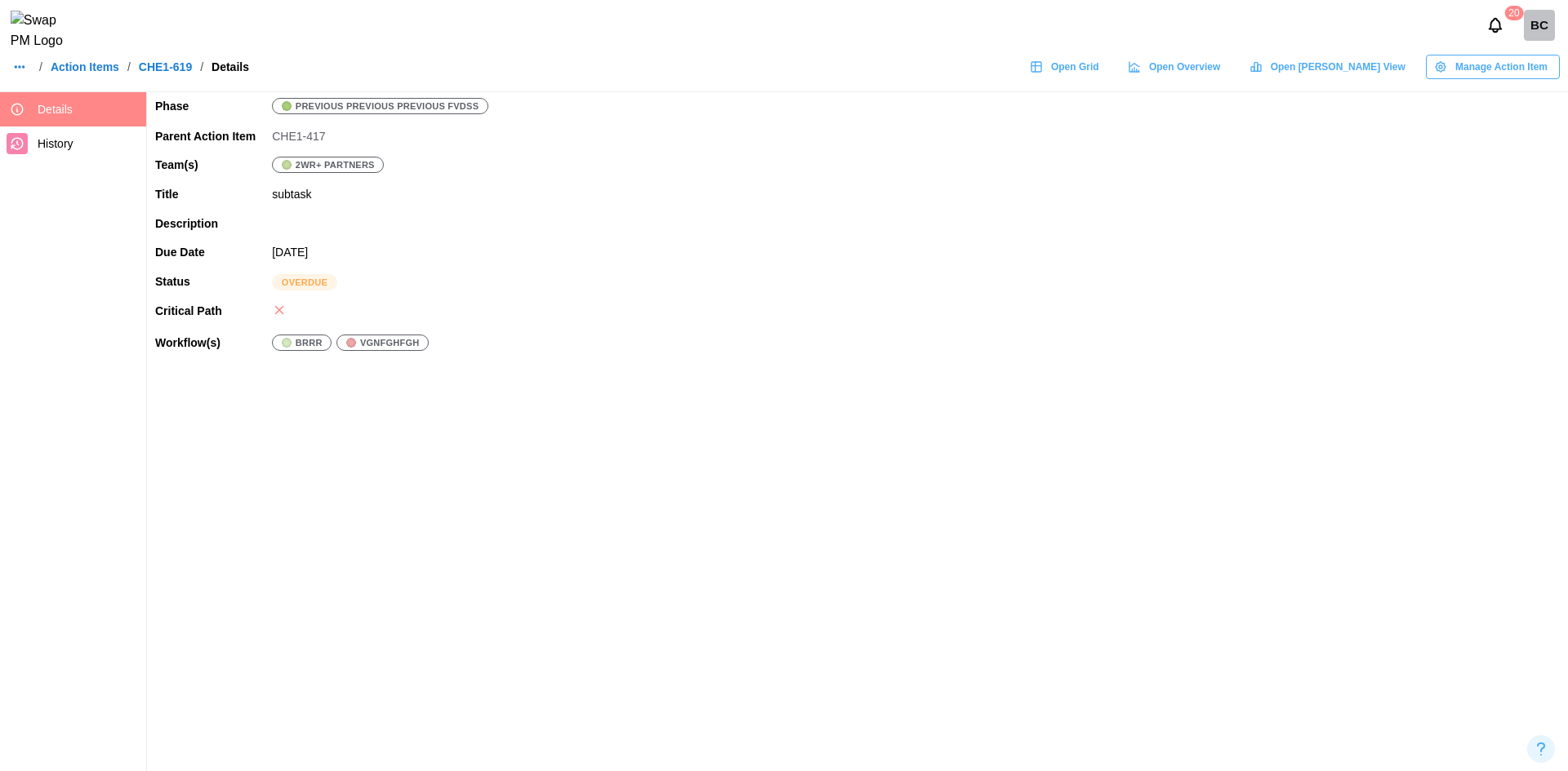
click at [1496, 67] on span "Manage Action Item" at bounding box center [1501, 67] width 92 height 23
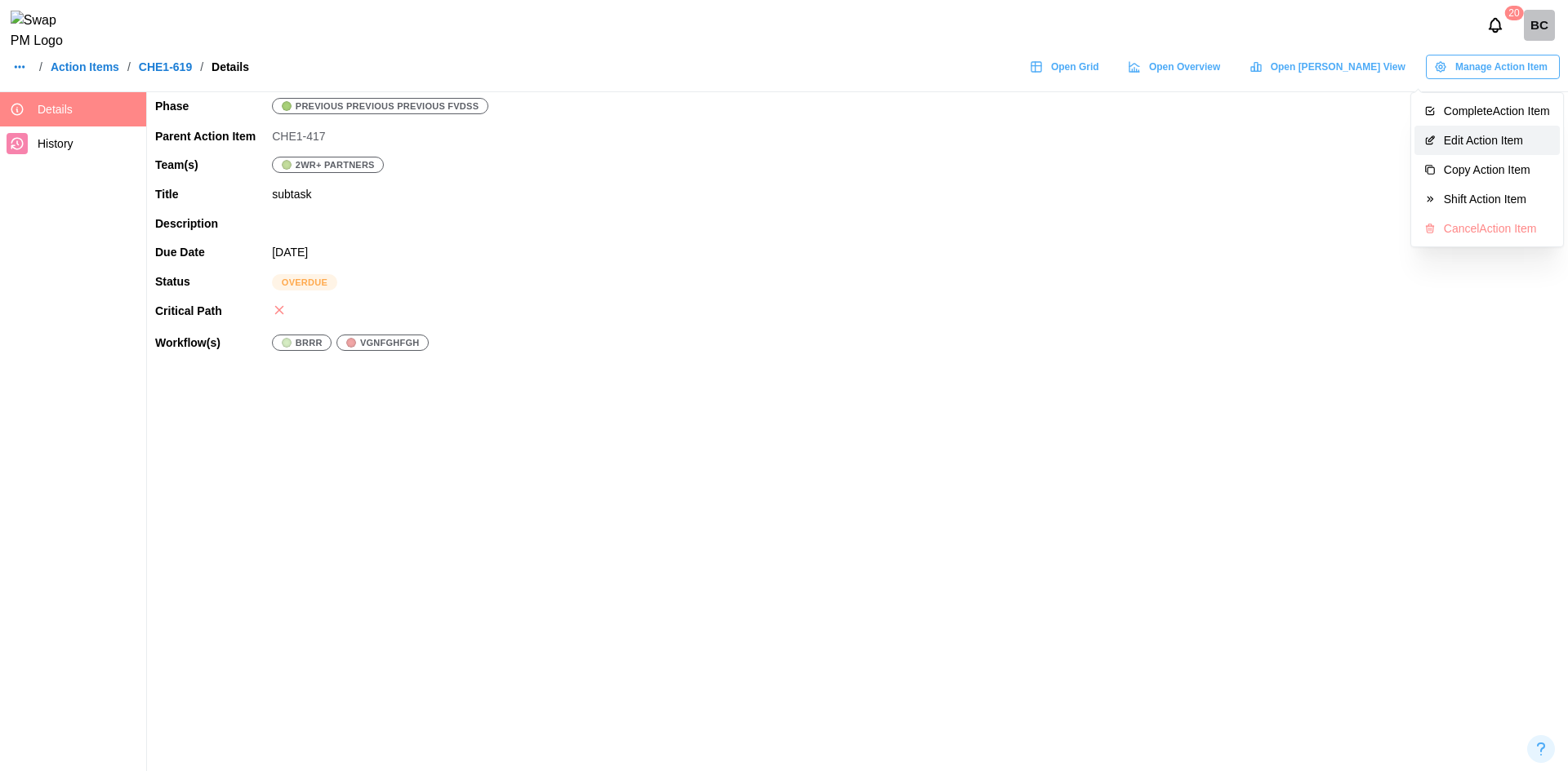
click at [1477, 134] on div "Edit Action Item" at bounding box center [1496, 140] width 107 height 13
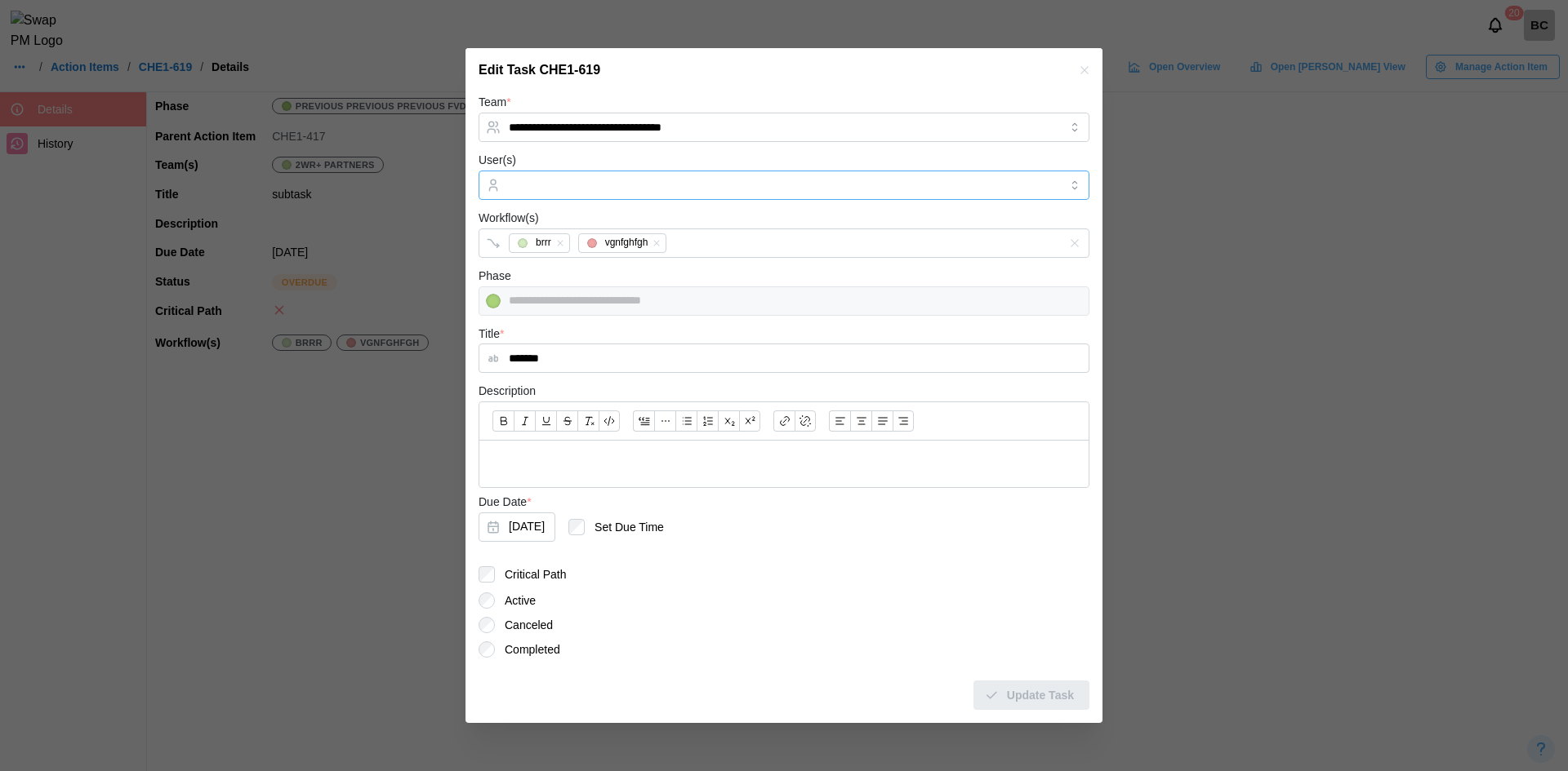
click at [677, 179] on input "User(s)" at bounding box center [784, 186] width 551 height 13
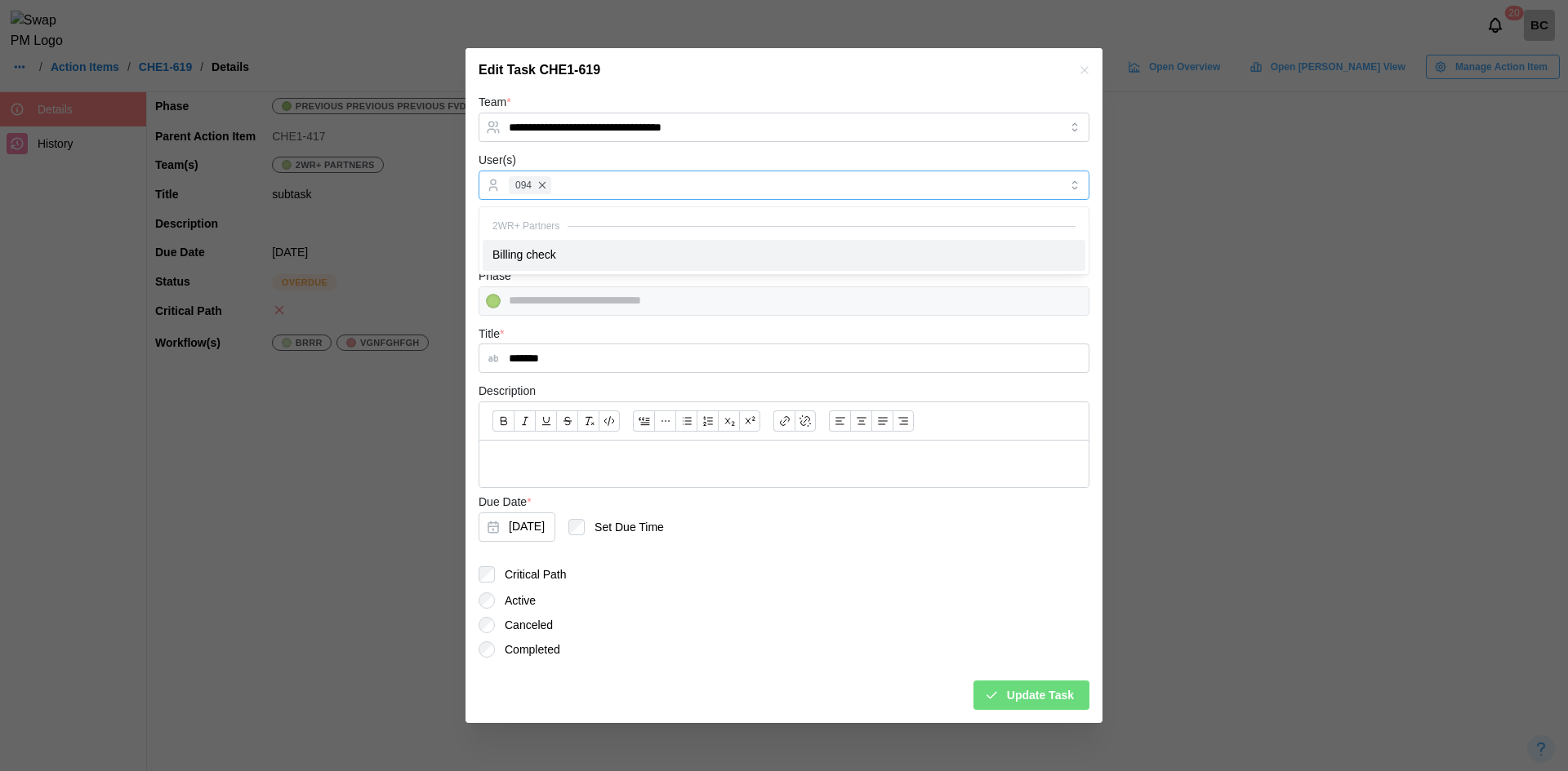
click at [789, 178] on div "094" at bounding box center [782, 185] width 554 height 27
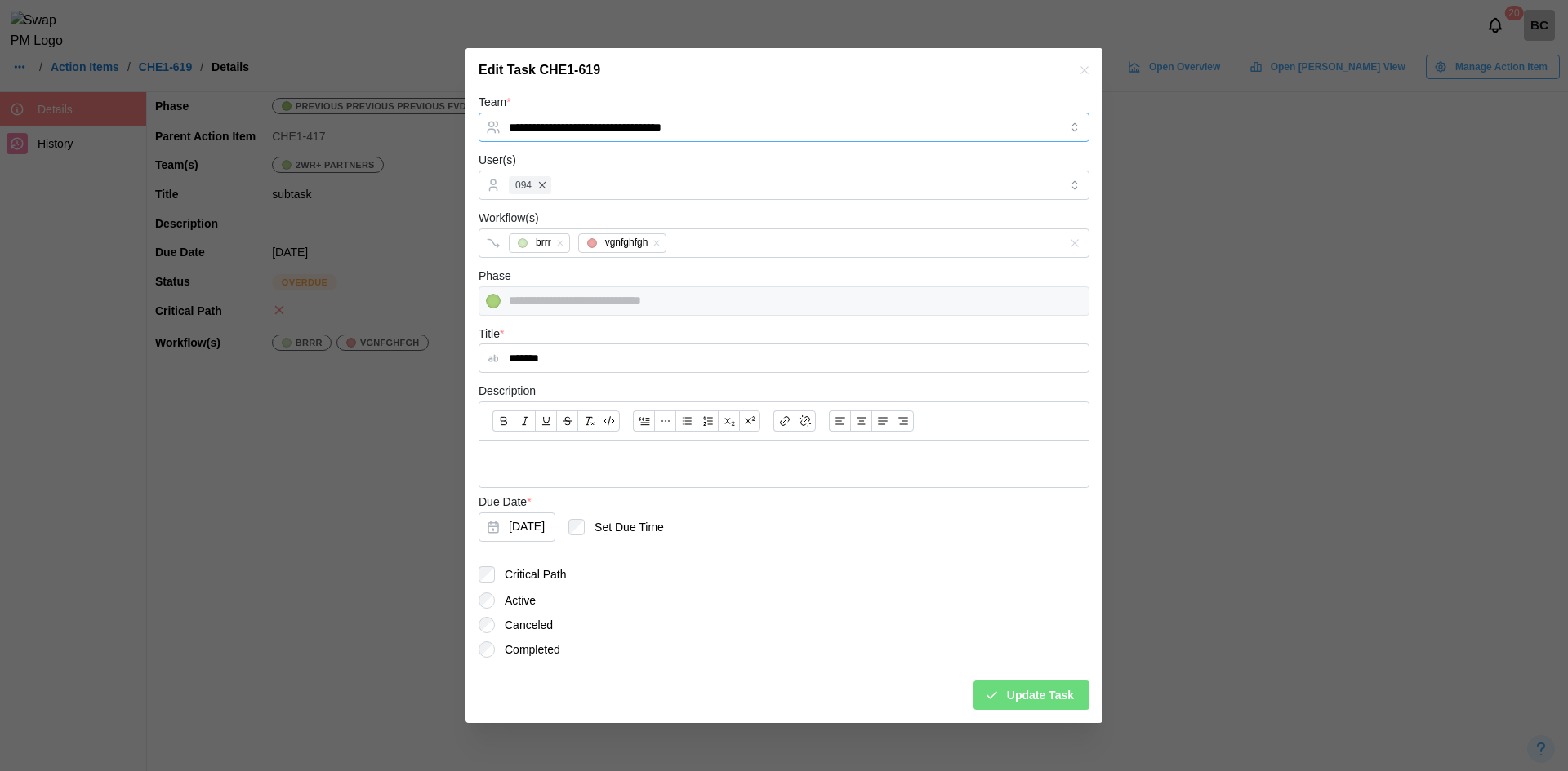
click at [826, 135] on input "**********" at bounding box center [784, 127] width 611 height 29
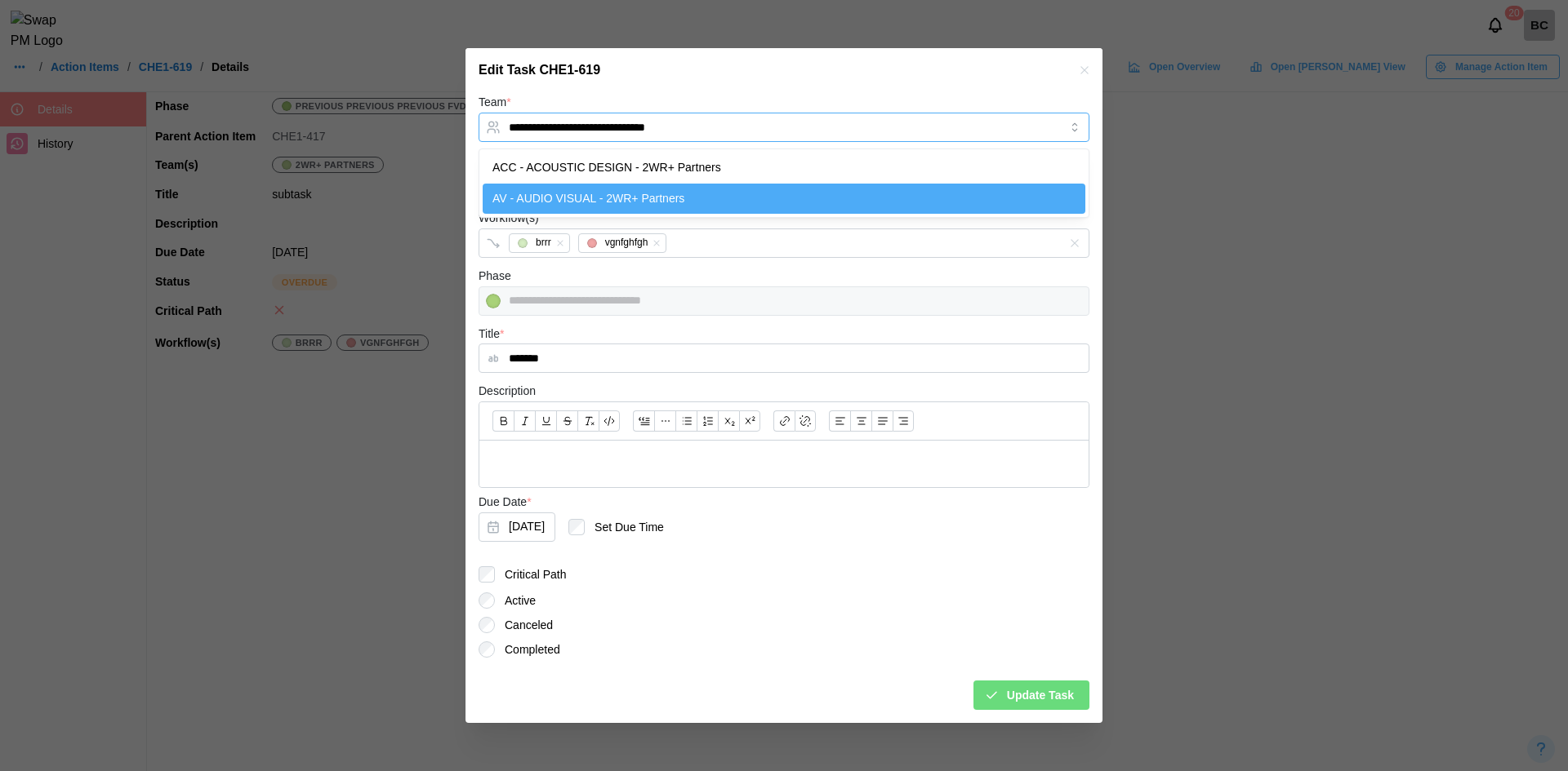
click at [809, 133] on input "**********" at bounding box center [784, 127] width 611 height 29
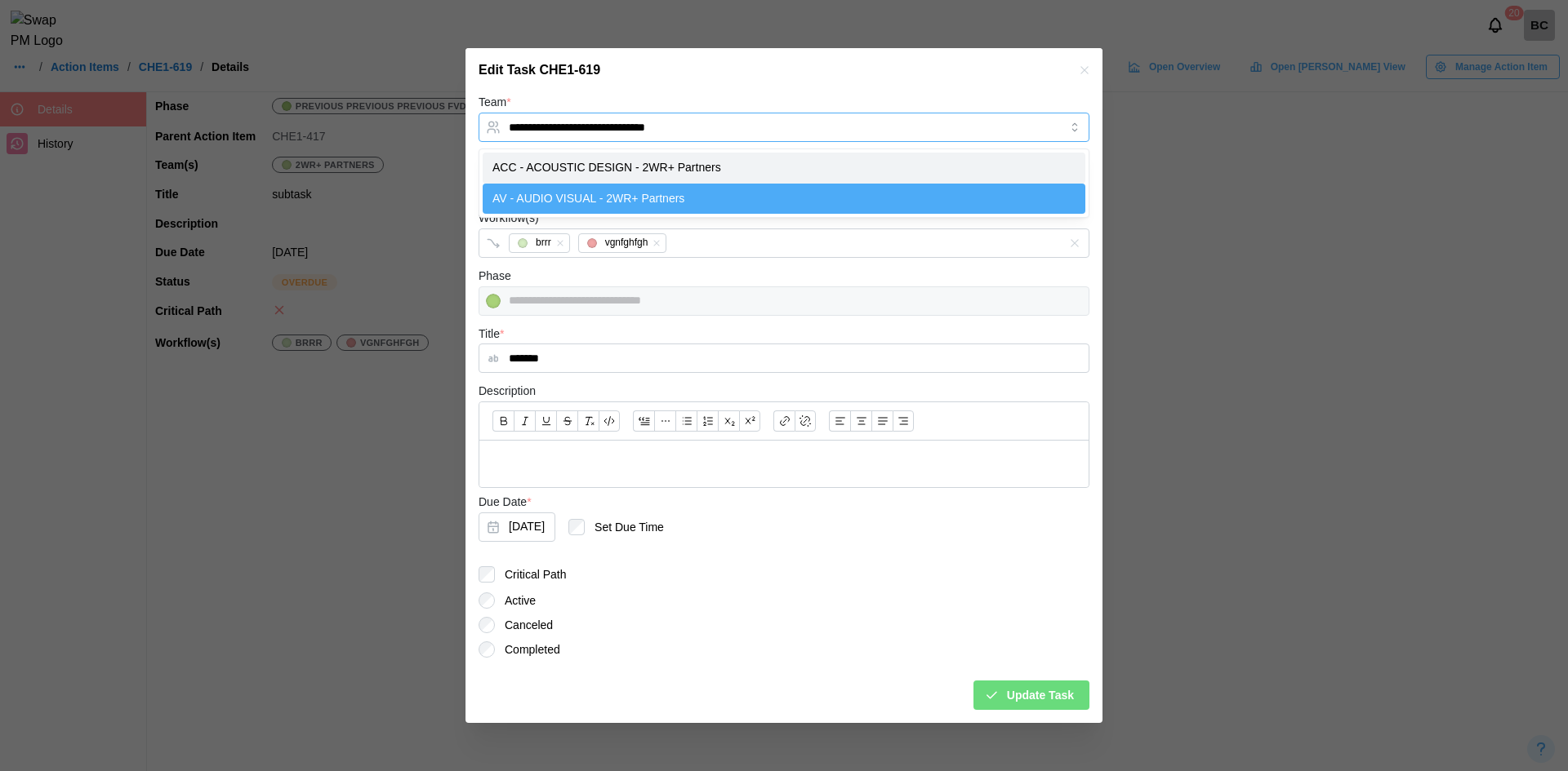
type input "**********"
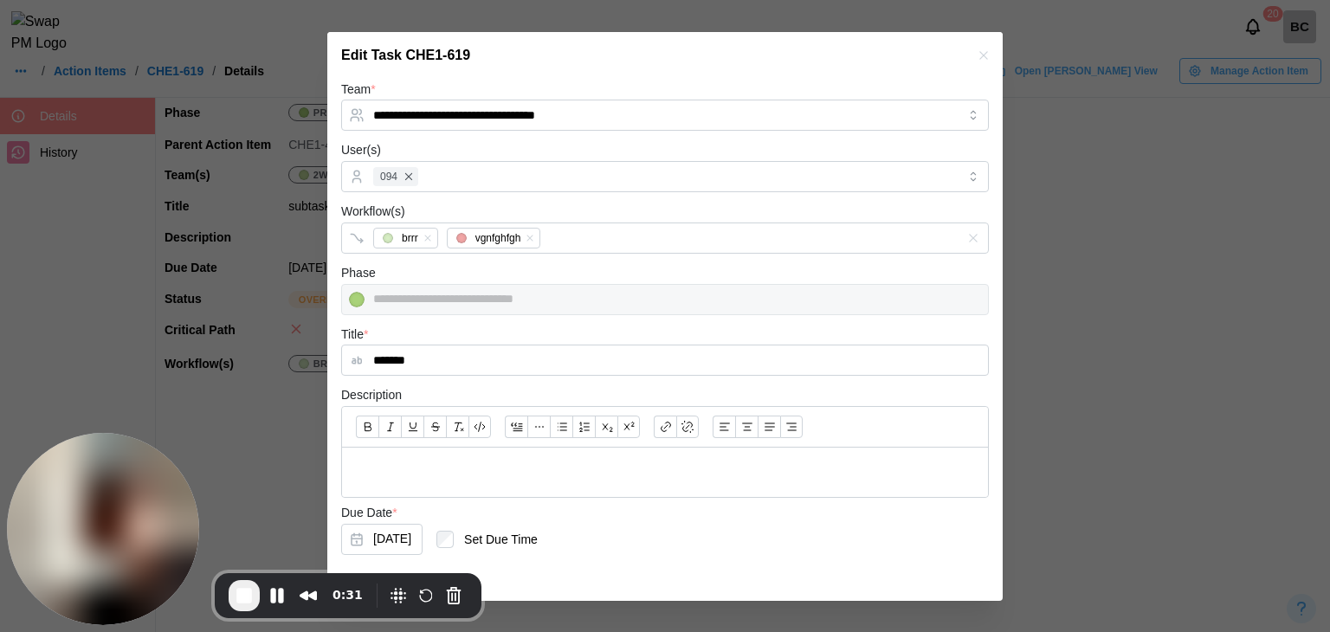
click at [979, 54] on icon "button" at bounding box center [983, 55] width 8 height 8
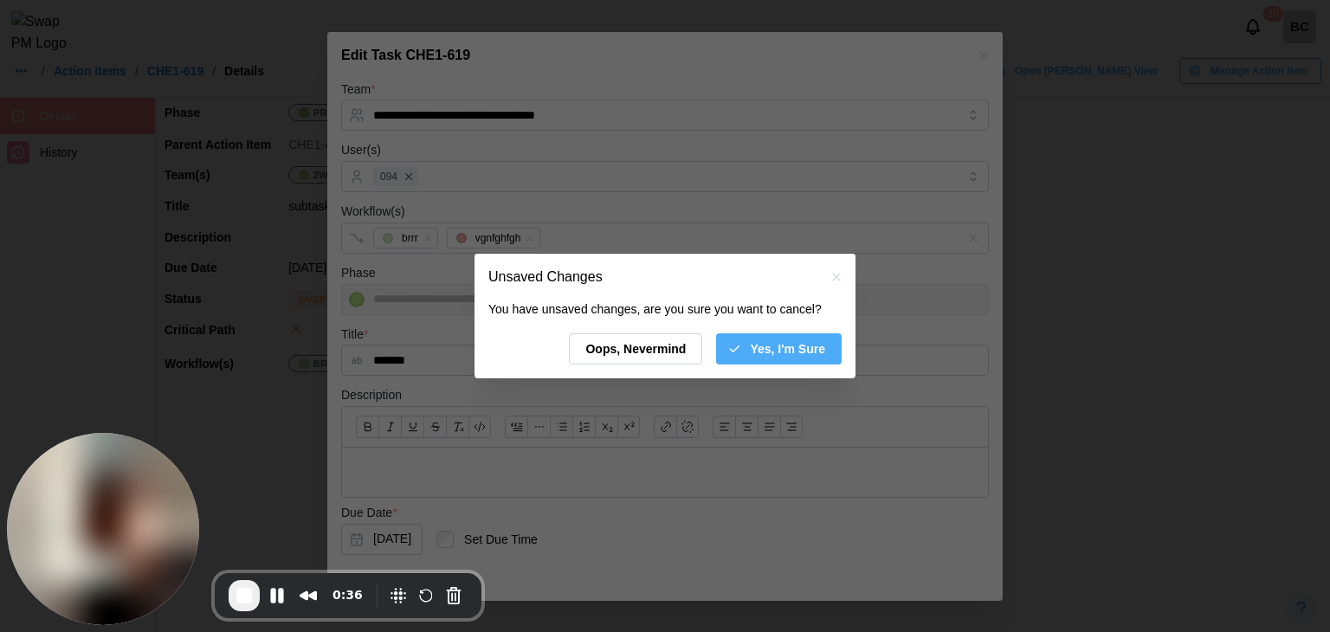
click at [753, 363] on div "Yes, I'm Sure" at bounding box center [776, 348] width 98 height 29
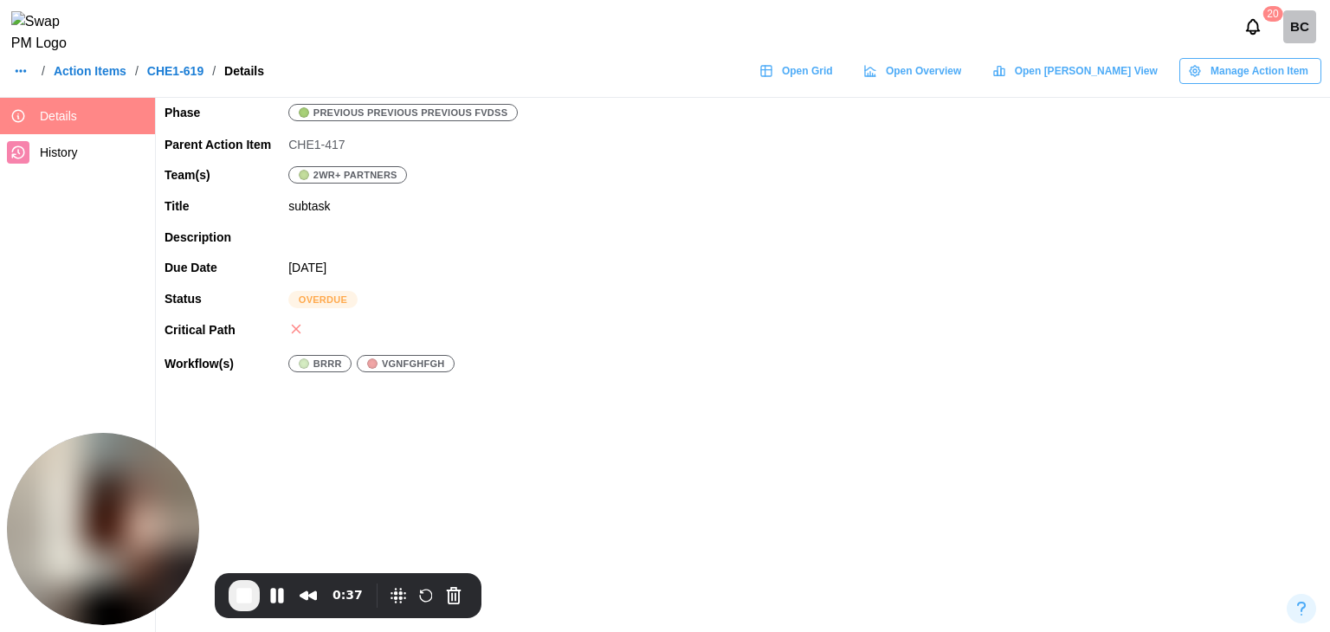
click at [187, 77] on link "CHE1-619" at bounding box center [175, 71] width 56 height 12
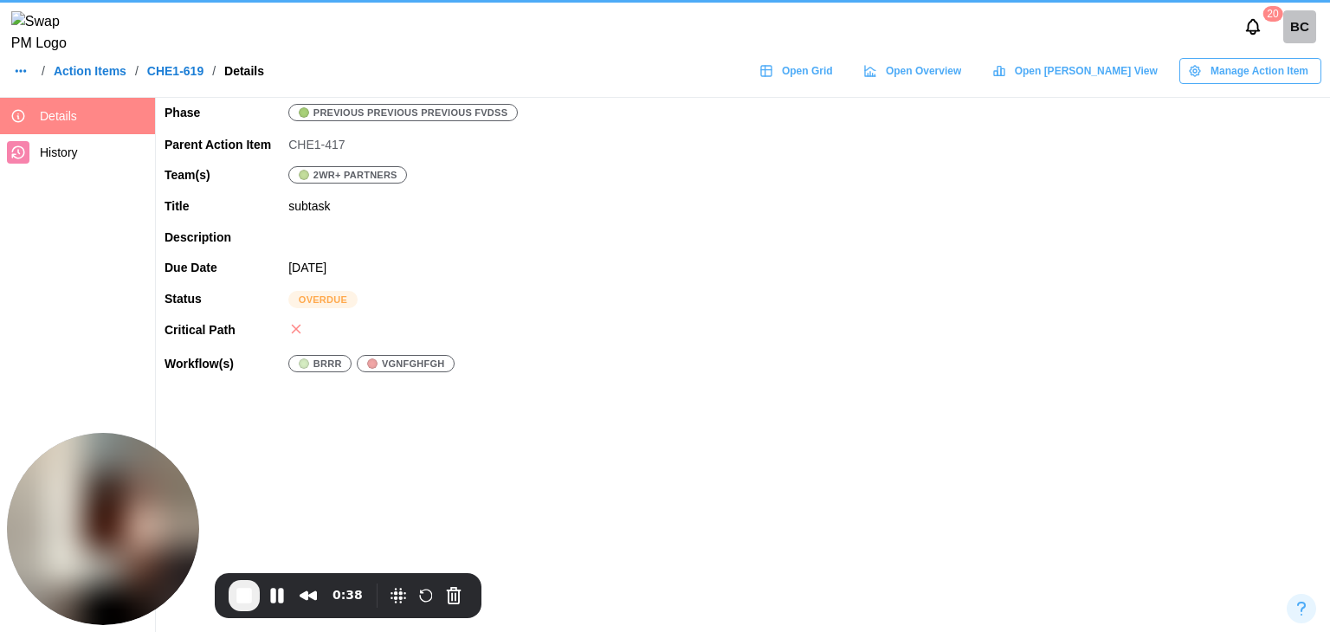
click at [97, 77] on link "Action Items" at bounding box center [90, 71] width 73 height 12
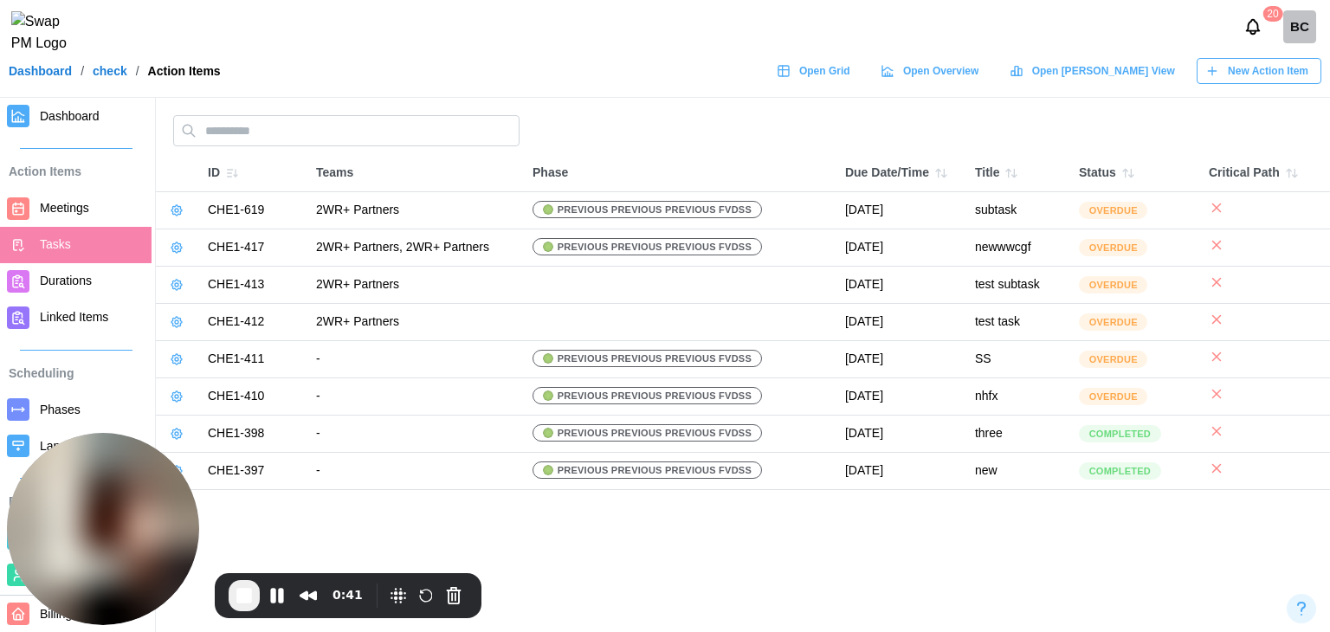
click at [53, 118] on span "Dashboard" at bounding box center [70, 116] width 60 height 14
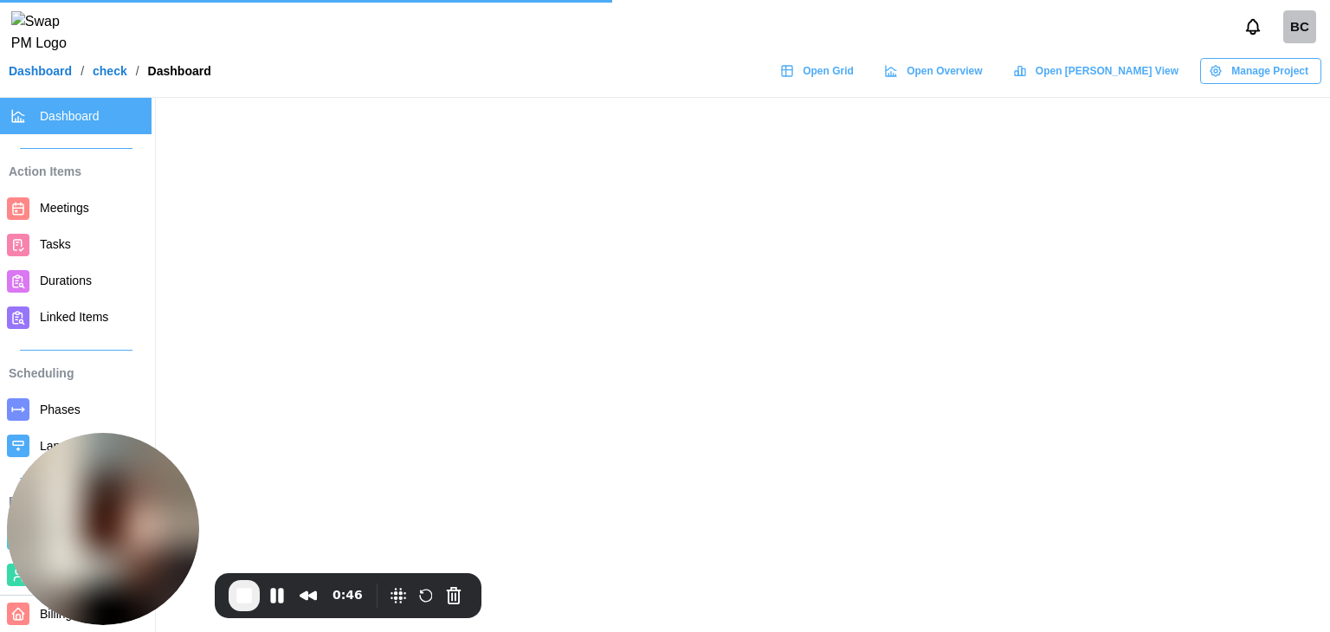
click at [1251, 83] on span "Manage Project" at bounding box center [1269, 71] width 77 height 24
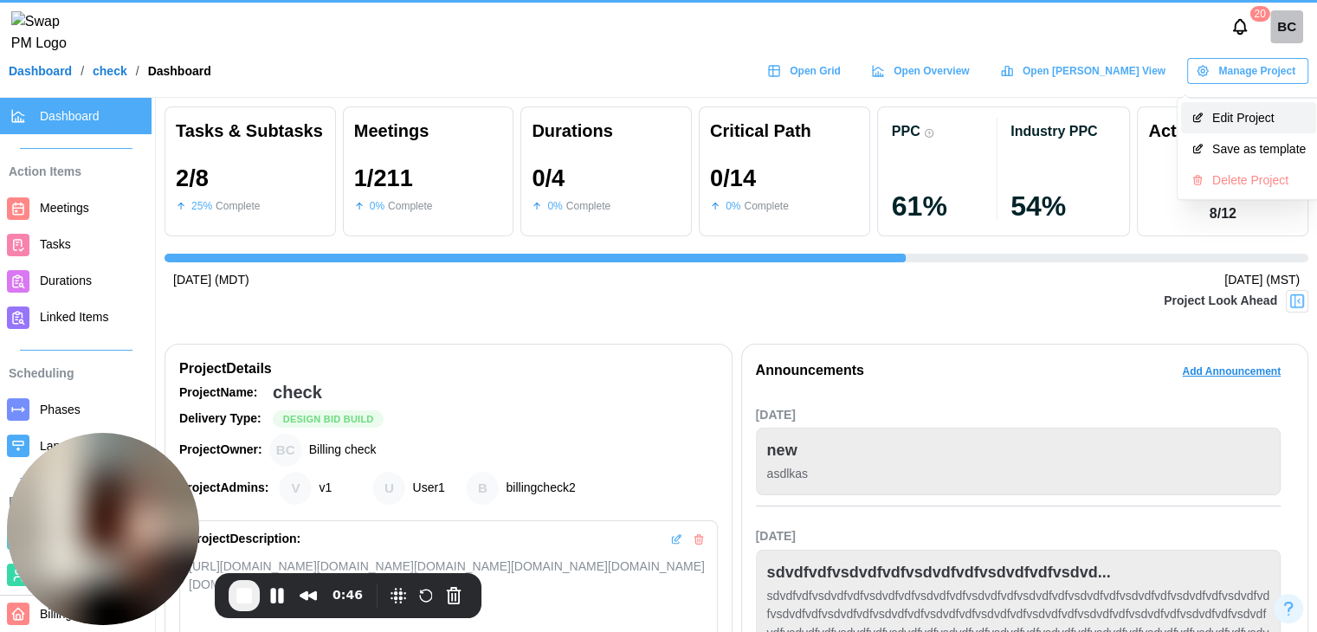
click at [1242, 111] on div "Edit Project" at bounding box center [1259, 118] width 94 height 14
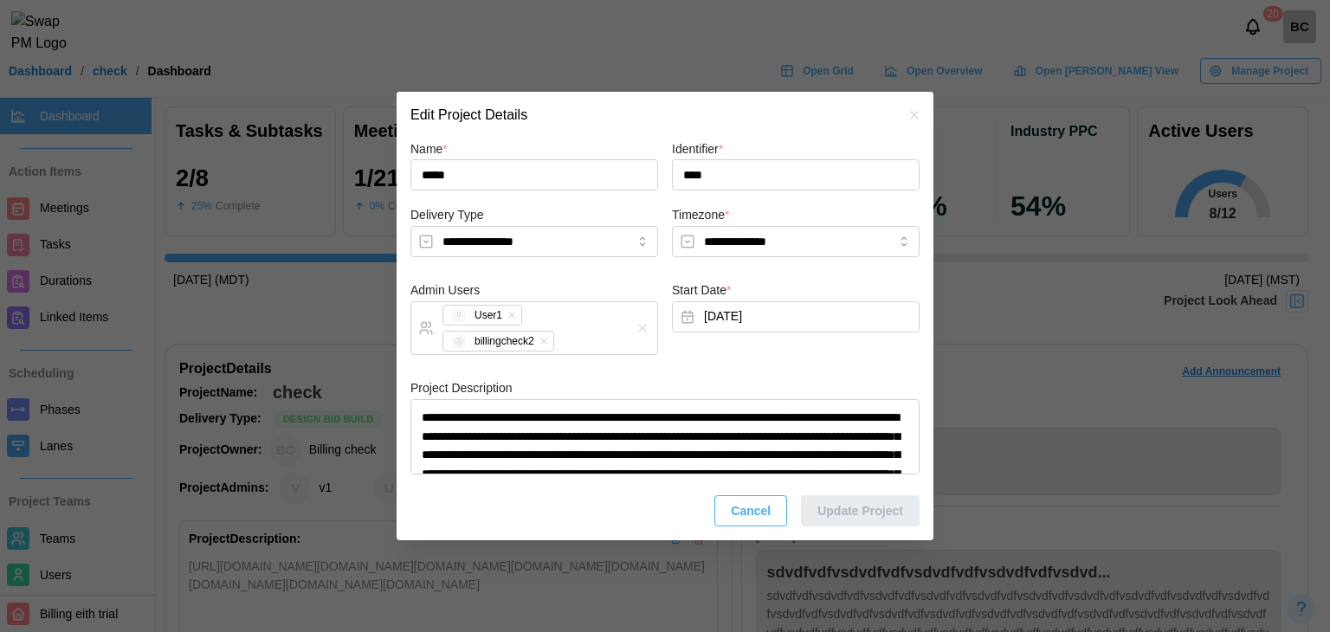
click at [984, 57] on div at bounding box center [665, 316] width 1330 height 632
click at [914, 114] on icon "button" at bounding box center [914, 115] width 8 height 8
click at [915, 116] on div "PPC 61 %" at bounding box center [944, 171] width 119 height 111
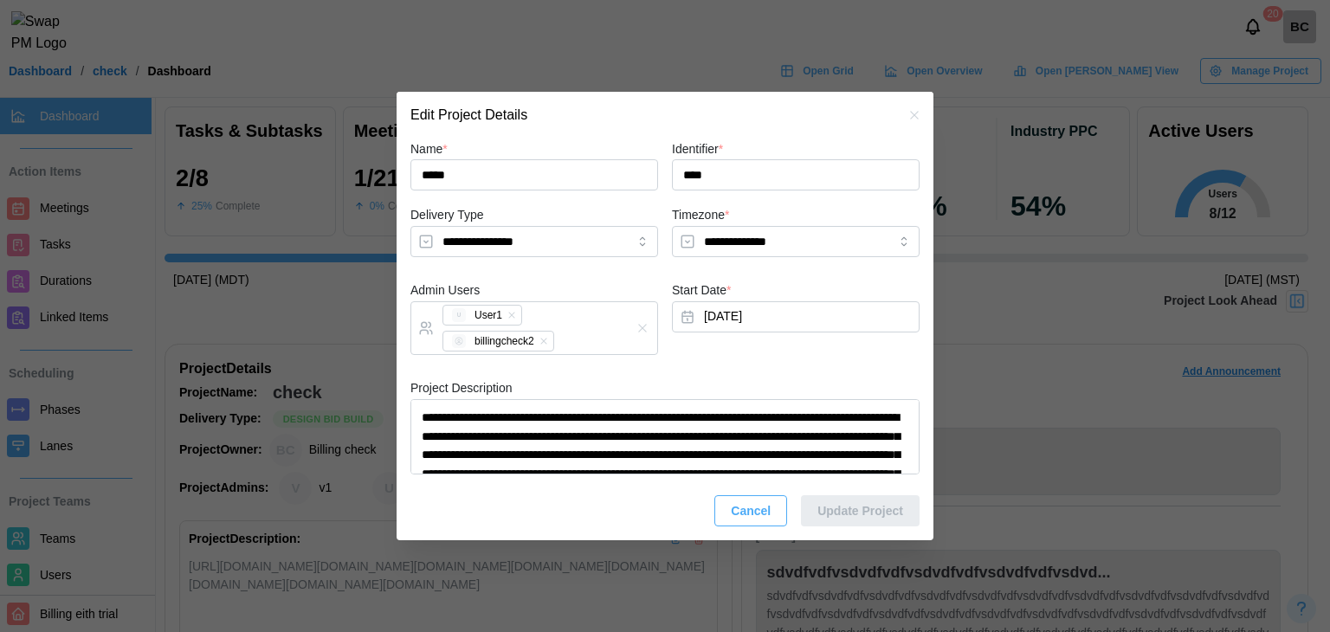
click at [742, 516] on div "Announcements Add Announcement Sep 1, 2025 new asdlkas Aug 8, 2025 sdvdfvdfvsdv…" at bounding box center [1025, 517] width 568 height 346
click at [742, 515] on div "Announcements Add Announcement Sep 1, 2025 new asdlkas Aug 8, 2025 sdvdfvdfvsdv…" at bounding box center [1025, 517] width 568 height 346
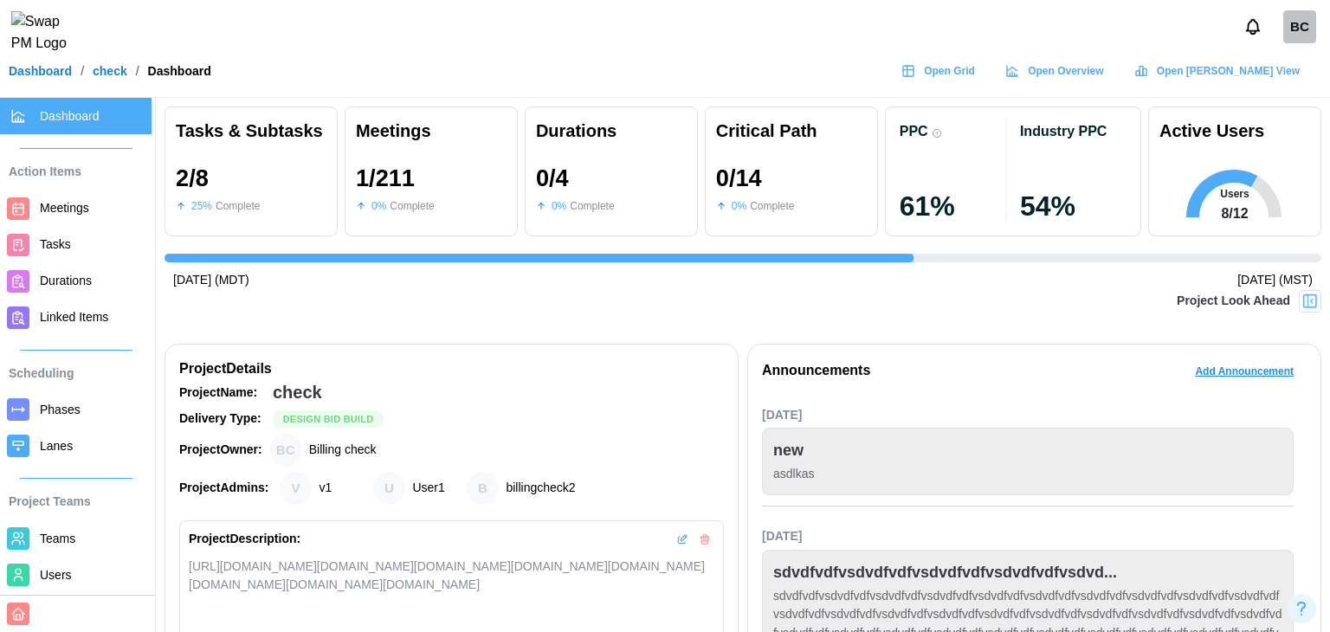
type textarea "*"
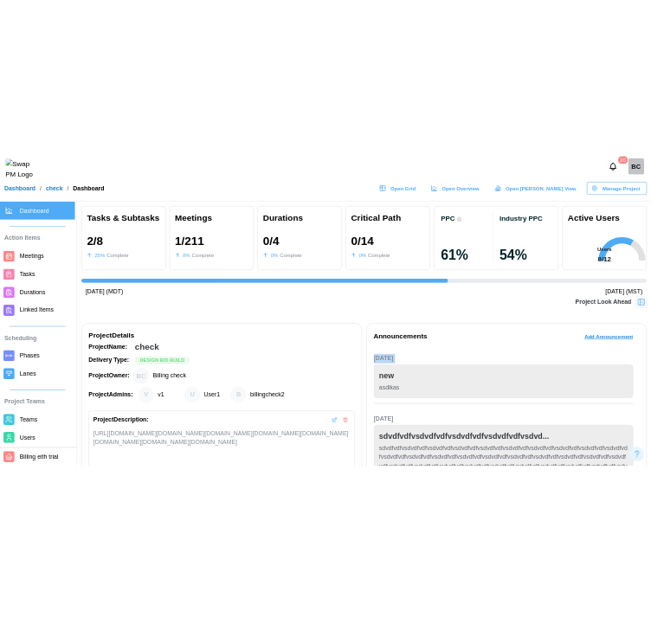
scroll to position [0, 1070]
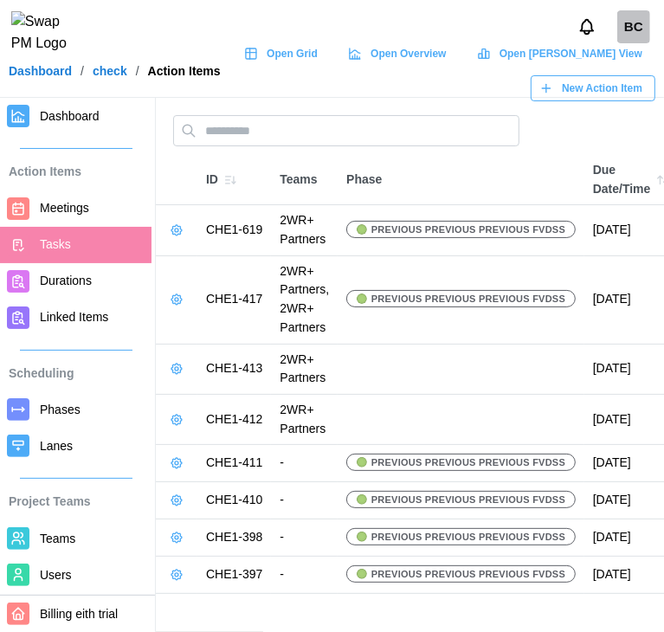
click at [617, 43] on div "BC" at bounding box center [633, 26] width 33 height 33
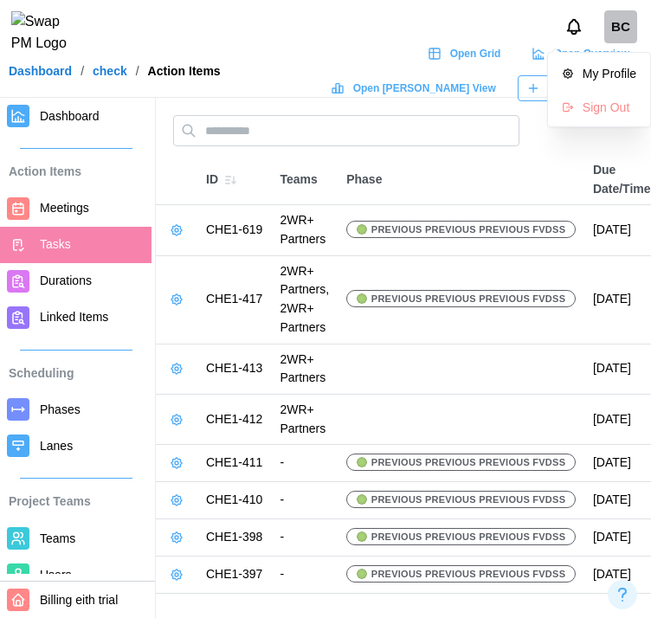
click at [619, 111] on div "Sign Out" at bounding box center [610, 107] width 54 height 14
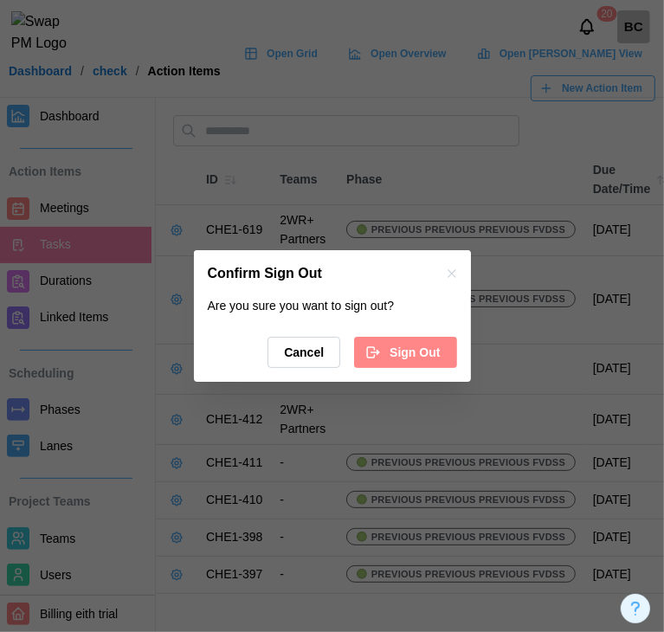
click at [398, 351] on span "Sign Out" at bounding box center [415, 352] width 50 height 29
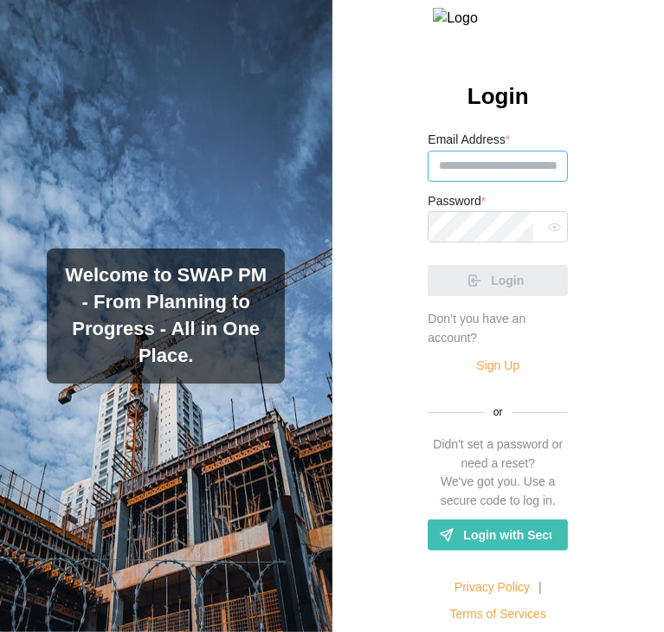
type input "**********"
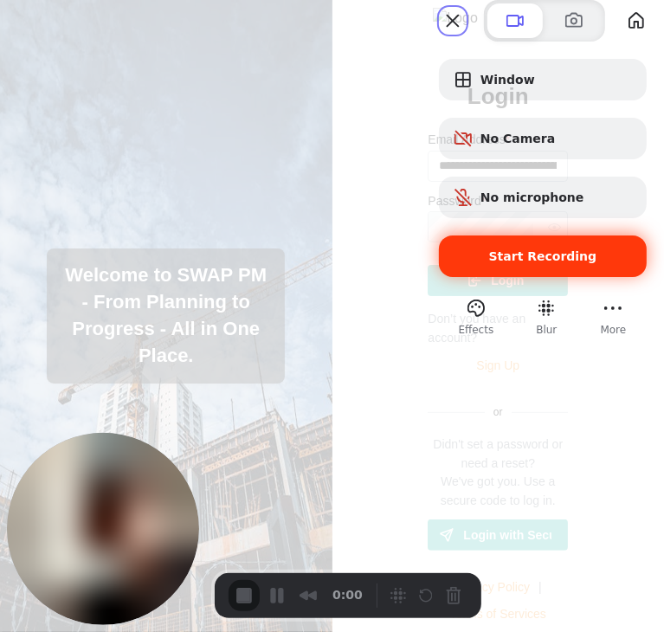
click at [577, 263] on span "Start Recording" at bounding box center [543, 256] width 180 height 14
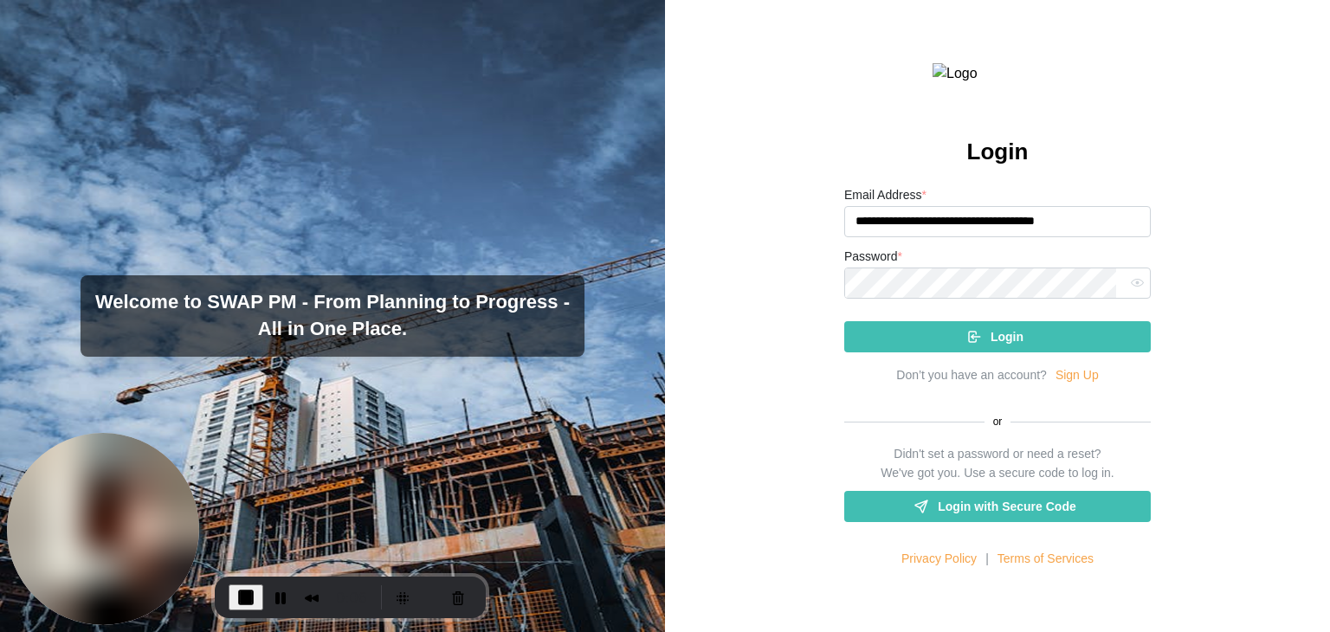
click at [663, 352] on div "Login" at bounding box center [995, 336] width 279 height 29
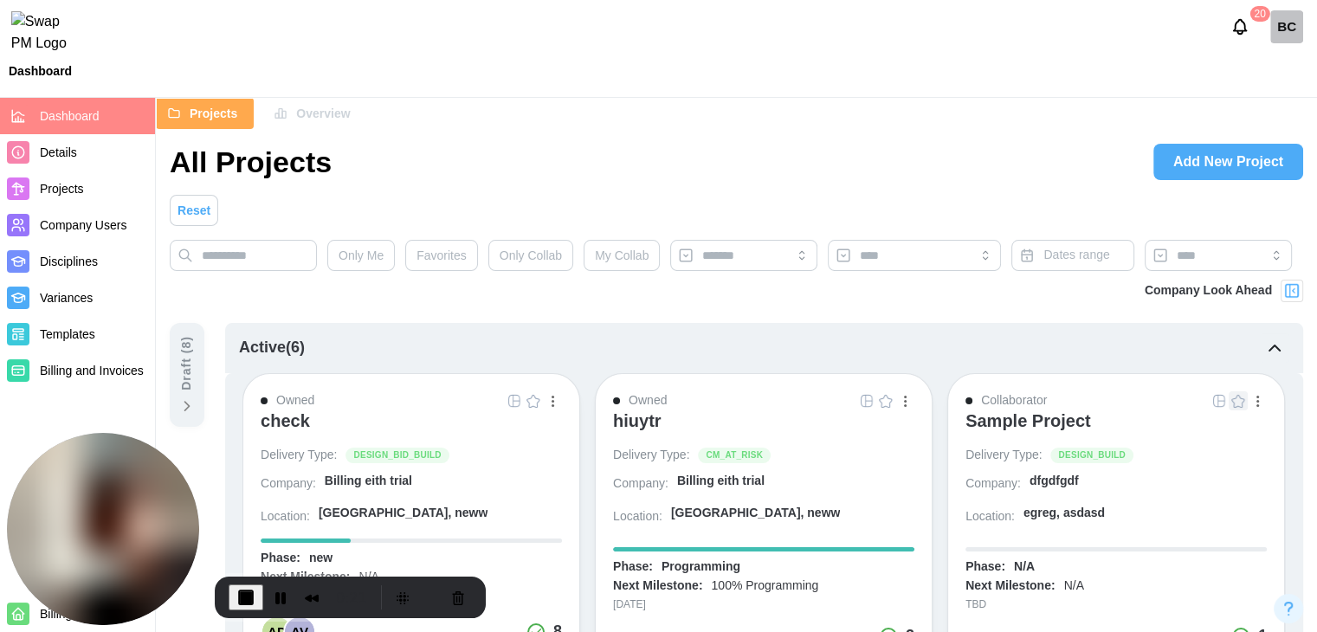
click at [85, 236] on span "Company Users" at bounding box center [94, 226] width 108 height 22
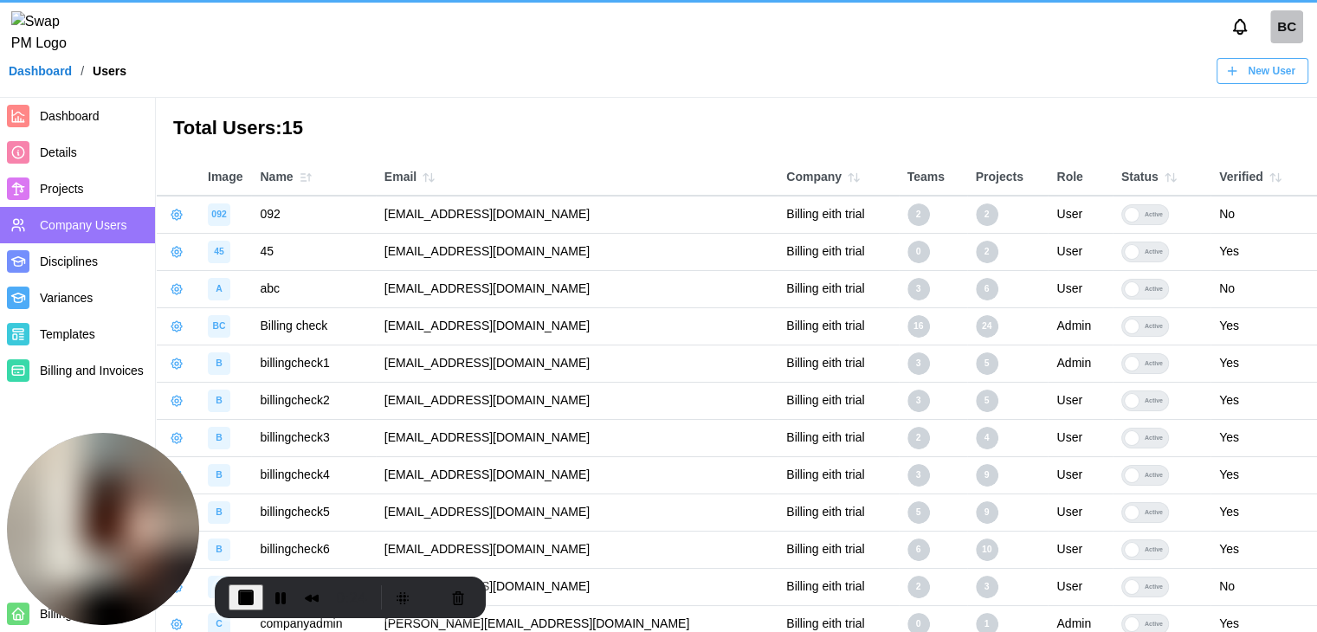
click at [74, 117] on span "Dashboard" at bounding box center [70, 116] width 60 height 14
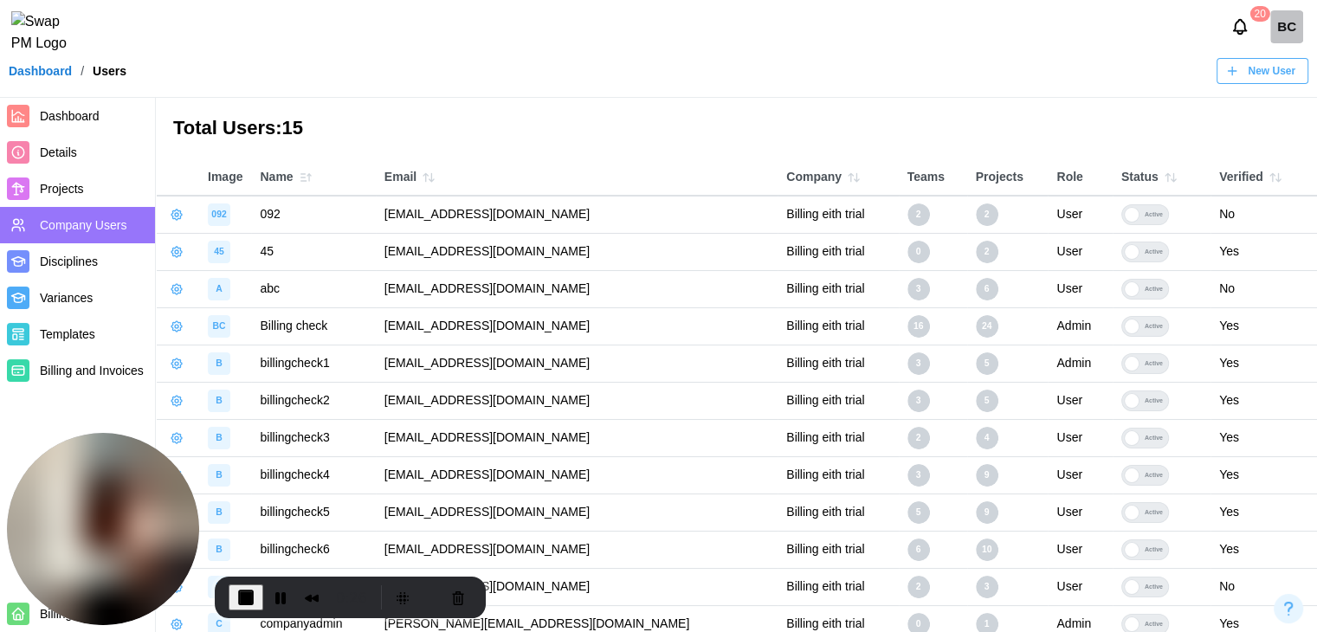
click at [74, 117] on span "Dashboard" at bounding box center [70, 116] width 60 height 14
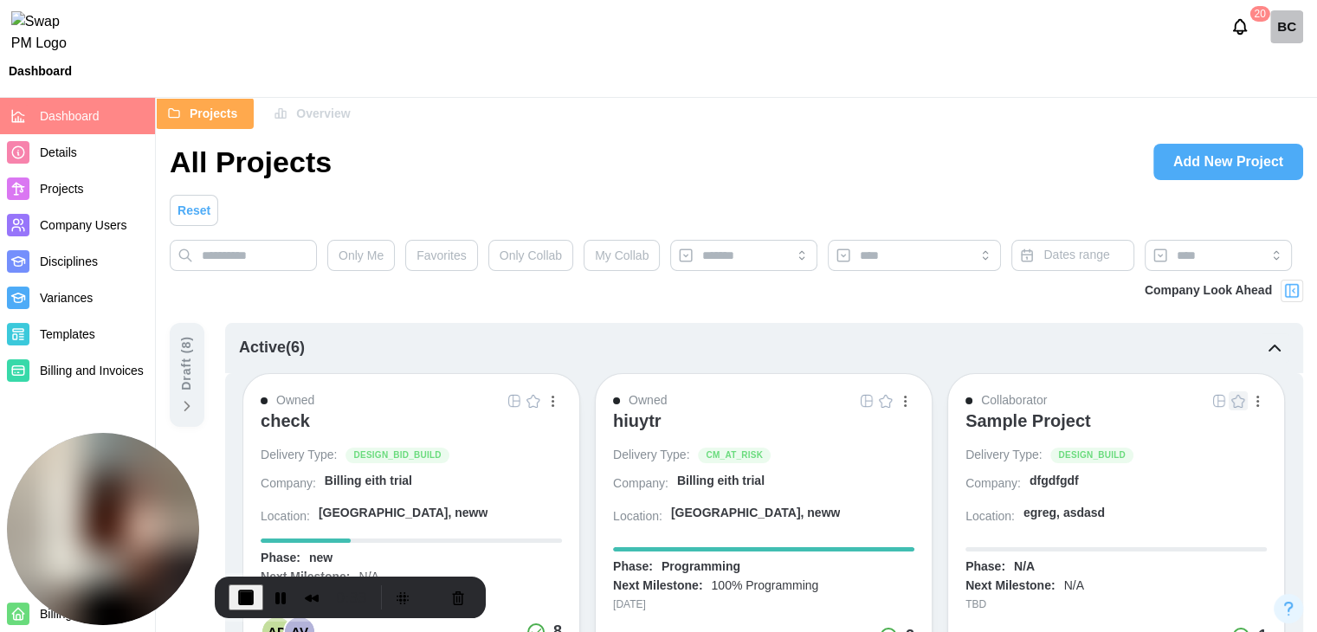
click at [275, 421] on div "check" at bounding box center [285, 420] width 49 height 21
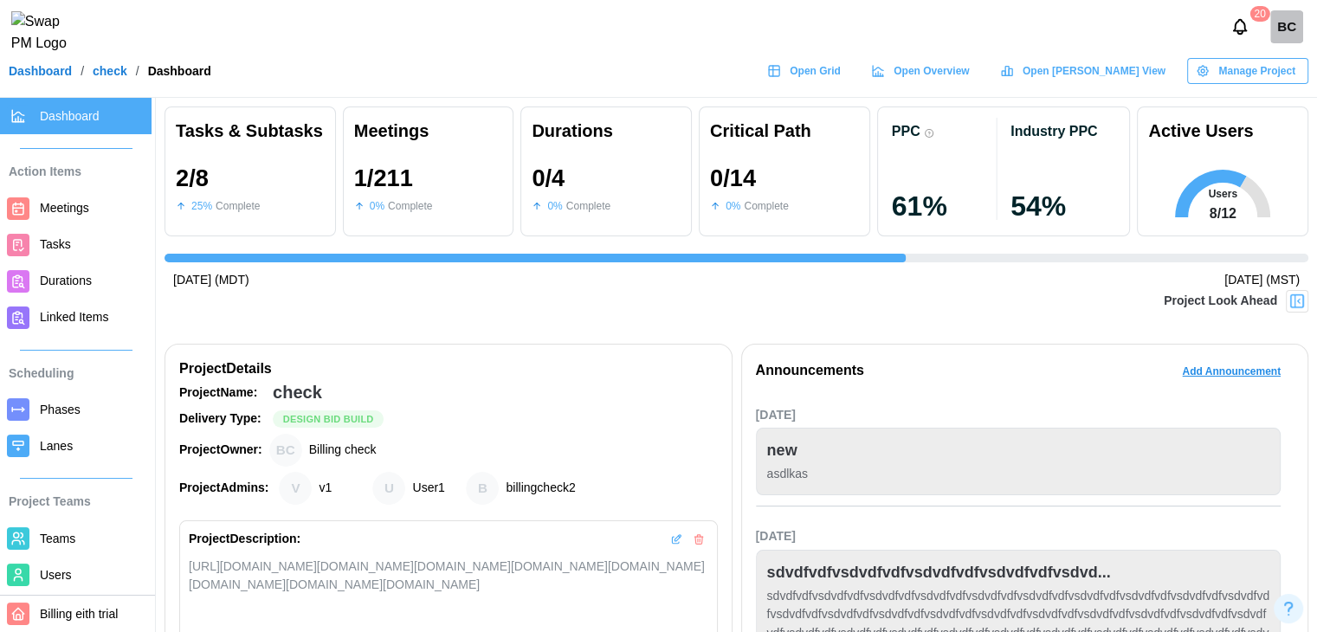
scroll to position [0, 2440]
